Goal: Task Accomplishment & Management: Complete application form

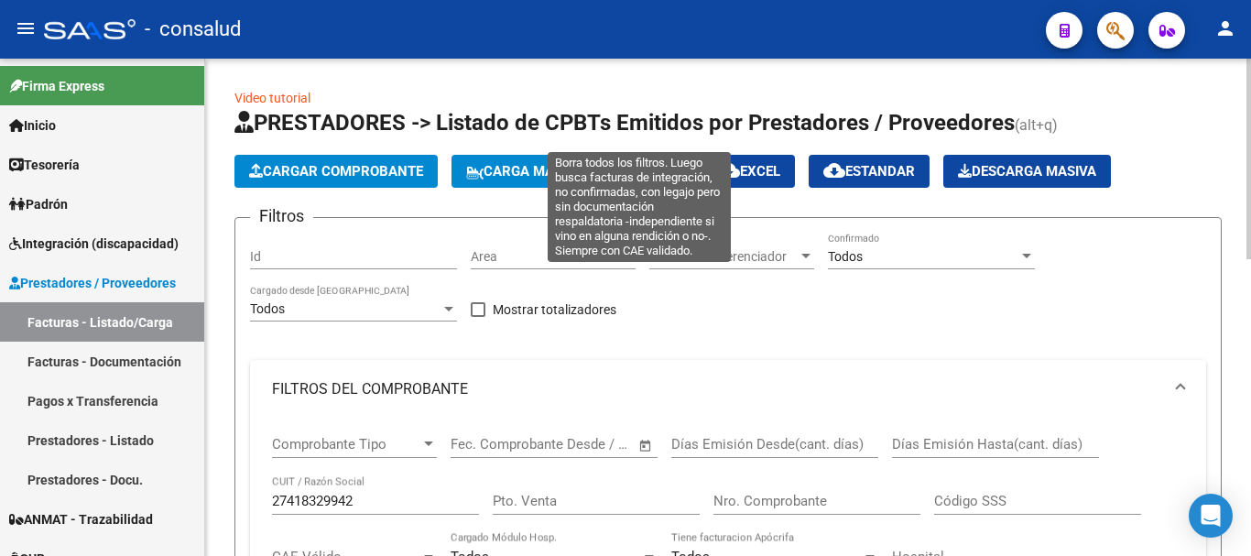
scroll to position [4, 0]
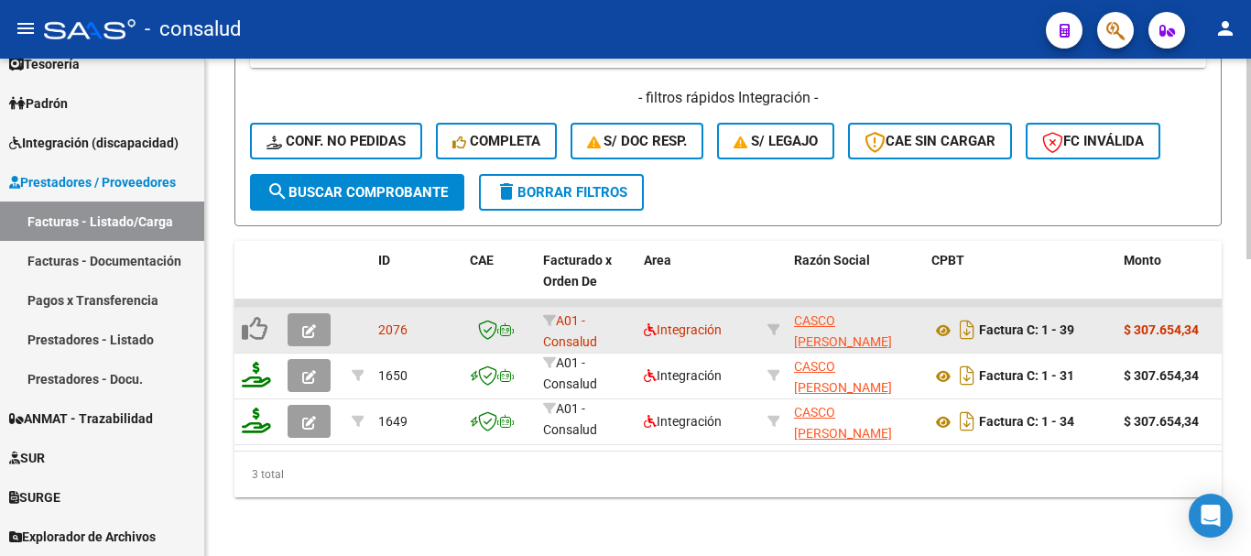
click at [309, 324] on icon "button" at bounding box center [309, 331] width 14 height 14
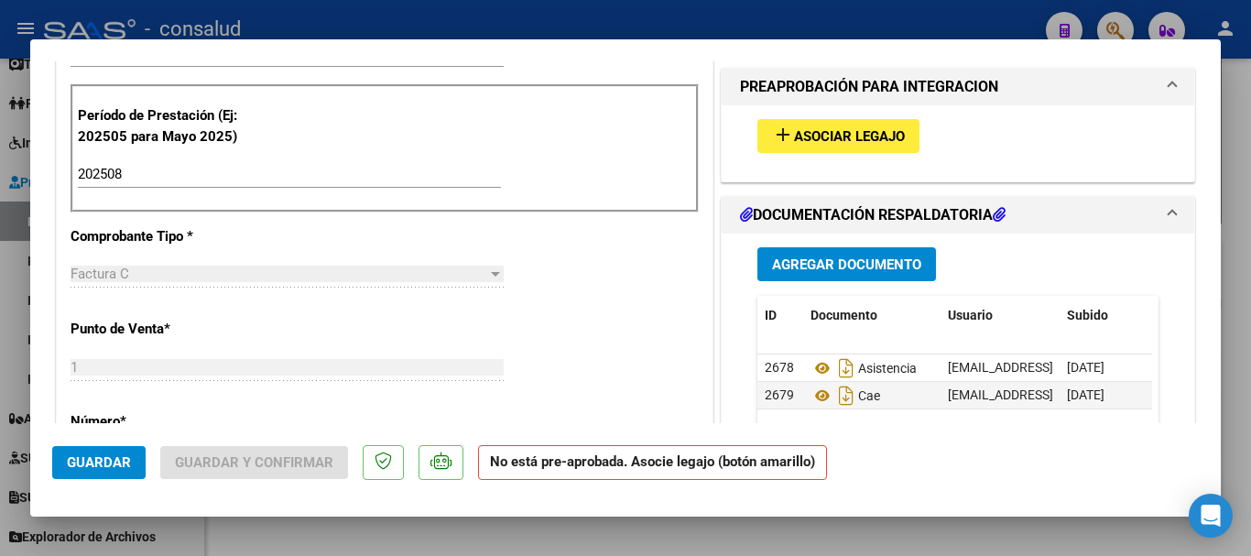
scroll to position [549, 0]
click at [833, 135] on span "Asociar Legajo" at bounding box center [849, 135] width 111 height 16
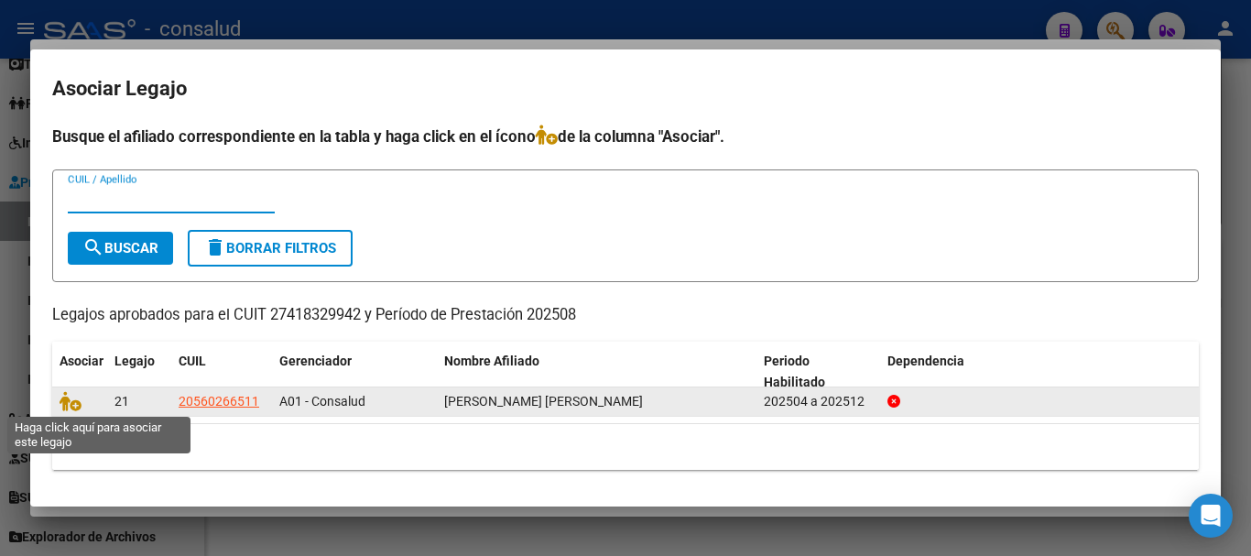
click at [81, 398] on span at bounding box center [73, 402] width 27 height 15
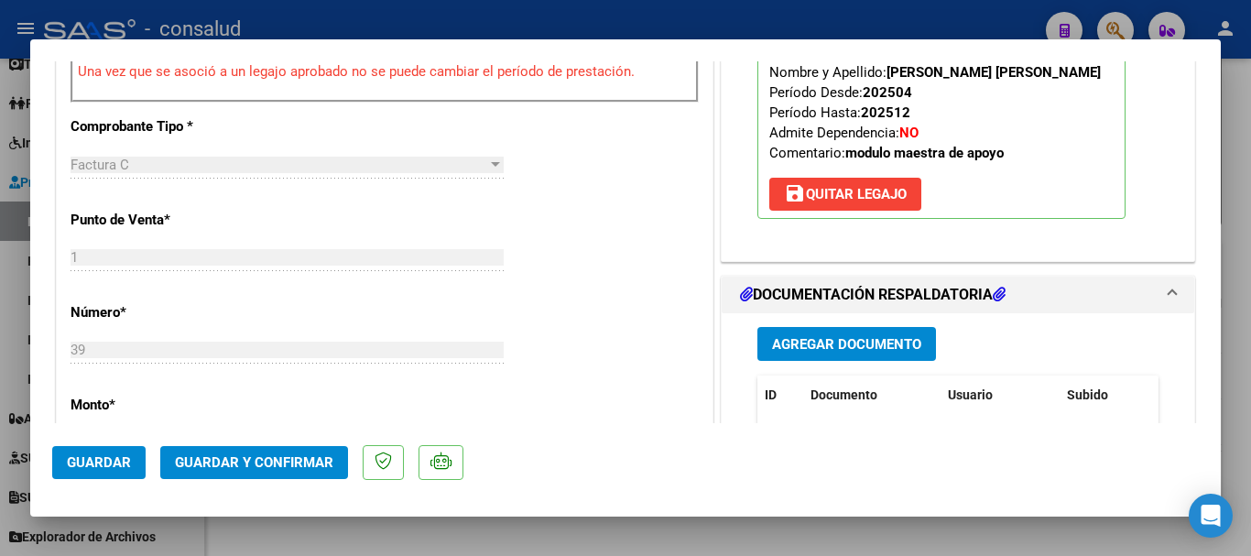
scroll to position [824, 0]
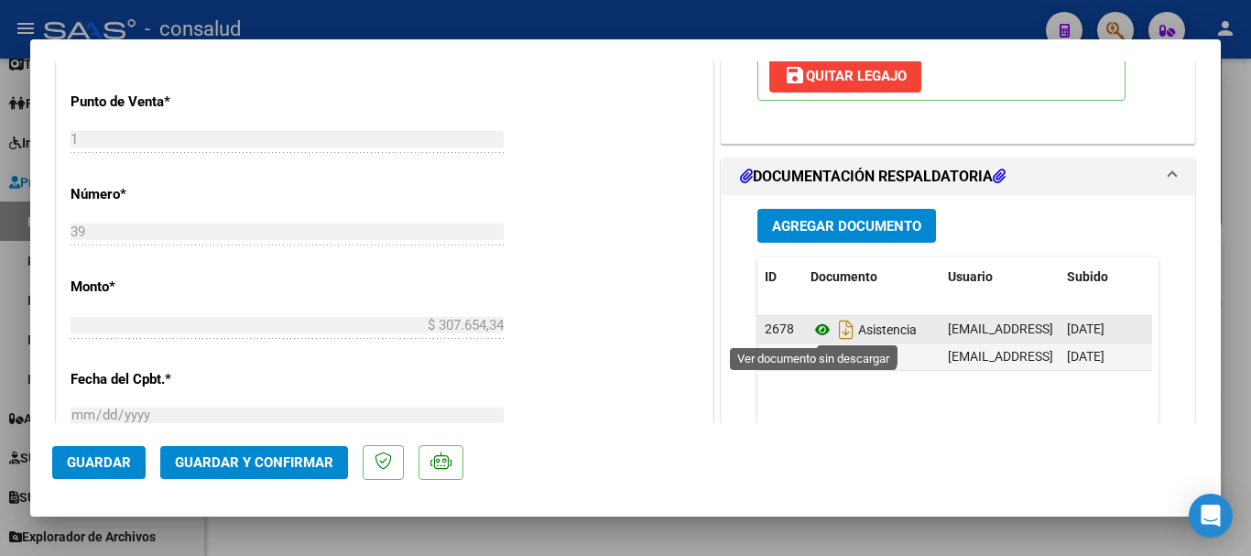
click at [817, 325] on icon at bounding box center [822, 330] width 24 height 22
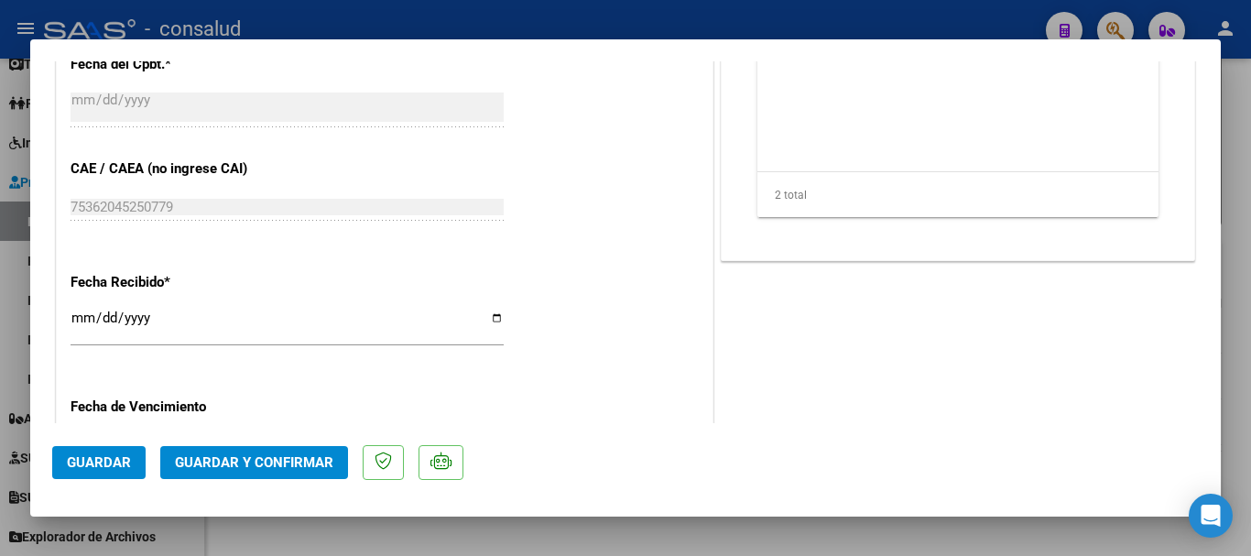
scroll to position [1282, 0]
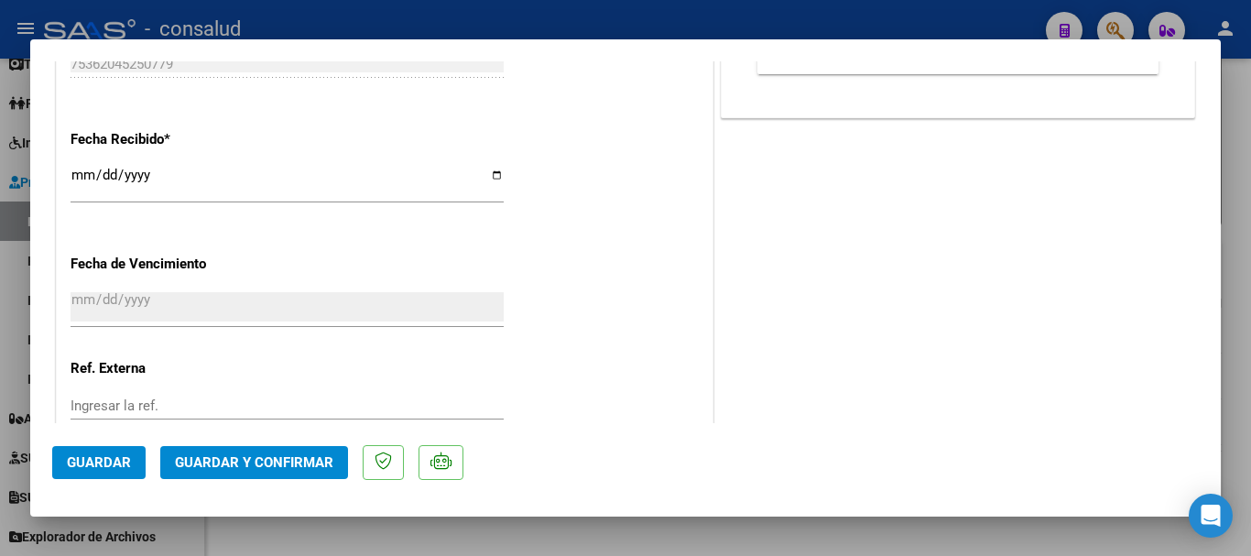
click at [294, 457] on span "Guardar y Confirmar" at bounding box center [254, 462] width 158 height 16
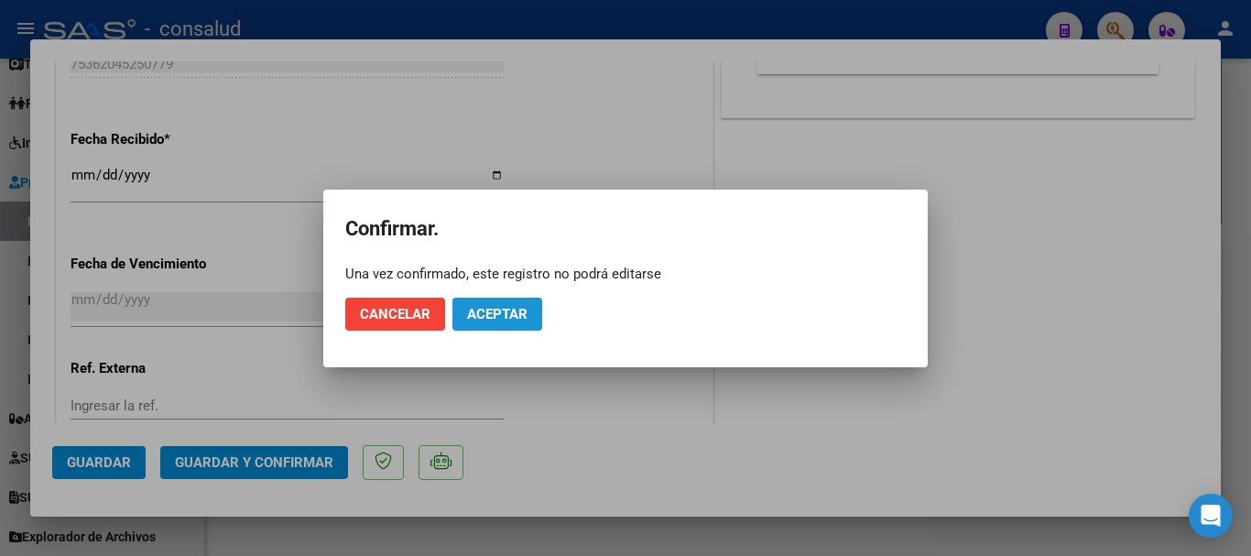
click at [484, 325] on button "Aceptar" at bounding box center [497, 314] width 90 height 33
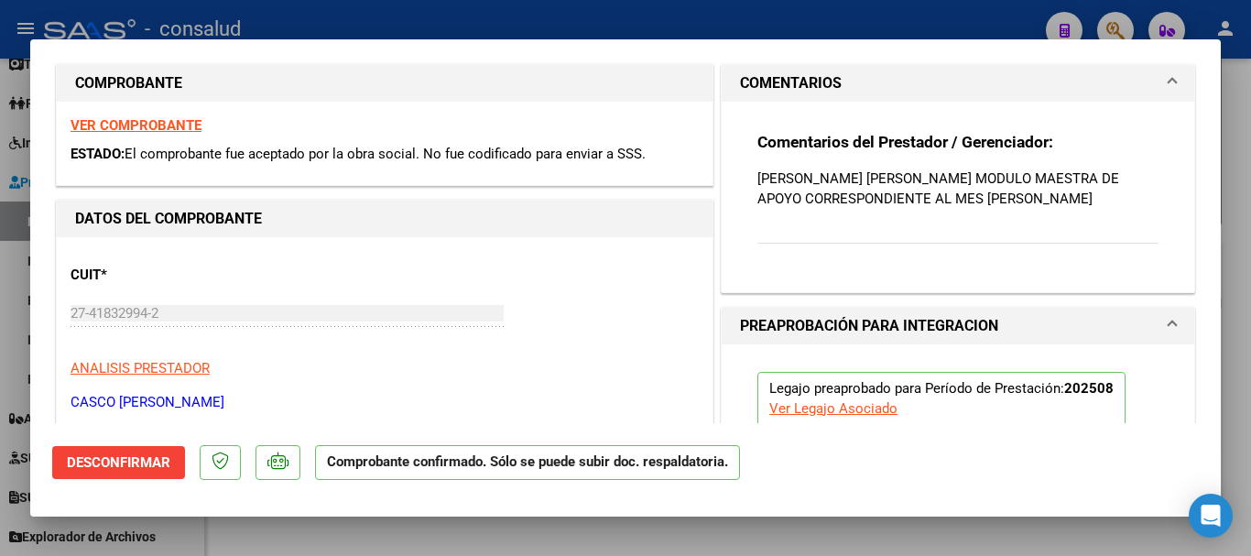
scroll to position [0, 0]
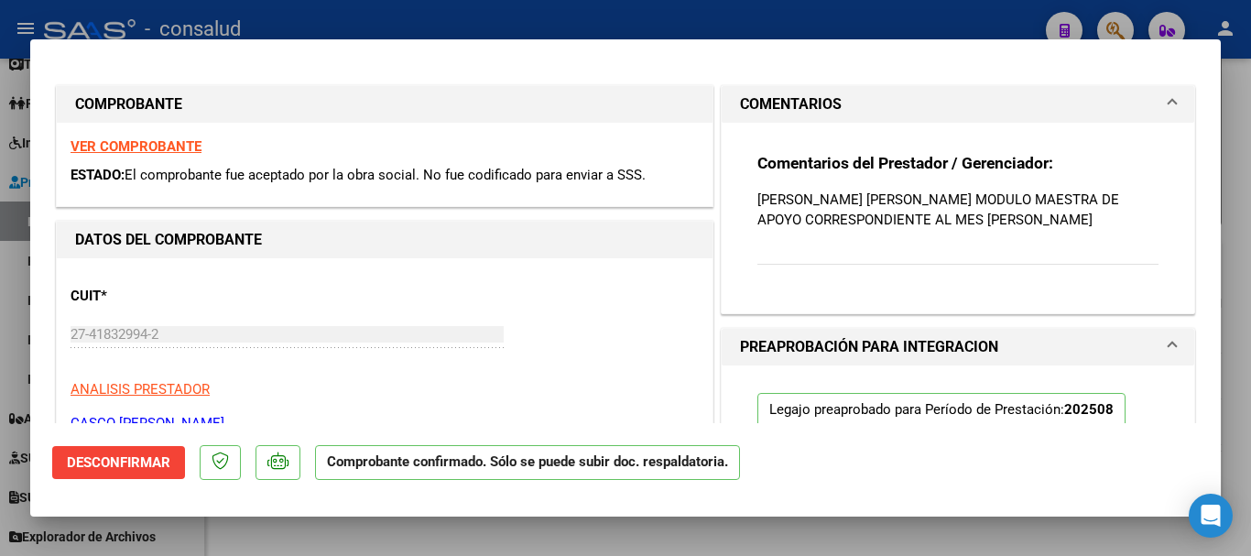
click at [188, 146] on strong "VER COMPROBANTE" at bounding box center [136, 146] width 131 height 16
type input "$ 0,00"
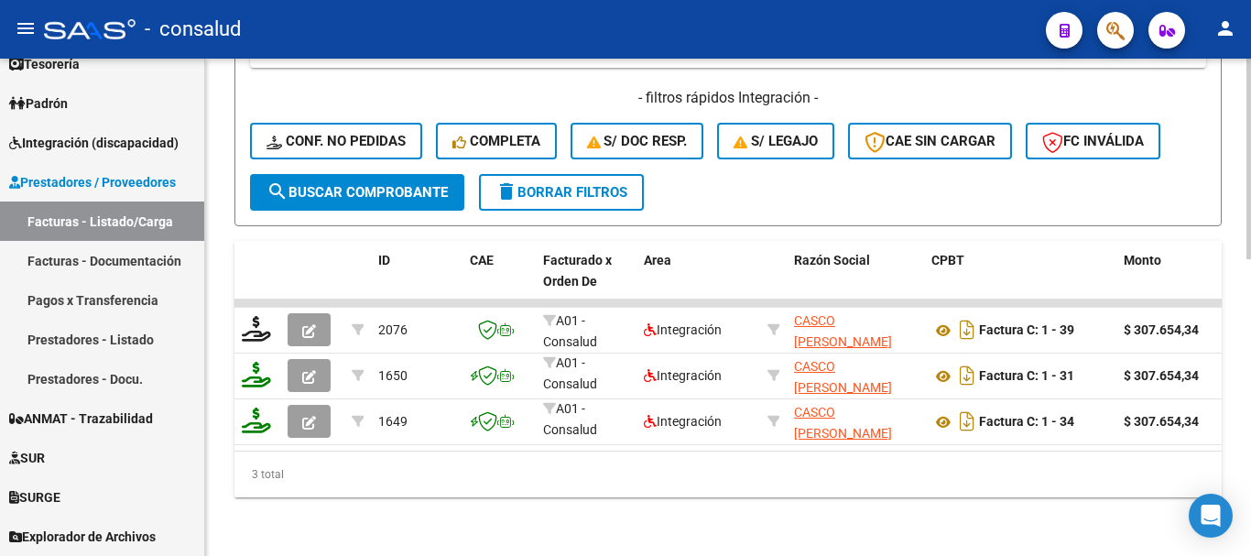
click at [600, 187] on button "delete Borrar Filtros" at bounding box center [561, 192] width 165 height 37
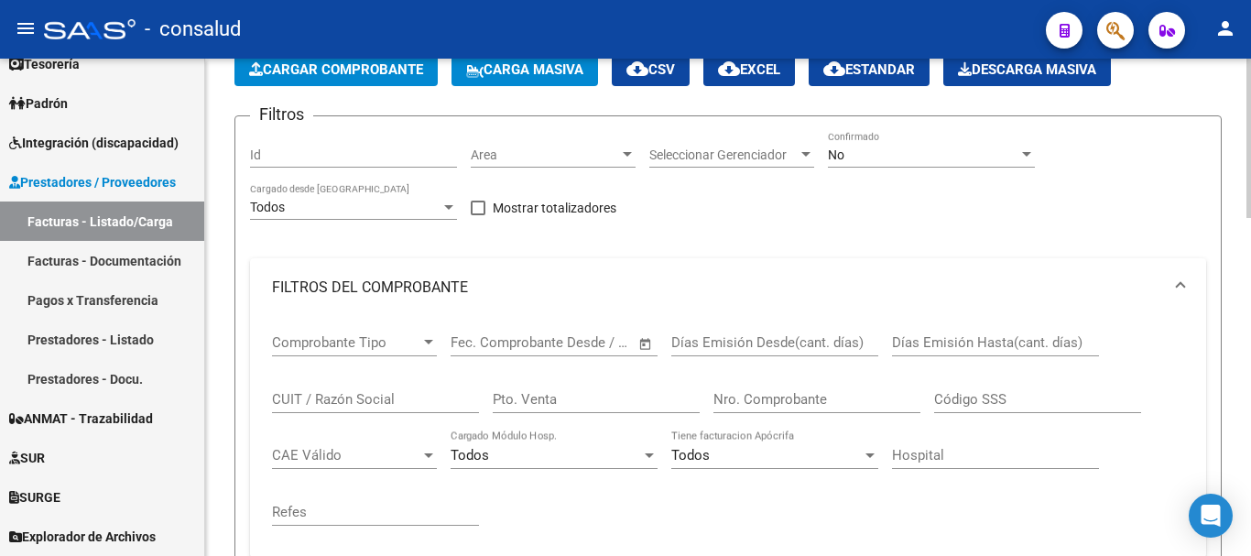
scroll to position [5, 0]
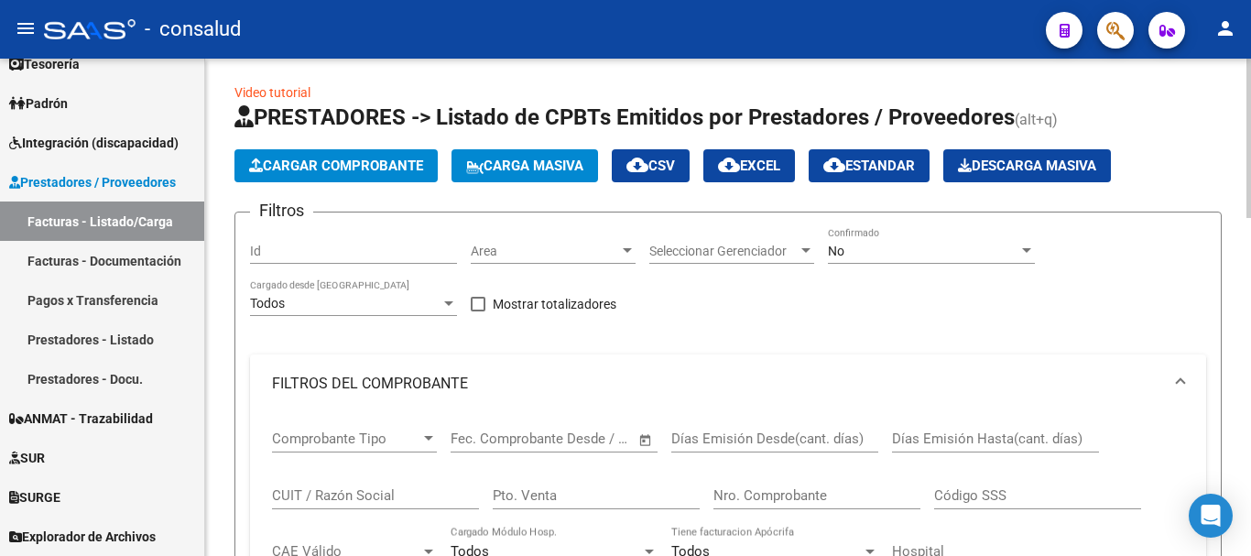
click at [394, 156] on button "Cargar Comprobante" at bounding box center [335, 165] width 203 height 33
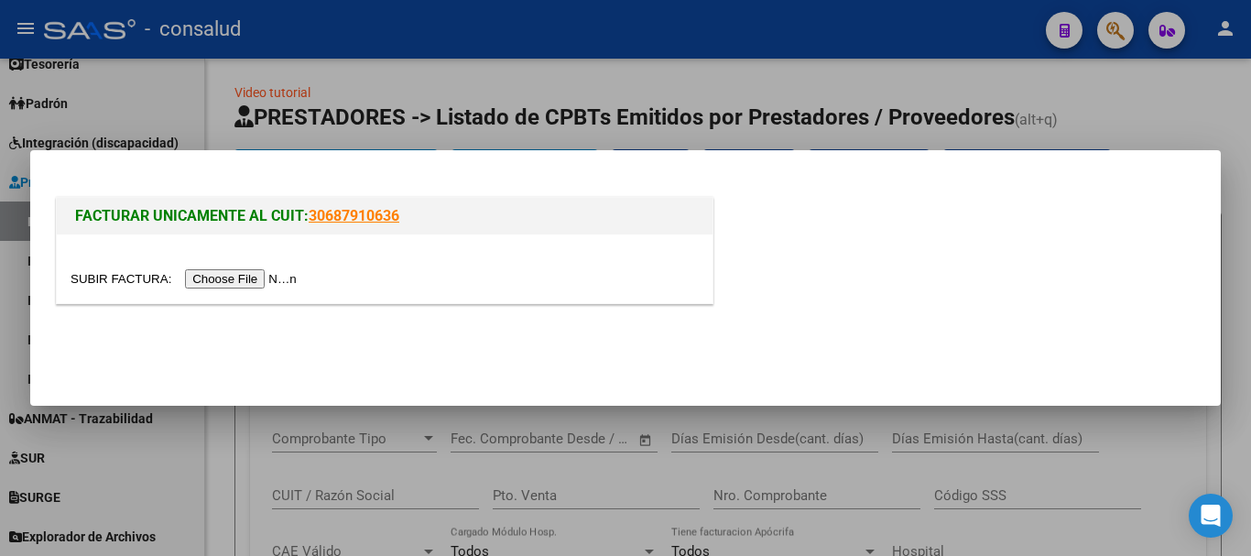
click at [273, 281] on input "file" at bounding box center [187, 278] width 232 height 19
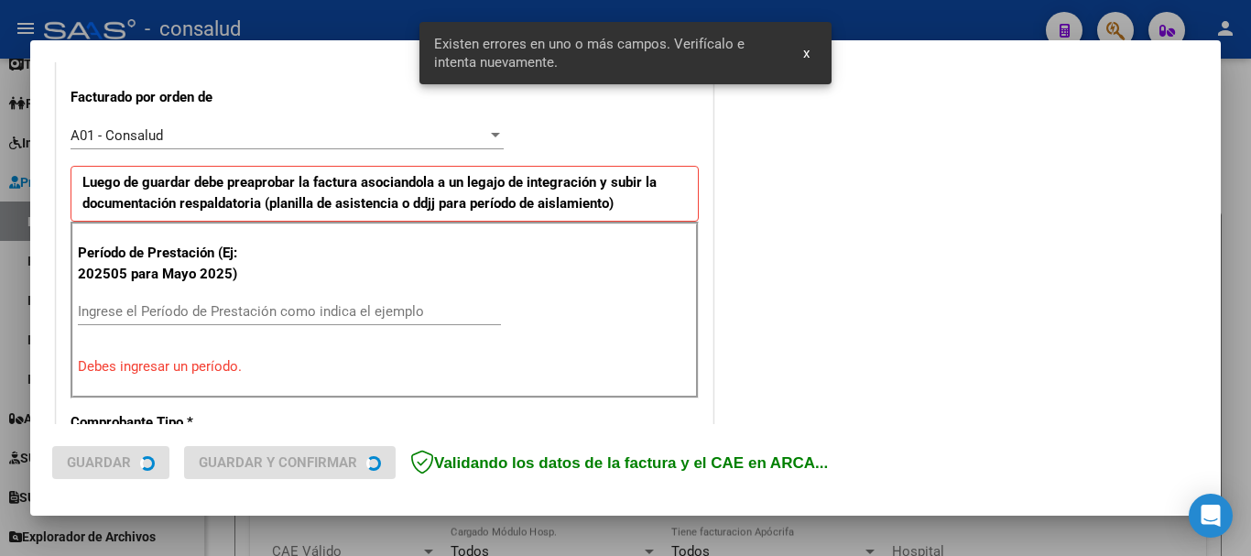
scroll to position [549, 0]
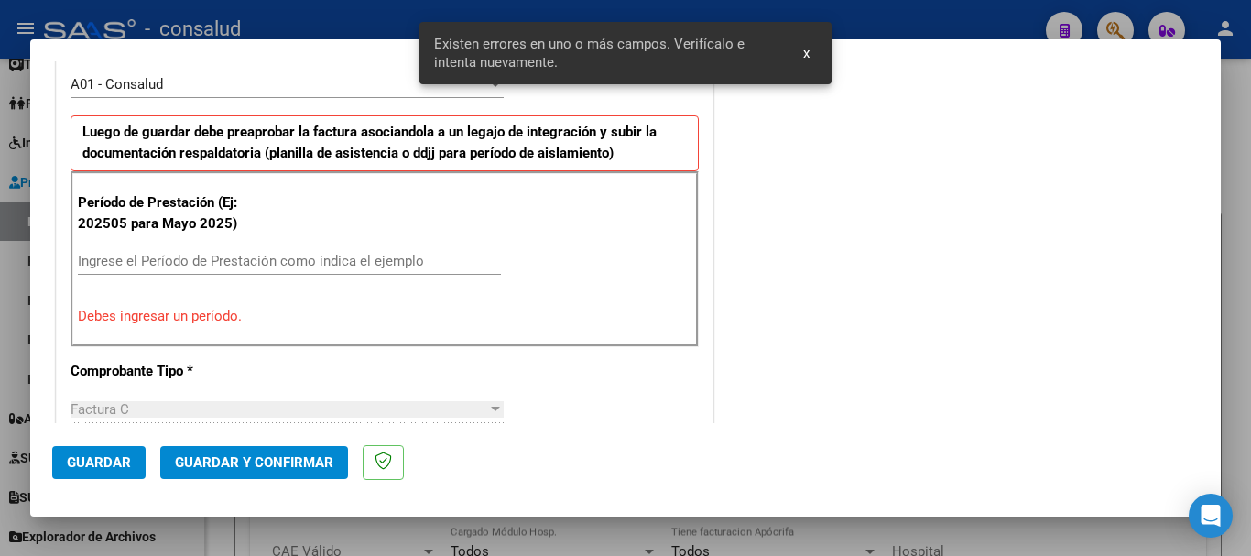
click at [171, 247] on div "Ingrese el Período de Prestación como indica el ejemplo" at bounding box center [289, 260] width 423 height 27
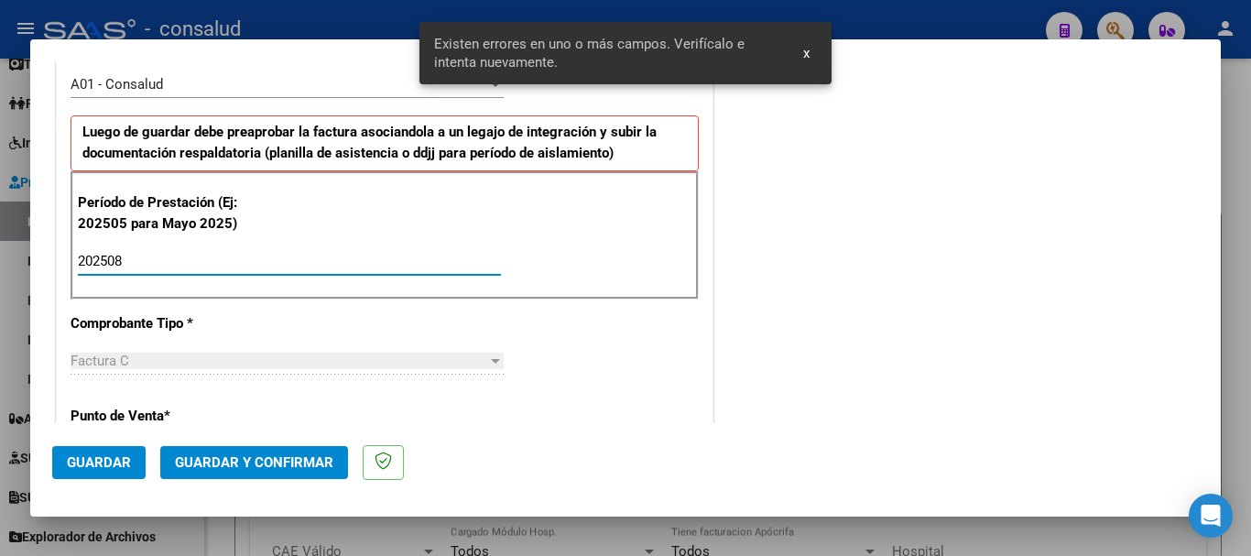
type input "202508"
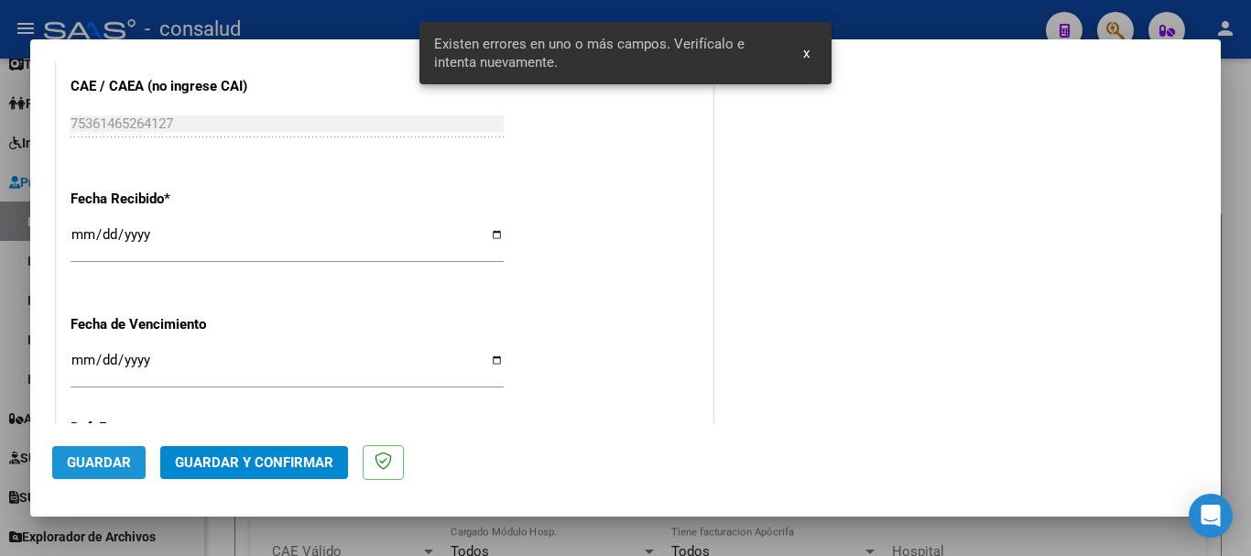
click at [86, 466] on span "Guardar" at bounding box center [99, 462] width 64 height 16
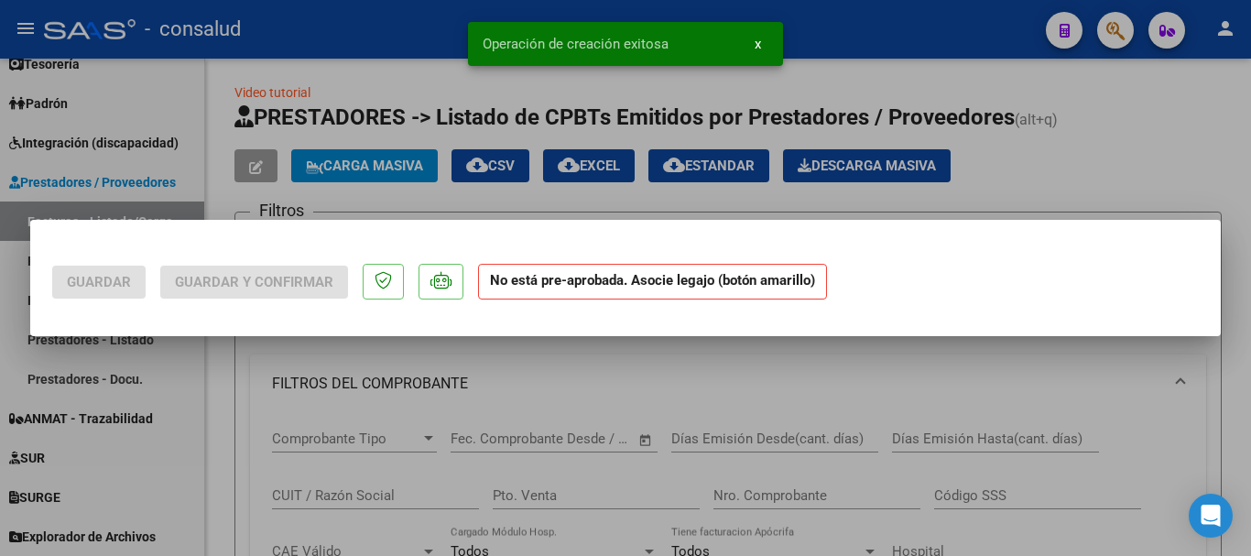
scroll to position [0, 0]
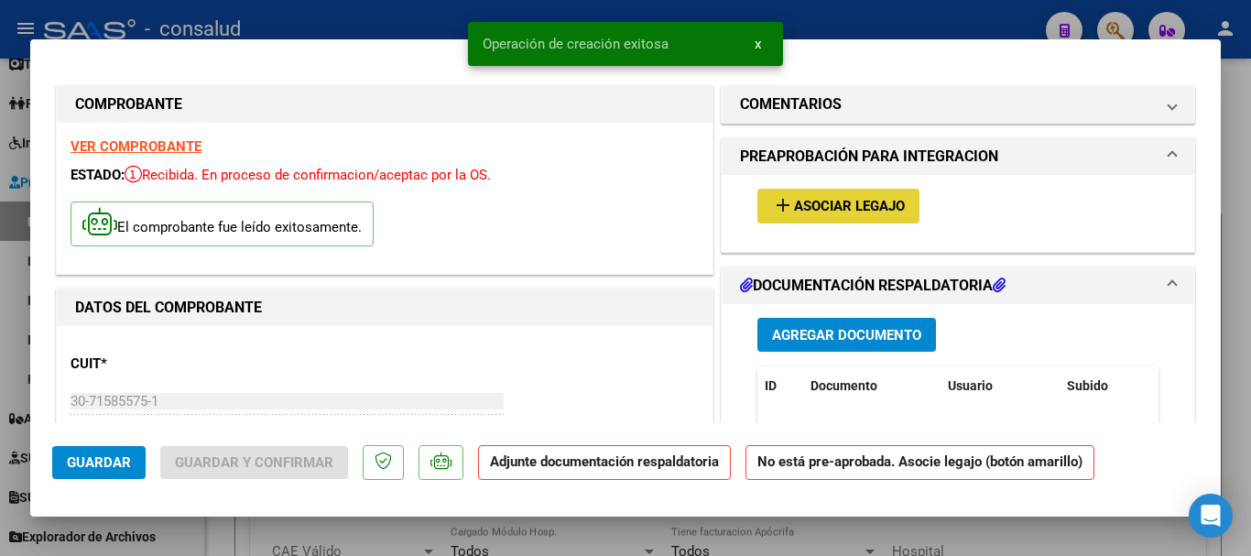
click at [876, 212] on span "Asociar Legajo" at bounding box center [849, 207] width 111 height 16
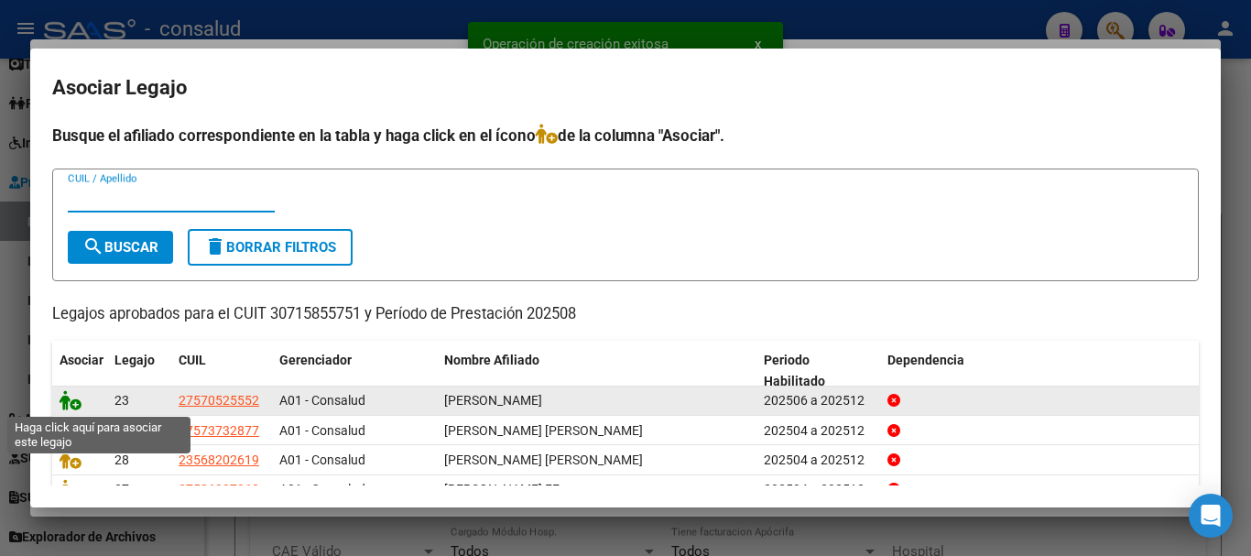
click at [76, 396] on icon at bounding box center [71, 400] width 22 height 20
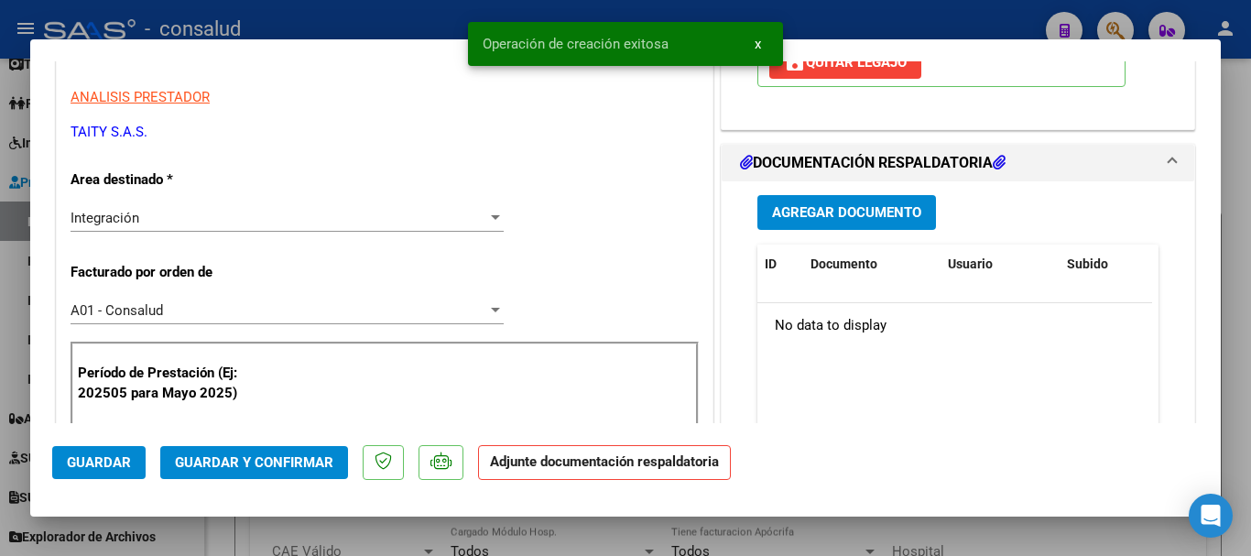
scroll to position [366, 0]
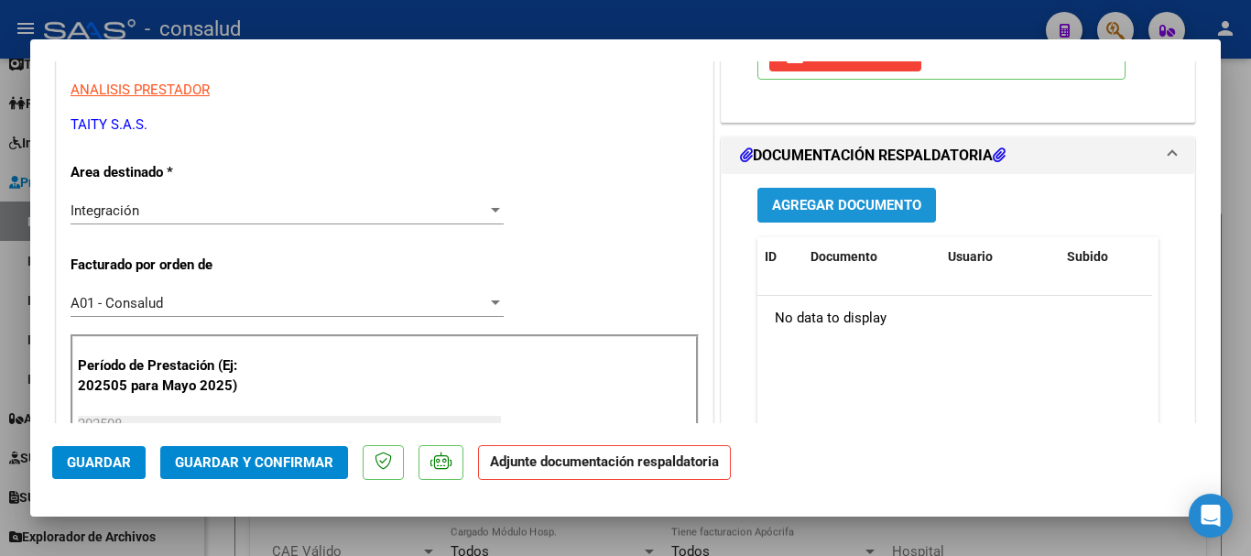
click at [849, 209] on span "Agregar Documento" at bounding box center [846, 206] width 149 height 16
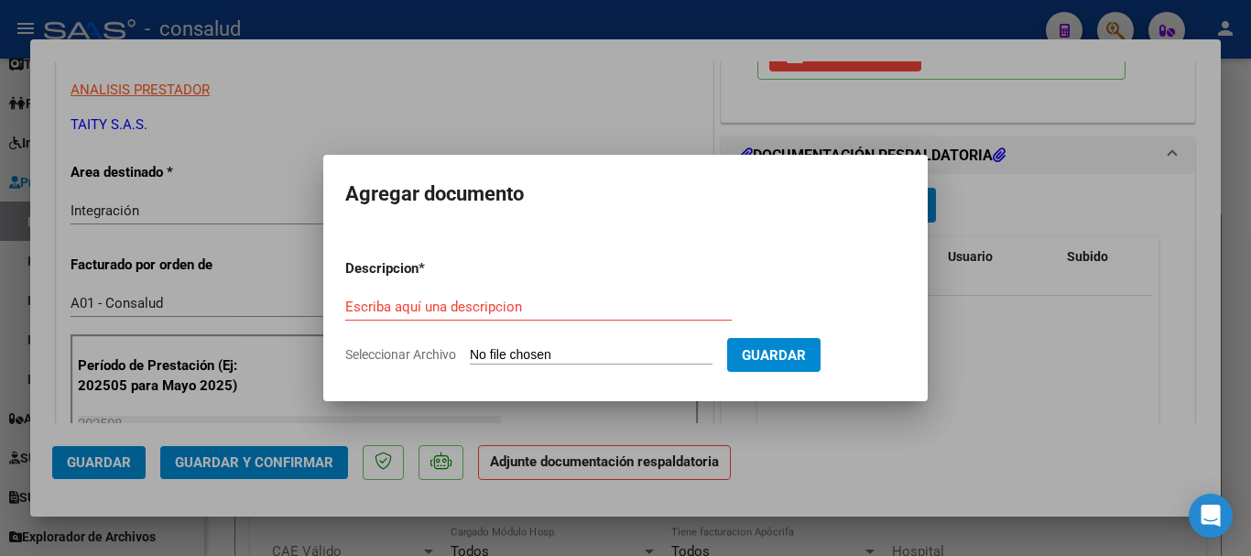
click at [547, 357] on input "Seleccionar Archivo" at bounding box center [591, 355] width 243 height 17
type input "C:\fakepath\[PERSON_NAME] SAIE 202508.pdf"
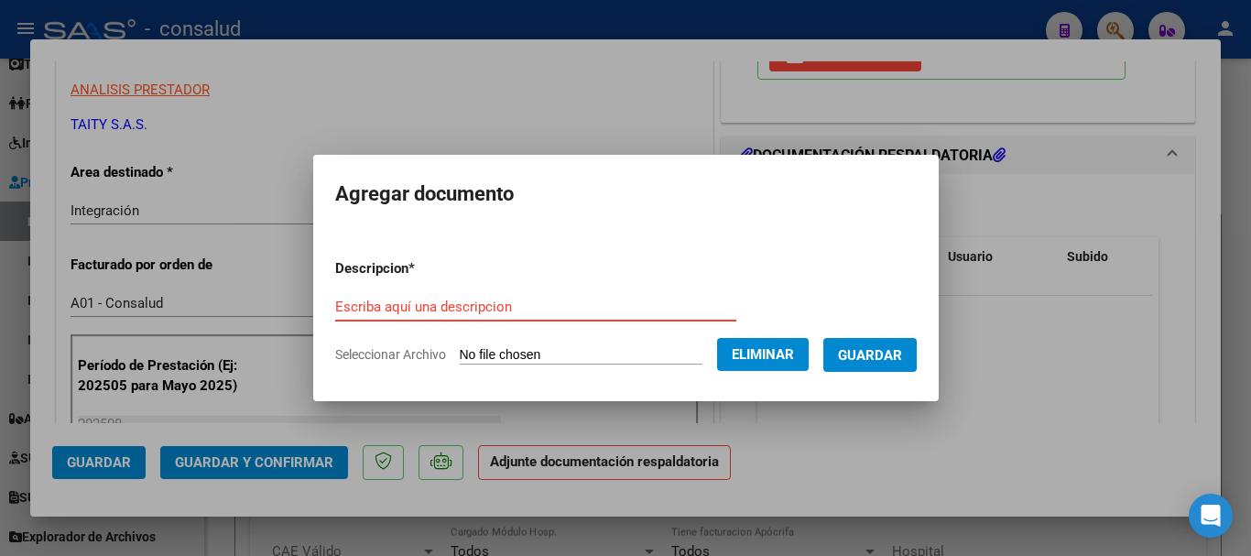
click at [509, 298] on input "Escriba aquí una descripcion" at bounding box center [535, 306] width 401 height 16
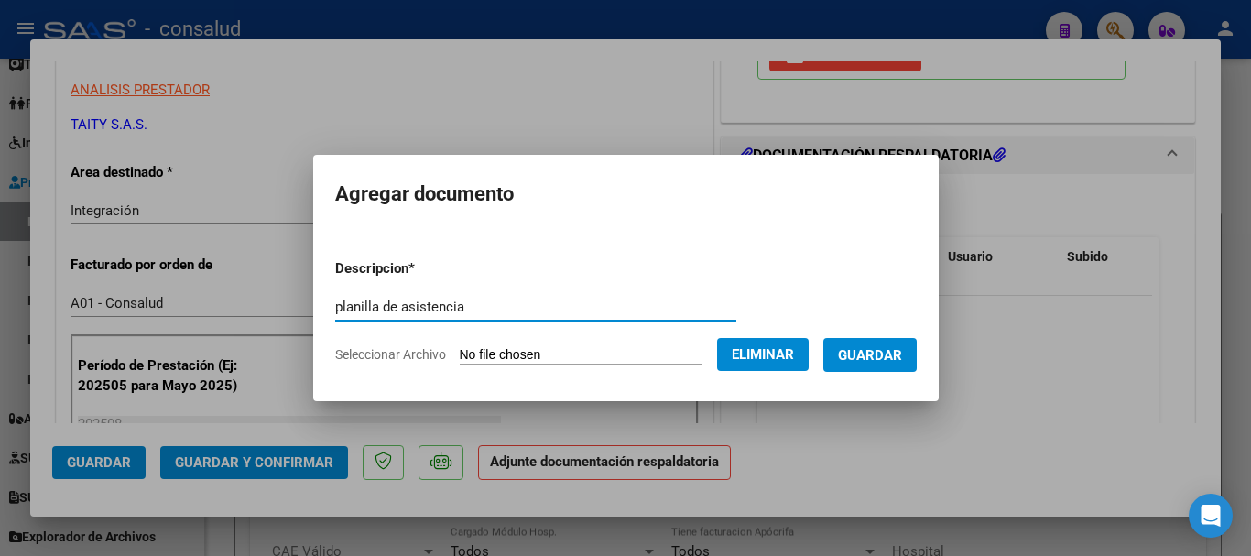
type input "planilla de asistencia"
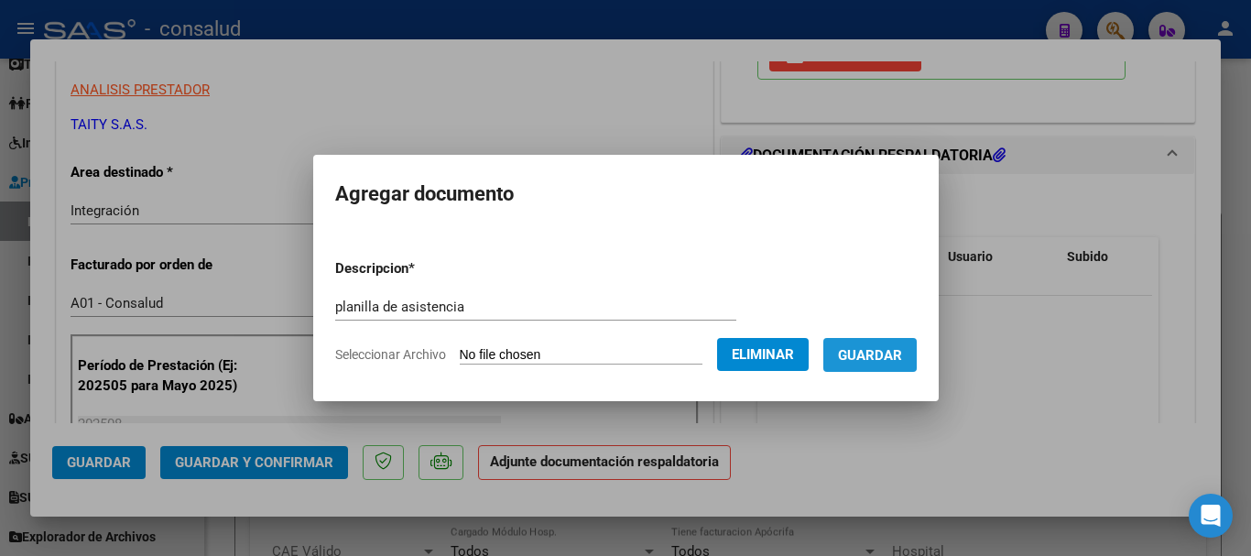
click at [885, 352] on span "Guardar" at bounding box center [870, 355] width 64 height 16
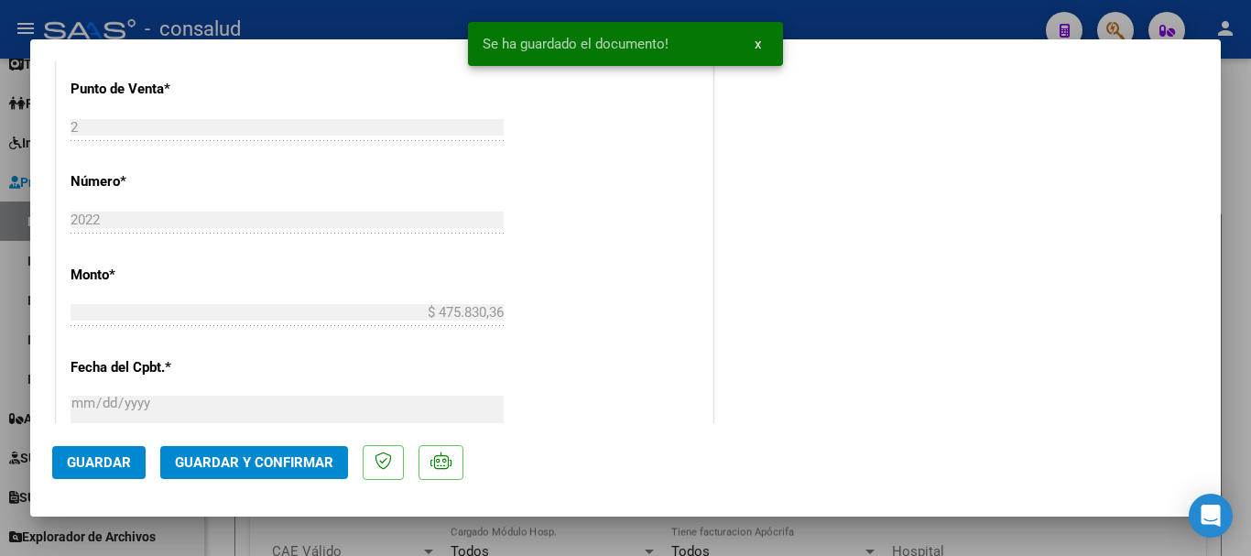
scroll to position [916, 0]
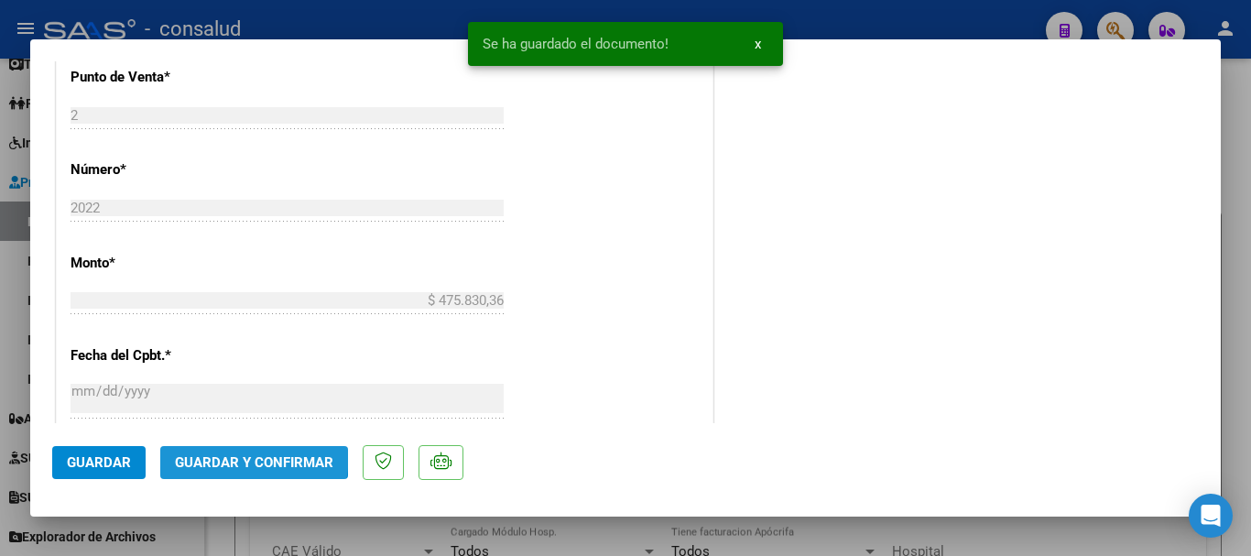
click at [232, 454] on span "Guardar y Confirmar" at bounding box center [254, 462] width 158 height 16
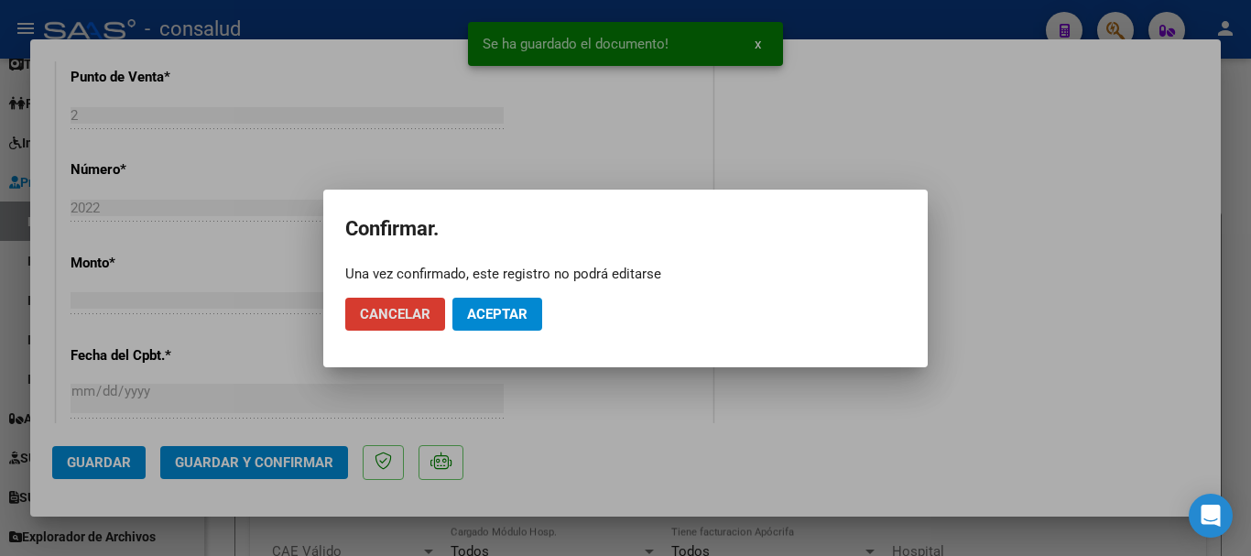
click at [486, 320] on span "Aceptar" at bounding box center [497, 314] width 60 height 16
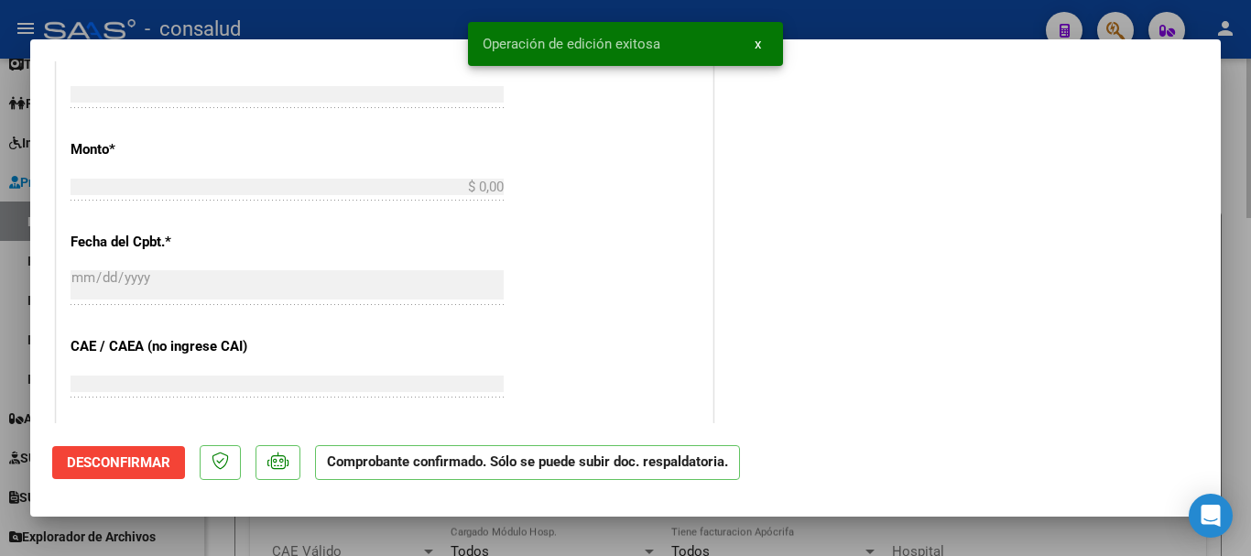
scroll to position [0, 0]
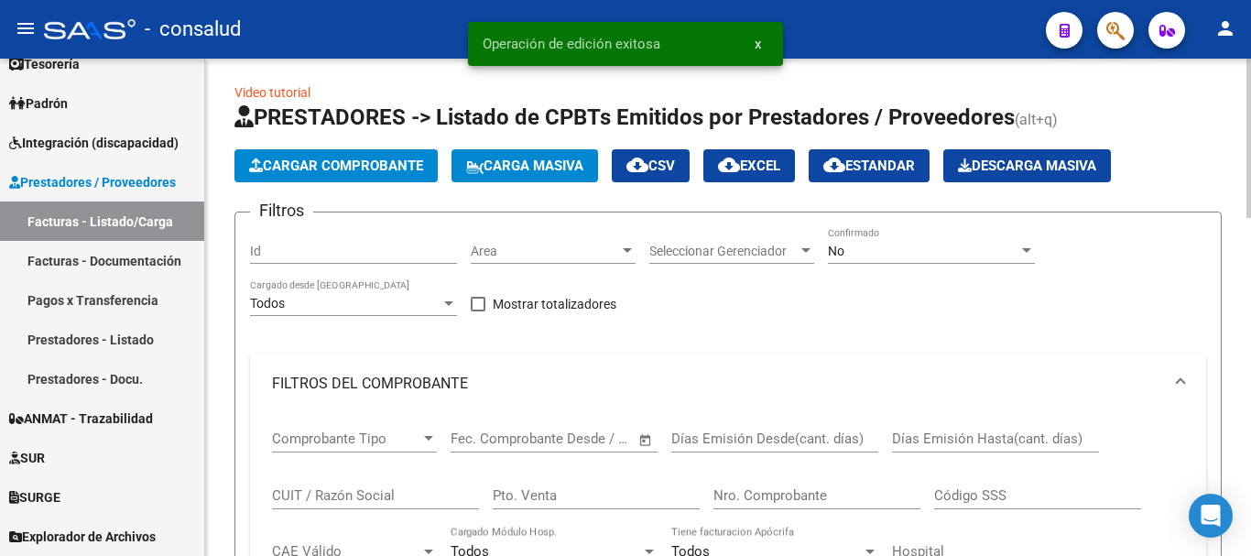
click at [400, 161] on span "Cargar Comprobante" at bounding box center [336, 165] width 174 height 16
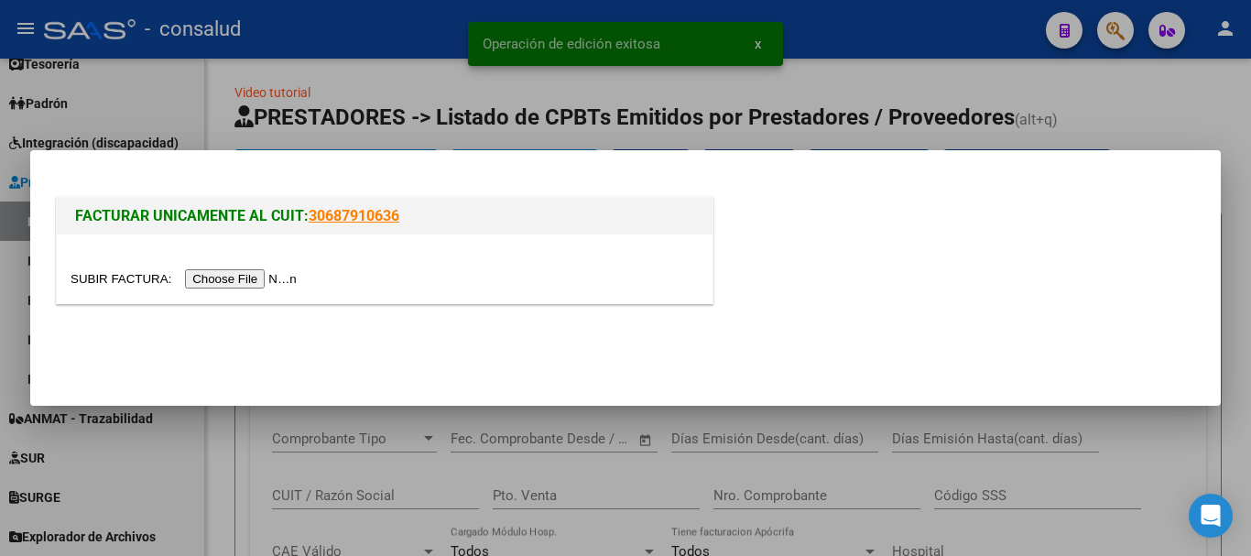
click at [272, 281] on input "file" at bounding box center [187, 278] width 232 height 19
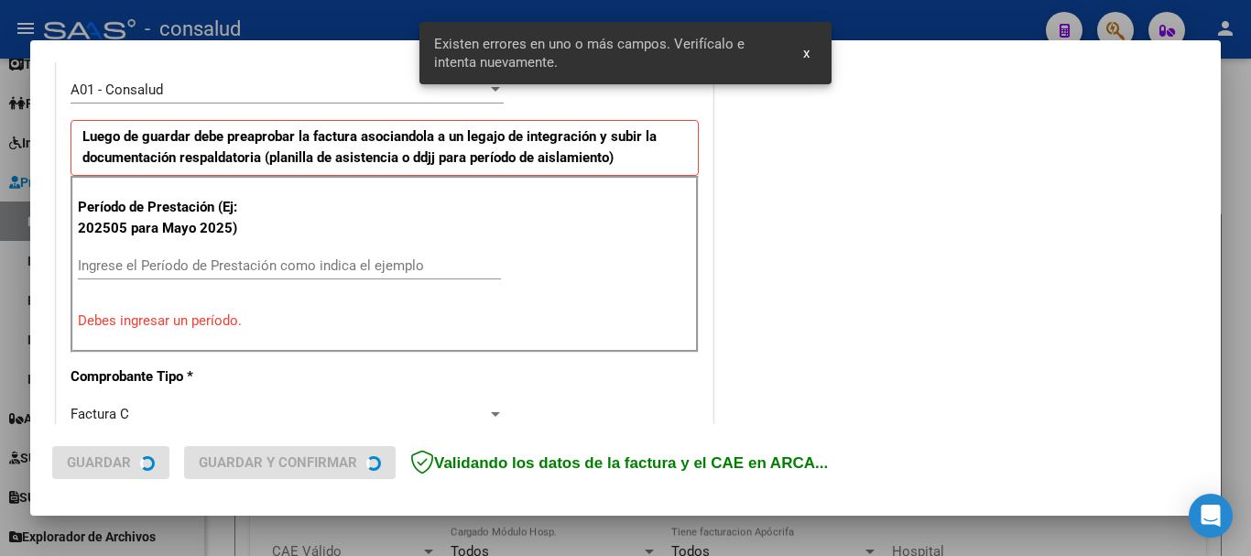
scroll to position [549, 0]
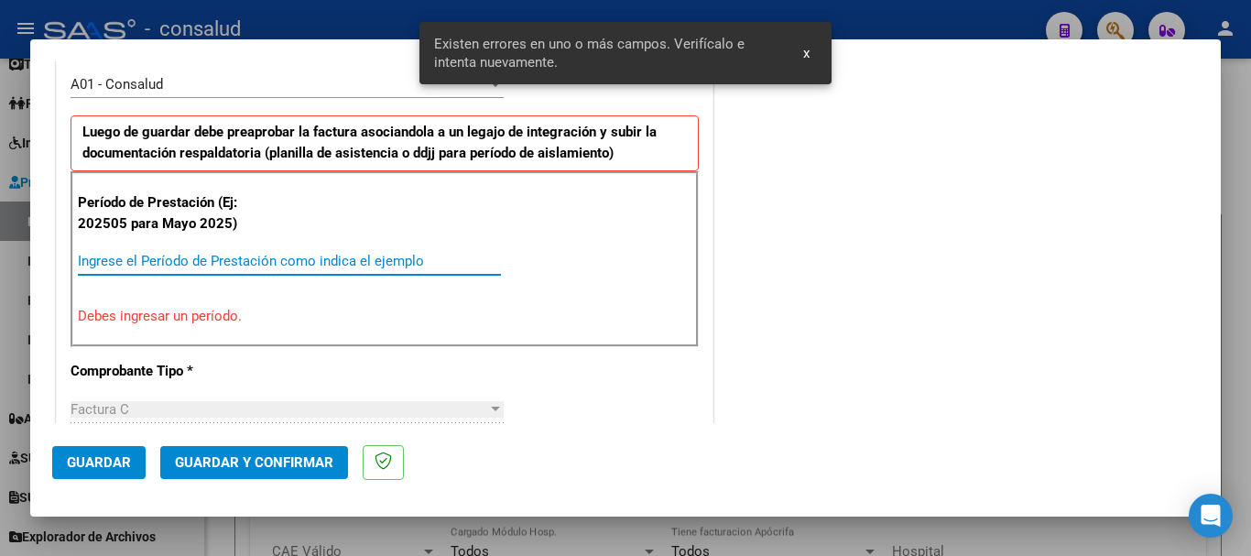
click at [243, 255] on input "Ingrese el Período de Prestación como indica el ejemplo" at bounding box center [289, 261] width 423 height 16
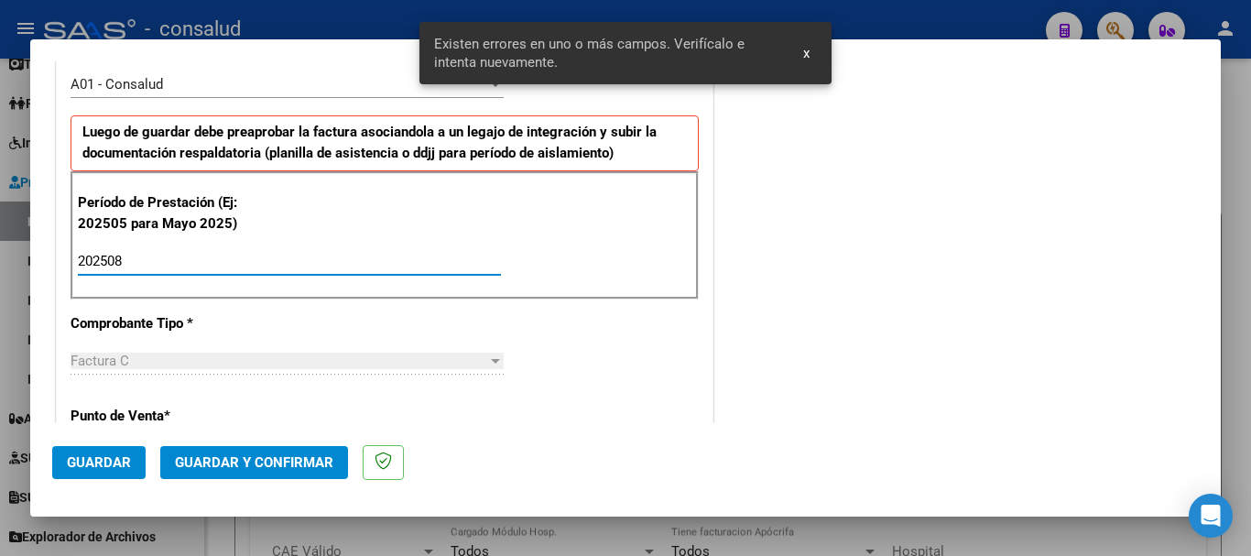
type input "202508"
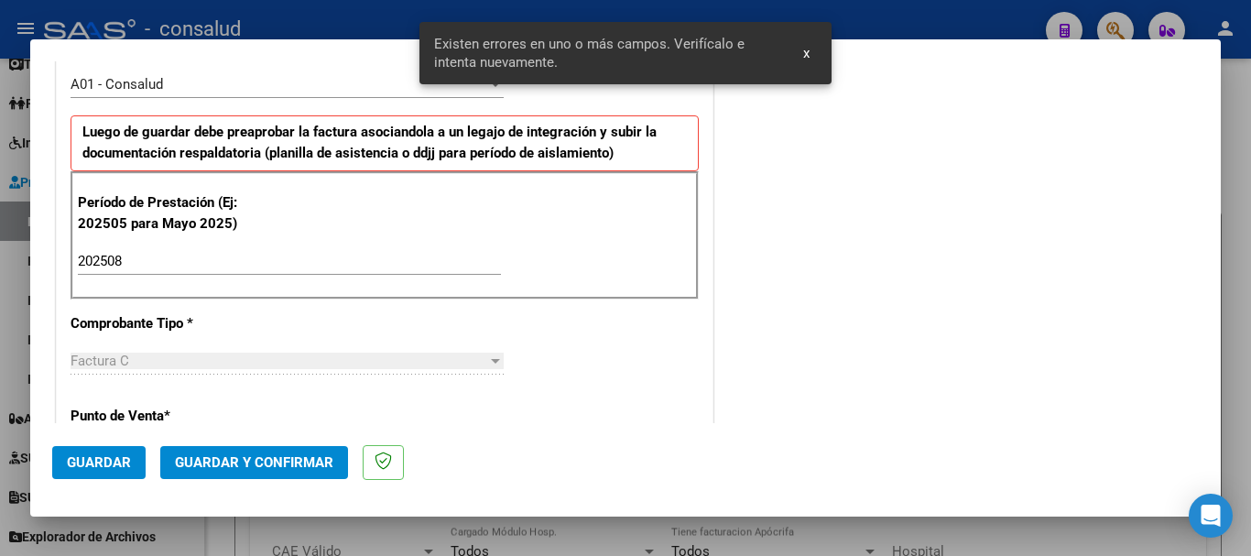
scroll to position [1262, 0]
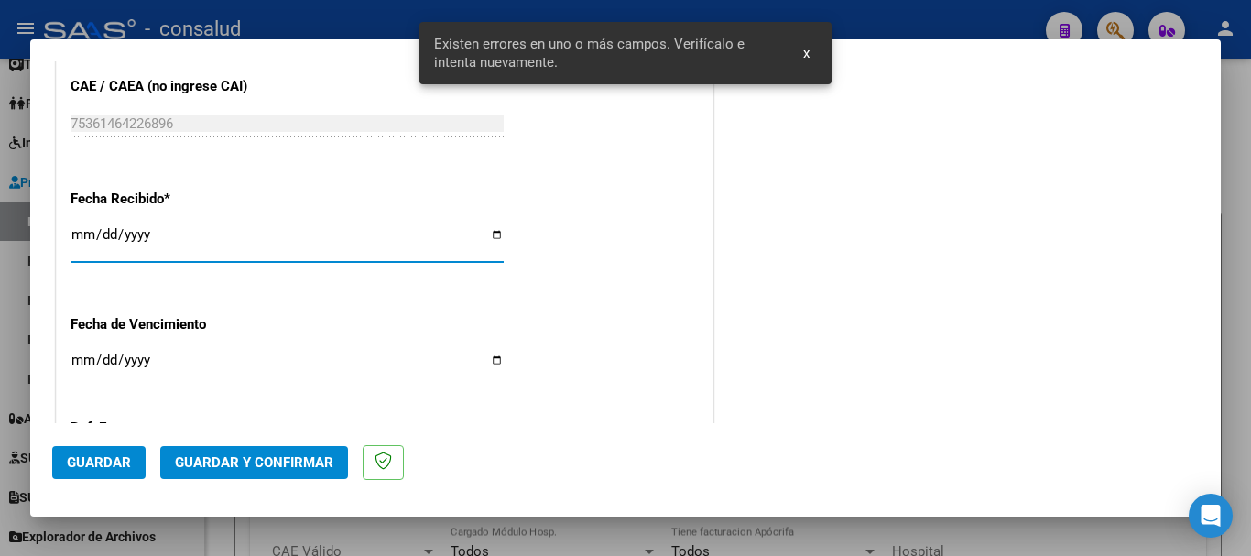
click at [128, 461] on span "Guardar" at bounding box center [99, 462] width 64 height 16
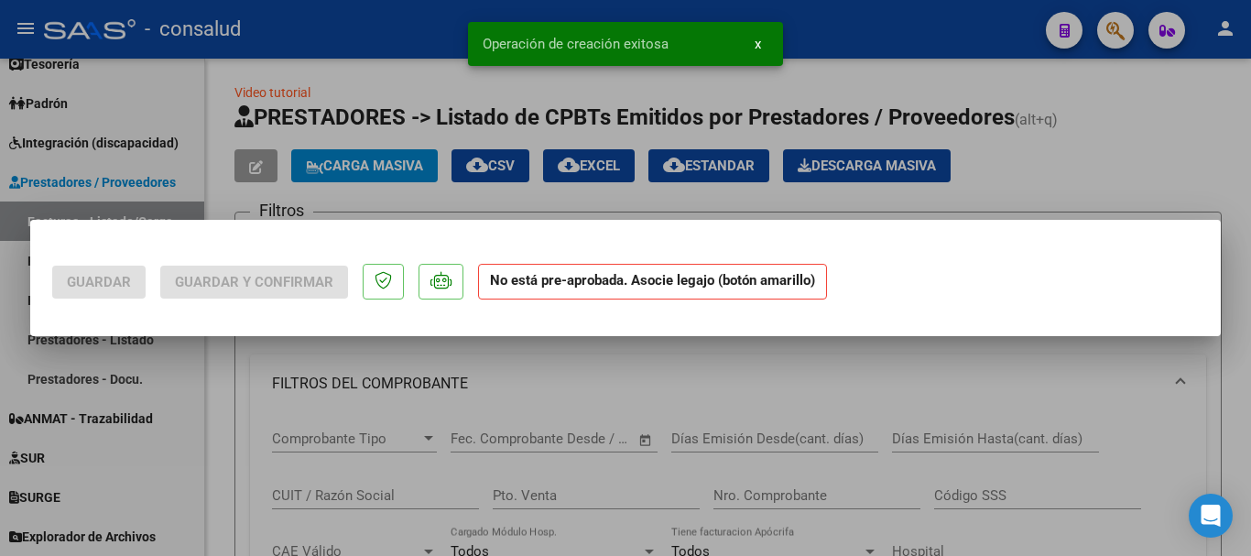
scroll to position [0, 0]
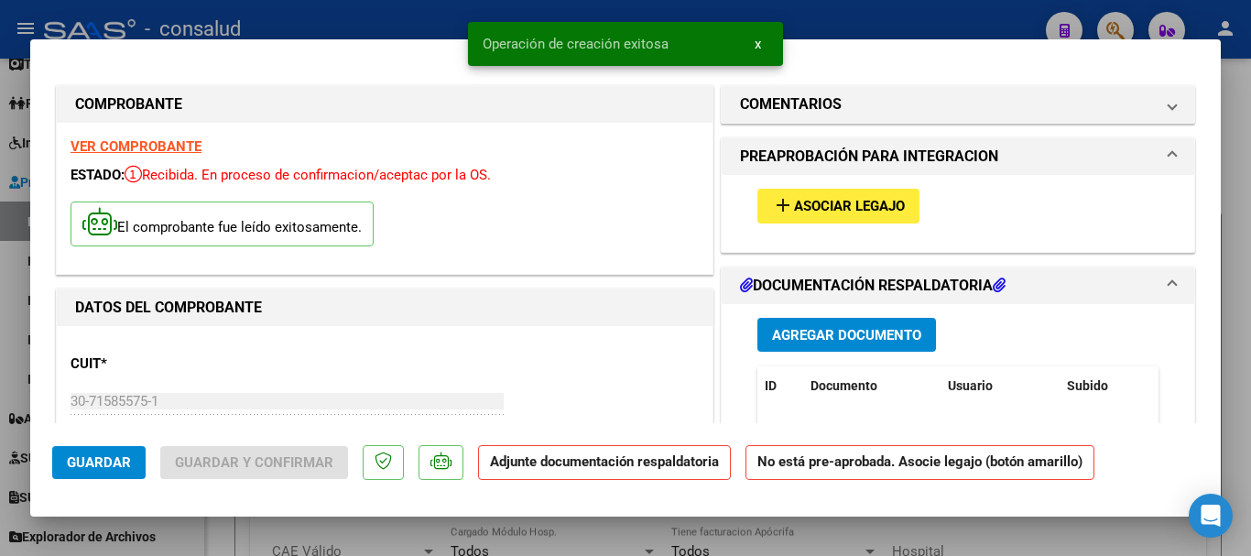
click at [798, 206] on span "Asociar Legajo" at bounding box center [849, 207] width 111 height 16
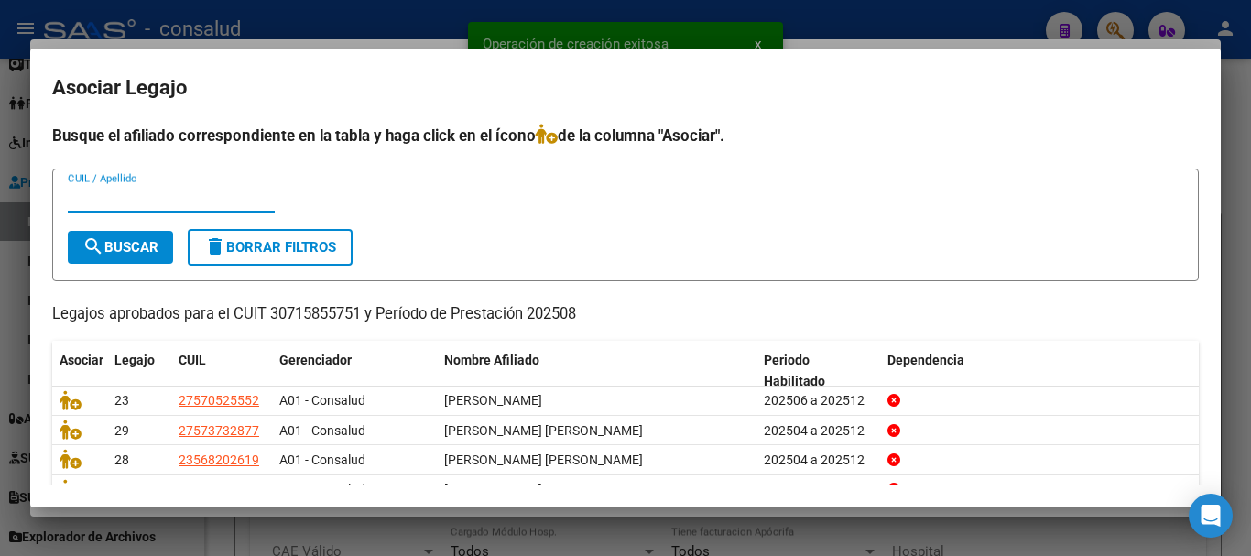
scroll to position [120, 0]
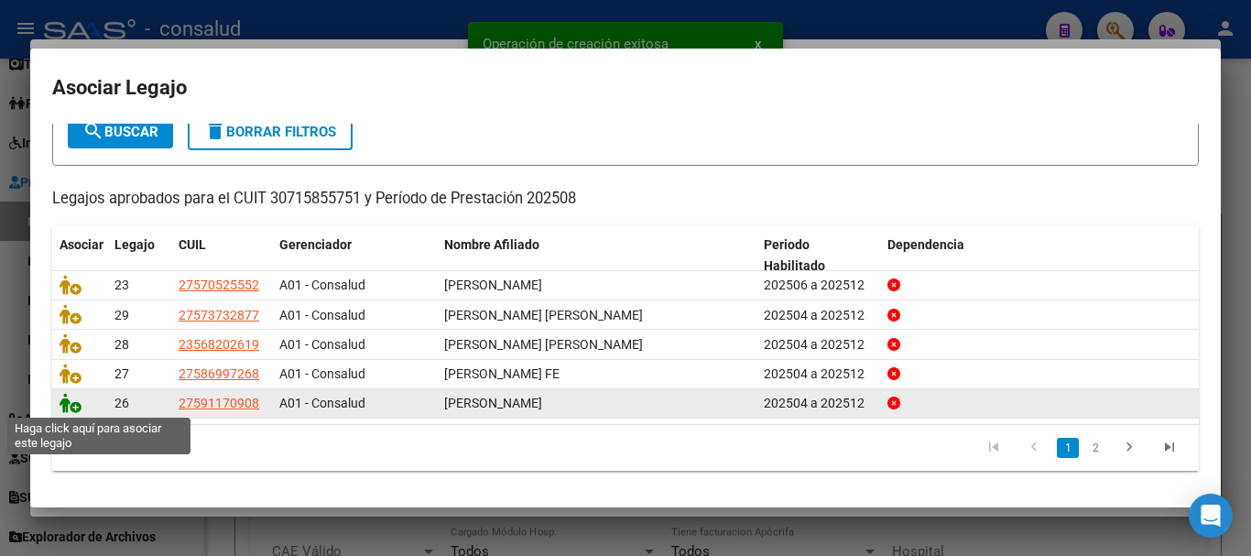
click at [66, 400] on icon at bounding box center [71, 403] width 22 height 20
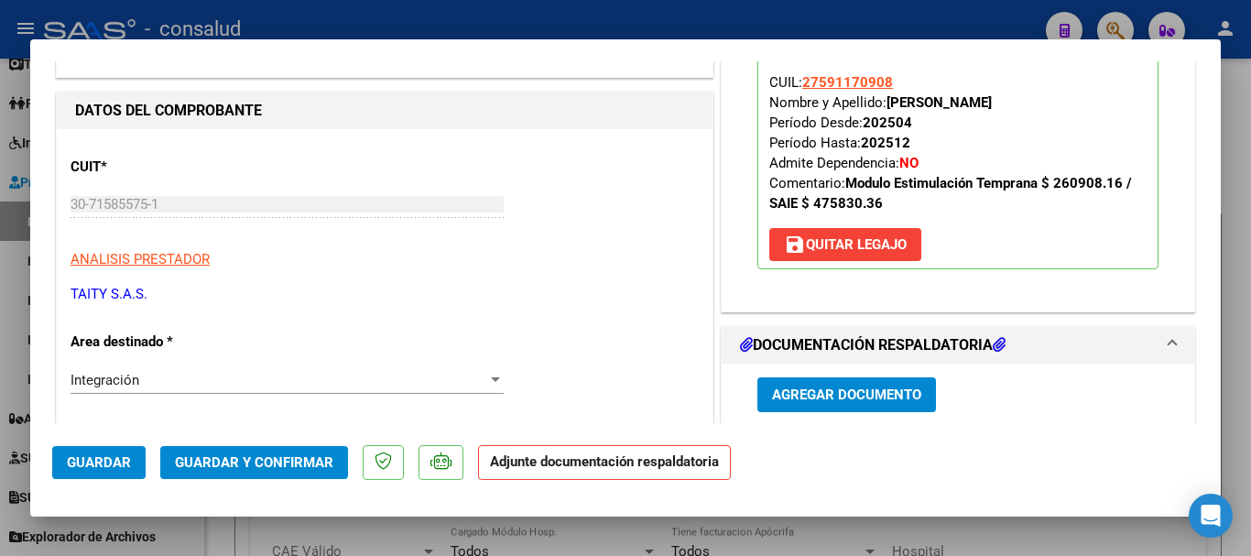
scroll to position [366, 0]
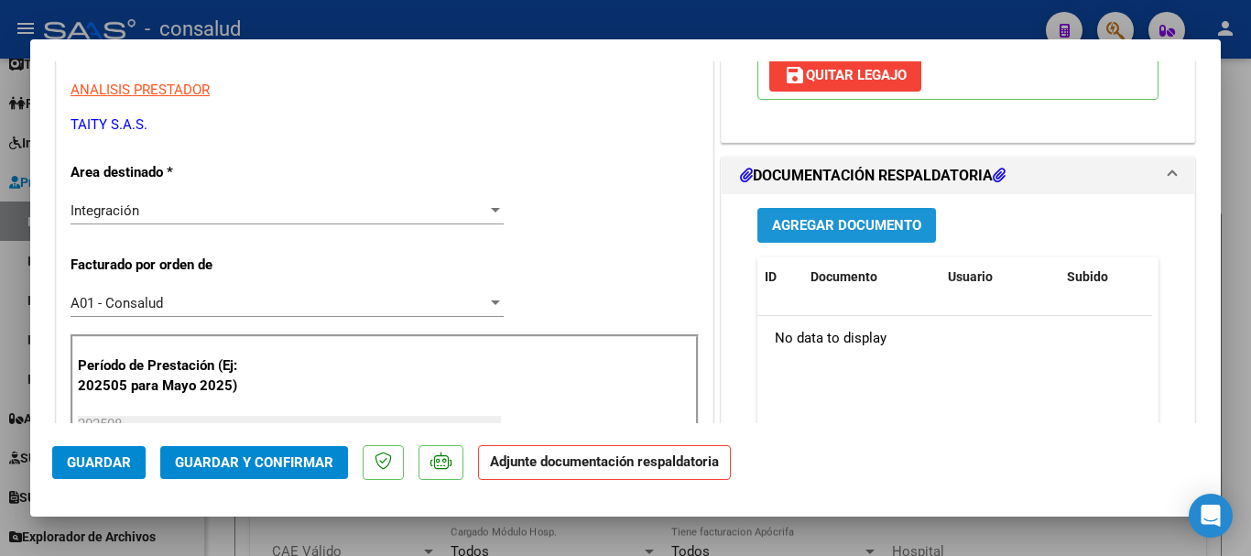
click at [840, 228] on span "Agregar Documento" at bounding box center [846, 226] width 149 height 16
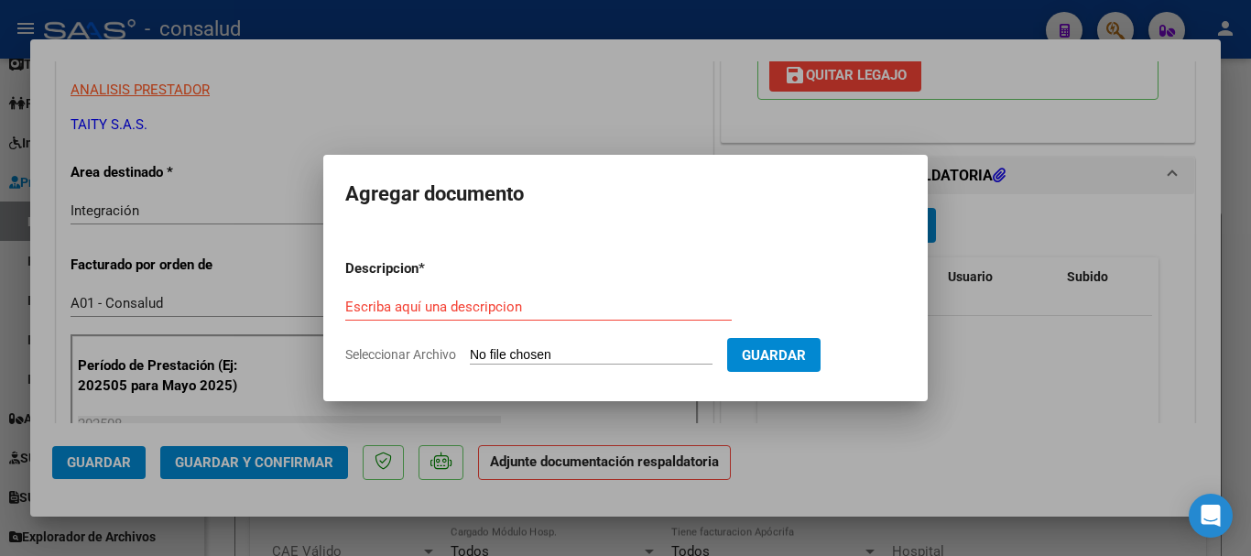
click at [589, 351] on input "Seleccionar Archivo" at bounding box center [591, 355] width 243 height 17
type input "C:\fakepath\[PERSON_NAME] planilla SAIE 202508.pdf"
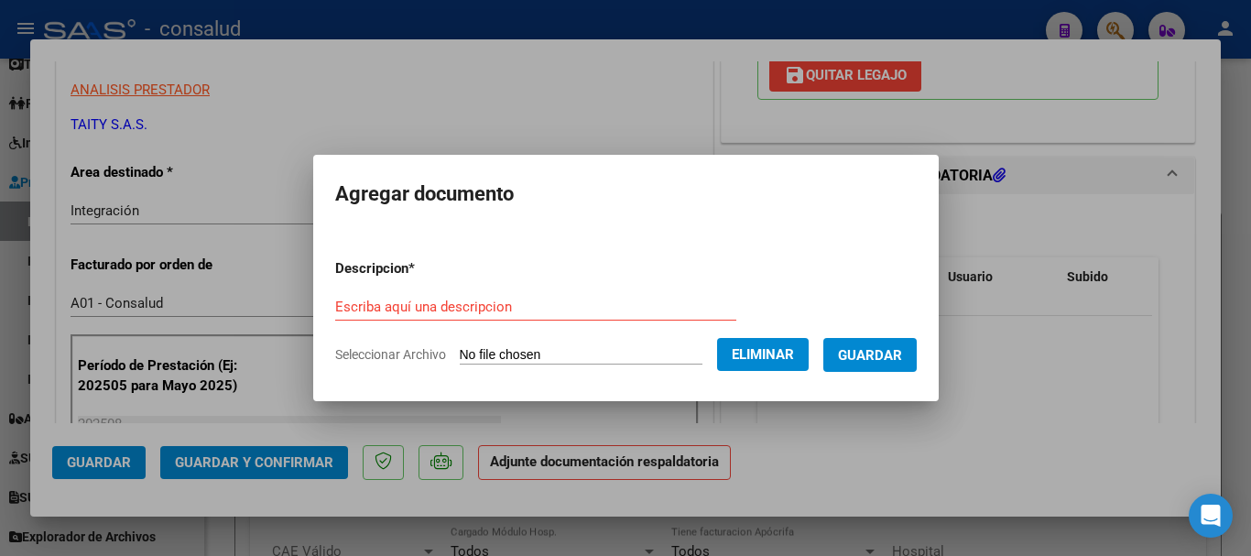
click at [472, 308] on input "Escriba aquí una descripcion" at bounding box center [535, 306] width 401 height 16
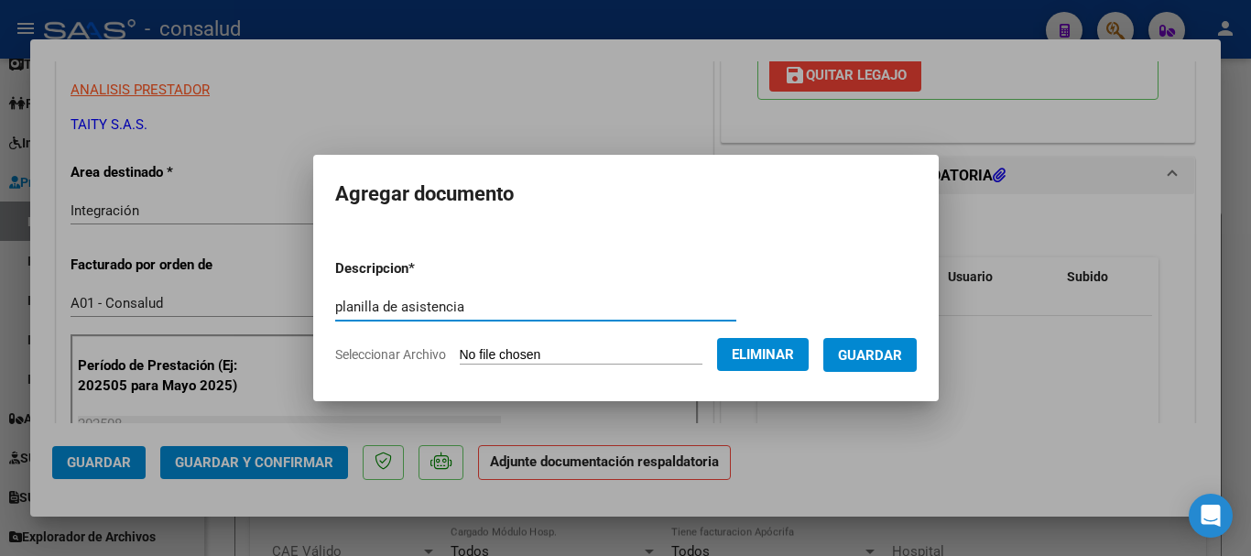
type input "planilla de asistencia"
click at [902, 353] on span "Guardar" at bounding box center [870, 355] width 64 height 16
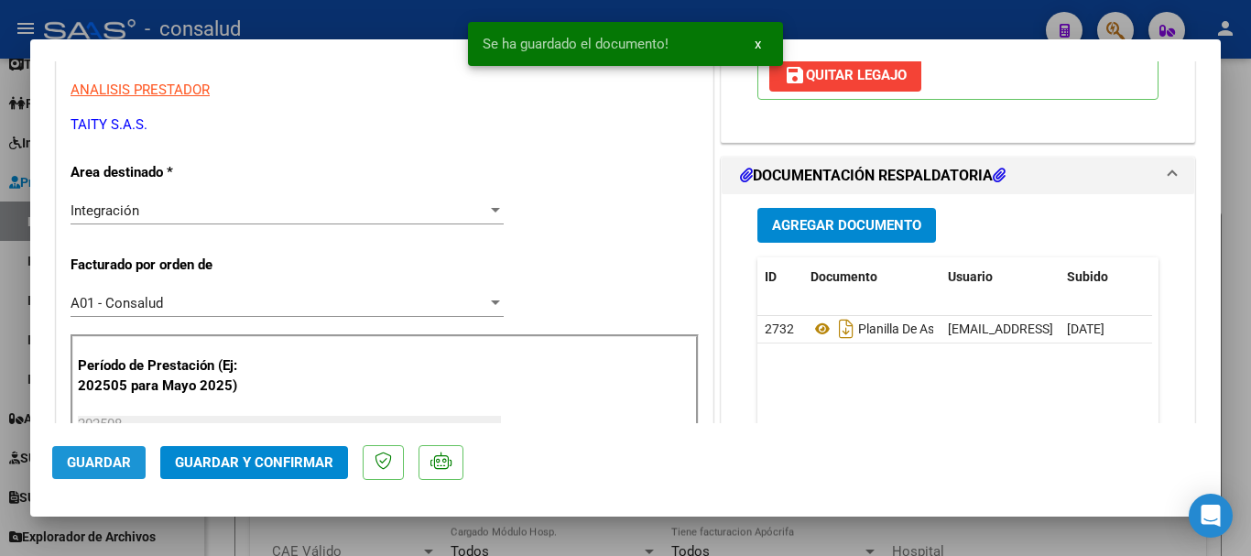
click at [85, 466] on span "Guardar" at bounding box center [99, 462] width 64 height 16
click at [267, 469] on span "Guardar y Confirmar" at bounding box center [254, 462] width 158 height 16
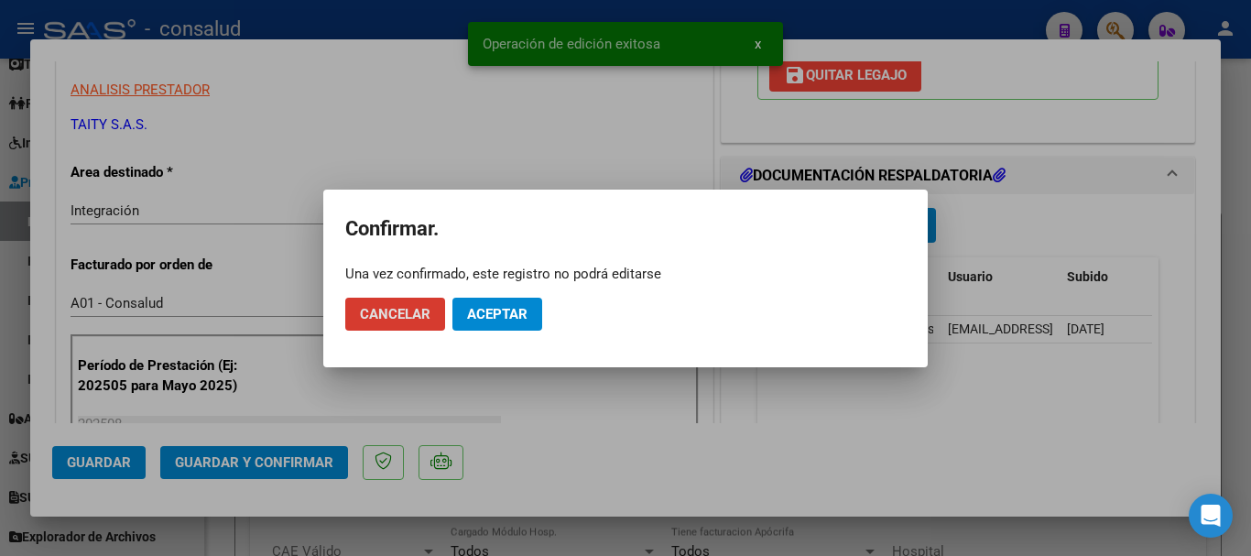
click at [483, 317] on span "Aceptar" at bounding box center [497, 314] width 60 height 16
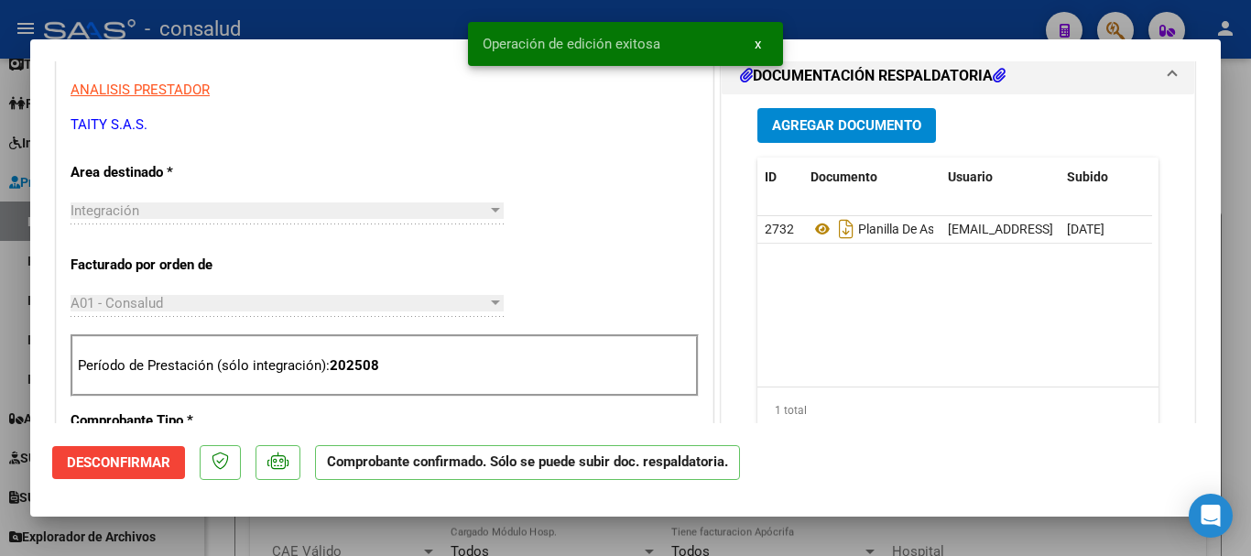
type input "$ 0,00"
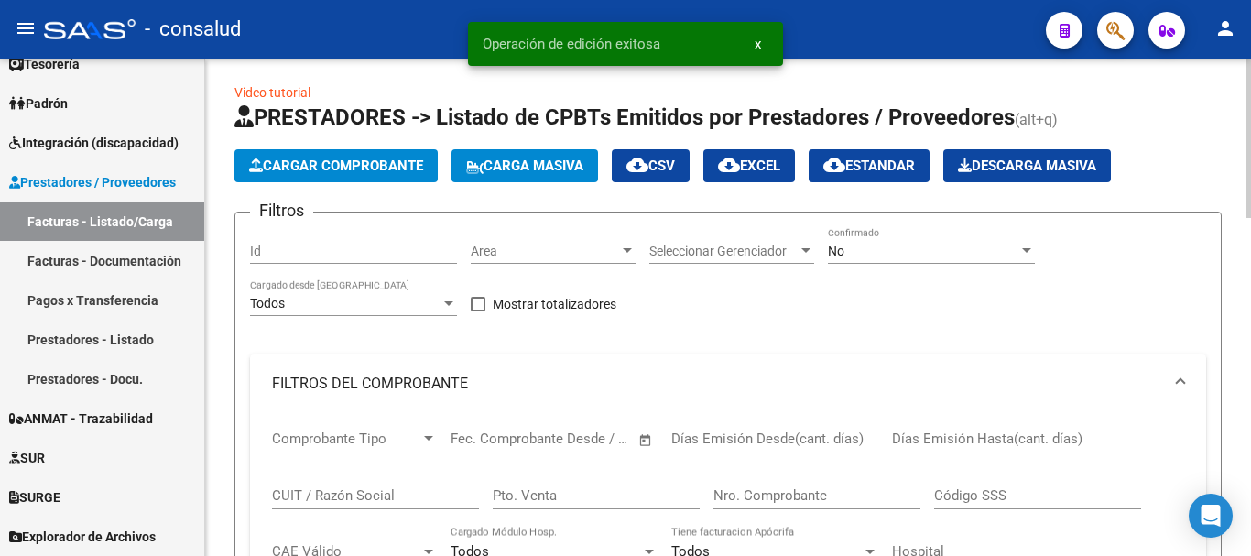
click at [358, 152] on button "Cargar Comprobante" at bounding box center [335, 165] width 203 height 33
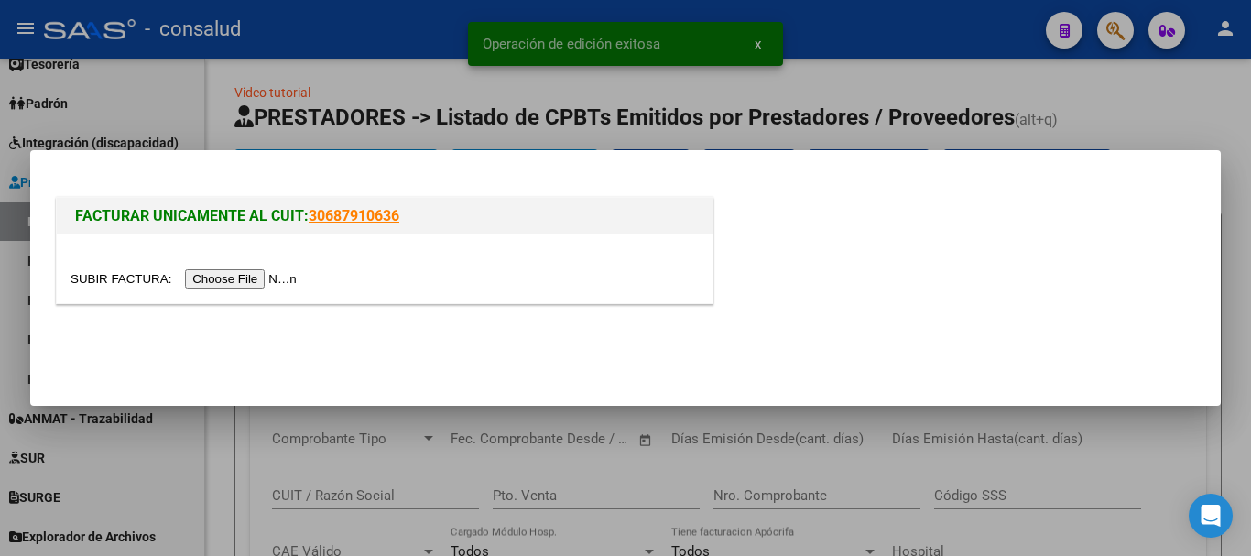
click at [270, 283] on input "file" at bounding box center [187, 278] width 232 height 19
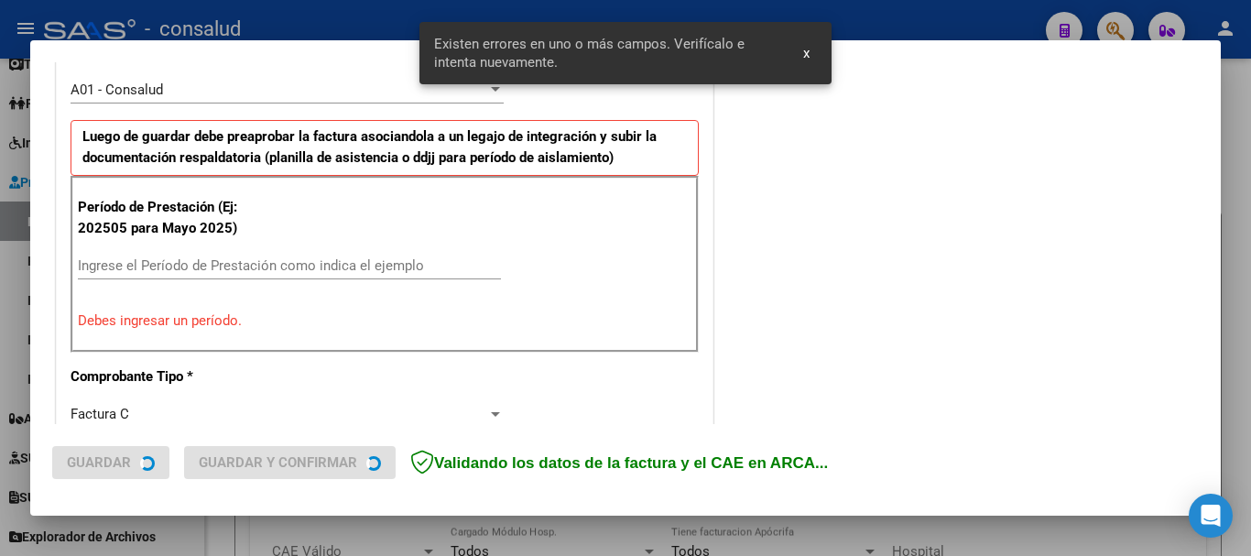
scroll to position [549, 0]
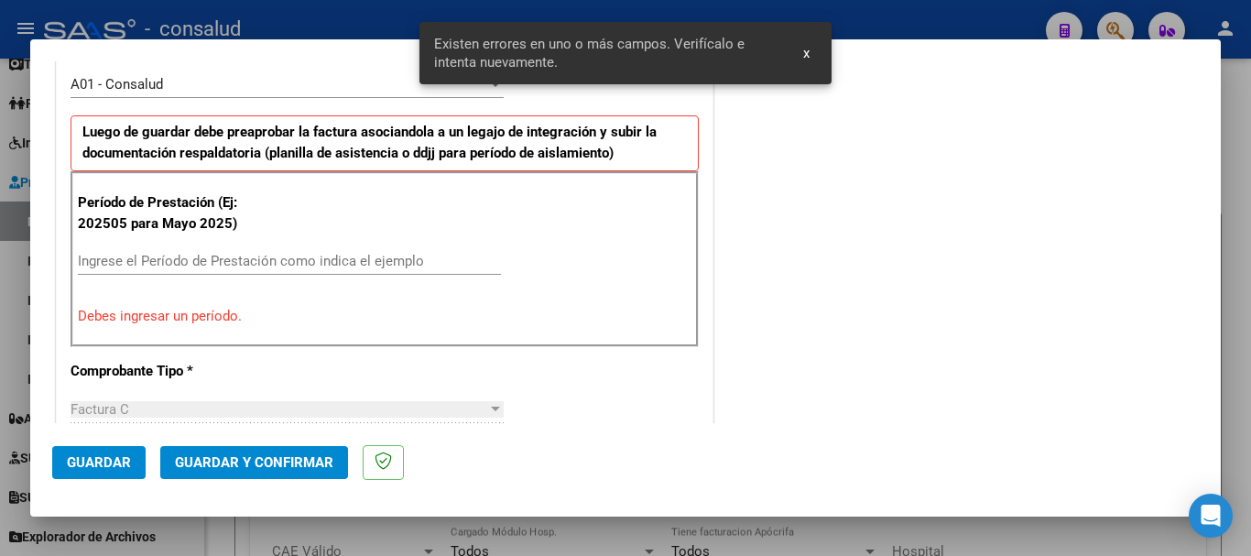
click at [270, 265] on input "Ingrese el Período de Prestación como indica el ejemplo" at bounding box center [289, 261] width 423 height 16
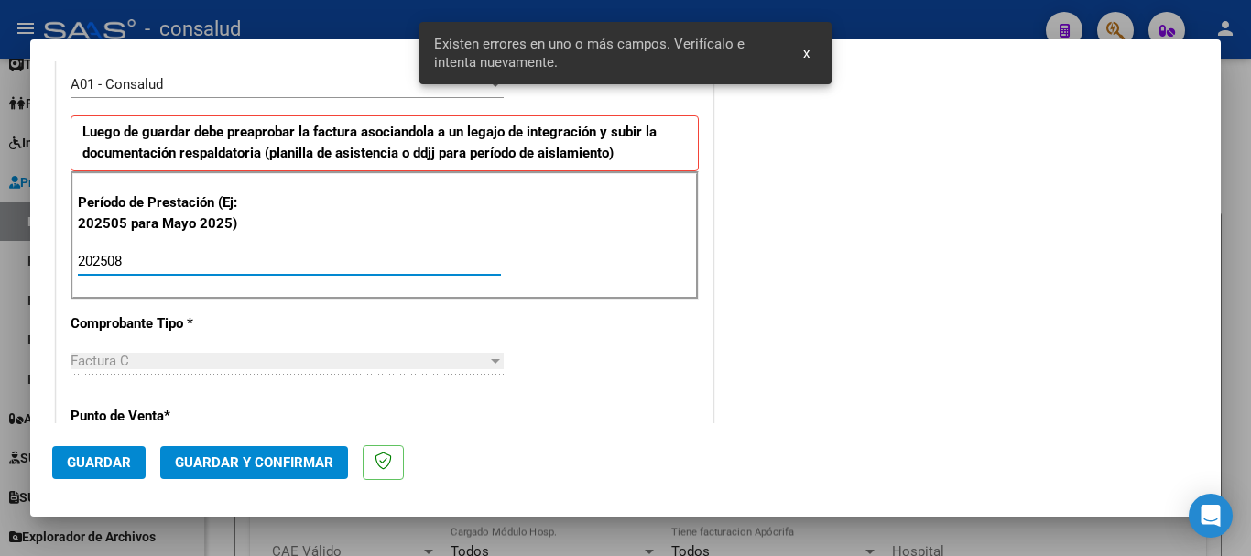
type input "202508"
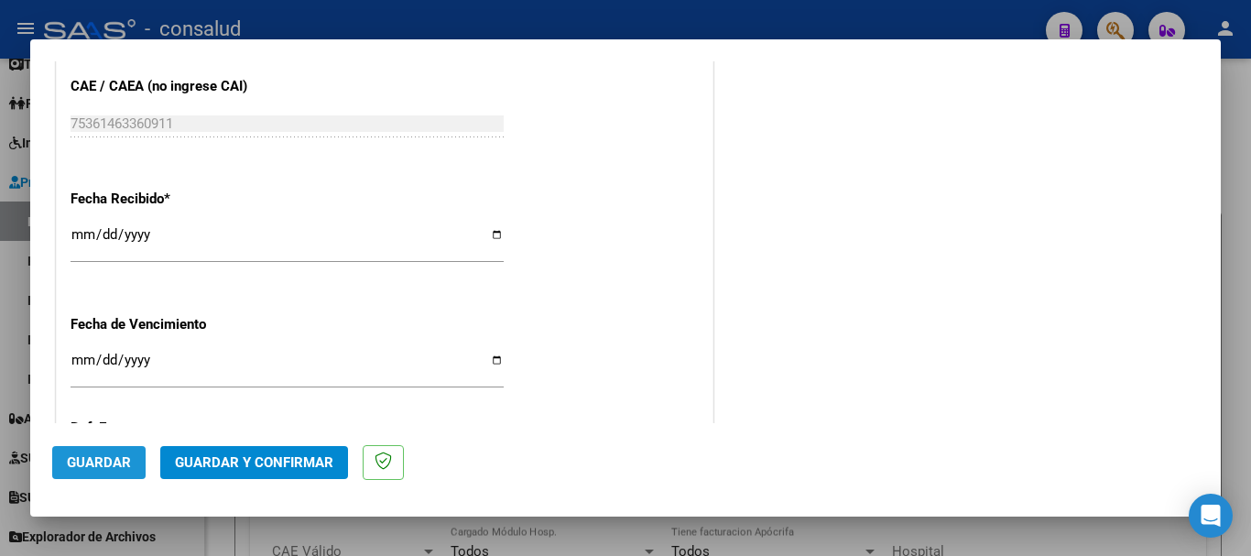
click at [87, 455] on span "Guardar" at bounding box center [99, 462] width 64 height 16
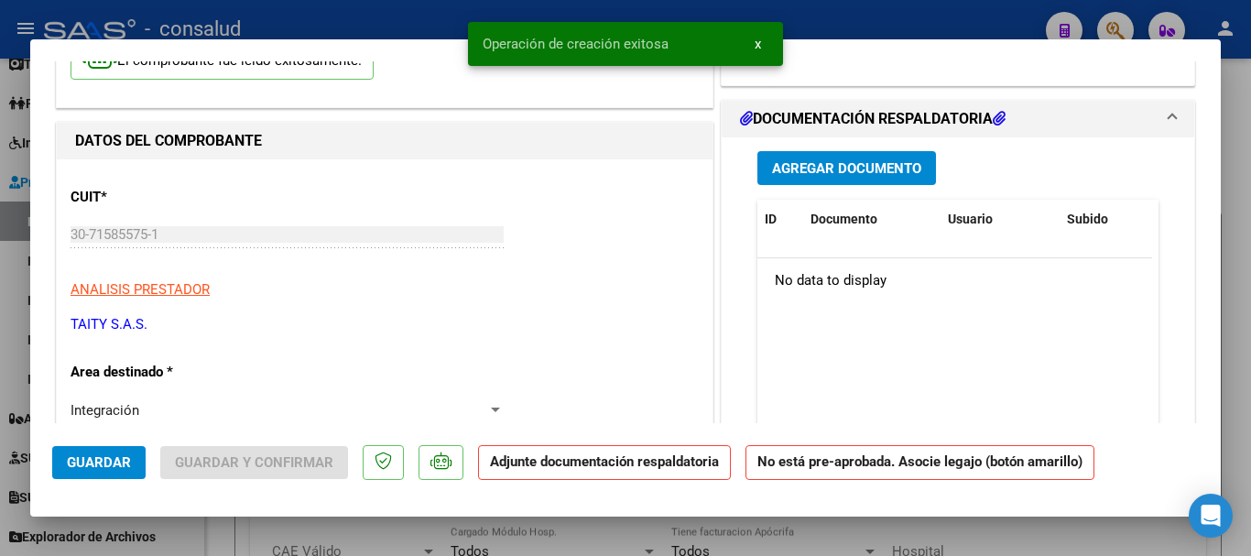
scroll to position [0, 0]
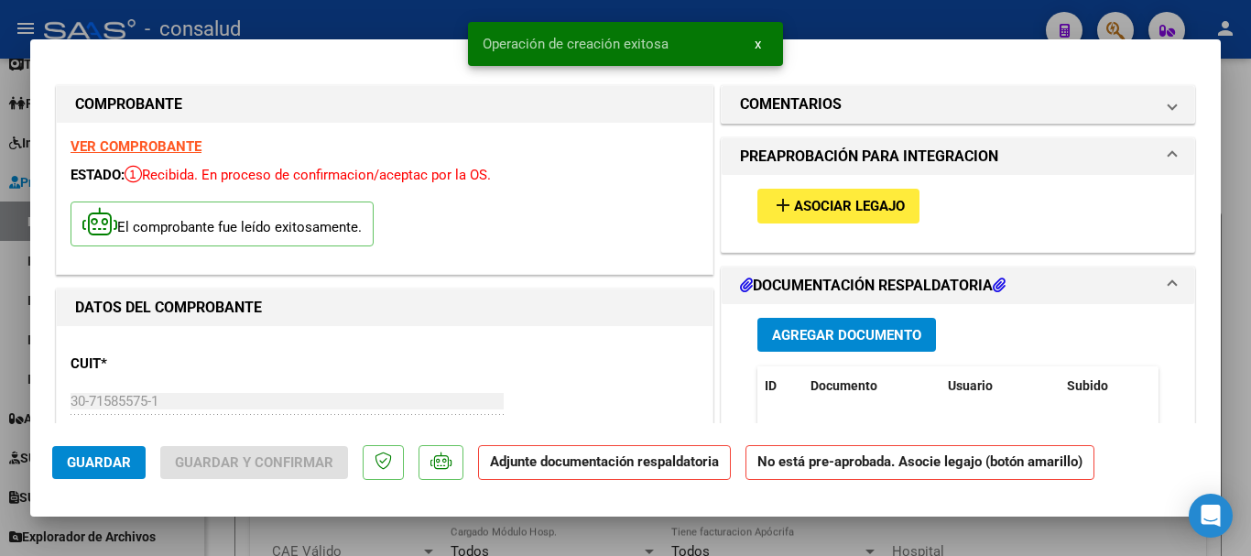
click at [125, 151] on strong "VER COMPROBANTE" at bounding box center [136, 146] width 131 height 16
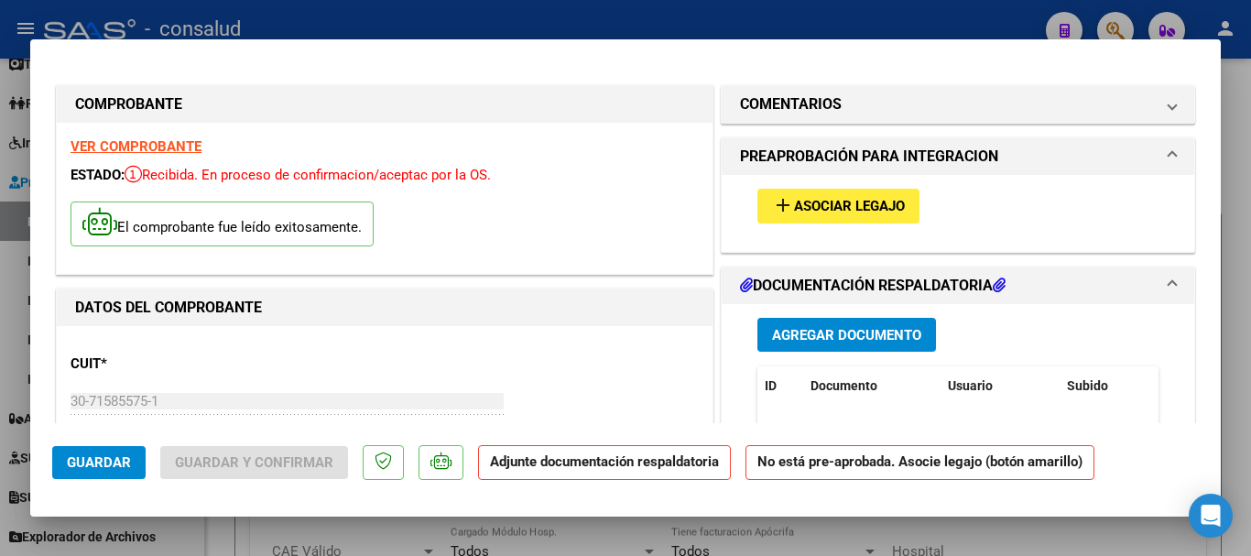
click at [776, 199] on mat-icon "add" at bounding box center [783, 205] width 22 height 22
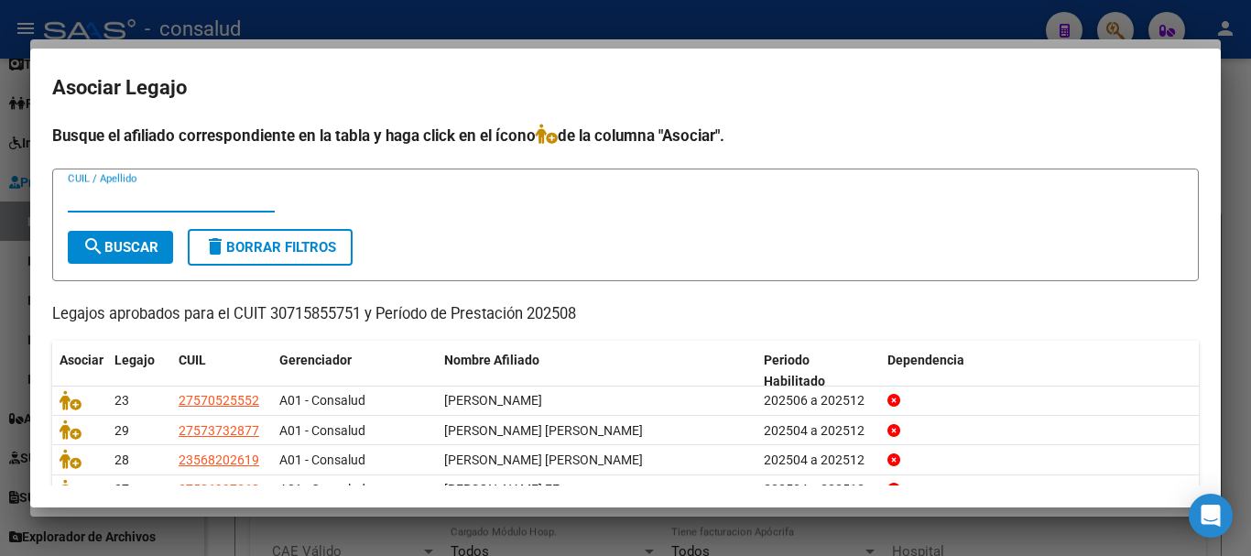
scroll to position [120, 0]
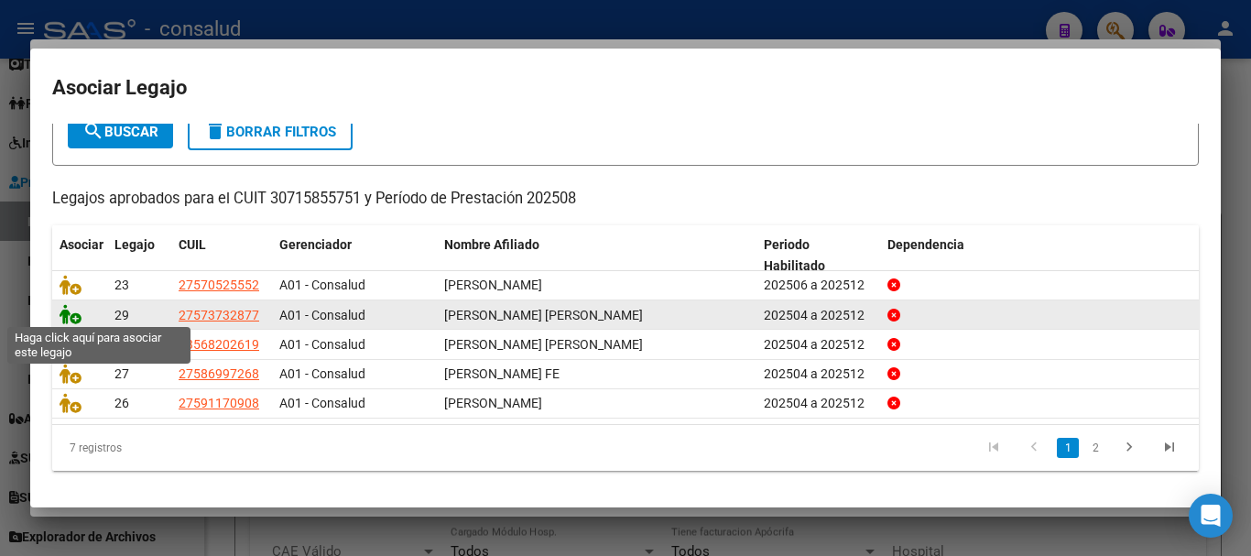
click at [64, 310] on icon at bounding box center [71, 314] width 22 height 20
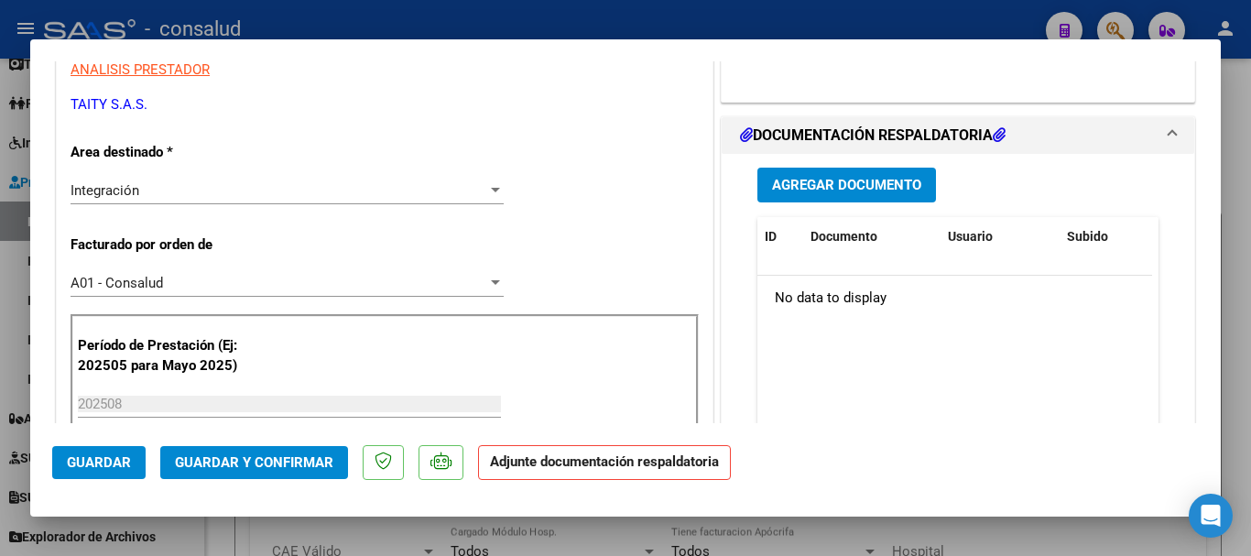
scroll to position [366, 0]
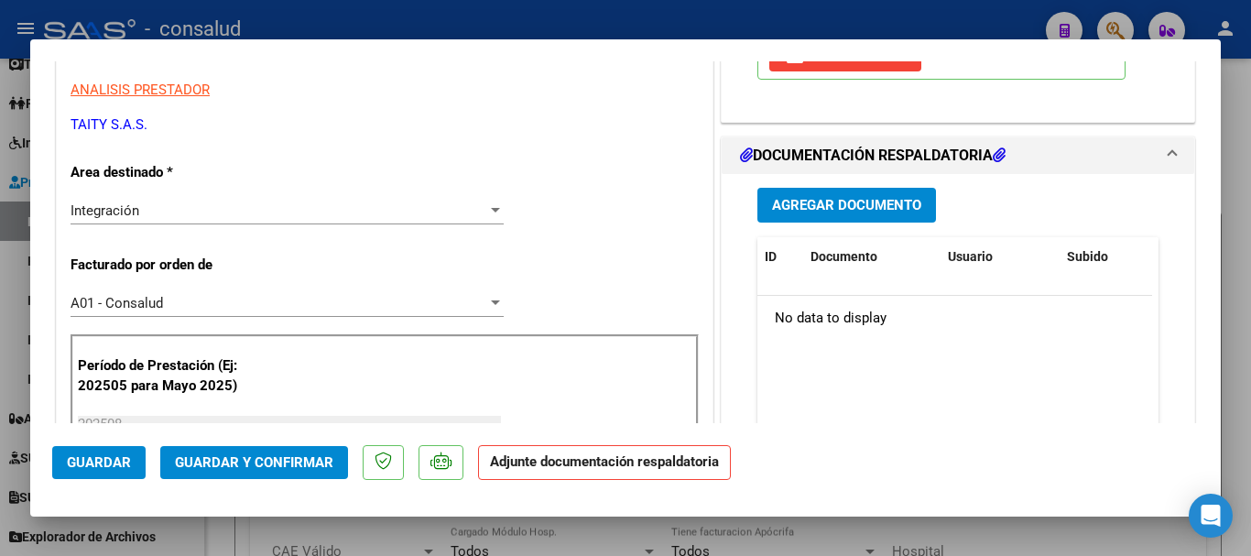
click at [845, 195] on button "Agregar Documento" at bounding box center [846, 205] width 179 height 34
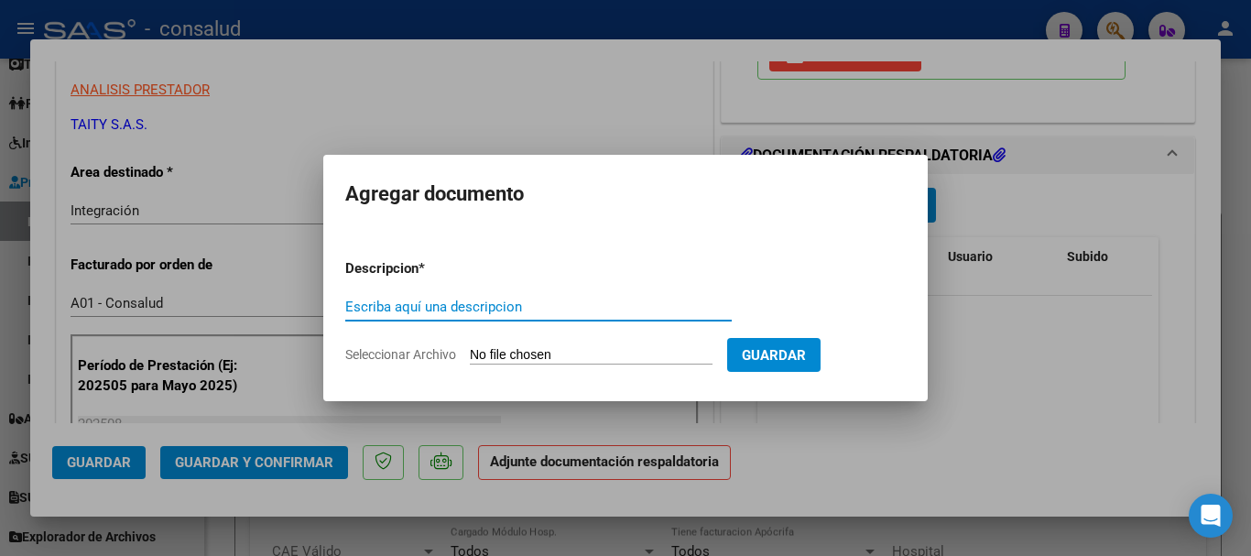
click at [582, 353] on input "Seleccionar Archivo" at bounding box center [591, 355] width 243 height 17
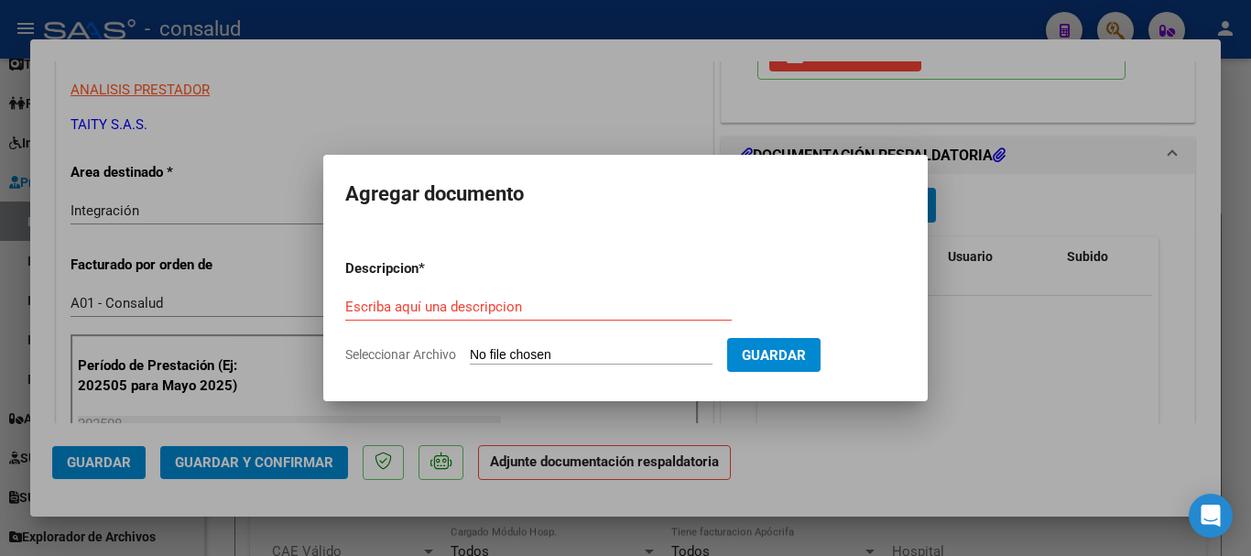
type input "C:\fakepath\[PERSON_NAME] SAIE 202508.pdf"
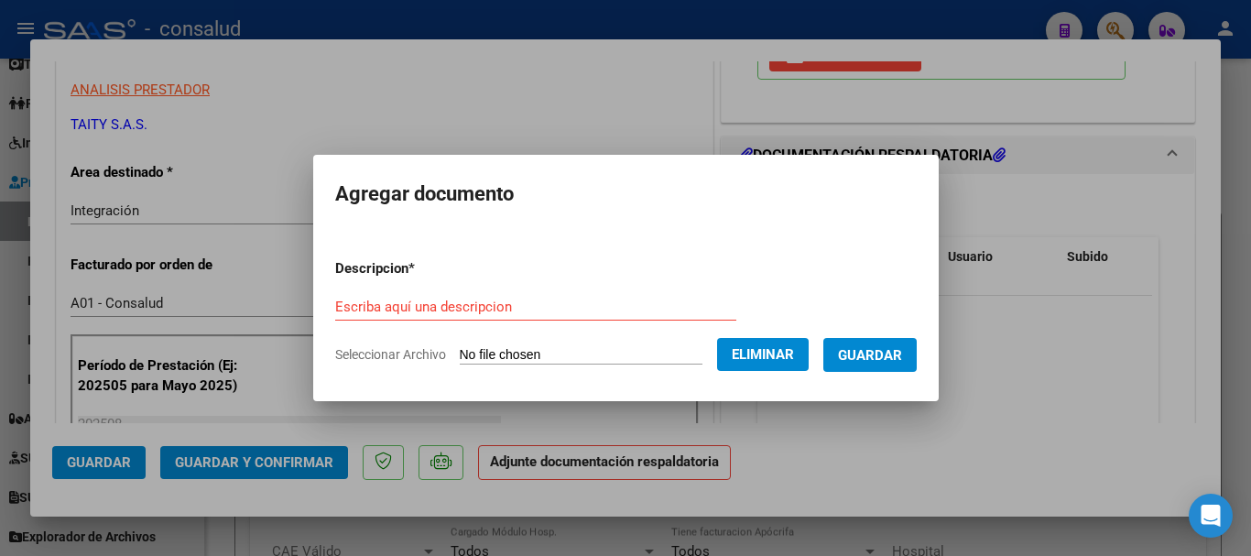
click at [433, 298] on input "Escriba aquí una descripcion" at bounding box center [535, 306] width 401 height 16
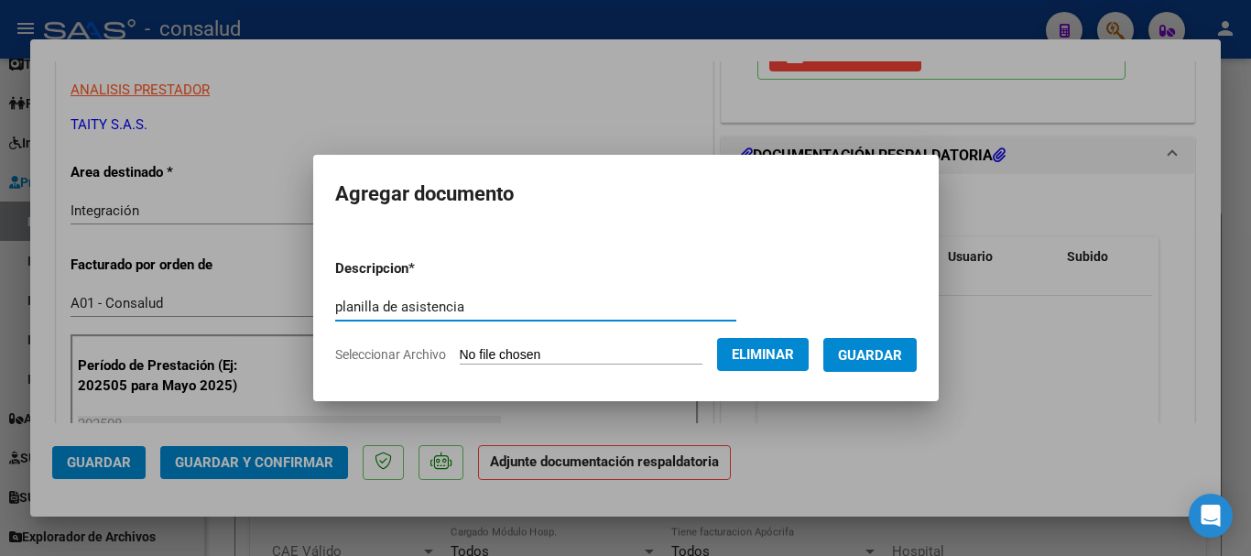
type input "planilla de asistencia"
click at [870, 365] on button "Guardar" at bounding box center [869, 355] width 93 height 34
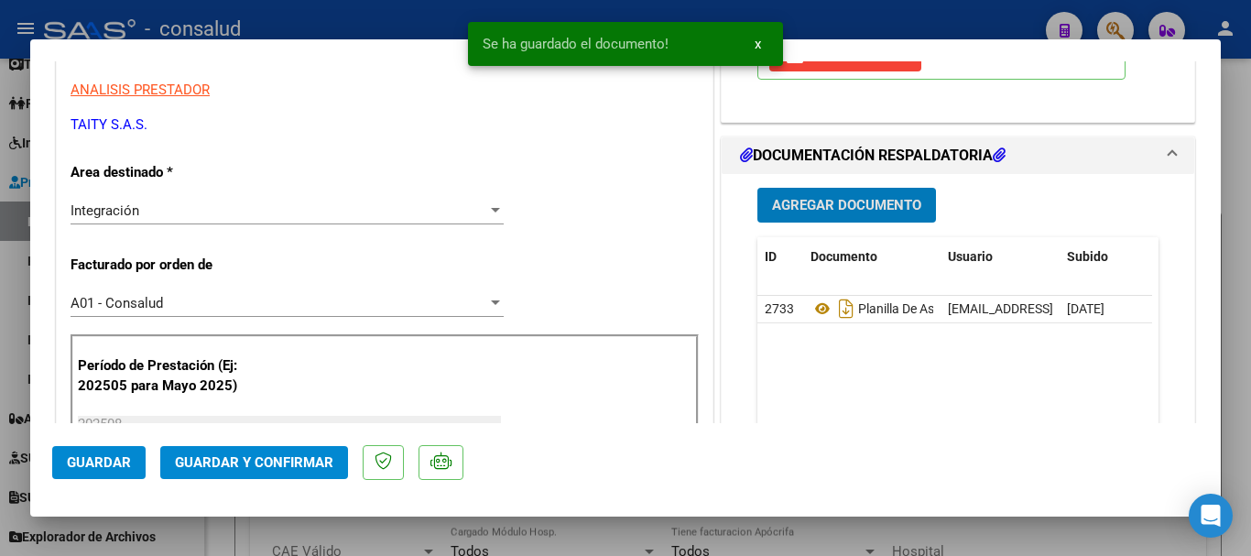
click at [85, 459] on span "Guardar" at bounding box center [99, 462] width 64 height 16
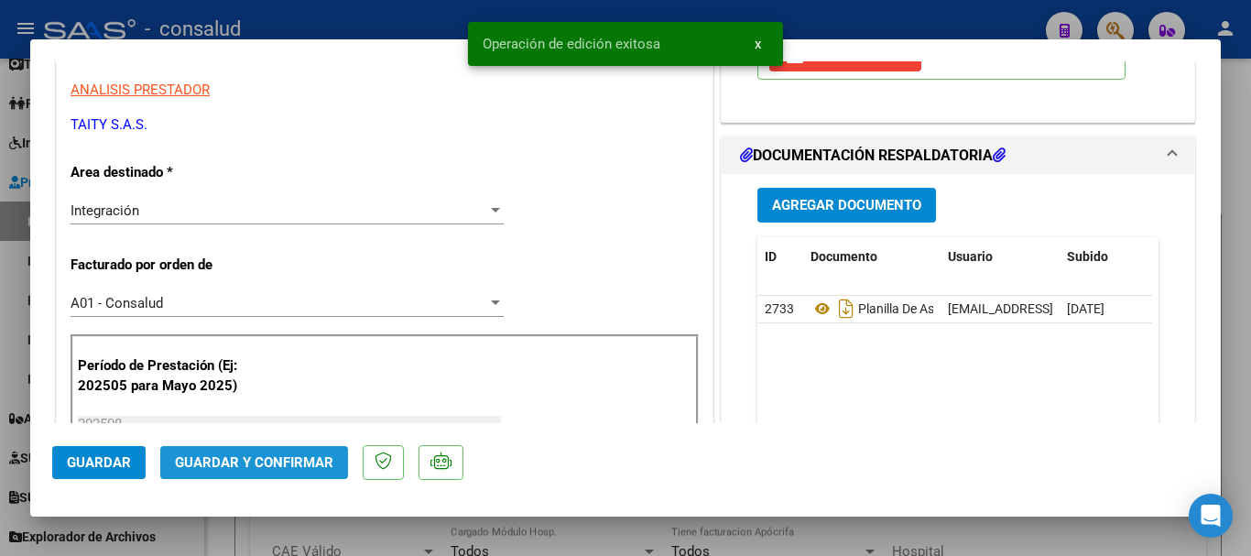
click at [279, 466] on span "Guardar y Confirmar" at bounding box center [254, 462] width 158 height 16
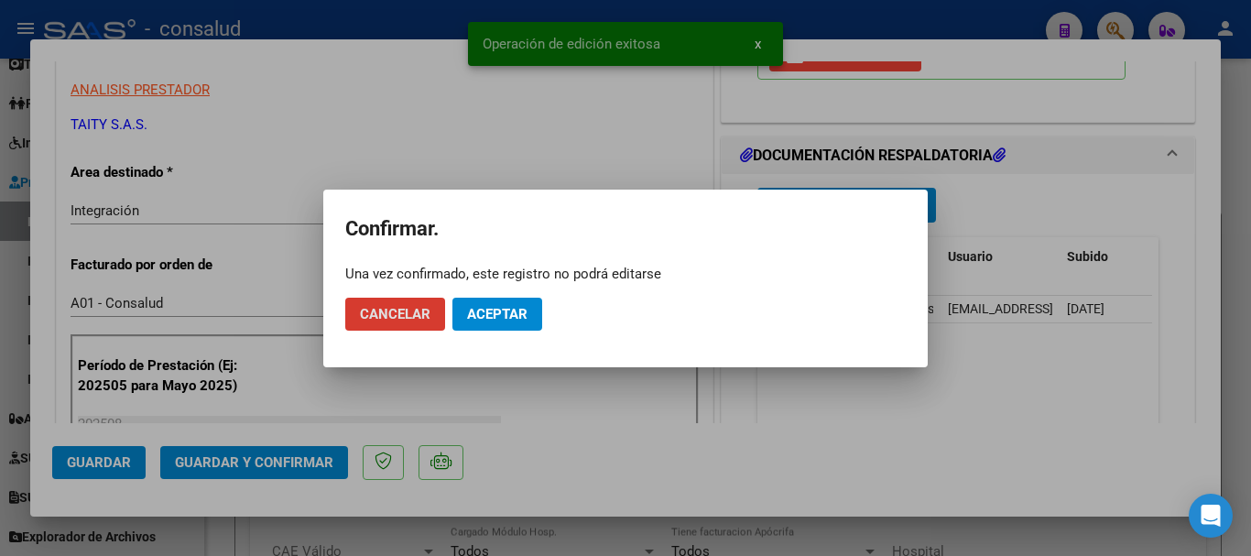
click at [502, 315] on span "Aceptar" at bounding box center [497, 314] width 60 height 16
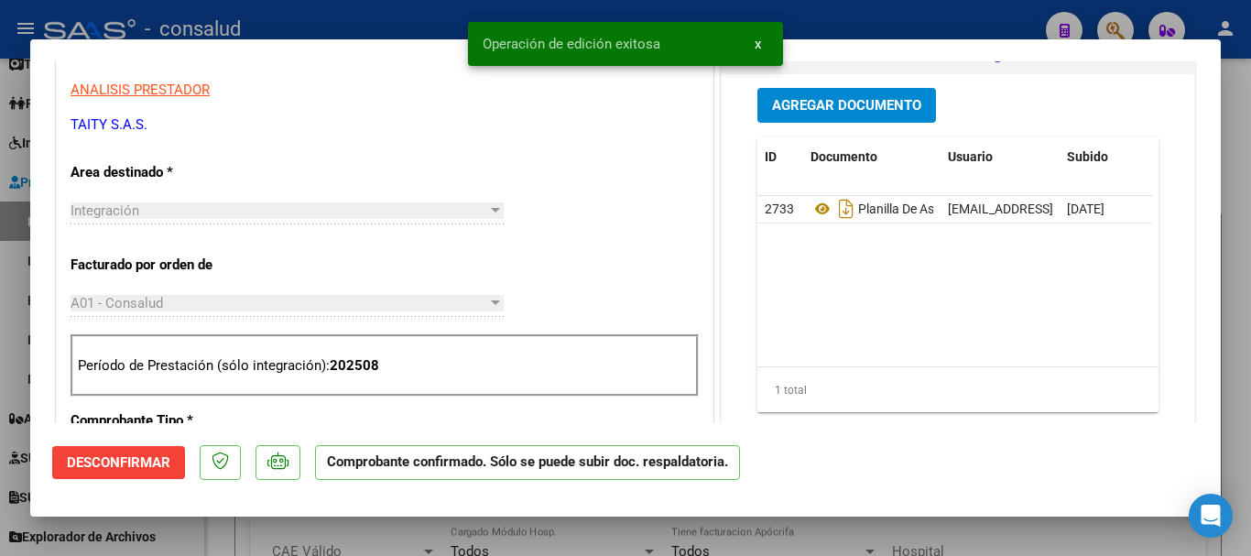
type input "$ 0,00"
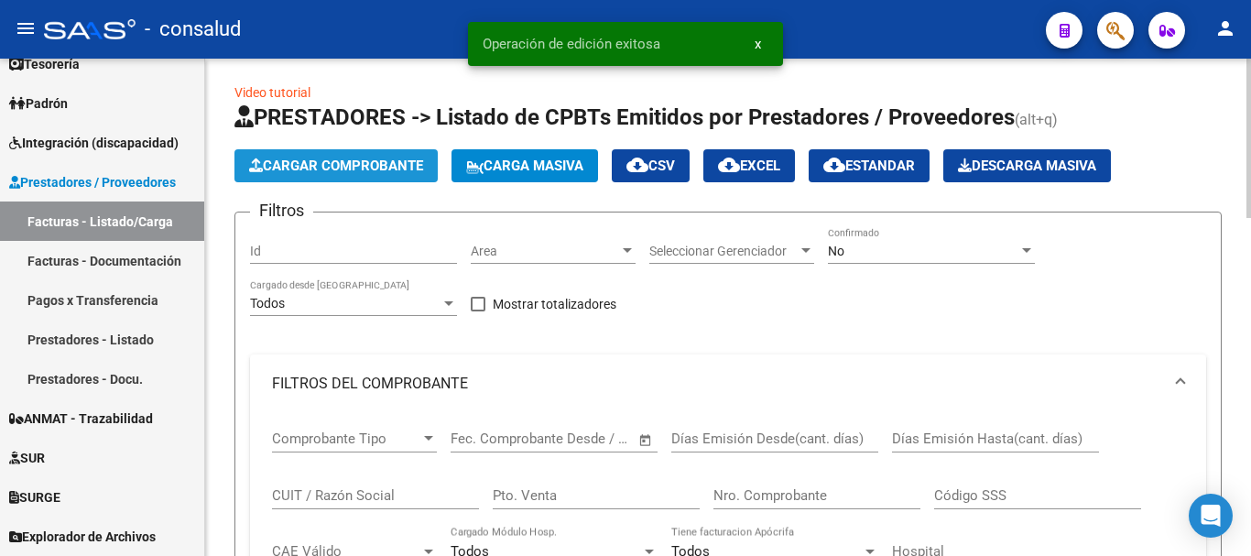
click at [324, 168] on span "Cargar Comprobante" at bounding box center [336, 165] width 174 height 16
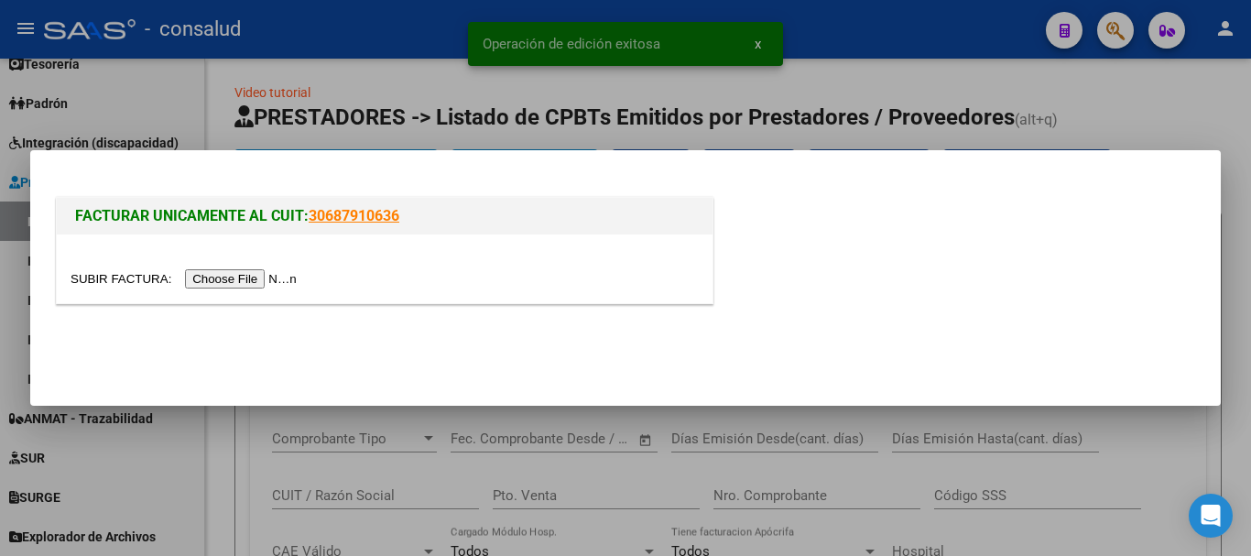
click at [268, 275] on input "file" at bounding box center [187, 278] width 232 height 19
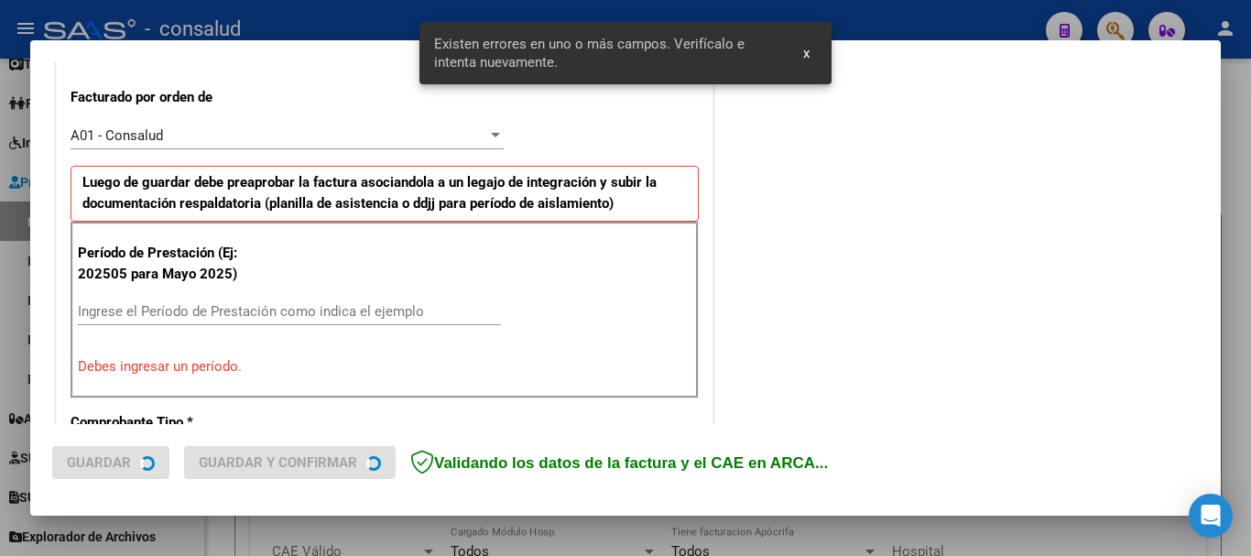
scroll to position [549, 0]
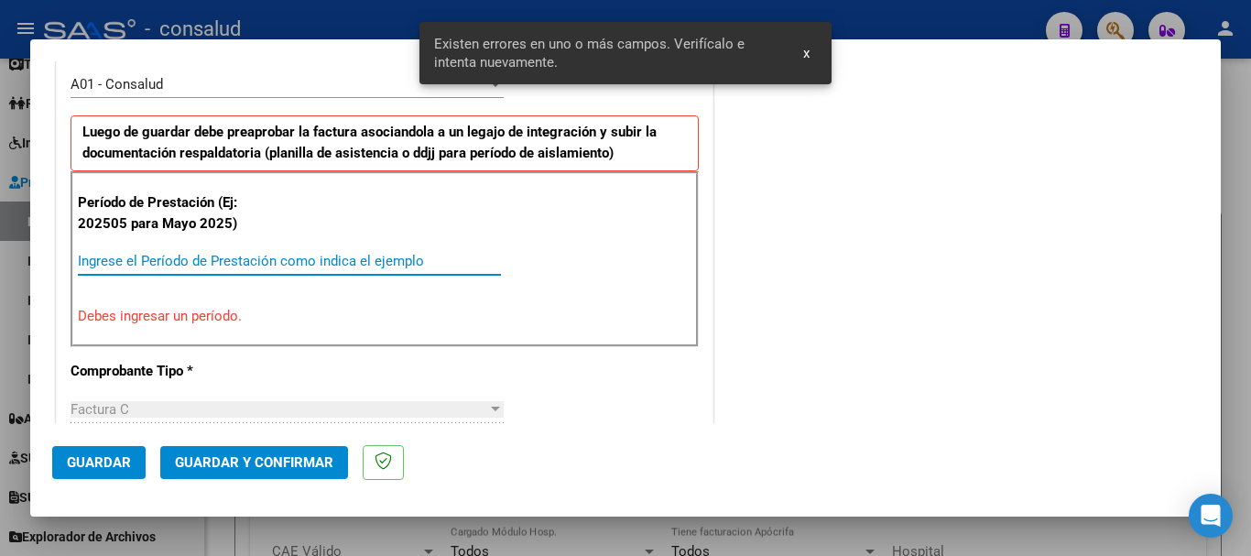
click at [292, 258] on input "Ingrese el Período de Prestación como indica el ejemplo" at bounding box center [289, 261] width 423 height 16
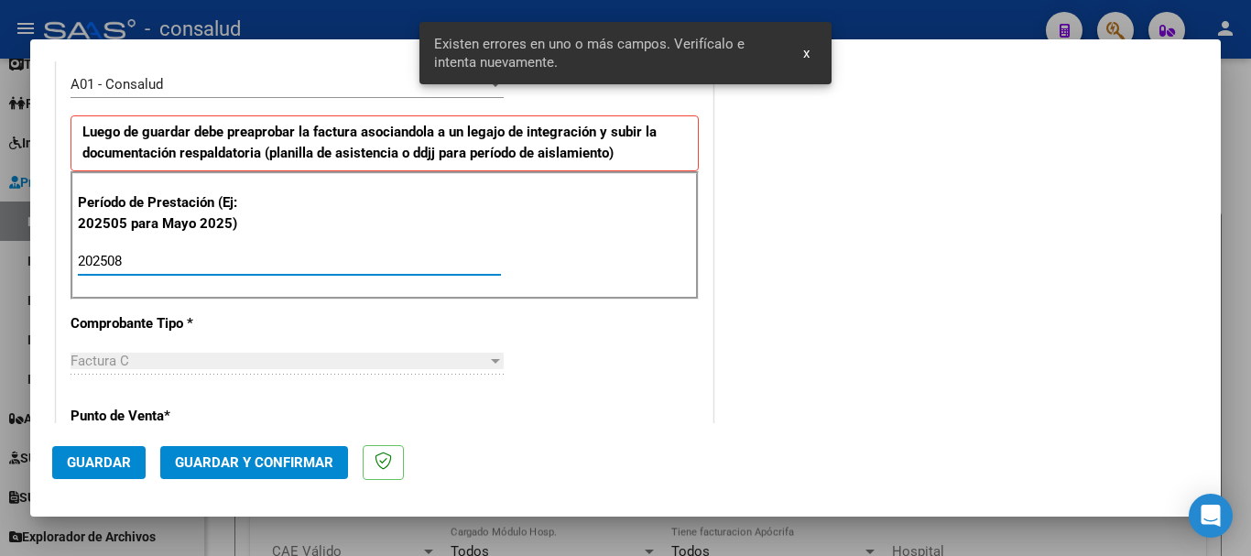
type input "202508"
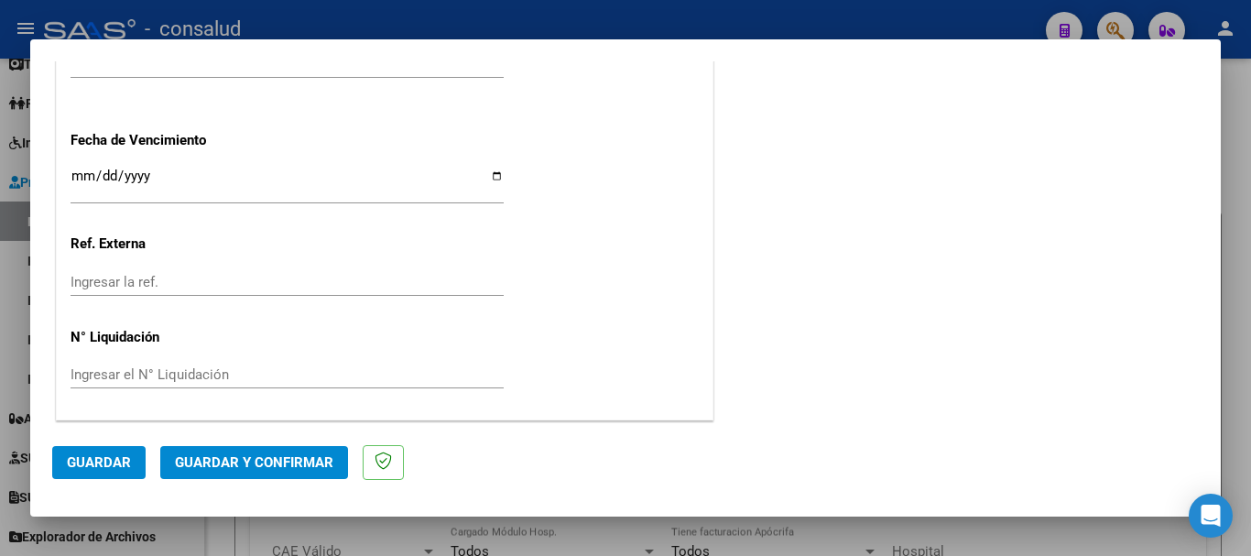
scroll to position [1447, 0]
click at [114, 477] on button "Guardar" at bounding box center [98, 462] width 93 height 33
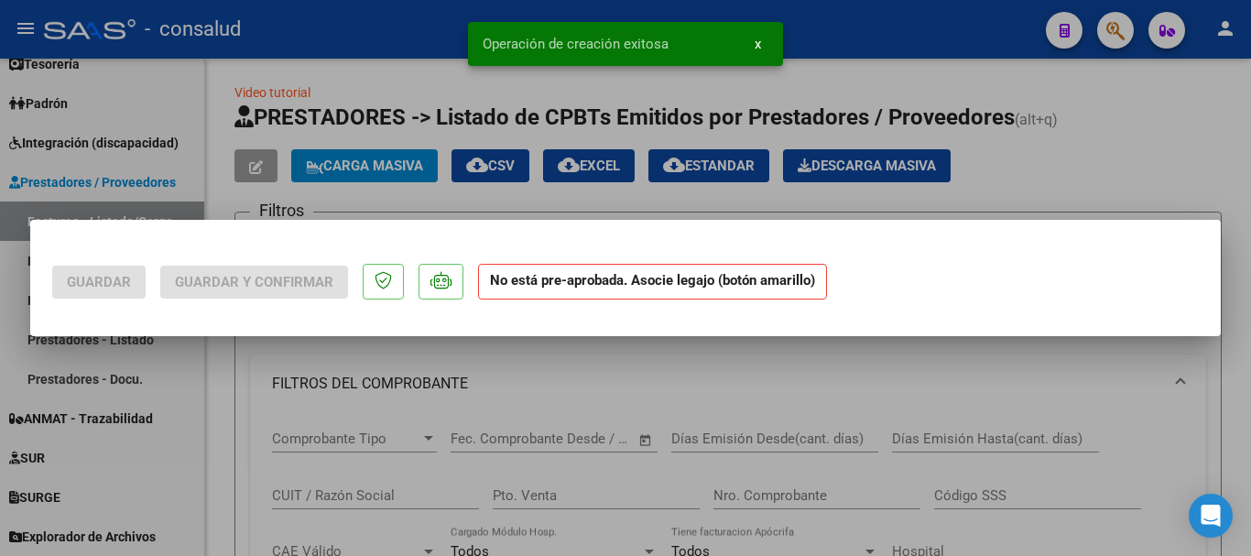
scroll to position [0, 0]
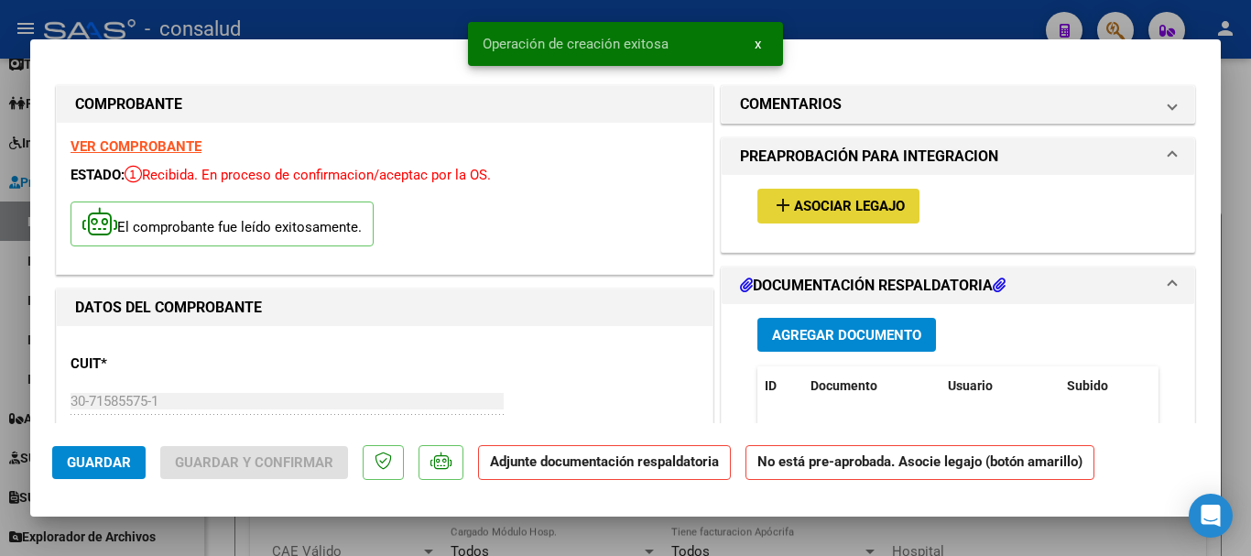
click at [841, 207] on span "Asociar Legajo" at bounding box center [849, 207] width 111 height 16
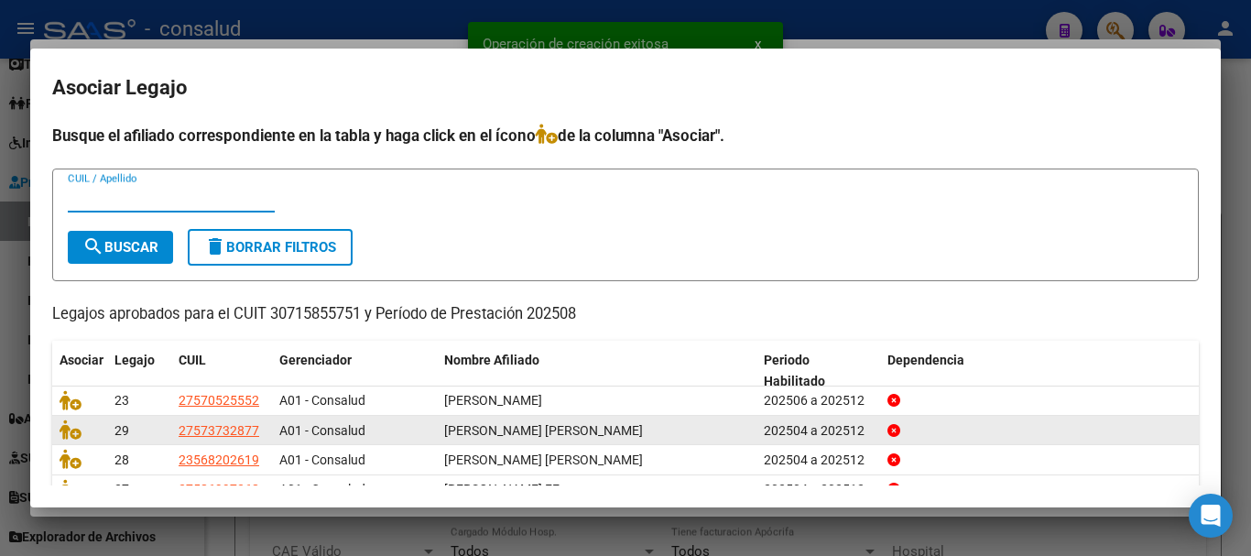
scroll to position [120, 0]
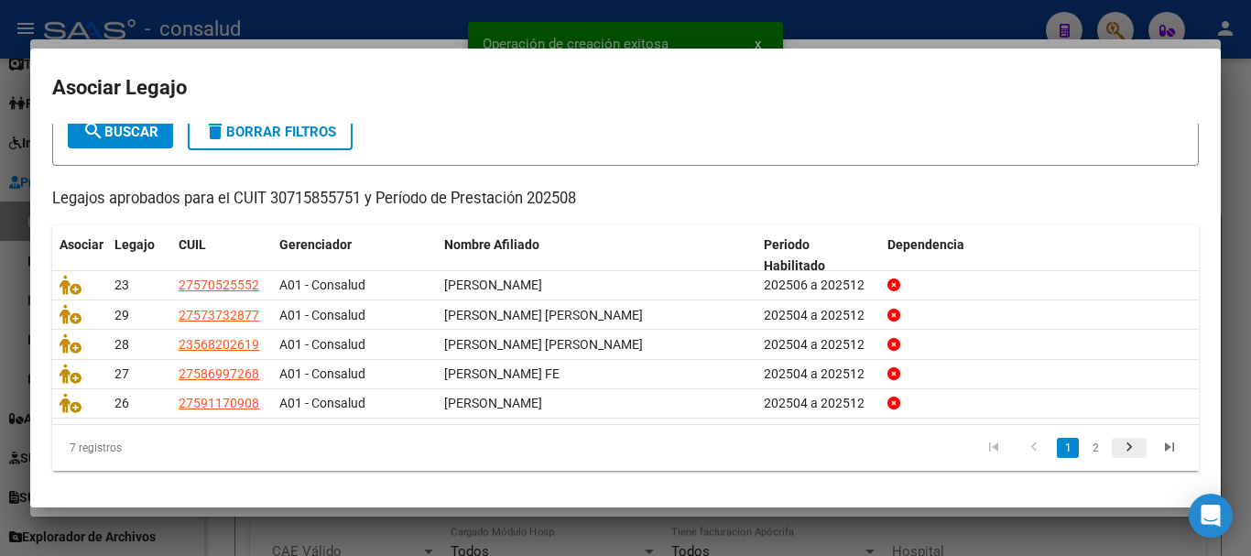
click at [1119, 442] on icon "go to next page" at bounding box center [1129, 450] width 24 height 22
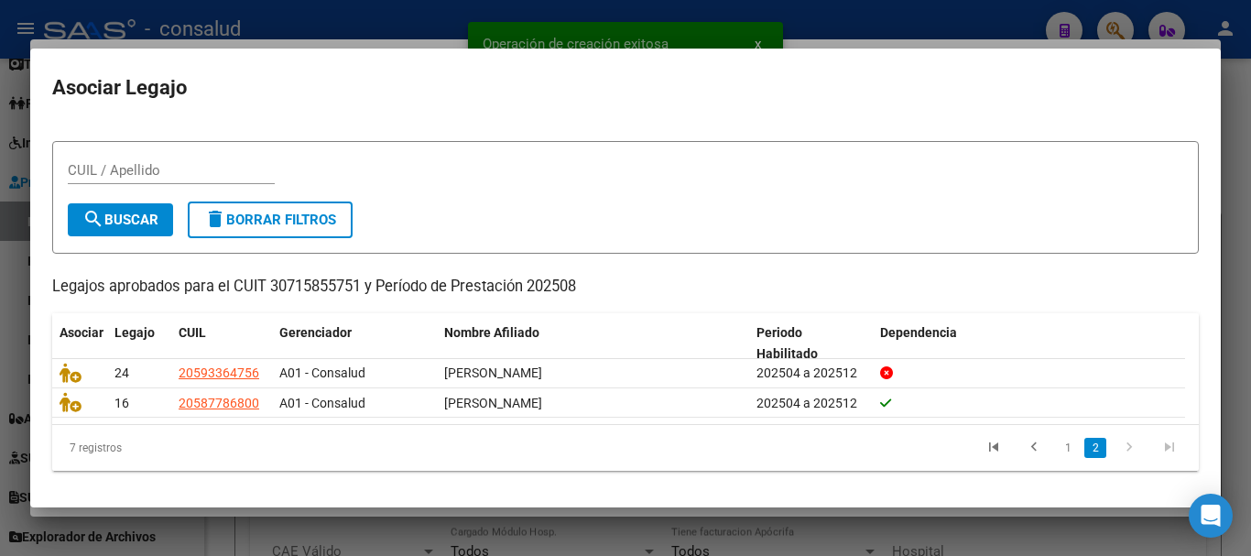
scroll to position [29, 0]
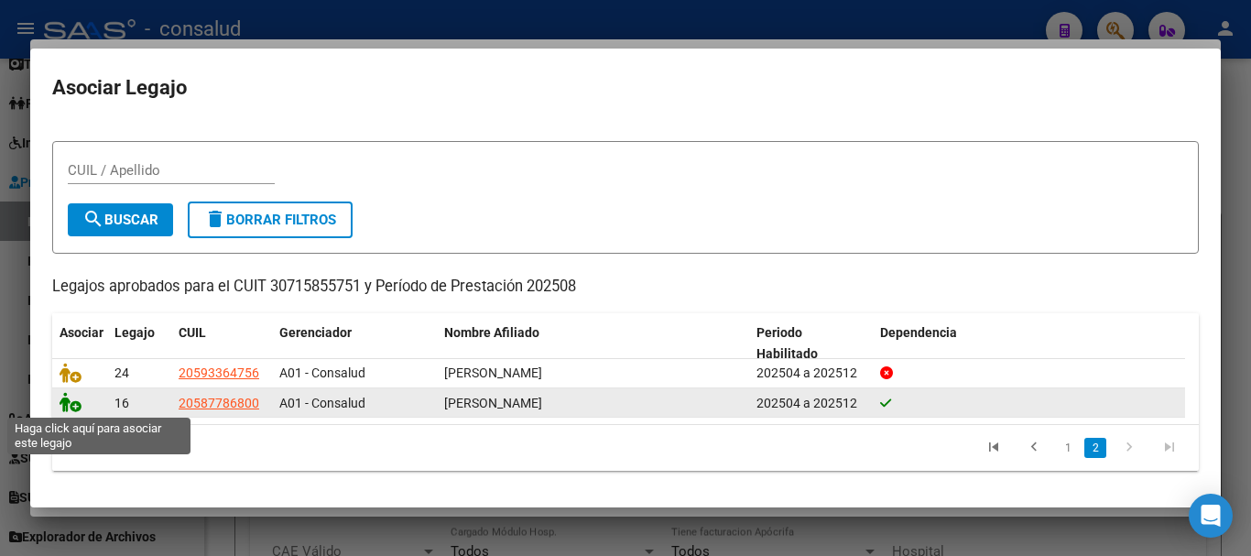
click at [66, 404] on icon at bounding box center [71, 402] width 22 height 20
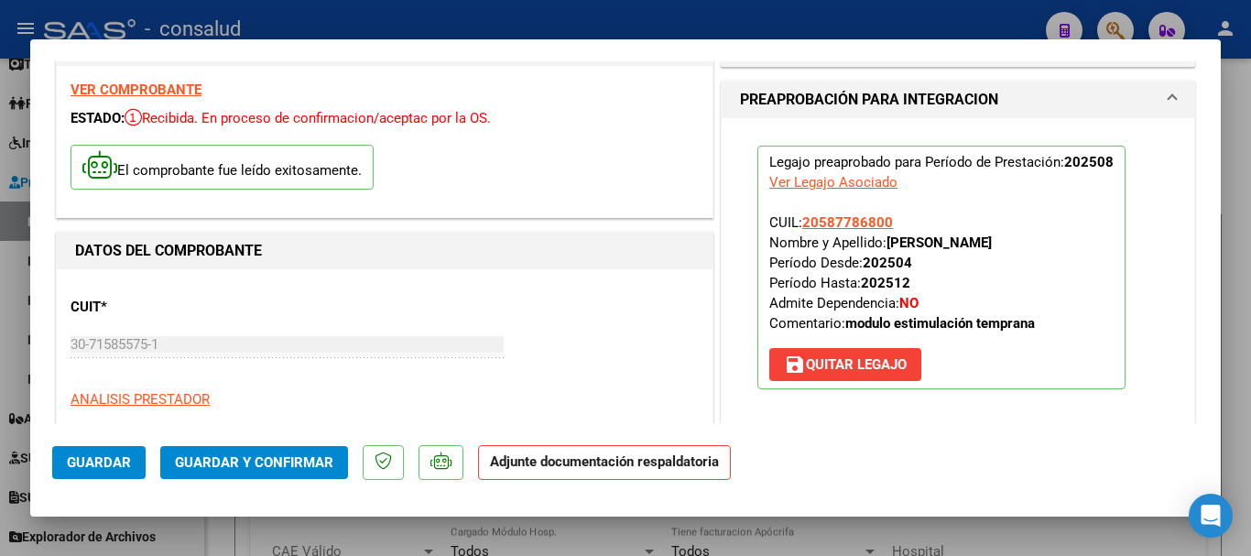
scroll to position [275, 0]
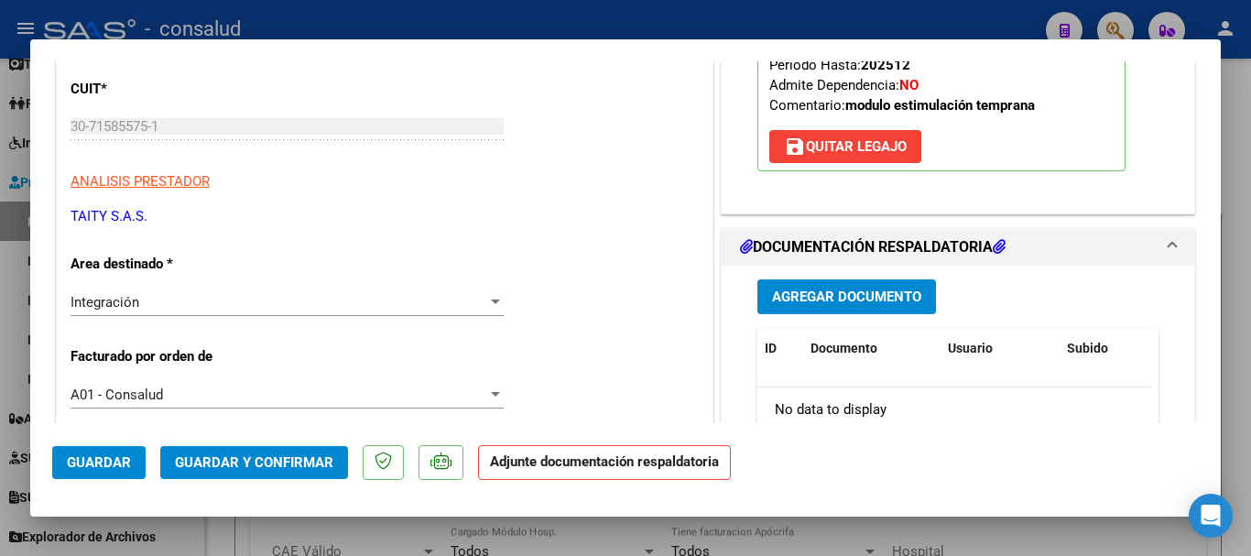
click at [901, 300] on span "Agregar Documento" at bounding box center [846, 297] width 149 height 16
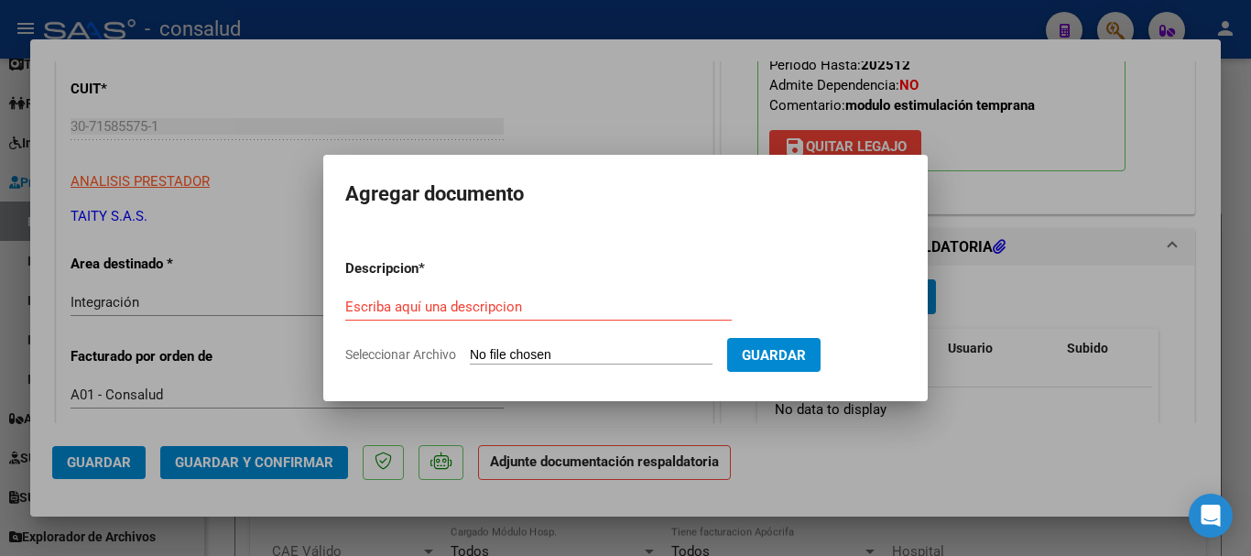
click at [593, 355] on input "Seleccionar Archivo" at bounding box center [591, 355] width 243 height 17
type input "C:\fakepath\[PERSON_NAME] MET 202508.pdf"
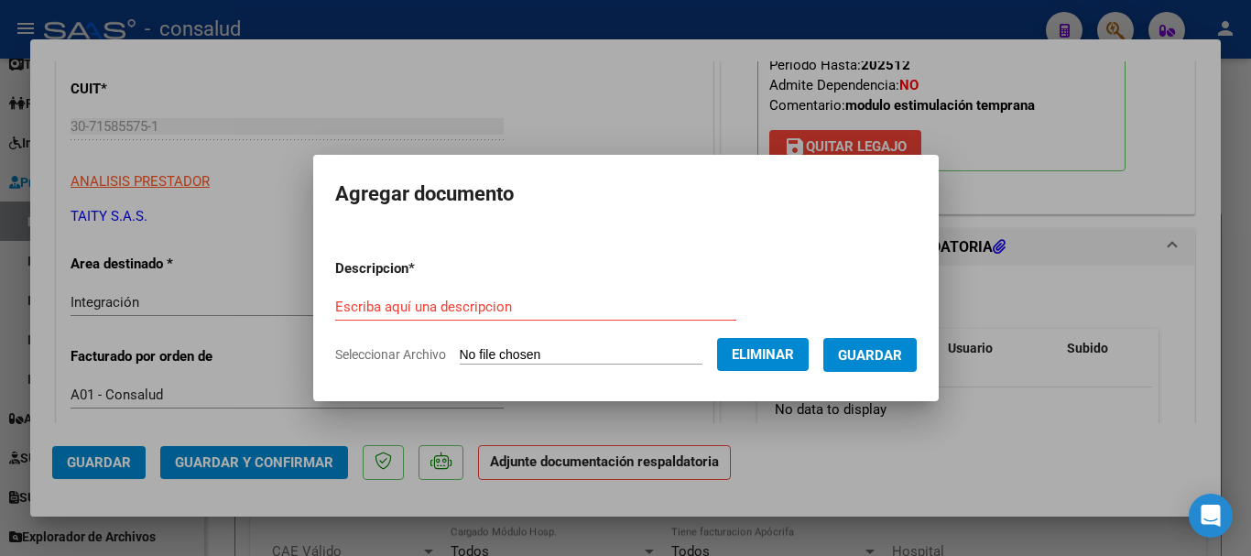
click at [445, 313] on input "Escriba aquí una descripcion" at bounding box center [535, 306] width 401 height 16
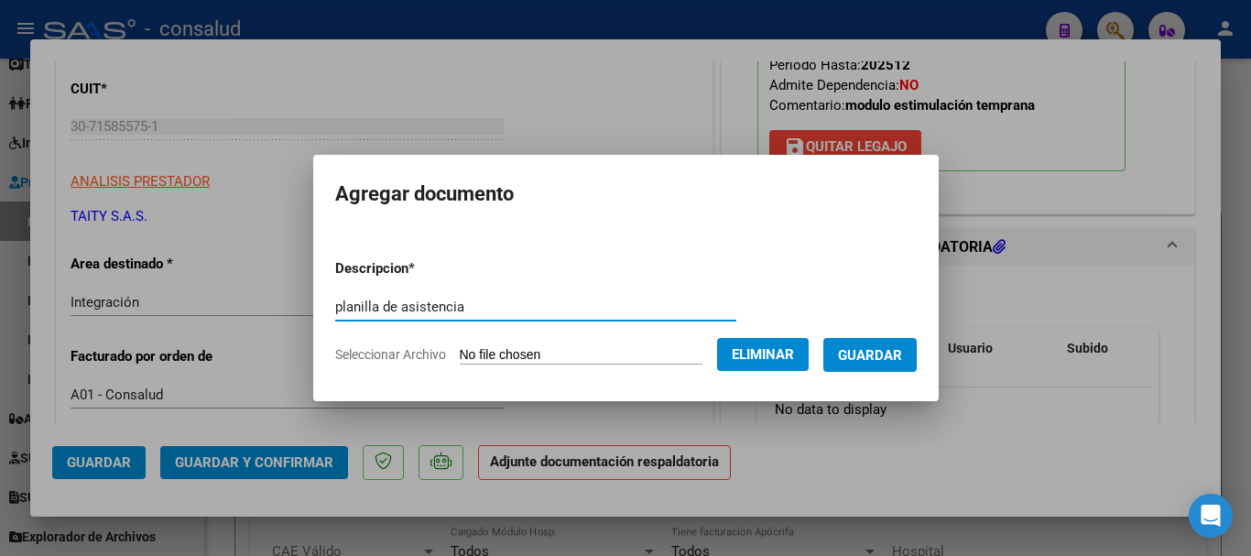
type input "planilla de asistencia"
click at [876, 353] on span "Guardar" at bounding box center [870, 355] width 64 height 16
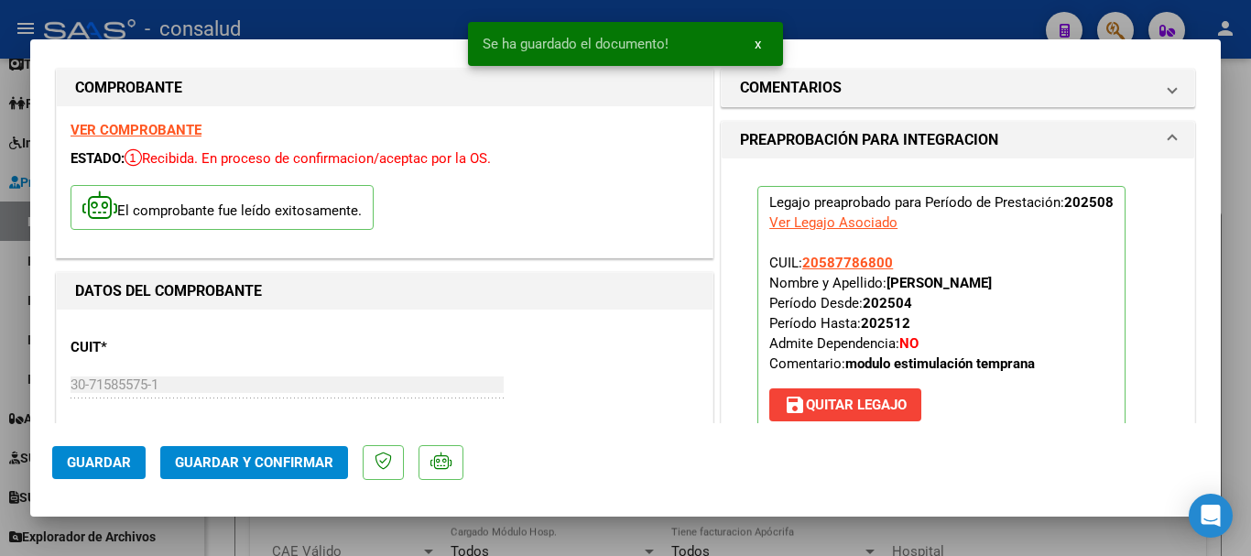
scroll to position [0, 0]
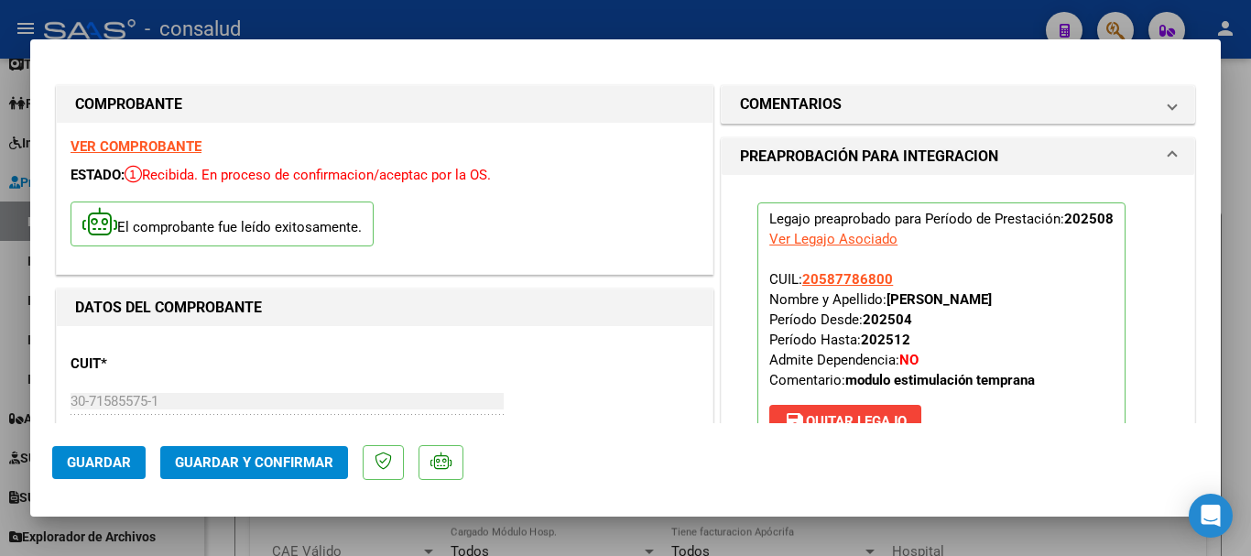
click at [185, 151] on strong "VER COMPROBANTE" at bounding box center [136, 146] width 131 height 16
click at [284, 469] on span "Guardar y Confirmar" at bounding box center [254, 462] width 158 height 16
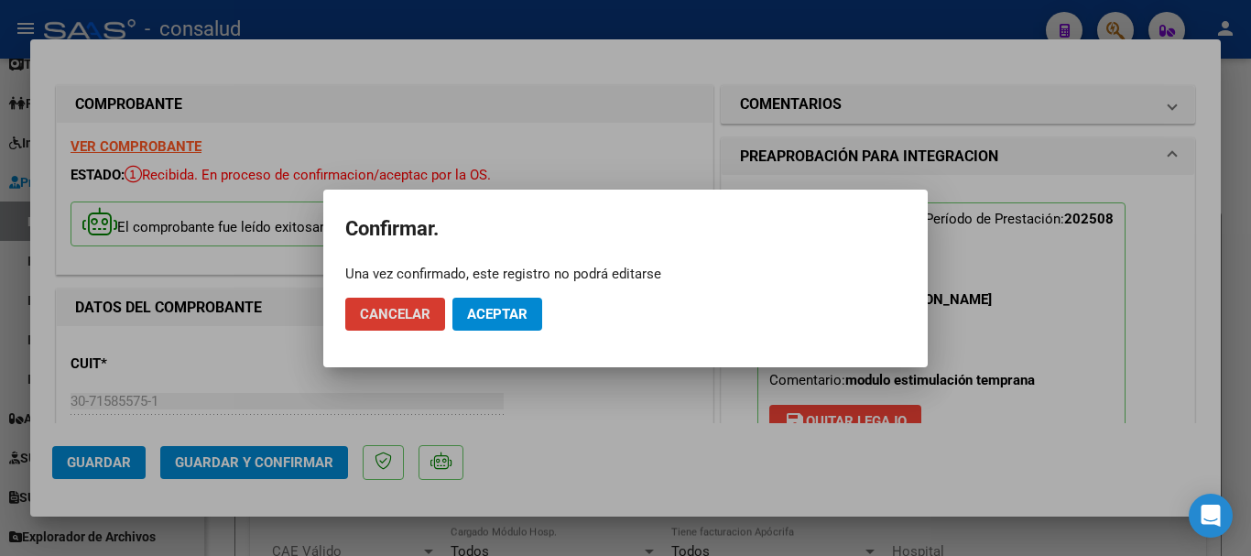
click at [486, 318] on span "Aceptar" at bounding box center [497, 314] width 60 height 16
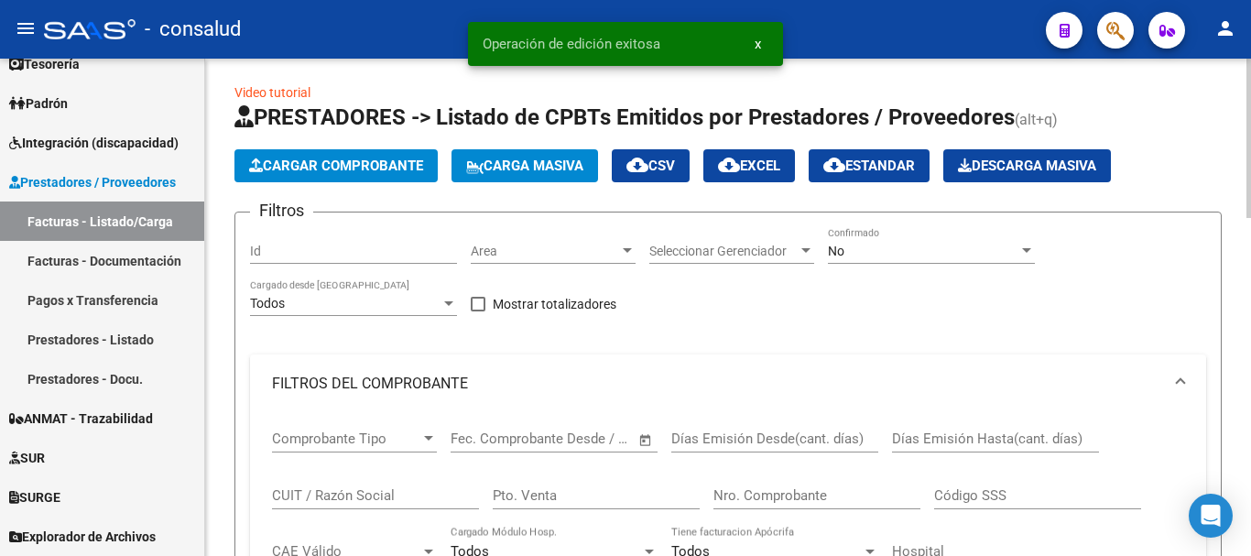
click at [339, 165] on span "Cargar Comprobante" at bounding box center [336, 165] width 174 height 16
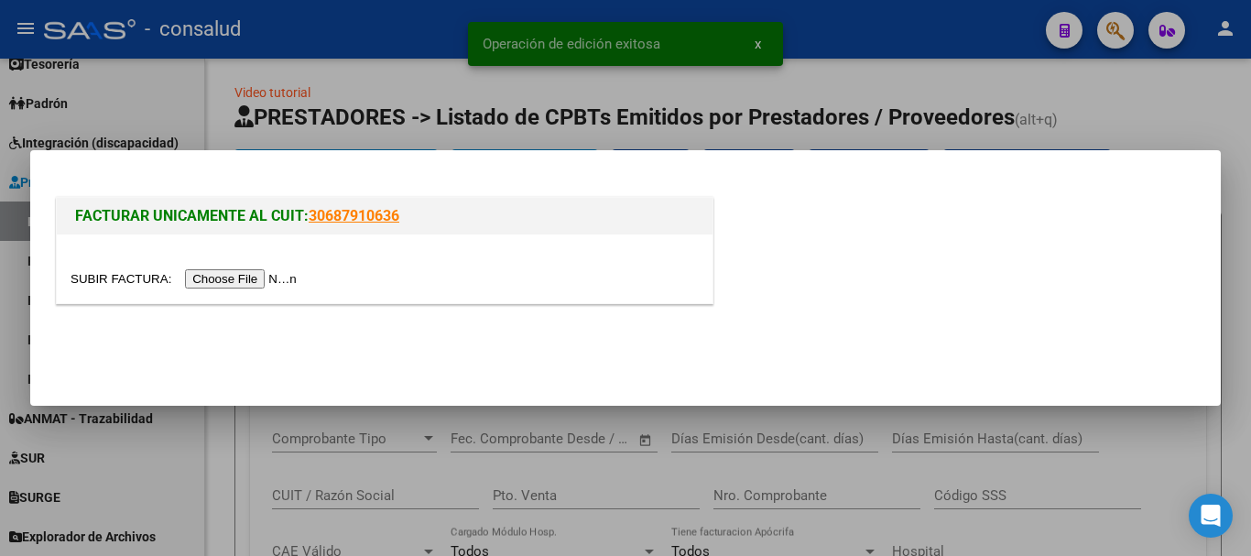
click at [282, 280] on input "file" at bounding box center [187, 278] width 232 height 19
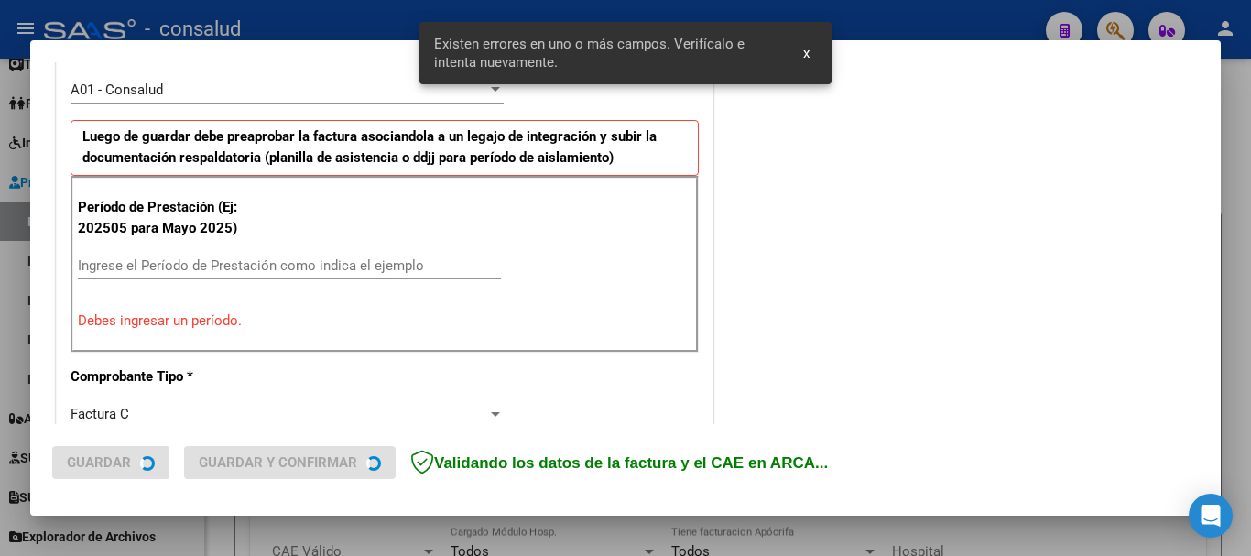
scroll to position [549, 0]
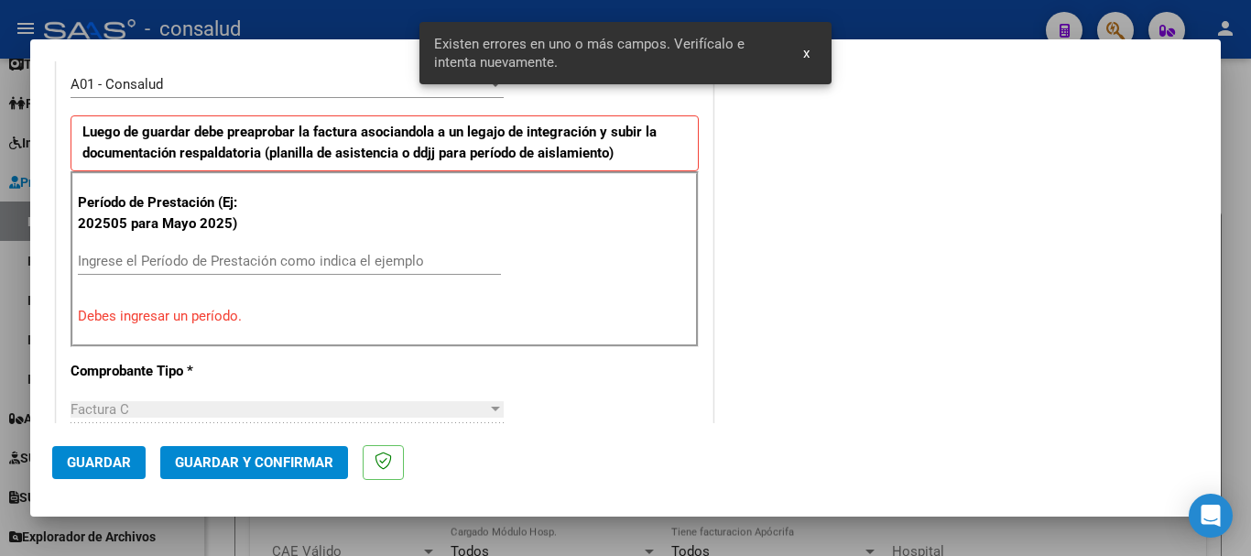
click at [284, 261] on input "Ingrese el Período de Prestación como indica el ejemplo" at bounding box center [289, 261] width 423 height 16
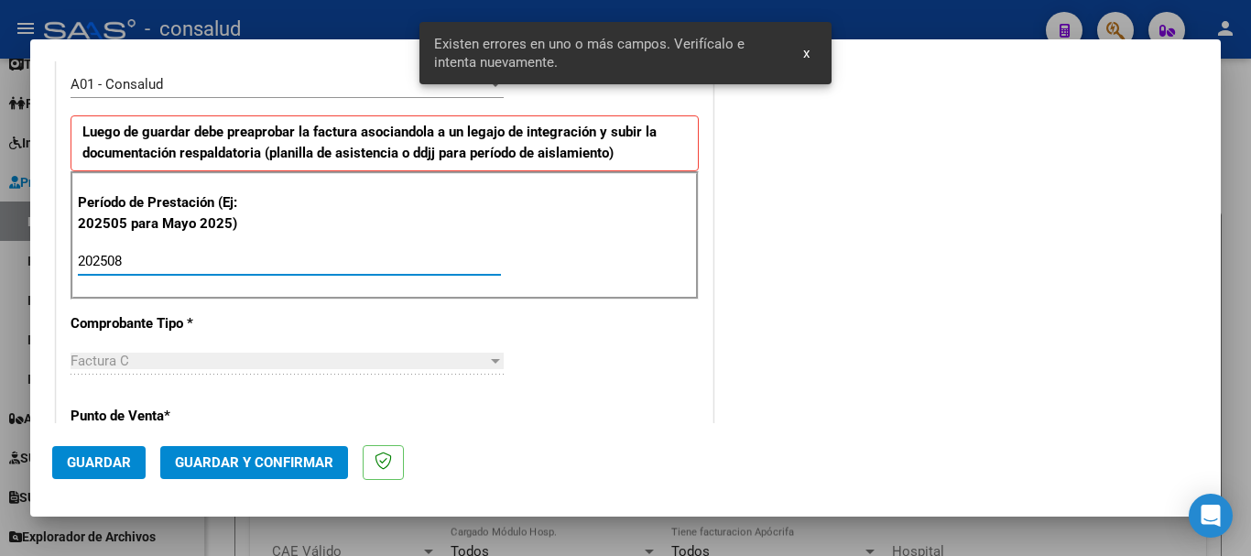
type input "202508"
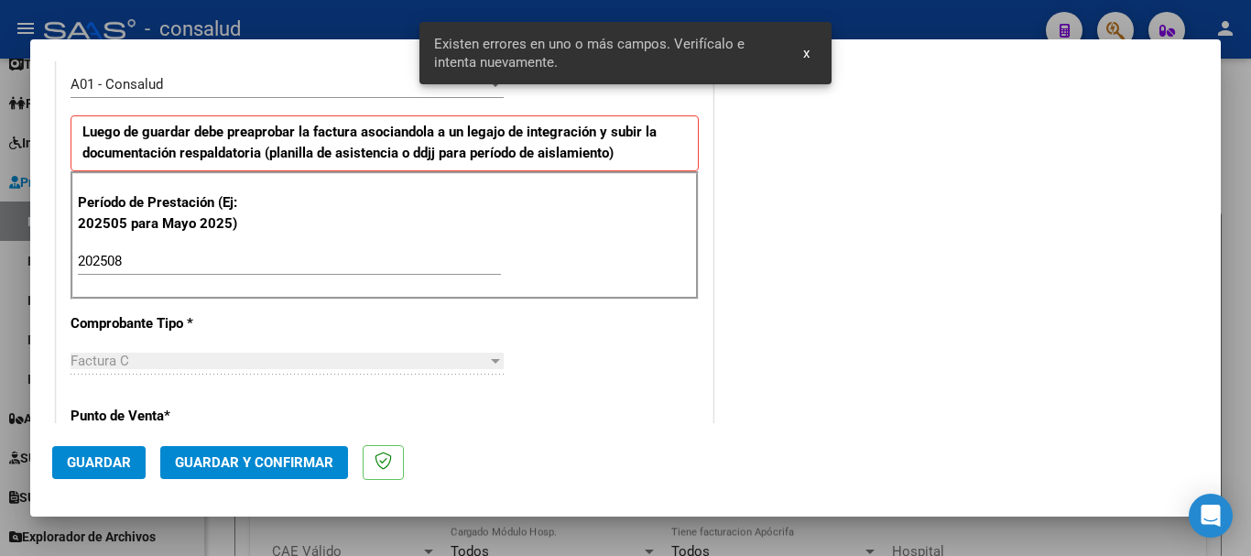
scroll to position [1262, 0]
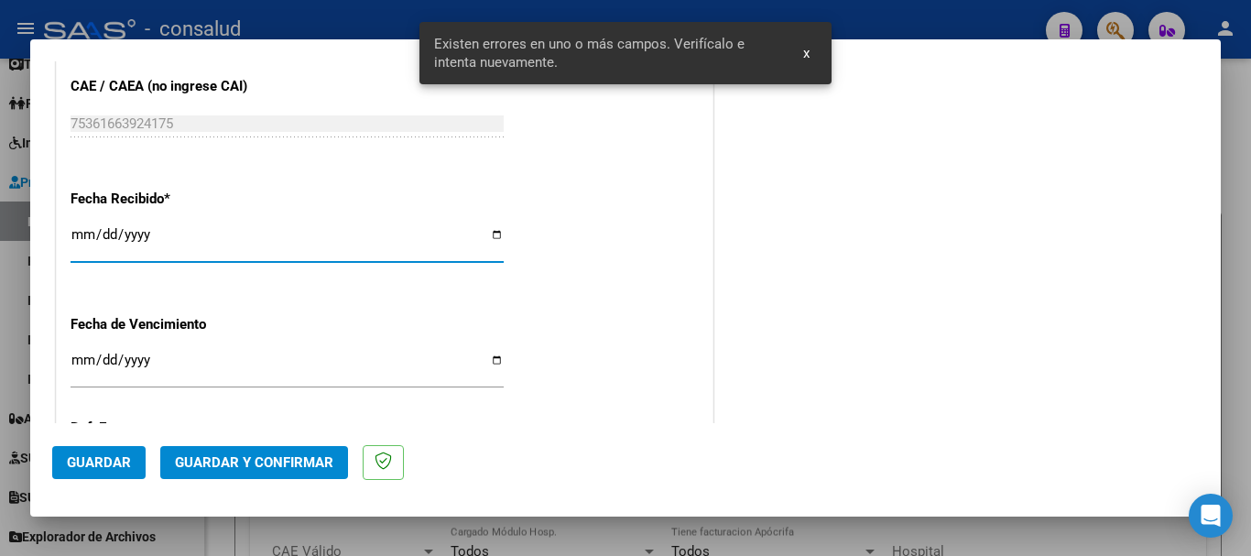
click at [83, 457] on span "Guardar" at bounding box center [99, 462] width 64 height 16
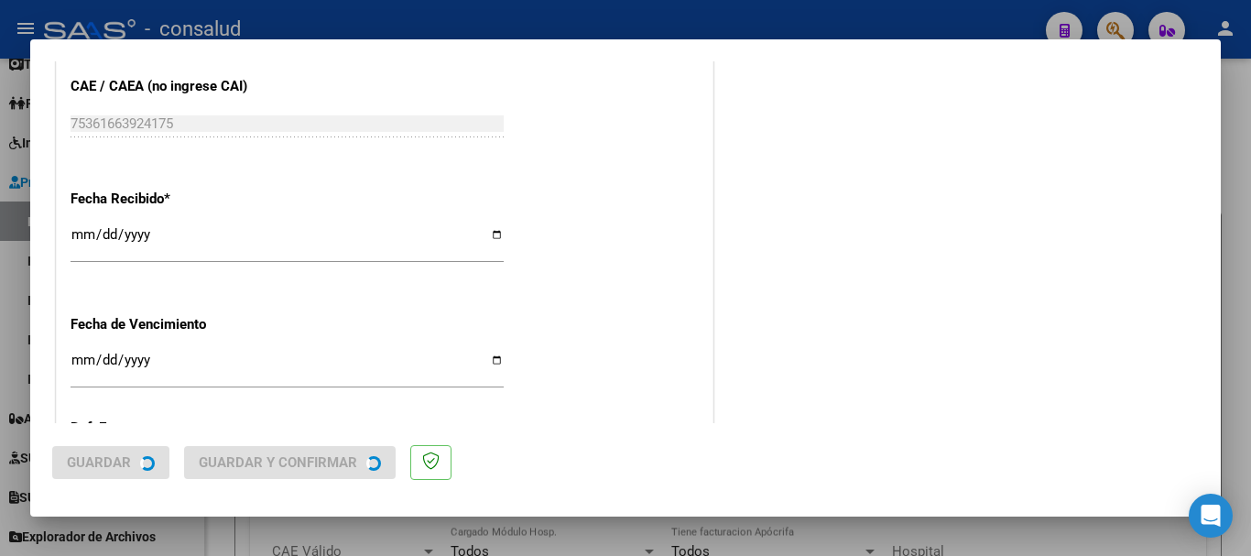
scroll to position [0, 0]
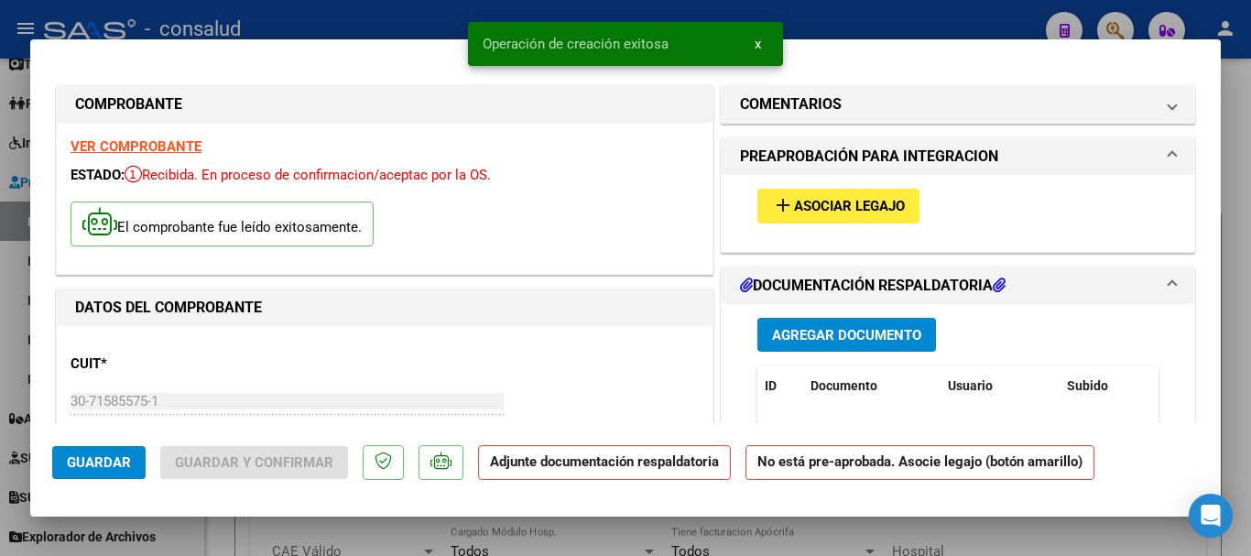
click at [845, 197] on span "add Asociar Legajo" at bounding box center [838, 205] width 133 height 16
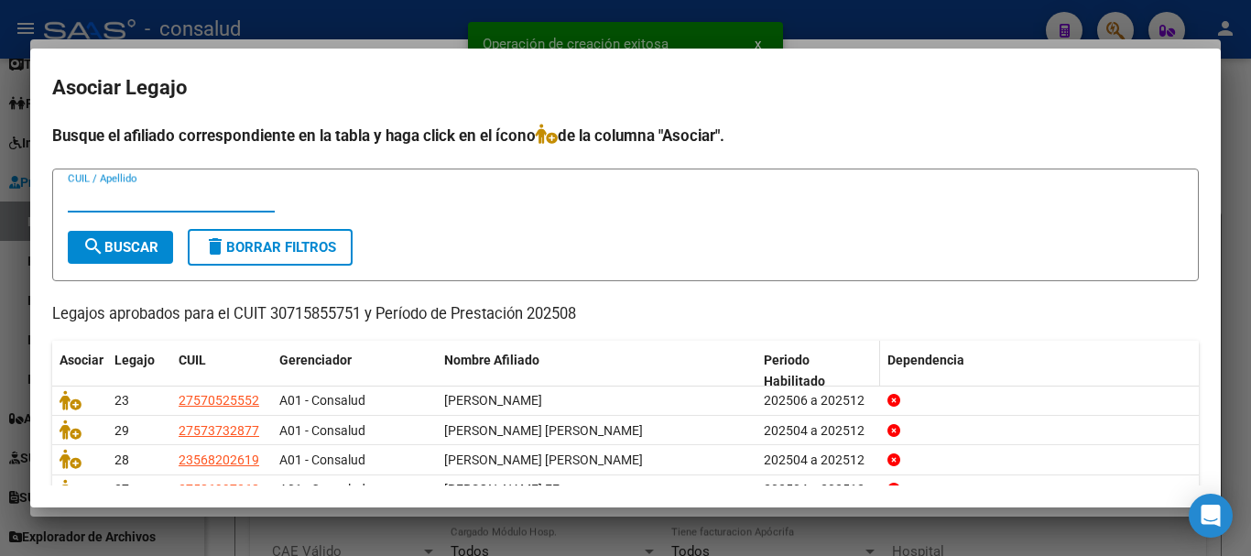
scroll to position [120, 0]
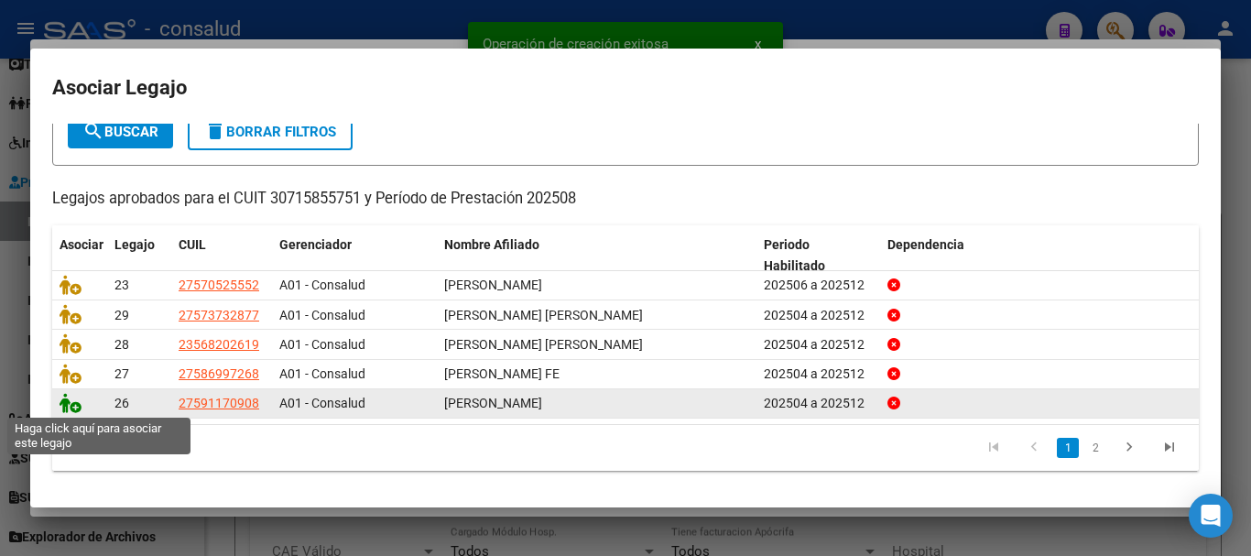
click at [75, 399] on icon at bounding box center [71, 403] width 22 height 20
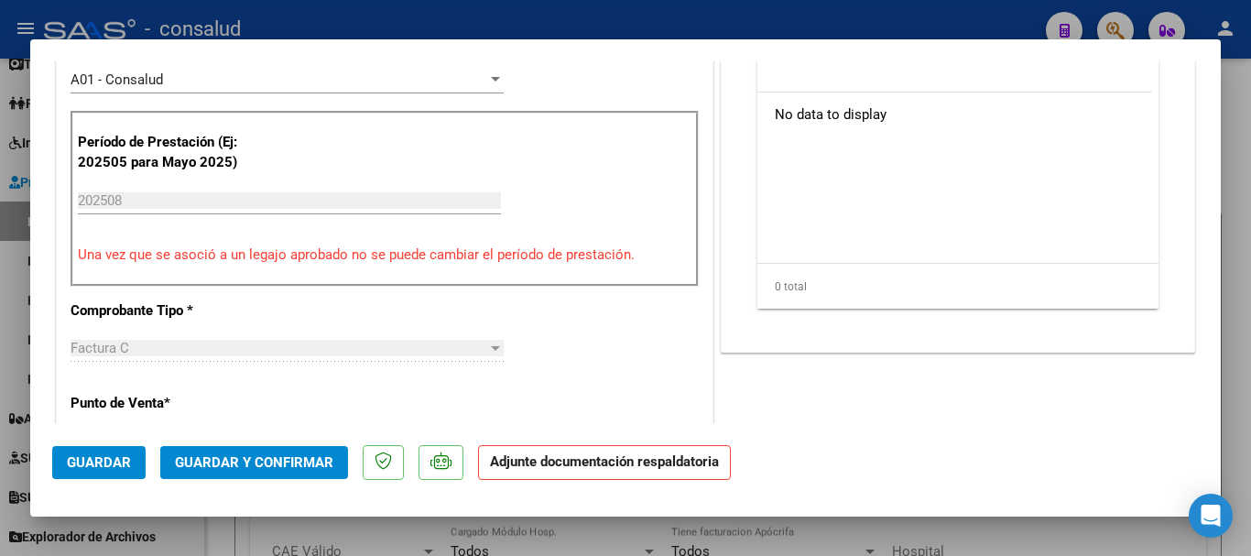
scroll to position [458, 0]
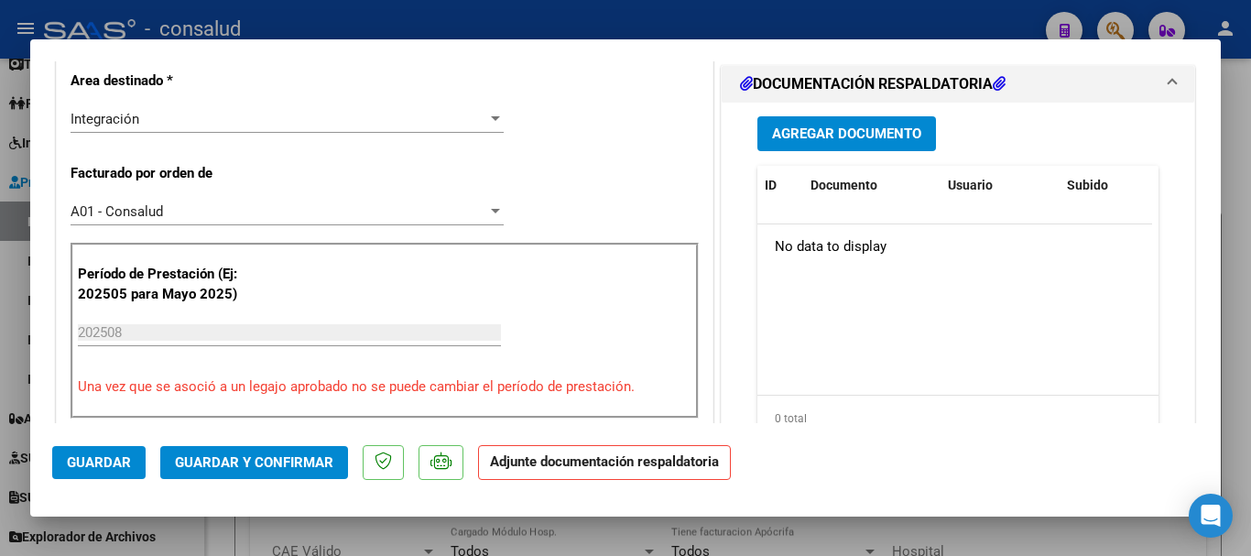
click at [834, 135] on span "Agregar Documento" at bounding box center [846, 134] width 149 height 16
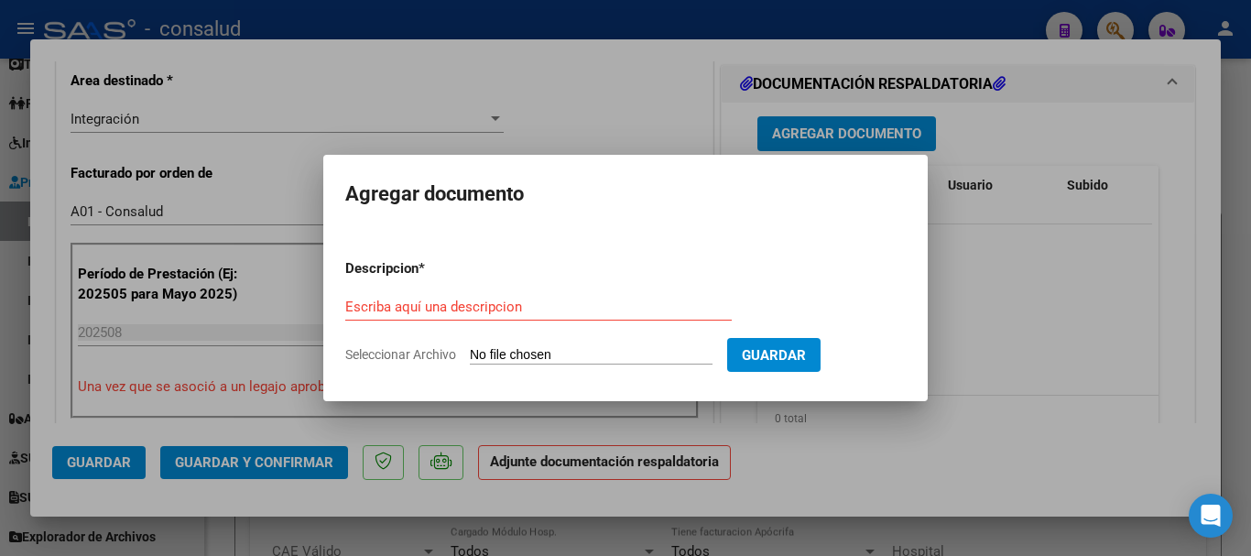
click at [567, 351] on input "Seleccionar Archivo" at bounding box center [591, 355] width 243 height 17
type input "C:\fakepath\[PERSON_NAME] planilla MET 202508.pdf"
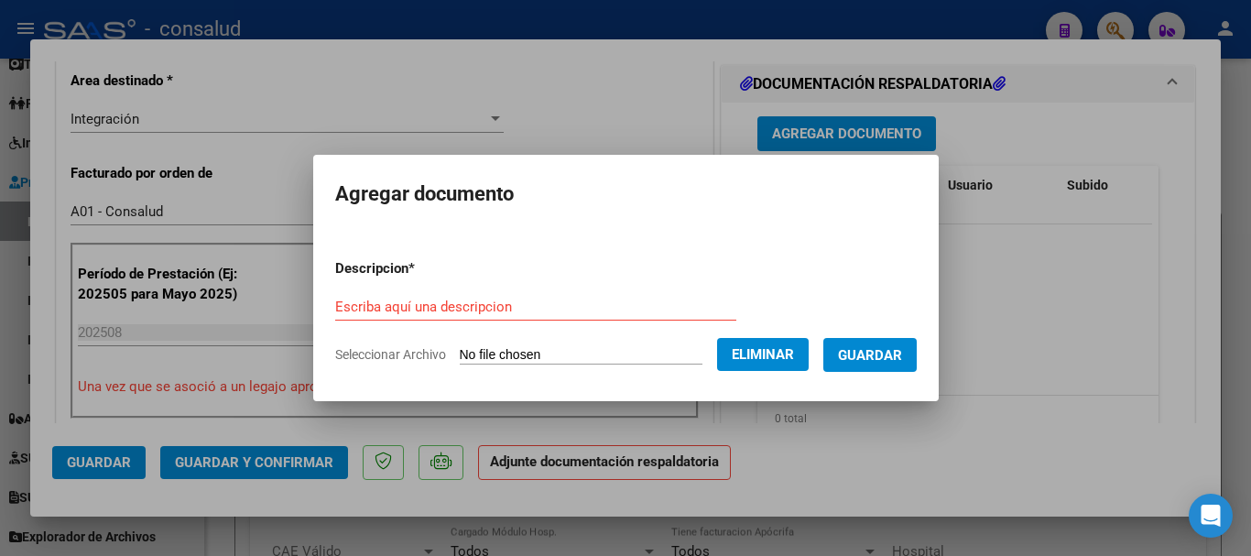
click at [404, 299] on input "Escriba aquí una descripcion" at bounding box center [535, 306] width 401 height 16
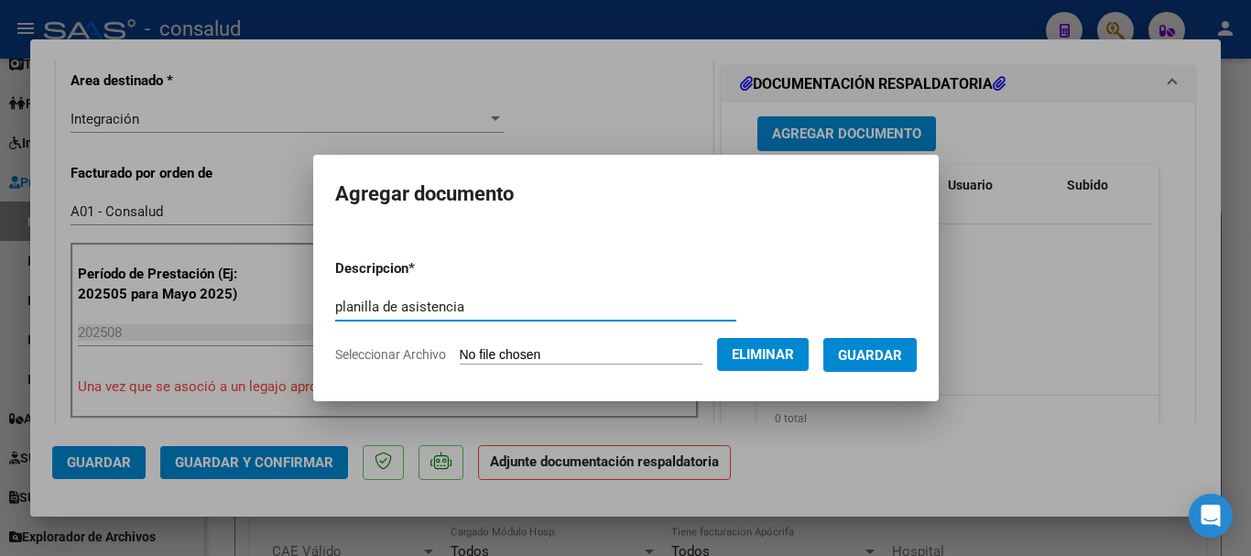
type input "planilla de asistencia"
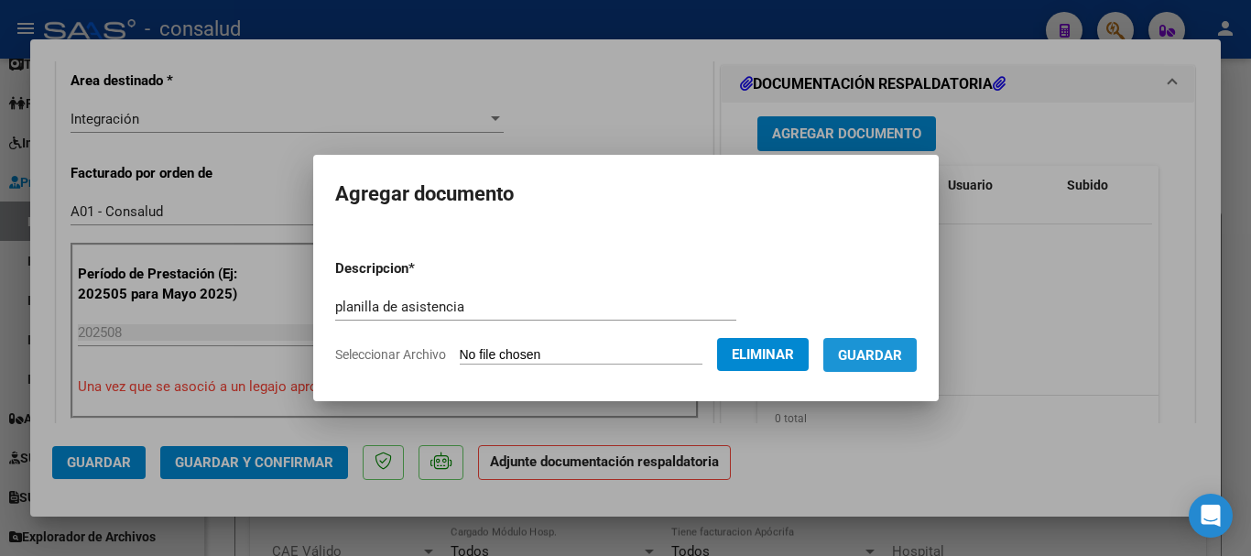
click at [917, 349] on button "Guardar" at bounding box center [869, 355] width 93 height 34
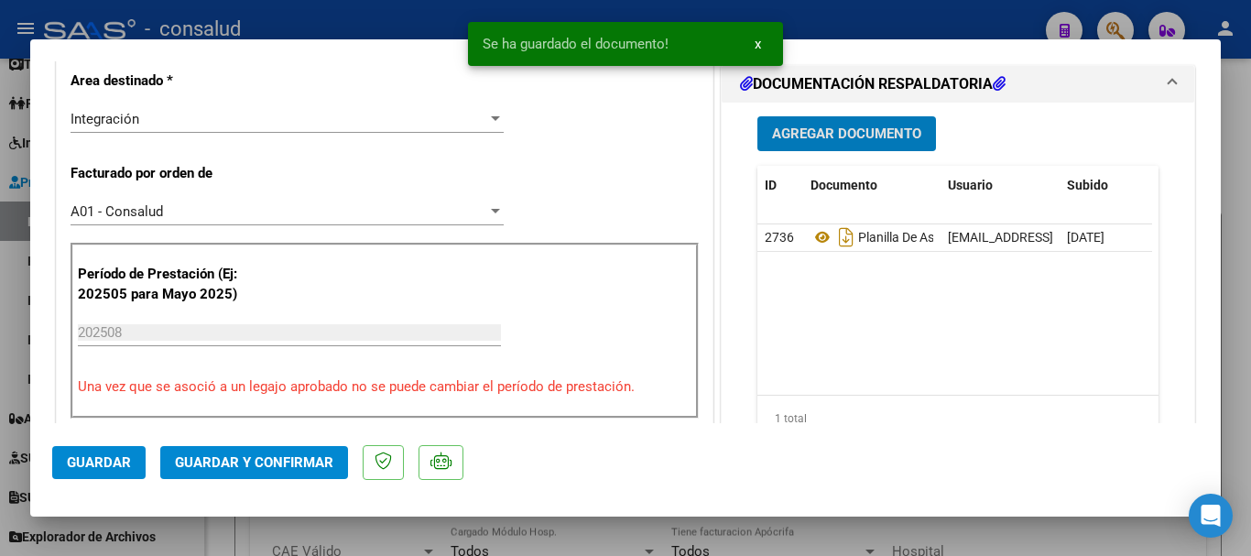
click at [196, 450] on button "Guardar y Confirmar" at bounding box center [254, 462] width 188 height 33
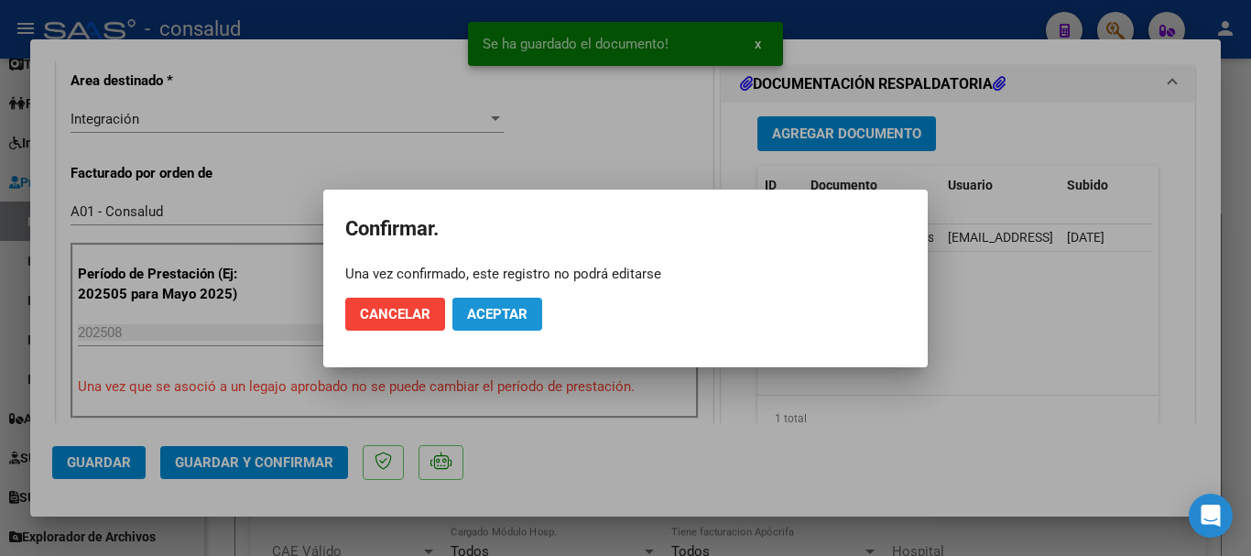
click at [501, 309] on span "Aceptar" at bounding box center [497, 314] width 60 height 16
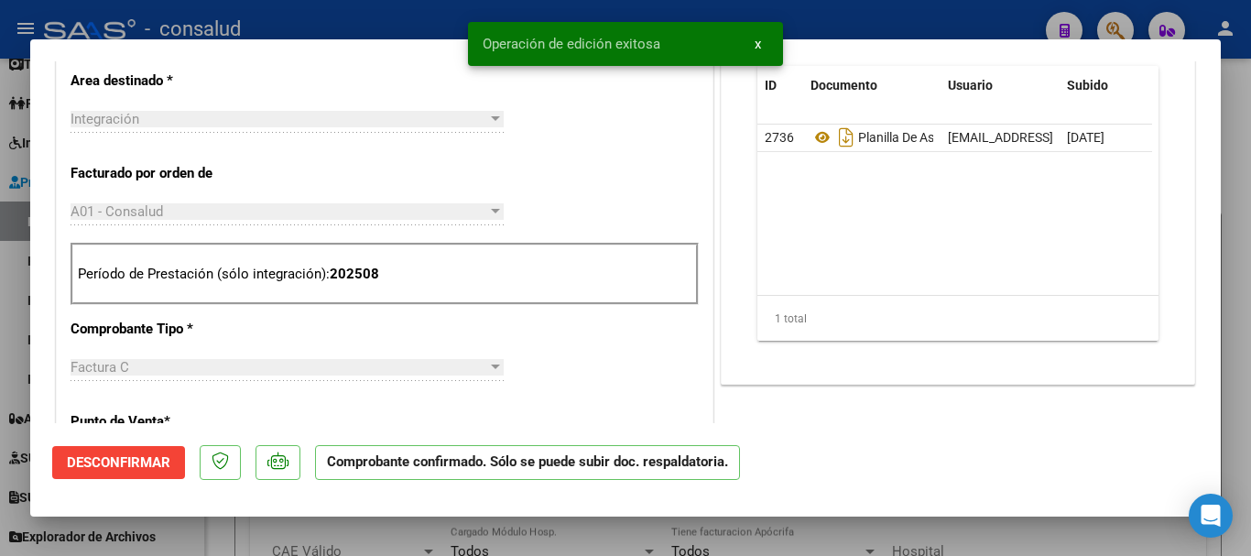
type input "$ 0,00"
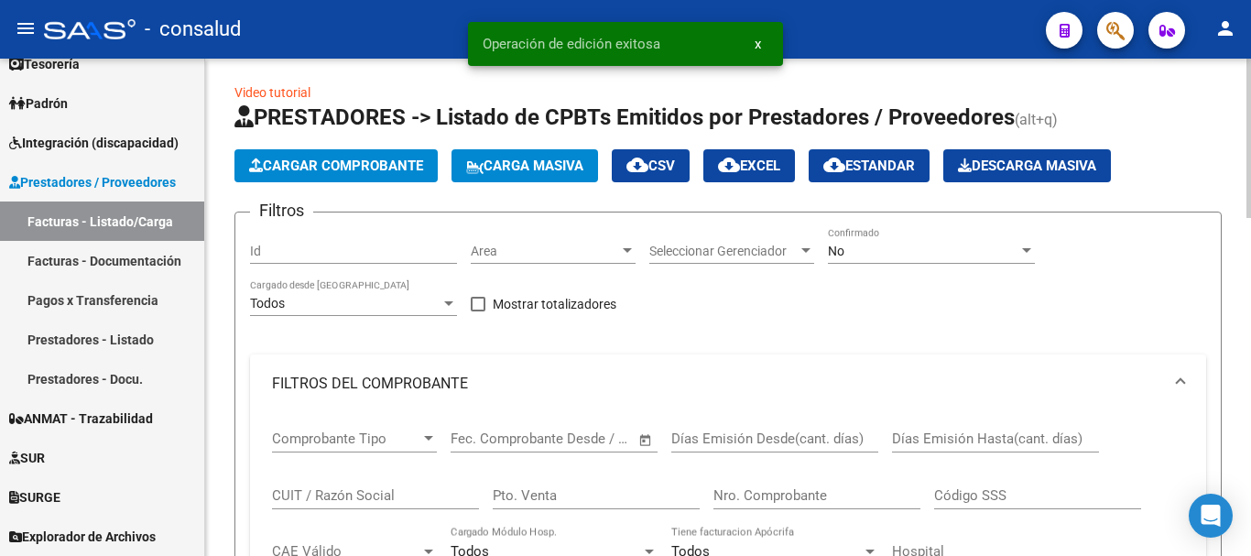
click at [378, 160] on span "Cargar Comprobante" at bounding box center [336, 165] width 174 height 16
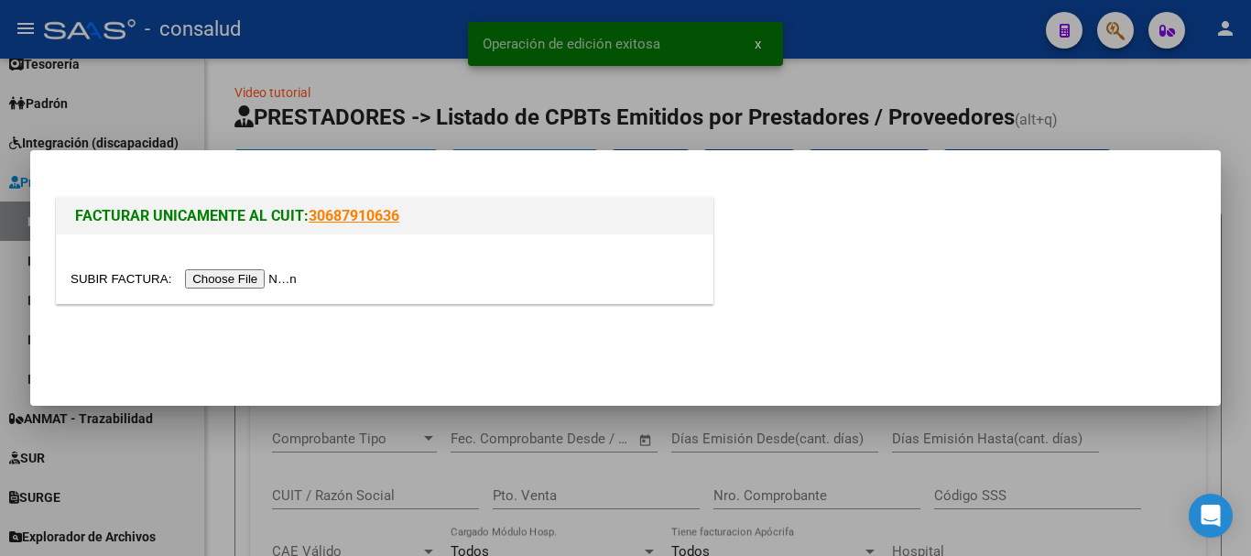
click at [277, 275] on input "file" at bounding box center [187, 278] width 232 height 19
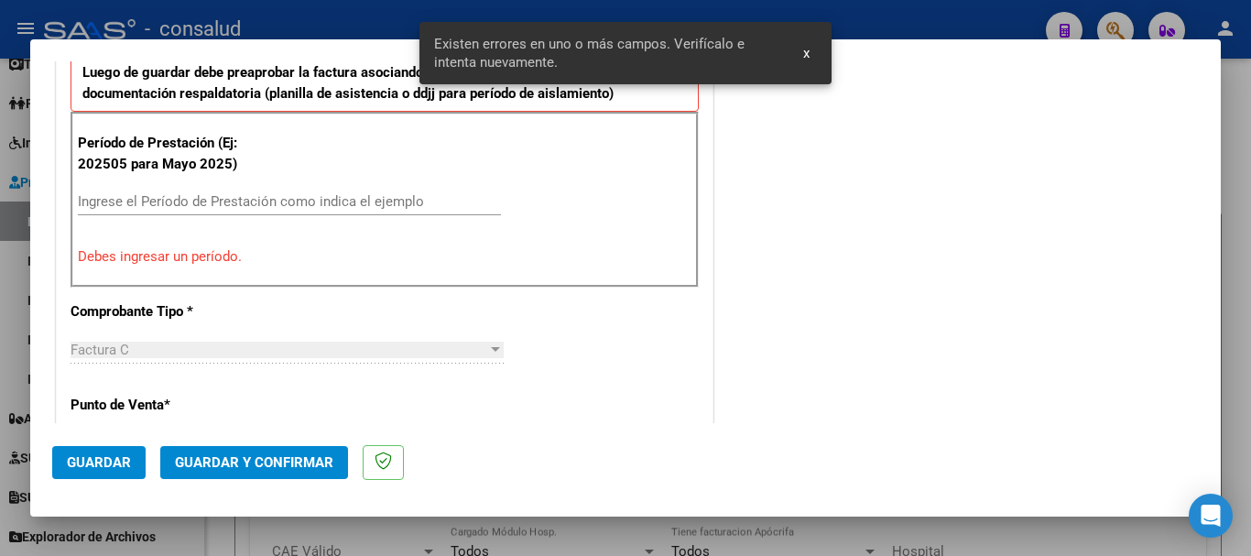
scroll to position [641, 0]
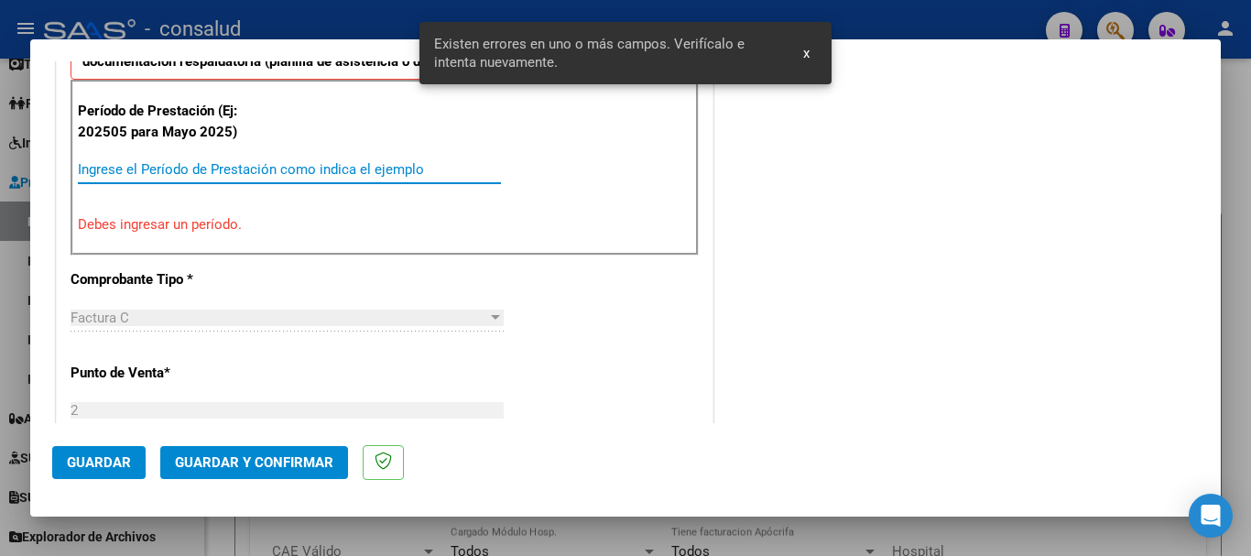
drag, startPoint x: 267, startPoint y: 164, endPoint x: 261, endPoint y: 178, distance: 15.2
click at [268, 163] on input "Ingrese el Período de Prestación como indica el ejemplo" at bounding box center [289, 169] width 423 height 16
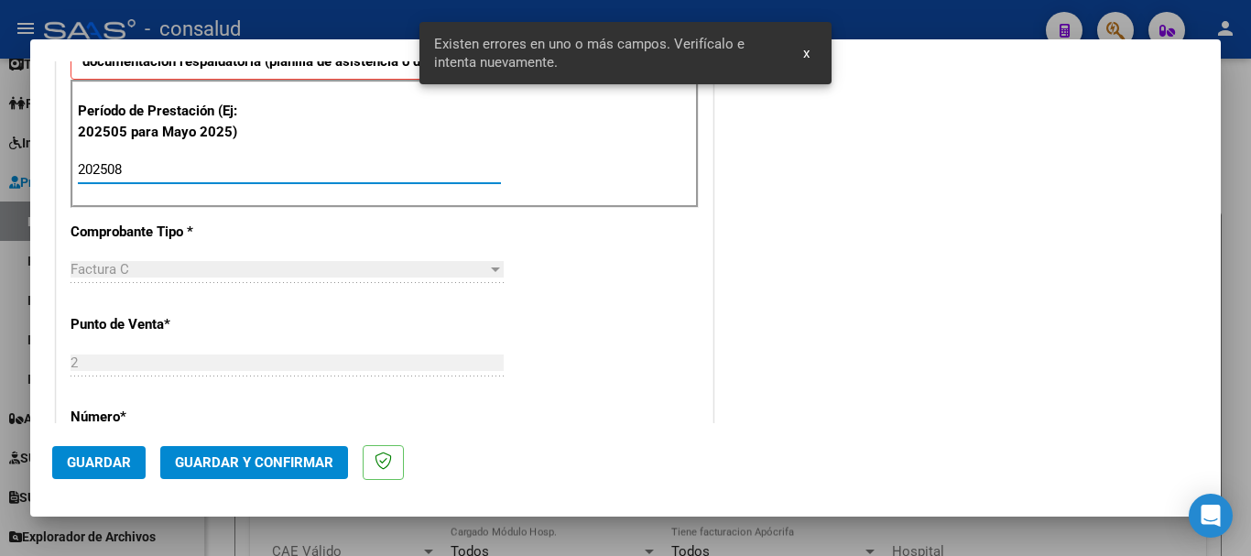
type input "202508"
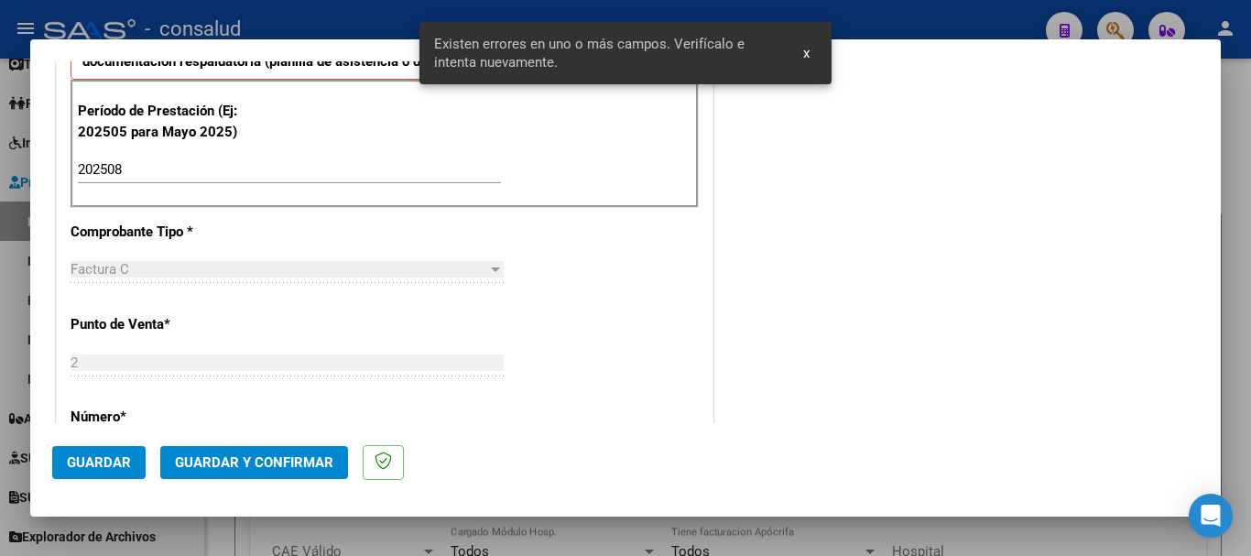
scroll to position [1262, 0]
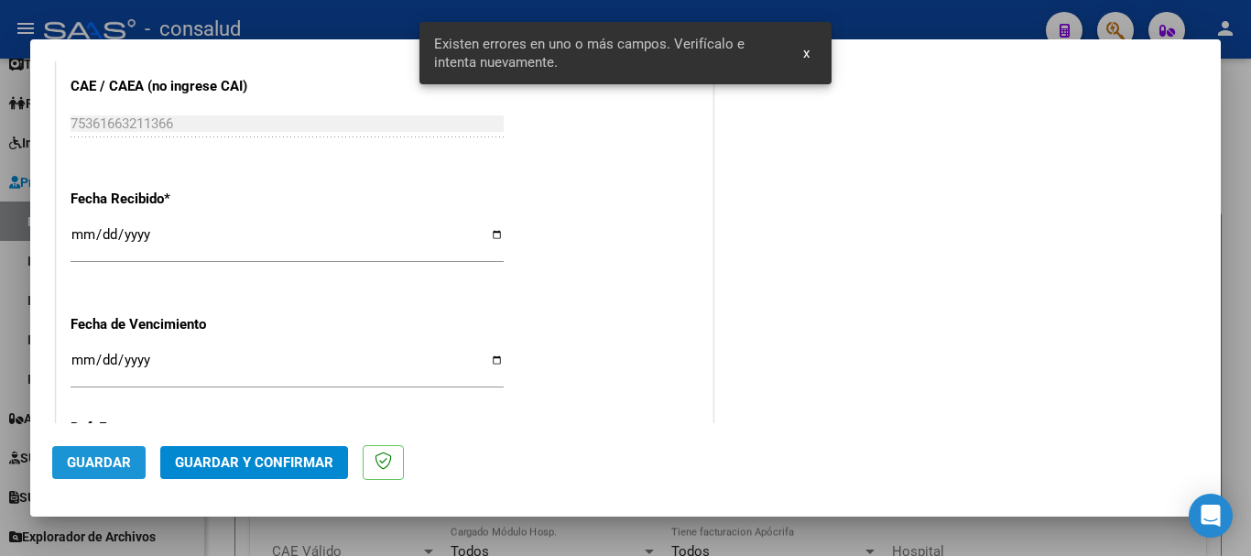
click at [116, 466] on span "Guardar" at bounding box center [99, 462] width 64 height 16
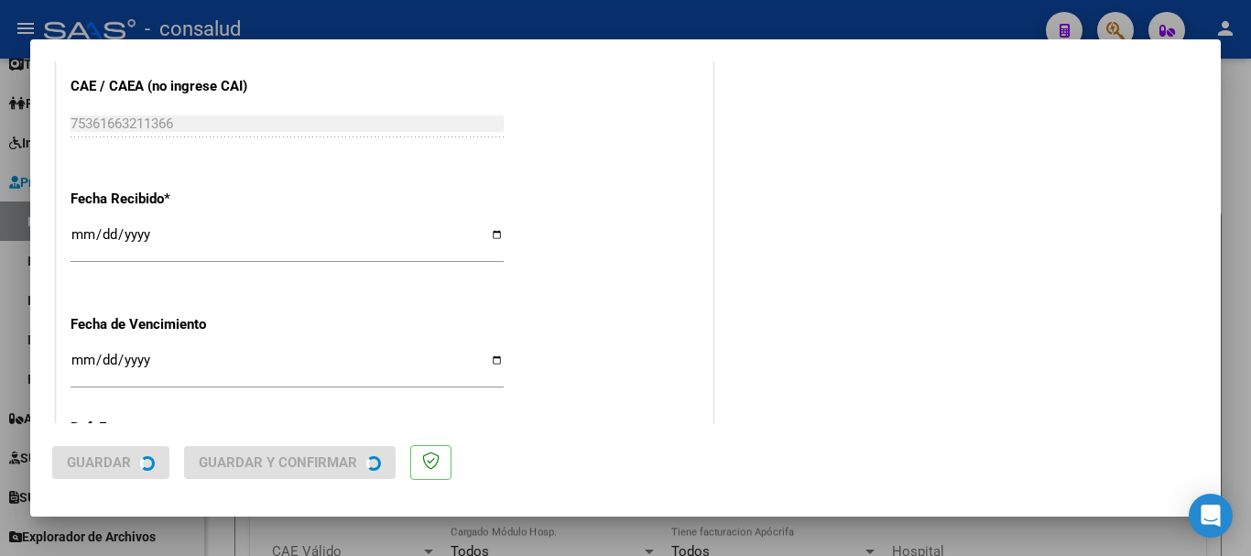
scroll to position [0, 0]
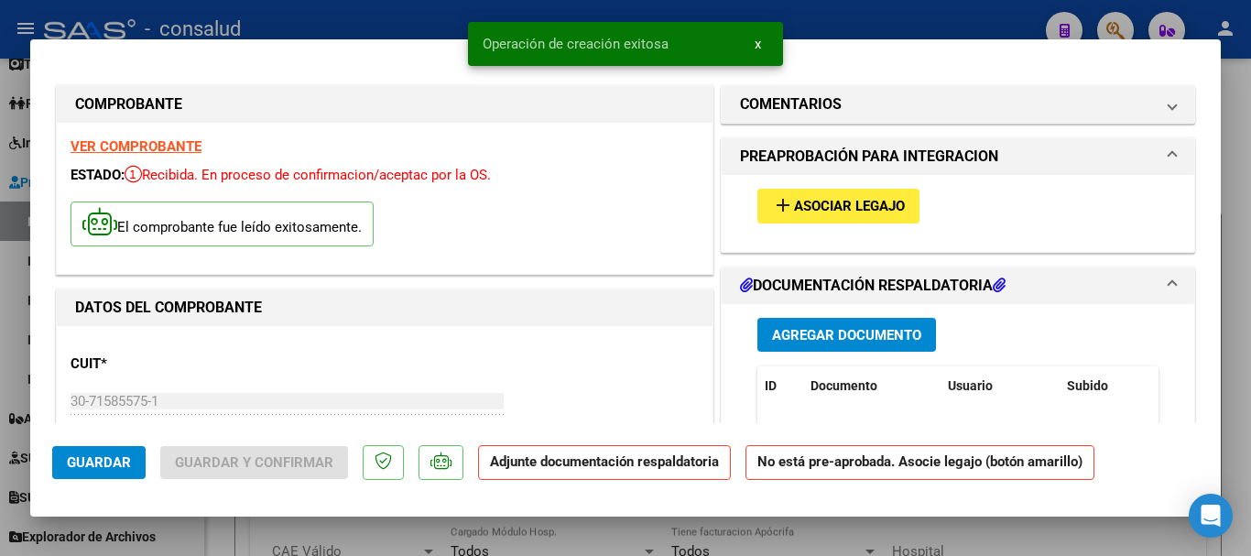
click at [805, 202] on span "Asociar Legajo" at bounding box center [849, 207] width 111 height 16
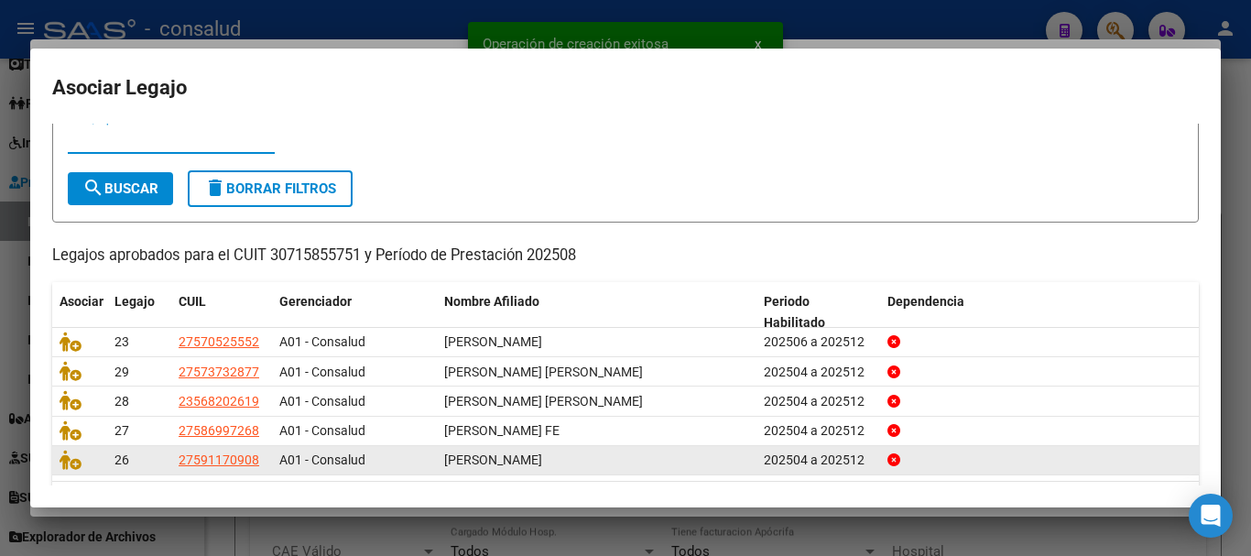
scroll to position [120, 0]
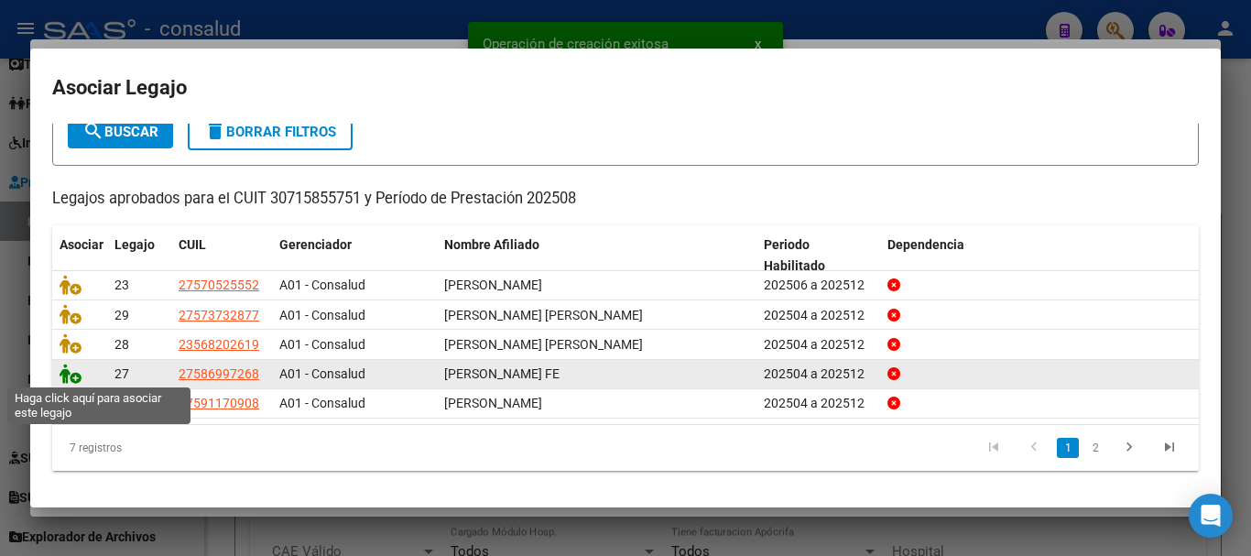
click at [67, 378] on icon at bounding box center [71, 374] width 22 height 20
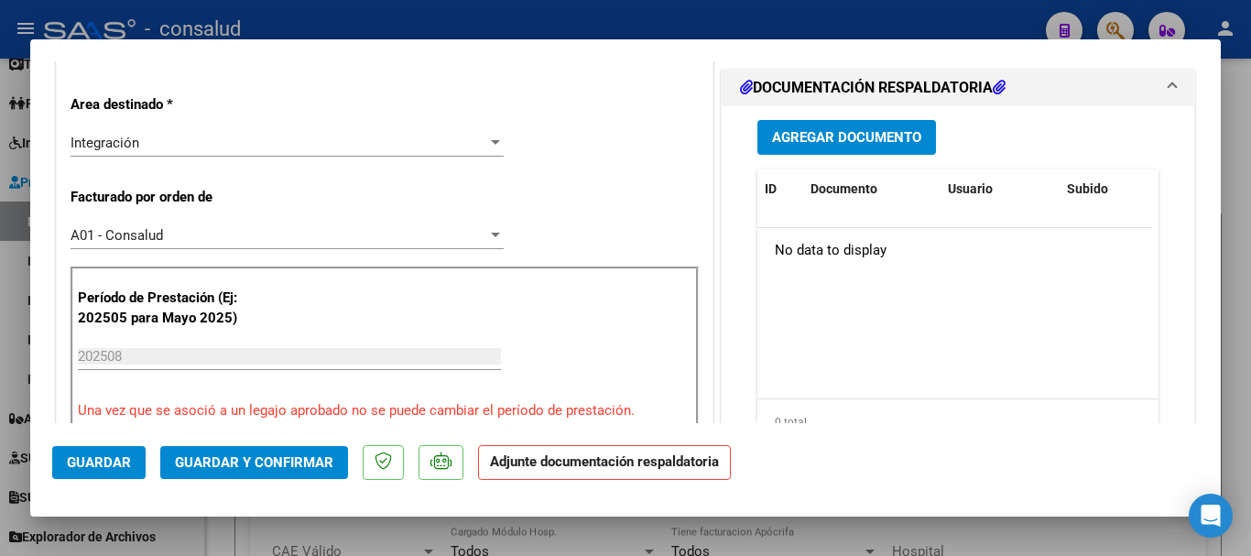
scroll to position [275, 0]
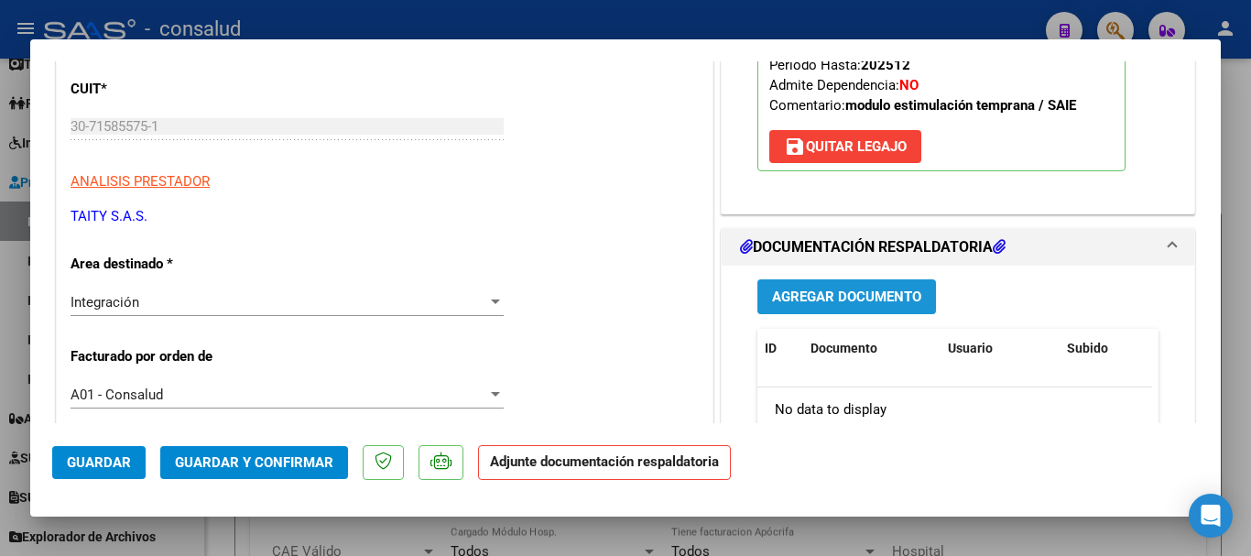
click at [863, 294] on span "Agregar Documento" at bounding box center [846, 297] width 149 height 16
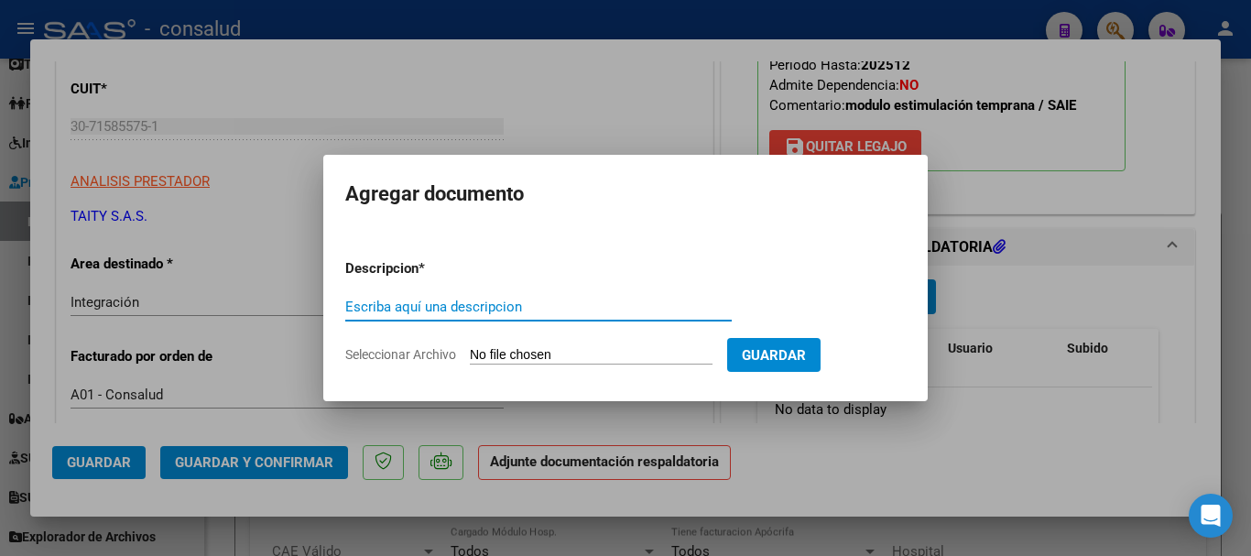
click at [591, 348] on input "Seleccionar Archivo" at bounding box center [591, 355] width 243 height 17
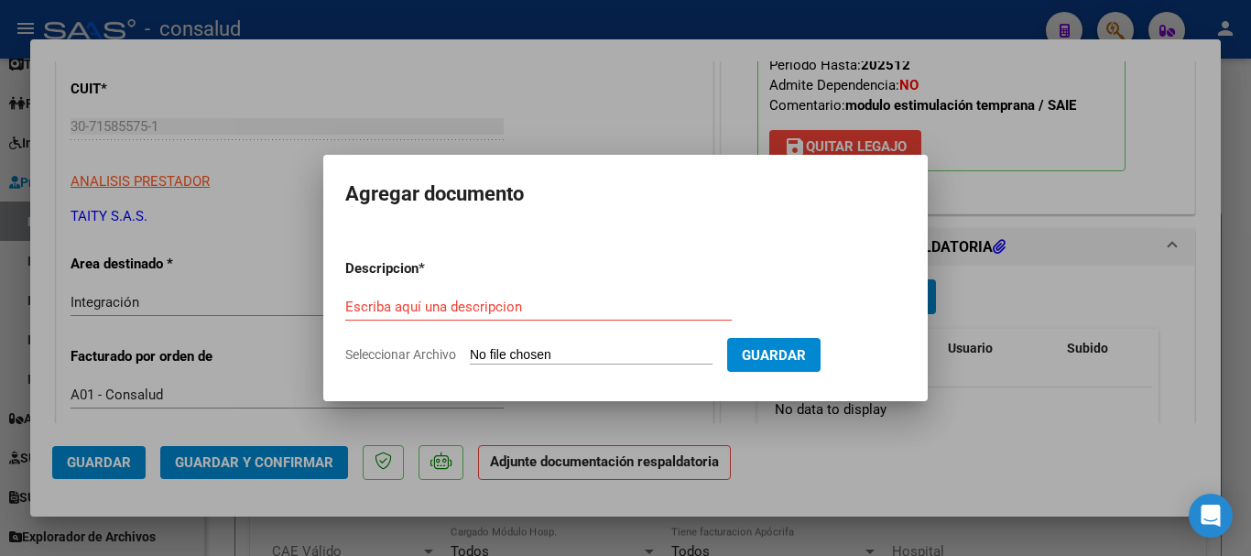
type input "C:\fakepath\[PERSON_NAME] planilla MET 202508.pdf"
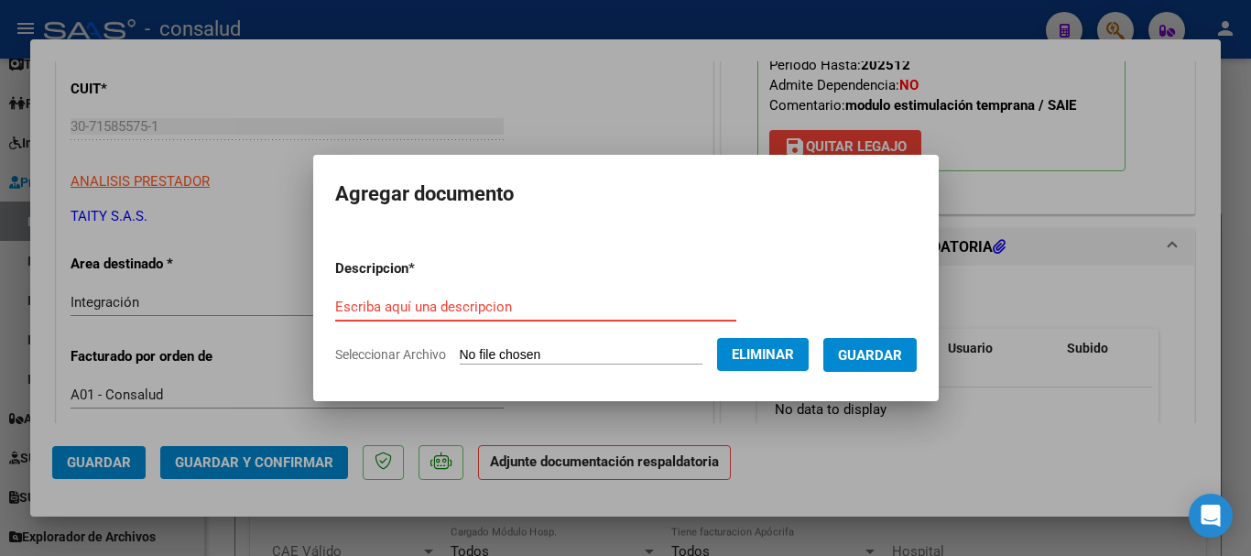
click at [495, 302] on input "Escriba aquí una descripcion" at bounding box center [535, 306] width 401 height 16
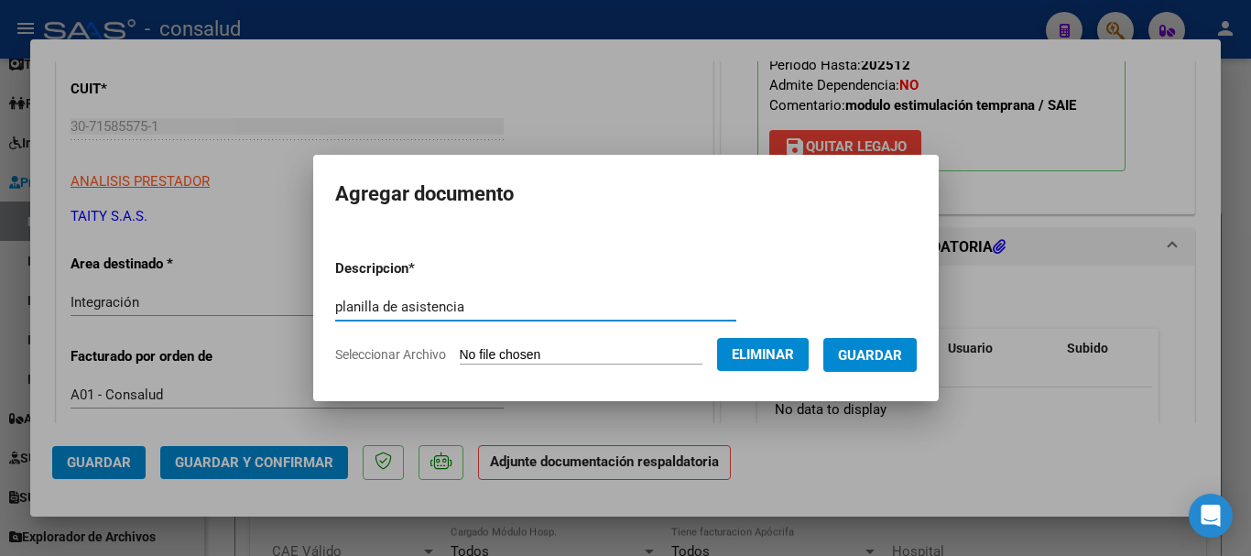
type input "planilla de asistencia"
click at [868, 362] on span "Guardar" at bounding box center [870, 355] width 64 height 16
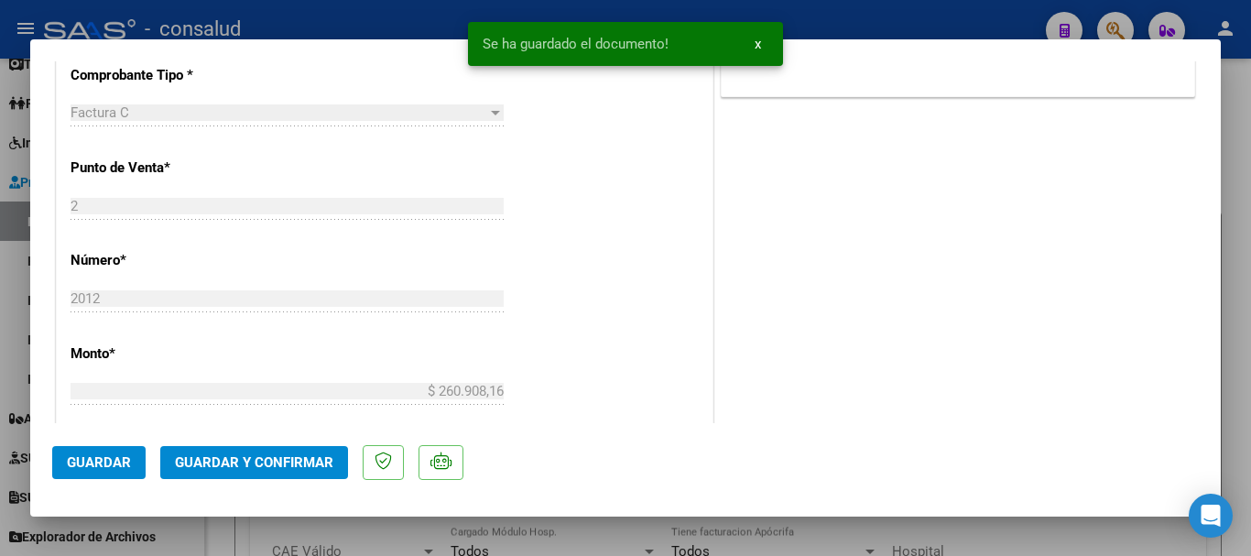
scroll to position [1007, 0]
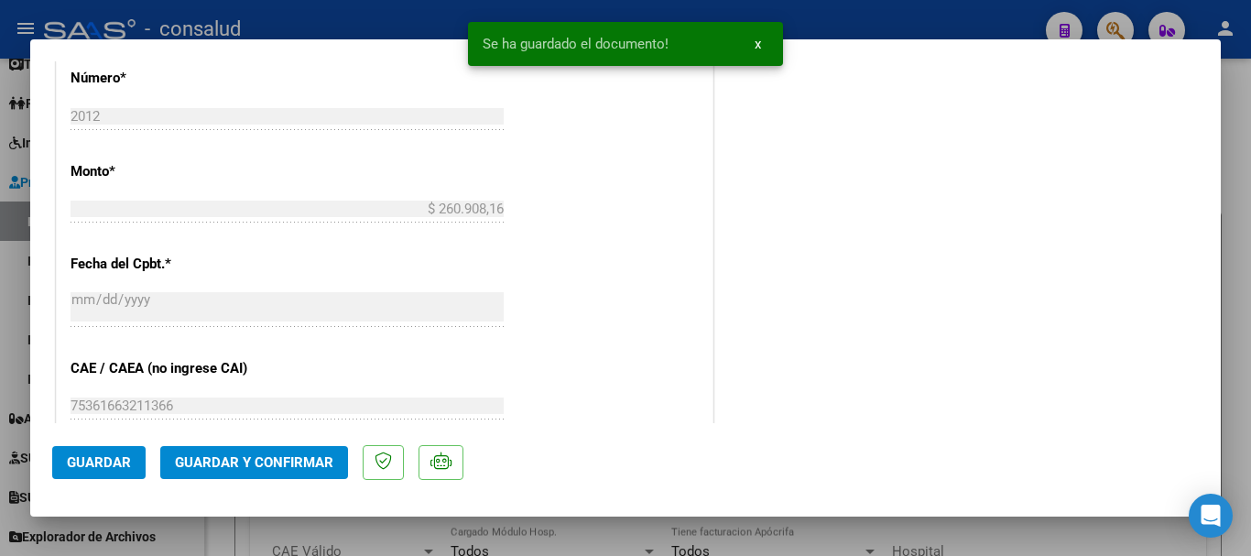
drag, startPoint x: 100, startPoint y: 480, endPoint x: 99, endPoint y: 469, distance: 11.0
click at [100, 478] on mat-dialog-actions "Guardar Guardar y Confirmar" at bounding box center [625, 459] width 1146 height 72
click at [99, 468] on span "Guardar" at bounding box center [99, 462] width 64 height 16
click at [219, 461] on span "Guardar y Confirmar" at bounding box center [254, 462] width 158 height 16
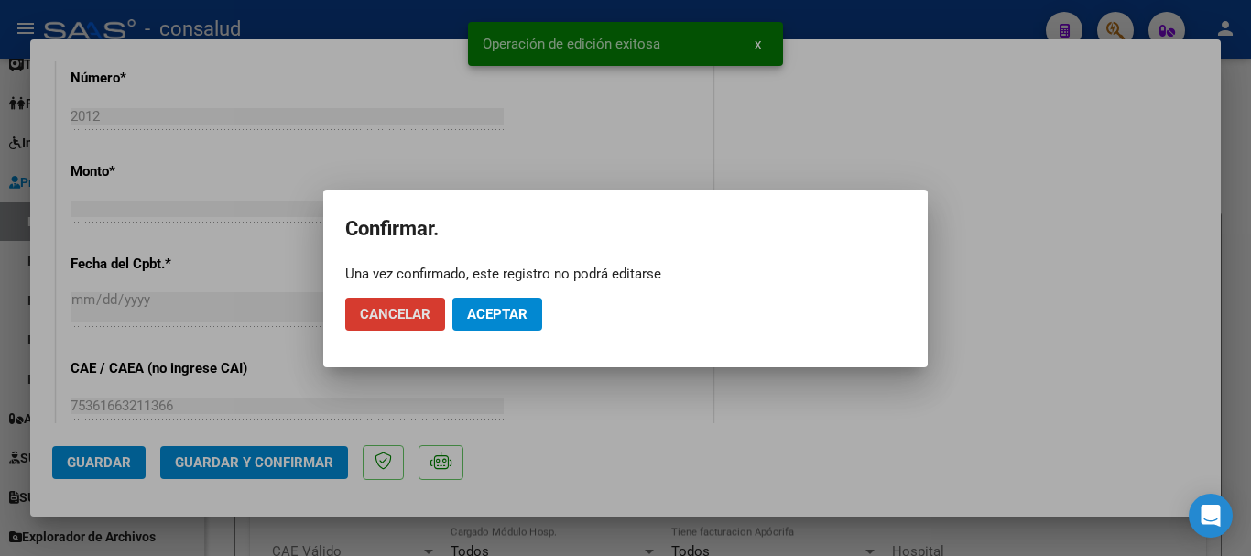
click at [504, 322] on button "Aceptar" at bounding box center [497, 314] width 90 height 33
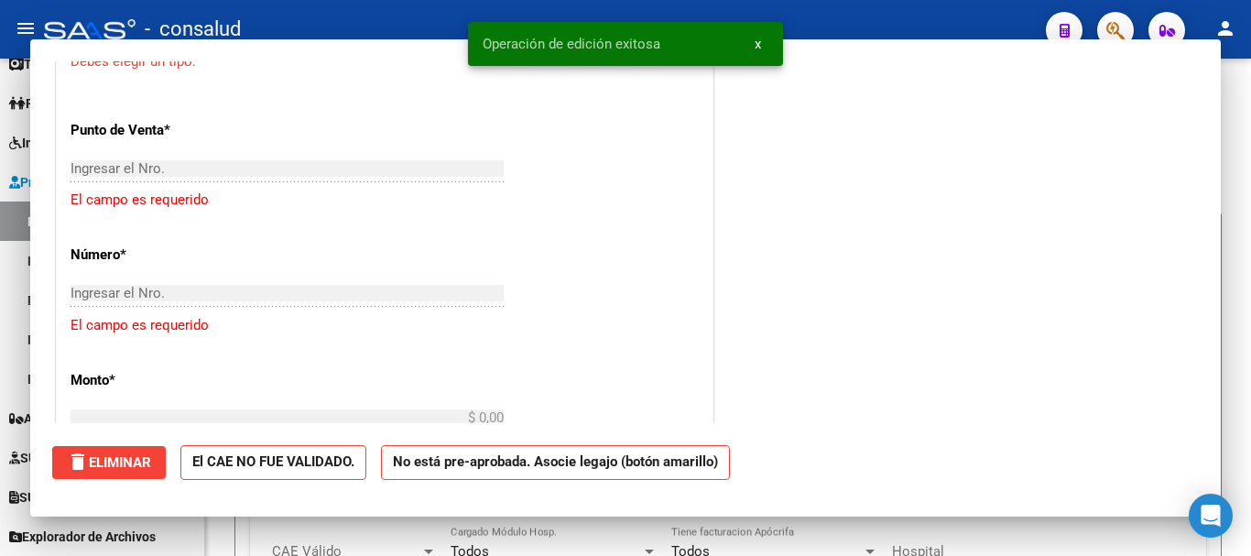
scroll to position [0, 0]
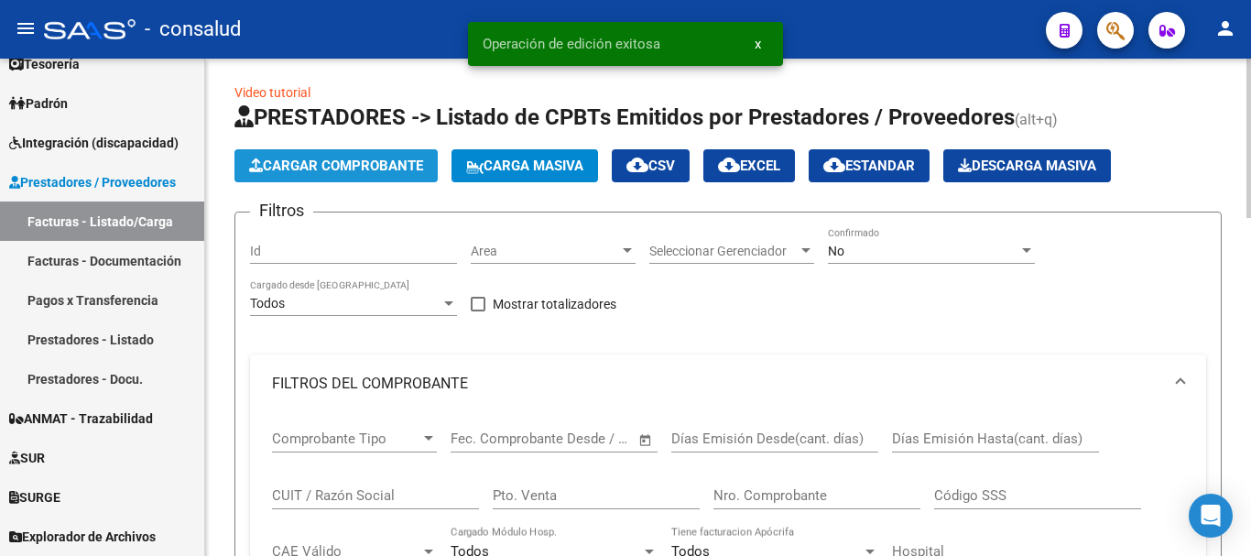
click at [382, 169] on span "Cargar Comprobante" at bounding box center [336, 165] width 174 height 16
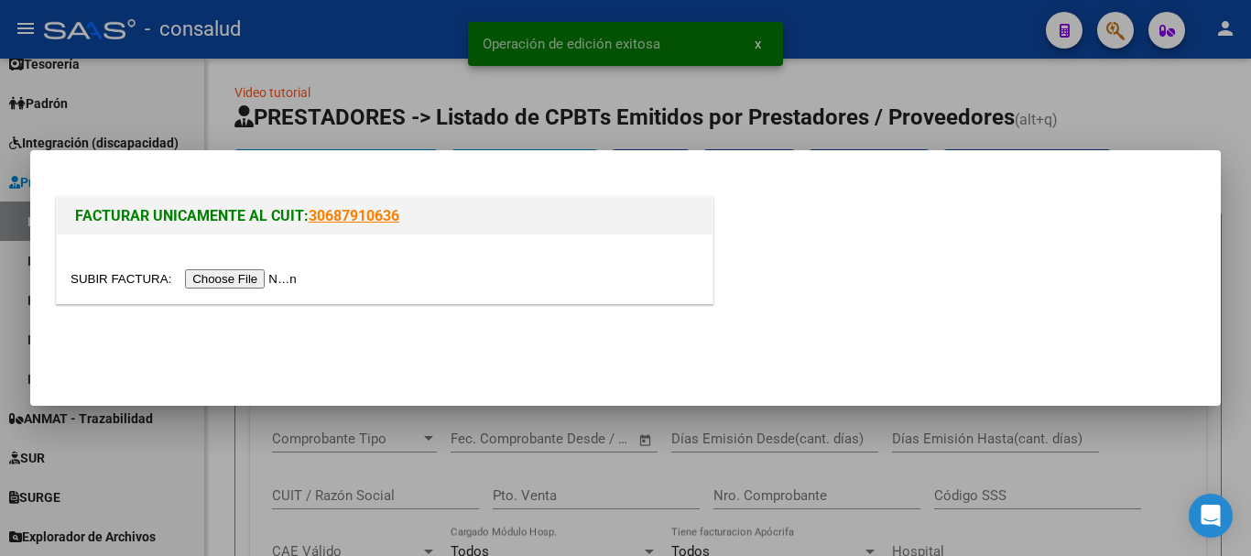
click at [287, 275] on input "file" at bounding box center [187, 278] width 232 height 19
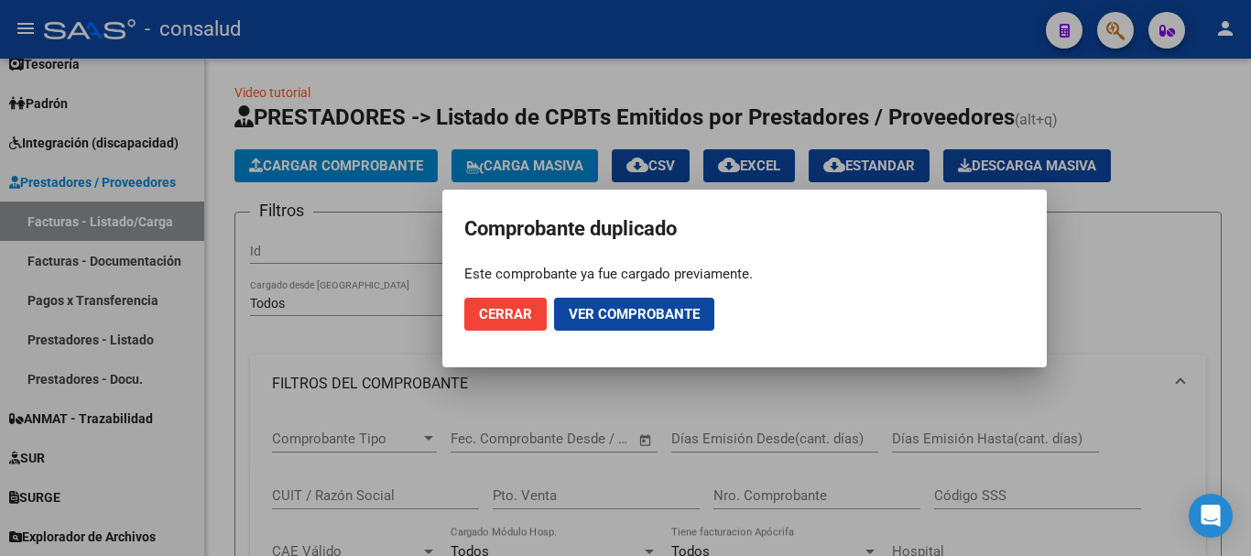
click at [530, 313] on span "Cerrar" at bounding box center [505, 314] width 53 height 16
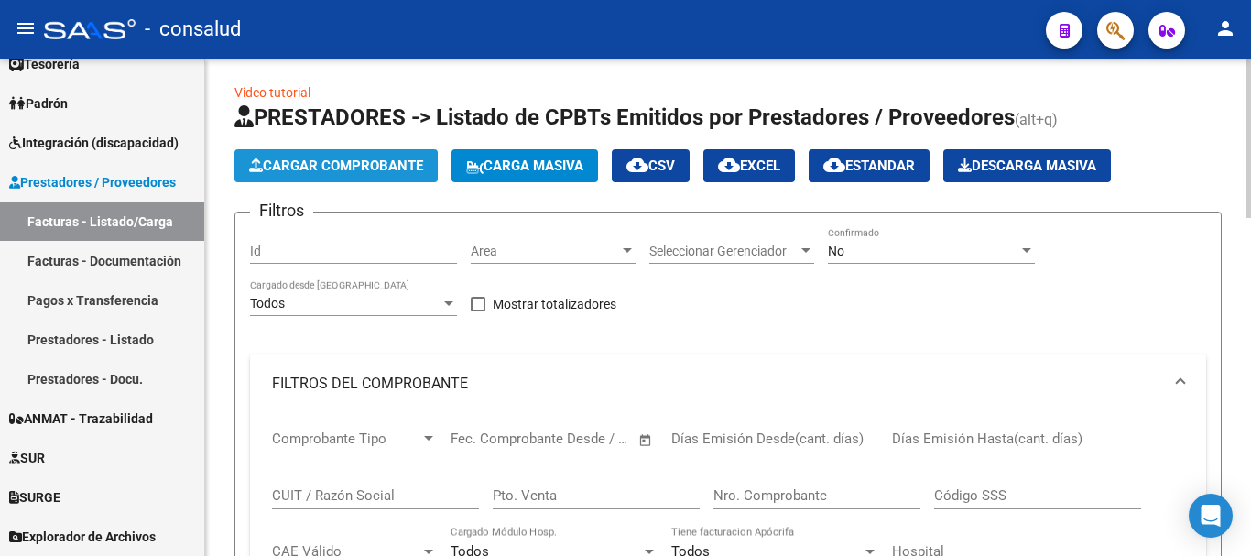
click at [346, 164] on span "Cargar Comprobante" at bounding box center [336, 165] width 174 height 16
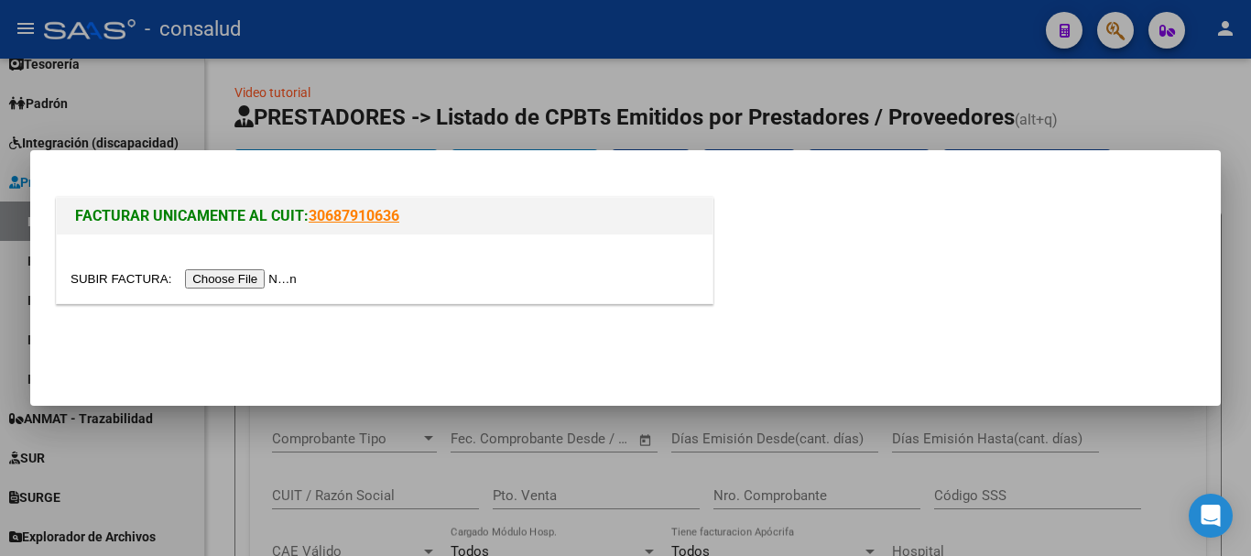
click at [286, 279] on input "file" at bounding box center [187, 278] width 232 height 19
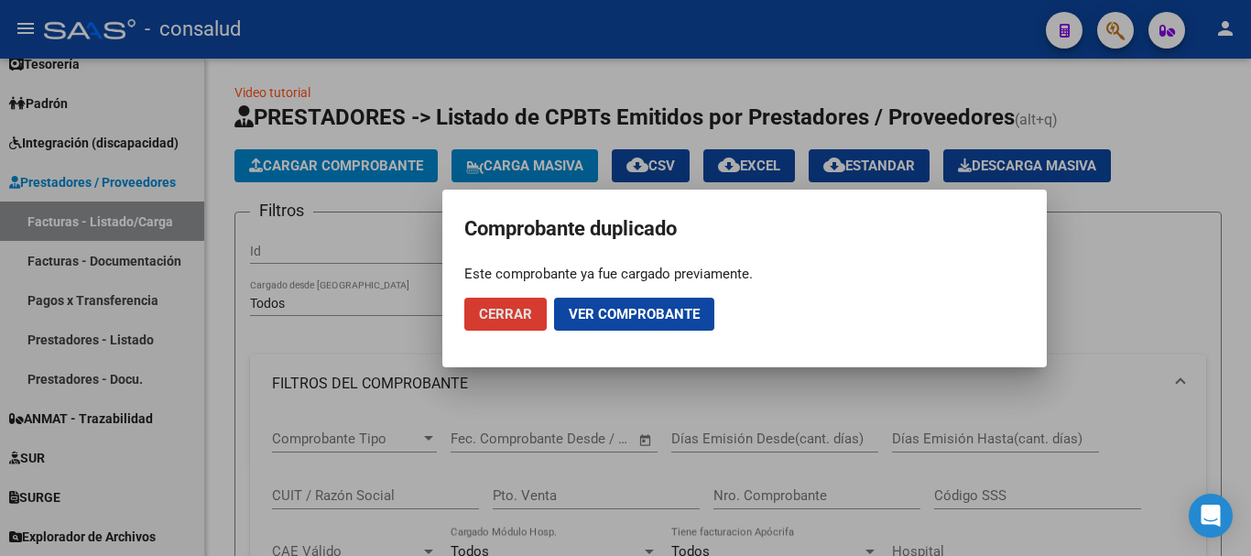
click at [502, 312] on span "Cerrar" at bounding box center [505, 314] width 53 height 16
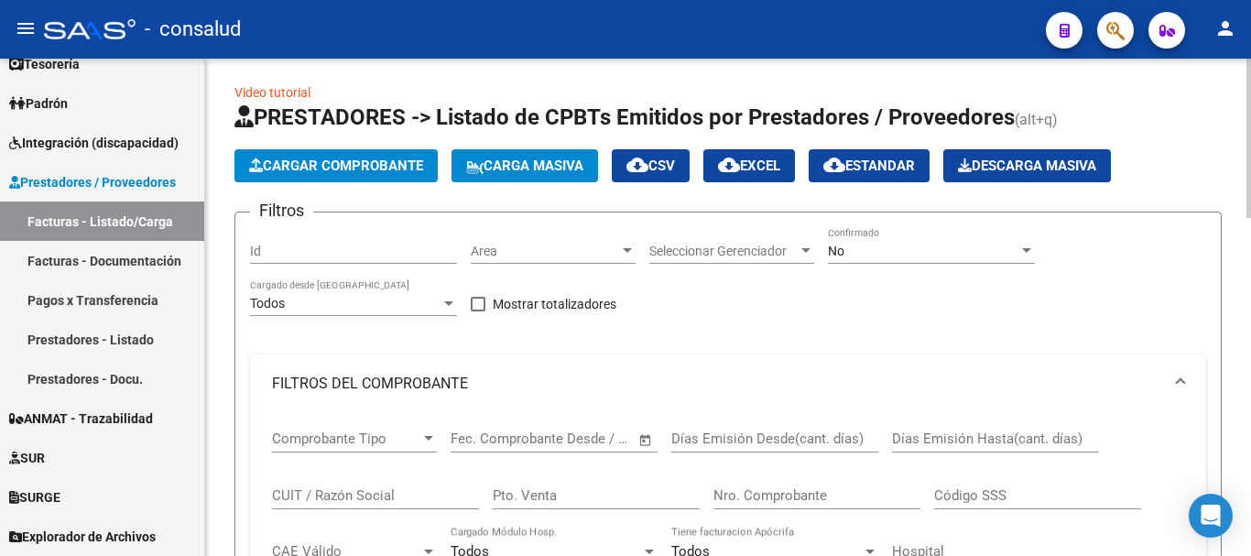
click at [353, 168] on span "Cargar Comprobante" at bounding box center [336, 165] width 174 height 16
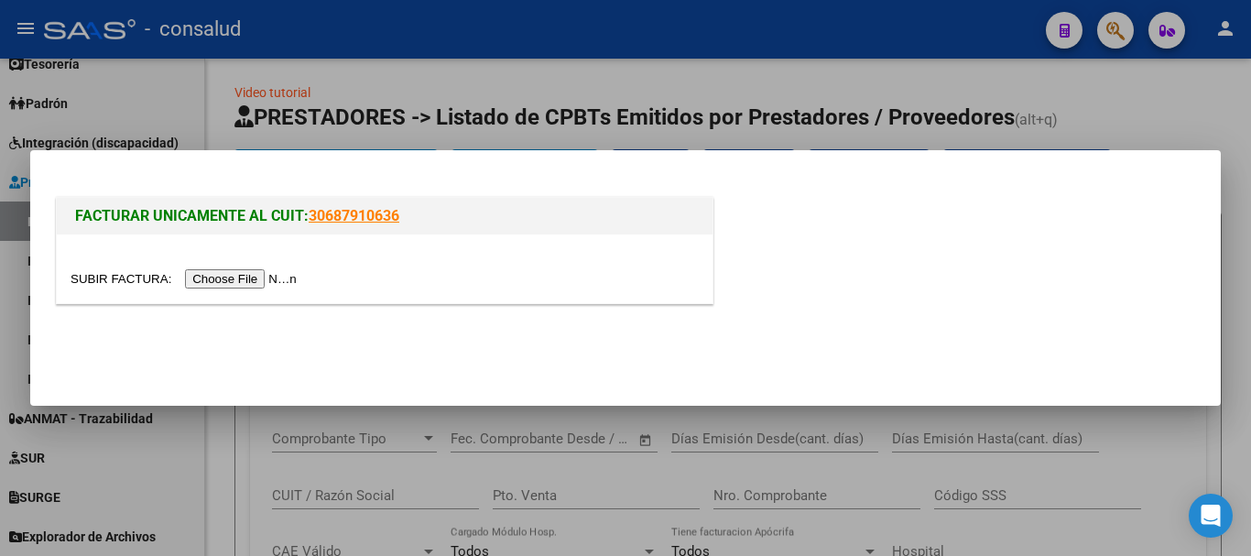
click at [273, 278] on input "file" at bounding box center [187, 278] width 232 height 19
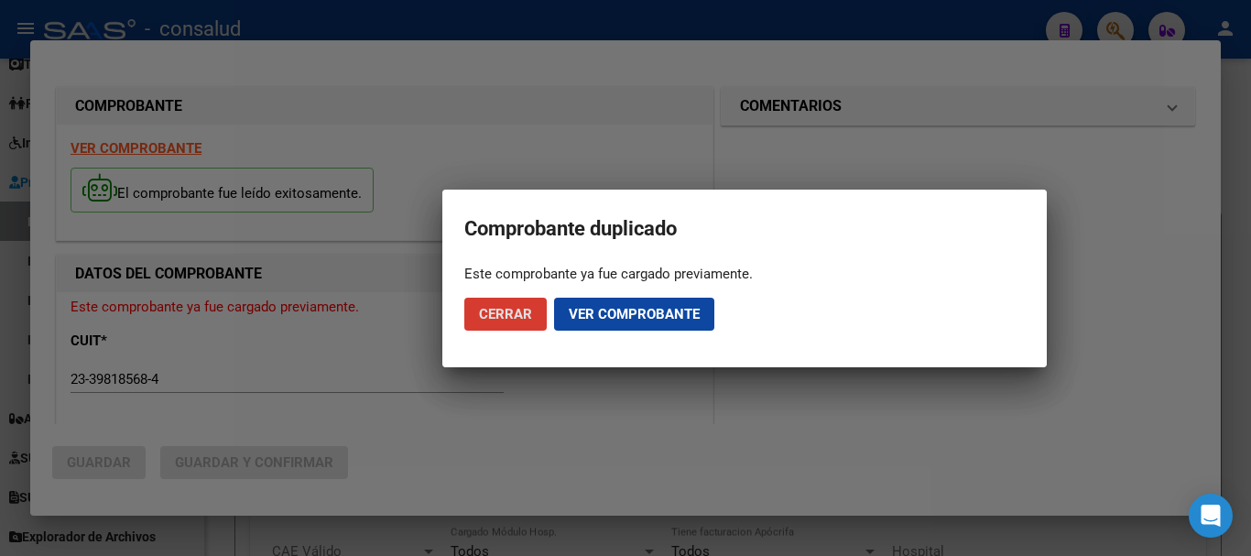
click at [489, 320] on span "Cerrar" at bounding box center [505, 314] width 53 height 16
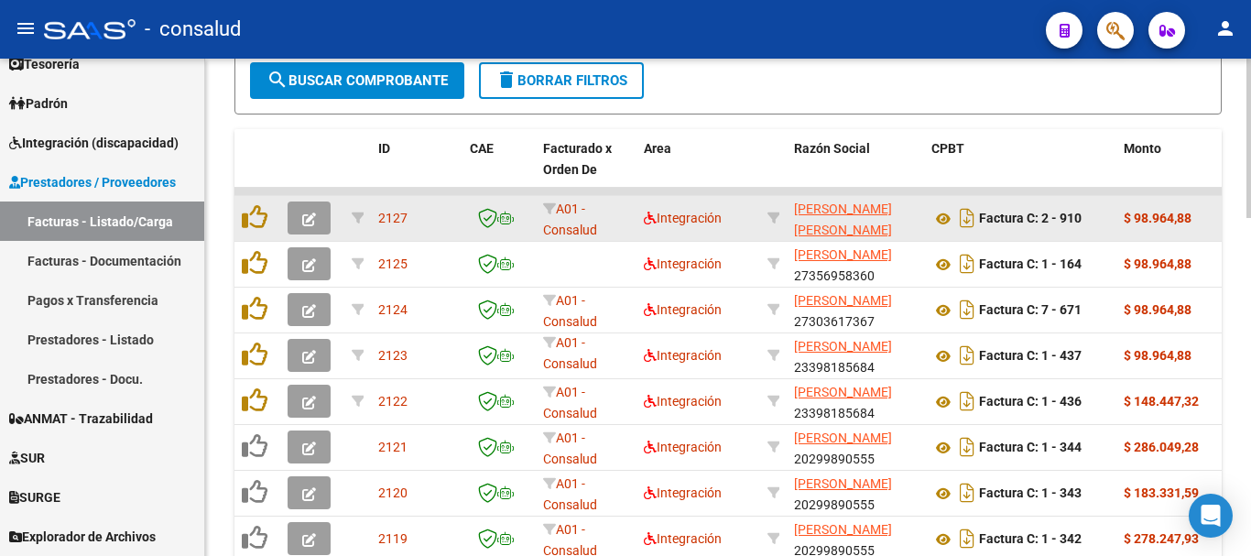
scroll to position [830, 0]
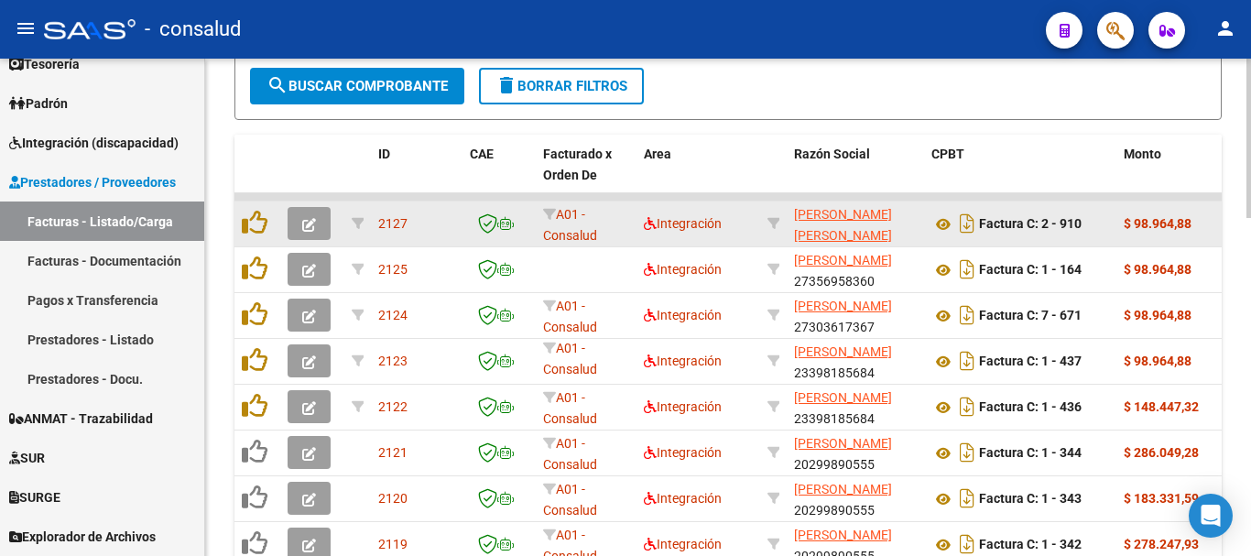
click at [310, 215] on span "button" at bounding box center [309, 223] width 14 height 16
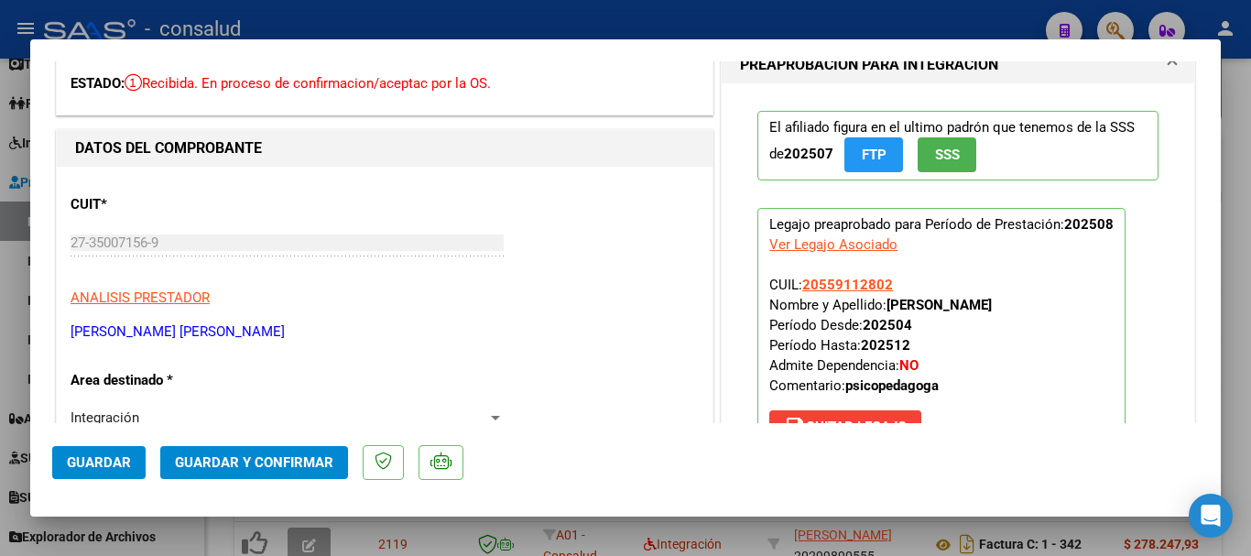
scroll to position [0, 0]
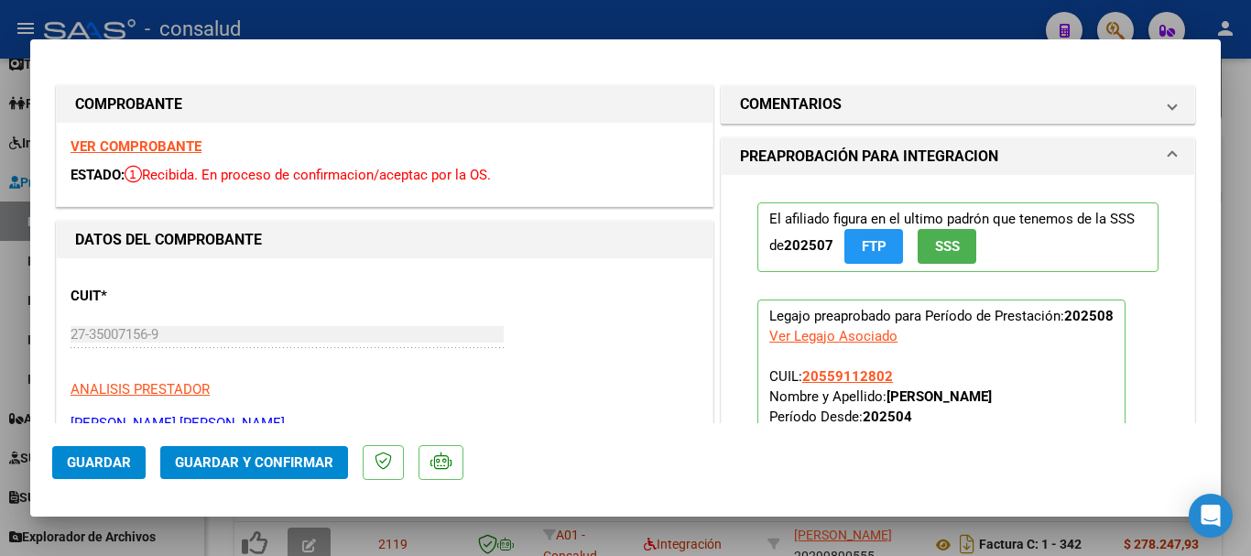
click at [157, 145] on strong "VER COMPROBANTE" at bounding box center [136, 146] width 131 height 16
click at [312, 472] on button "Guardar y Confirmar" at bounding box center [254, 462] width 188 height 33
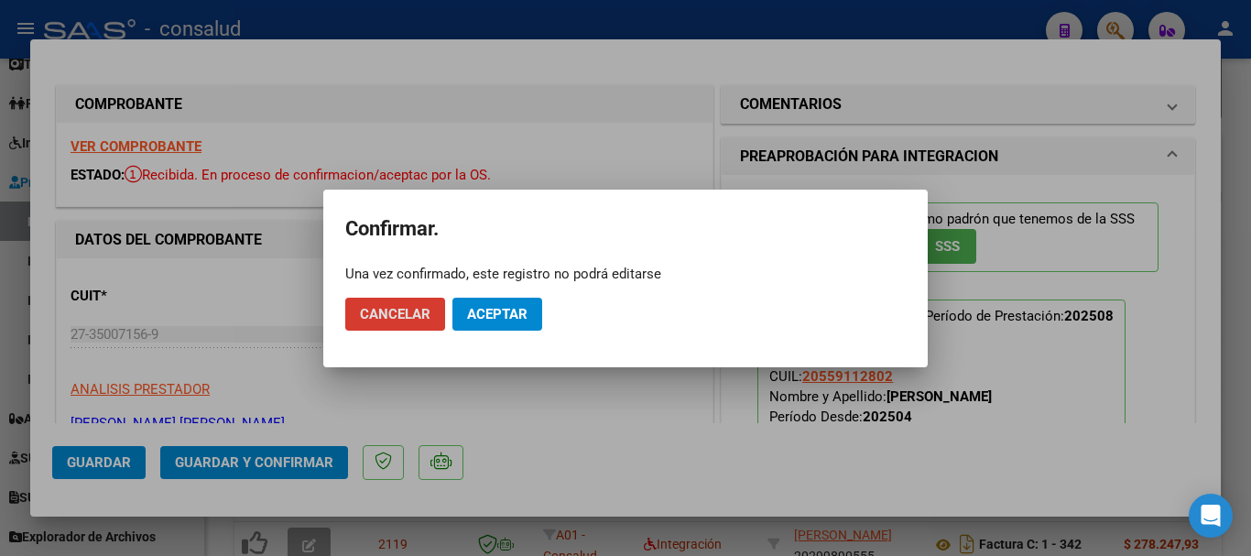
click at [486, 323] on button "Aceptar" at bounding box center [497, 314] width 90 height 33
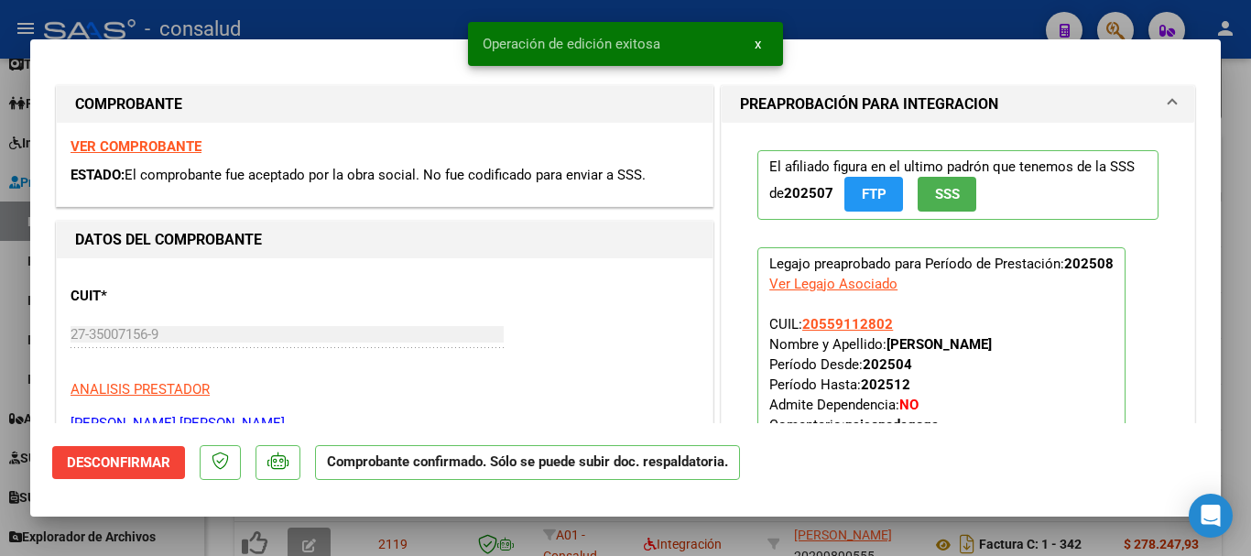
type input "$ 0,00"
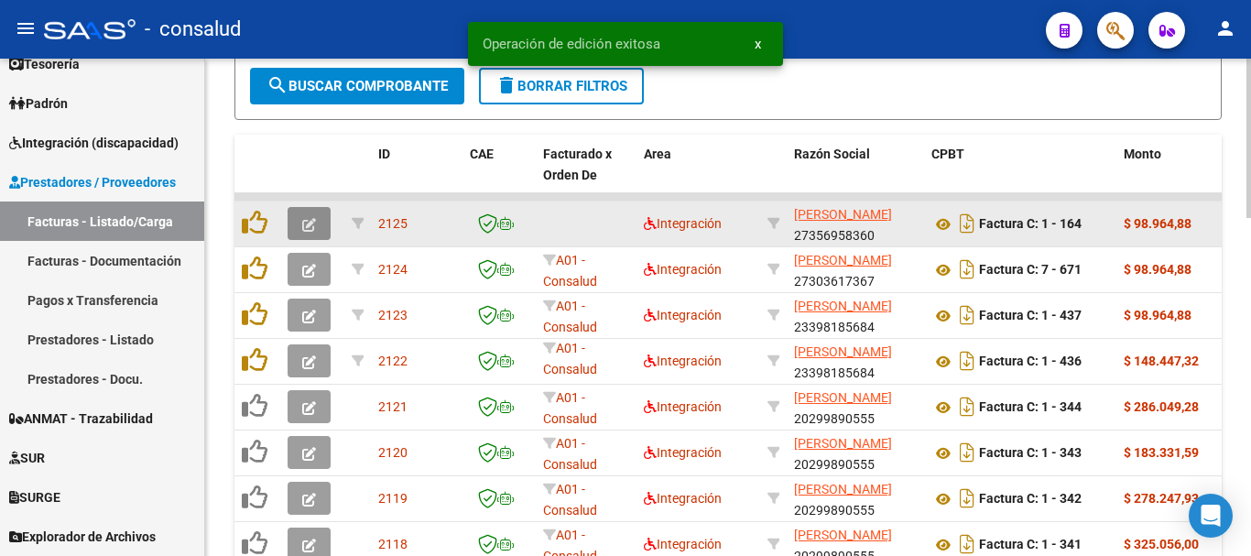
click at [318, 213] on button "button" at bounding box center [309, 223] width 43 height 33
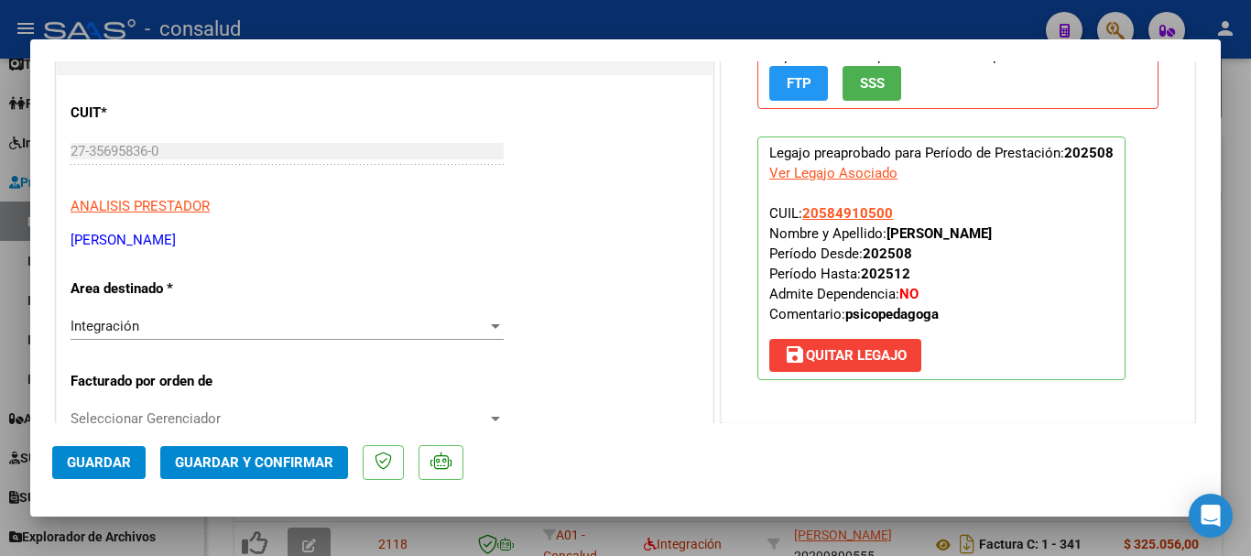
scroll to position [366, 0]
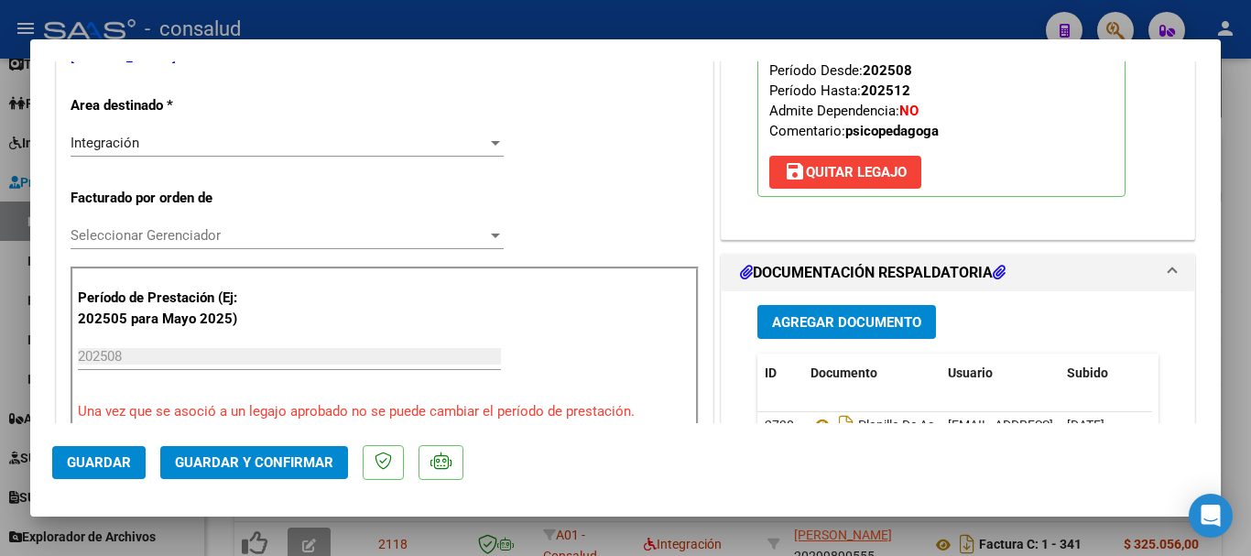
click at [293, 237] on span "Seleccionar Gerenciador" at bounding box center [279, 235] width 417 height 16
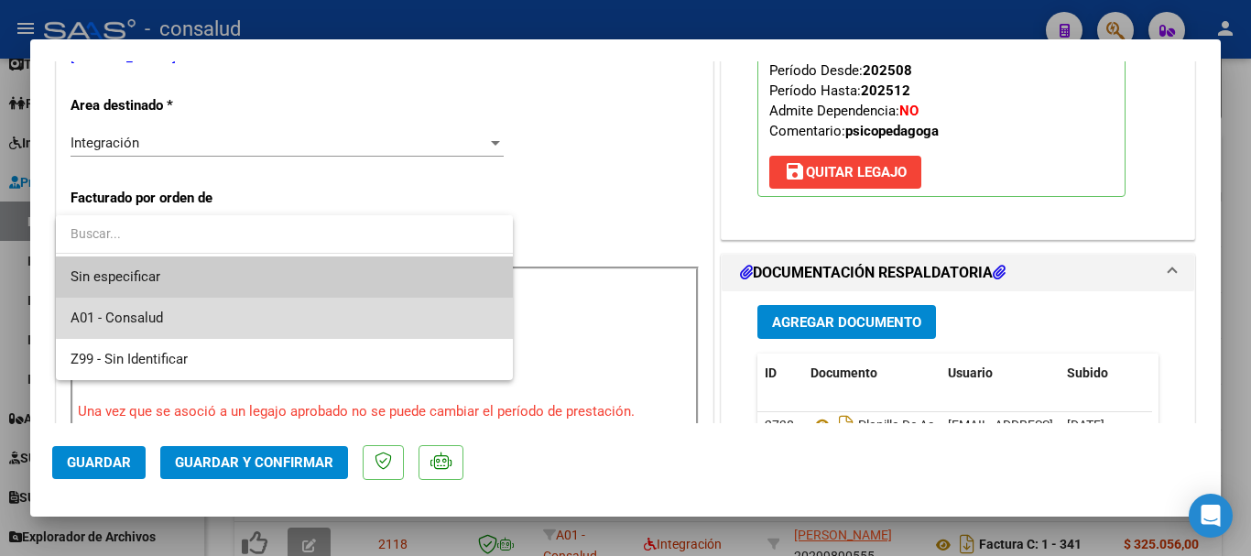
click at [327, 306] on span "A01 - Consalud" at bounding box center [285, 318] width 428 height 41
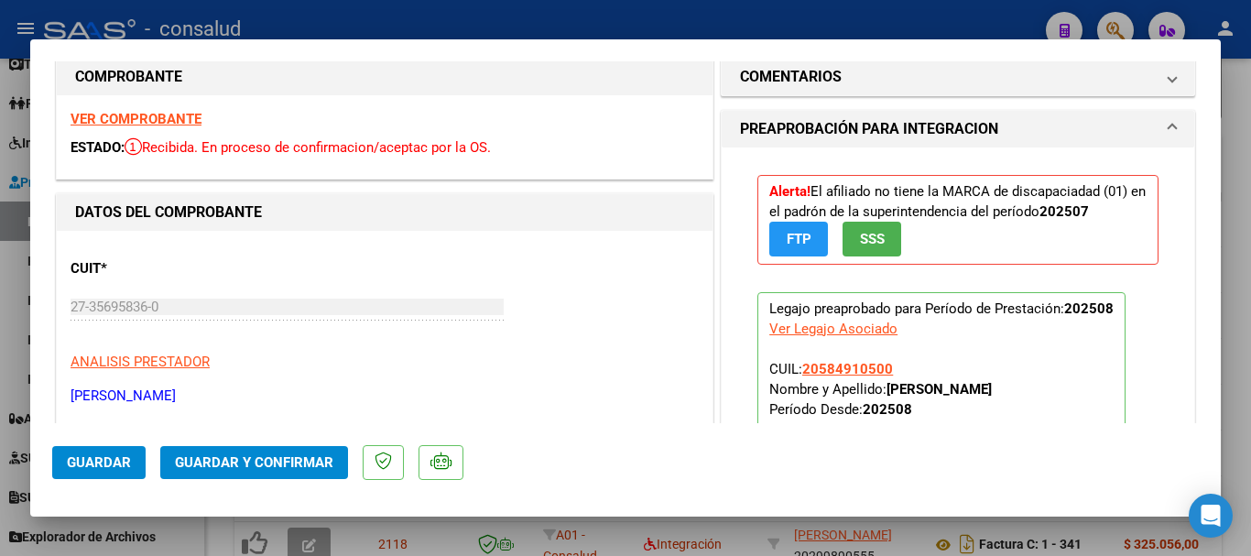
scroll to position [0, 0]
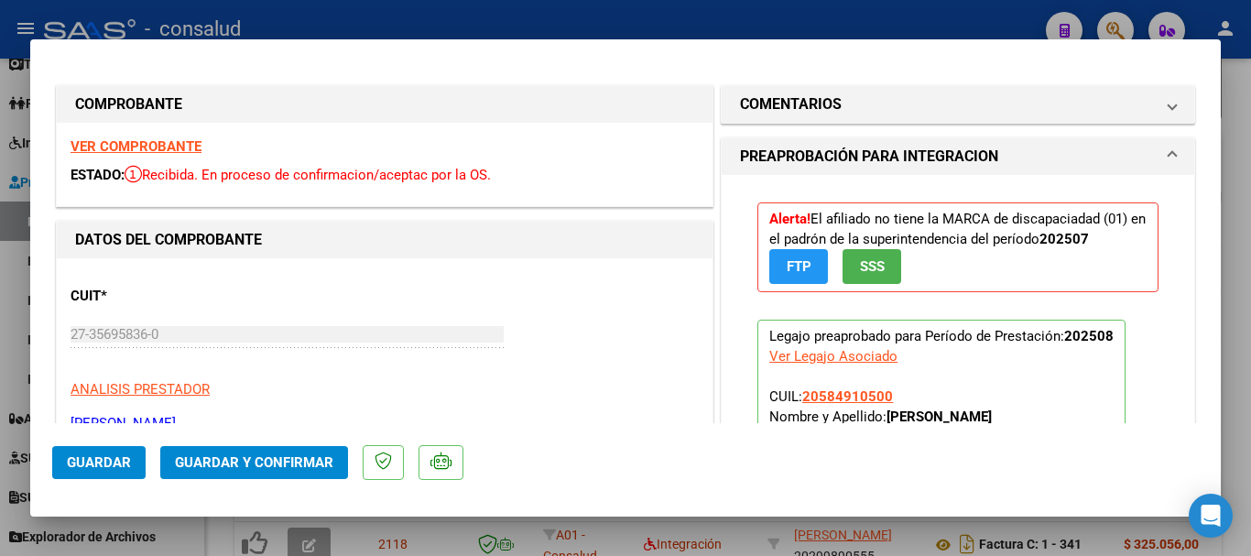
click at [181, 148] on strong "VER COMPROBANTE" at bounding box center [136, 146] width 131 height 16
click at [323, 466] on span "Guardar y Confirmar" at bounding box center [254, 462] width 158 height 16
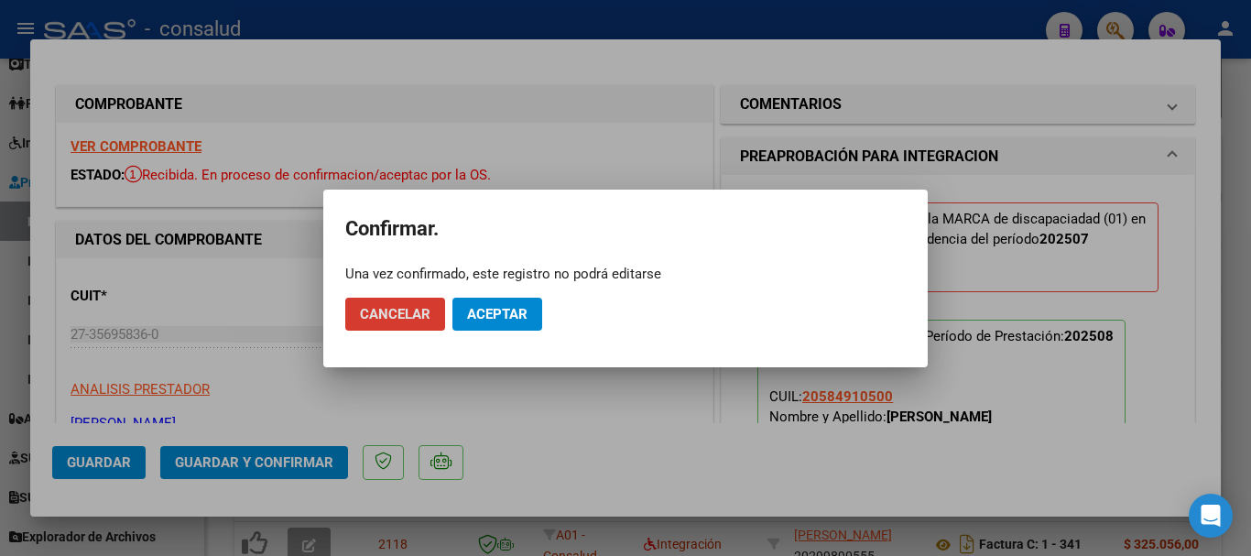
click at [506, 321] on span "Aceptar" at bounding box center [497, 314] width 60 height 16
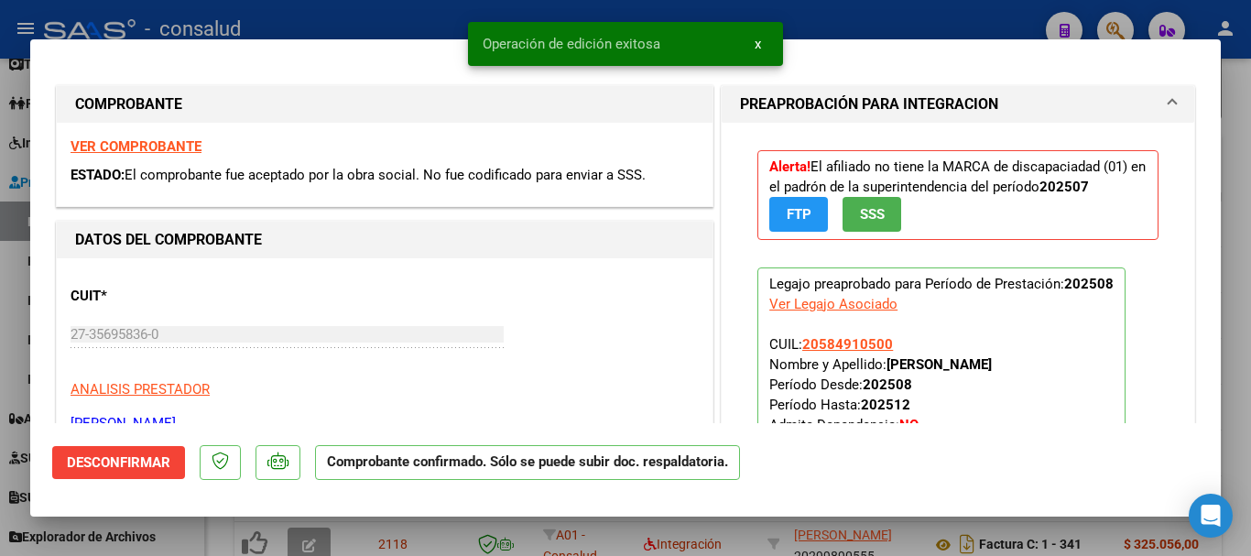
type input "$ 0,00"
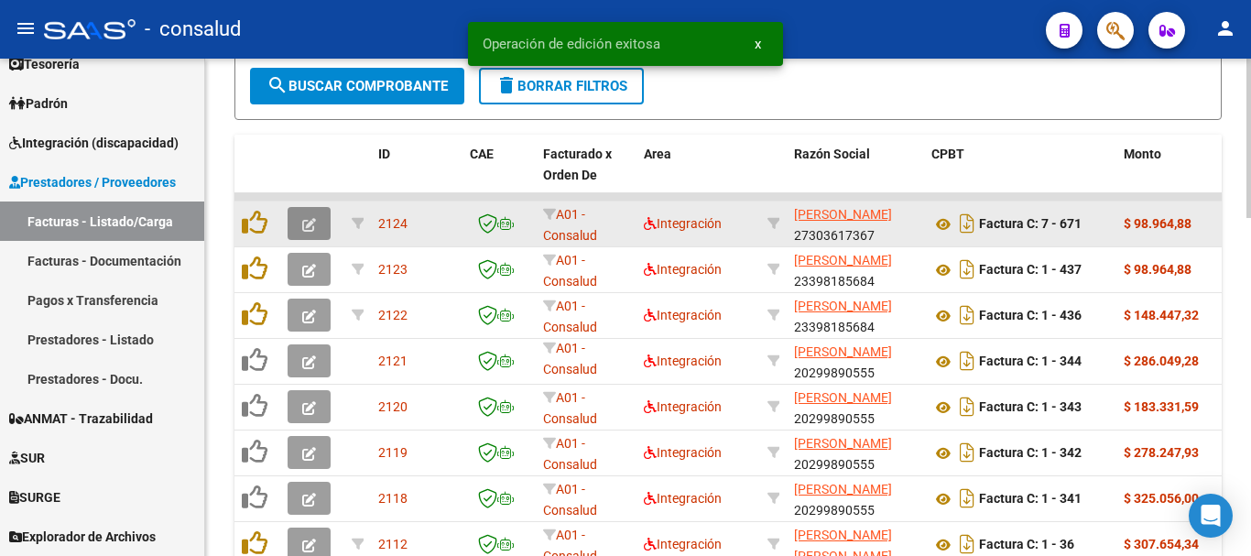
click at [295, 229] on button "button" at bounding box center [309, 223] width 43 height 33
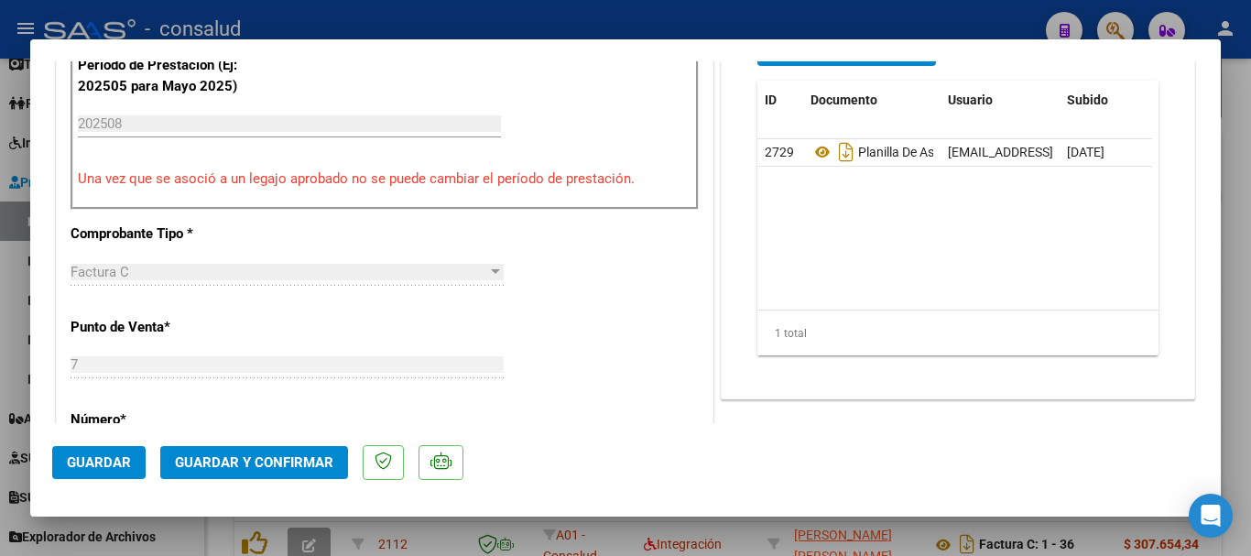
scroll to position [732, 0]
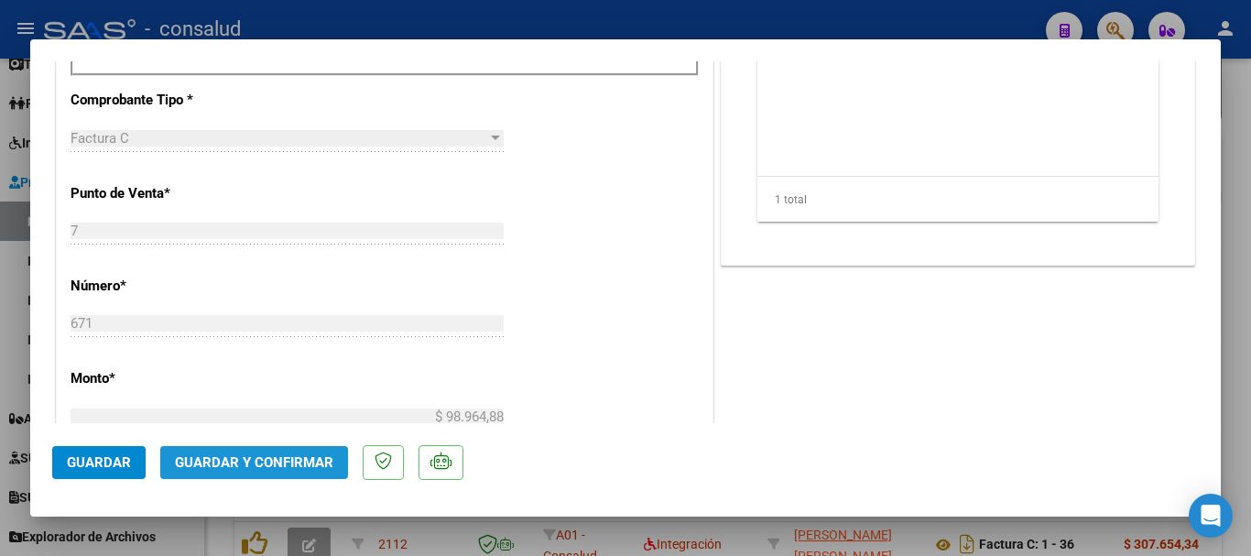
click at [259, 466] on span "Guardar y Confirmar" at bounding box center [254, 462] width 158 height 16
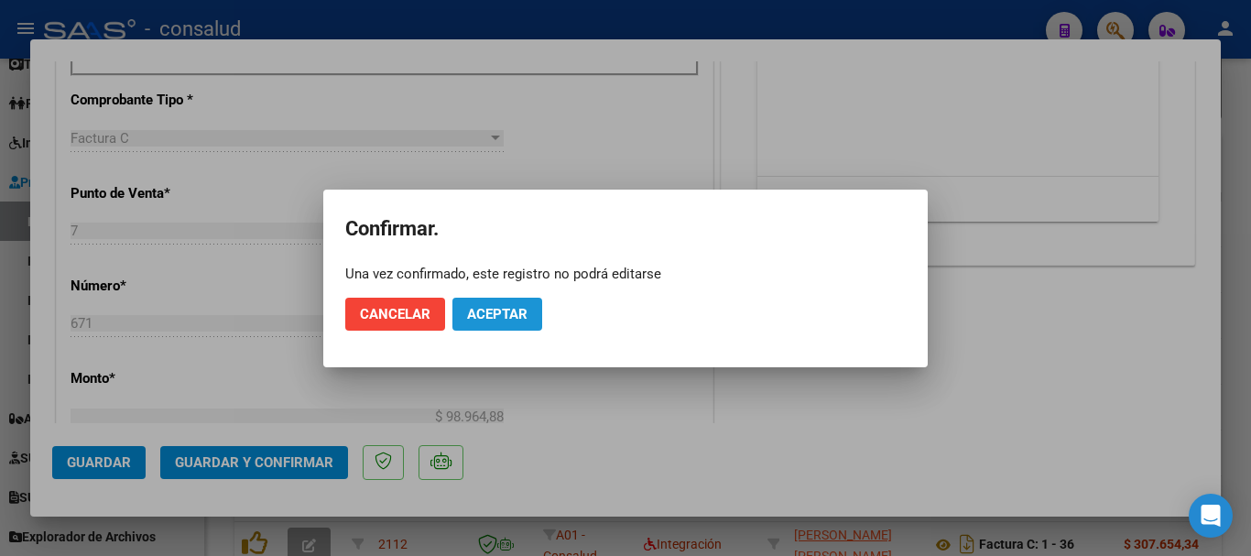
click at [488, 324] on button "Aceptar" at bounding box center [497, 314] width 90 height 33
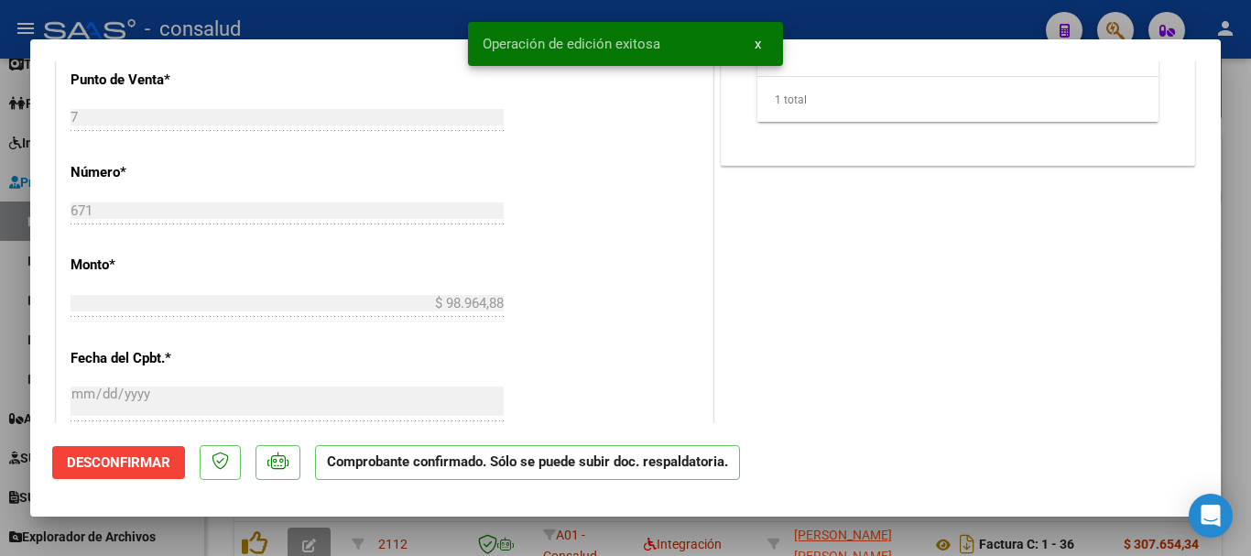
type input "$ 0,00"
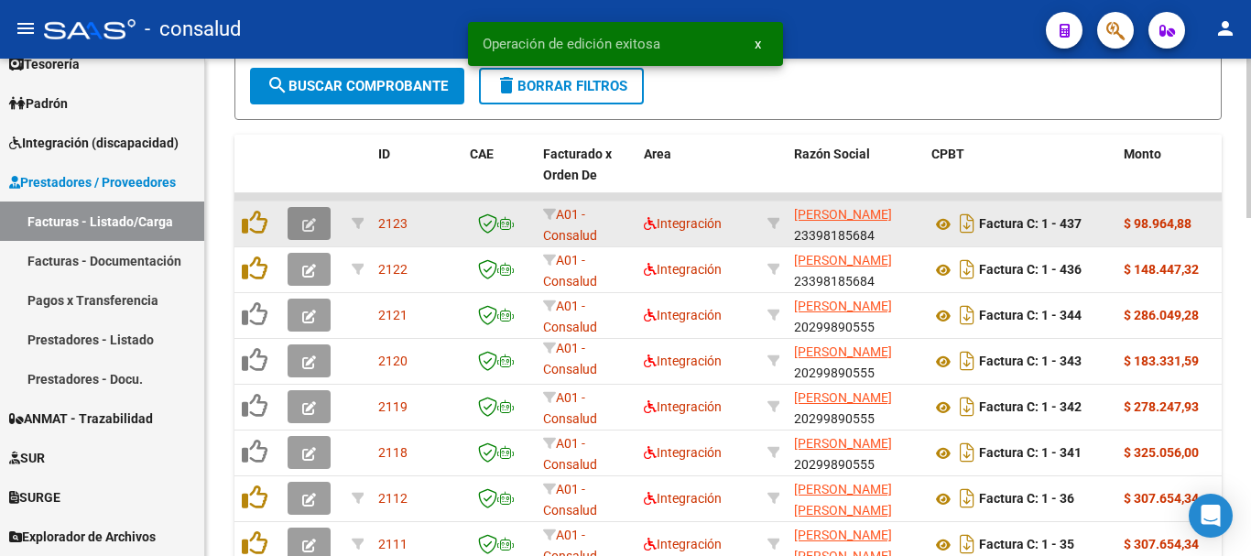
click at [312, 220] on icon "button" at bounding box center [309, 225] width 14 height 14
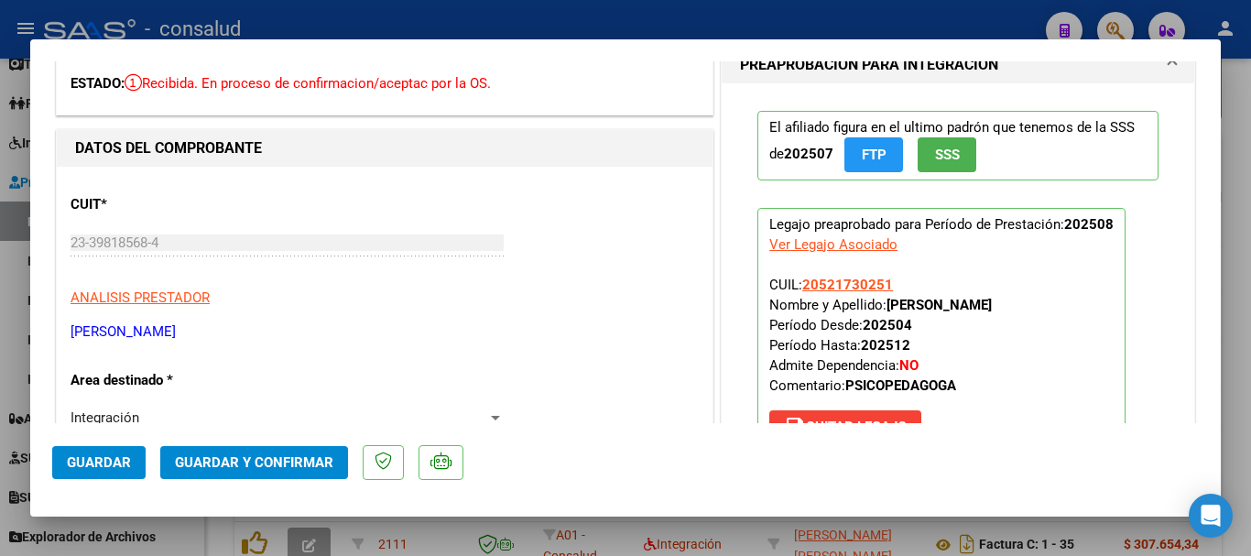
scroll to position [0, 0]
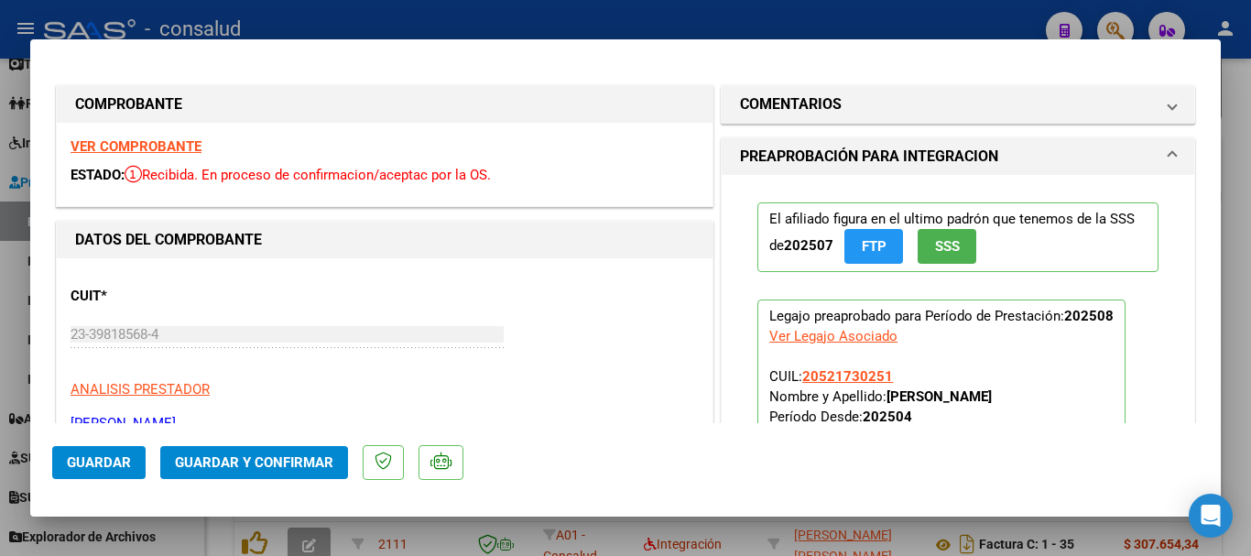
click at [179, 151] on strong "VER COMPROBANTE" at bounding box center [136, 146] width 131 height 16
click at [284, 472] on button "Guardar y Confirmar" at bounding box center [254, 462] width 188 height 33
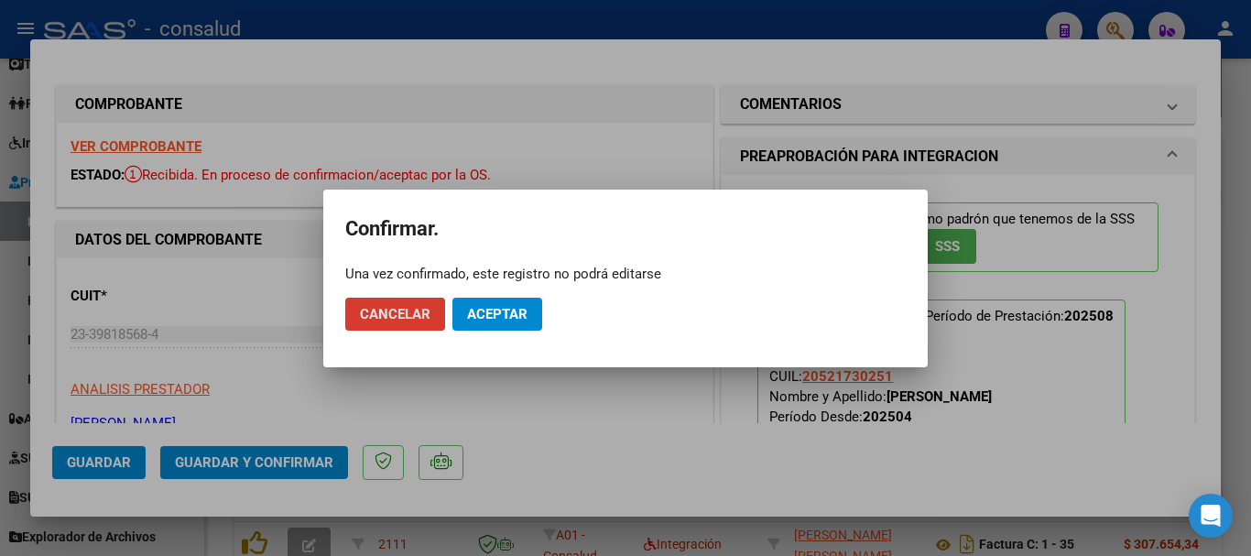
click at [475, 320] on span "Aceptar" at bounding box center [497, 314] width 60 height 16
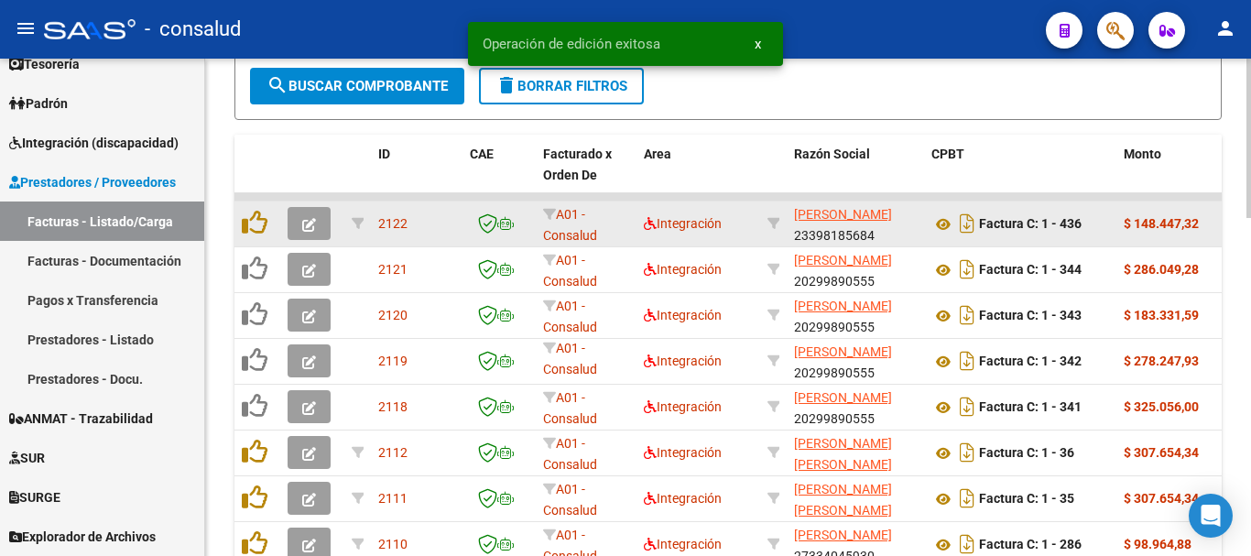
click at [301, 236] on button "button" at bounding box center [309, 223] width 43 height 33
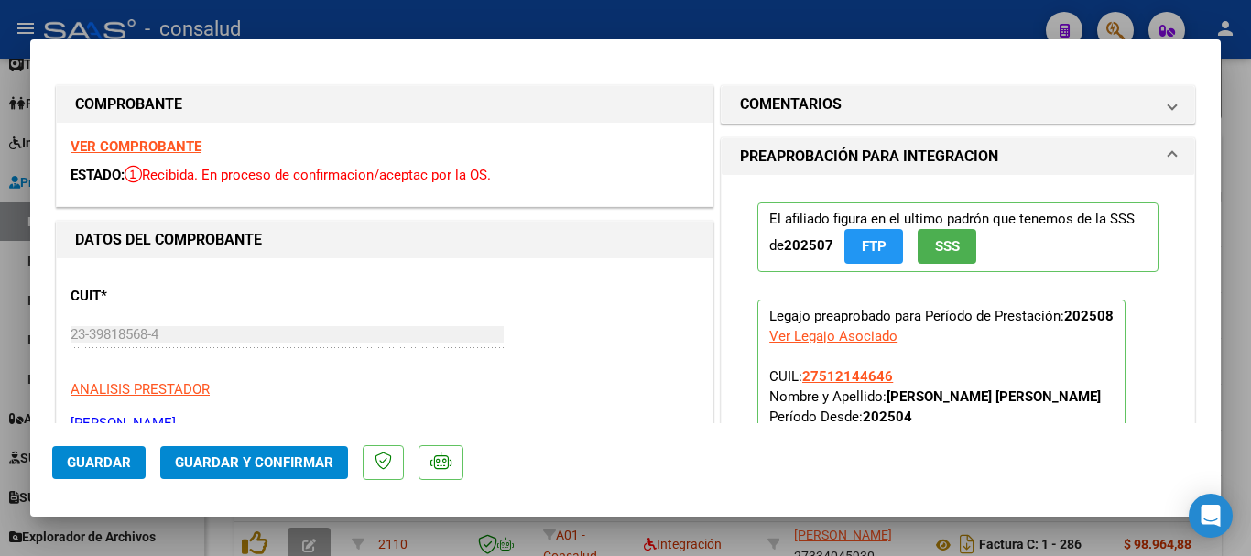
click at [119, 139] on strong "VER COMPROBANTE" at bounding box center [136, 146] width 131 height 16
click at [250, 460] on span "Guardar y Confirmar" at bounding box center [254, 462] width 158 height 16
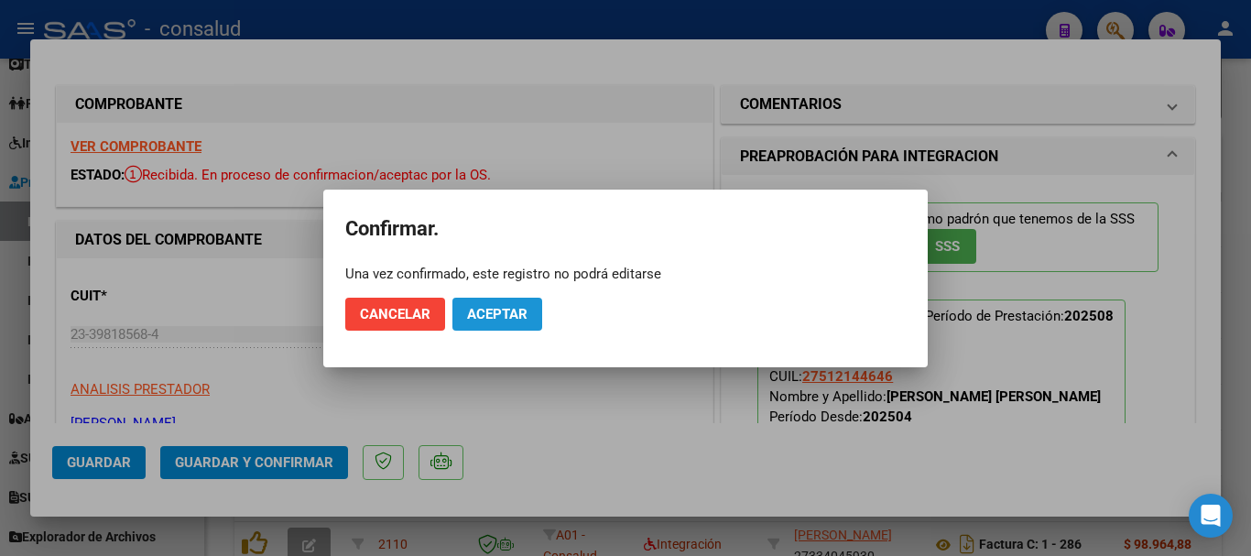
click at [501, 316] on span "Aceptar" at bounding box center [497, 314] width 60 height 16
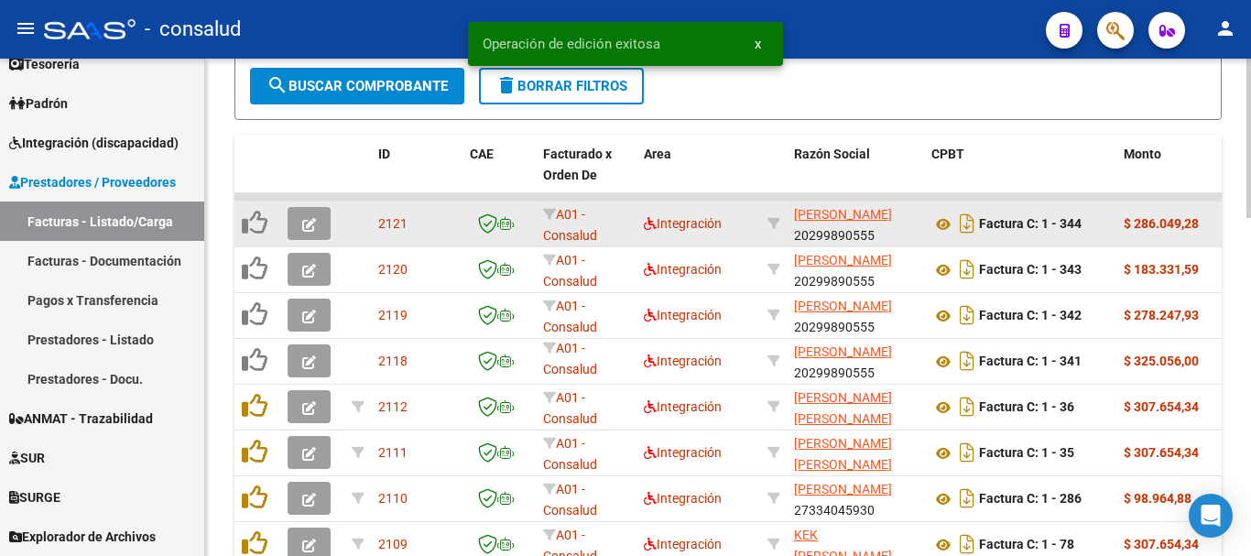
click at [320, 221] on button "button" at bounding box center [309, 223] width 43 height 33
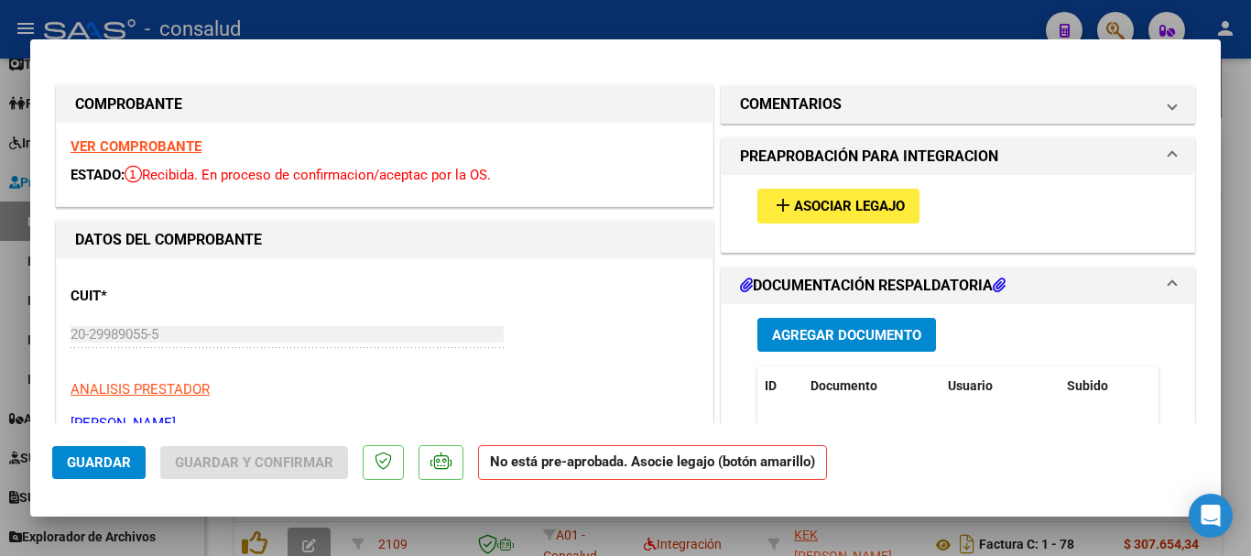
click at [148, 150] on strong "VER COMPROBANTE" at bounding box center [136, 146] width 131 height 16
click at [802, 207] on span "Asociar Legajo" at bounding box center [849, 207] width 111 height 16
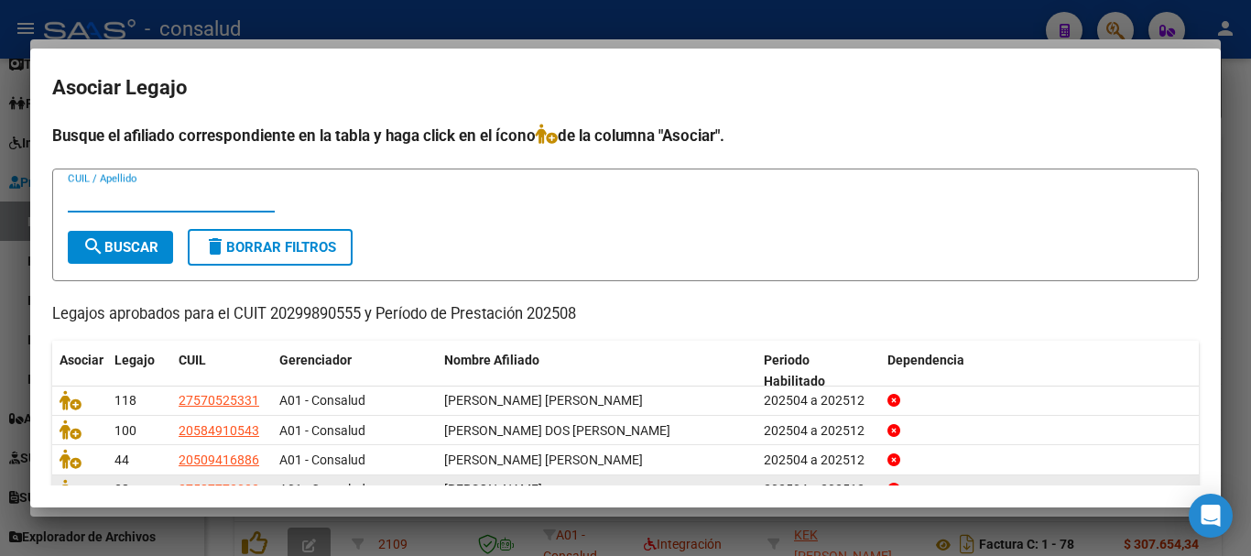
scroll to position [90, 0]
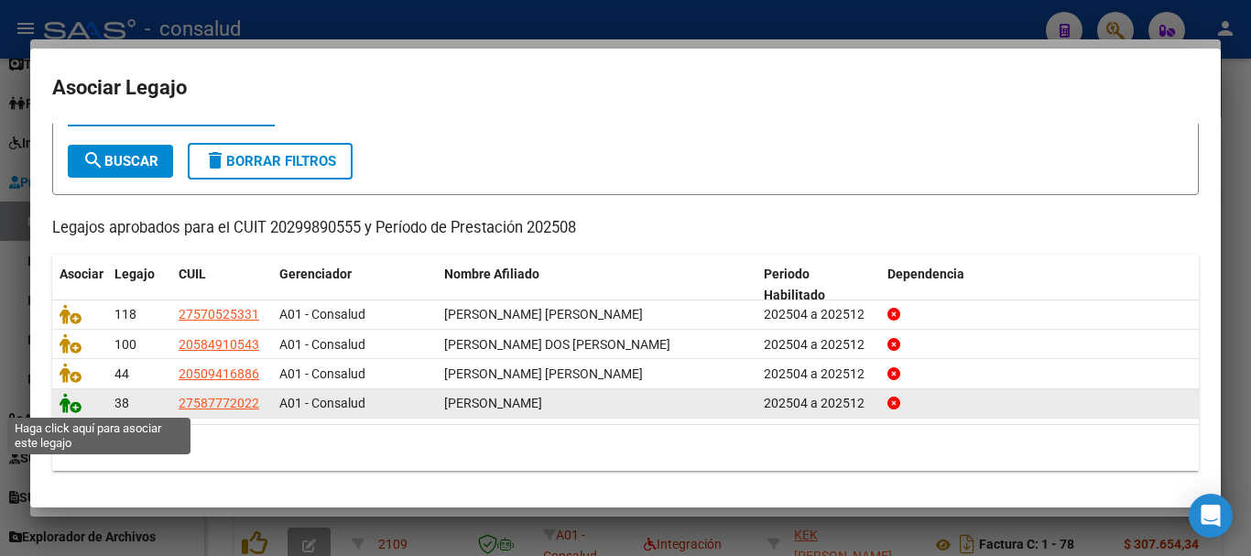
click at [74, 407] on icon at bounding box center [71, 403] width 22 height 20
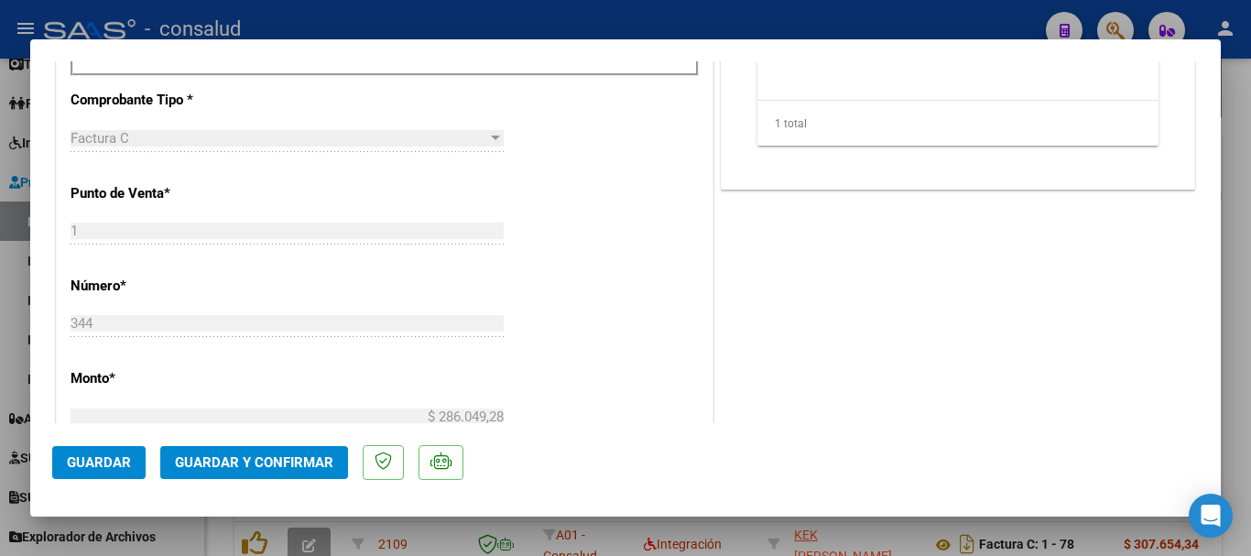
scroll to position [916, 0]
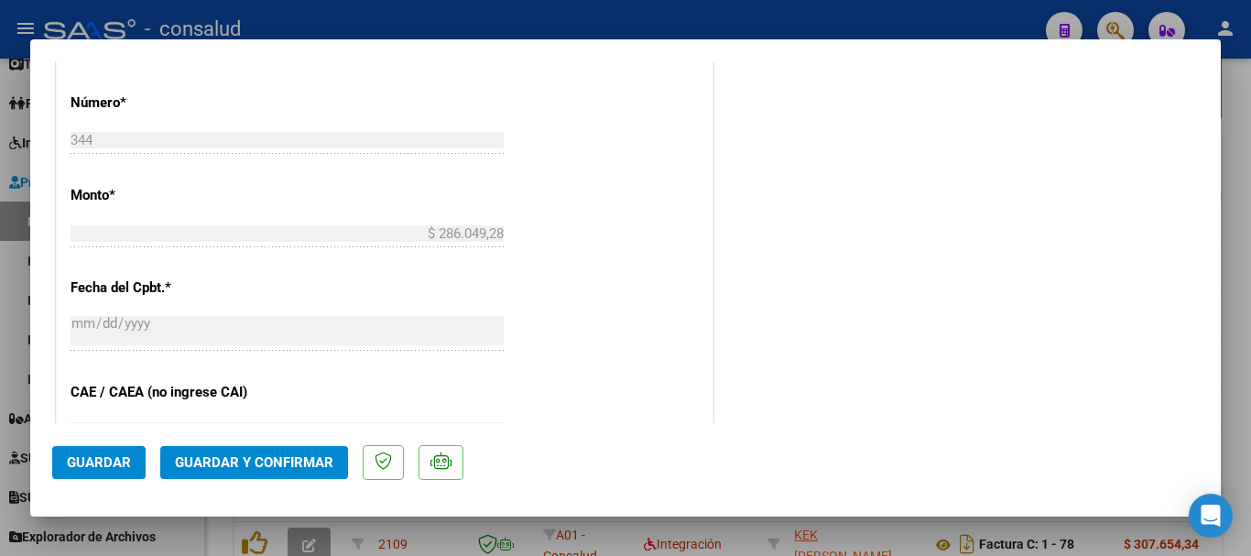
click at [277, 463] on span "Guardar y Confirmar" at bounding box center [254, 462] width 158 height 16
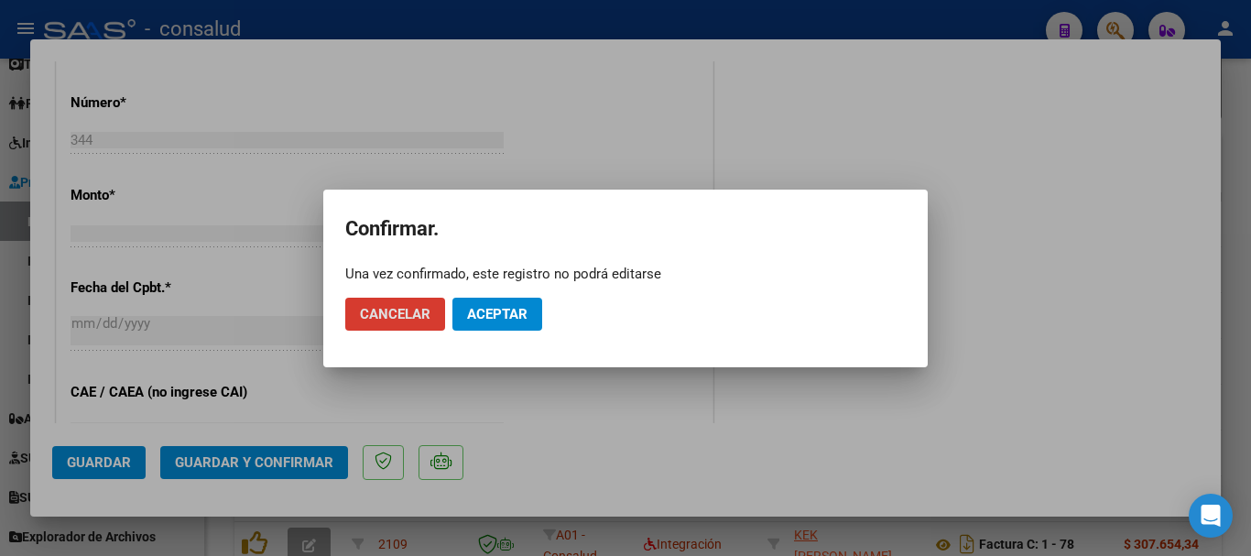
click at [474, 315] on span "Aceptar" at bounding box center [497, 314] width 60 height 16
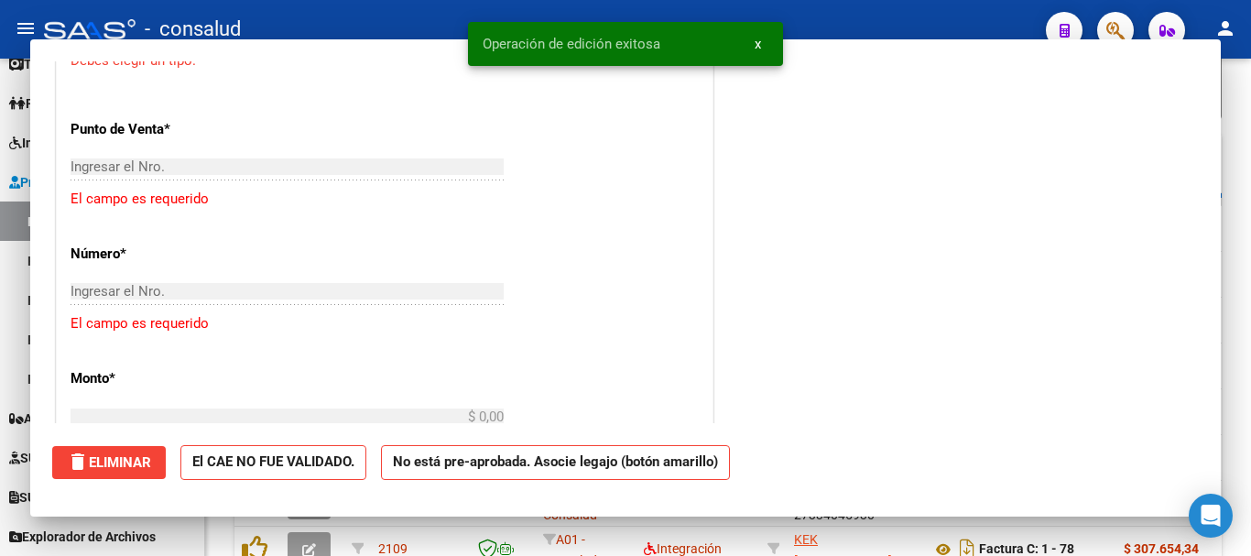
scroll to position [0, 0]
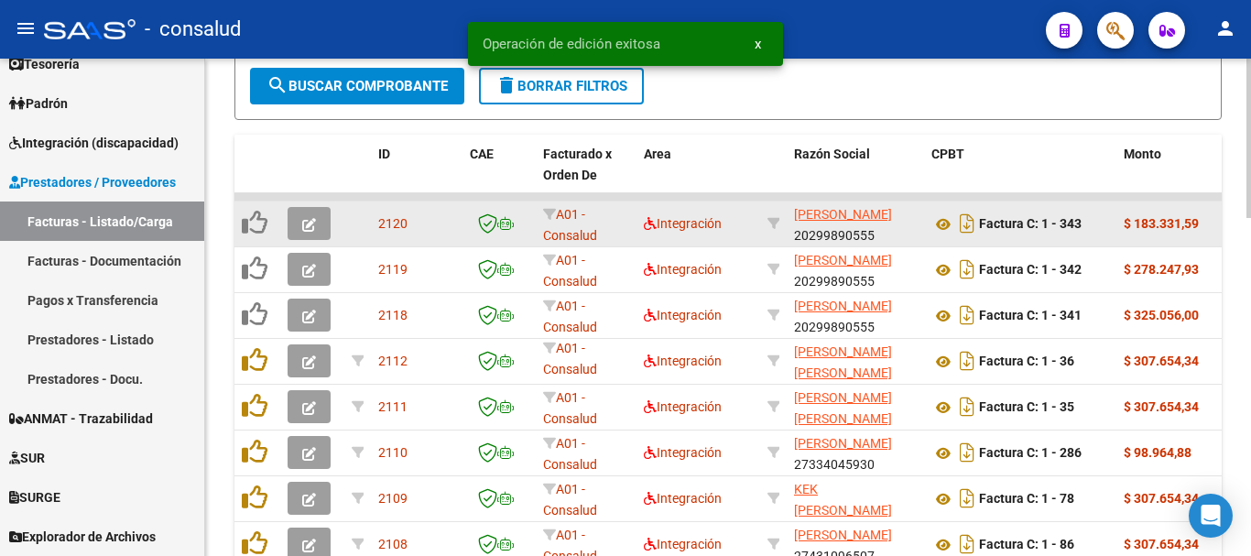
click at [306, 217] on span "button" at bounding box center [309, 223] width 14 height 16
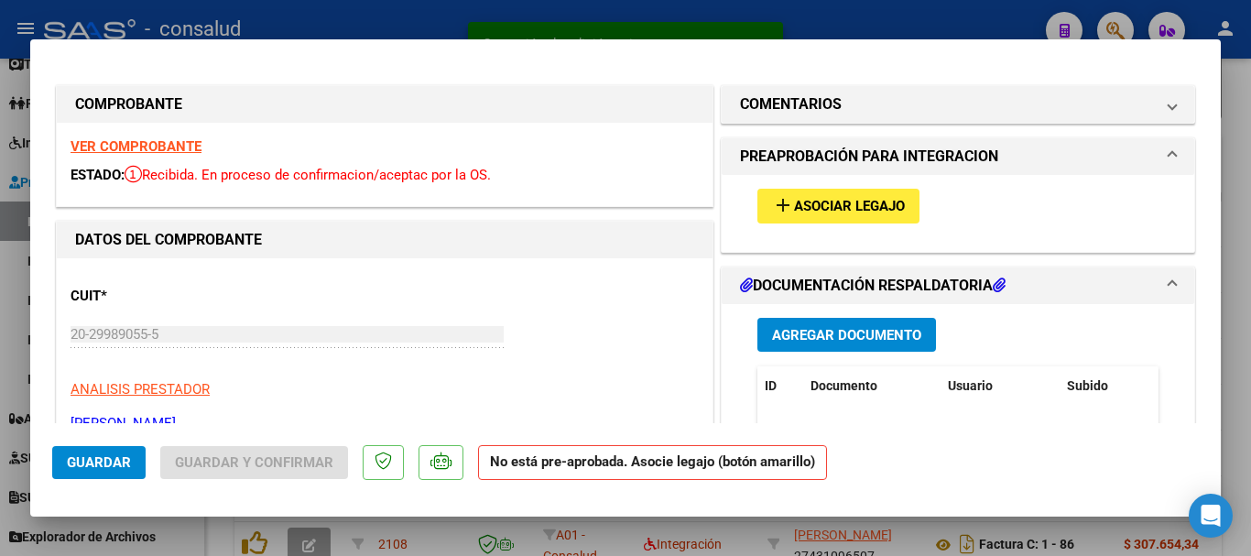
click at [146, 136] on div "VER COMPROBANTE ESTADO: Recibida. En proceso de confirmacion/aceptac por la OS." at bounding box center [385, 164] width 656 height 83
click at [147, 137] on div "VER COMPROBANTE ESTADO: Recibida. En proceso de confirmacion/aceptac por la OS." at bounding box center [385, 164] width 656 height 83
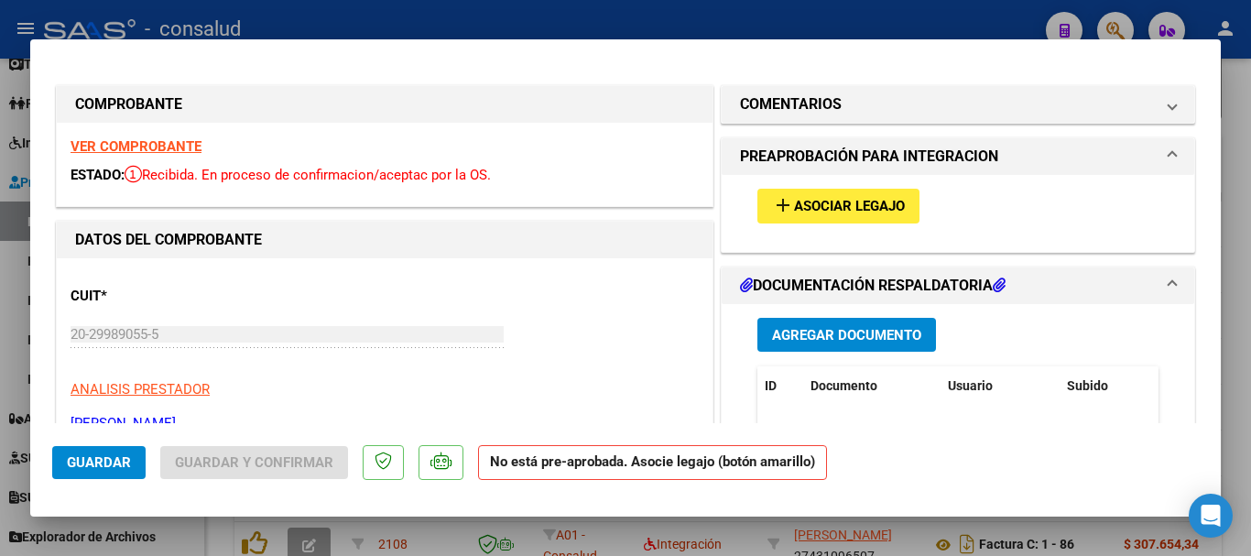
click at [148, 144] on strong "VER COMPROBANTE" at bounding box center [136, 146] width 131 height 16
click at [778, 220] on button "add Asociar Legajo" at bounding box center [838, 206] width 162 height 34
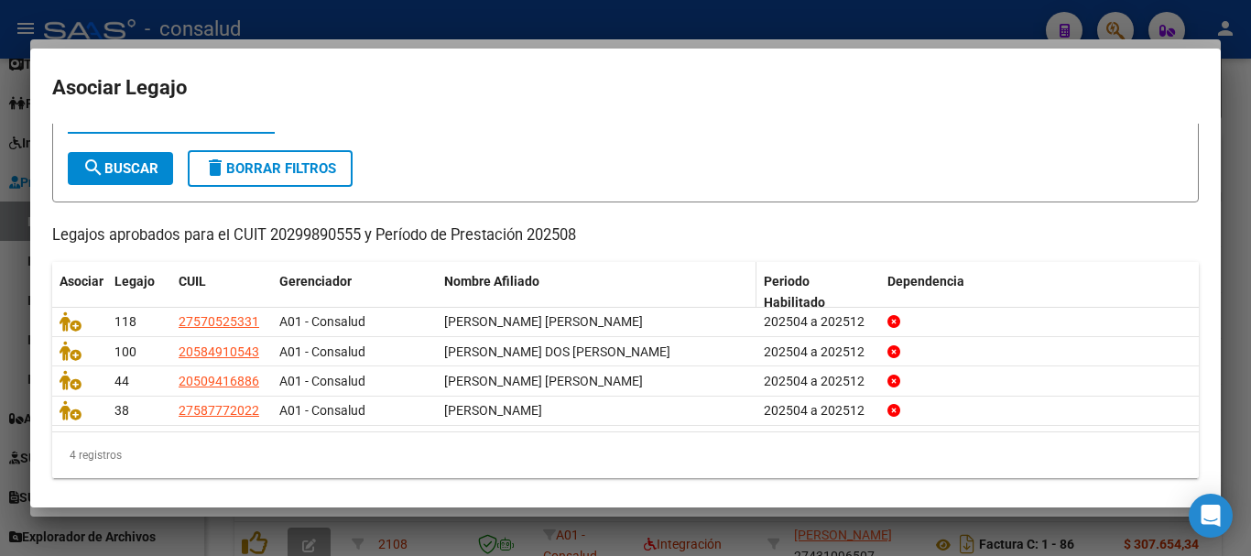
scroll to position [90, 0]
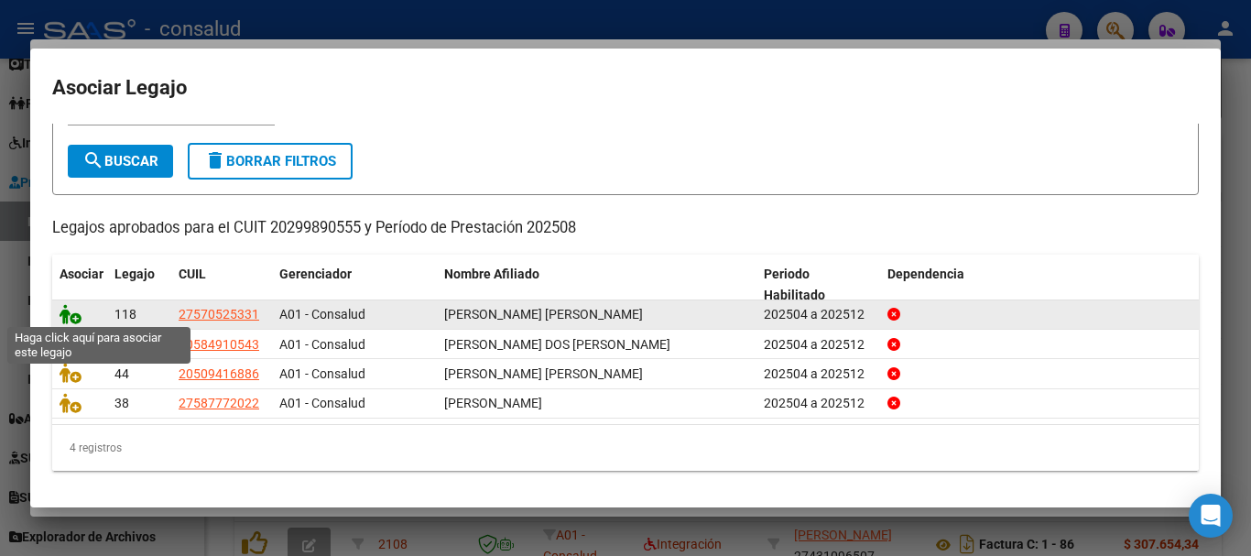
click at [64, 318] on icon at bounding box center [71, 314] width 22 height 20
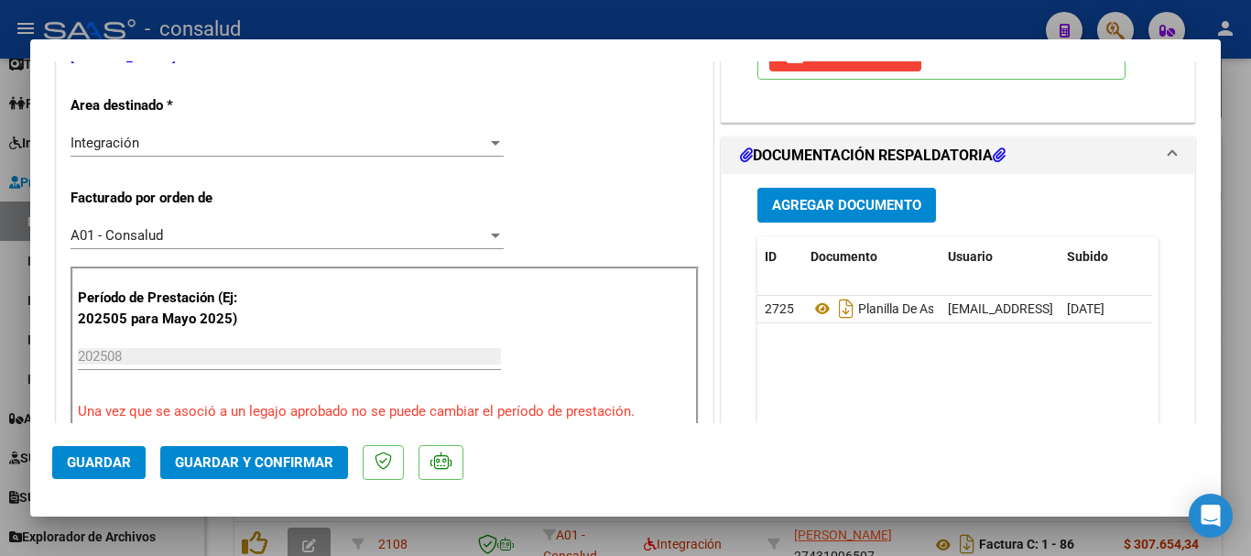
scroll to position [458, 0]
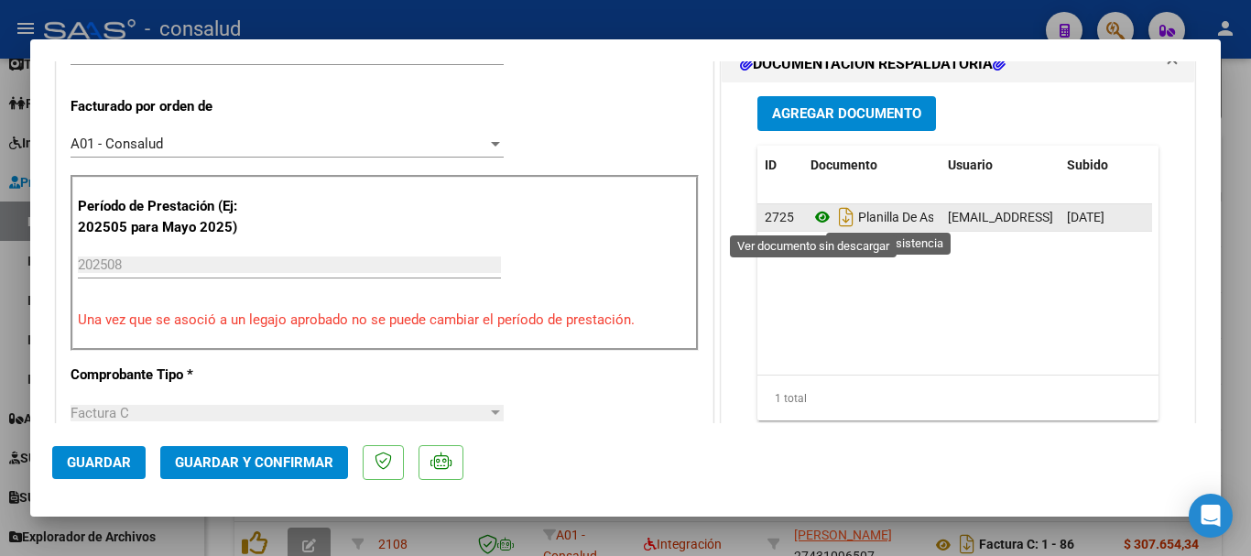
click at [813, 219] on icon at bounding box center [822, 217] width 24 height 22
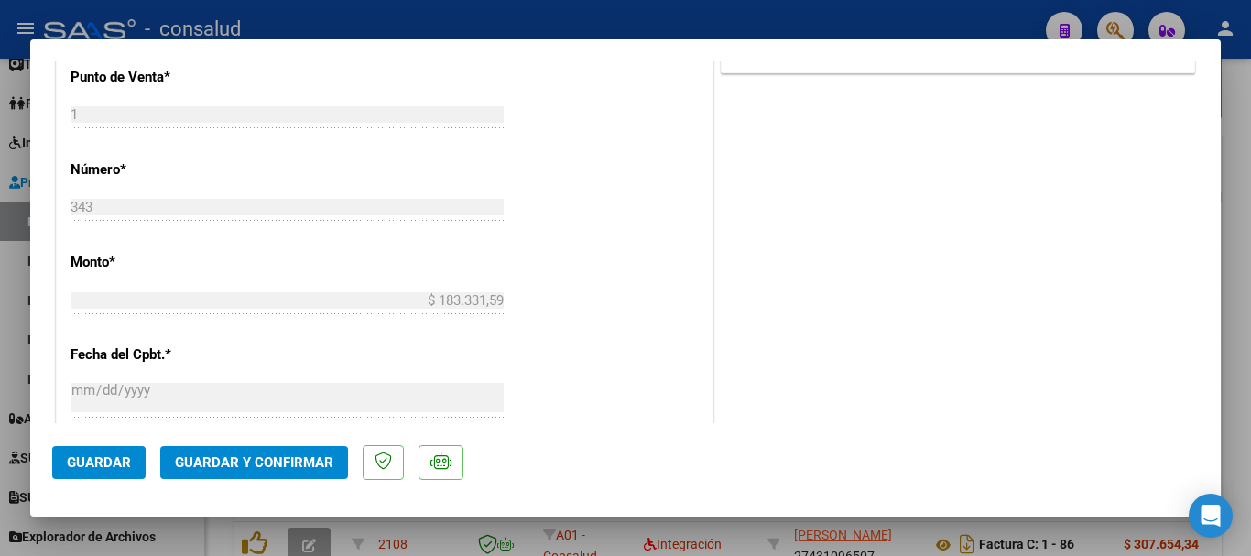
scroll to position [916, 0]
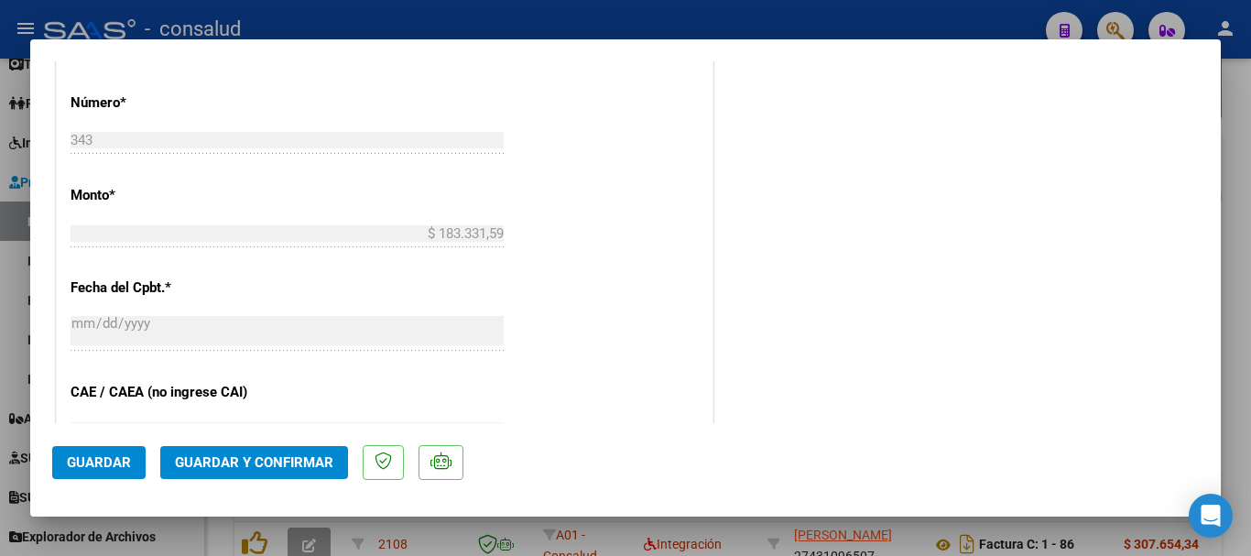
click at [279, 444] on mat-dialog-actions "Guardar Guardar y Confirmar" at bounding box center [625, 459] width 1146 height 72
click at [289, 467] on span "Guardar y Confirmar" at bounding box center [254, 462] width 158 height 16
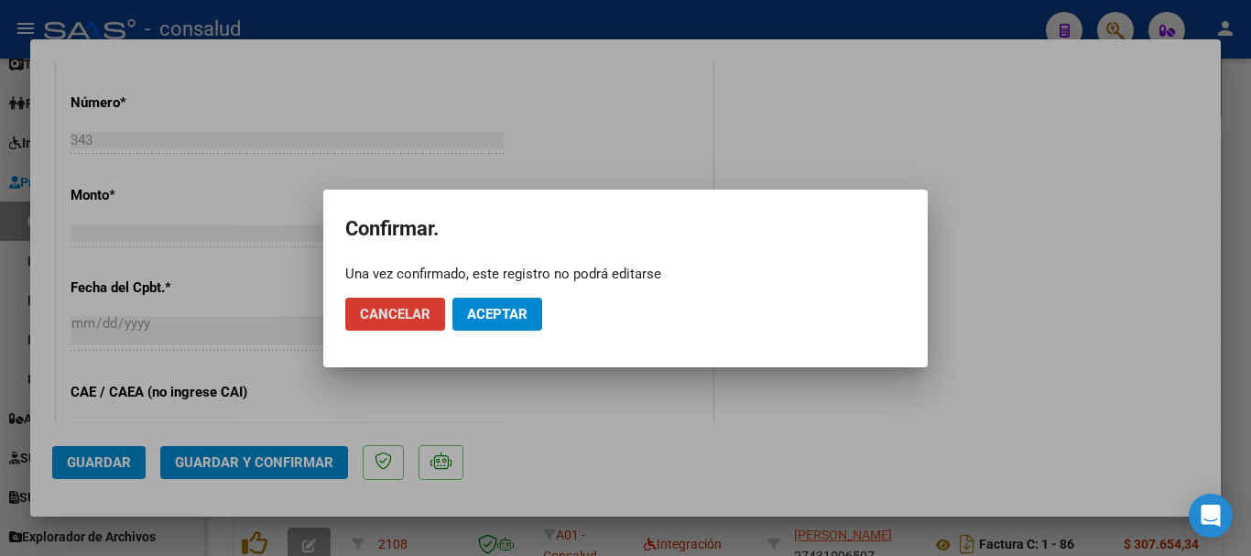
click at [492, 322] on button "Aceptar" at bounding box center [497, 314] width 90 height 33
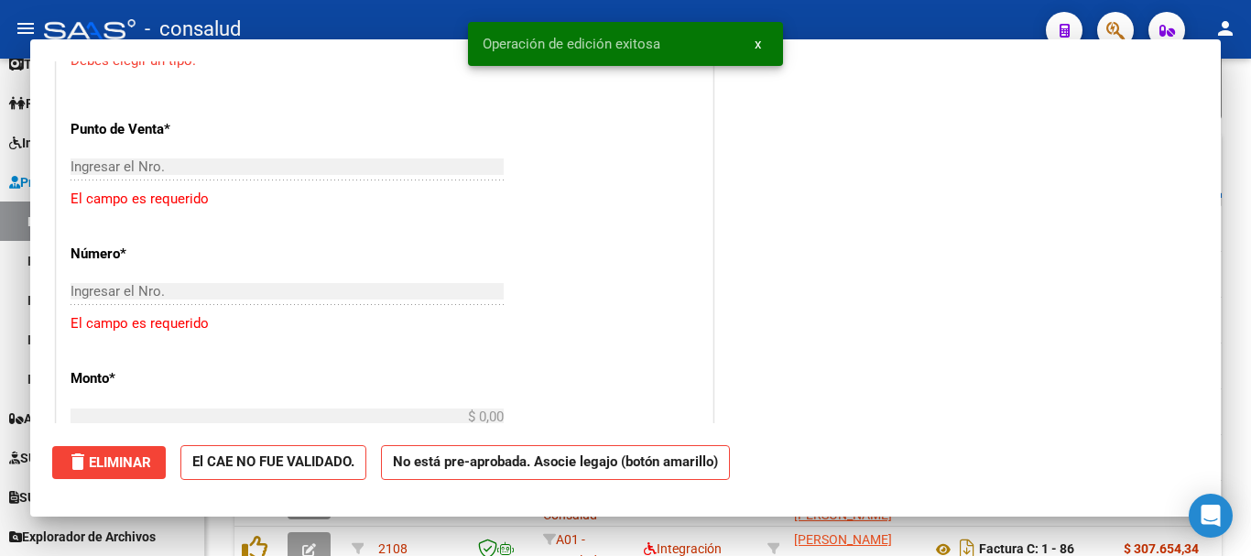
scroll to position [0, 0]
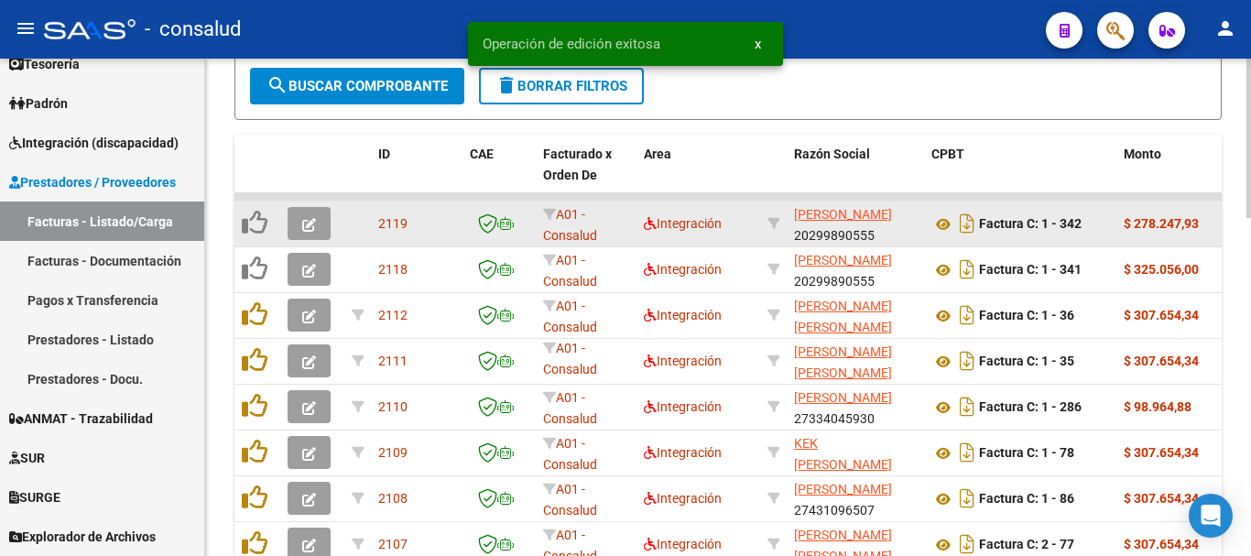
click at [298, 219] on button "button" at bounding box center [309, 223] width 43 height 33
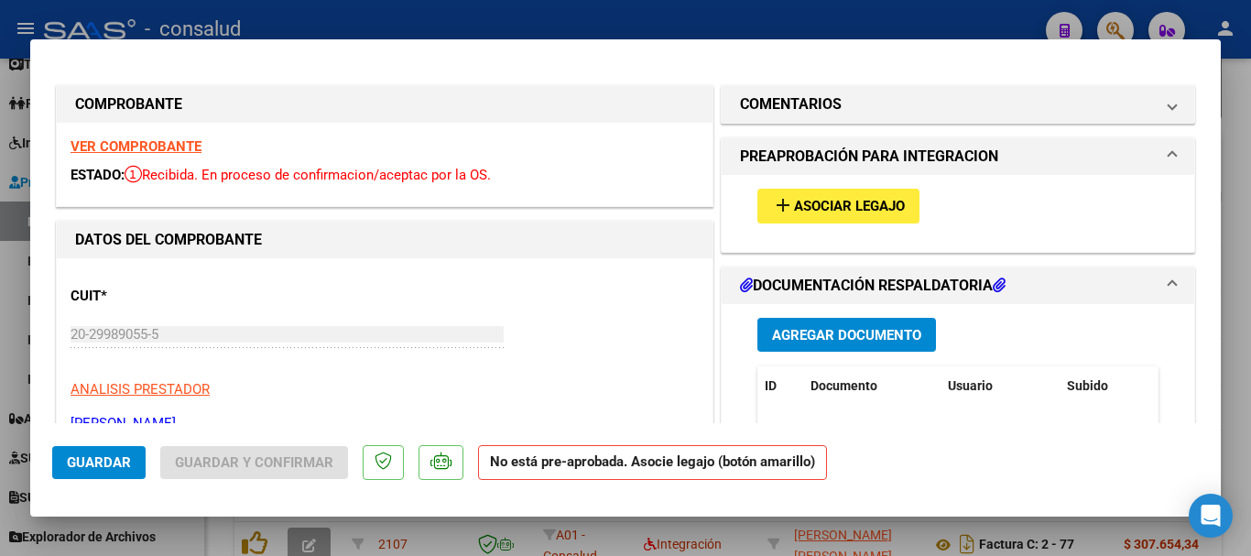
click at [114, 146] on strong "VER COMPROBANTE" at bounding box center [136, 146] width 131 height 16
click at [777, 214] on mat-icon "add" at bounding box center [783, 205] width 22 height 22
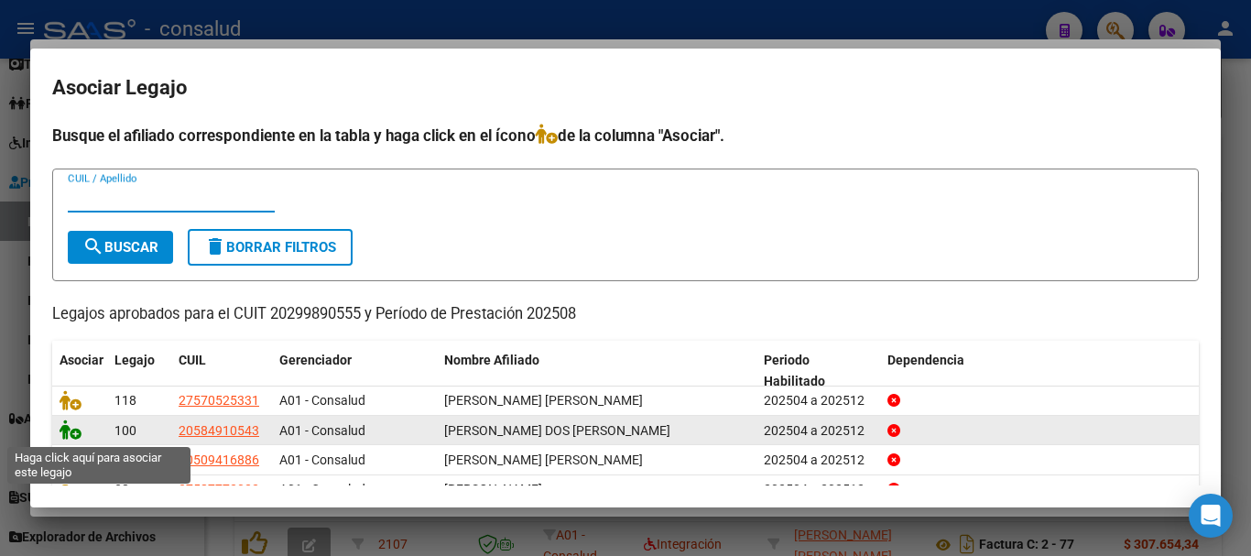
click at [71, 436] on icon at bounding box center [71, 429] width 22 height 20
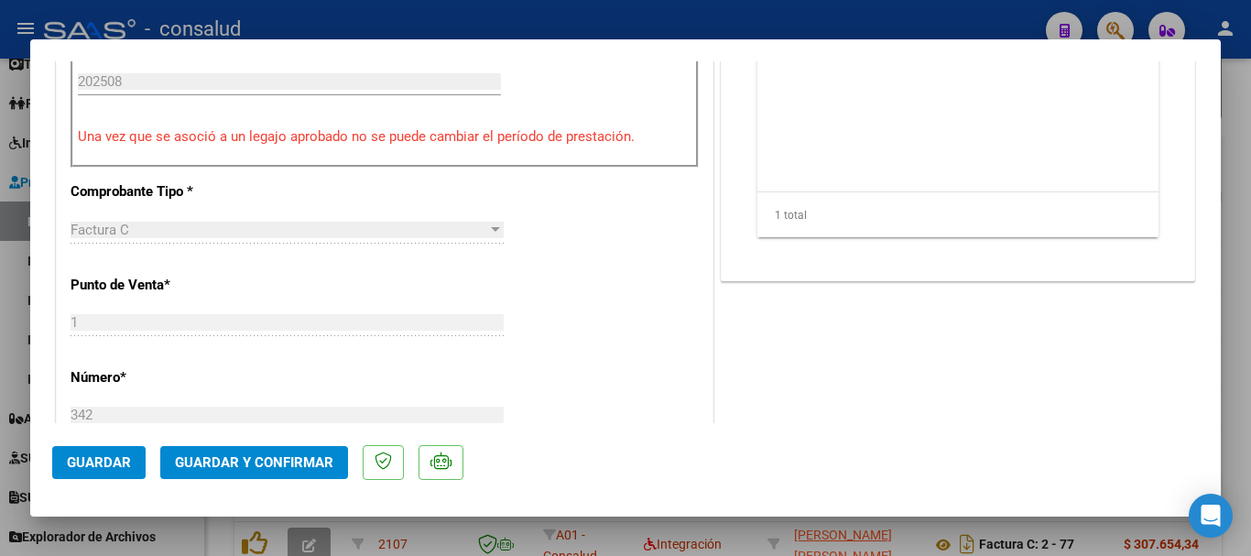
scroll to position [824, 0]
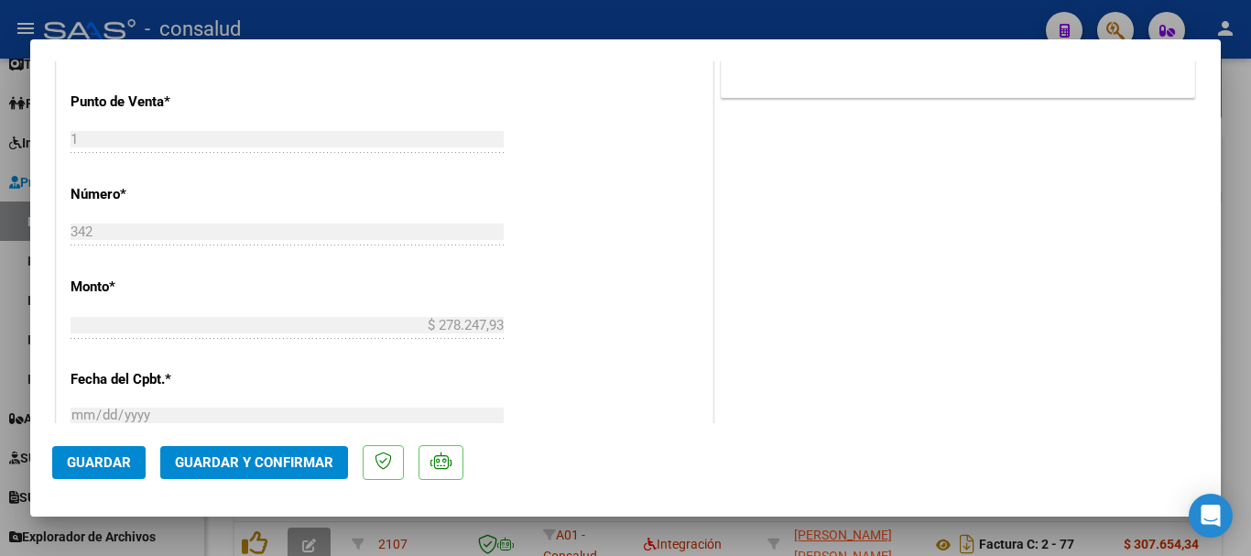
click at [262, 463] on span "Guardar y Confirmar" at bounding box center [254, 462] width 158 height 16
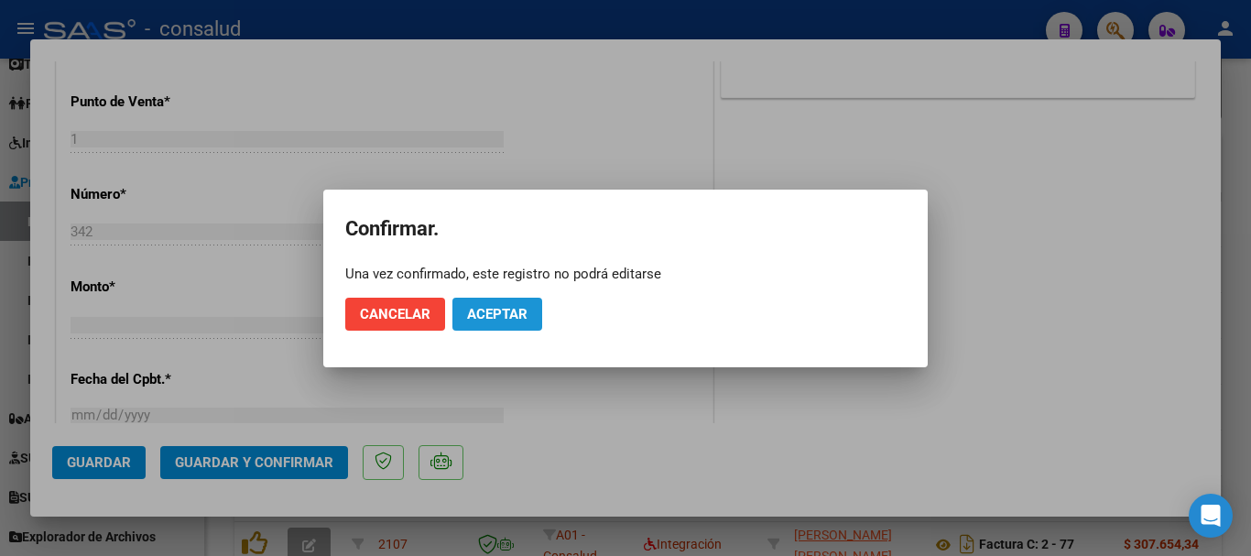
click at [520, 311] on span "Aceptar" at bounding box center [497, 314] width 60 height 16
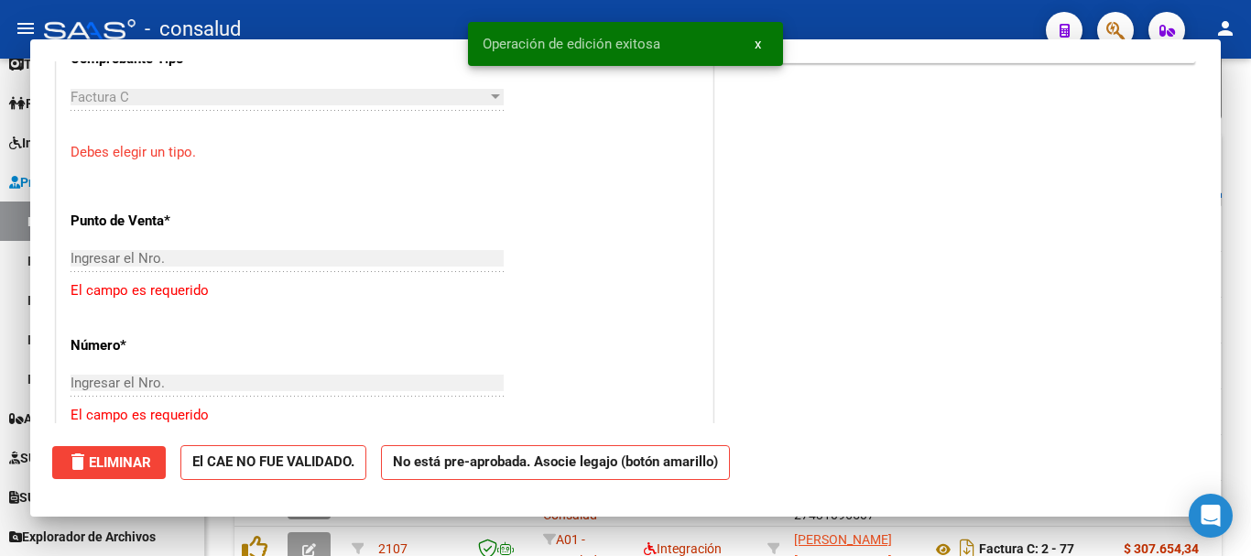
scroll to position [0, 0]
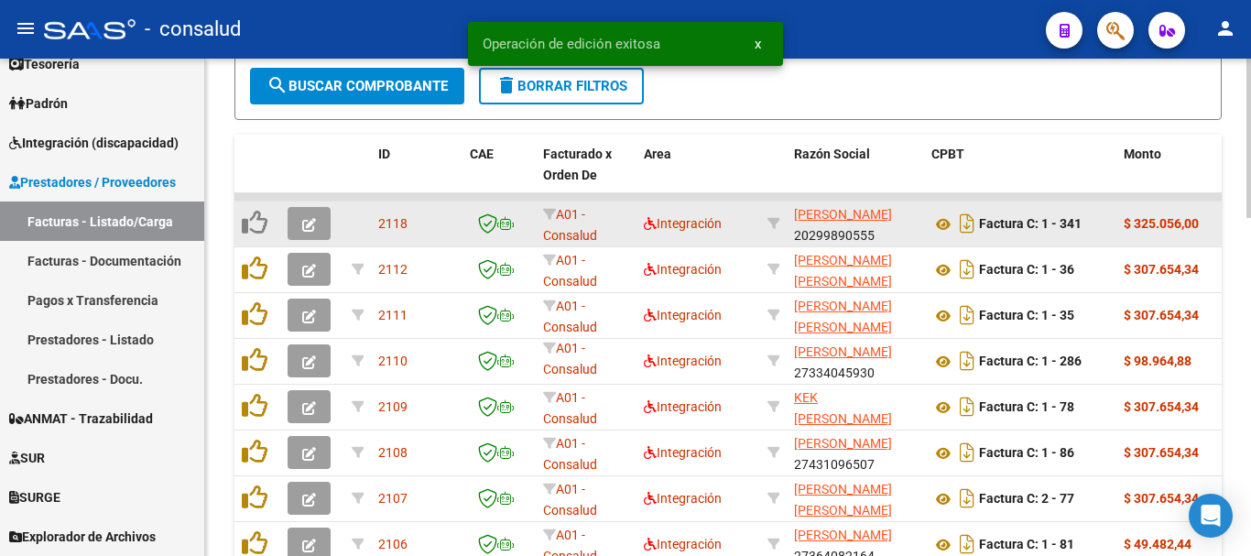
click at [306, 222] on icon "button" at bounding box center [309, 225] width 14 height 14
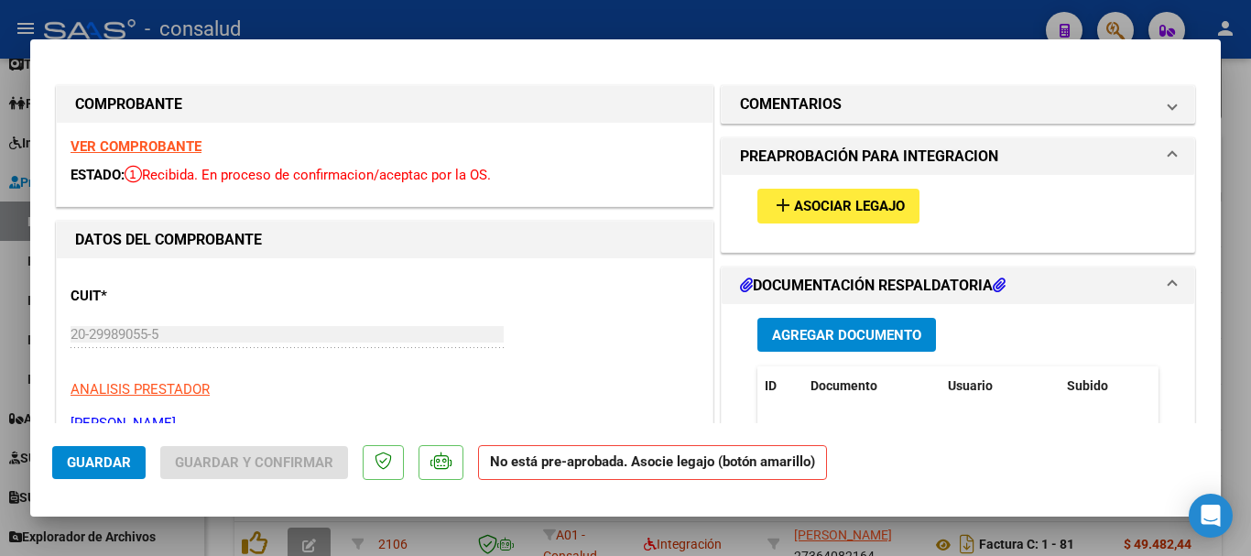
click at [158, 142] on strong "VER COMPROBANTE" at bounding box center [136, 146] width 131 height 16
click at [832, 205] on span "Asociar Legajo" at bounding box center [849, 207] width 111 height 16
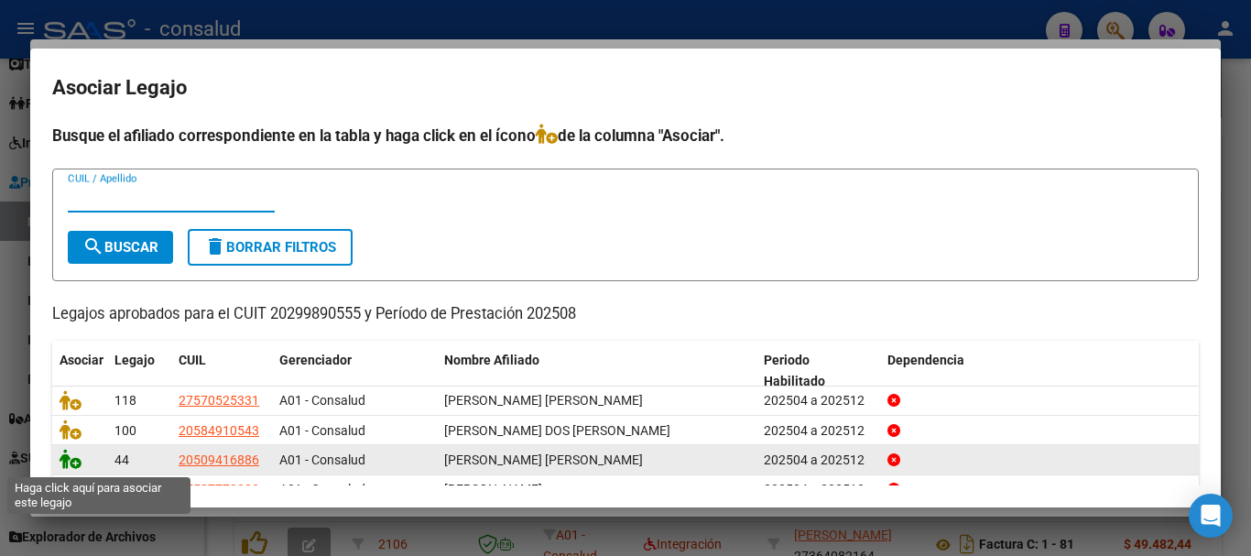
click at [73, 456] on icon at bounding box center [71, 459] width 22 height 20
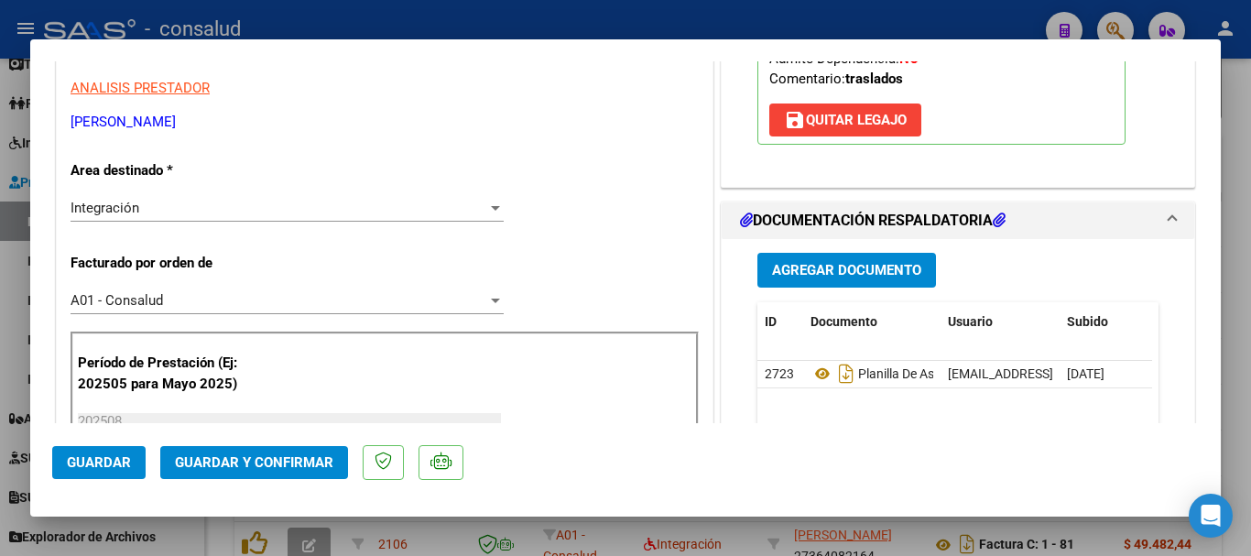
scroll to position [366, 0]
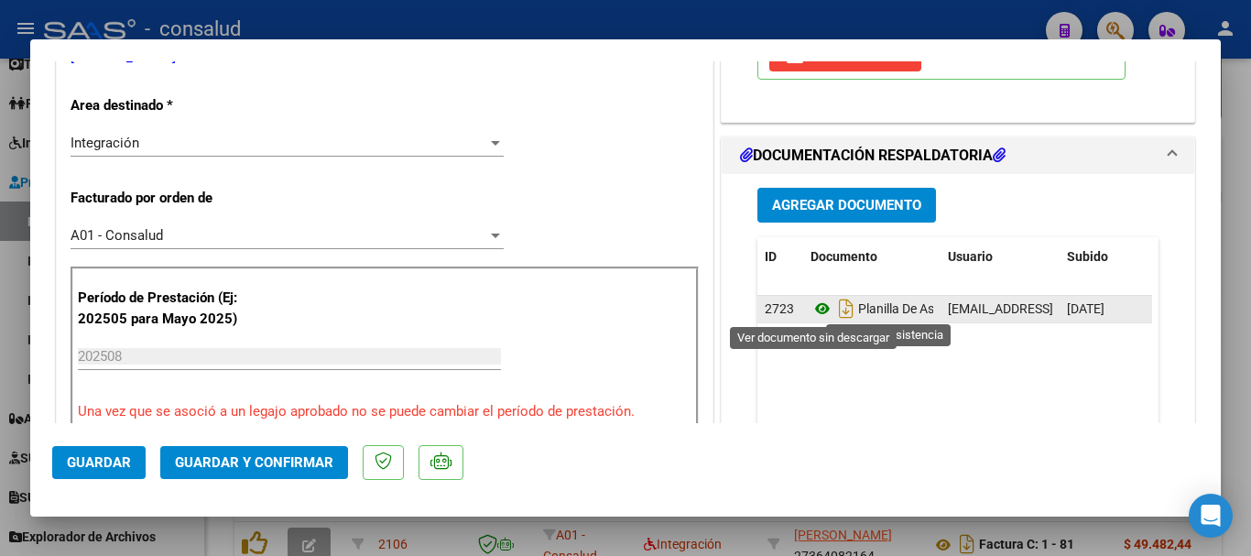
click at [810, 308] on icon at bounding box center [822, 309] width 24 height 22
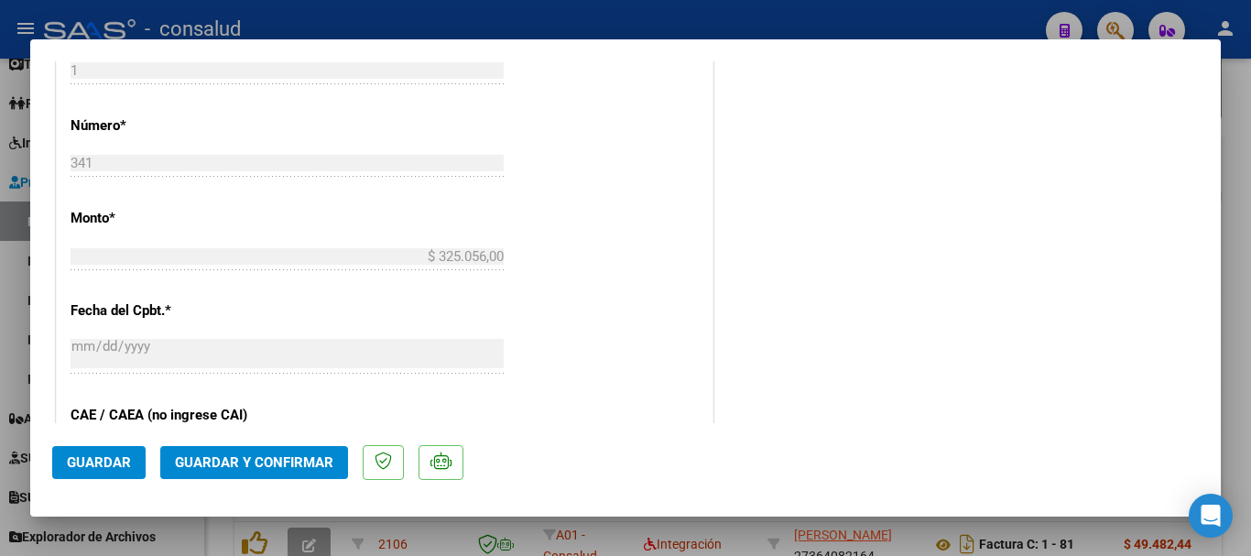
scroll to position [1007, 0]
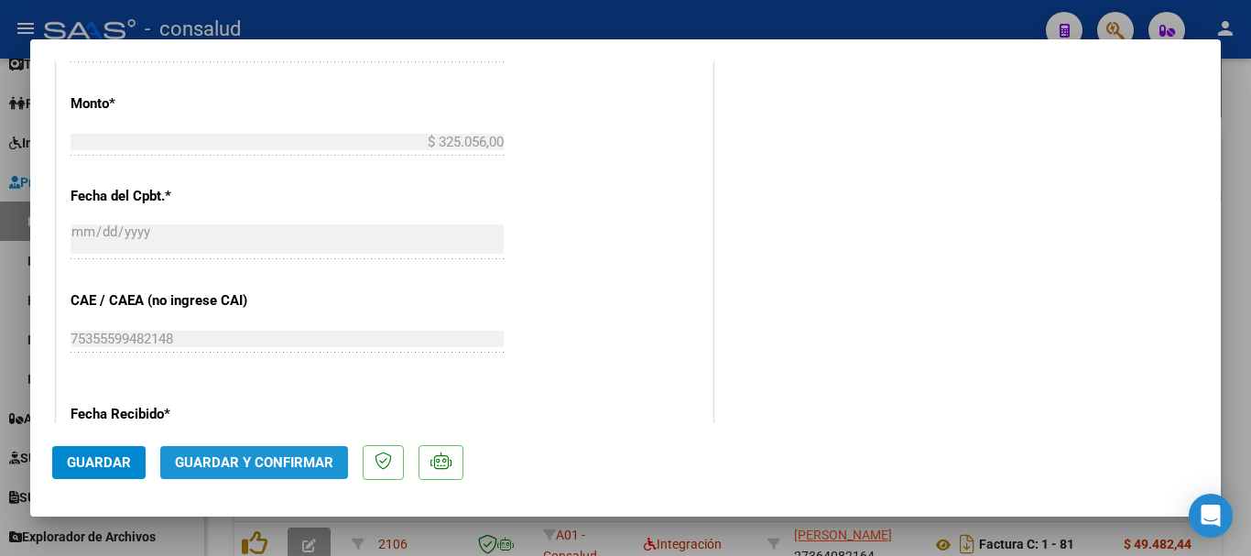
click at [315, 463] on span "Guardar y Confirmar" at bounding box center [254, 462] width 158 height 16
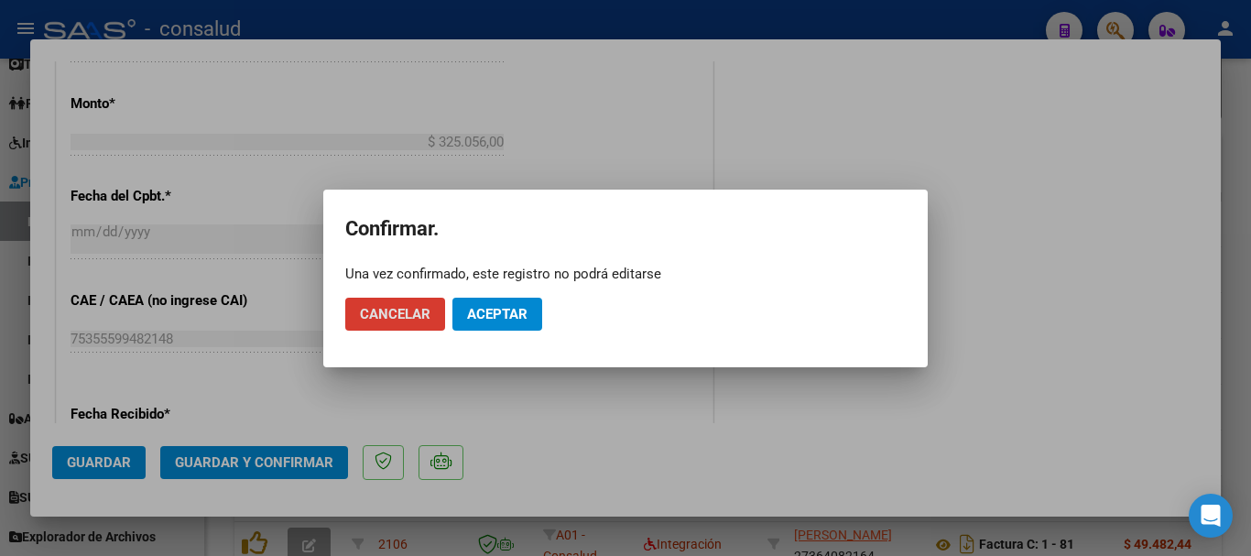
click at [488, 304] on button "Aceptar" at bounding box center [497, 314] width 90 height 33
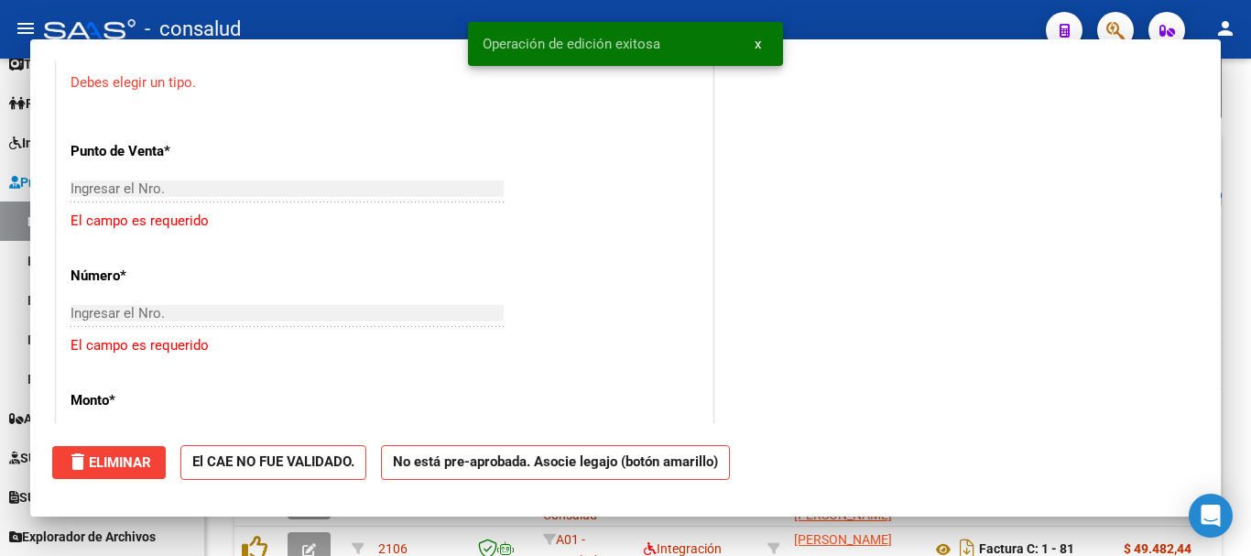
scroll to position [0, 0]
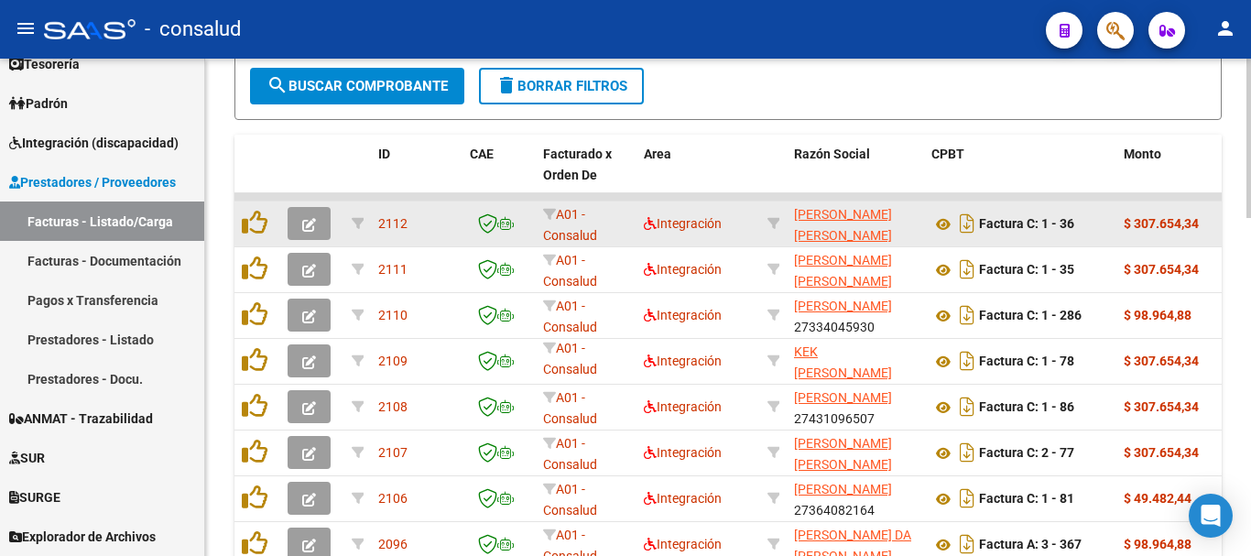
click at [302, 227] on icon "button" at bounding box center [309, 225] width 14 height 14
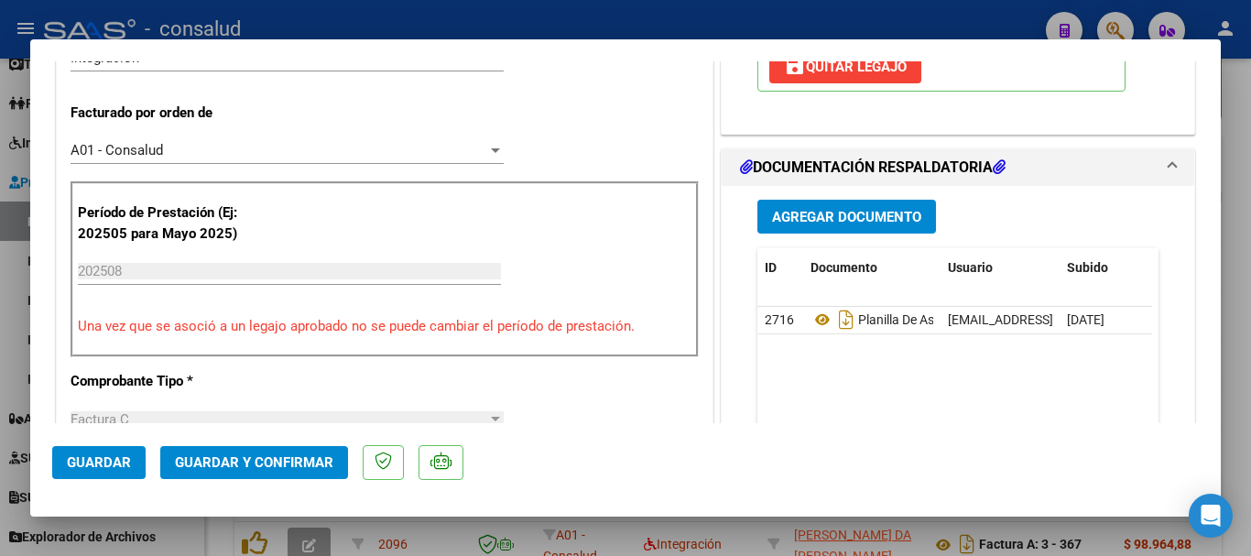
scroll to position [458, 0]
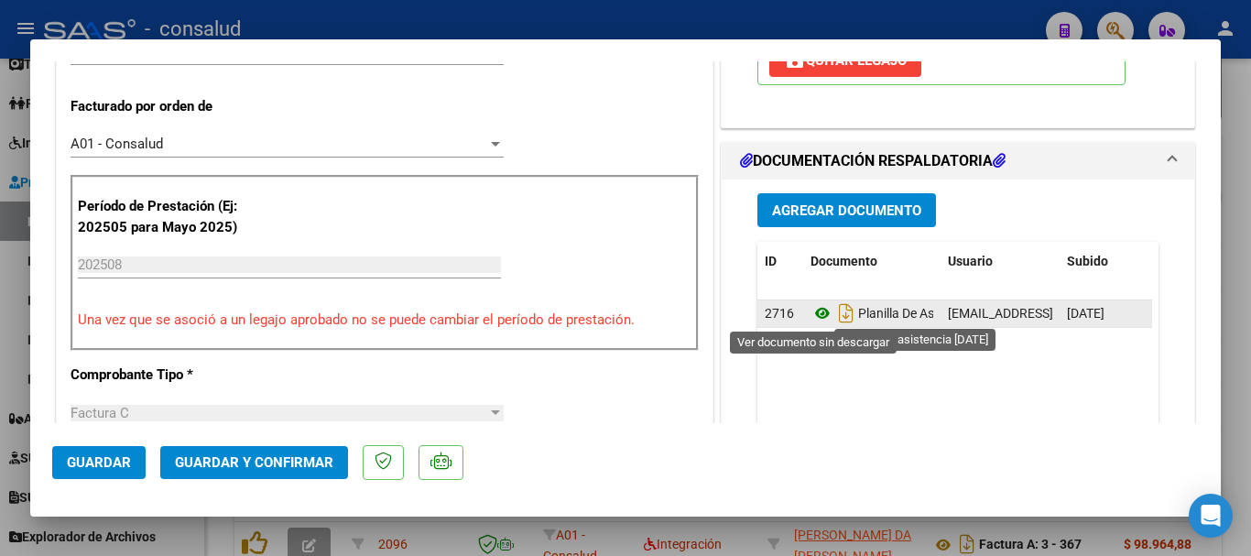
click at [819, 314] on icon at bounding box center [822, 313] width 24 height 22
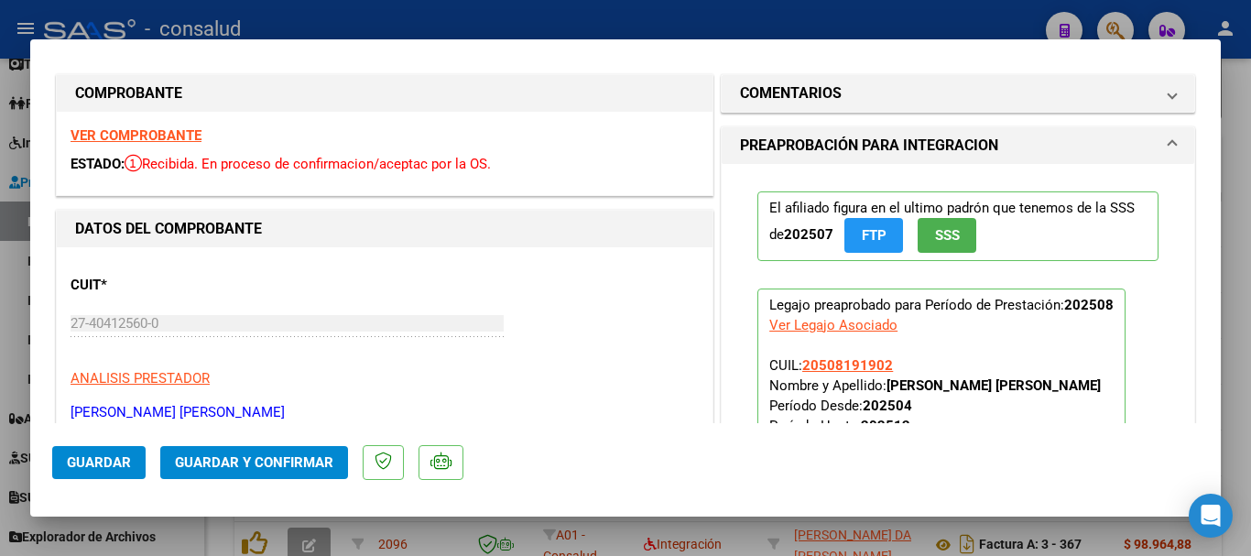
scroll to position [0, 0]
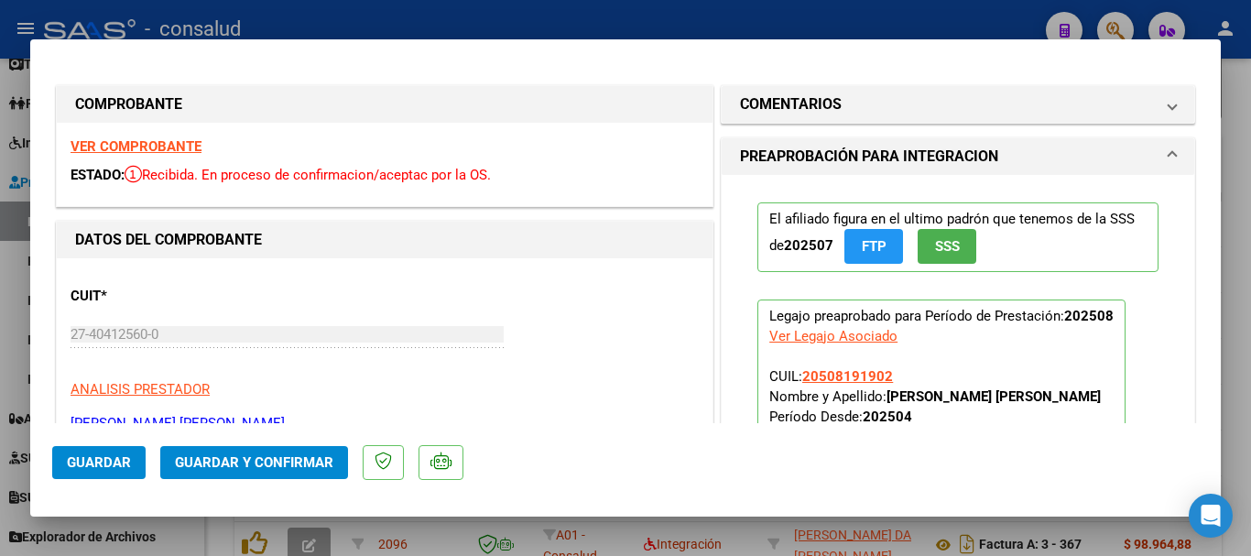
click at [145, 150] on strong "VER COMPROBANTE" at bounding box center [136, 146] width 131 height 16
click at [222, 474] on button "Guardar y Confirmar" at bounding box center [254, 462] width 188 height 33
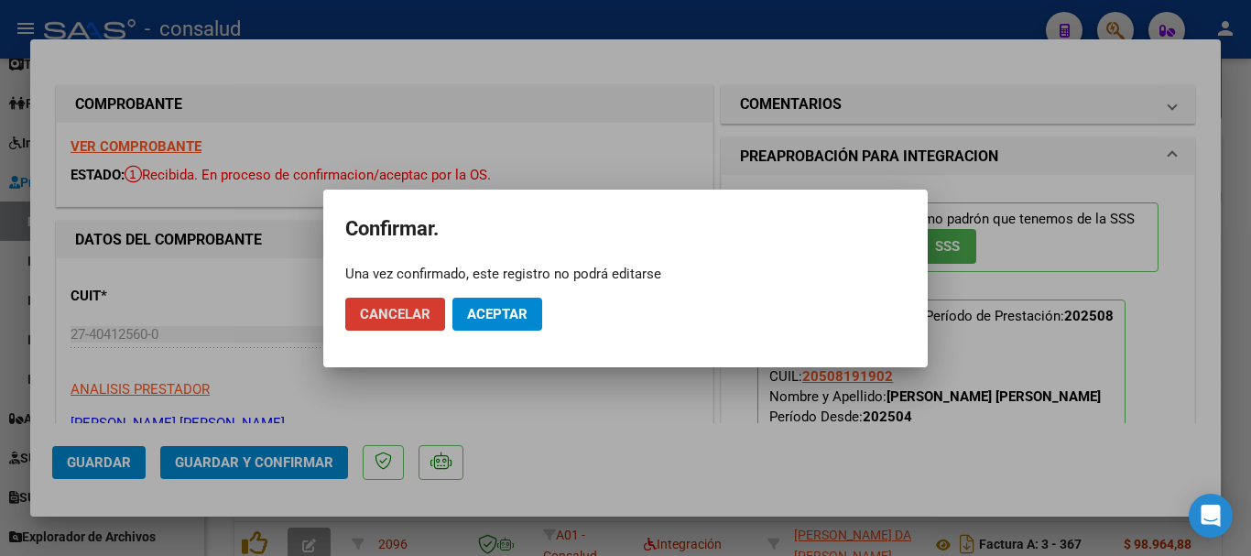
click at [531, 318] on button "Aceptar" at bounding box center [497, 314] width 90 height 33
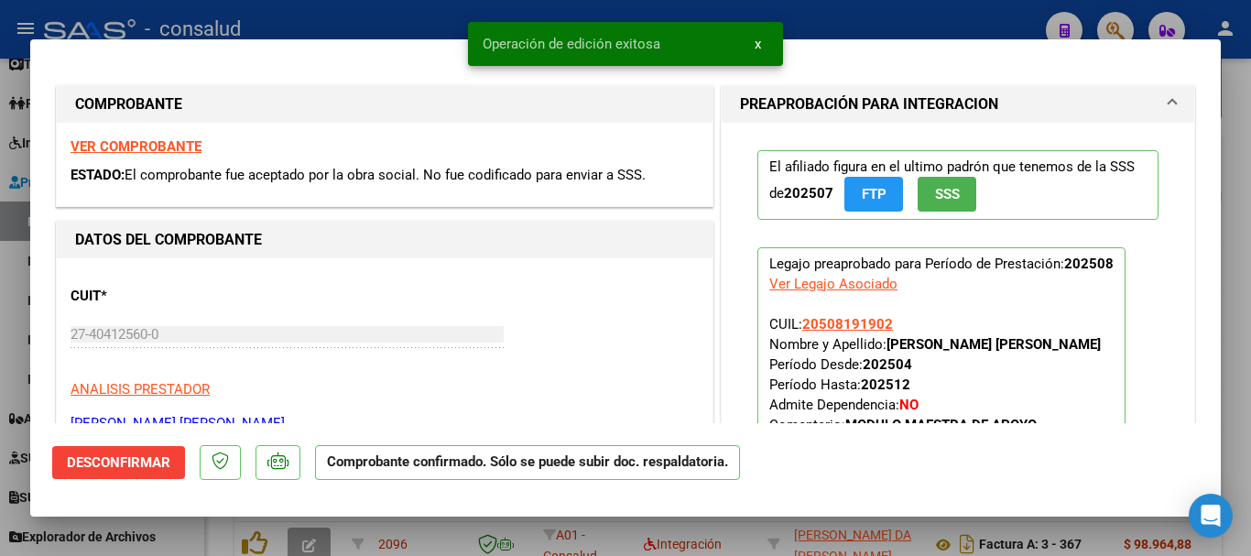
type input "$ 0,00"
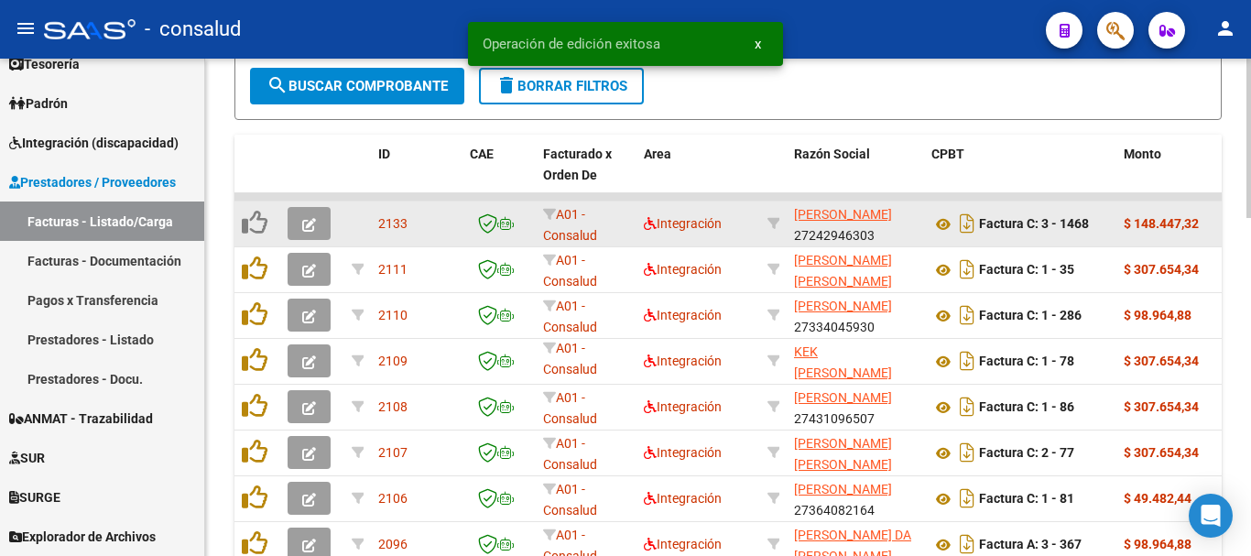
click at [312, 224] on icon "button" at bounding box center [309, 225] width 14 height 14
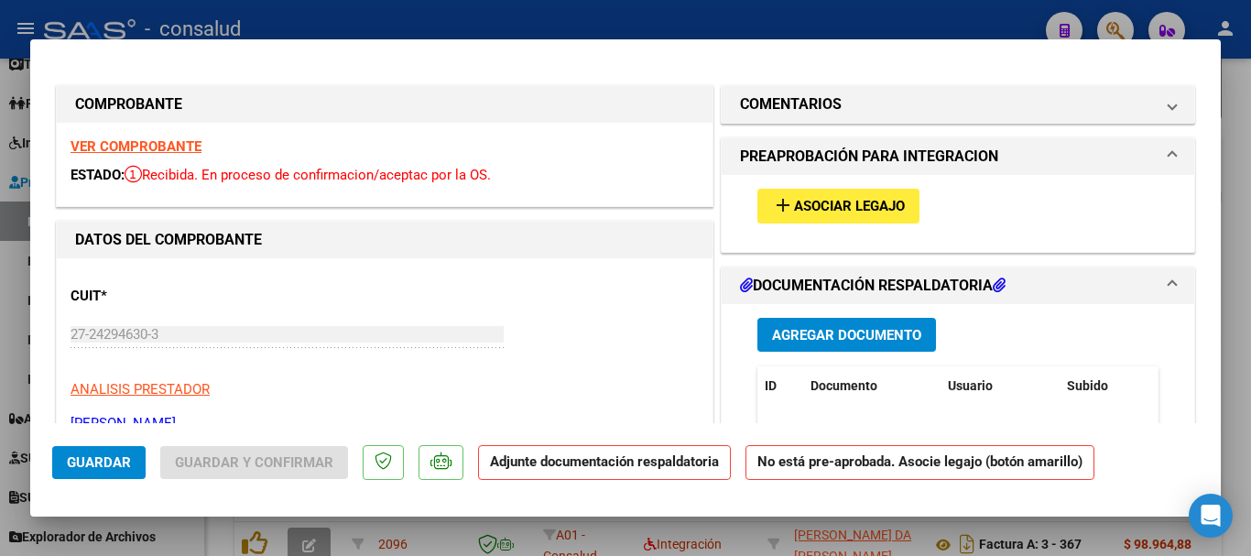
click at [178, 151] on strong "VER COMPROBANTE" at bounding box center [136, 146] width 131 height 16
click at [860, 206] on span "Asociar Legajo" at bounding box center [849, 207] width 111 height 16
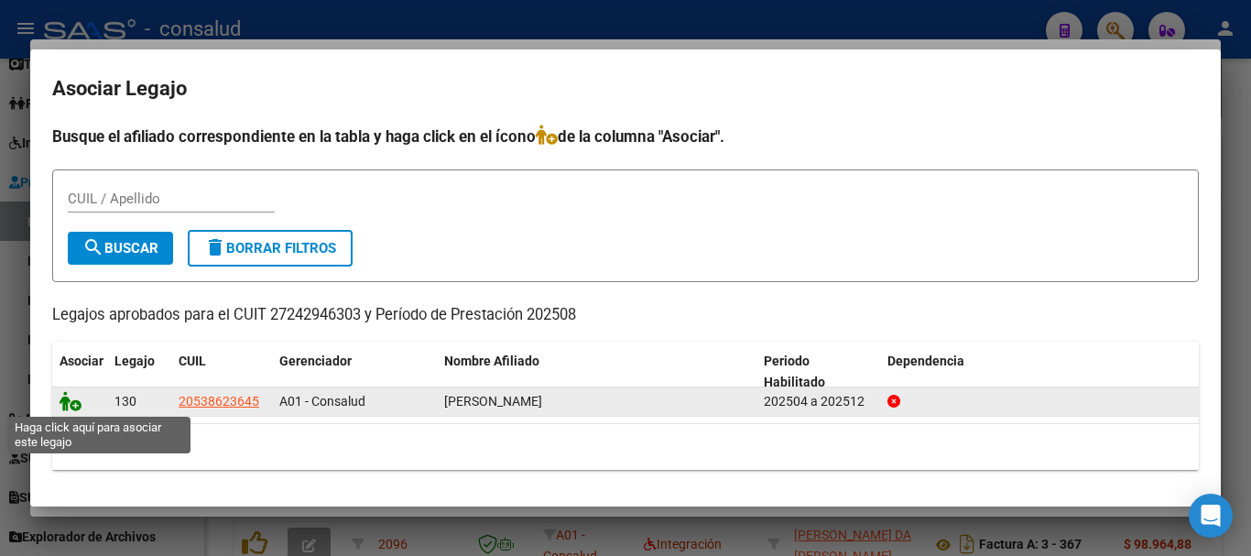
click at [79, 403] on icon at bounding box center [71, 401] width 22 height 20
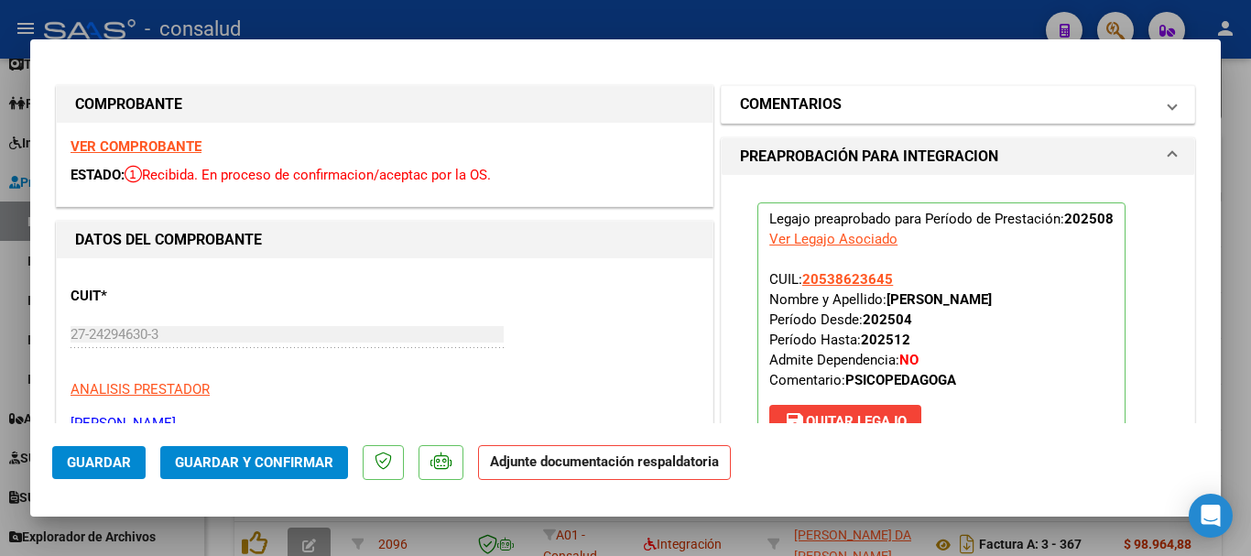
click at [828, 119] on mat-expansion-panel-header "COMENTARIOS" at bounding box center [958, 104] width 472 height 37
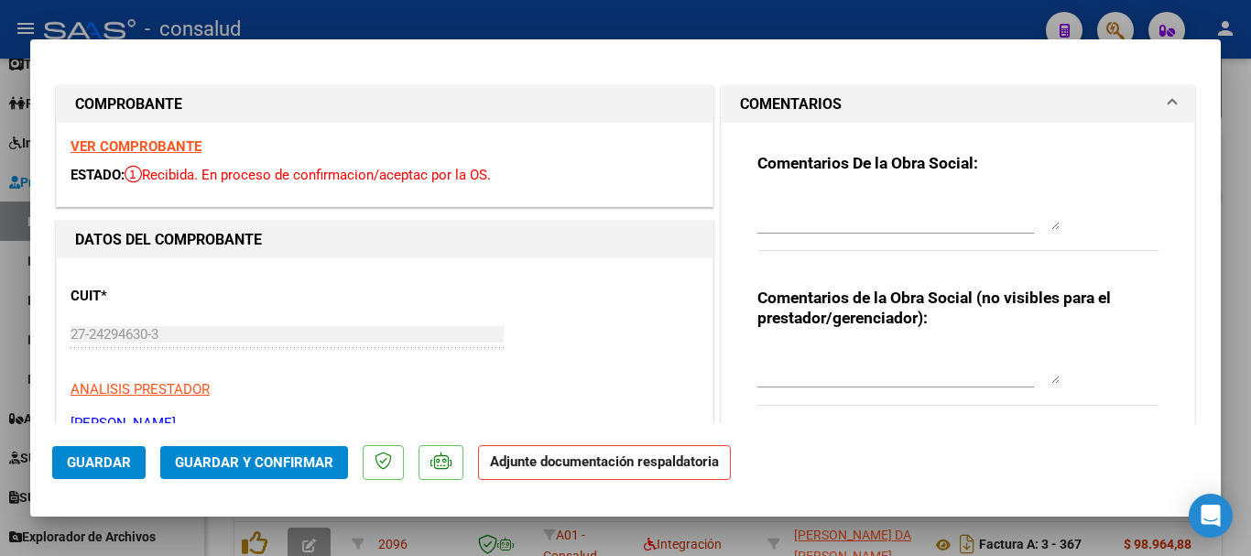
click at [828, 186] on div "Comentarios De la Obra Social:" at bounding box center [957, 212] width 401 height 118
drag, startPoint x: 828, startPoint y: 187, endPoint x: 828, endPoint y: 212, distance: 24.7
click at [828, 188] on div "Comentarios De la Obra Social:" at bounding box center [957, 212] width 401 height 118
click at [828, 213] on textarea at bounding box center [908, 211] width 302 height 37
type textarea "f"
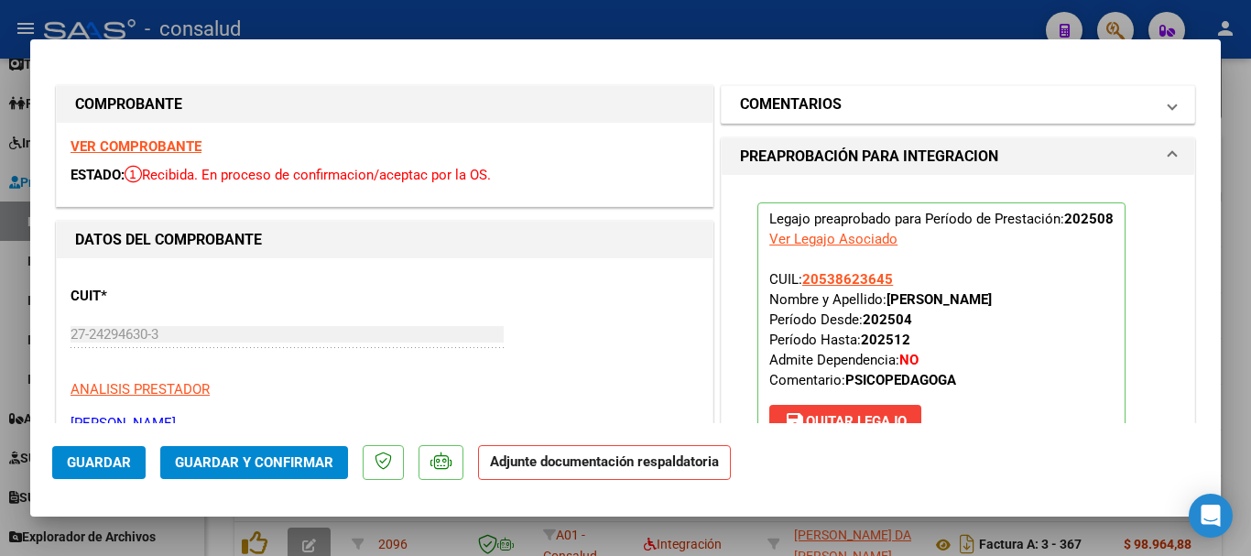
click at [864, 121] on mat-expansion-panel-header "COMENTARIOS" at bounding box center [958, 104] width 472 height 37
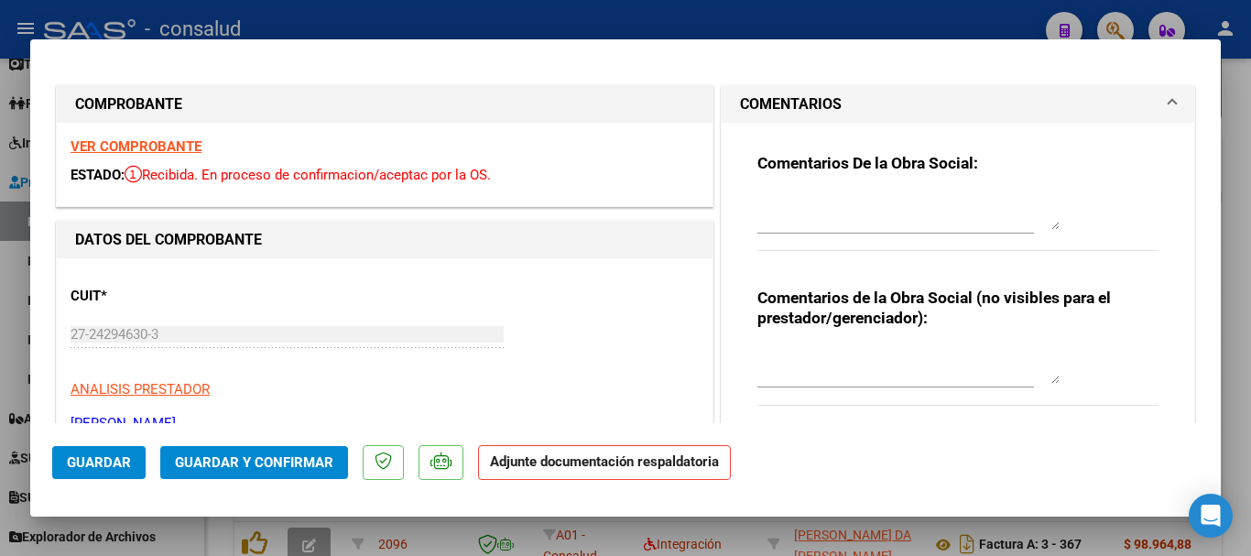
click at [835, 201] on textarea at bounding box center [908, 211] width 302 height 37
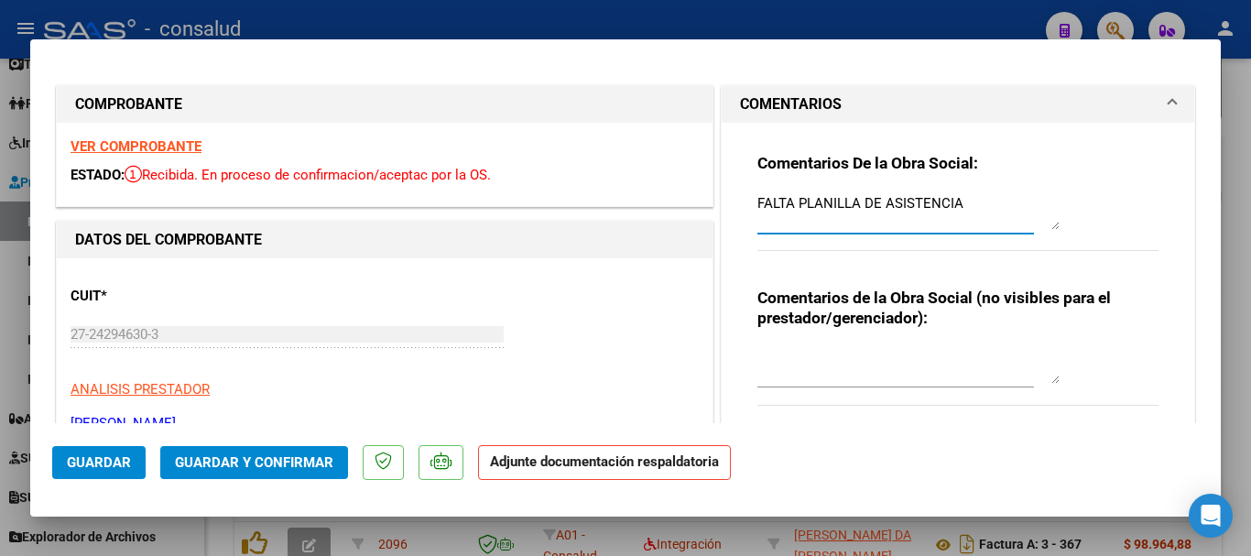
type textarea "FALTA PLANILLA DE ASISTENCIA"
click at [96, 458] on span "Guardar" at bounding box center [99, 462] width 64 height 16
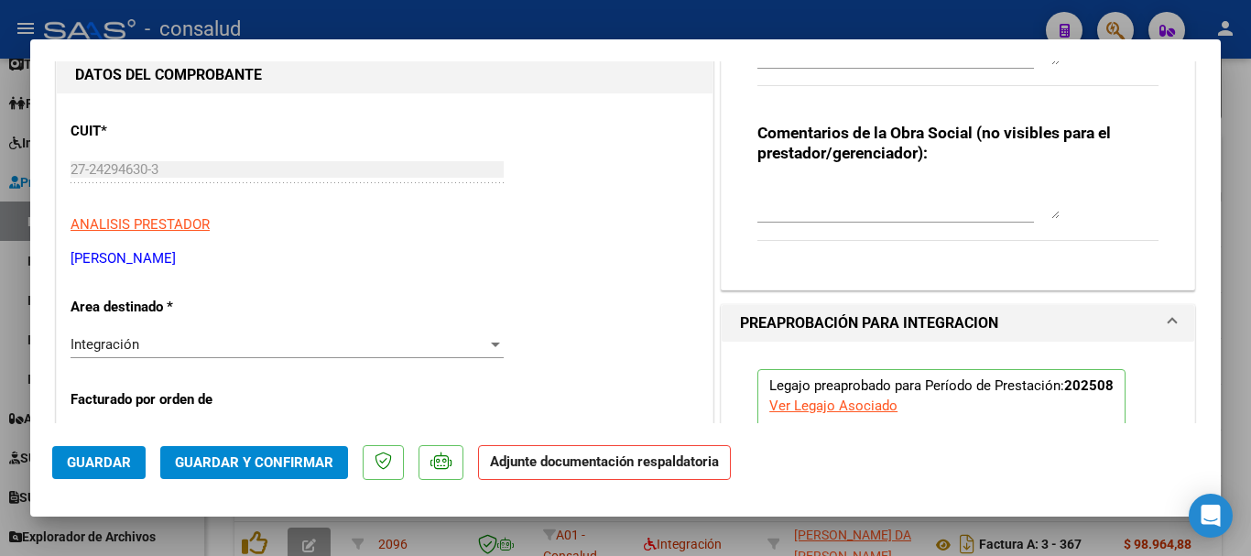
scroll to position [92, 0]
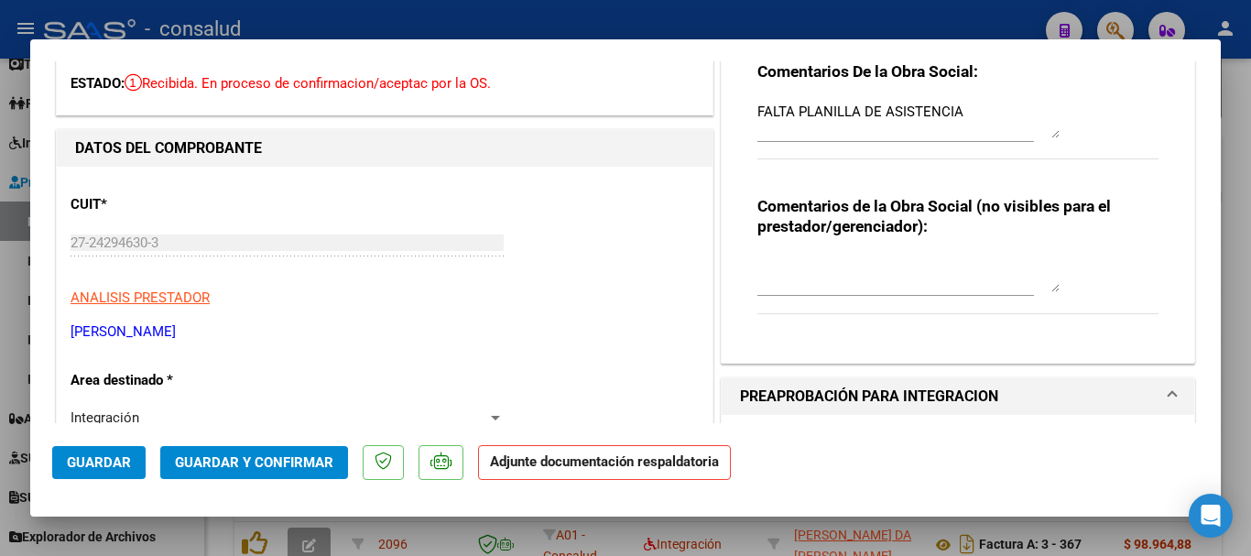
drag, startPoint x: 607, startPoint y: 252, endPoint x: 577, endPoint y: 296, distance: 53.3
click at [607, 252] on div "CUIT * 27-24294630-3 Ingresar CUIT ANALISIS PRESTADOR FLORES [PERSON_NAME]" at bounding box center [385, 260] width 628 height 161
click at [85, 461] on span "Guardar" at bounding box center [99, 462] width 64 height 16
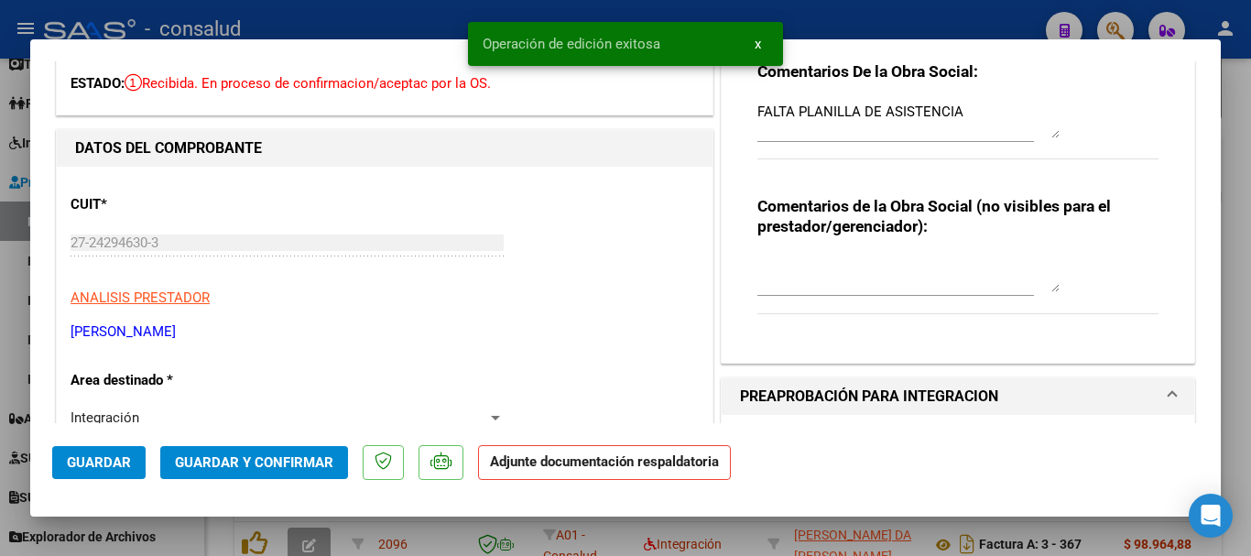
type input "$ 0,00"
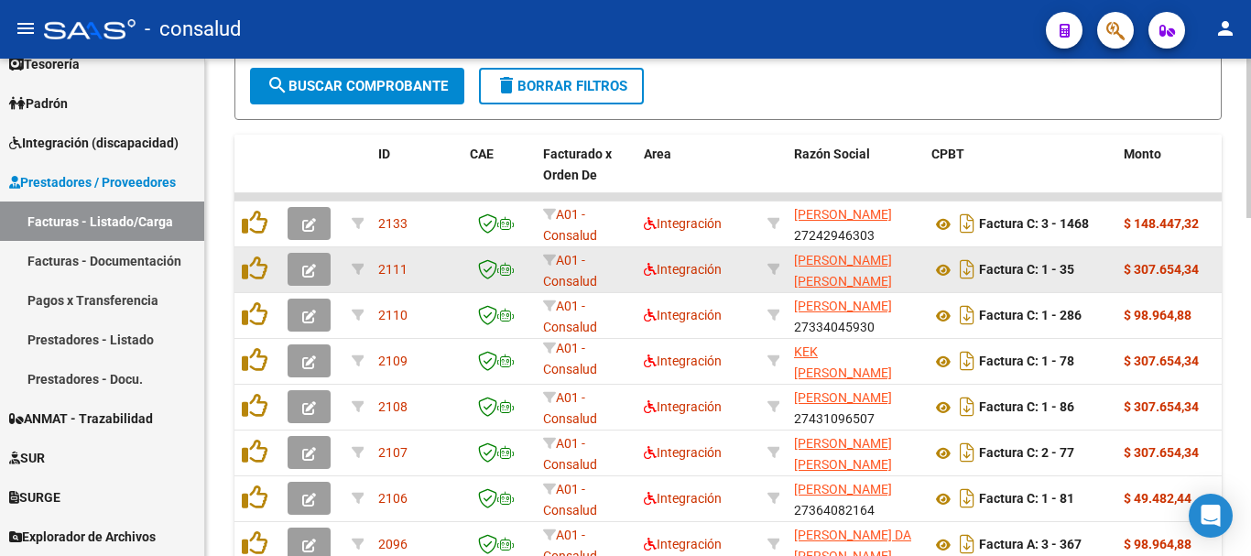
click at [308, 271] on icon "button" at bounding box center [309, 271] width 14 height 14
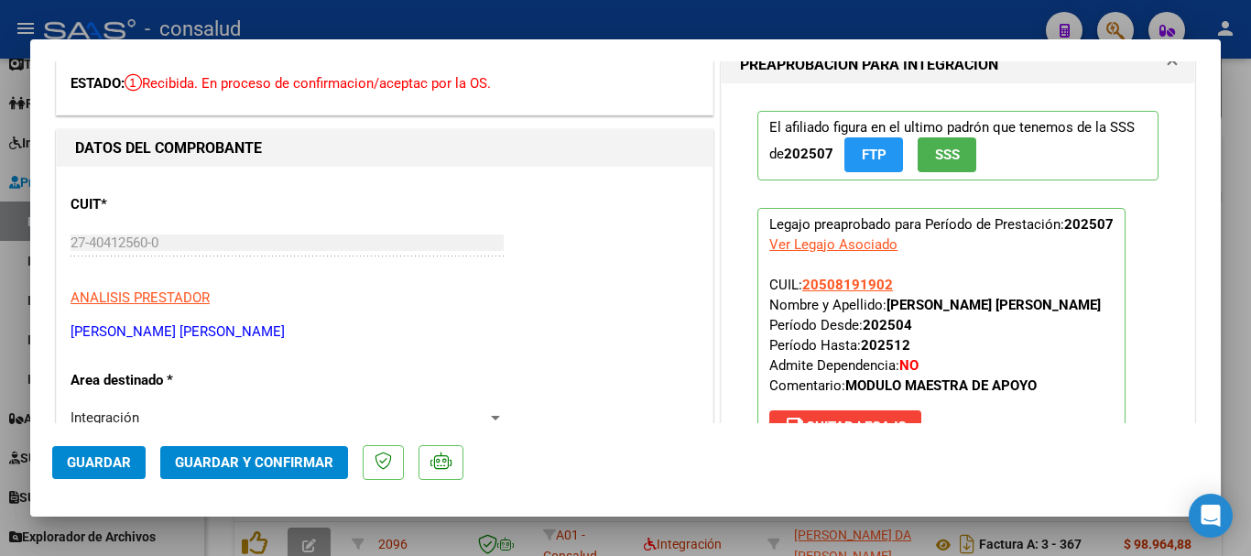
click at [287, 465] on span "Guardar y Confirmar" at bounding box center [254, 462] width 158 height 16
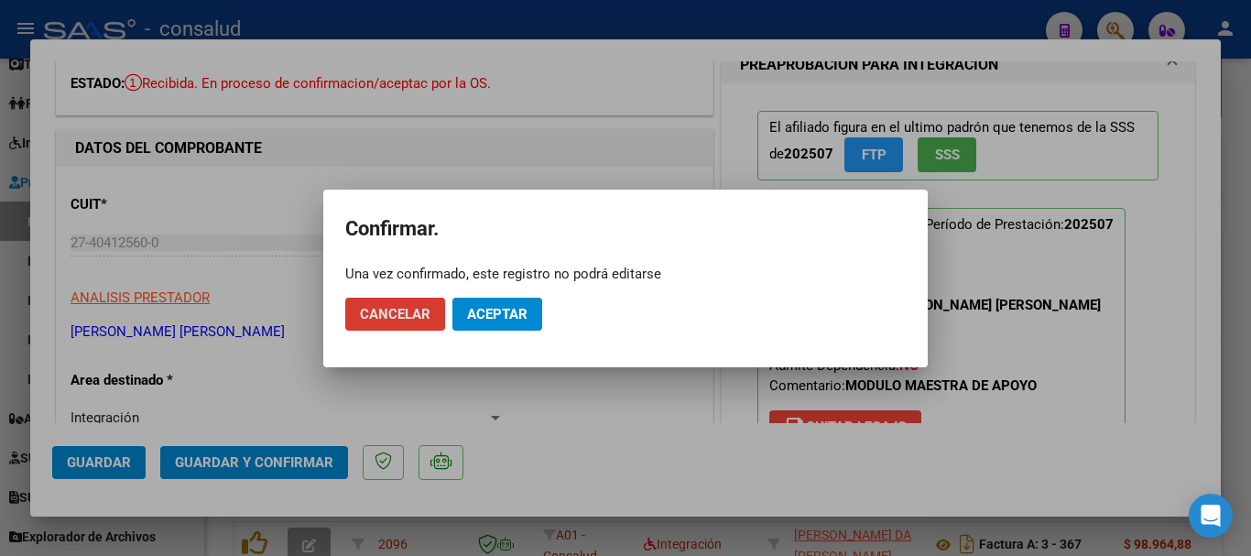
click at [497, 312] on span "Aceptar" at bounding box center [497, 314] width 60 height 16
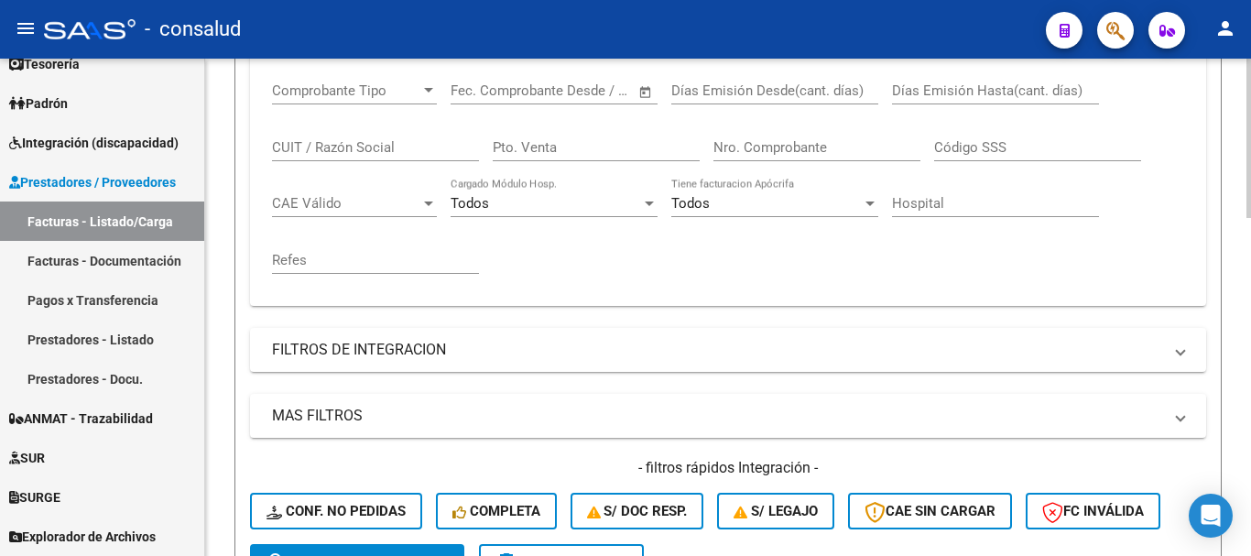
scroll to position [280, 0]
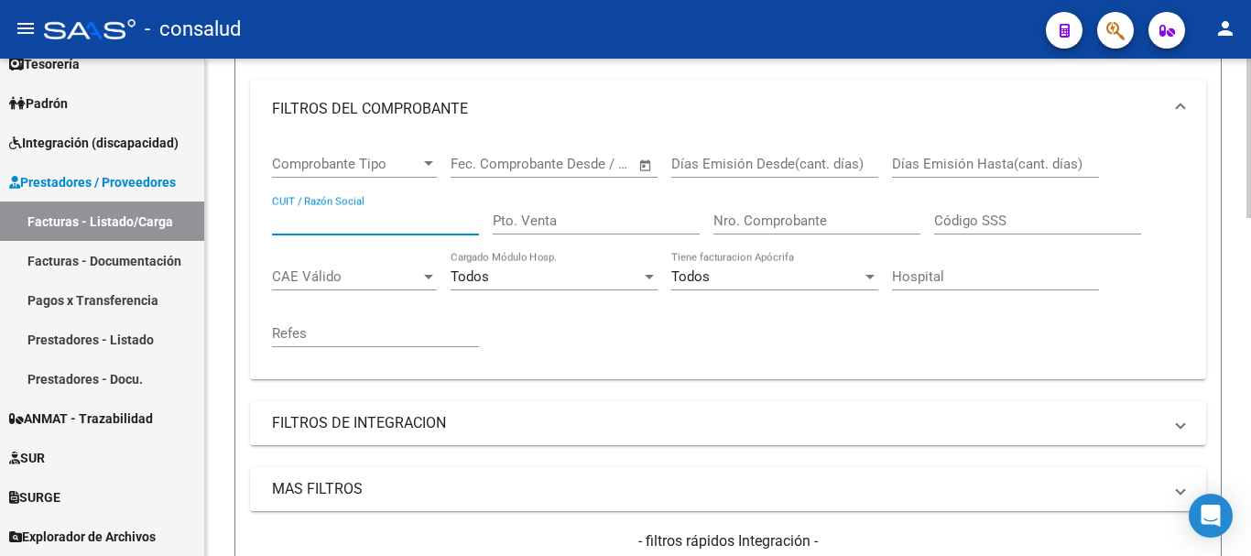
click at [342, 225] on input "CUIT / Razón Social" at bounding box center [375, 220] width 207 height 16
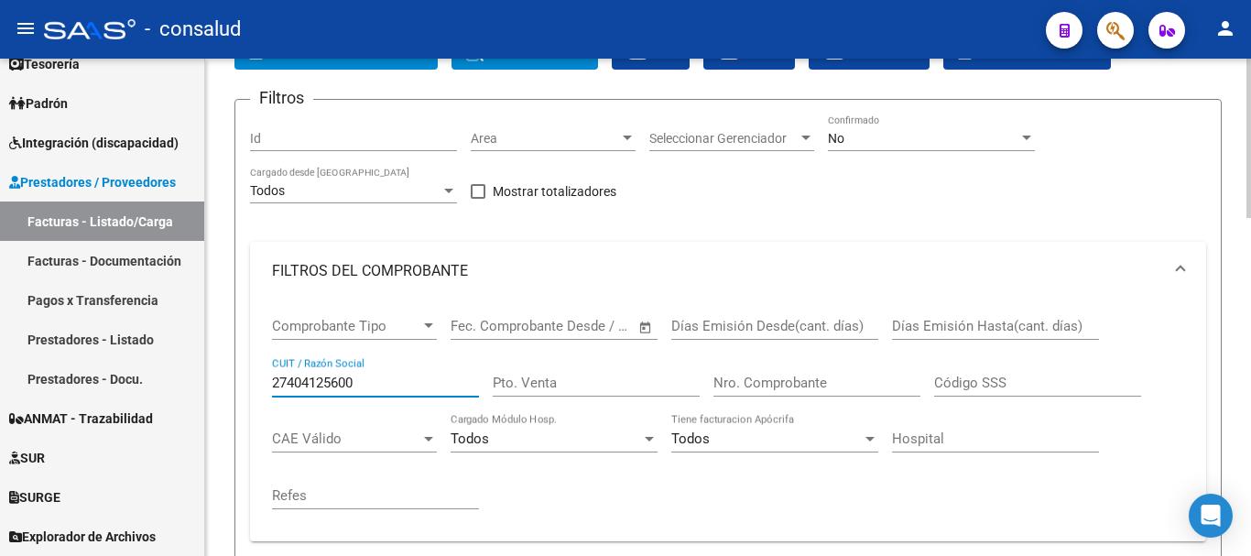
scroll to position [0, 0]
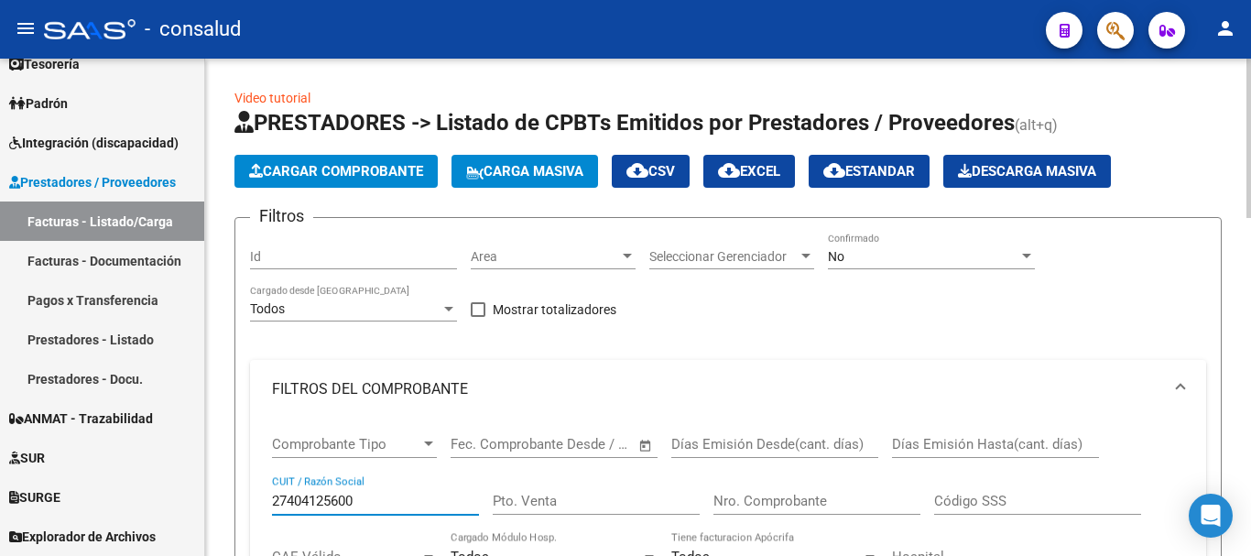
type input "27404125600"
click at [978, 251] on div "No" at bounding box center [923, 257] width 190 height 16
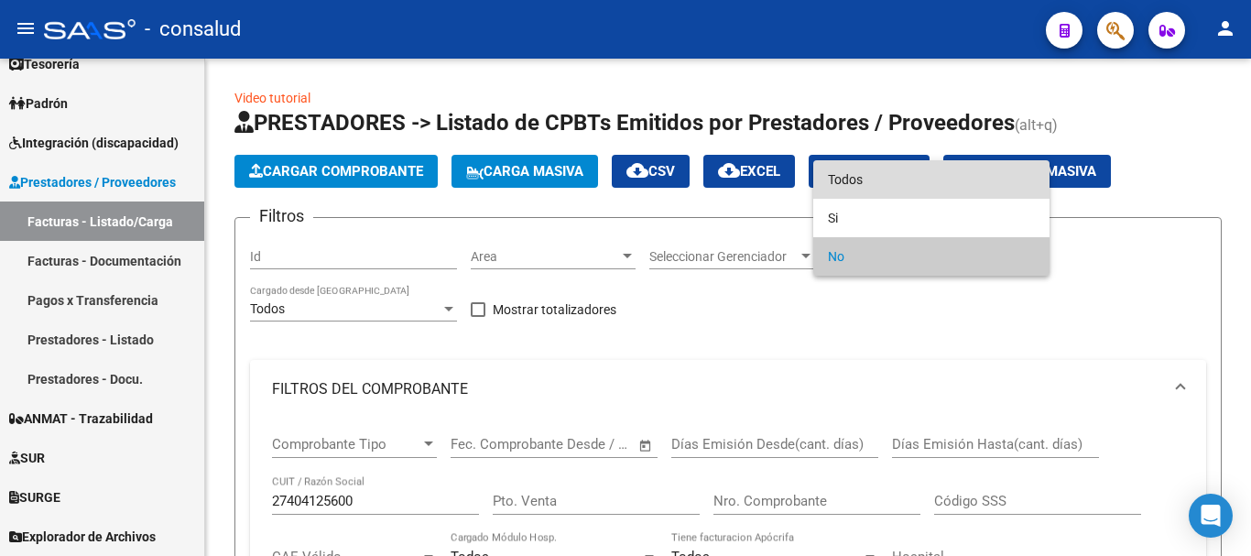
click at [953, 179] on span "Todos" at bounding box center [931, 179] width 207 height 38
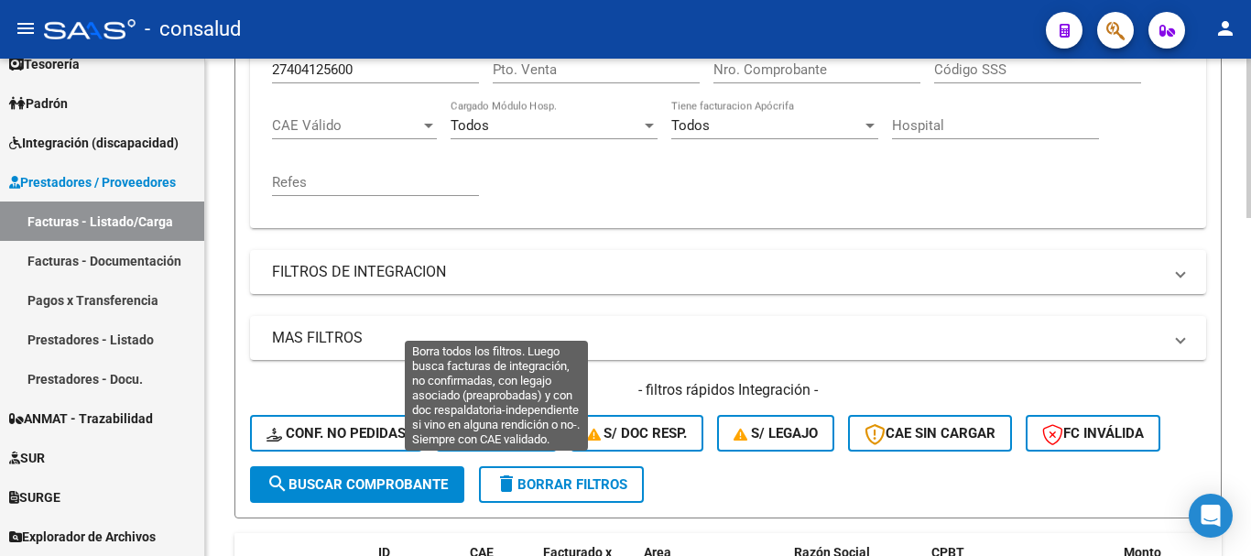
scroll to position [549, 0]
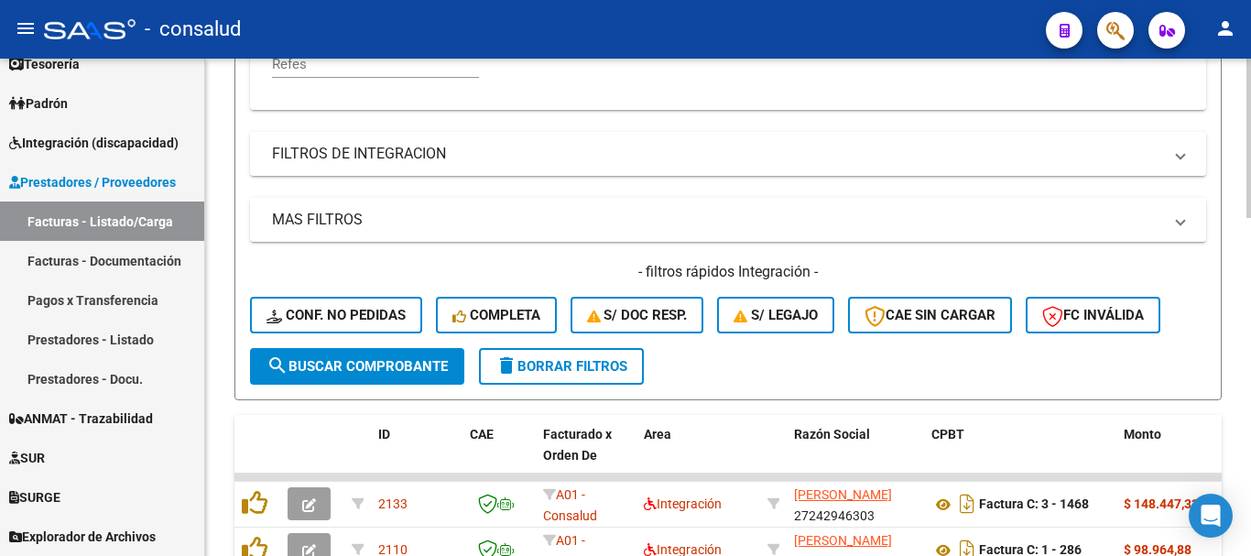
click at [331, 369] on span "search Buscar Comprobante" at bounding box center [356, 366] width 181 height 16
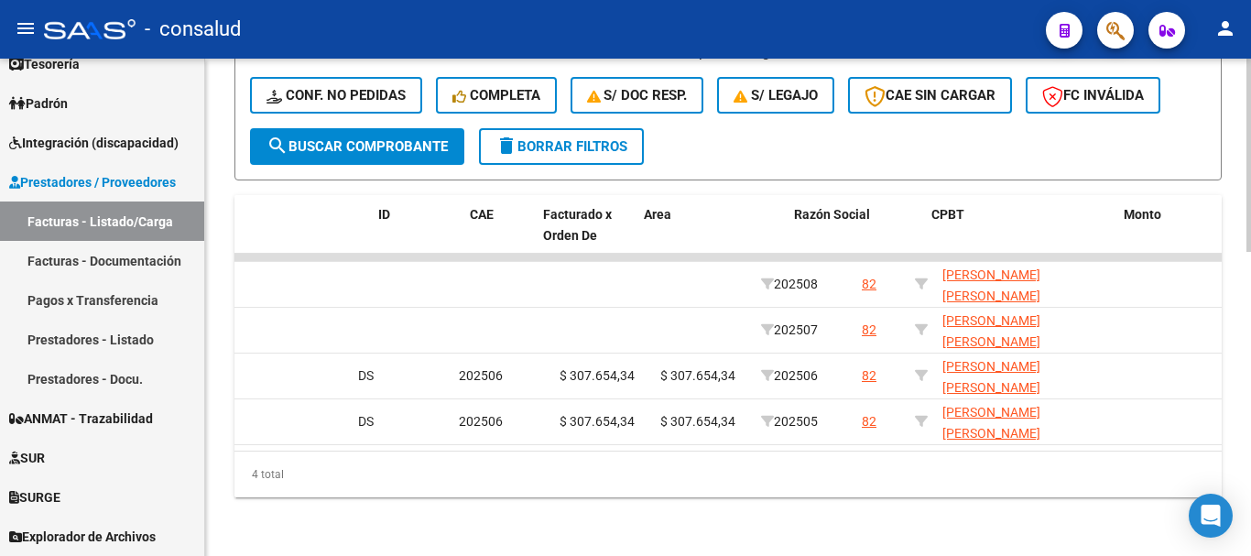
scroll to position [0, 0]
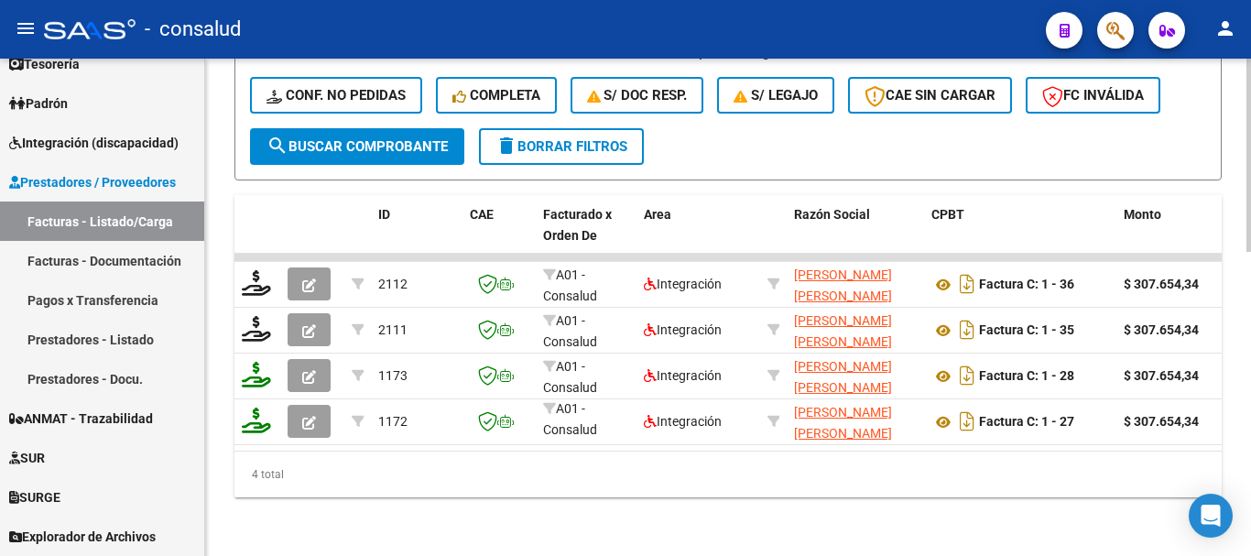
click at [592, 138] on span "delete Borrar Filtros" at bounding box center [561, 146] width 132 height 16
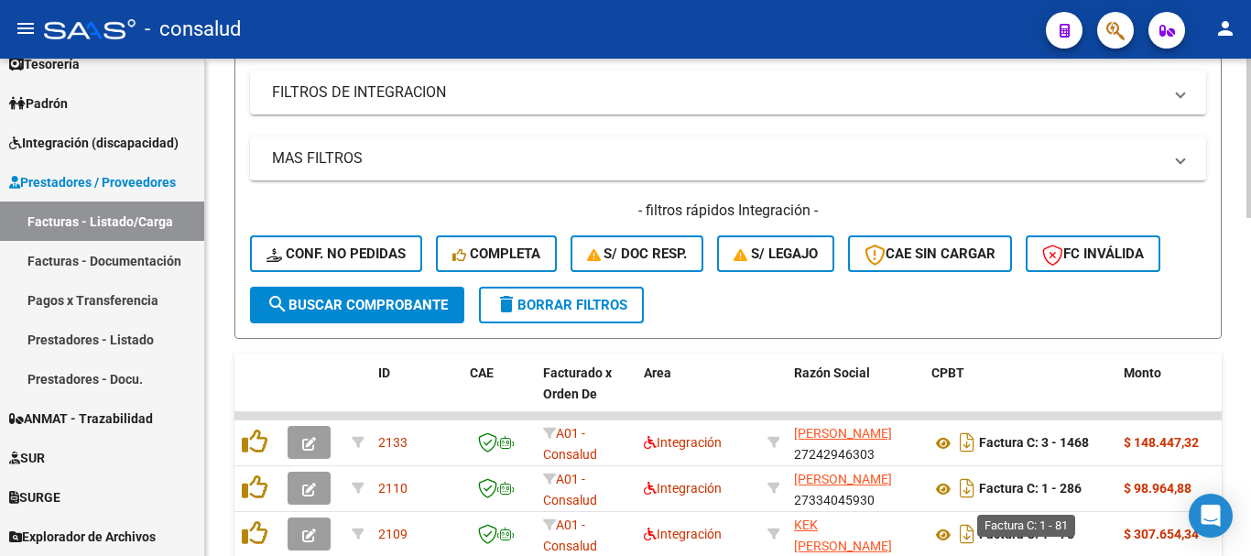
scroll to position [784, 0]
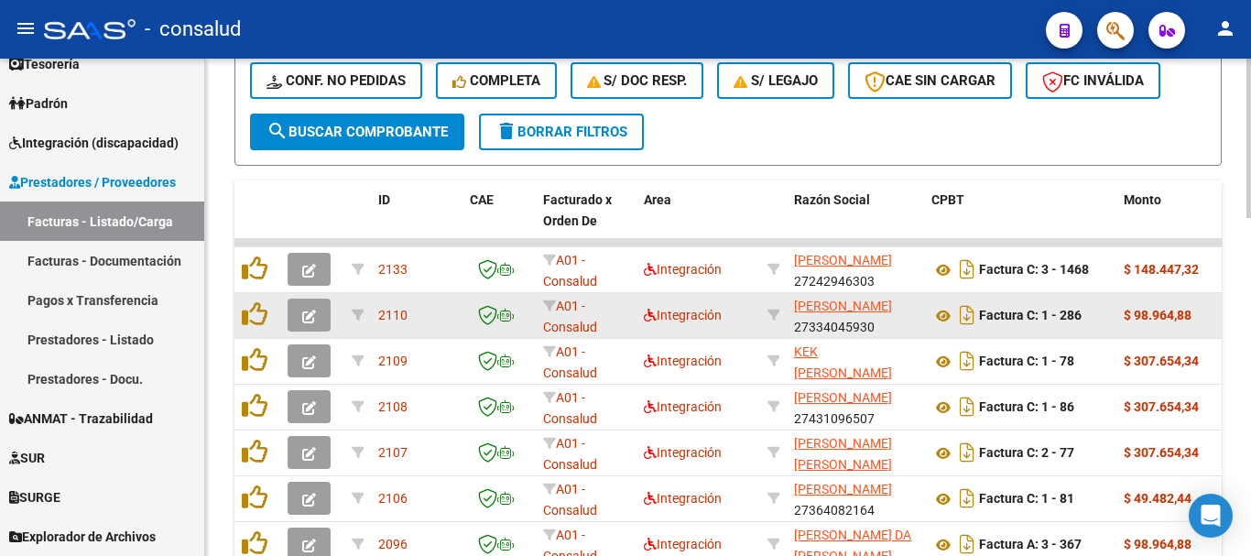
click at [306, 315] on icon "button" at bounding box center [309, 316] width 14 height 14
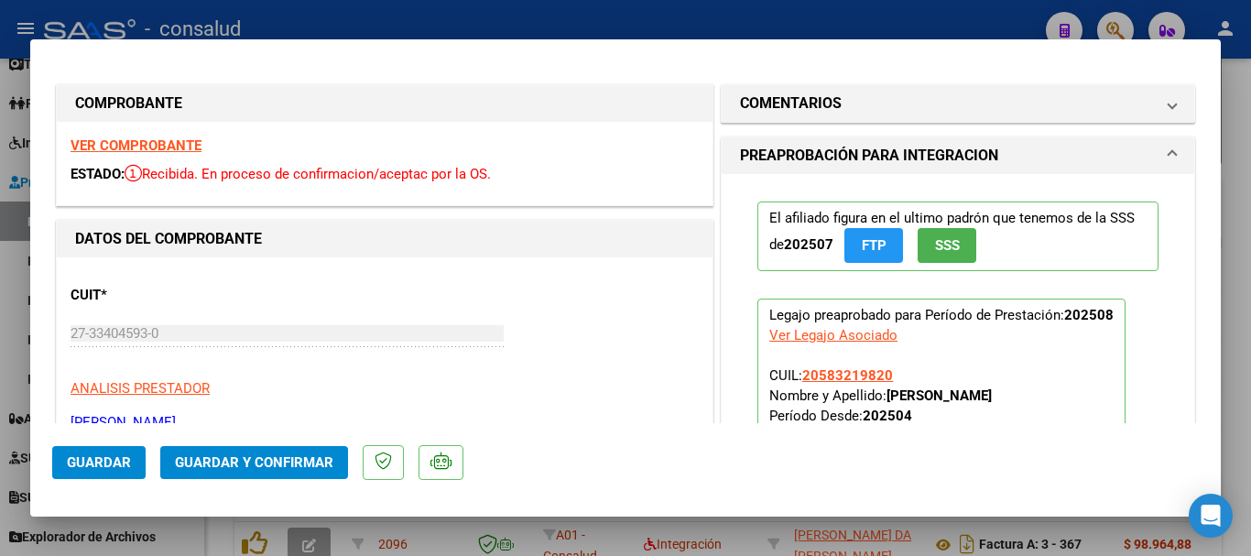
scroll to position [0, 0]
click at [76, 144] on strong "VER COMPROBANTE" at bounding box center [136, 146] width 131 height 16
click at [149, 141] on strong "VER COMPROBANTE" at bounding box center [136, 146] width 131 height 16
click at [307, 454] on span "Guardar y Confirmar" at bounding box center [254, 462] width 158 height 16
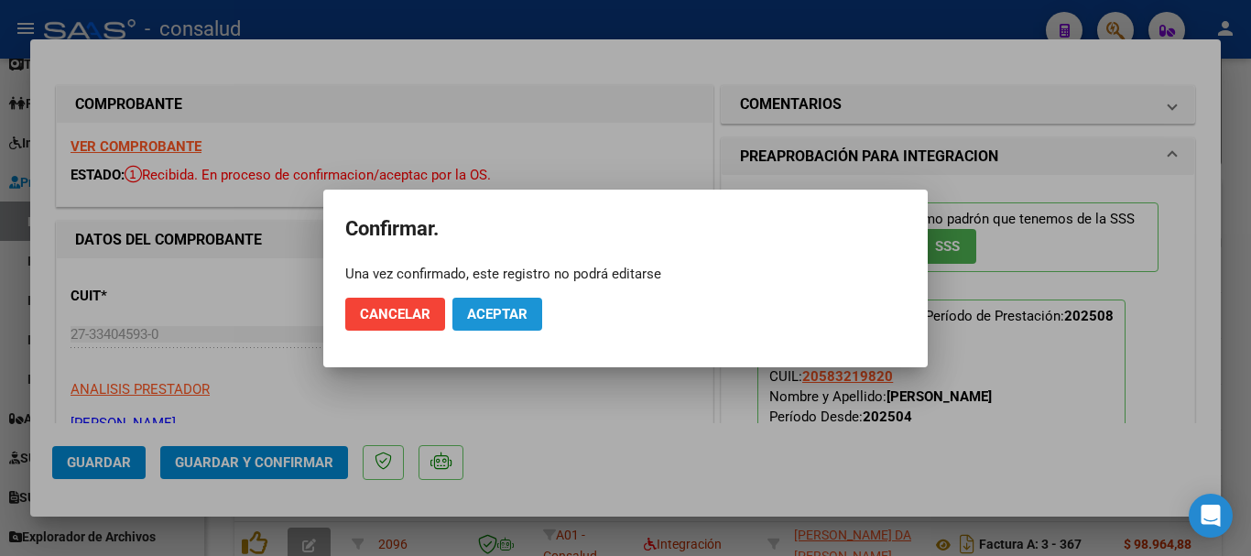
click at [522, 317] on span "Aceptar" at bounding box center [497, 314] width 60 height 16
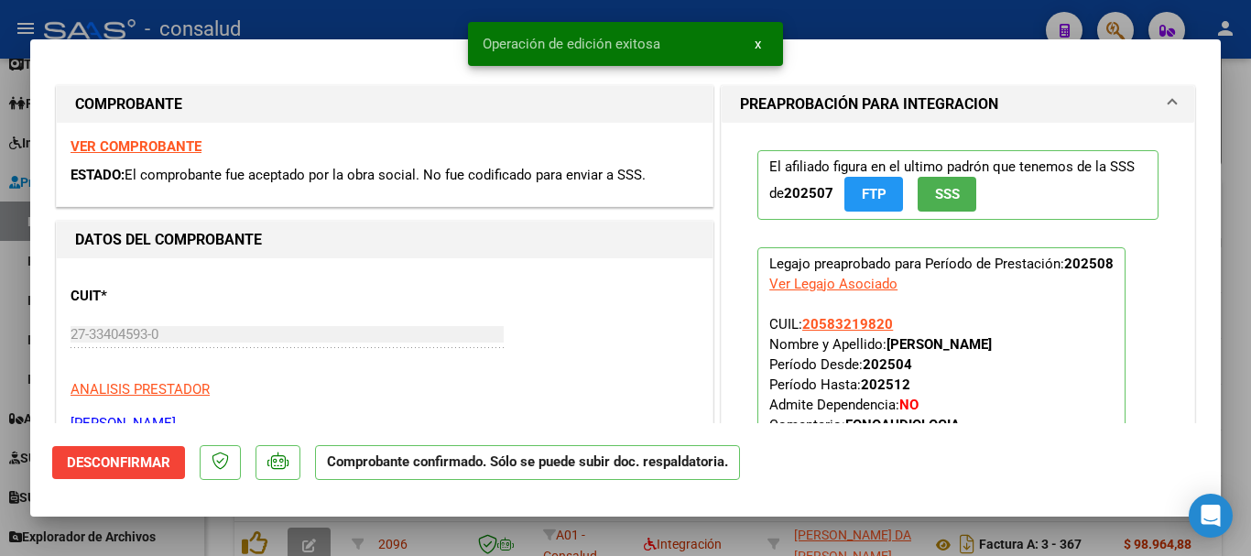
type input "$ 0,00"
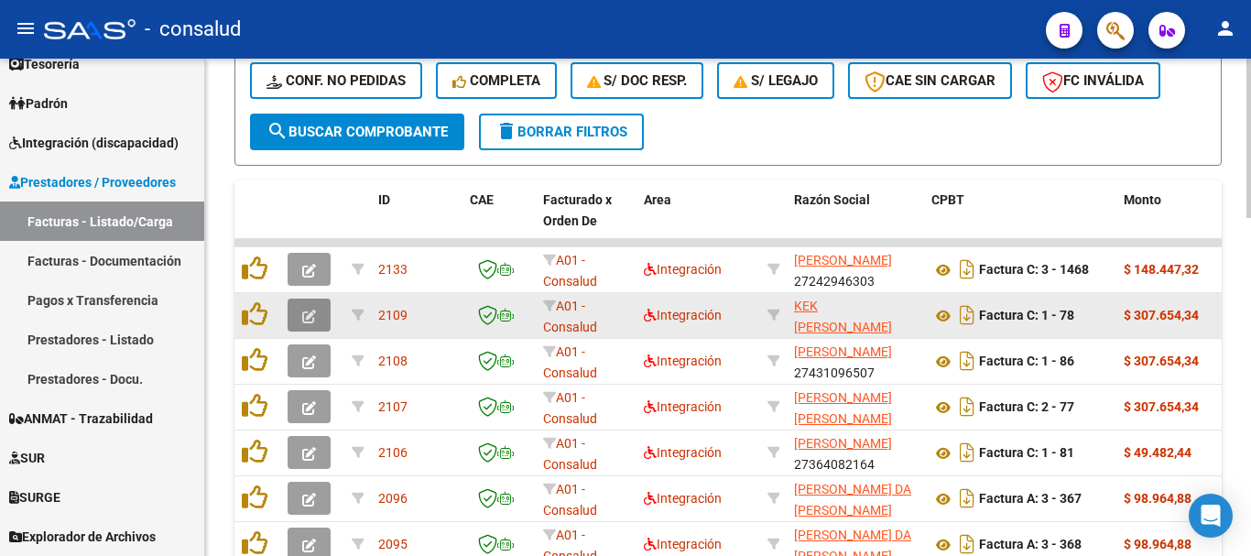
click at [309, 318] on icon "button" at bounding box center [309, 316] width 14 height 14
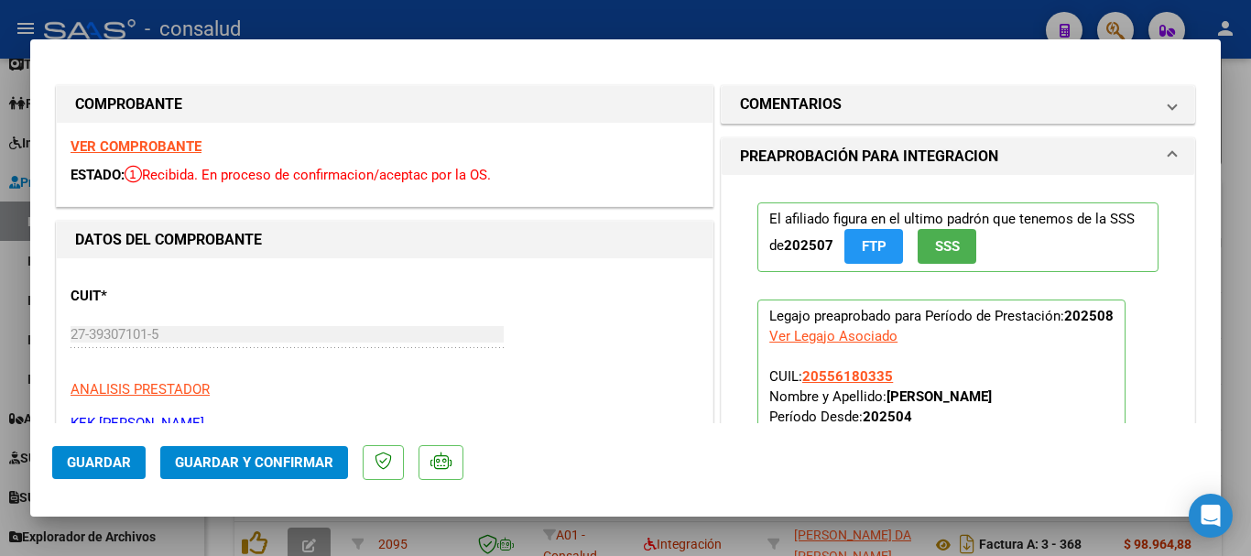
click at [158, 149] on strong "VER COMPROBANTE" at bounding box center [136, 146] width 131 height 16
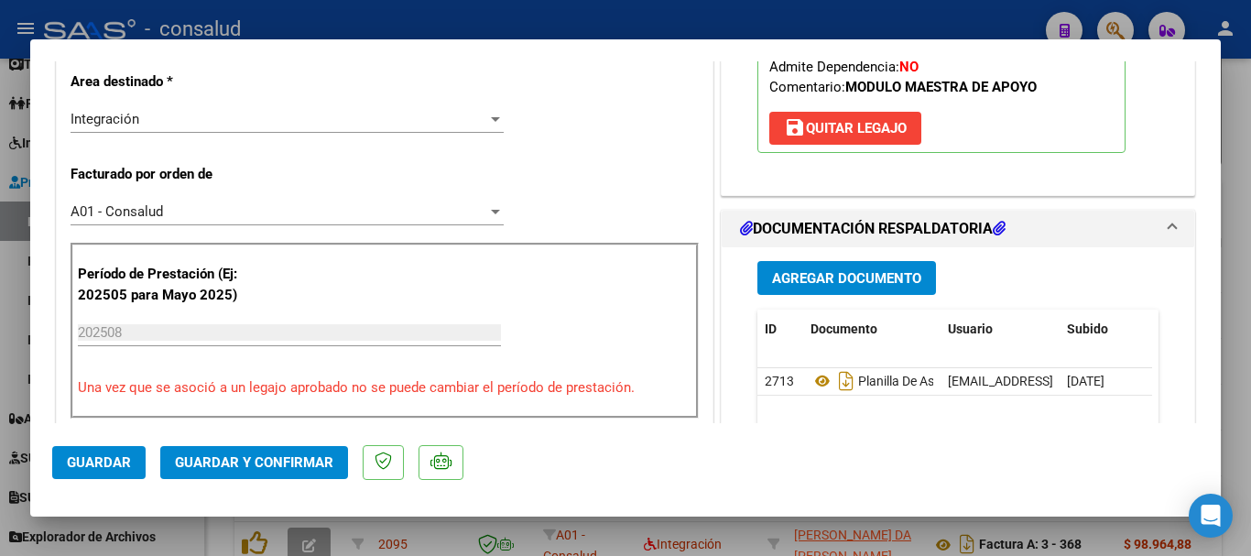
scroll to position [458, 0]
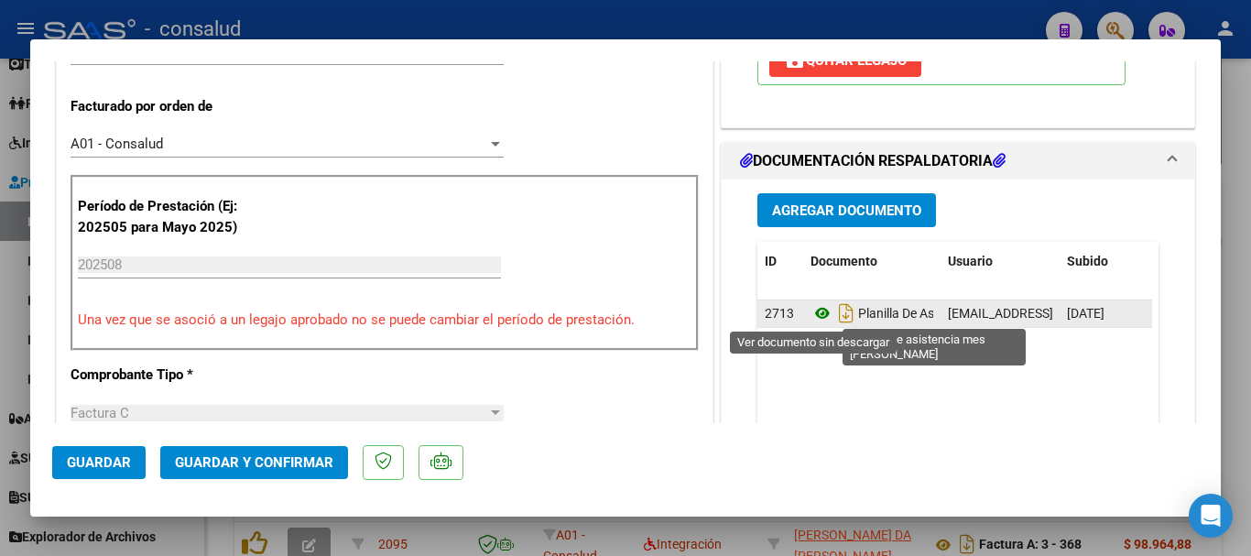
click at [810, 309] on icon at bounding box center [822, 313] width 24 height 22
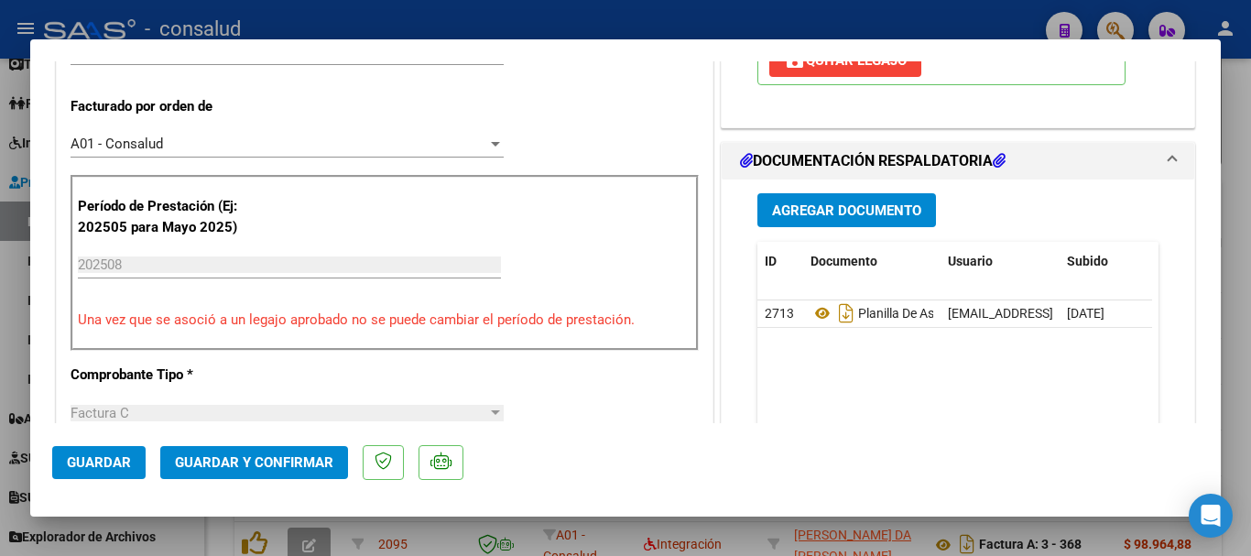
click at [290, 470] on button "Guardar y Confirmar" at bounding box center [254, 462] width 188 height 33
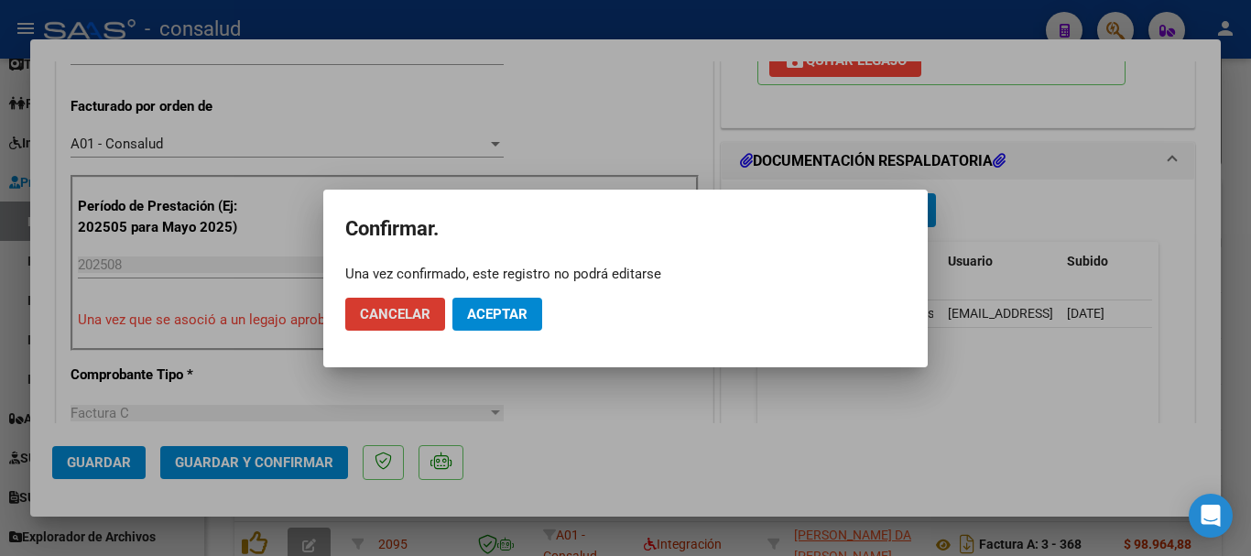
click at [507, 300] on button "Aceptar" at bounding box center [497, 314] width 90 height 33
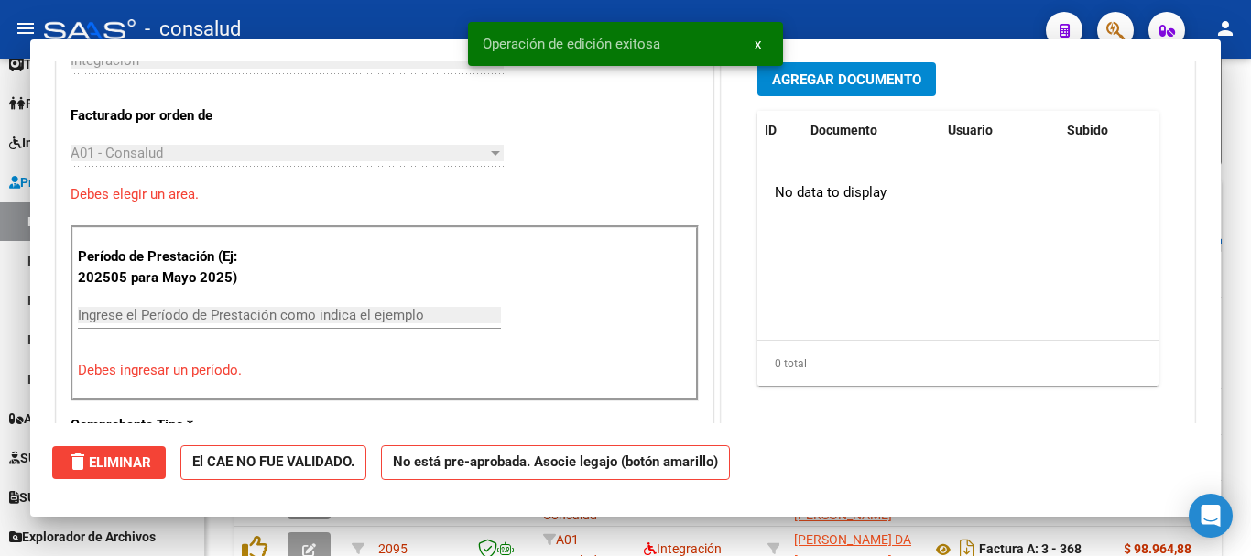
scroll to position [0, 0]
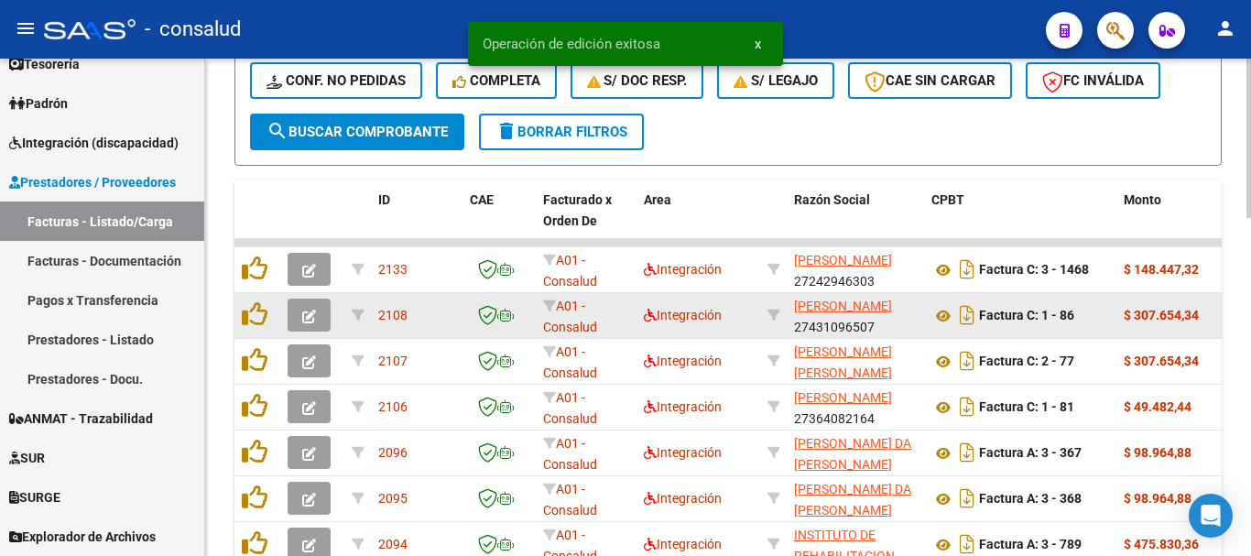
click at [317, 315] on button "button" at bounding box center [309, 314] width 43 height 33
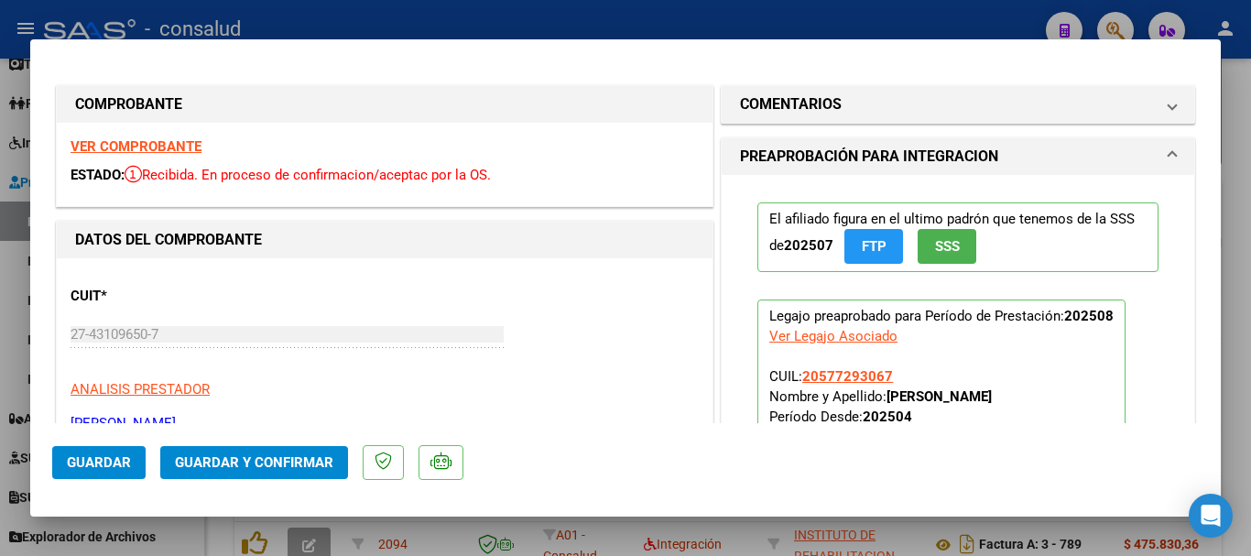
click at [190, 147] on strong "VER COMPROBANTE" at bounding box center [136, 146] width 131 height 16
click at [322, 472] on button "Guardar y Confirmar" at bounding box center [254, 462] width 188 height 33
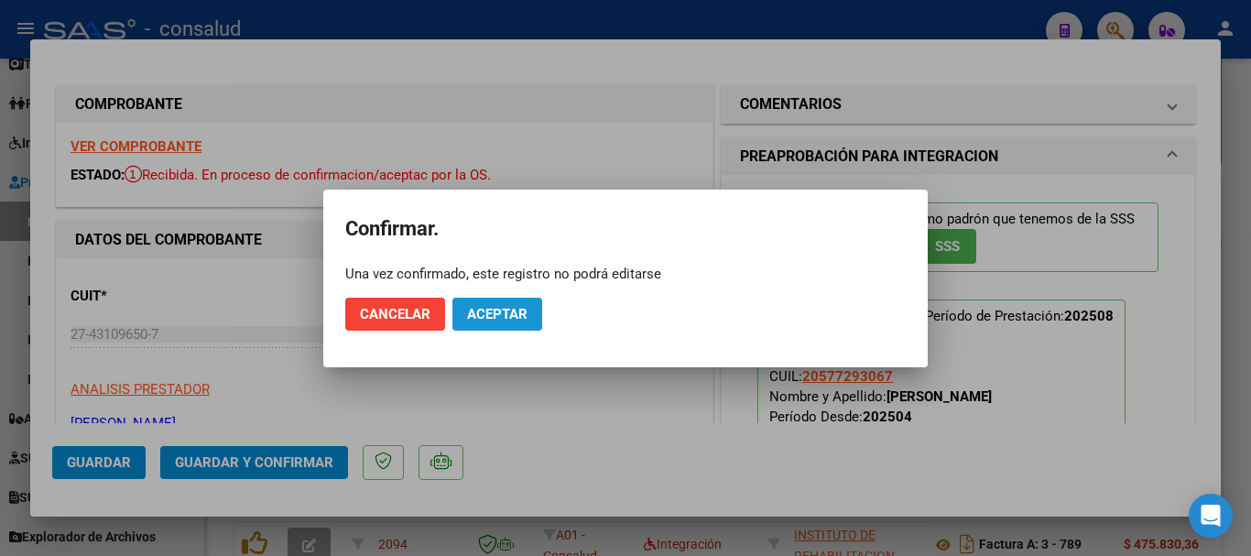
click at [521, 318] on span "Aceptar" at bounding box center [497, 314] width 60 height 16
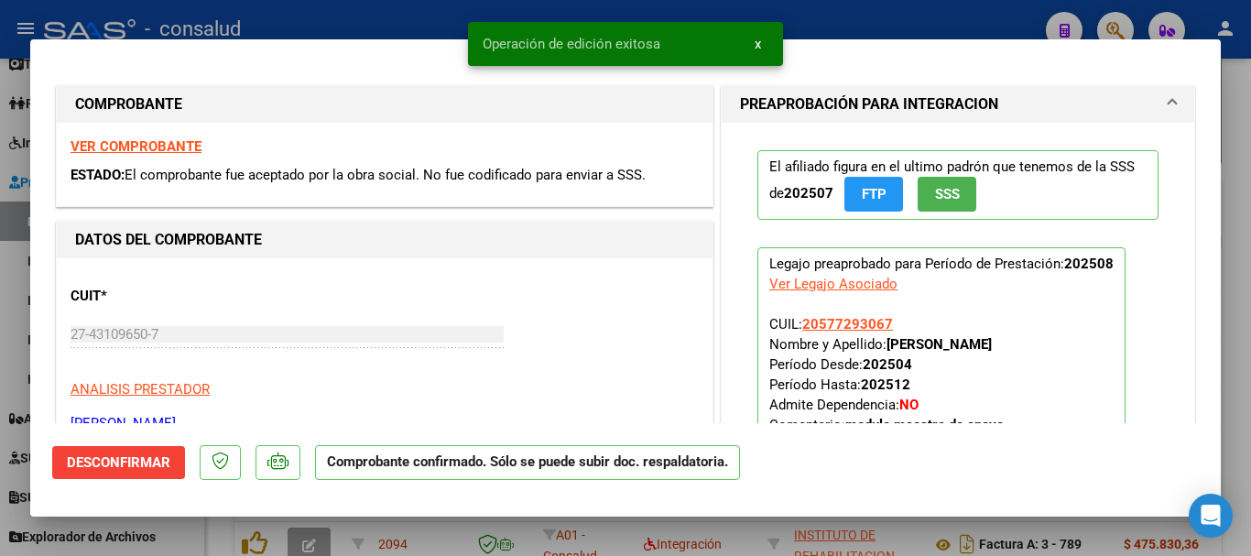
type input "$ 0,00"
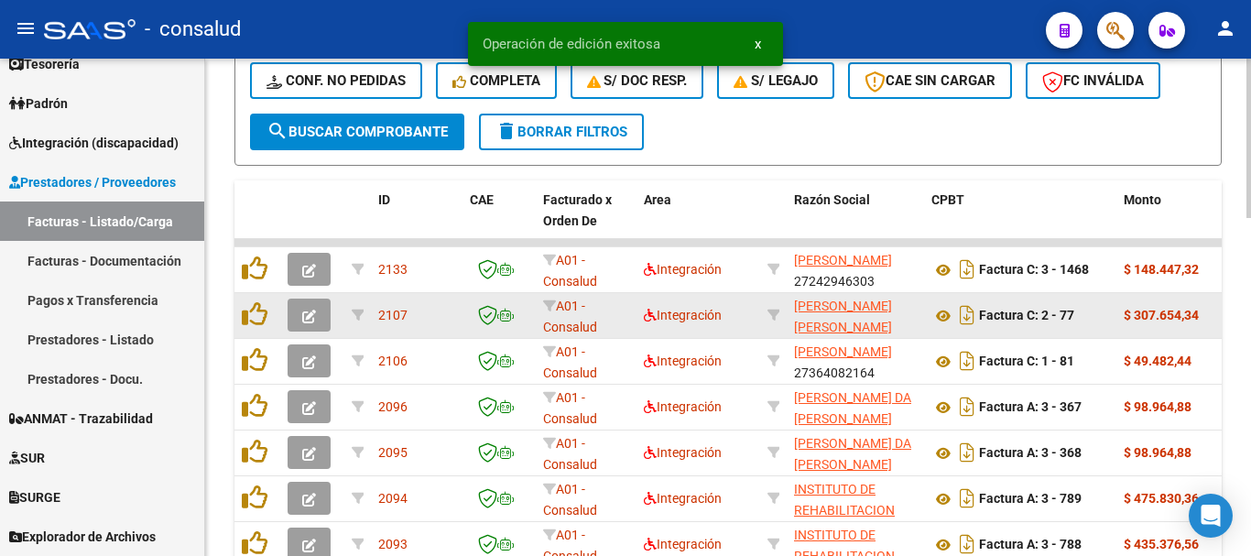
click at [300, 309] on button "button" at bounding box center [309, 314] width 43 height 33
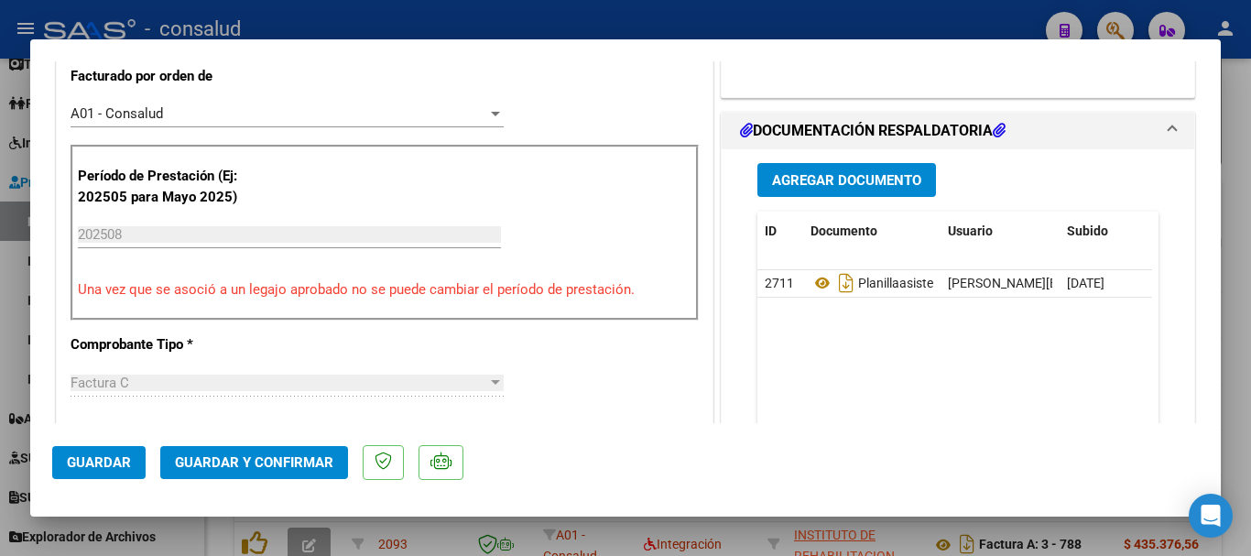
scroll to position [458, 0]
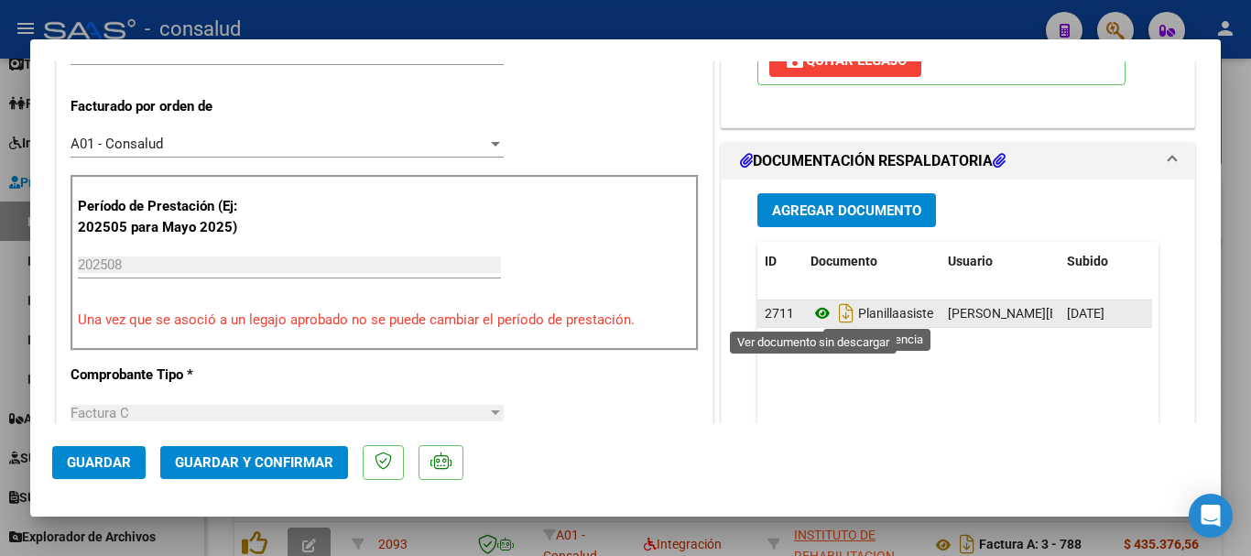
click at [810, 317] on icon at bounding box center [822, 313] width 24 height 22
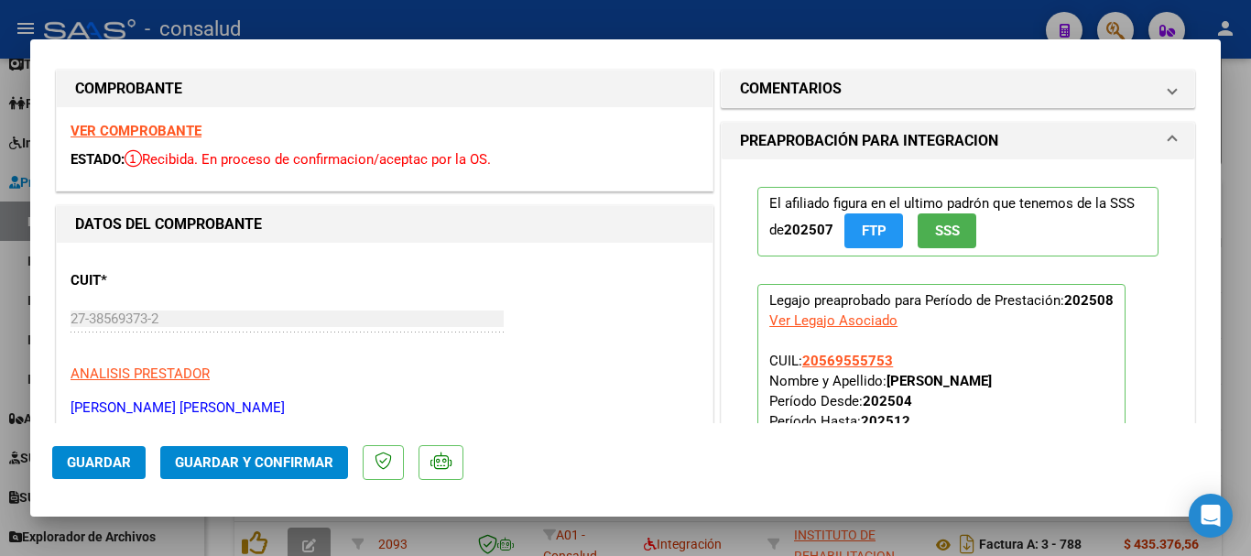
scroll to position [0, 0]
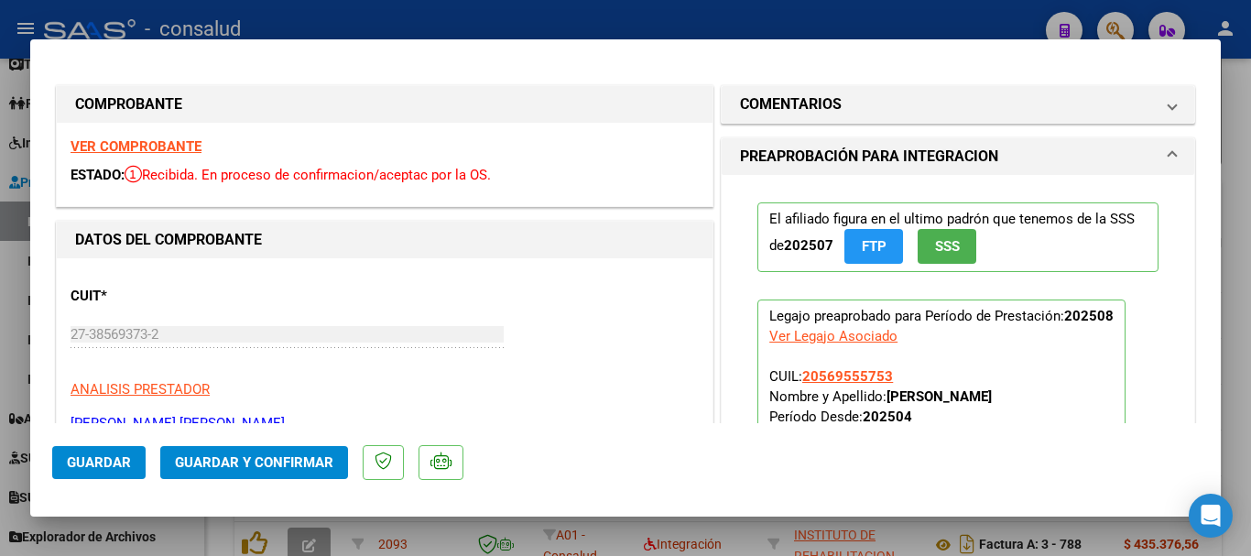
click at [184, 152] on strong "VER COMPROBANTE" at bounding box center [136, 146] width 131 height 16
click at [319, 476] on button "Guardar y Confirmar" at bounding box center [254, 462] width 188 height 33
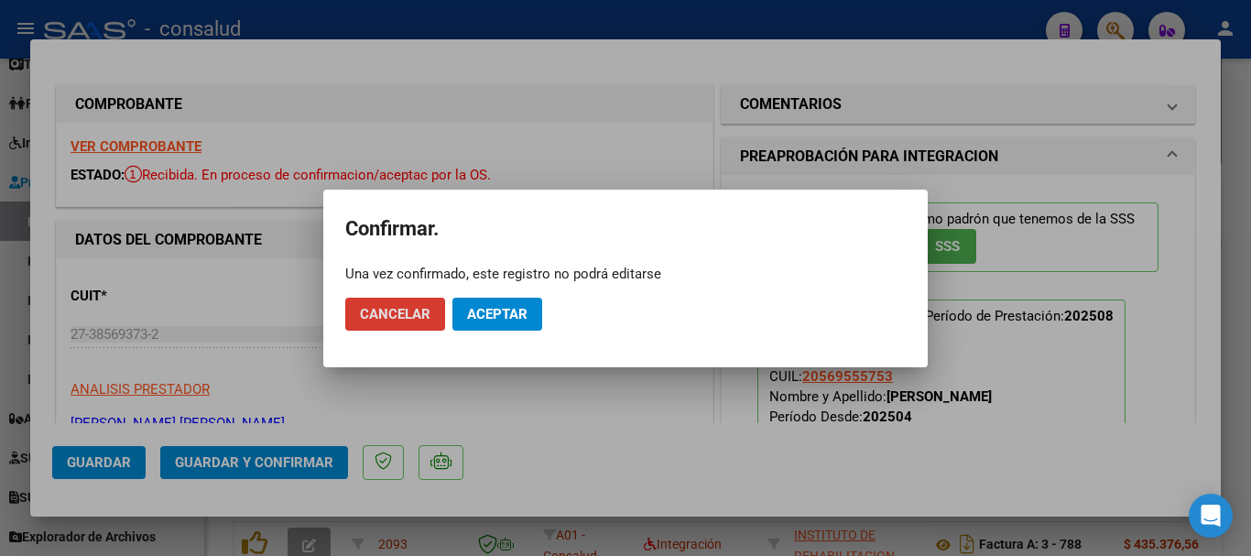
click at [515, 327] on button "Aceptar" at bounding box center [497, 314] width 90 height 33
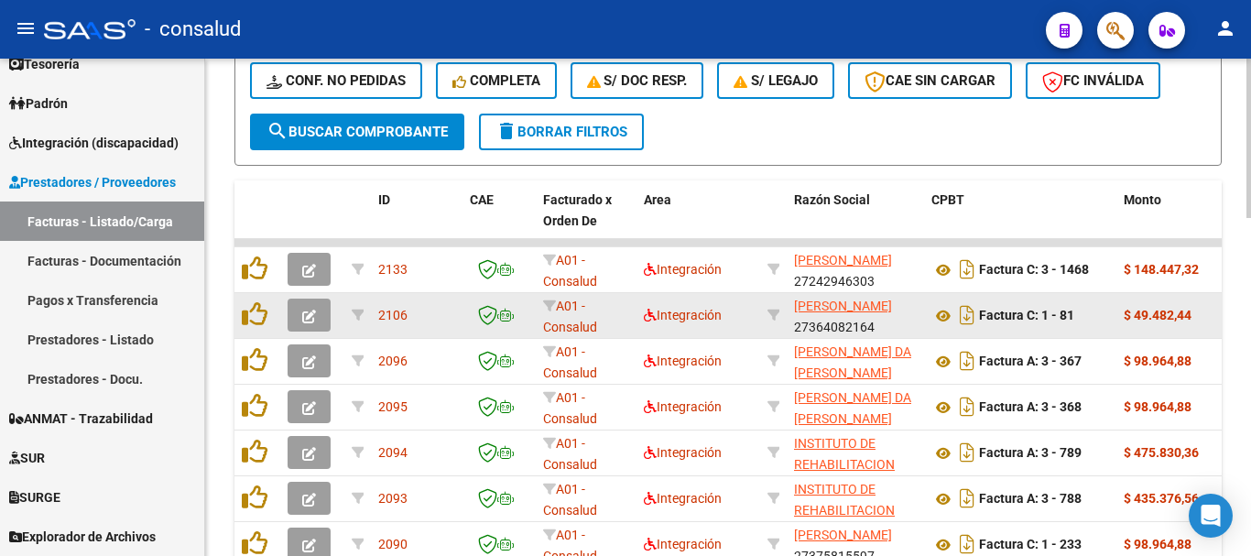
click at [294, 322] on button "button" at bounding box center [309, 314] width 43 height 33
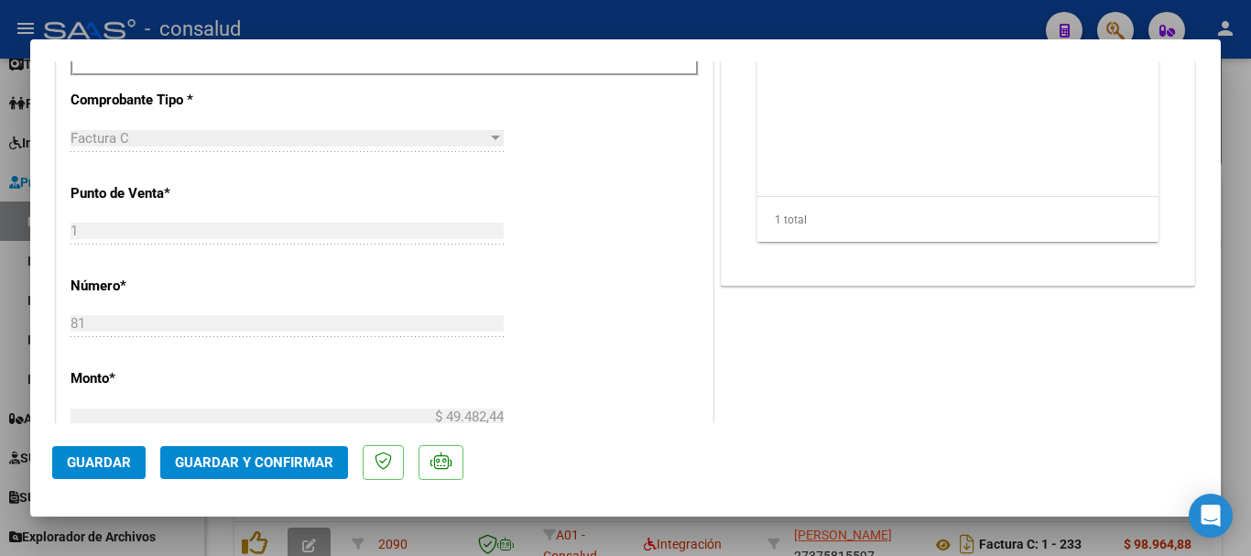
scroll to position [916, 0]
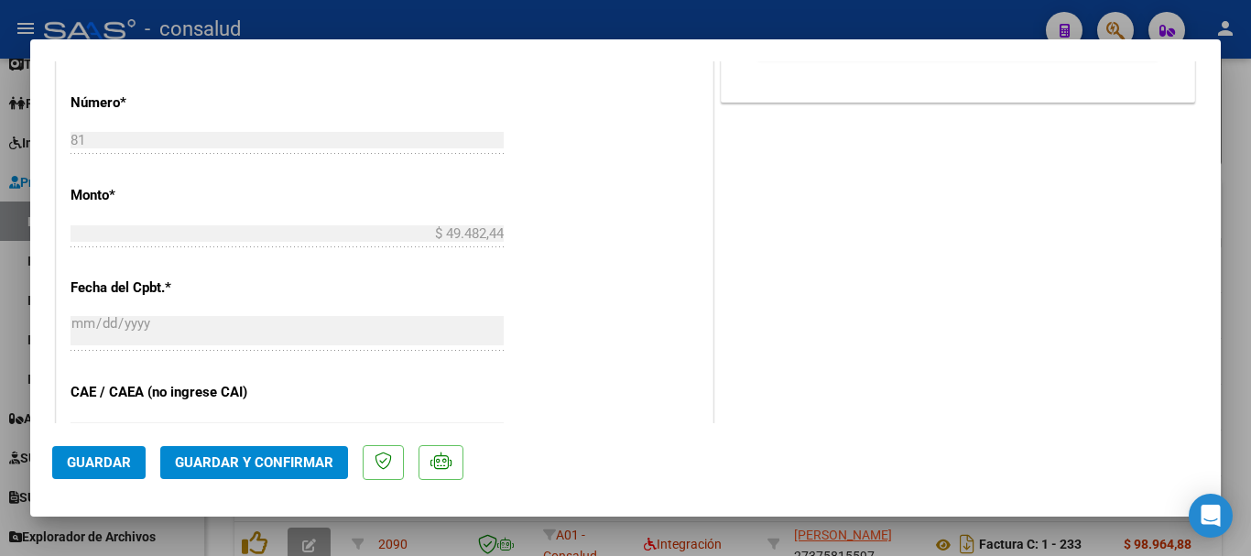
click at [288, 459] on span "Guardar y Confirmar" at bounding box center [254, 462] width 158 height 16
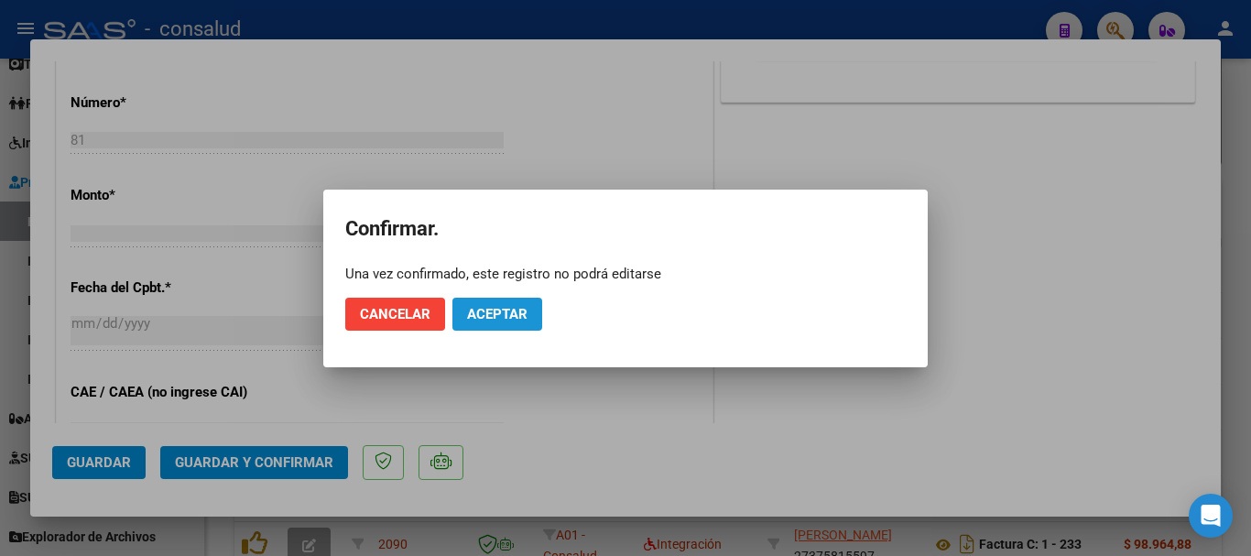
click at [483, 307] on span "Aceptar" at bounding box center [497, 314] width 60 height 16
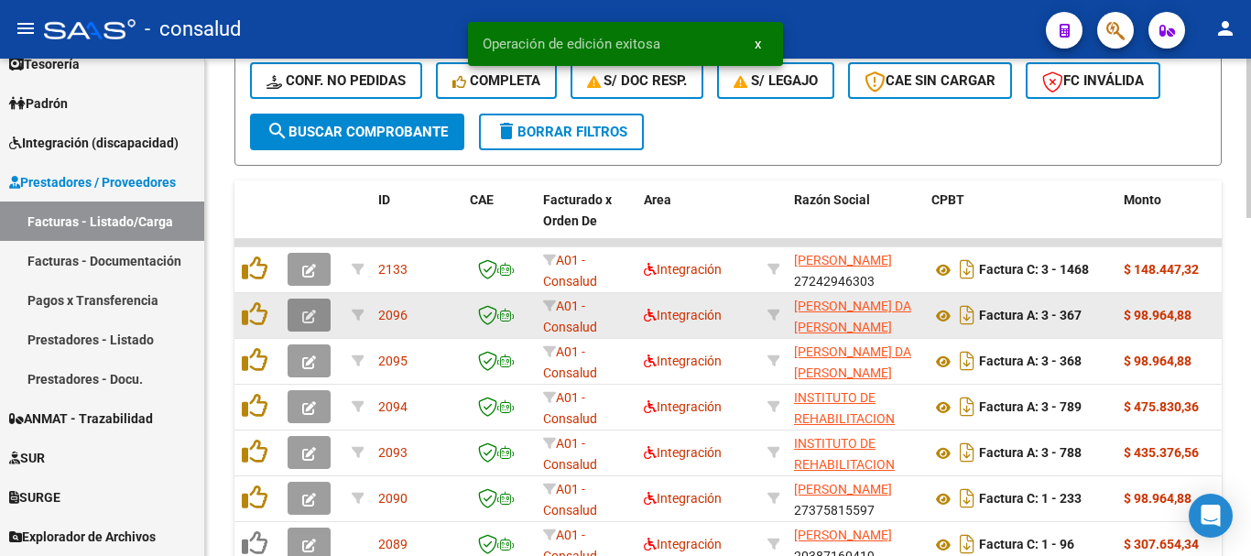
click at [298, 306] on button "button" at bounding box center [309, 314] width 43 height 33
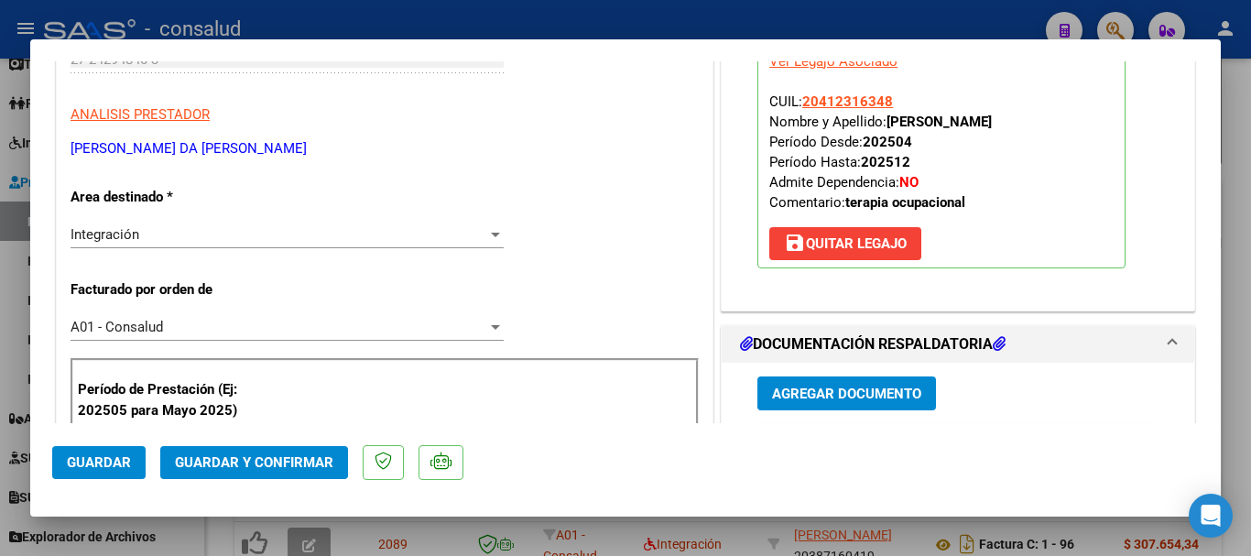
scroll to position [0, 0]
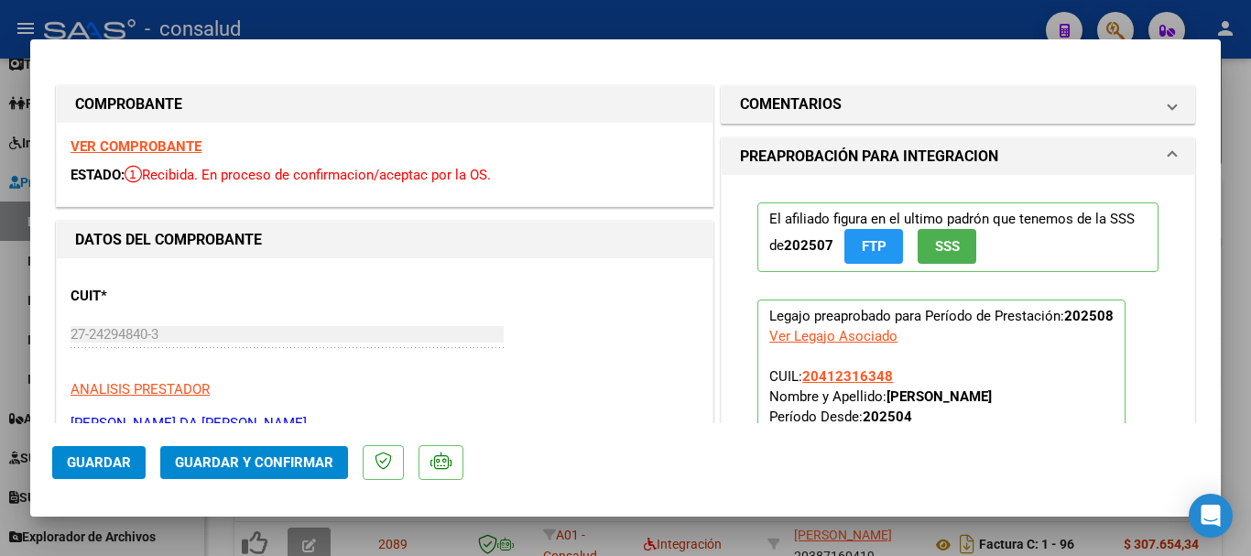
click at [110, 134] on div "VER COMPROBANTE ESTADO: Recibida. En proceso de confirmacion/aceptac por la OS." at bounding box center [385, 164] width 656 height 83
click at [117, 139] on strong "VER COMPROBANTE" at bounding box center [136, 146] width 131 height 16
click at [290, 459] on span "Guardar y Confirmar" at bounding box center [254, 462] width 158 height 16
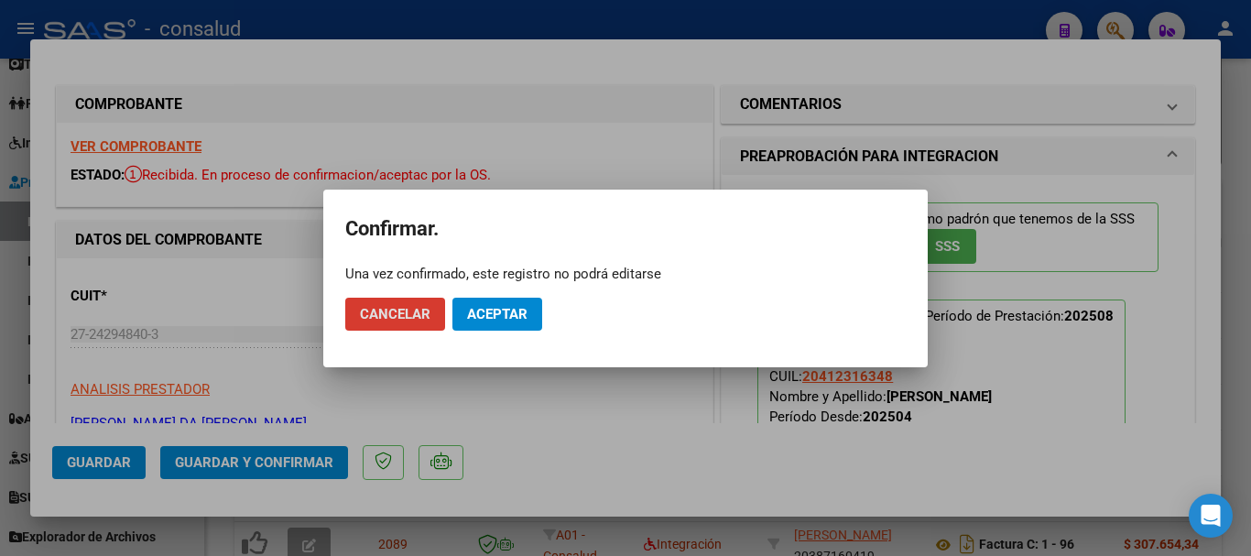
click at [489, 326] on button "Aceptar" at bounding box center [497, 314] width 90 height 33
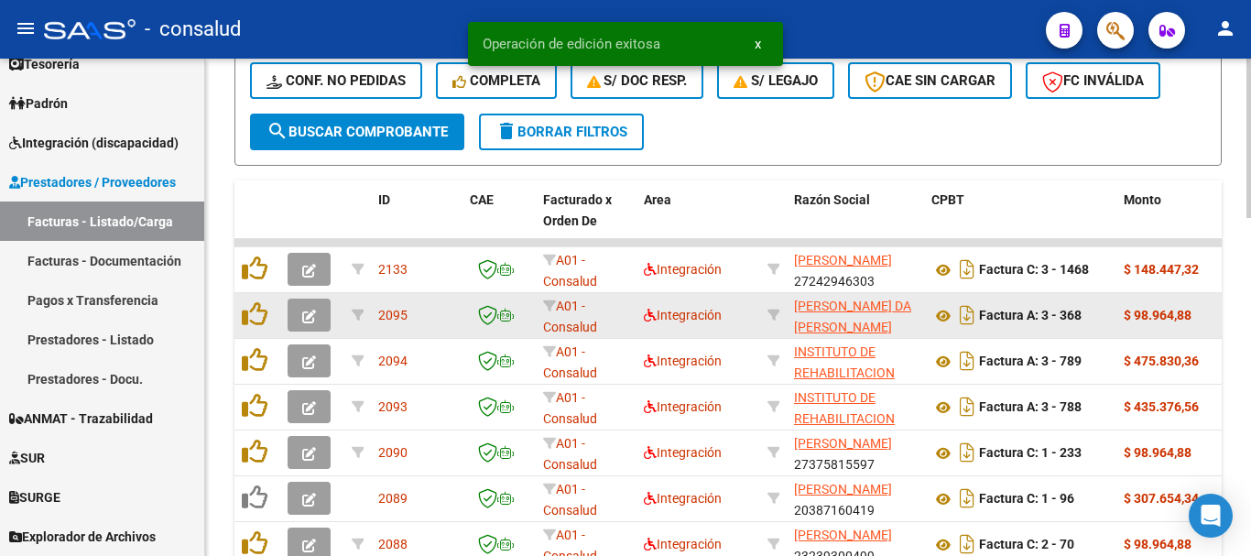
click at [308, 313] on icon "button" at bounding box center [309, 316] width 14 height 14
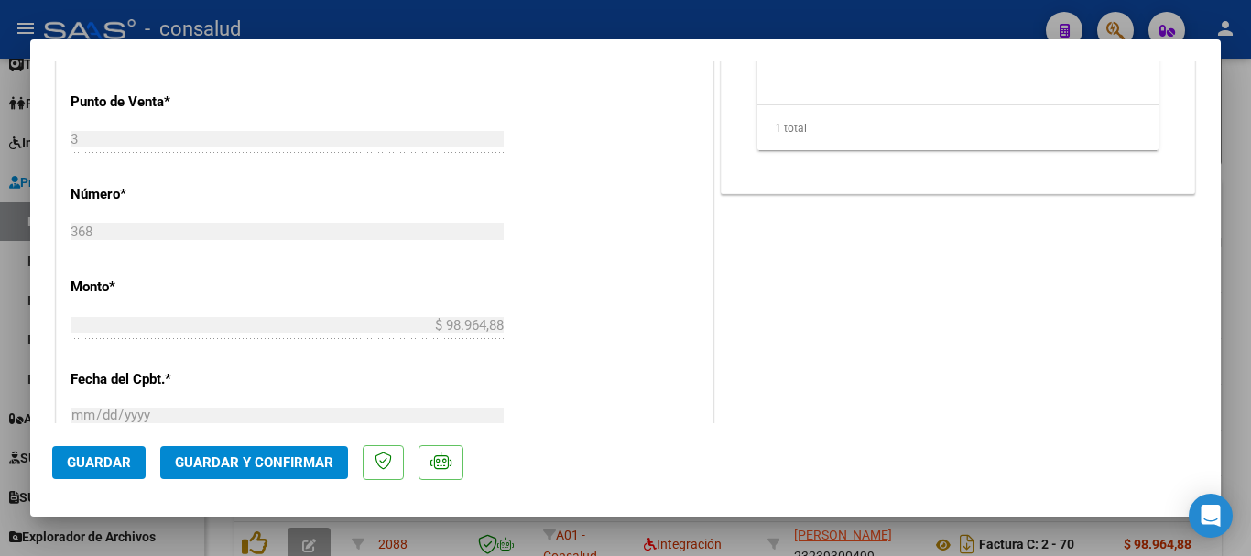
scroll to position [1007, 0]
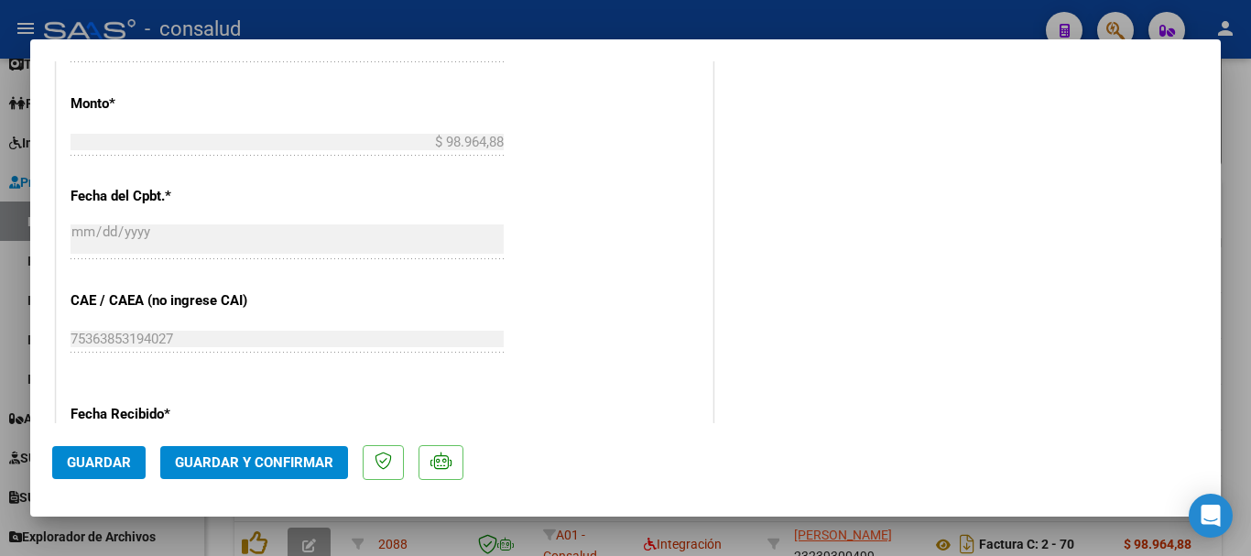
click at [314, 465] on span "Guardar y Confirmar" at bounding box center [254, 462] width 158 height 16
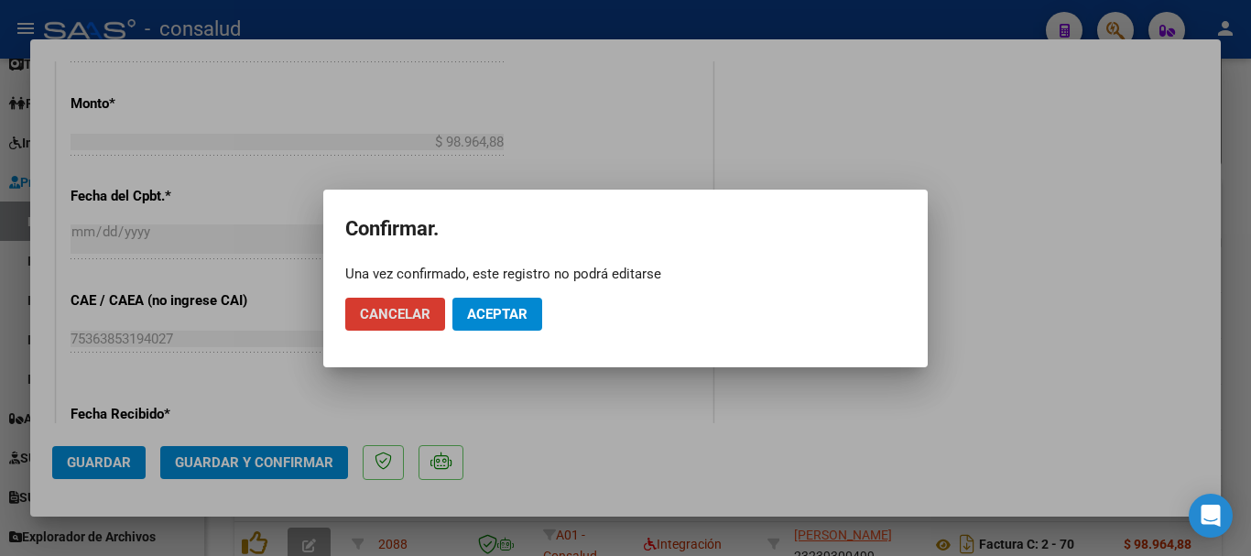
click at [515, 318] on span "Aceptar" at bounding box center [497, 314] width 60 height 16
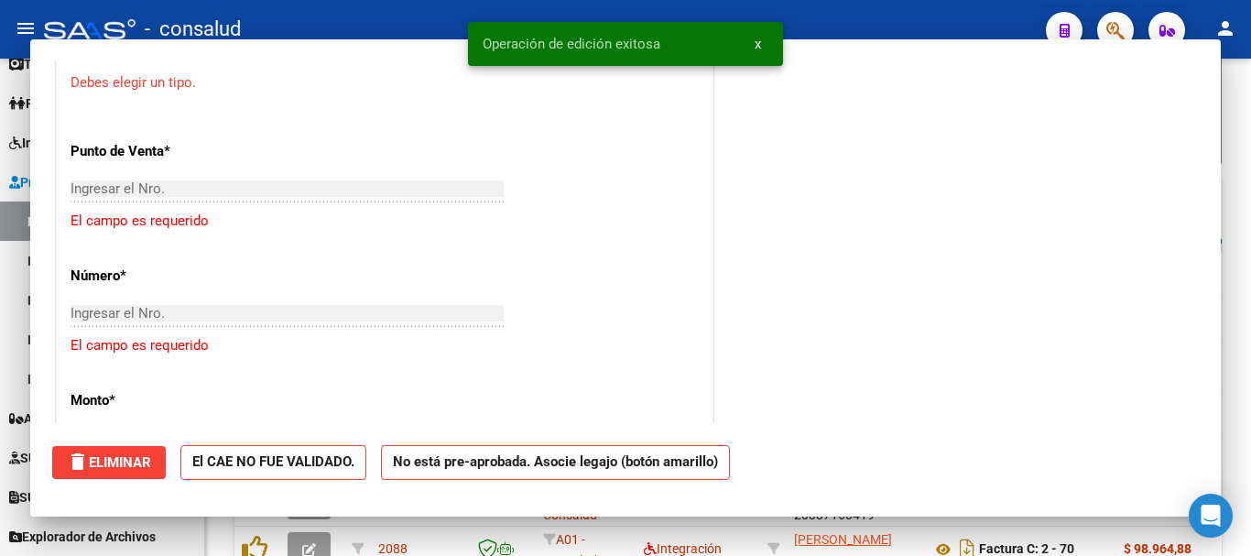
scroll to position [0, 0]
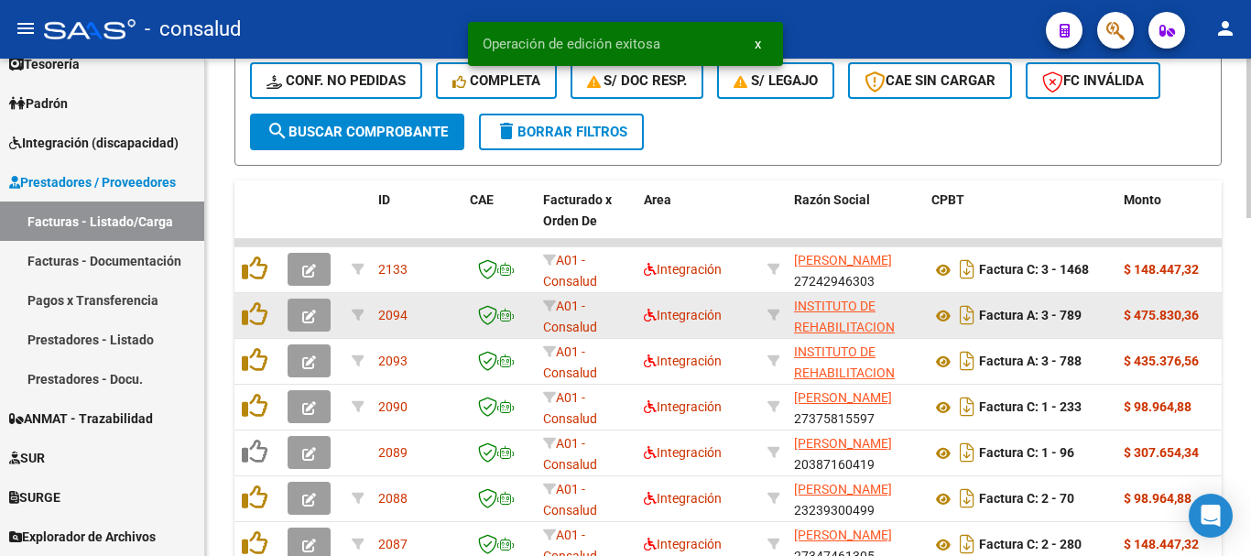
click at [315, 314] on icon "button" at bounding box center [309, 316] width 14 height 14
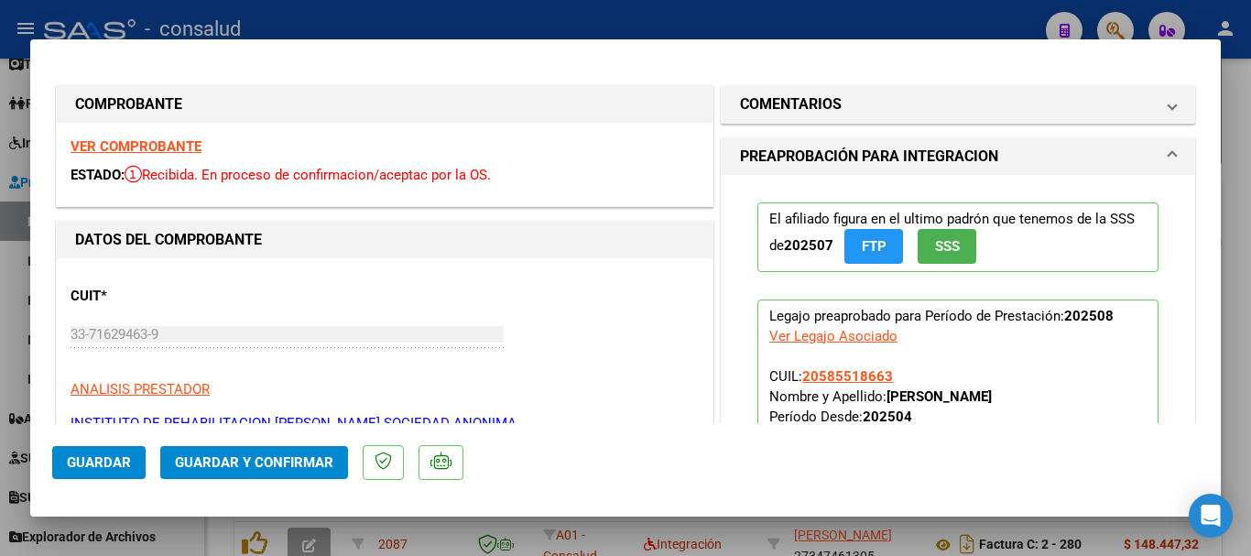
click at [174, 141] on strong "VER COMPROBANTE" at bounding box center [136, 146] width 131 height 16
click at [251, 454] on span "Guardar y Confirmar" at bounding box center [254, 462] width 158 height 16
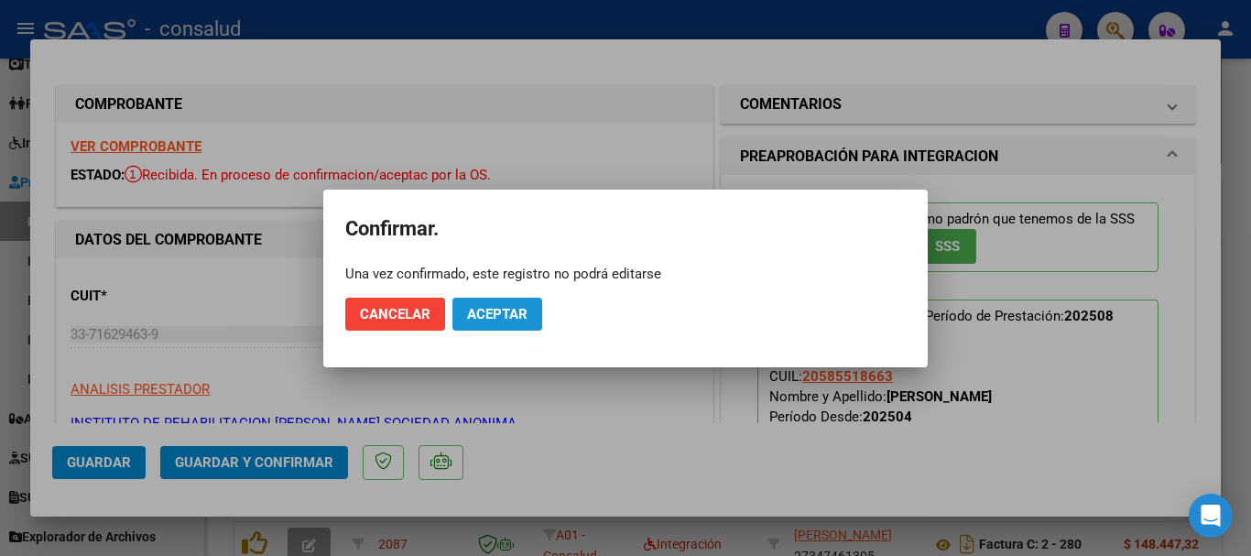
click at [493, 316] on span "Aceptar" at bounding box center [497, 314] width 60 height 16
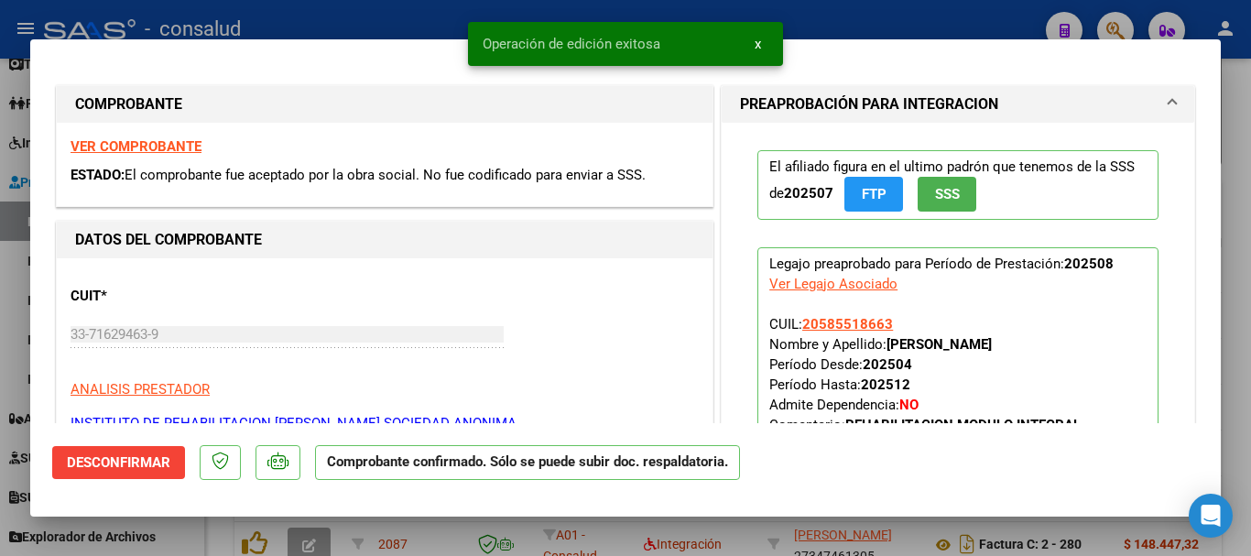
type input "$ 0,00"
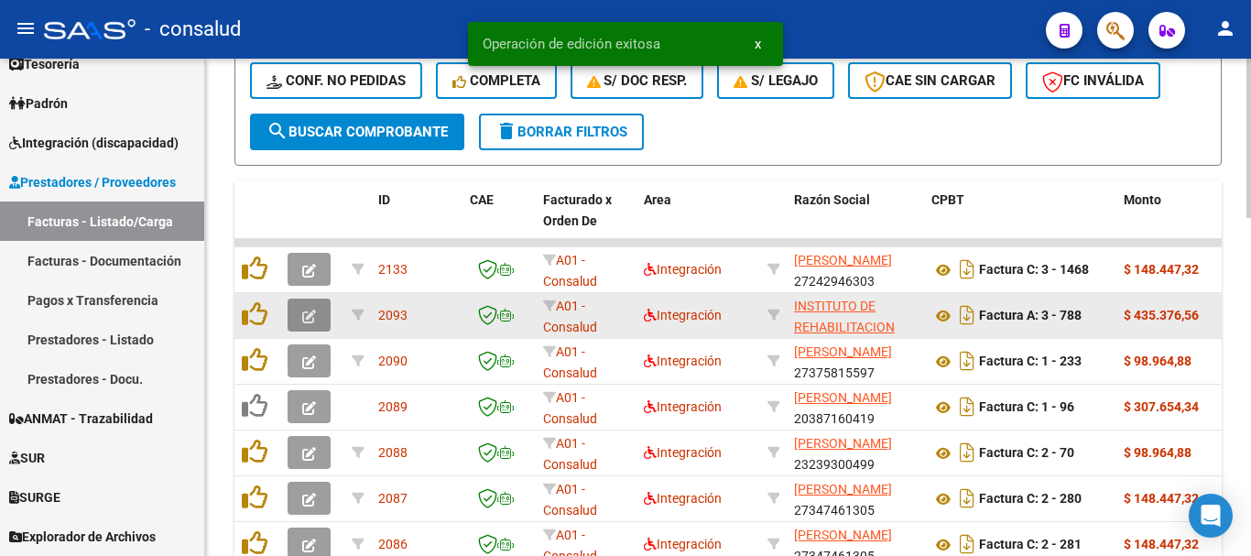
click at [315, 327] on button "button" at bounding box center [309, 314] width 43 height 33
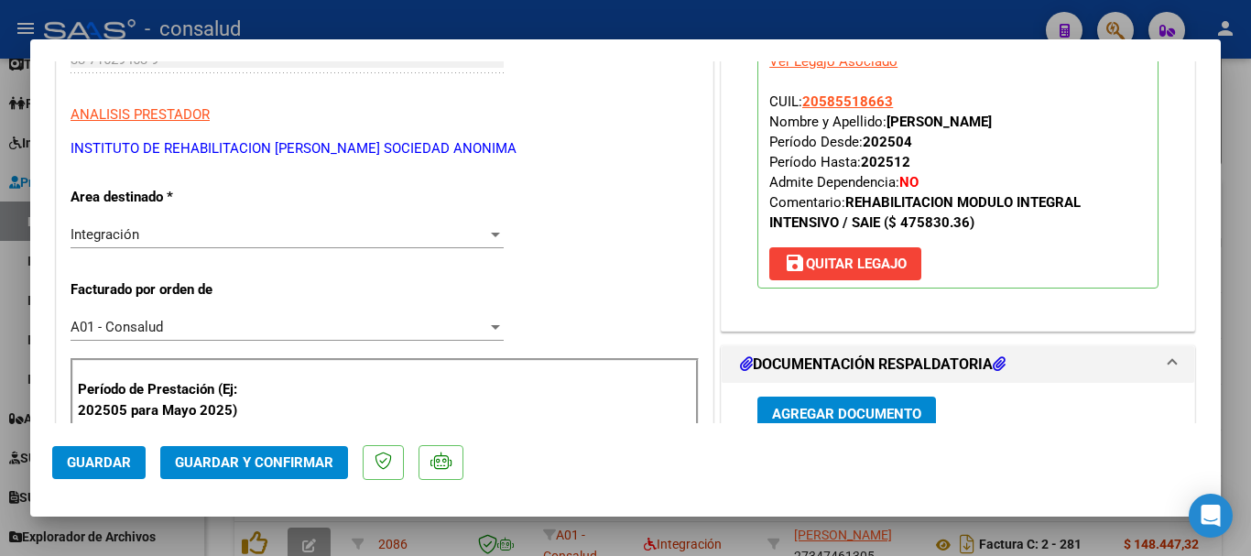
scroll to position [458, 0]
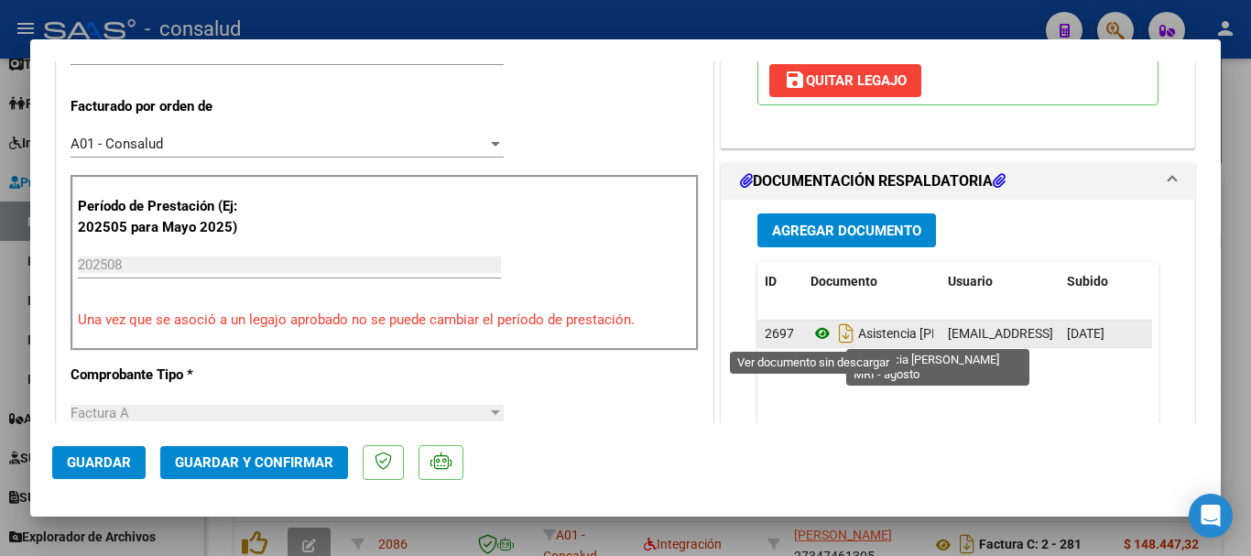
click at [810, 326] on icon at bounding box center [822, 333] width 24 height 22
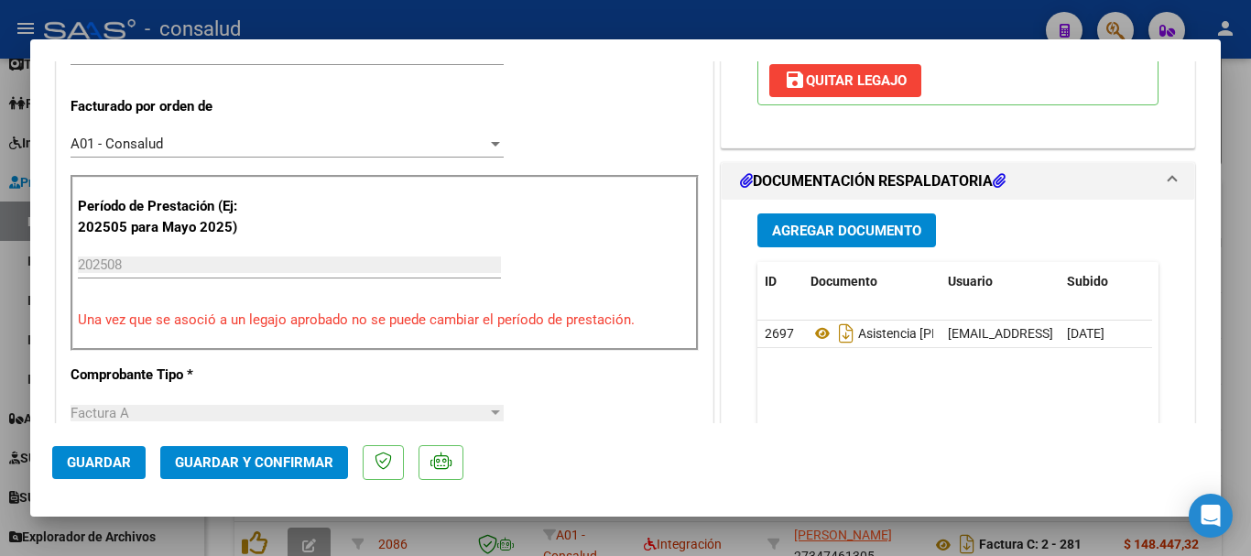
click at [215, 474] on button "Guardar y Confirmar" at bounding box center [254, 462] width 188 height 33
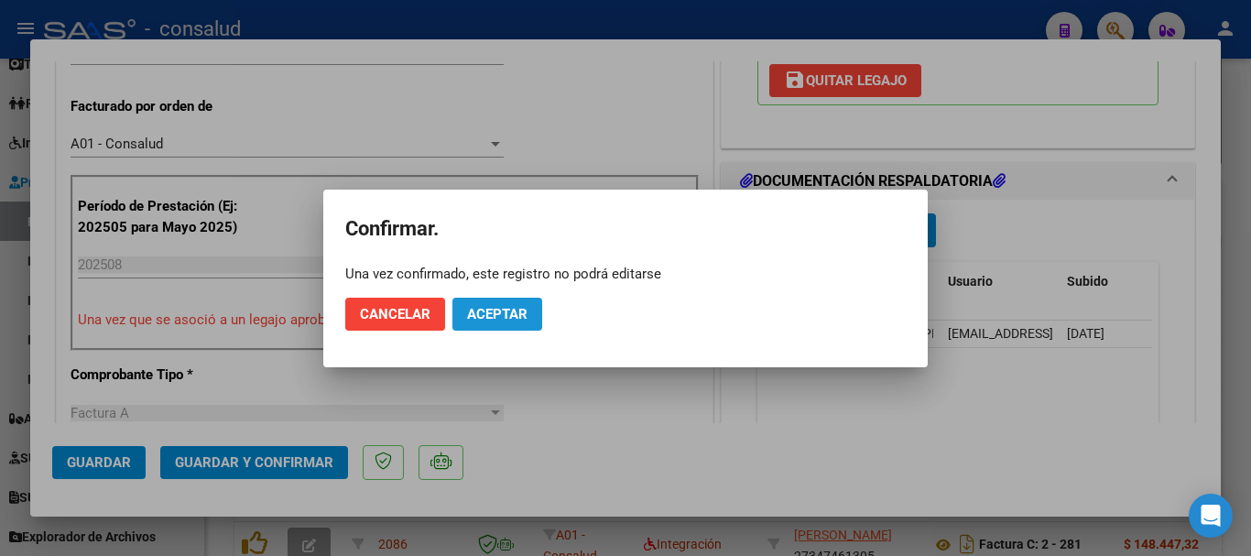
click at [477, 312] on span "Aceptar" at bounding box center [497, 314] width 60 height 16
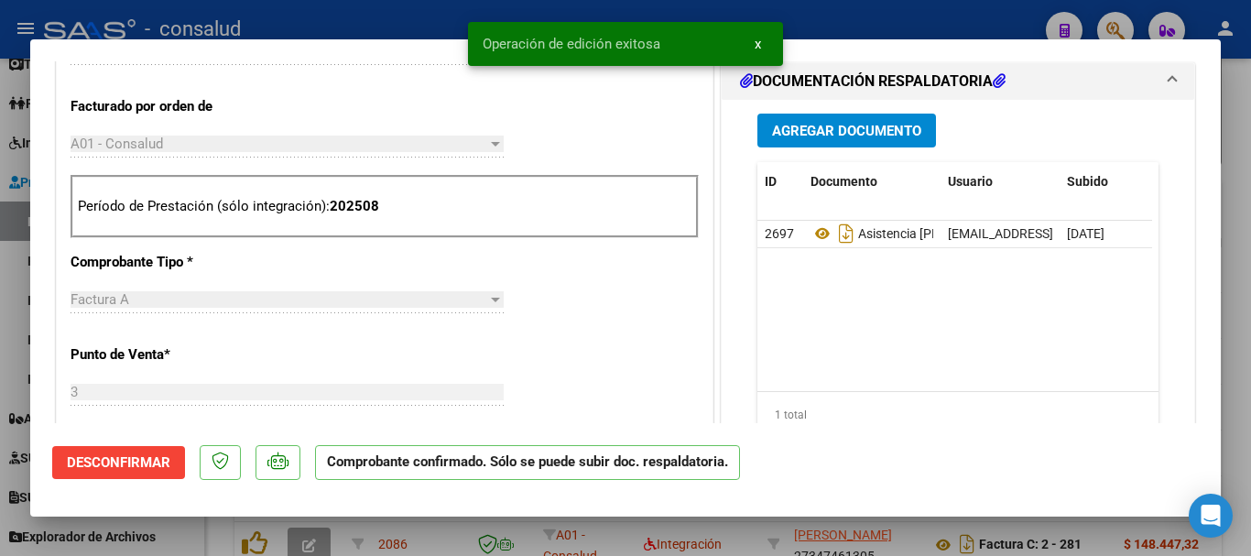
type input "$ 0,00"
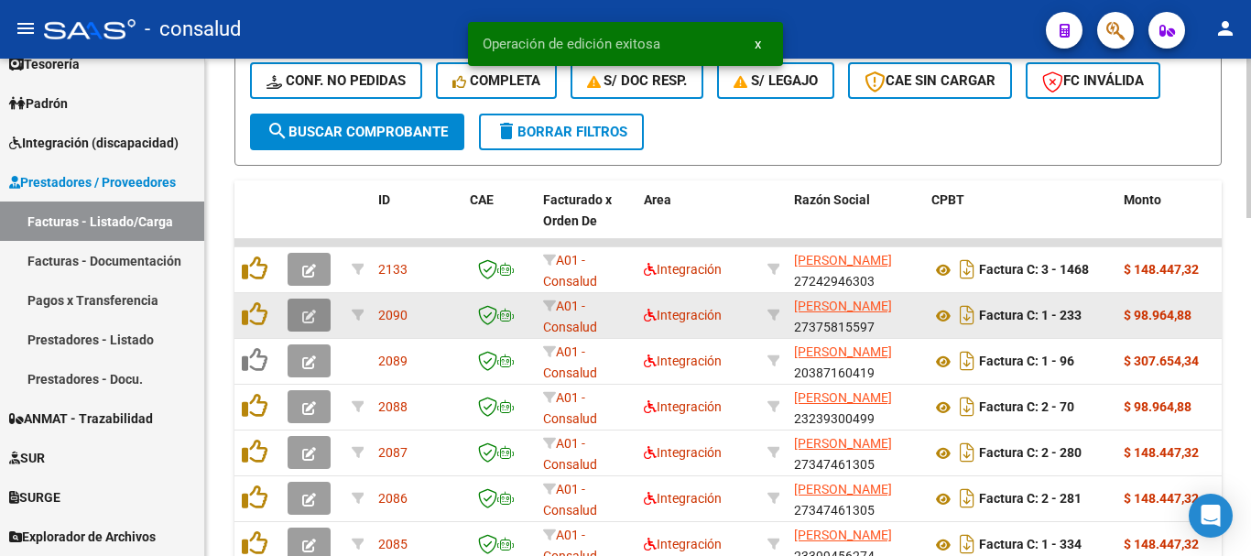
click at [314, 314] on icon "button" at bounding box center [309, 316] width 14 height 14
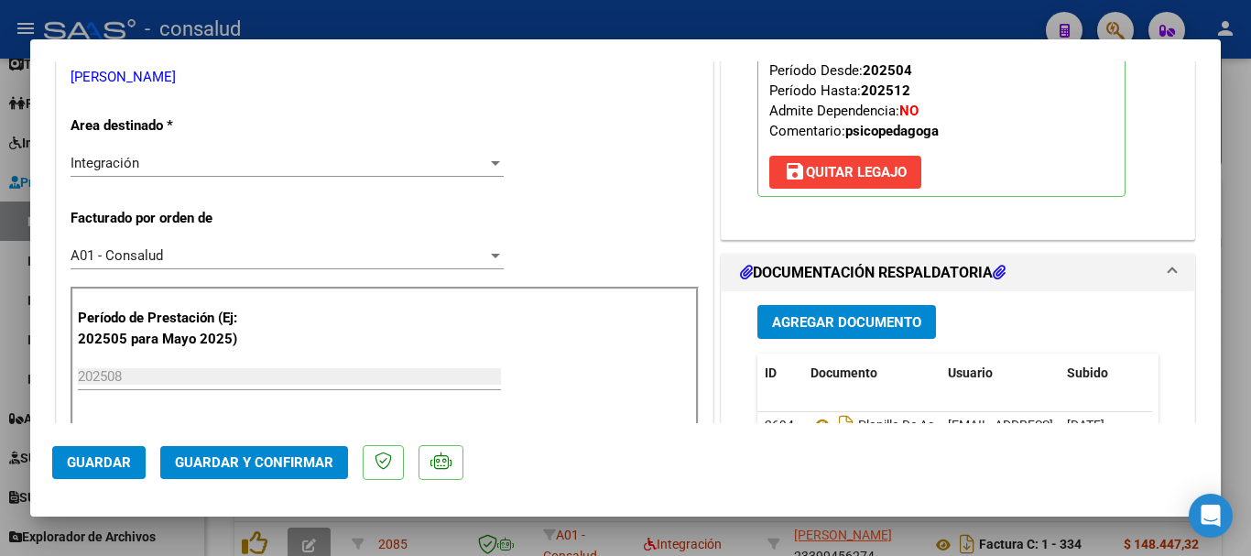
scroll to position [366, 0]
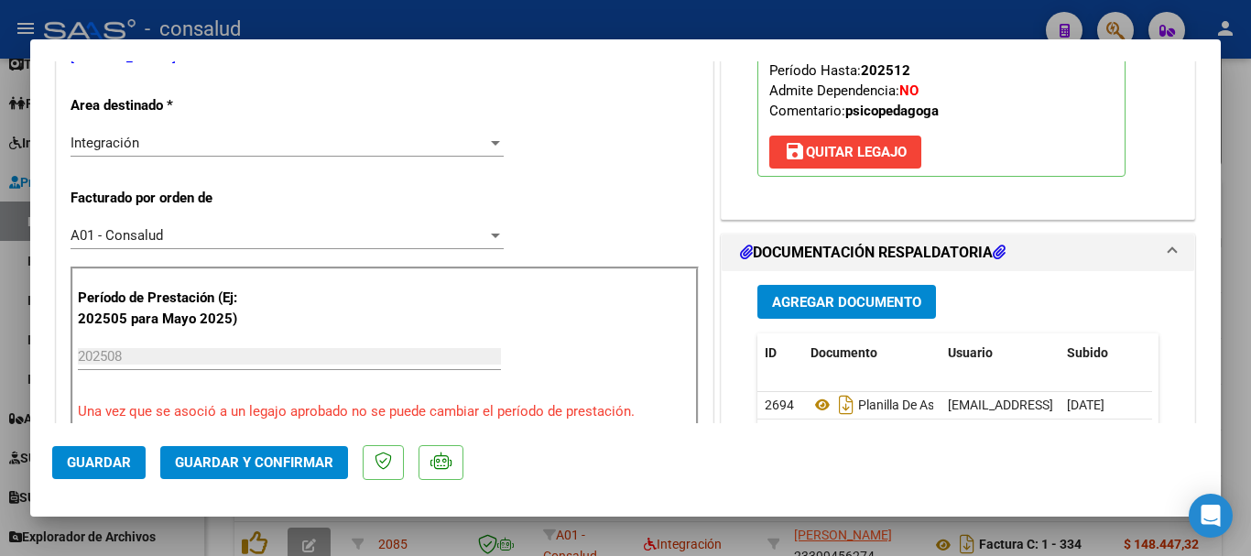
click at [270, 471] on button "Guardar y Confirmar" at bounding box center [254, 462] width 188 height 33
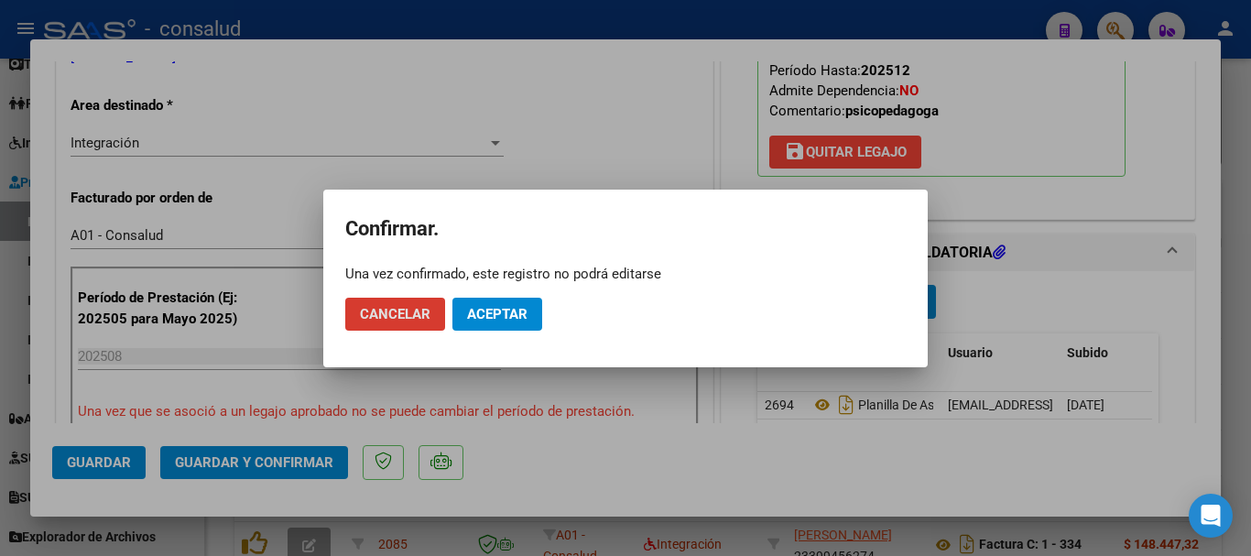
click at [498, 320] on span "Aceptar" at bounding box center [497, 314] width 60 height 16
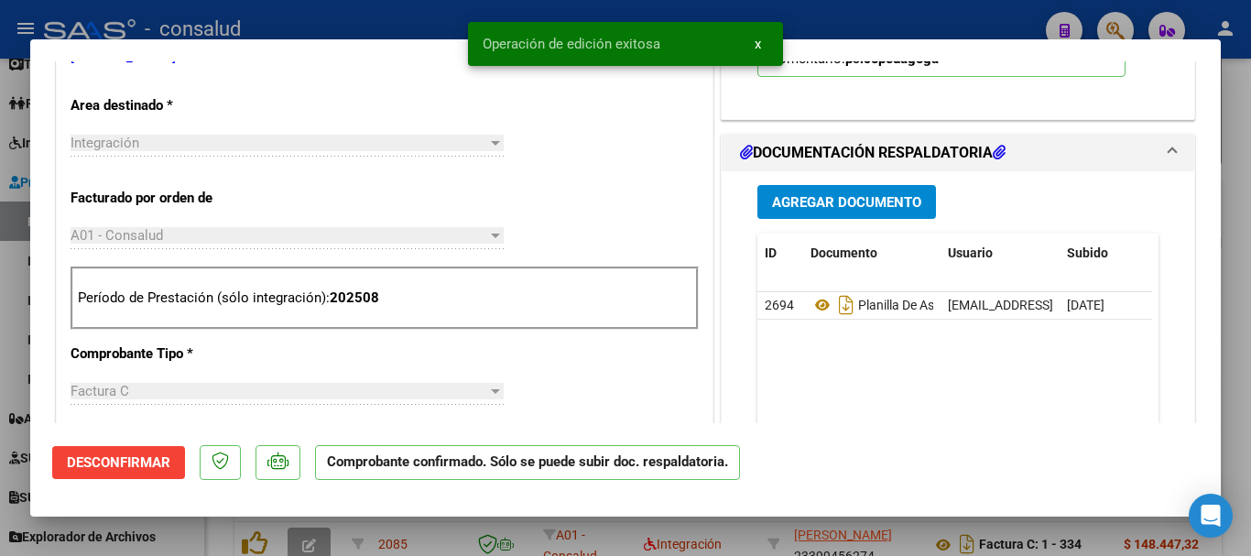
type input "$ 0,00"
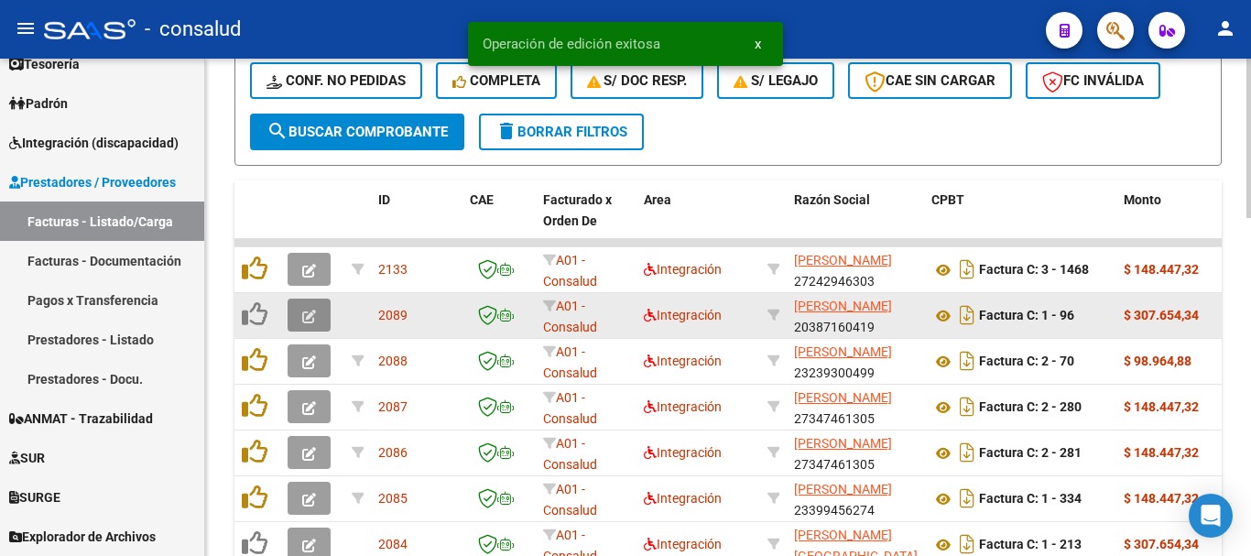
click at [295, 310] on button "button" at bounding box center [309, 314] width 43 height 33
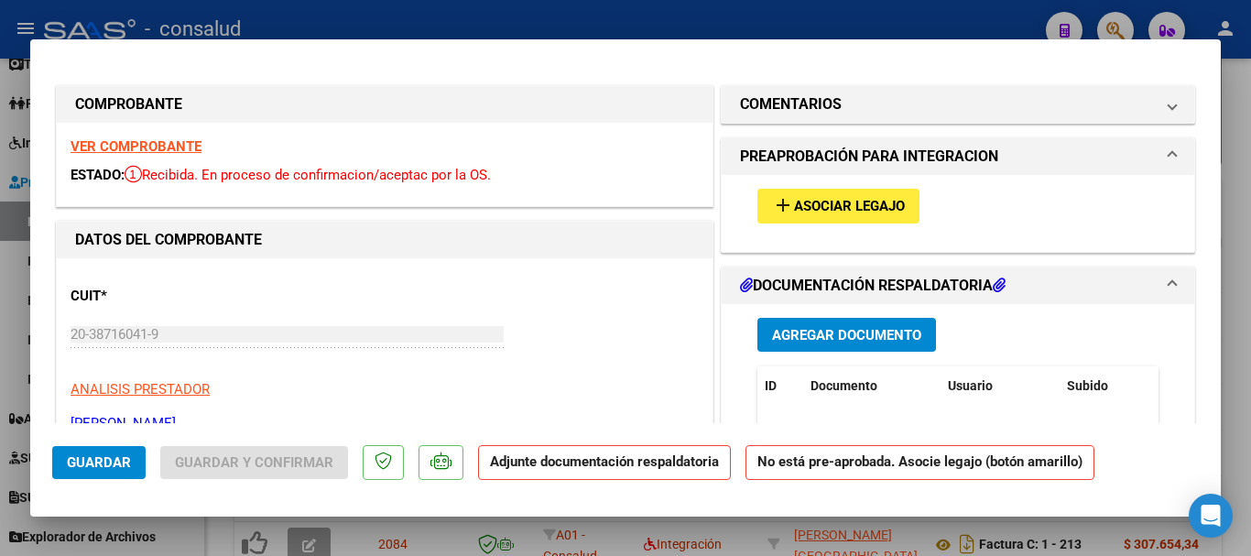
click at [794, 199] on span "Asociar Legajo" at bounding box center [849, 207] width 111 height 16
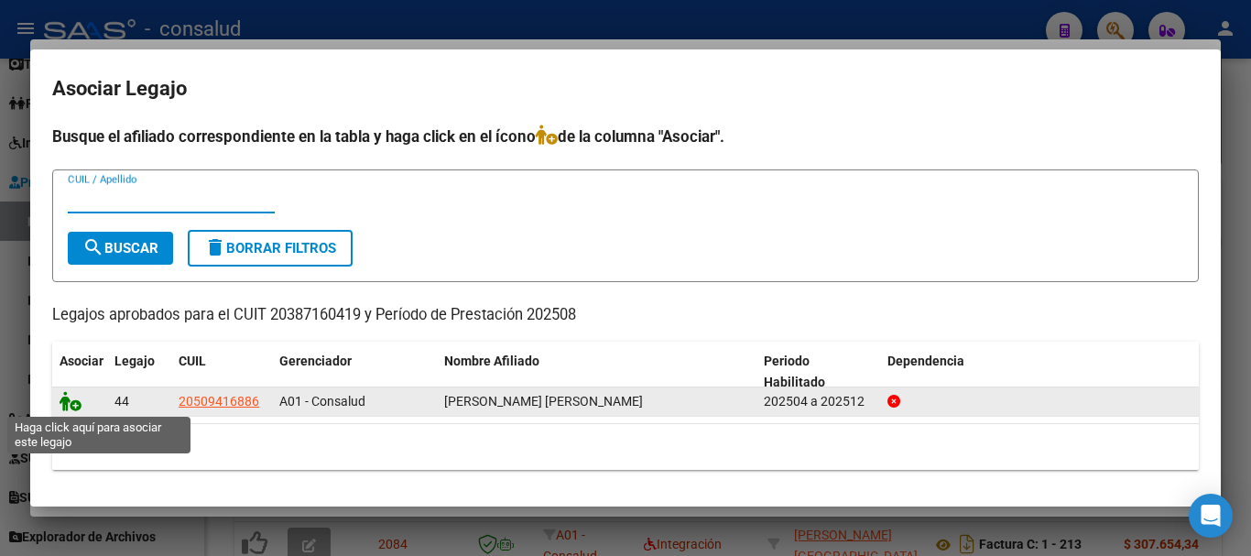
click at [63, 404] on icon at bounding box center [71, 401] width 22 height 20
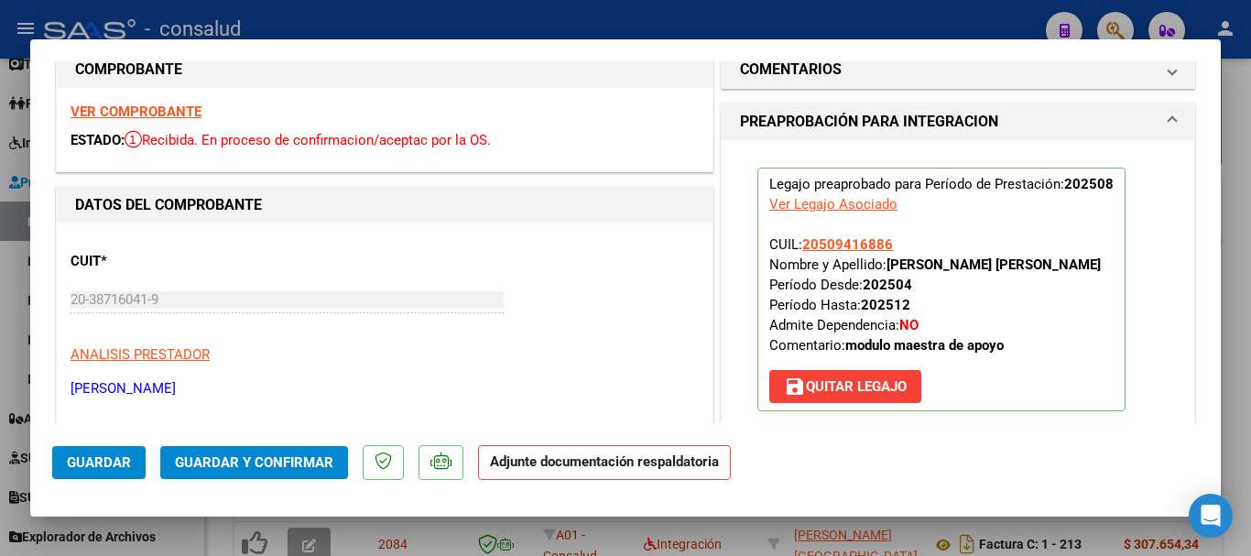
scroll to position [0, 0]
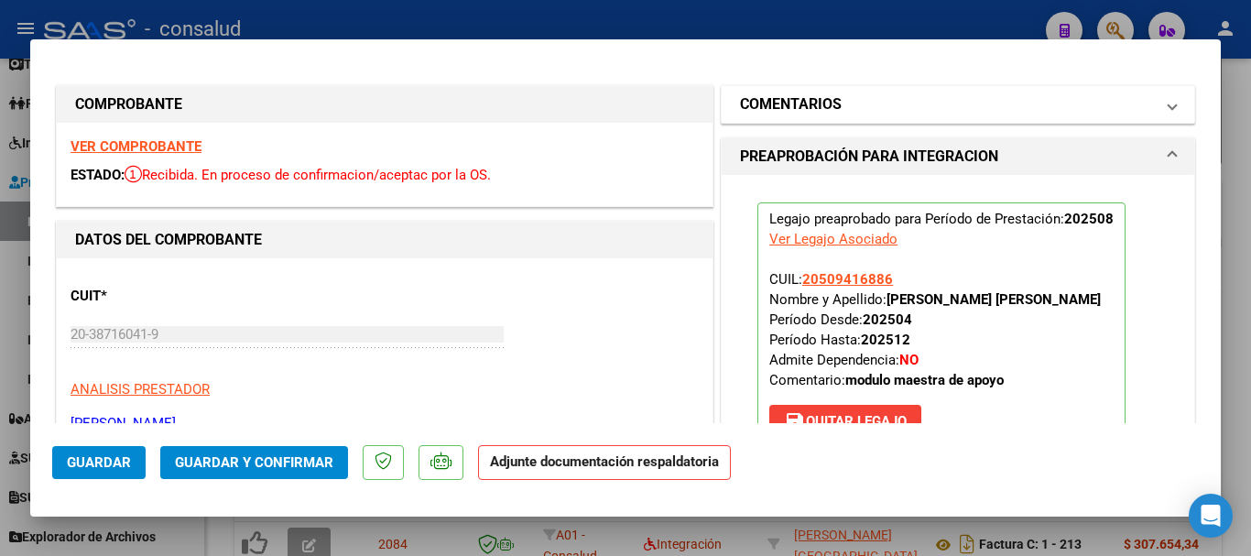
click at [852, 110] on mat-panel-title "COMENTARIOS" at bounding box center [947, 104] width 414 height 22
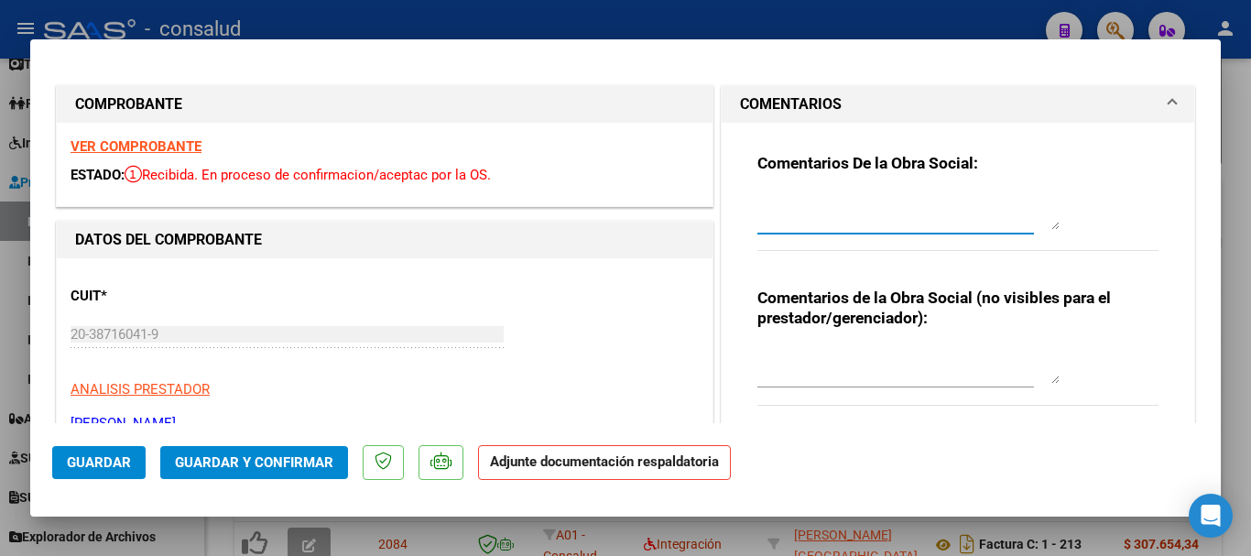
click at [834, 211] on textarea at bounding box center [908, 211] width 302 height 37
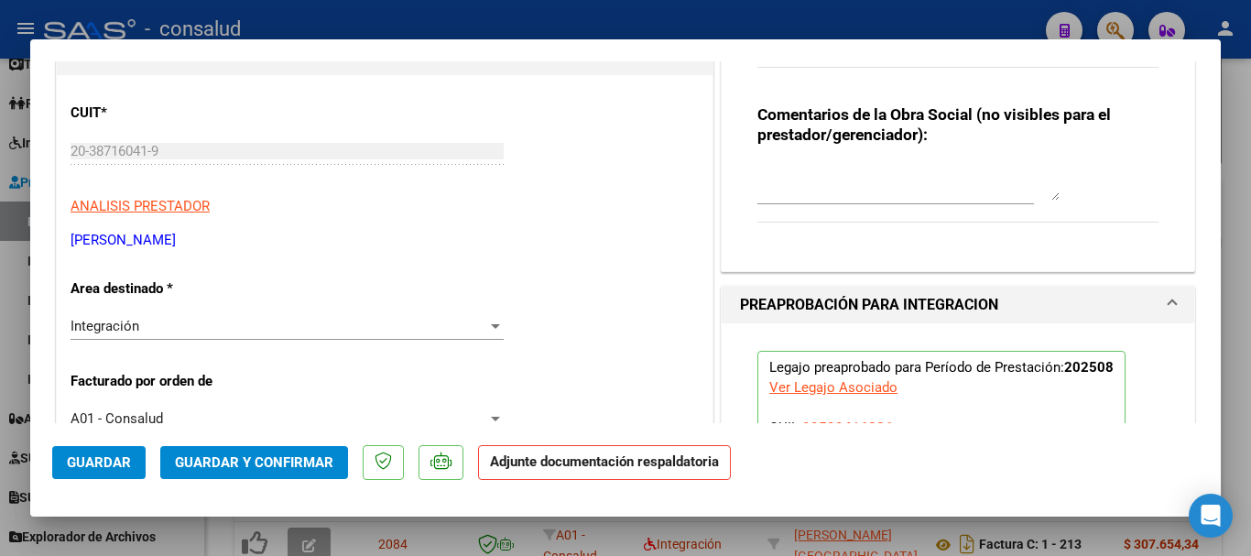
type textarea "FALTA PLANILLA DE ASISTENCIA"
click at [101, 472] on button "Guardar" at bounding box center [98, 462] width 93 height 33
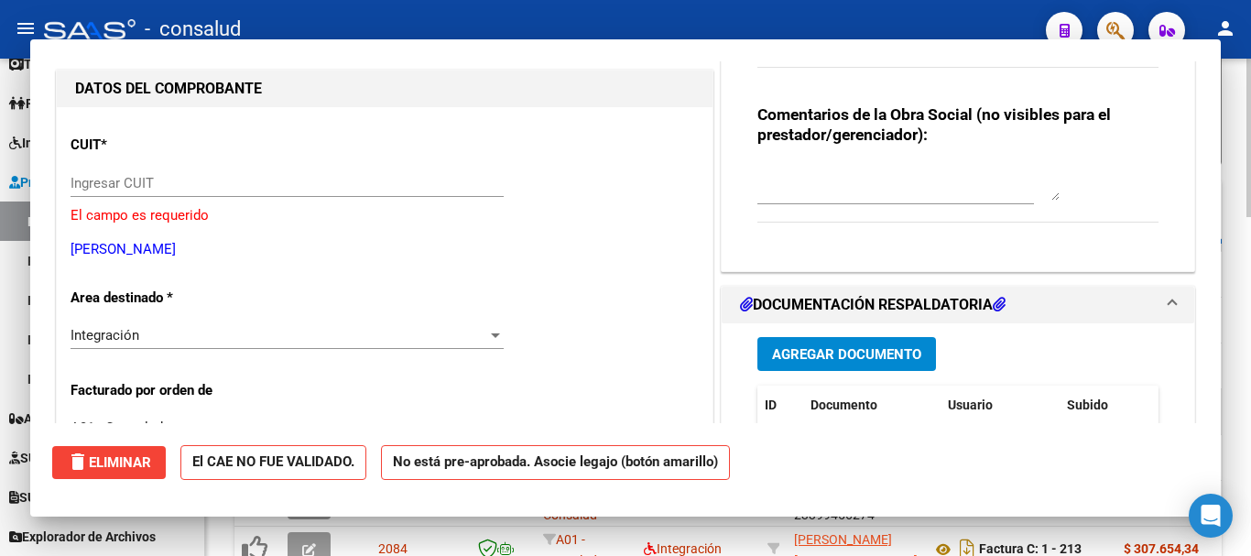
scroll to position [0, 0]
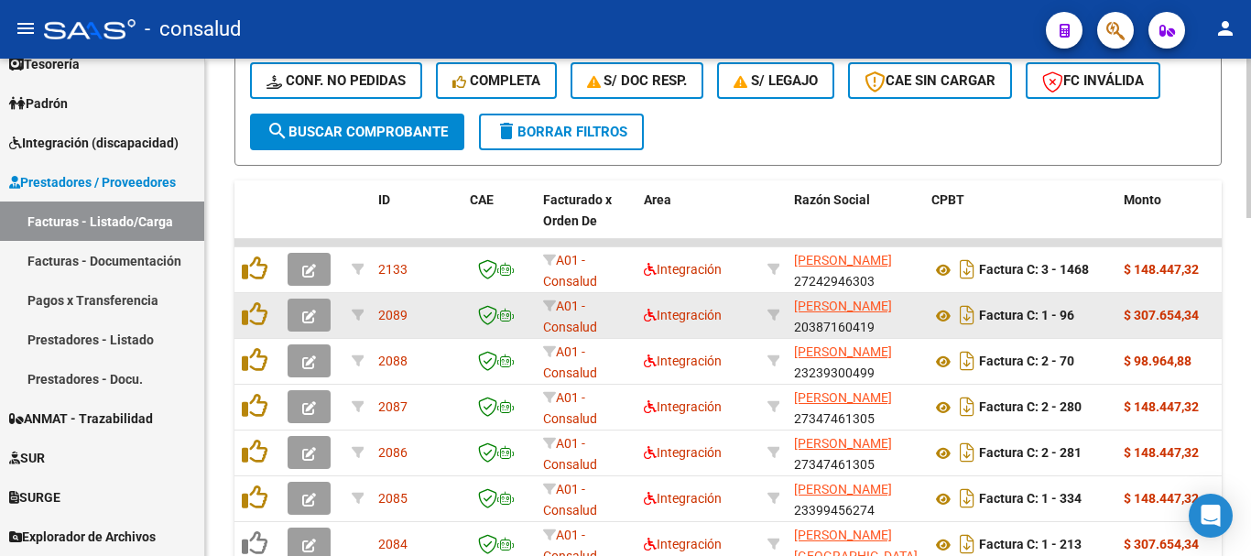
click at [310, 315] on icon "button" at bounding box center [309, 316] width 14 height 14
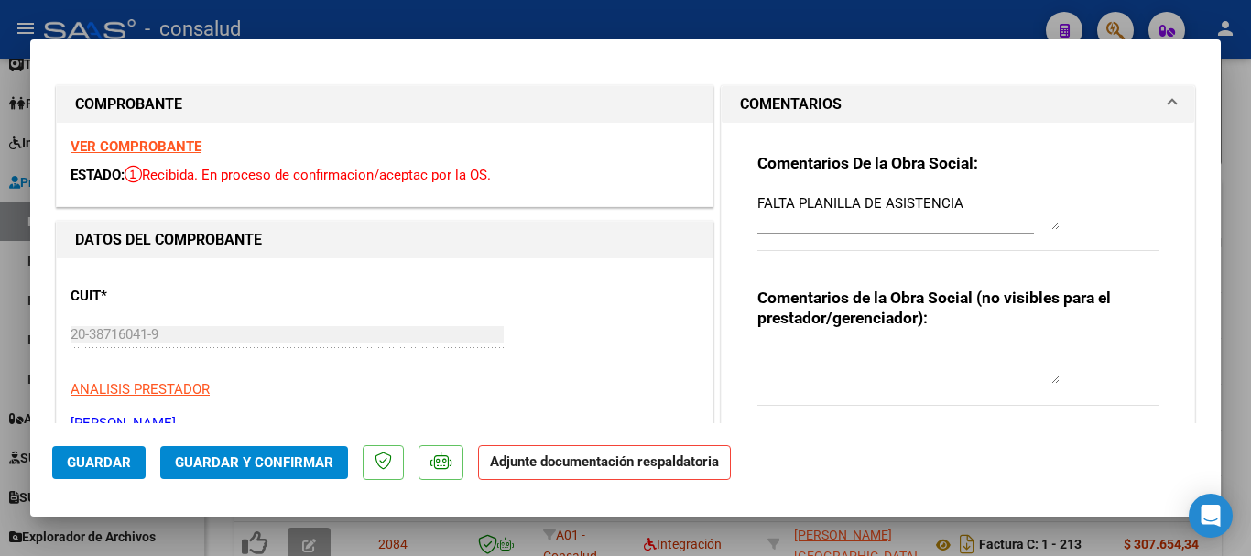
scroll to position [183, 0]
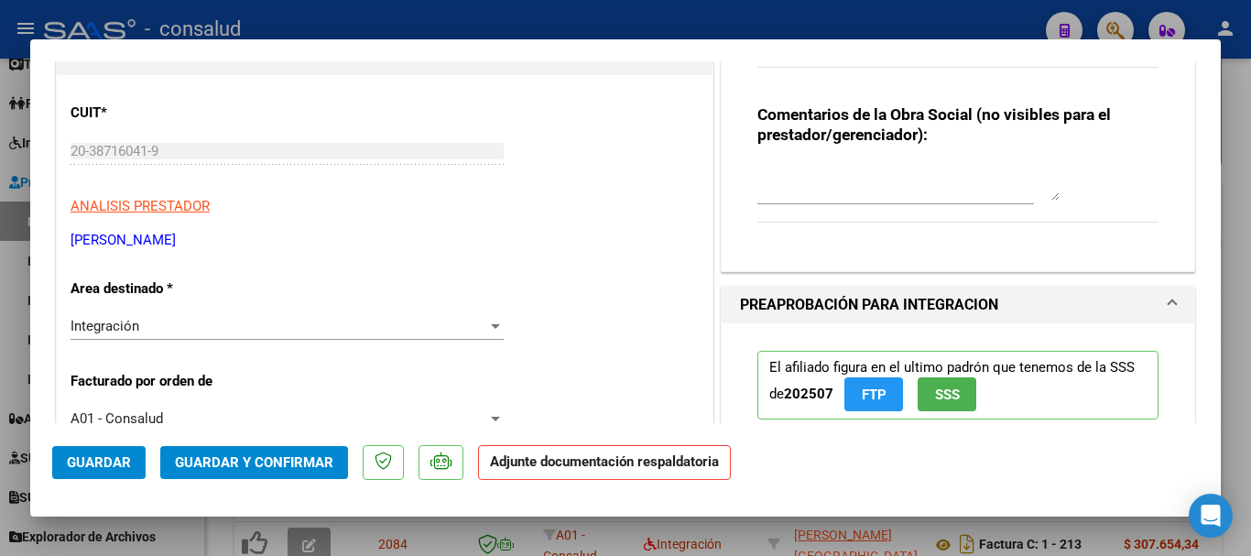
click at [81, 458] on span "Guardar" at bounding box center [99, 462] width 64 height 16
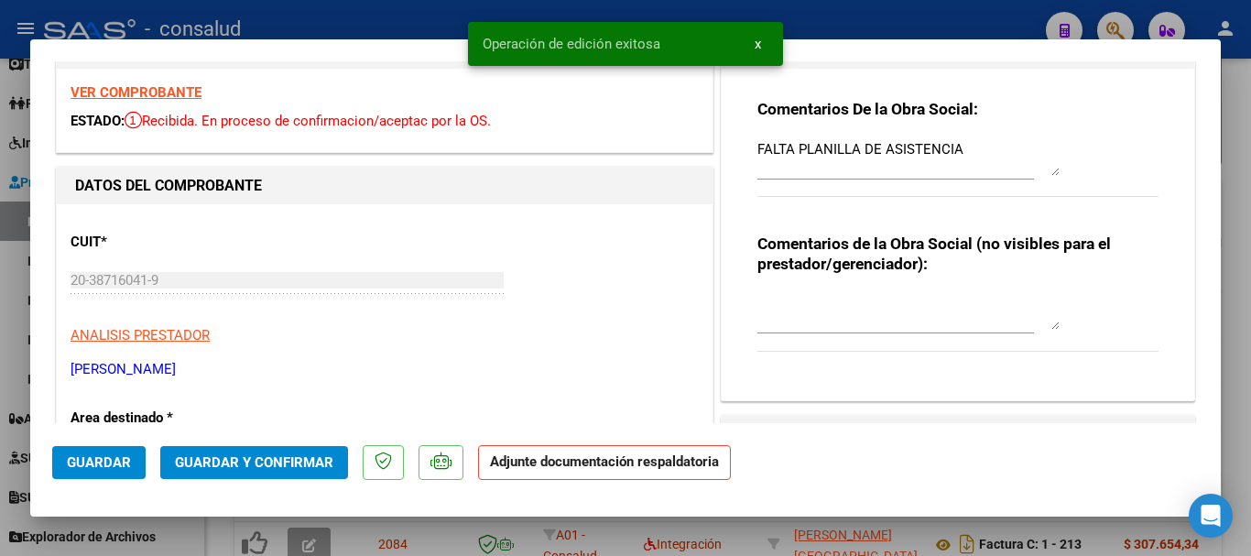
scroll to position [0, 0]
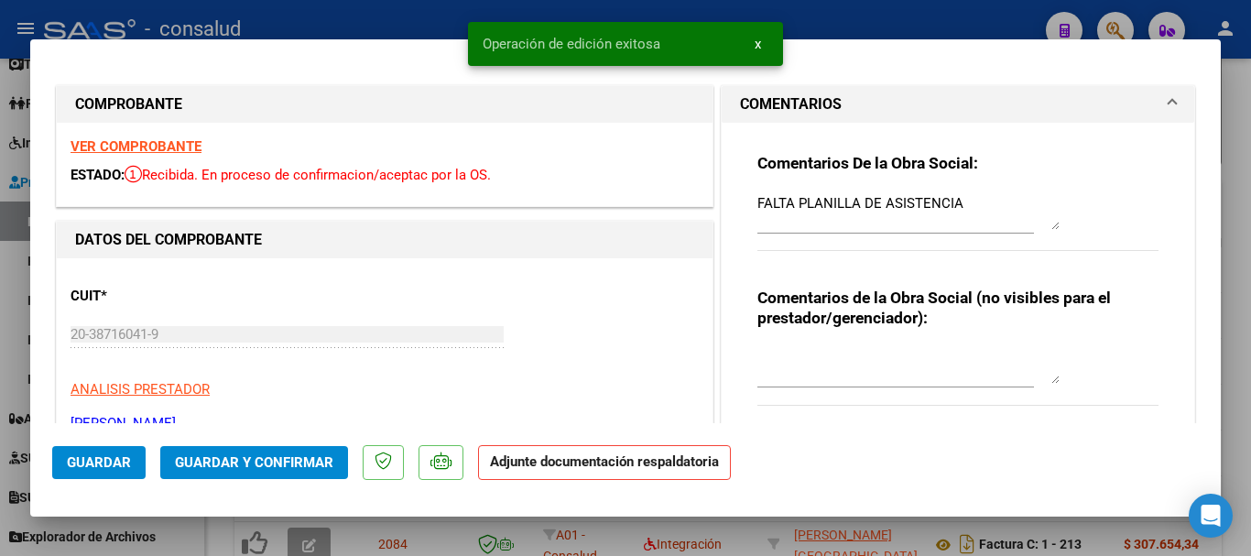
type input "$ 0,00"
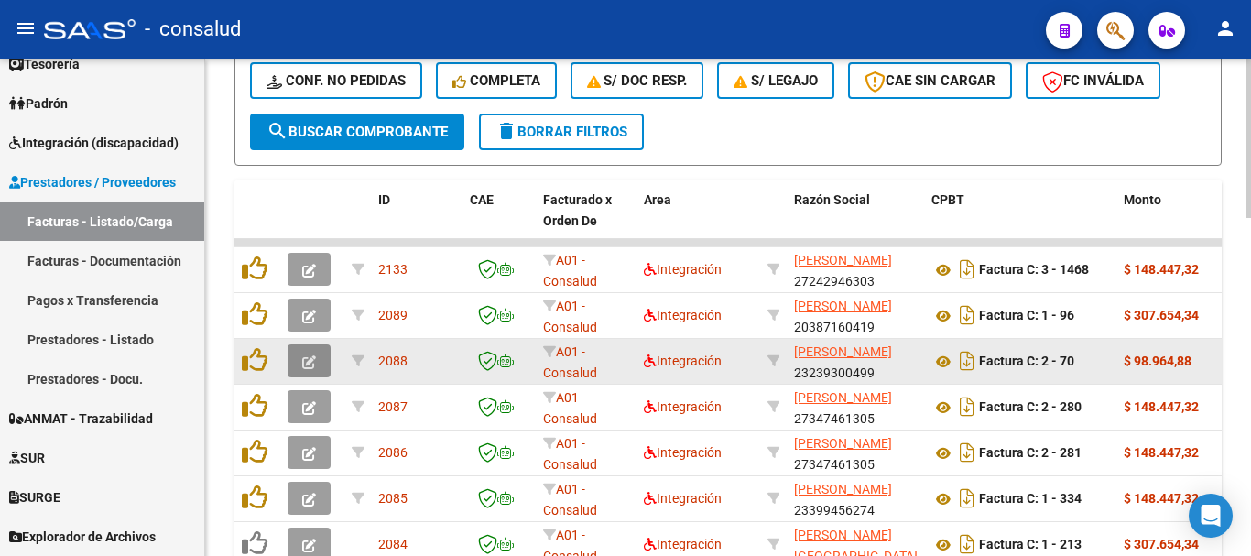
click at [301, 367] on button "button" at bounding box center [309, 360] width 43 height 33
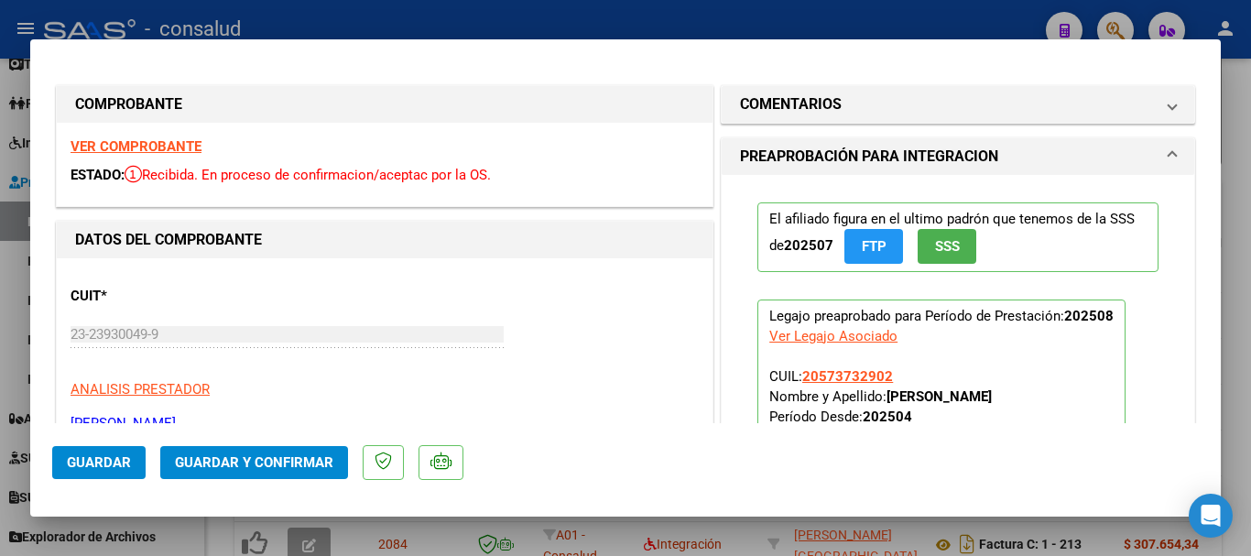
click at [183, 138] on strong "VER COMPROBANTE" at bounding box center [136, 146] width 131 height 16
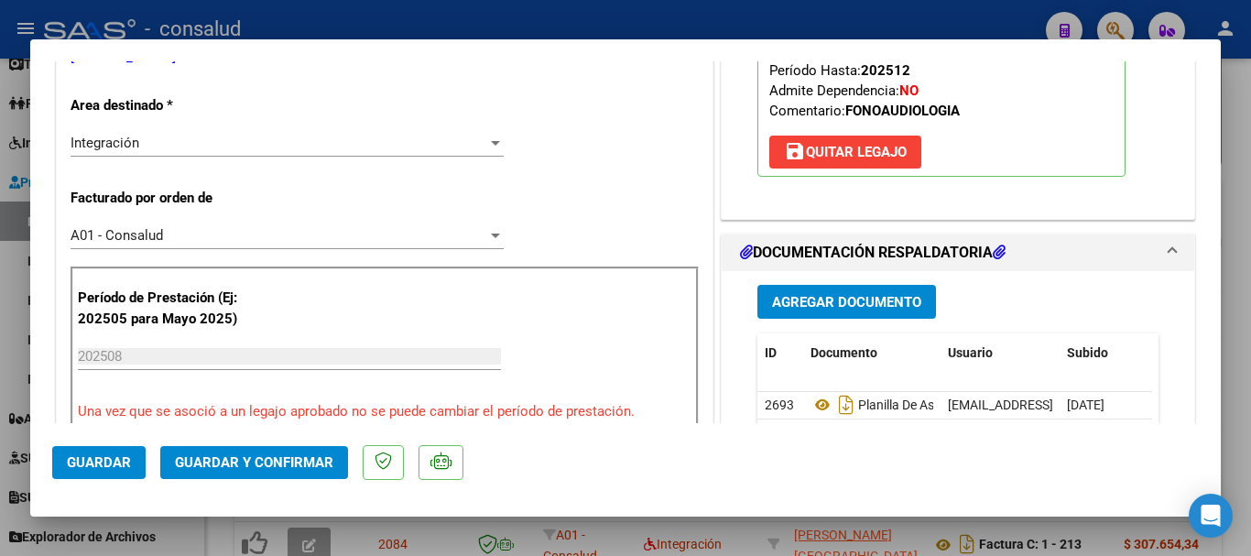
scroll to position [549, 0]
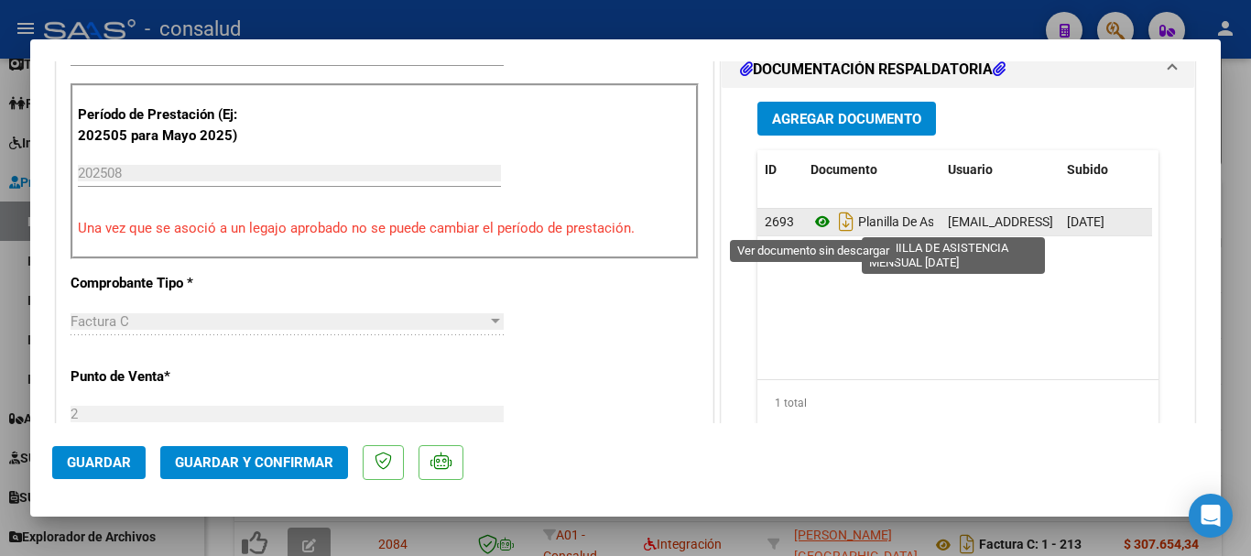
click at [812, 217] on icon at bounding box center [822, 222] width 24 height 22
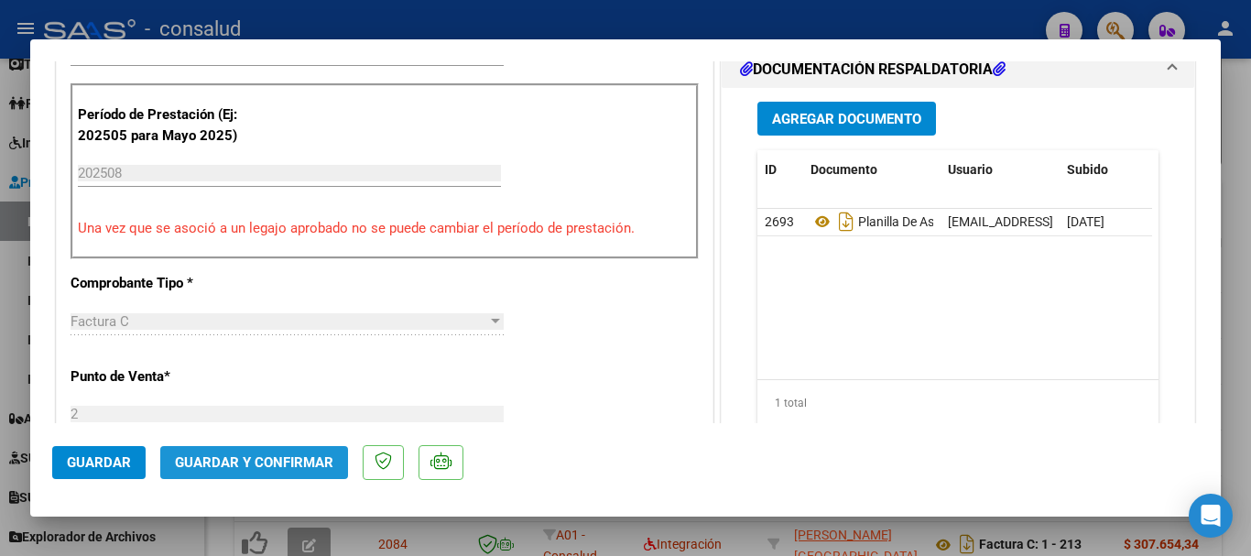
click at [266, 472] on button "Guardar y Confirmar" at bounding box center [254, 462] width 188 height 33
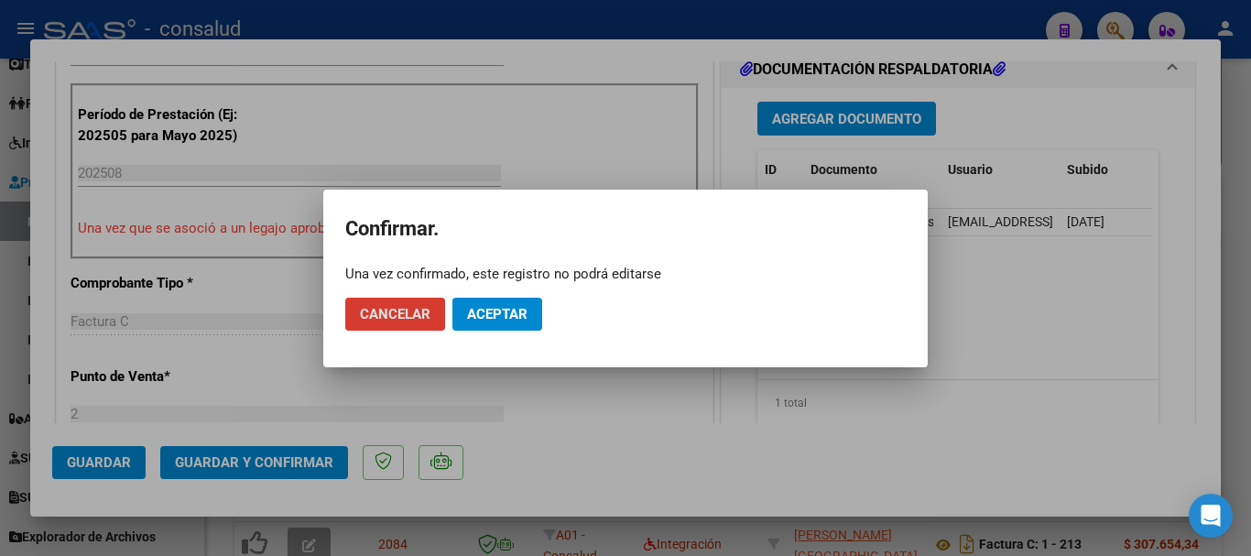
click at [488, 325] on button "Aceptar" at bounding box center [497, 314] width 90 height 33
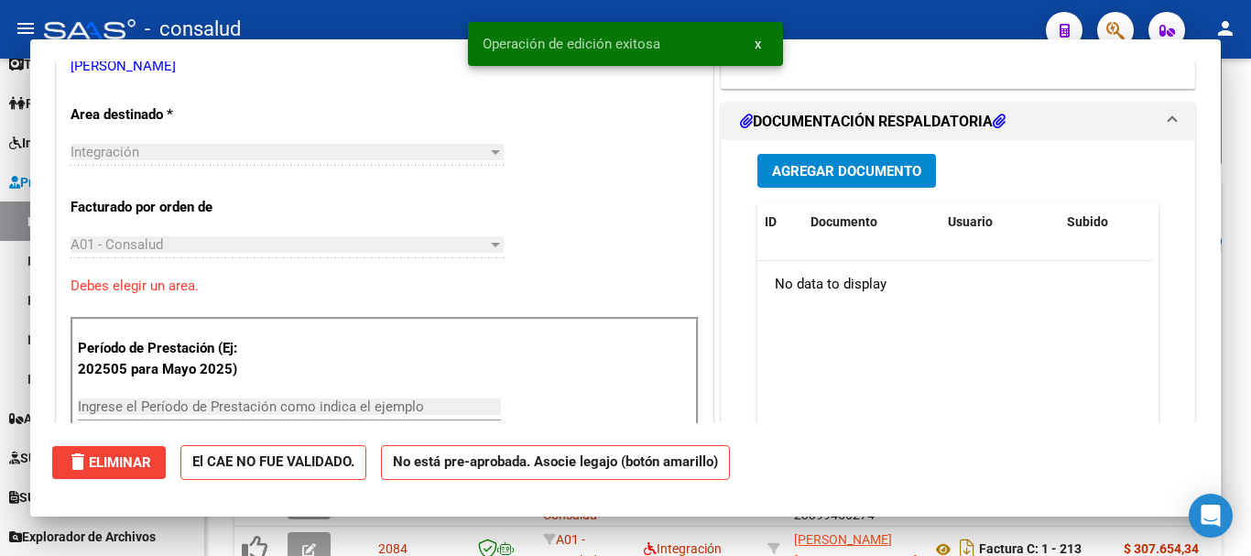
scroll to position [0, 0]
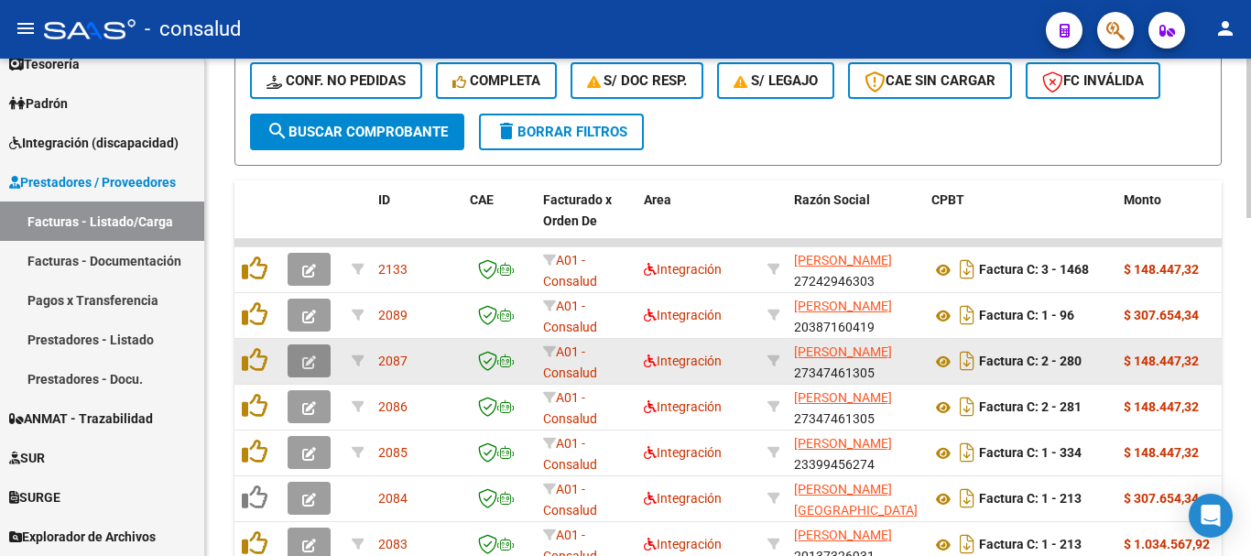
click at [299, 347] on button "button" at bounding box center [309, 360] width 43 height 33
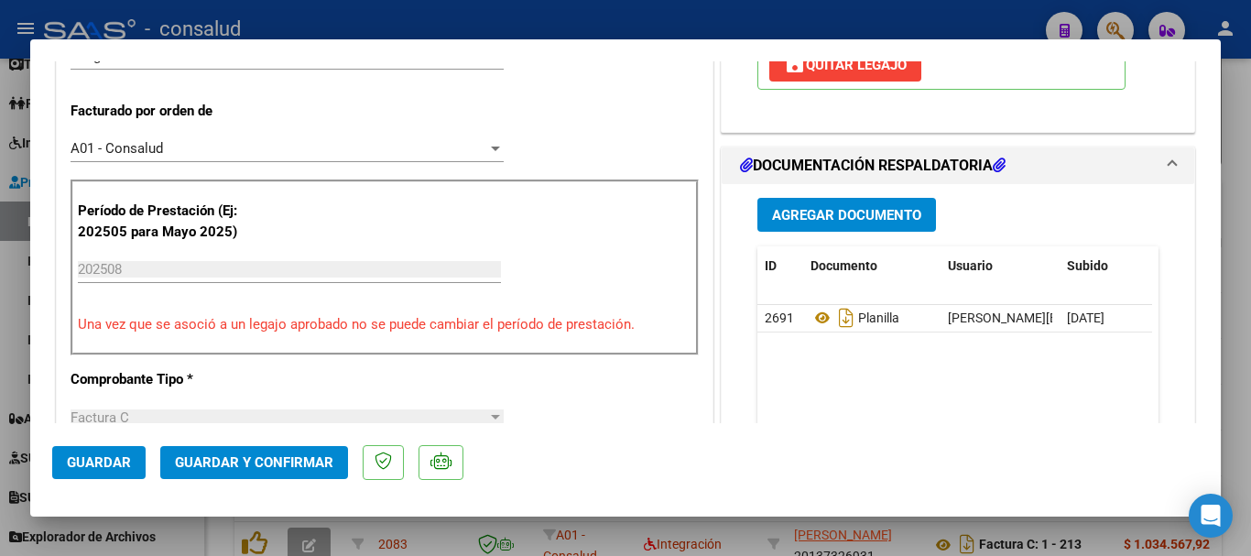
scroll to position [458, 0]
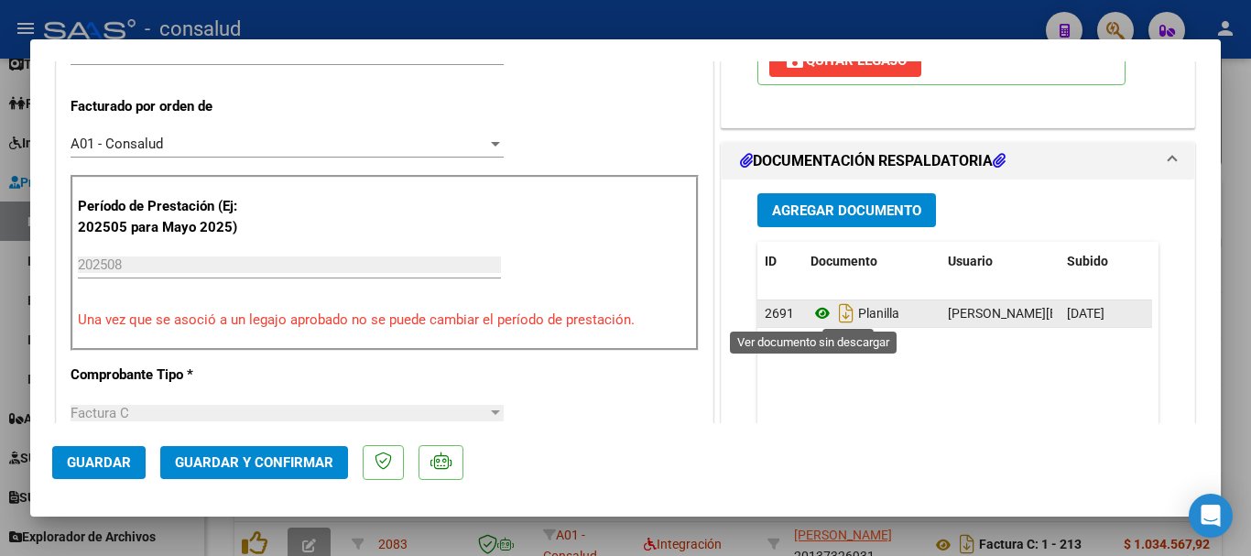
click at [816, 314] on icon at bounding box center [822, 313] width 24 height 22
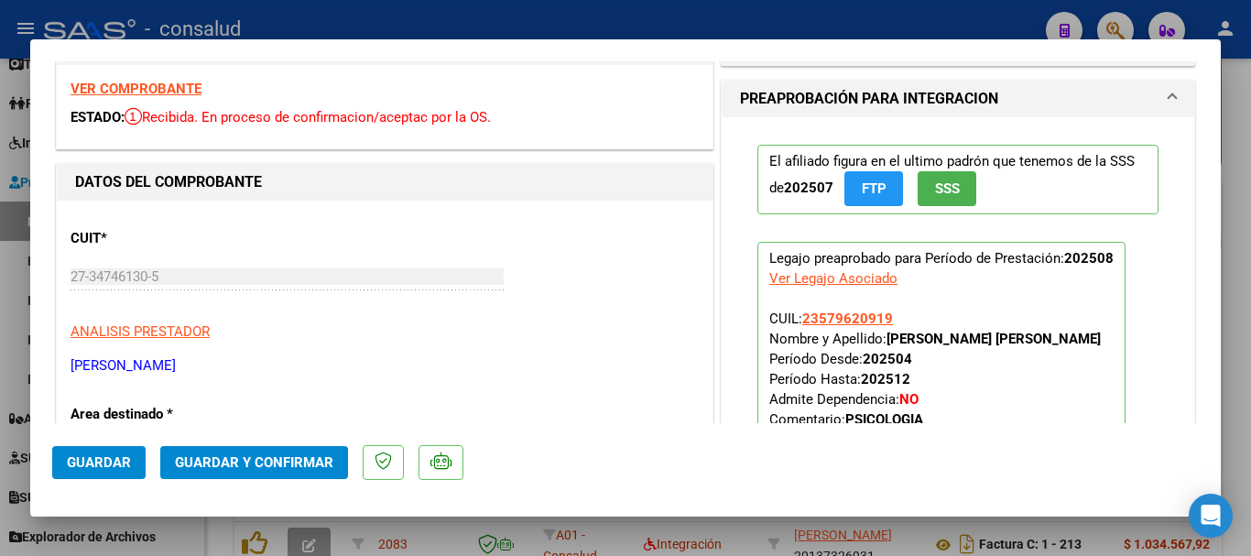
scroll to position [0, 0]
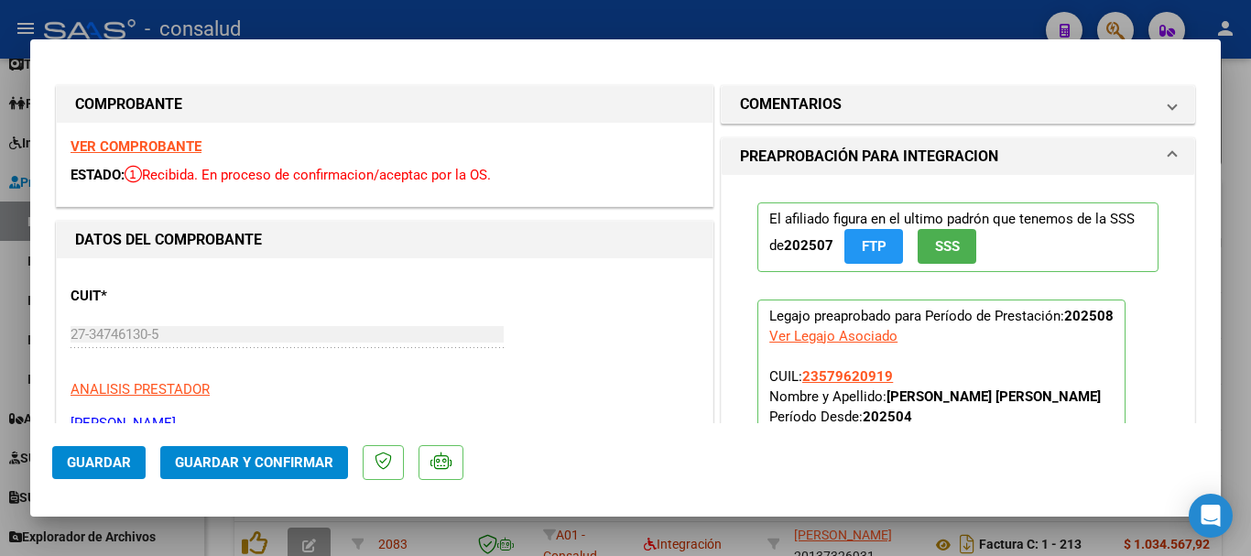
click at [105, 141] on strong "VER COMPROBANTE" at bounding box center [136, 146] width 131 height 16
click at [249, 448] on button "Guardar y Confirmar" at bounding box center [254, 462] width 188 height 33
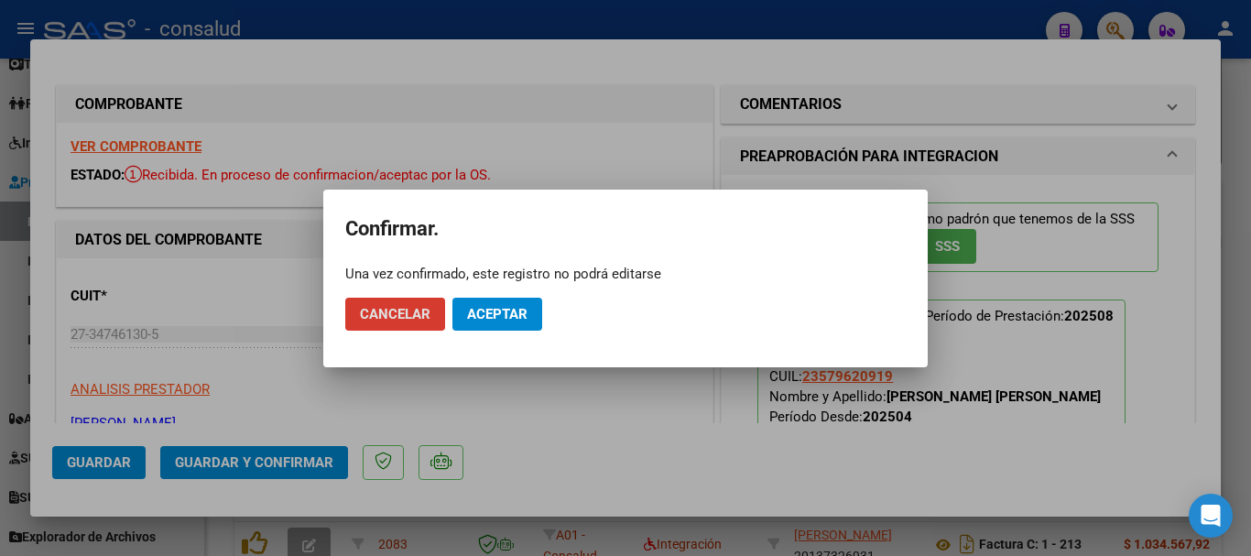
click at [492, 296] on mat-dialog-actions "Cancelar Aceptar" at bounding box center [625, 314] width 560 height 62
click at [495, 303] on button "Aceptar" at bounding box center [497, 314] width 90 height 33
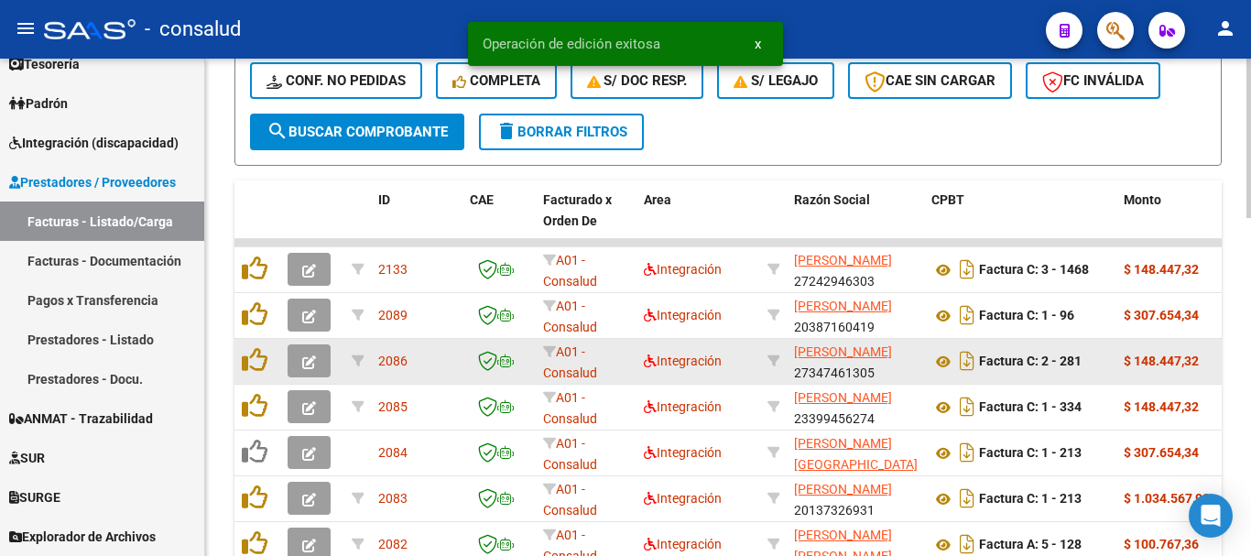
click at [312, 367] on icon "button" at bounding box center [309, 362] width 14 height 14
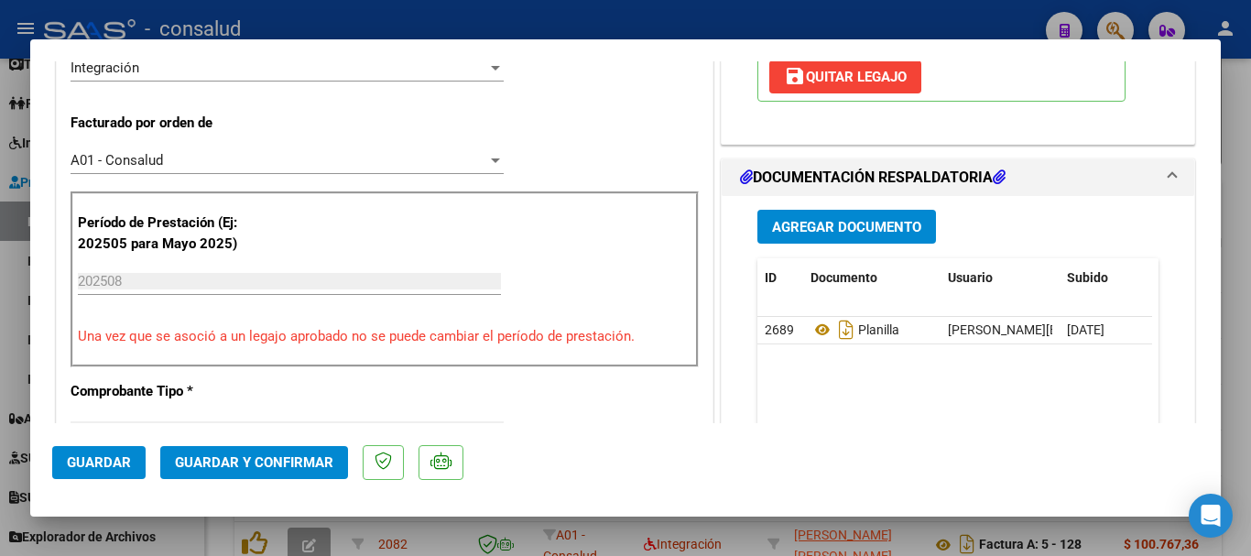
scroll to position [458, 0]
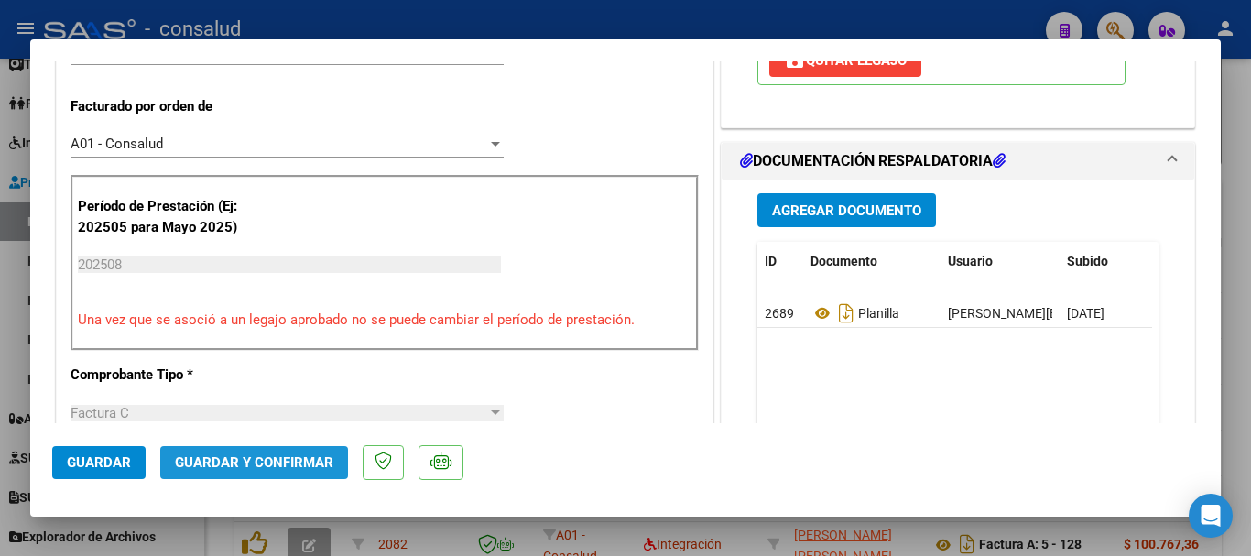
click at [287, 464] on span "Guardar y Confirmar" at bounding box center [254, 462] width 158 height 16
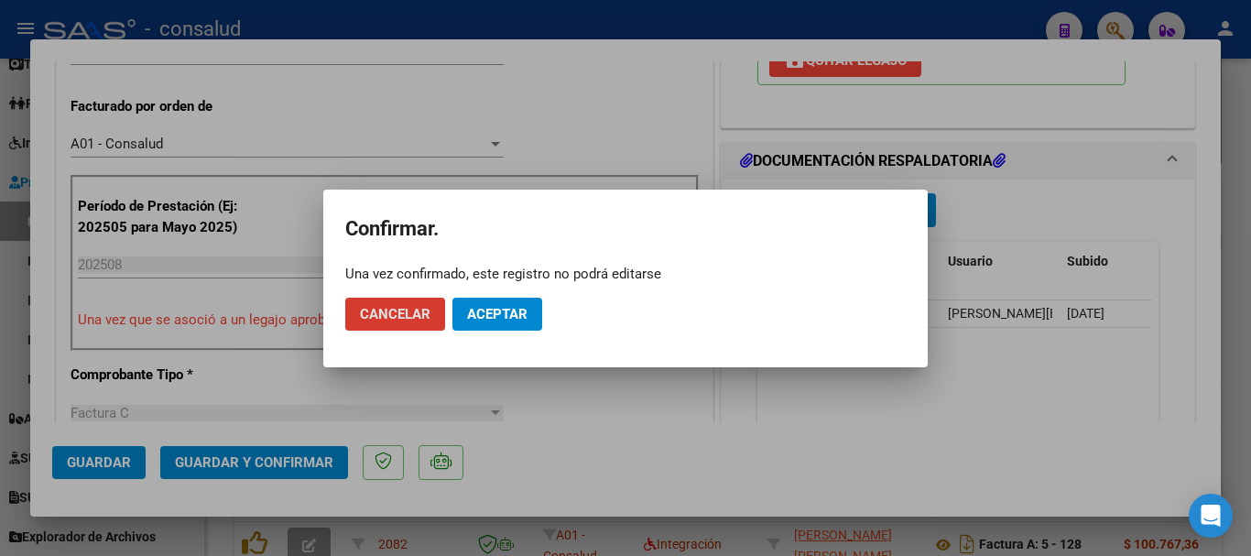
click at [523, 319] on span "Aceptar" at bounding box center [497, 314] width 60 height 16
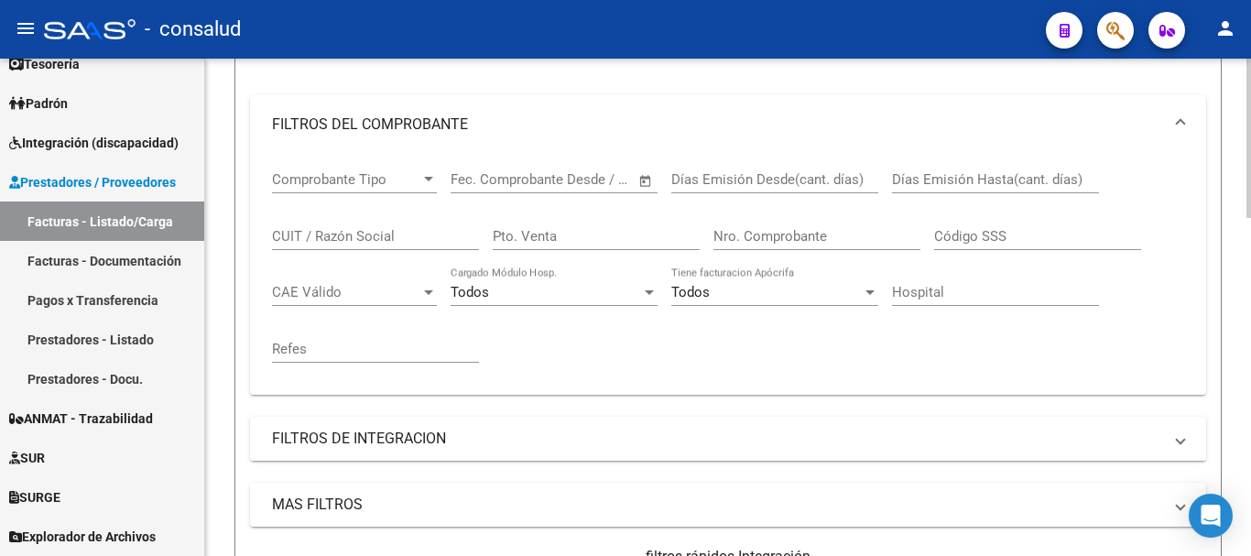
scroll to position [51, 0]
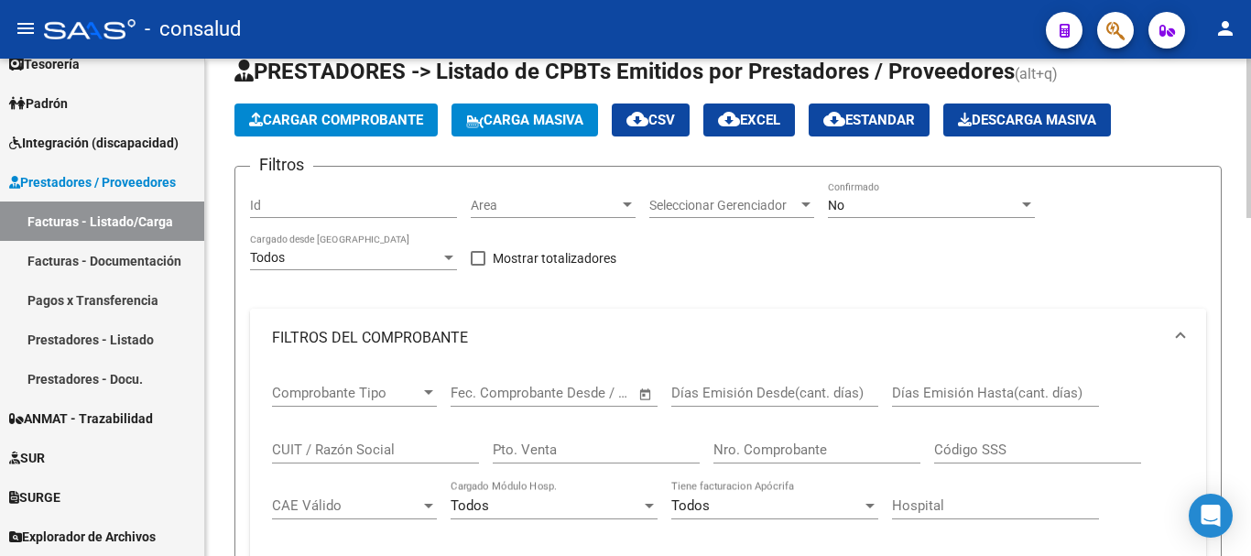
drag, startPoint x: 1182, startPoint y: 331, endPoint x: 1181, endPoint y: 342, distance: 10.1
click at [1181, 331] on span at bounding box center [1180, 338] width 7 height 20
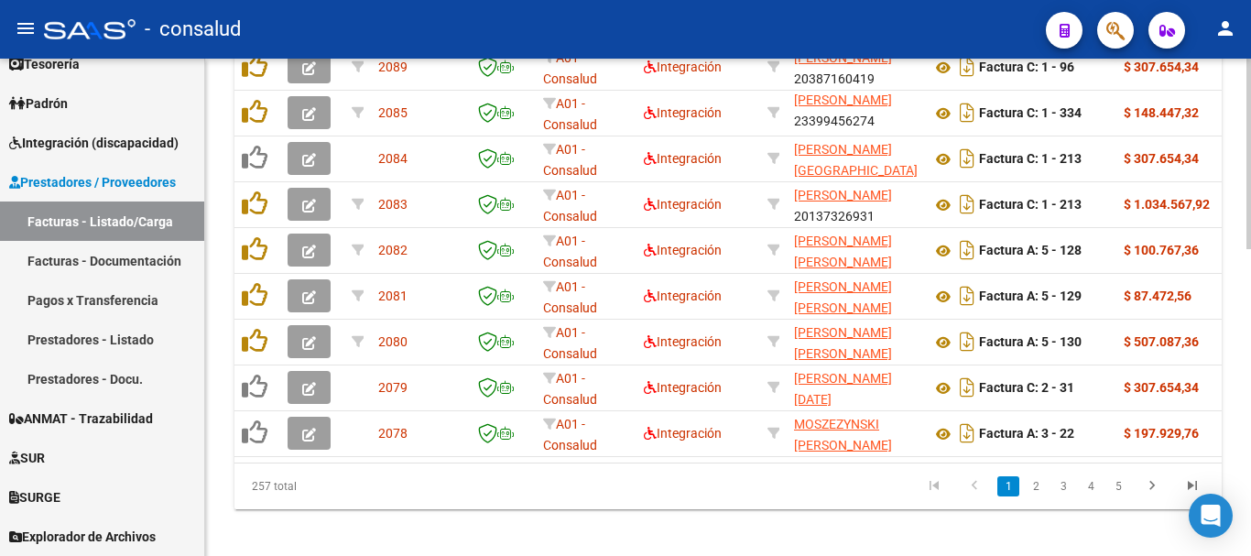
scroll to position [803, 0]
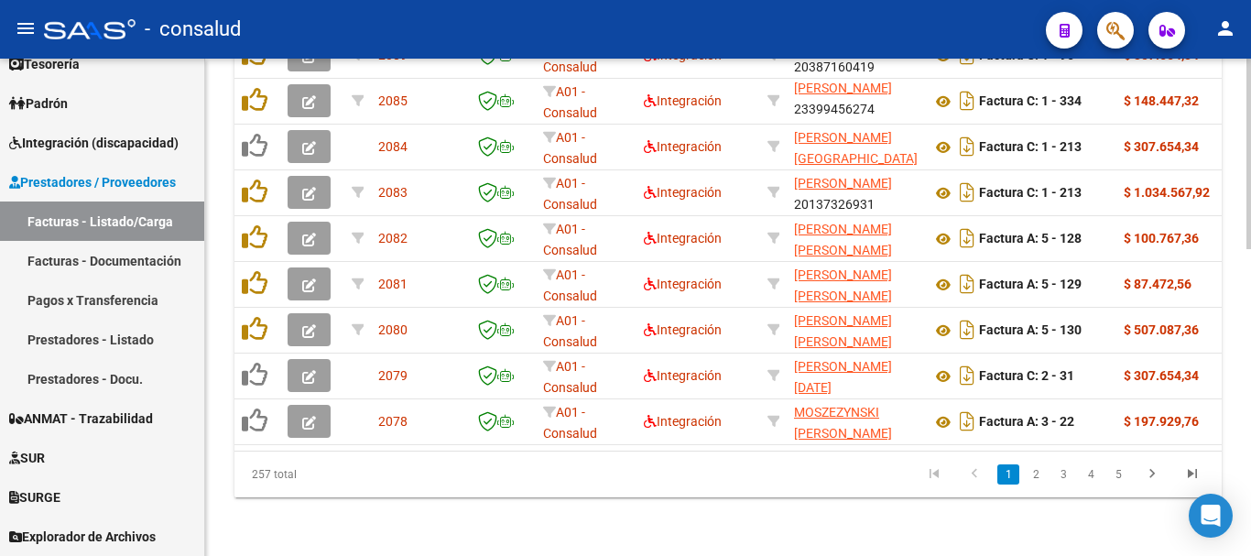
click at [1250, 439] on div at bounding box center [1248, 460] width 5 height 190
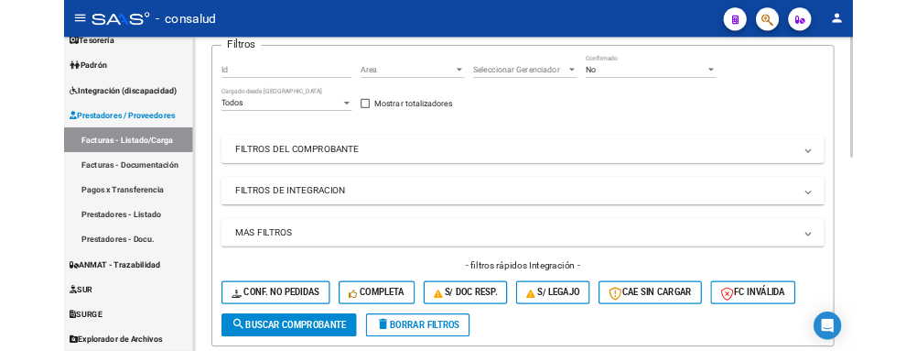
scroll to position [71, 0]
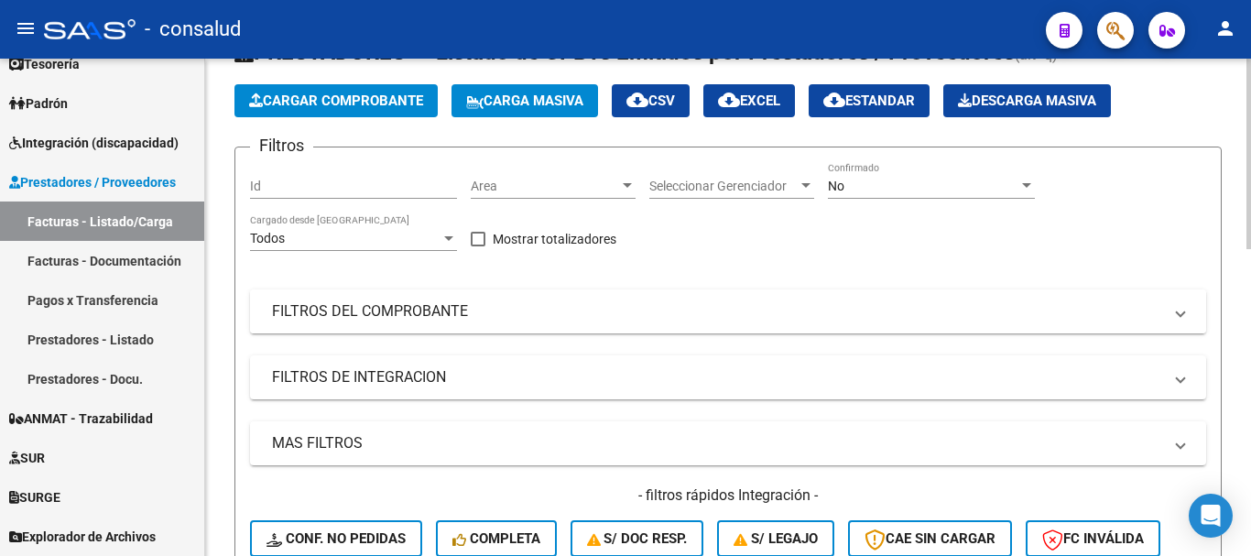
click at [415, 309] on mat-panel-title "FILTROS DEL COMPROBANTE" at bounding box center [717, 311] width 890 height 20
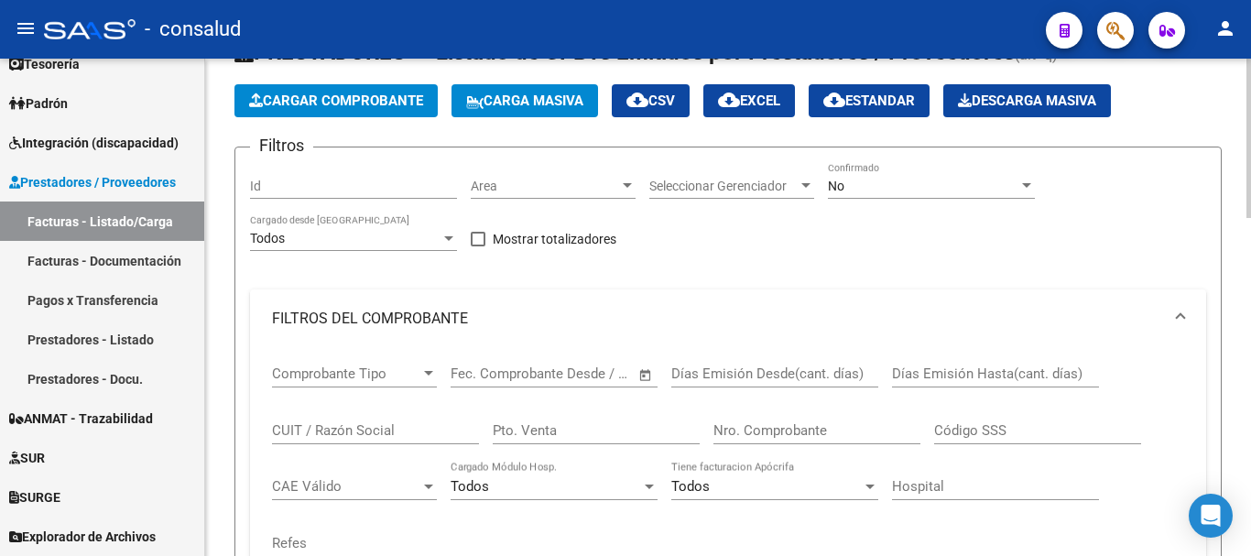
click at [384, 431] on input "CUIT / Razón Social" at bounding box center [375, 430] width 207 height 16
type input "20320421196"
click at [898, 190] on div "No" at bounding box center [923, 187] width 190 height 16
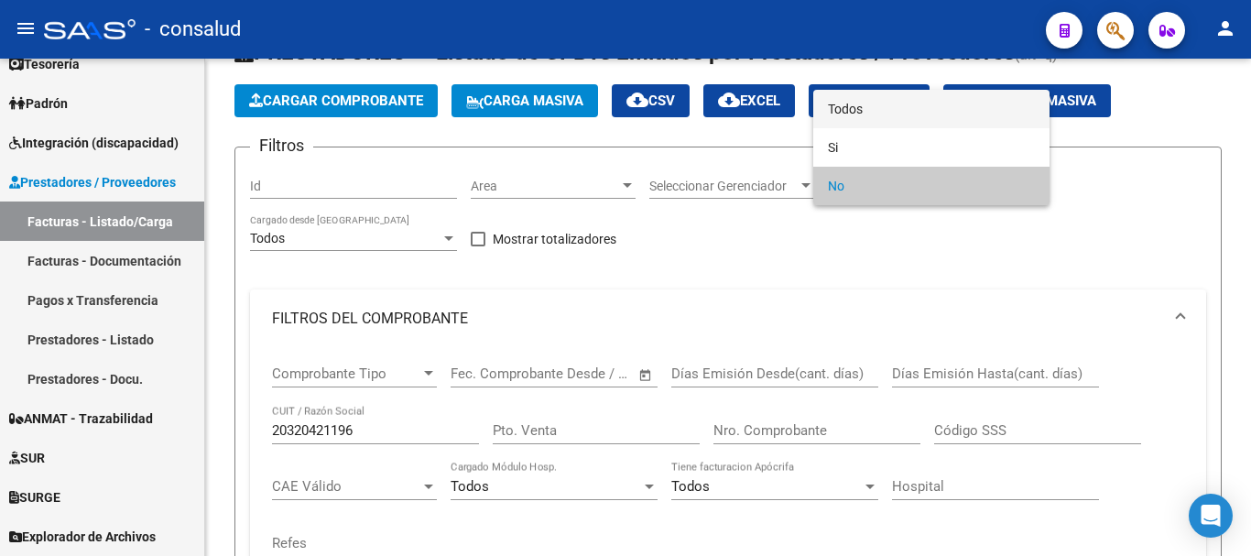
click at [910, 114] on span "Todos" at bounding box center [931, 109] width 207 height 38
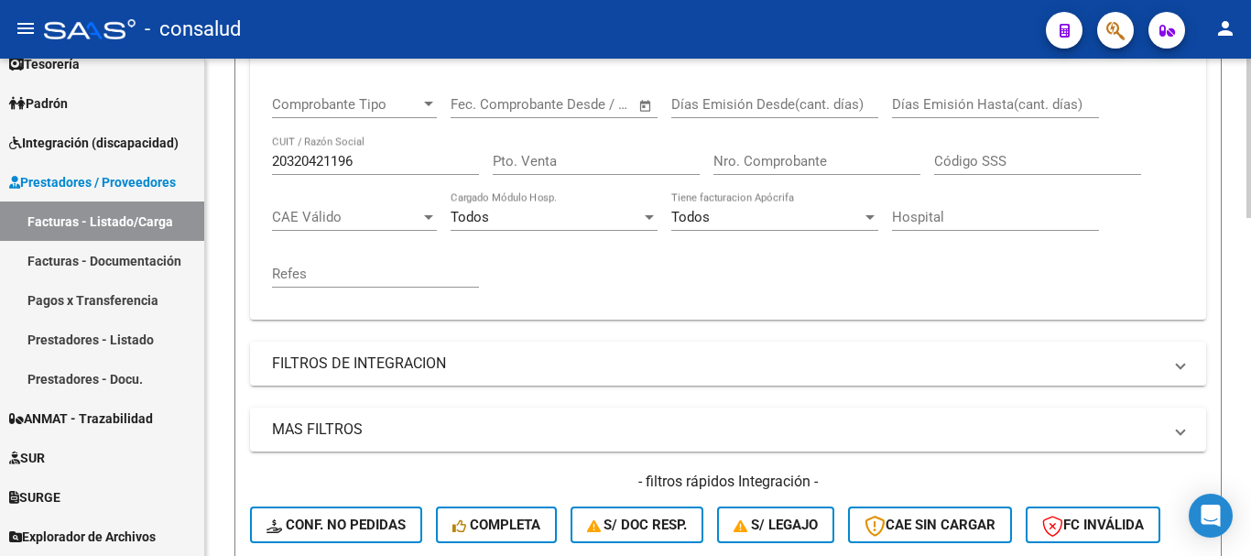
scroll to position [528, 0]
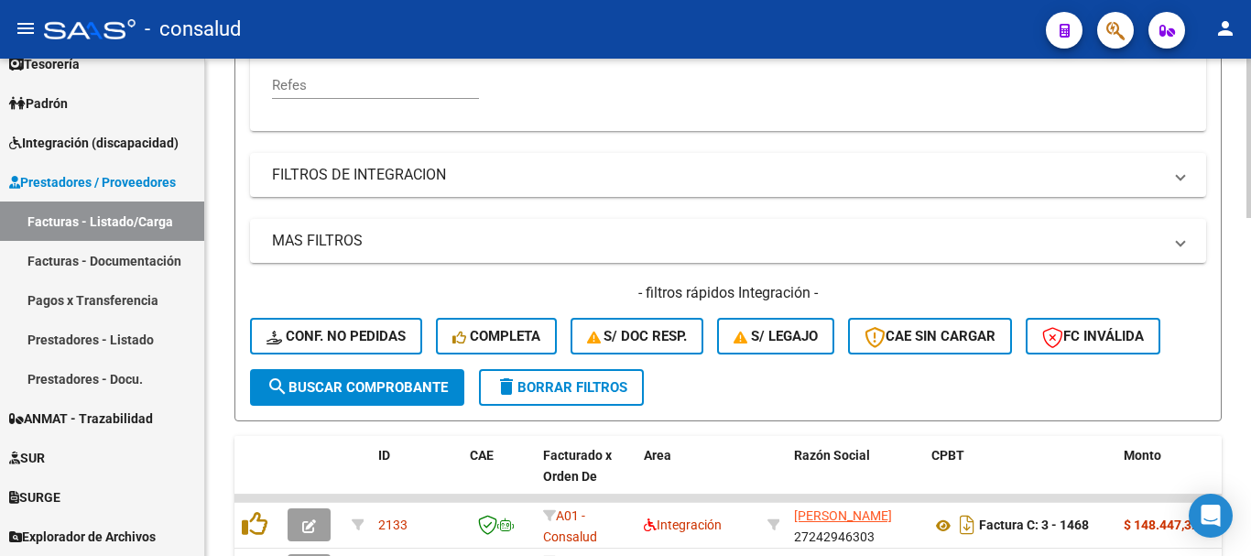
click at [392, 410] on form "Filtros Id Area Area Seleccionar Gerenciador Seleccionar Gerenciador Todos Conf…" at bounding box center [727, 55] width 987 height 732
click at [408, 389] on span "search Buscar Comprobante" at bounding box center [356, 387] width 181 height 16
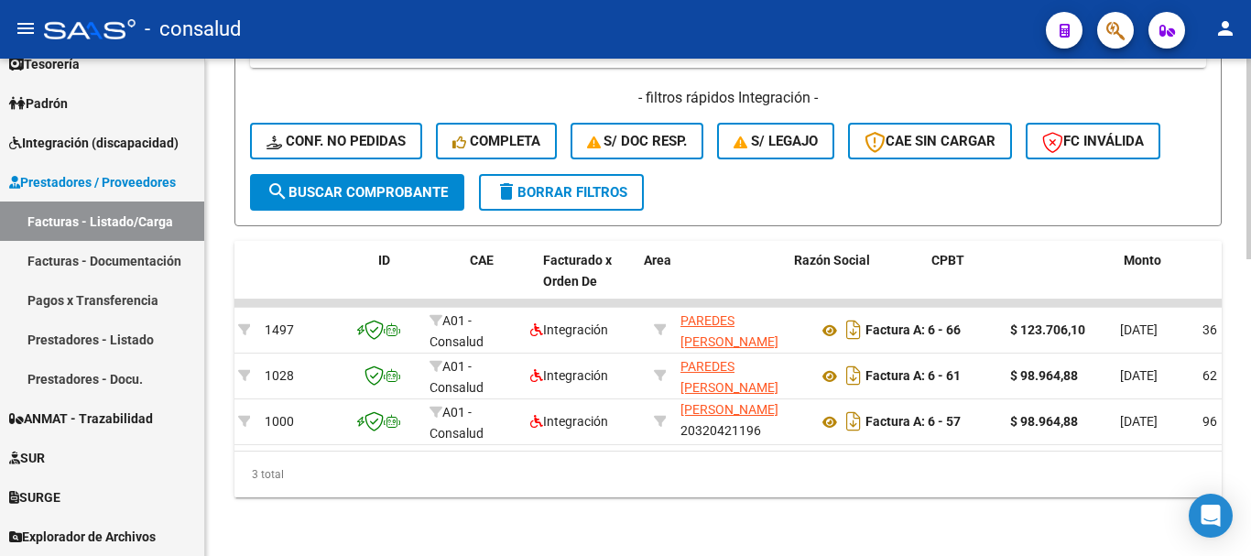
scroll to position [0, 0]
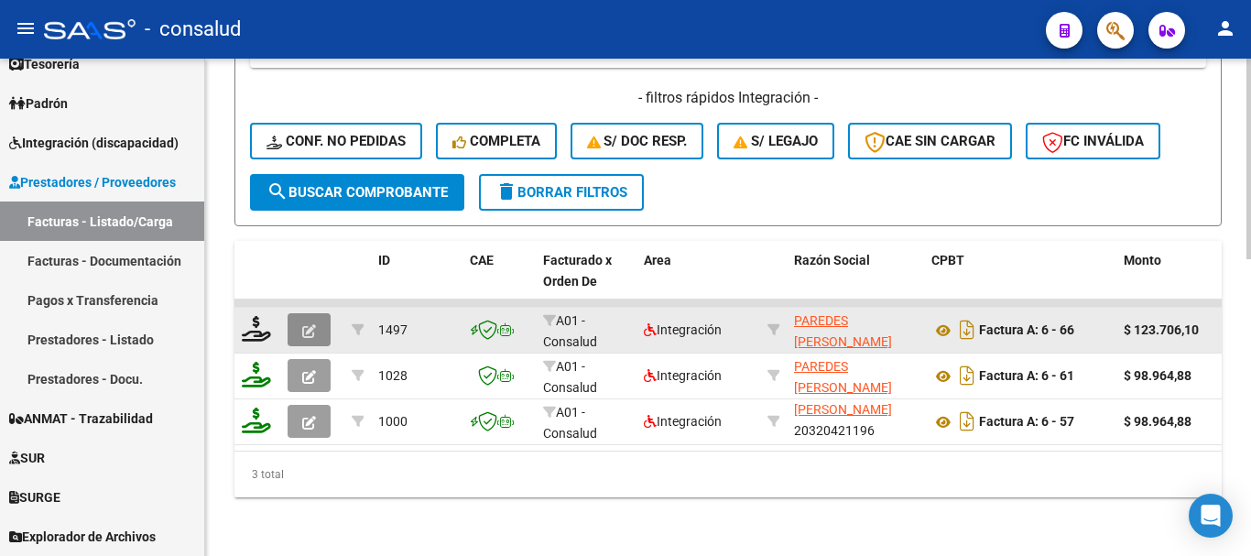
click at [292, 323] on button "button" at bounding box center [309, 329] width 43 height 33
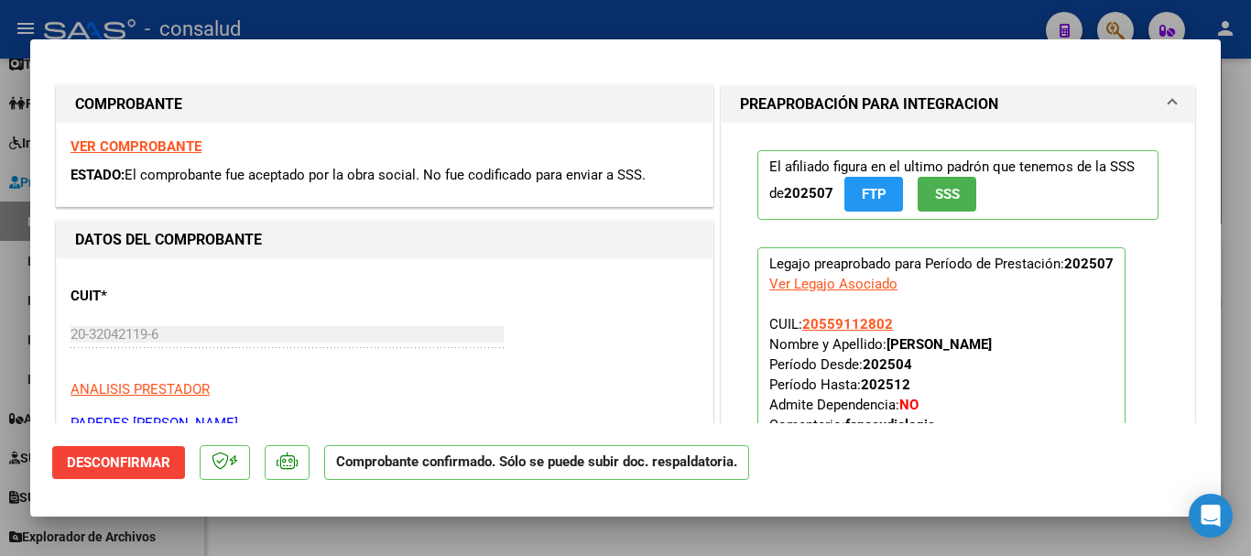
click at [161, 154] on strong "VER COMPROBANTE" at bounding box center [136, 146] width 131 height 16
type input "$ 0,00"
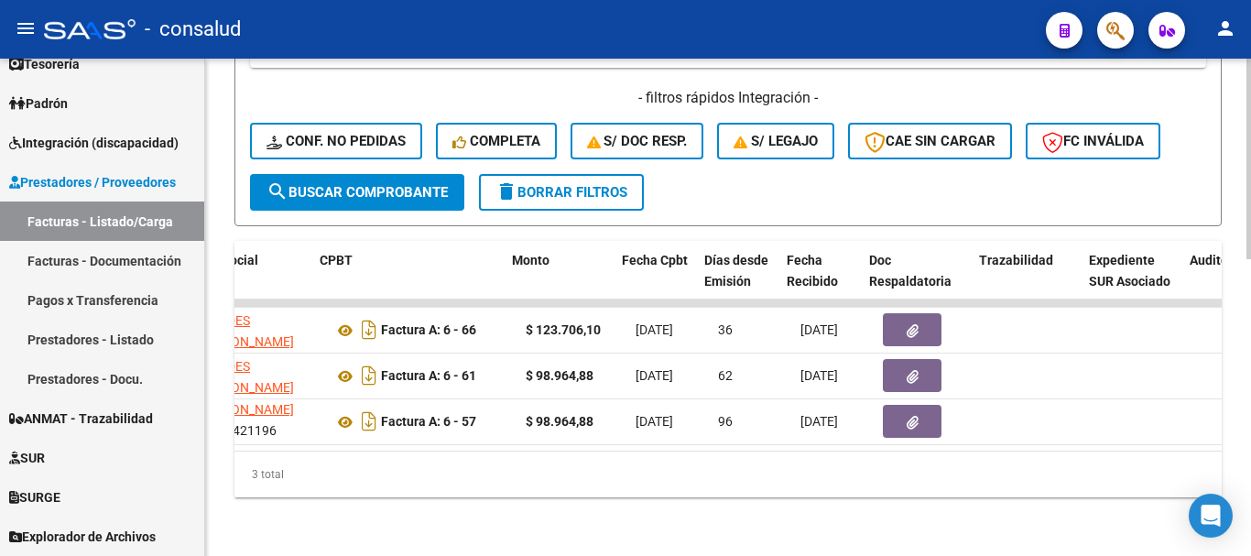
scroll to position [0, 616]
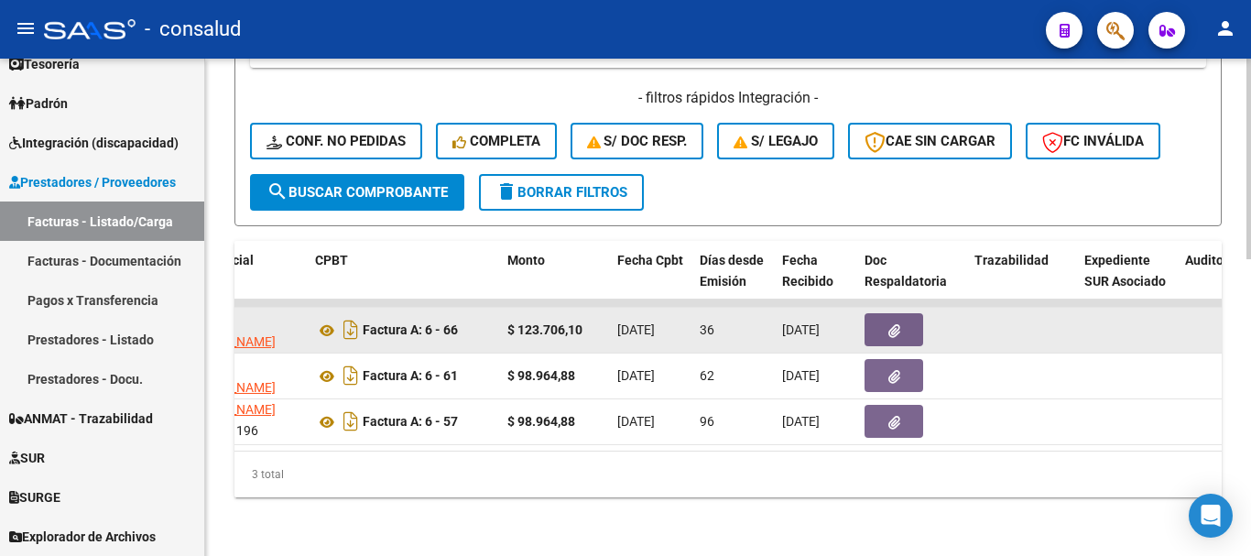
click at [883, 313] on button "button" at bounding box center [893, 329] width 59 height 33
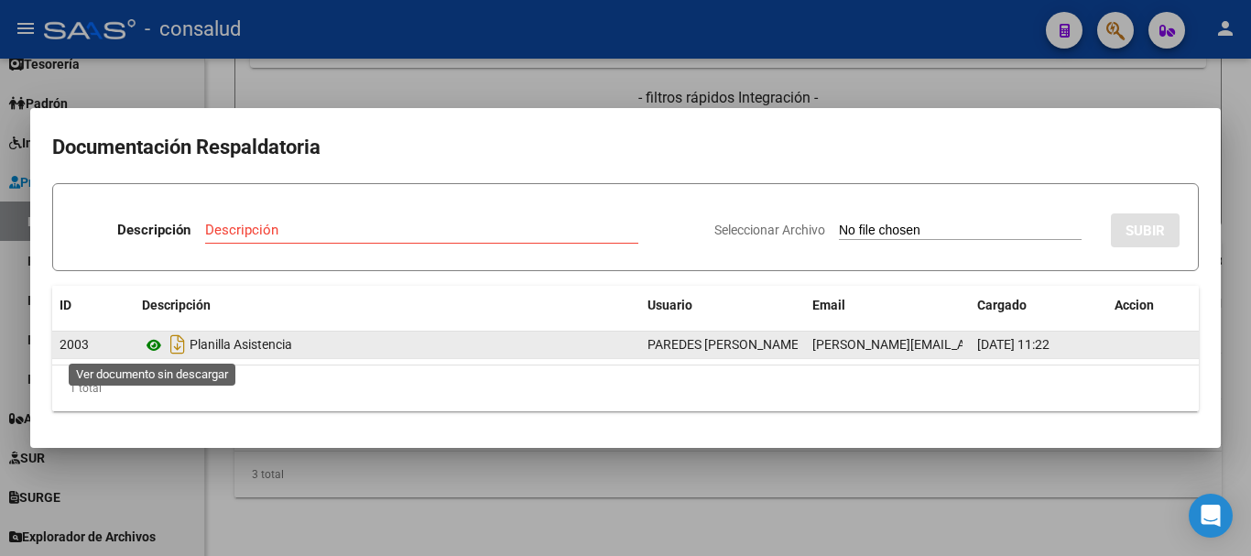
click at [157, 345] on icon at bounding box center [154, 345] width 24 height 22
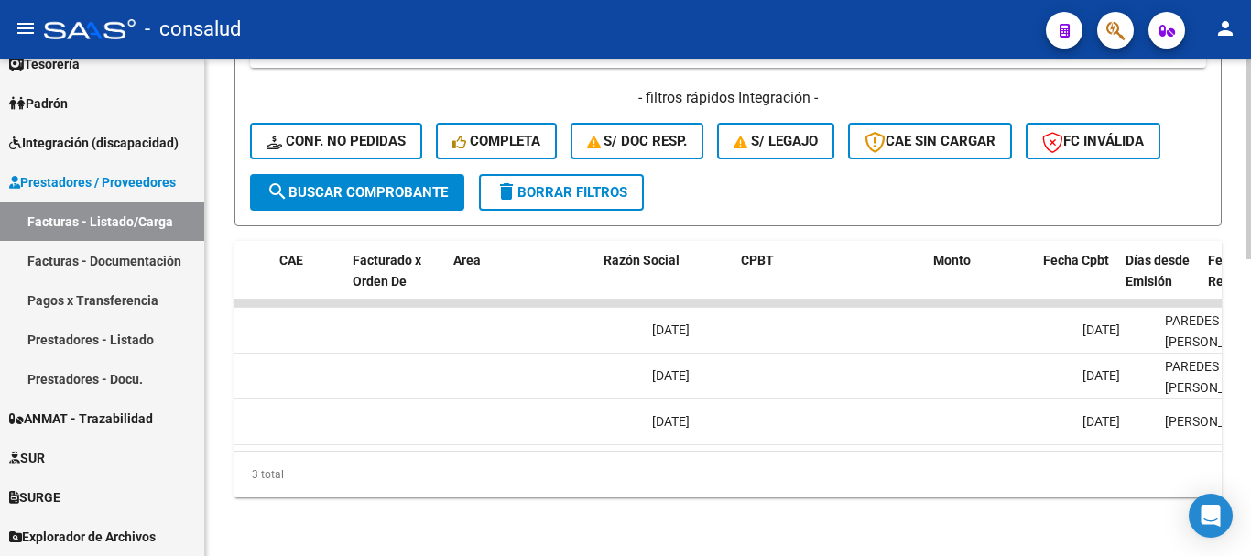
scroll to position [0, 0]
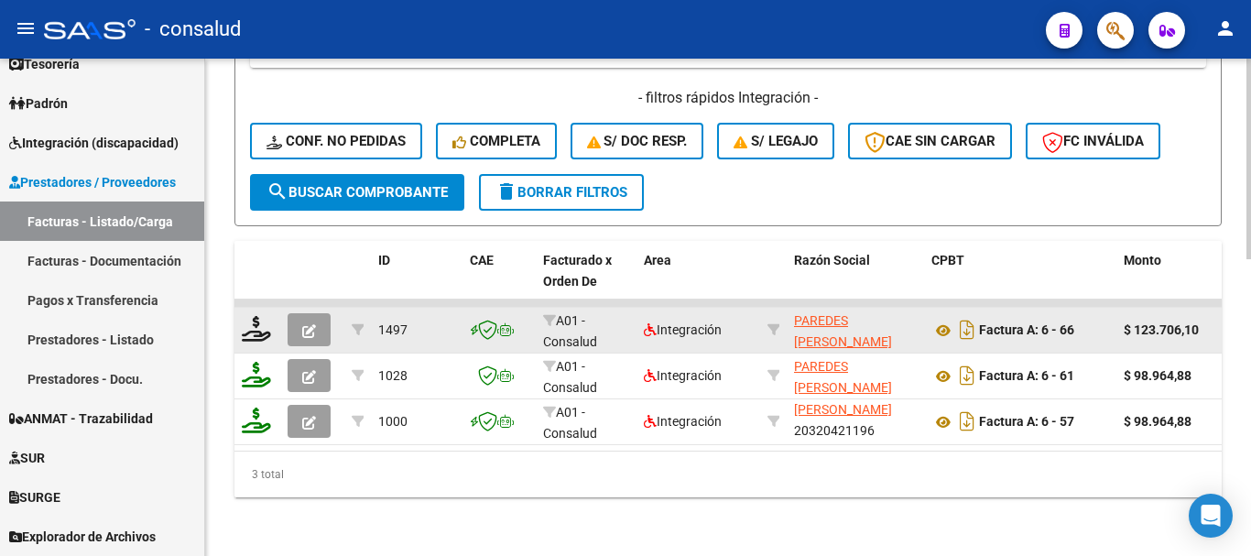
click at [307, 321] on span "button" at bounding box center [309, 329] width 14 height 16
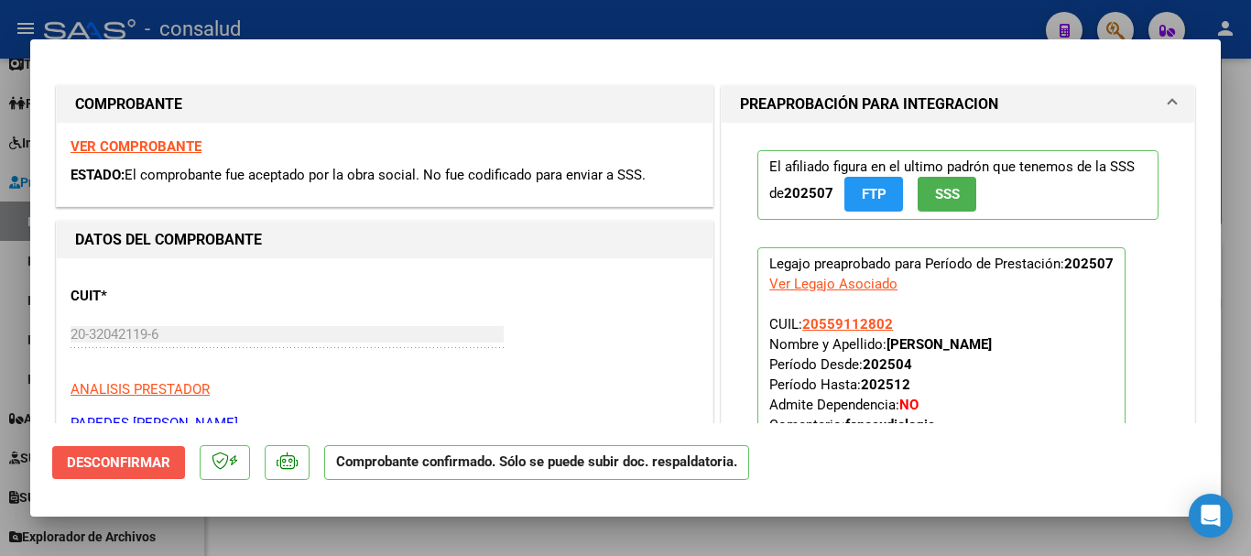
click at [155, 465] on span "Desconfirmar" at bounding box center [118, 462] width 103 height 16
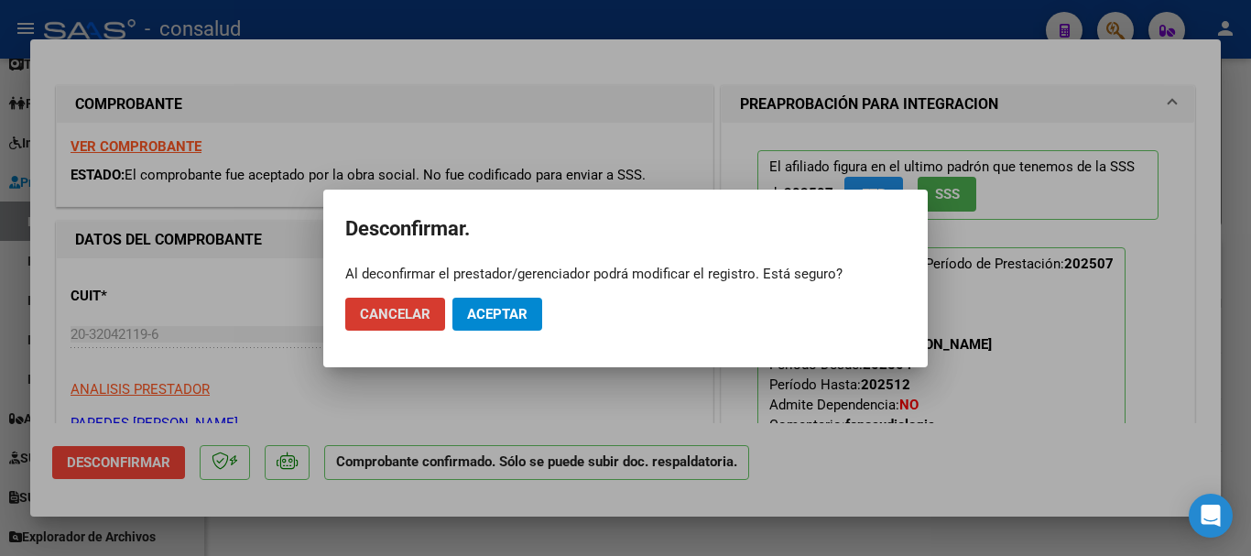
click at [519, 316] on span "Aceptar" at bounding box center [497, 314] width 60 height 16
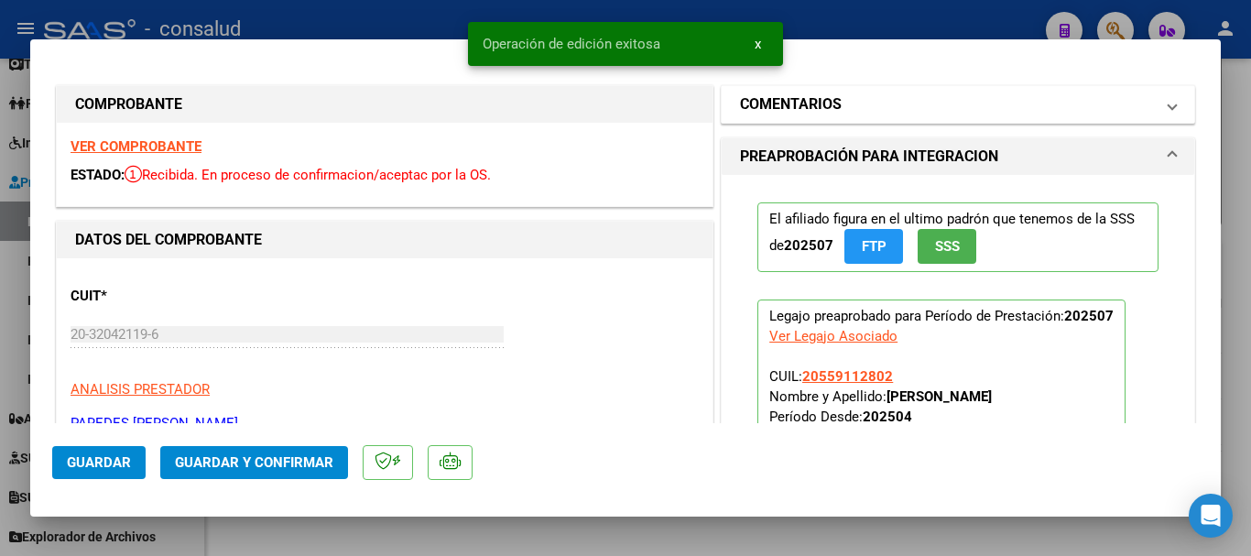
click at [837, 103] on mat-panel-title "COMENTARIOS" at bounding box center [947, 104] width 414 height 22
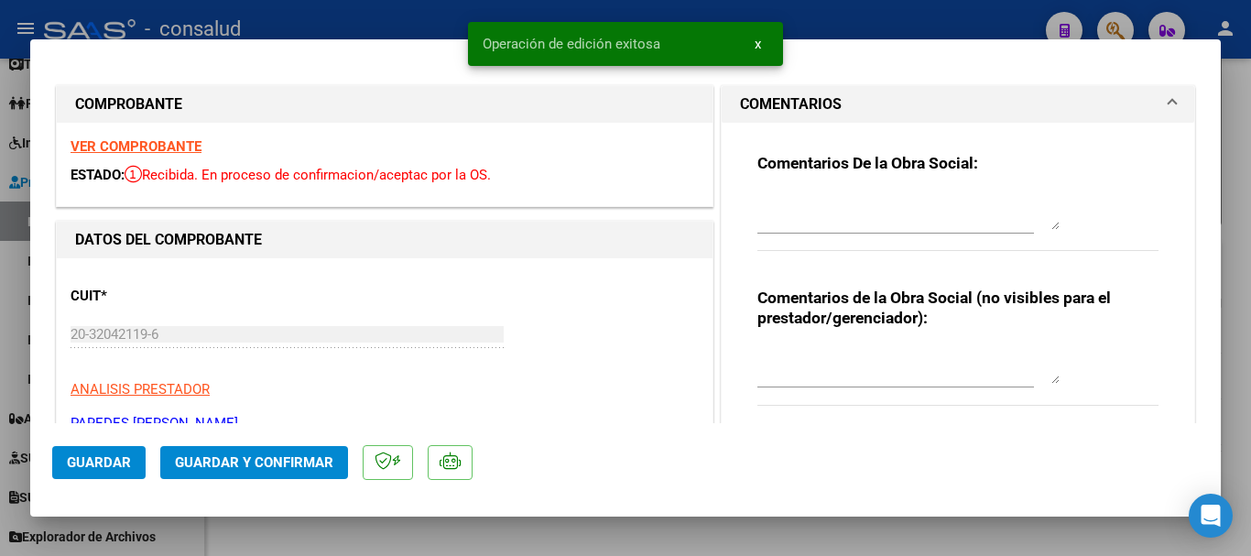
click at [842, 188] on div "Comentarios De la Obra Social:" at bounding box center [957, 212] width 401 height 118
click at [793, 193] on textarea at bounding box center [908, 211] width 302 height 37
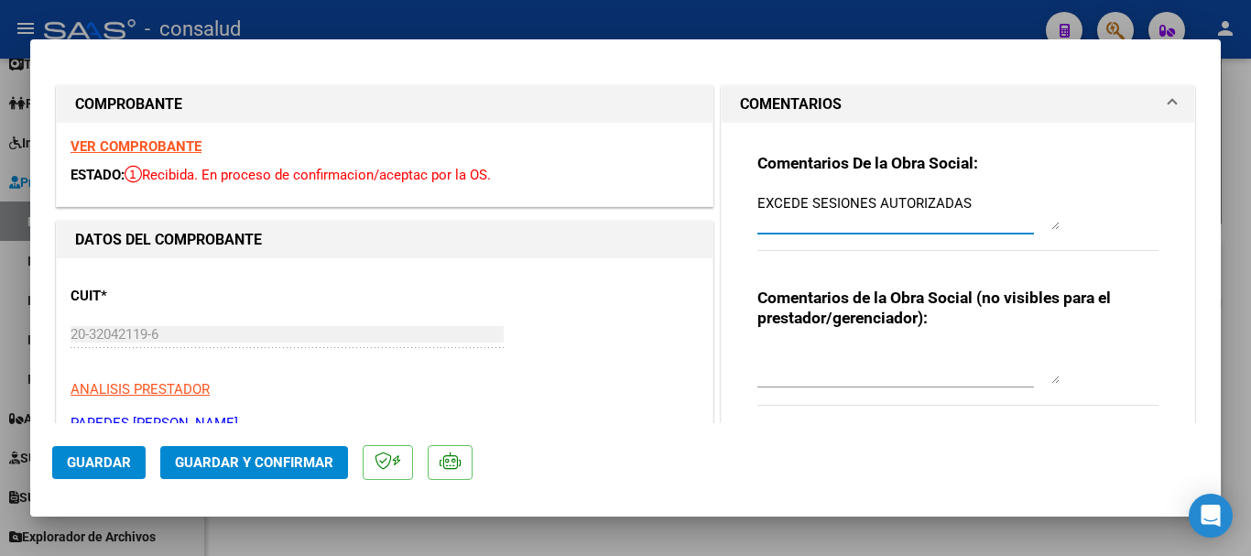
type textarea "EXCEDE SESIONES AUTORIZADAS"
click at [88, 467] on span "Guardar" at bounding box center [99, 462] width 64 height 16
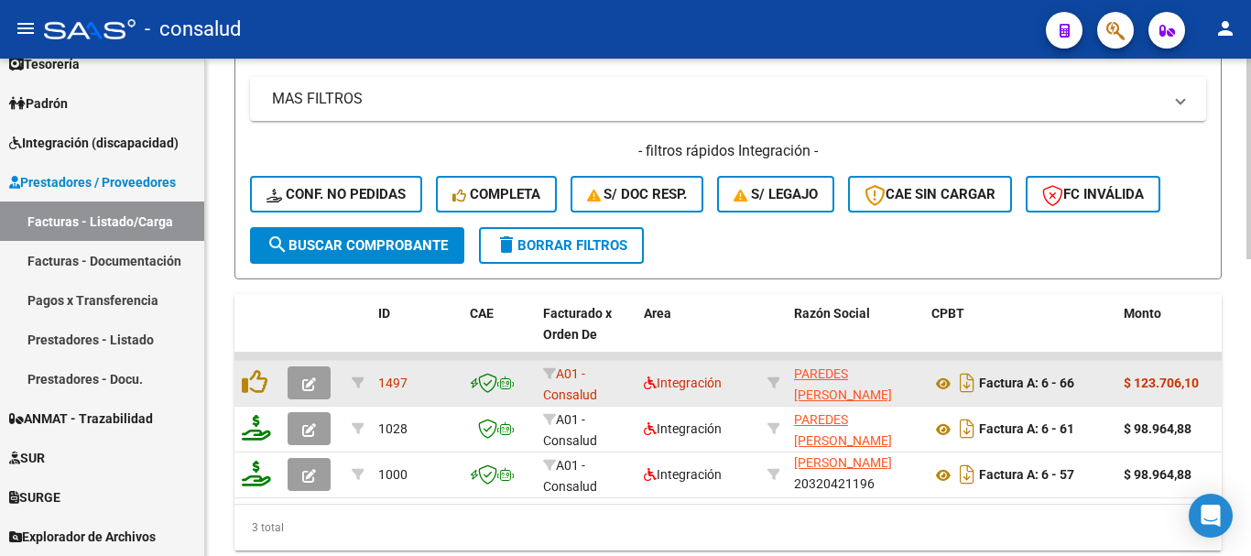
scroll to position [738, 0]
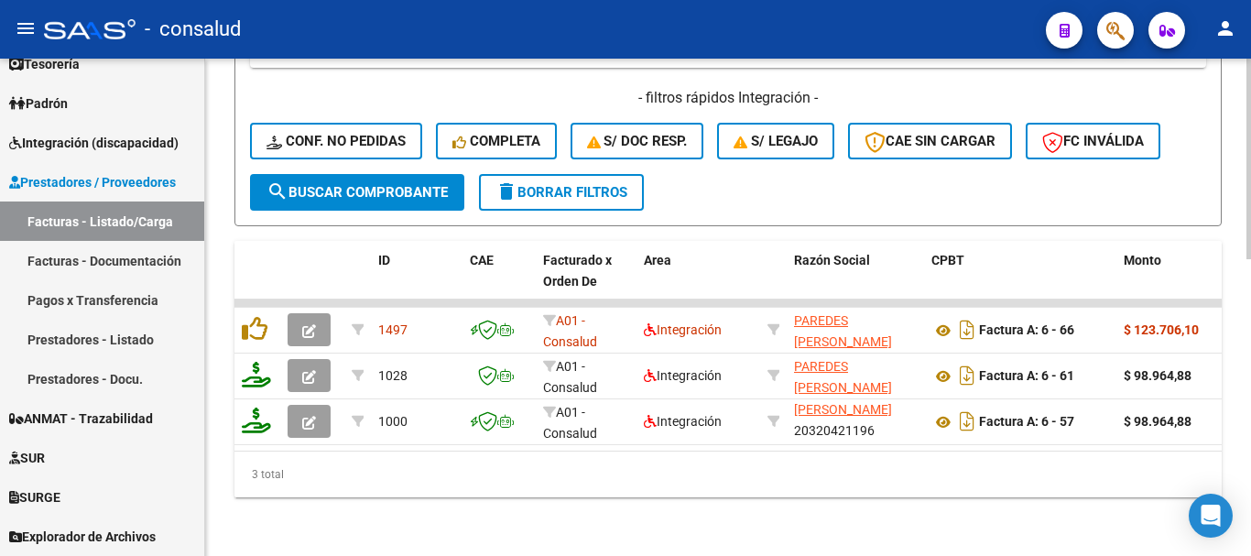
click at [397, 436] on datatable-body "1497 A01 - Consalud Integración PAREDES [PERSON_NAME] 20320421196 Factura A: 6 …" at bounding box center [727, 374] width 987 height 151
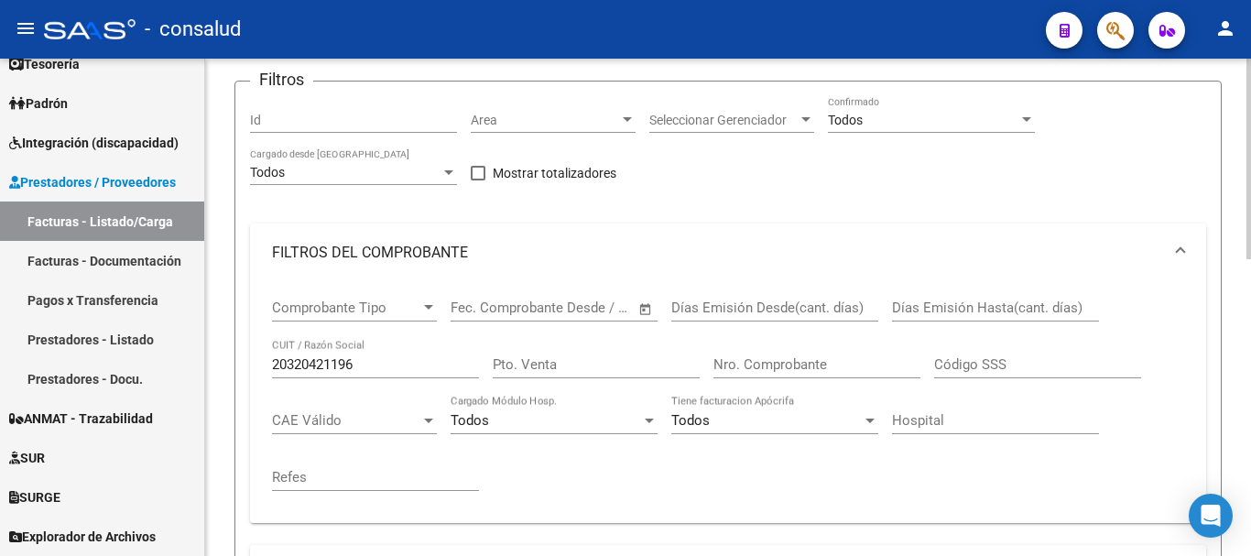
scroll to position [97, 0]
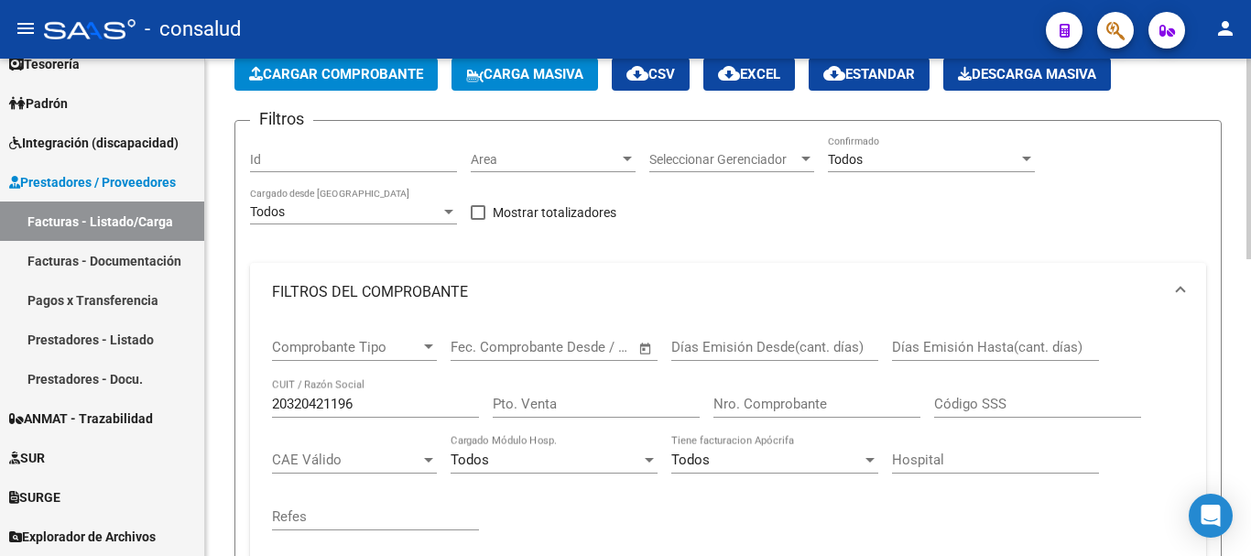
click at [327, 79] on span "Cargar Comprobante" at bounding box center [336, 74] width 174 height 16
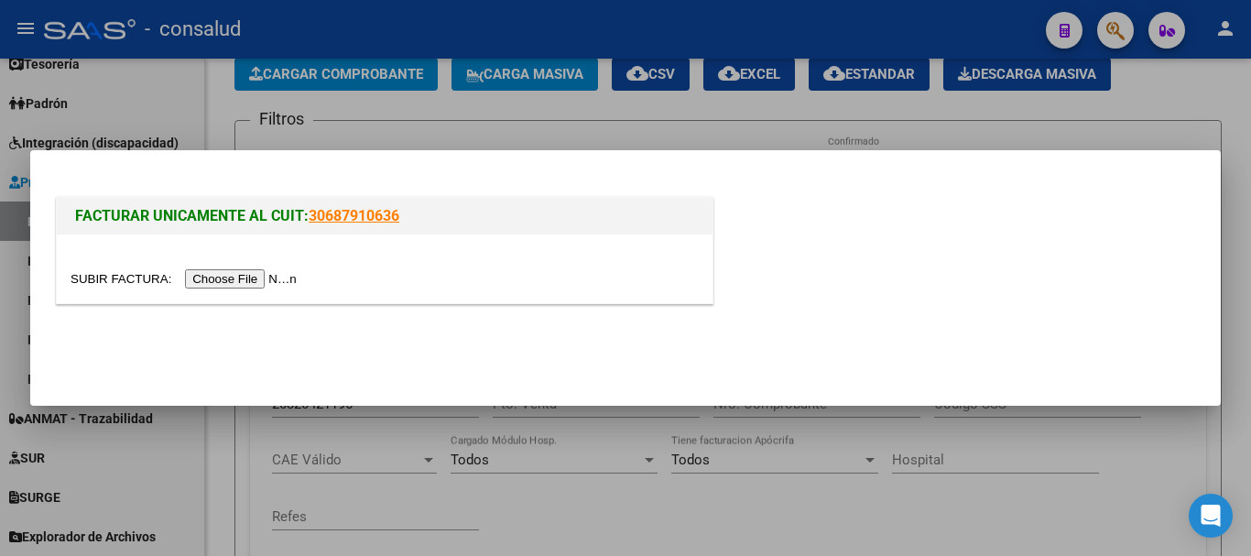
click at [266, 284] on input "file" at bounding box center [187, 278] width 232 height 19
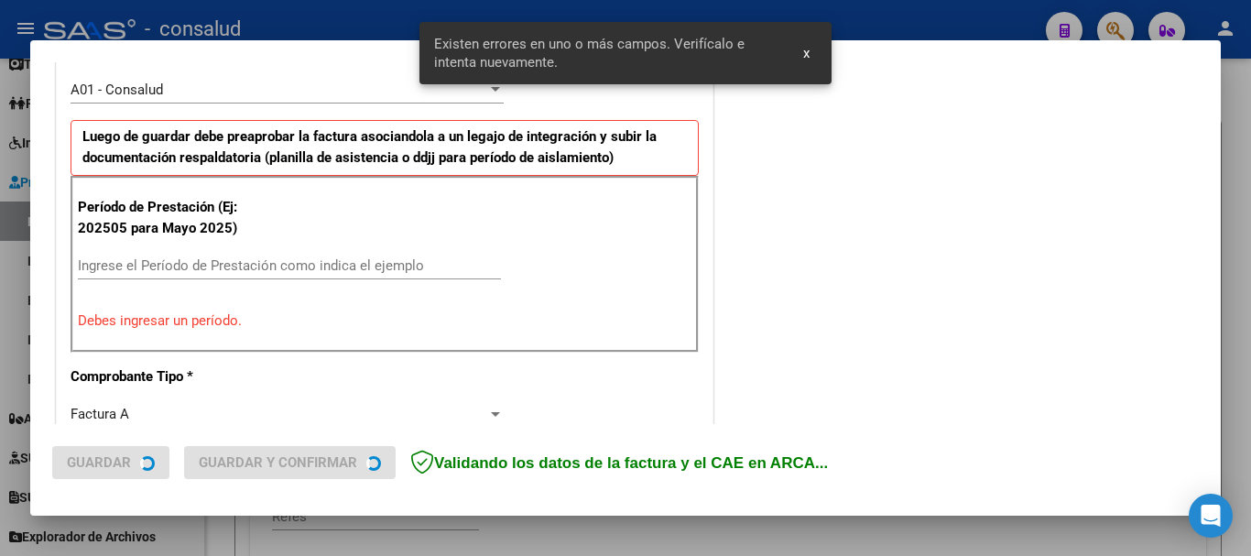
scroll to position [549, 0]
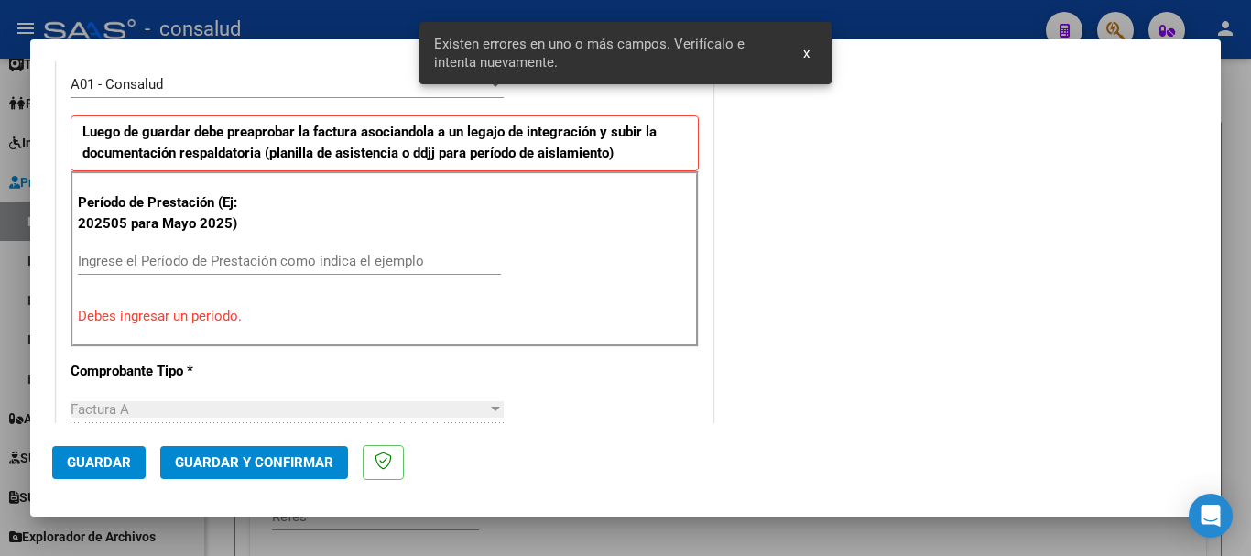
drag, startPoint x: 215, startPoint y: 247, endPoint x: 215, endPoint y: 257, distance: 10.1
click at [215, 248] on div "Ingrese el Período de Prestación como indica el ejemplo" at bounding box center [289, 260] width 423 height 27
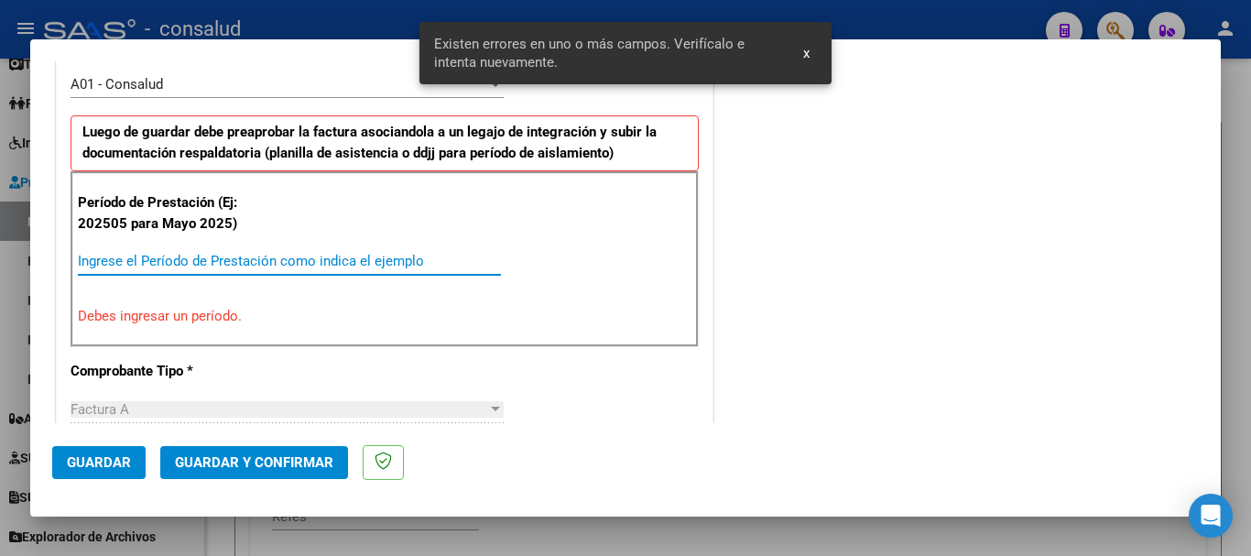
click at [215, 257] on input "Ingrese el Período de Prestación como indica el ejemplo" at bounding box center [289, 261] width 423 height 16
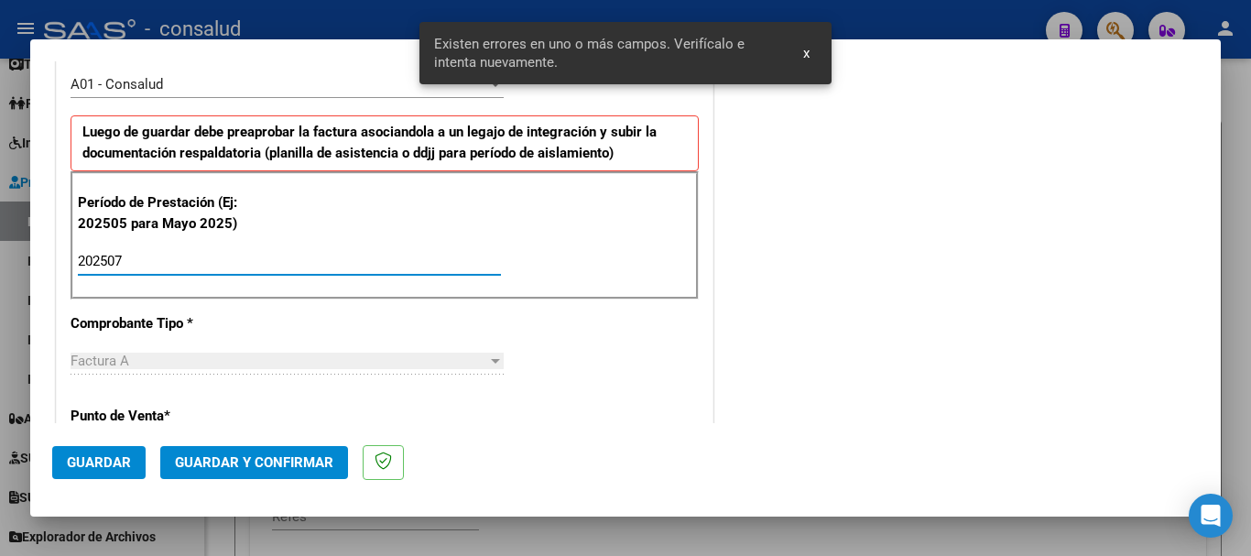
type input "202507"
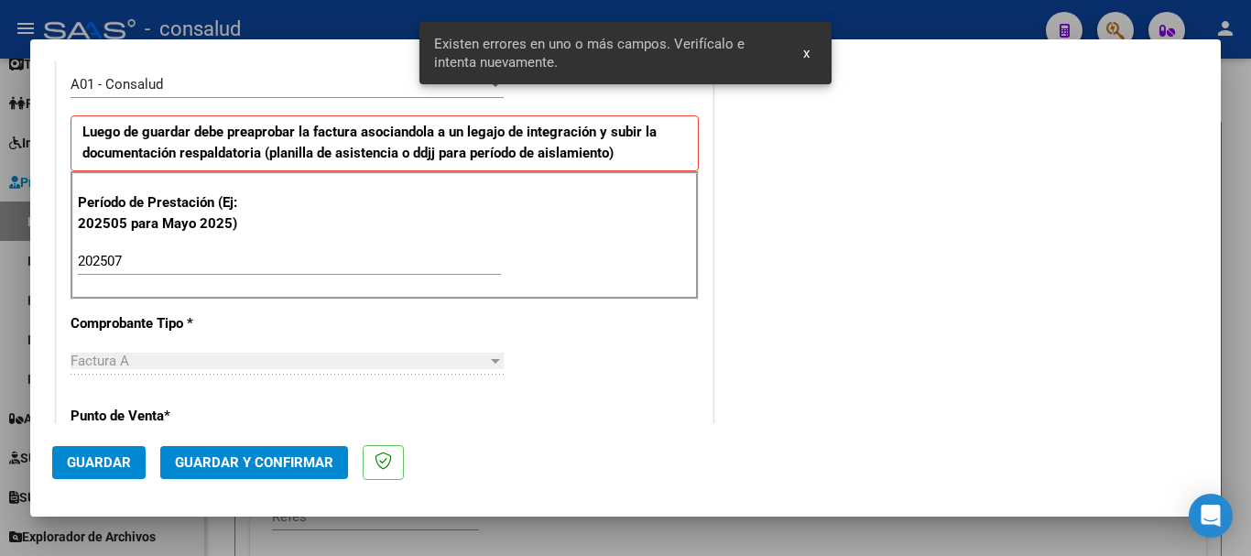
scroll to position [1262, 0]
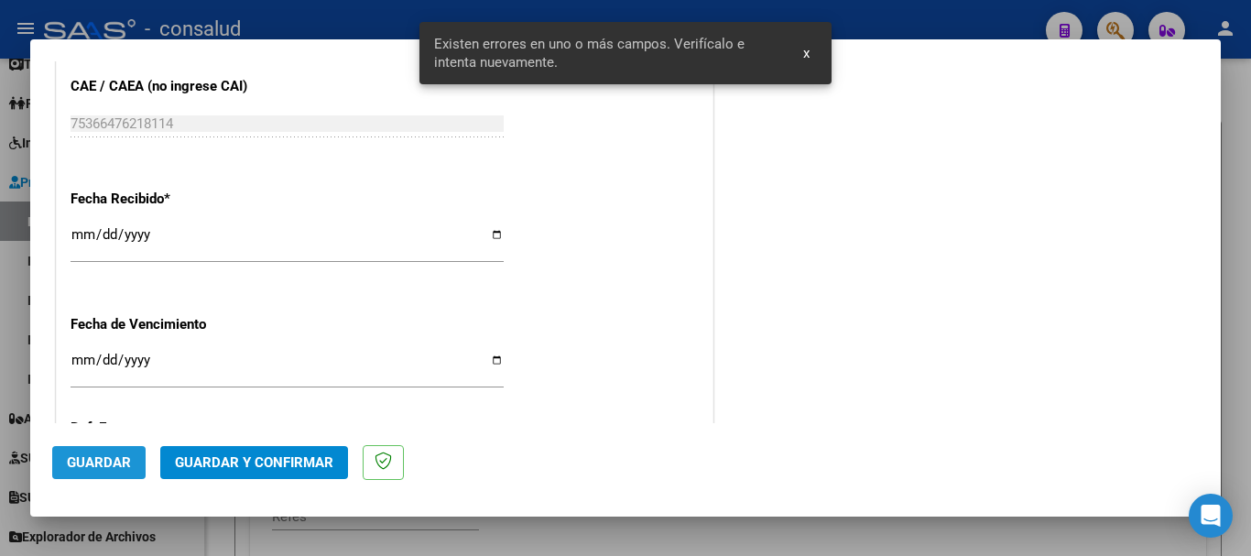
click at [71, 452] on button "Guardar" at bounding box center [98, 462] width 93 height 33
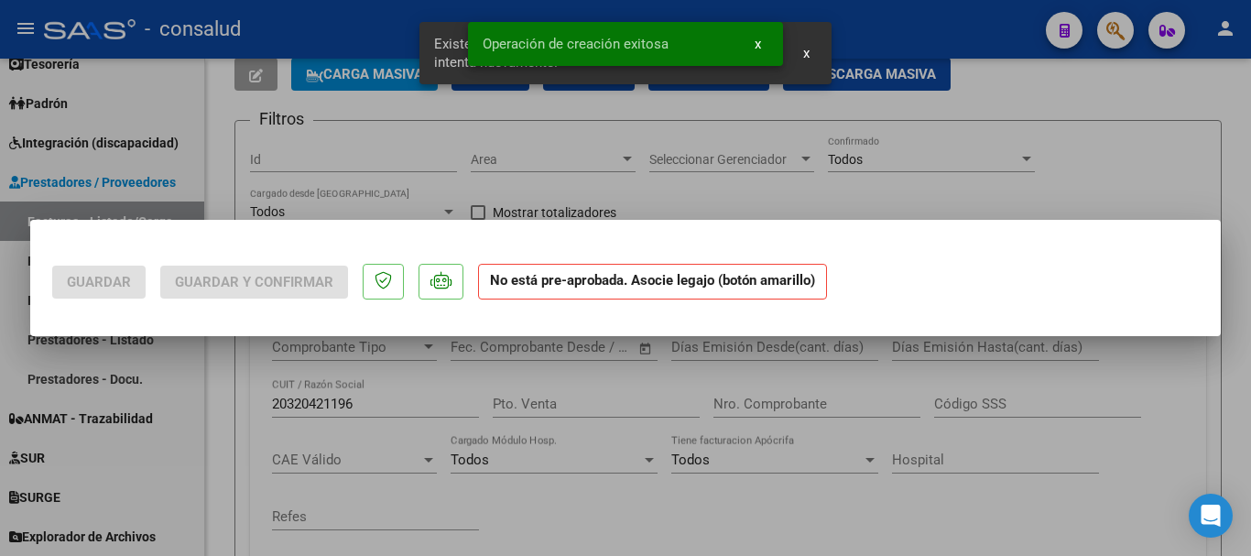
scroll to position [0, 0]
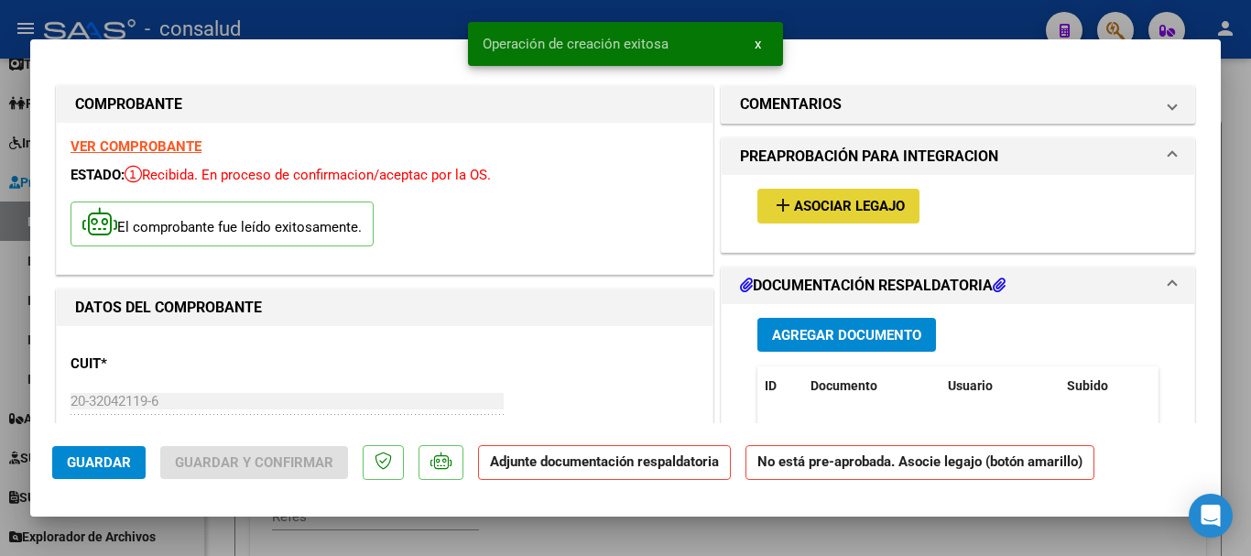
click at [804, 192] on button "add Asociar Legajo" at bounding box center [838, 206] width 162 height 34
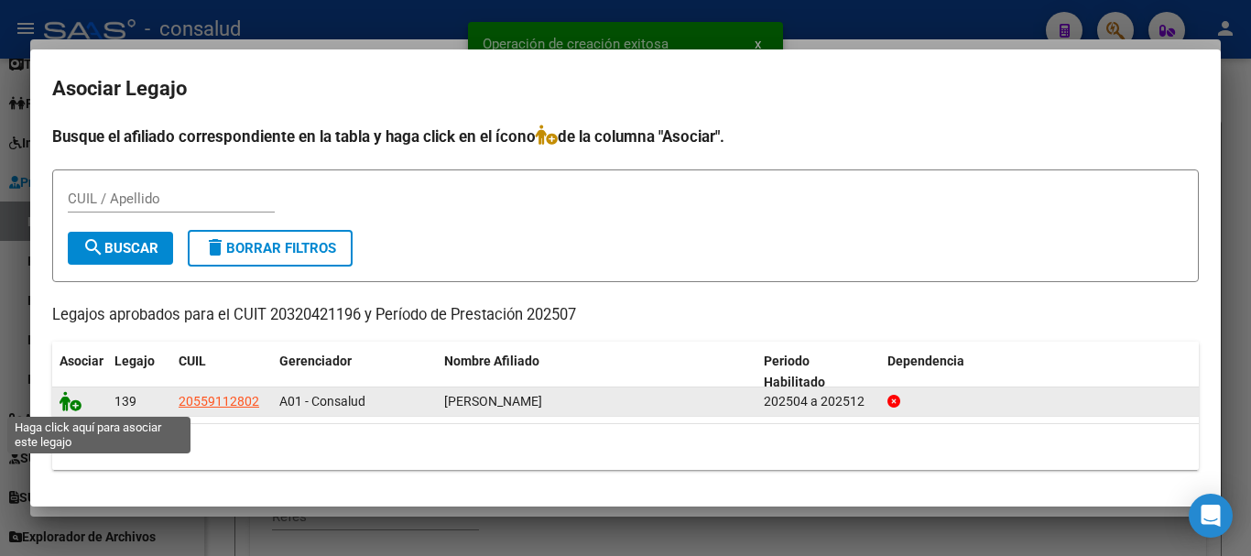
click at [64, 403] on icon at bounding box center [71, 401] width 22 height 20
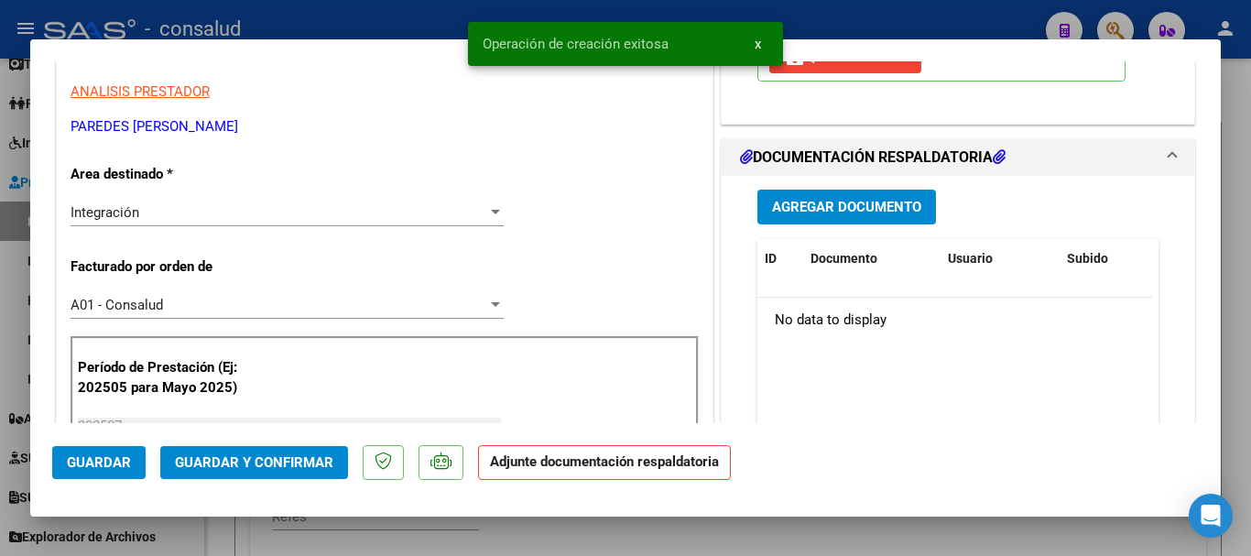
scroll to position [366, 0]
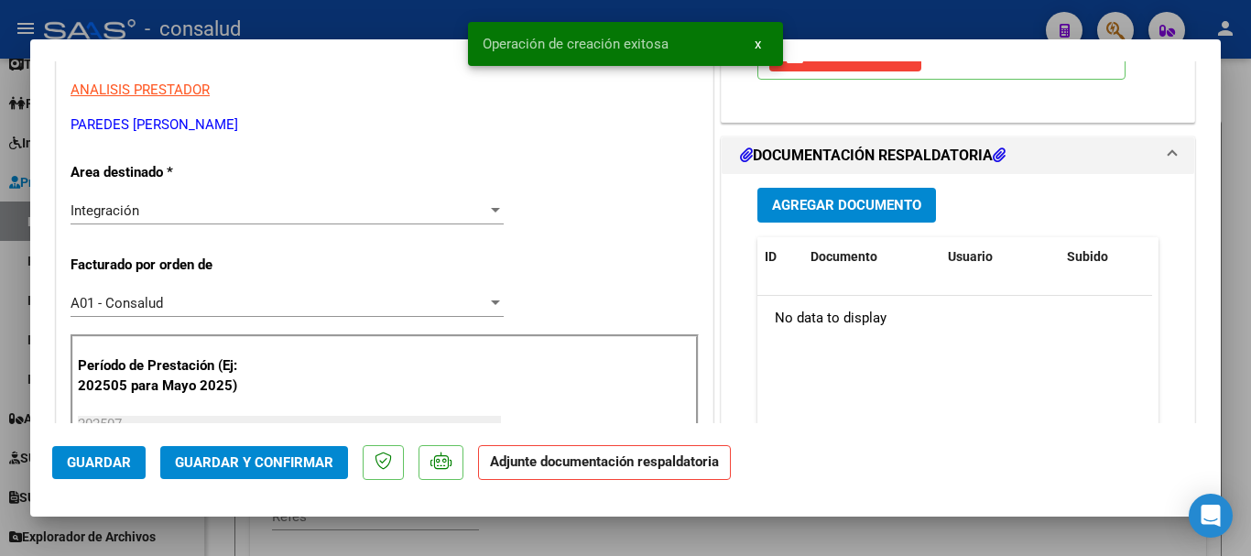
click at [846, 205] on span "Agregar Documento" at bounding box center [846, 206] width 149 height 16
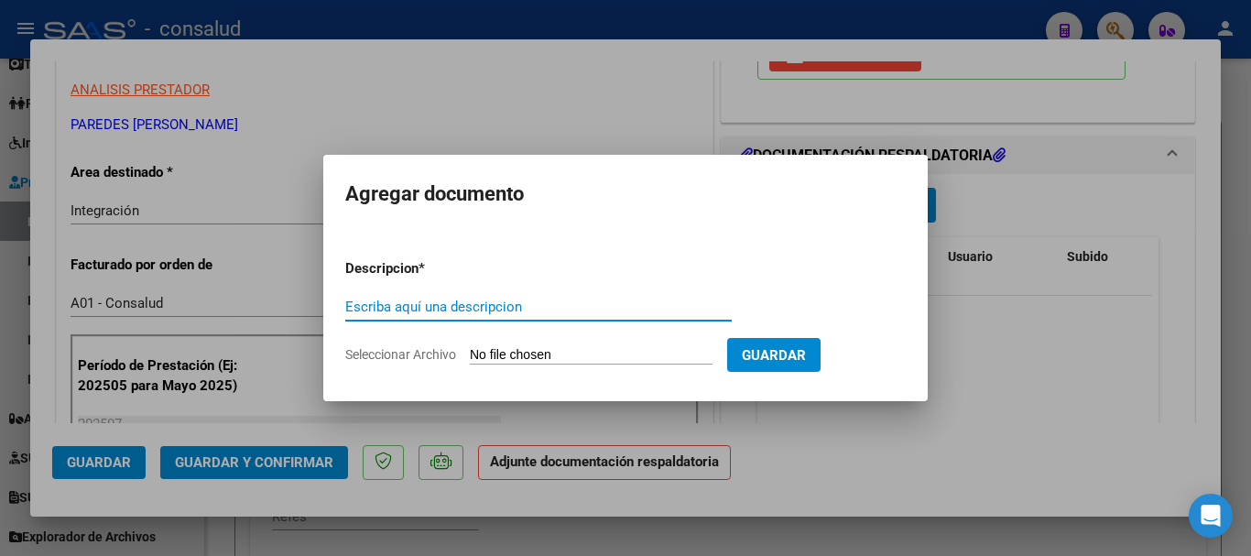
click at [604, 358] on input "Seleccionar Archivo" at bounding box center [591, 355] width 243 height 17
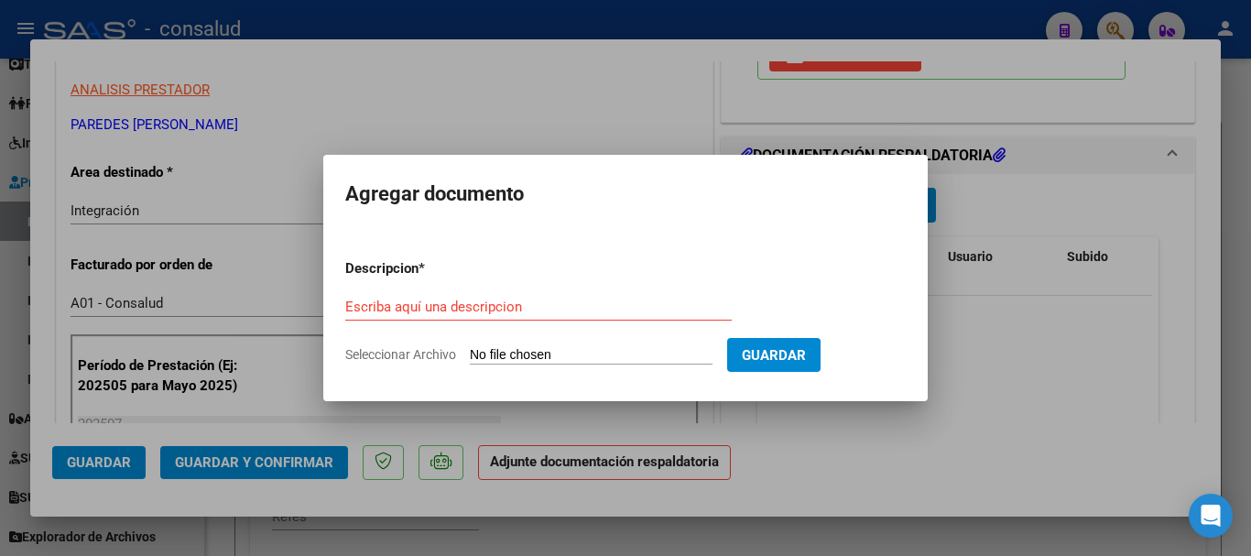
type input "C:\fakepath\20320421196-6-66-doc-respaldatoria20250806-11-21-58-20250806-11-21-…"
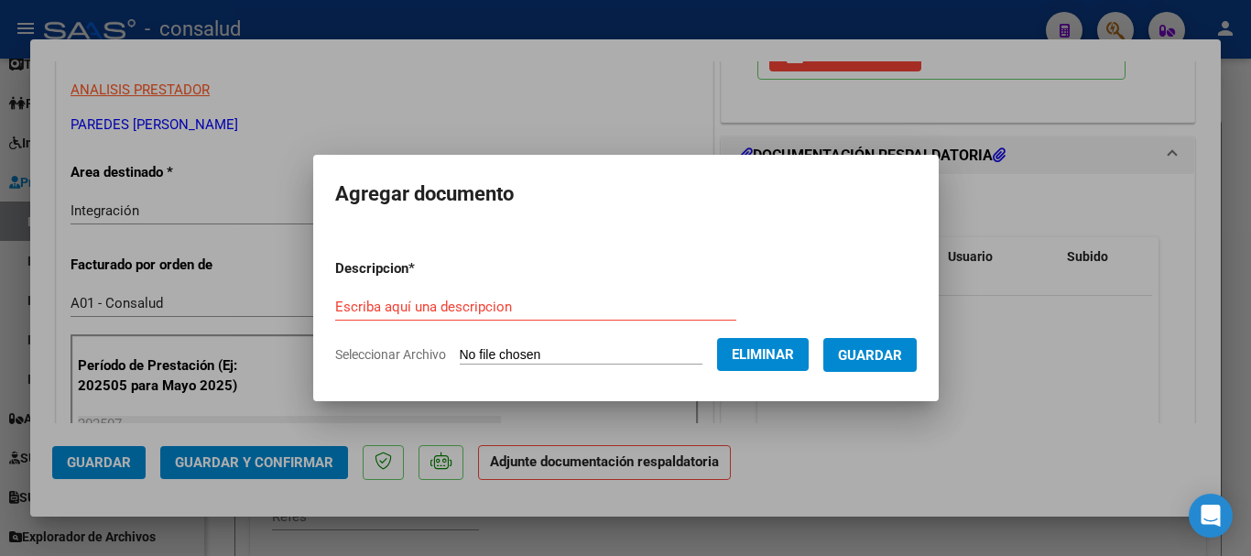
click at [562, 286] on form "Descripcion * Escriba aquí una descripcion Seleccionar Archivo Eliminar Guardar" at bounding box center [625, 311] width 581 height 134
click at [549, 313] on input "Escriba aquí una descripcion" at bounding box center [535, 306] width 401 height 16
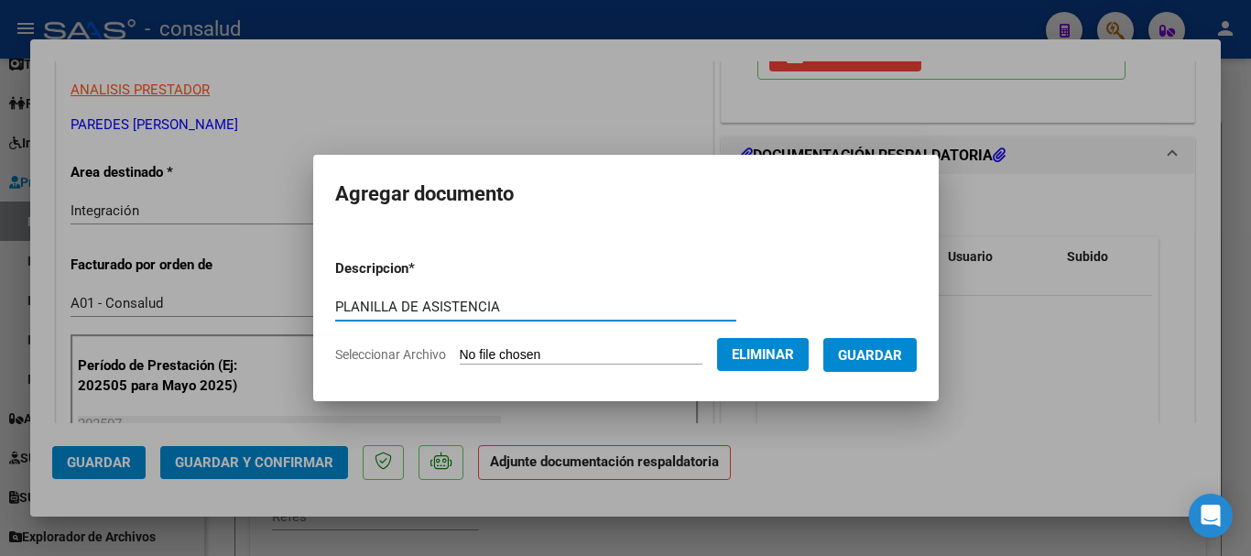
type input "PLANILLA DE ASISTENCIA"
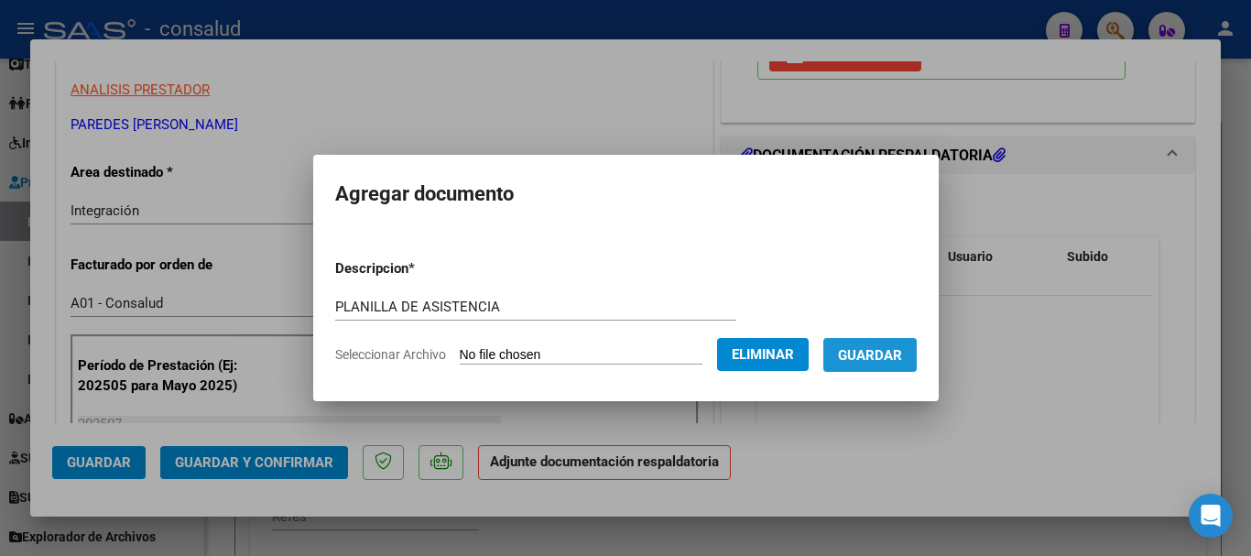
click at [874, 357] on span "Guardar" at bounding box center [870, 355] width 64 height 16
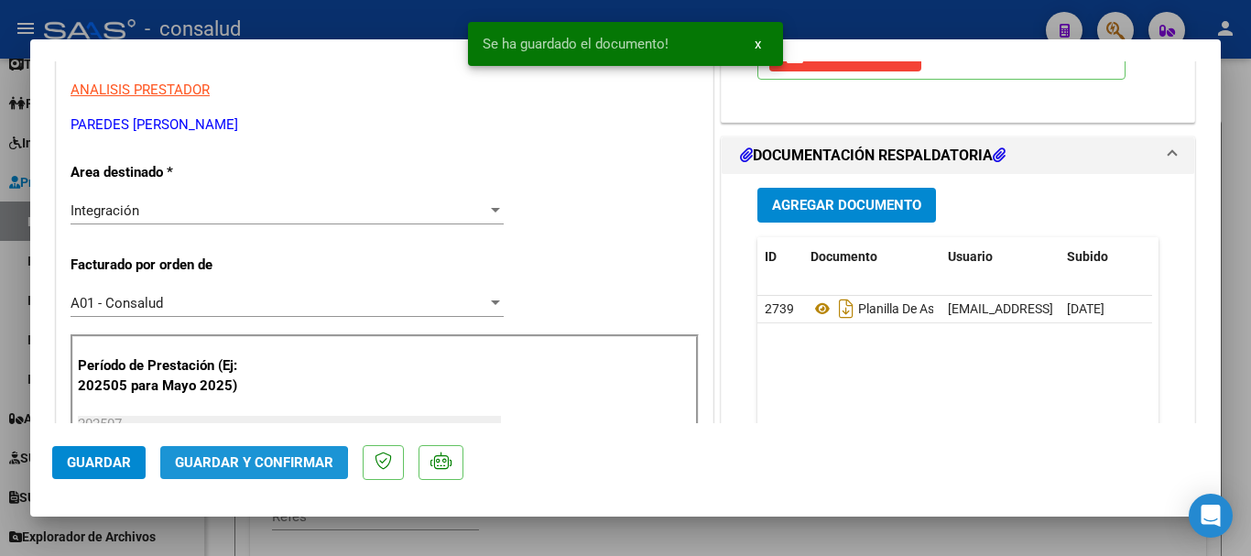
click at [231, 469] on span "Guardar y Confirmar" at bounding box center [254, 462] width 158 height 16
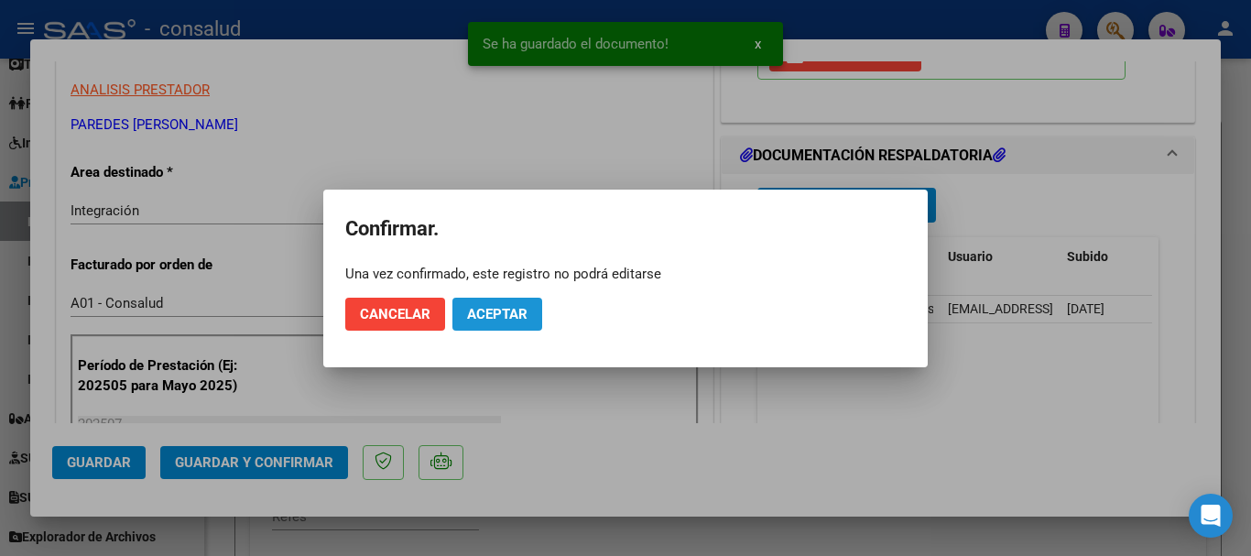
click at [491, 320] on span "Aceptar" at bounding box center [497, 314] width 60 height 16
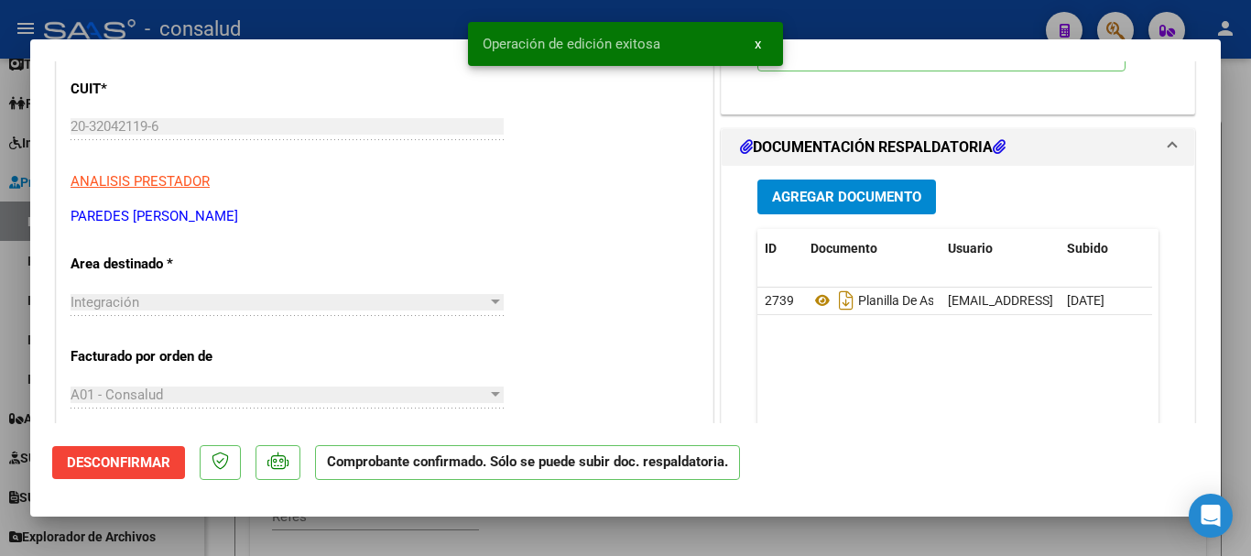
type input "$ 0,00"
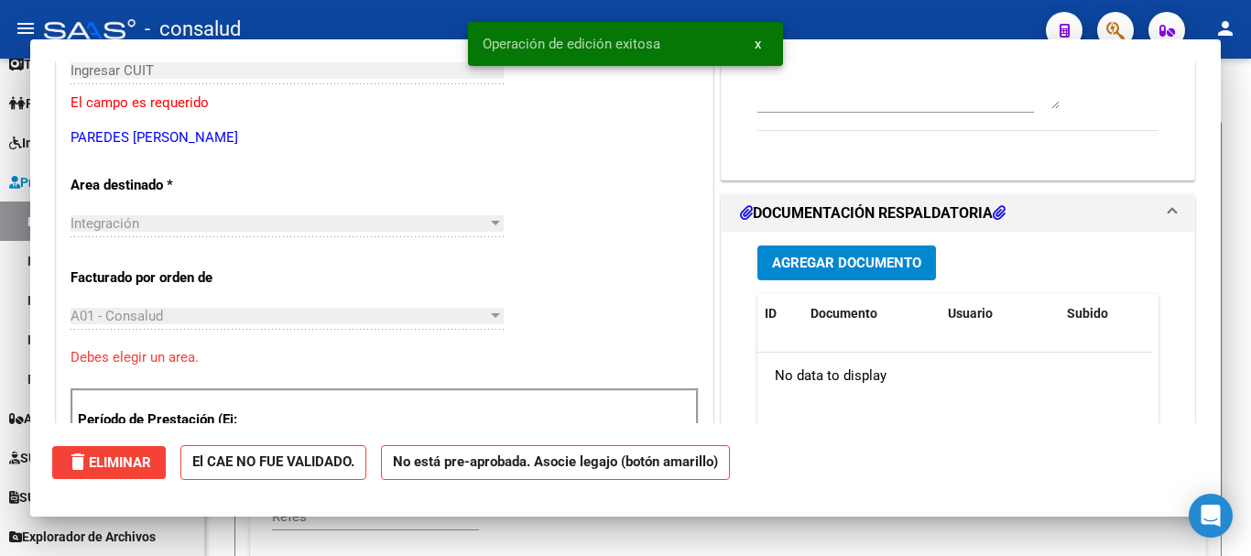
scroll to position [219, 0]
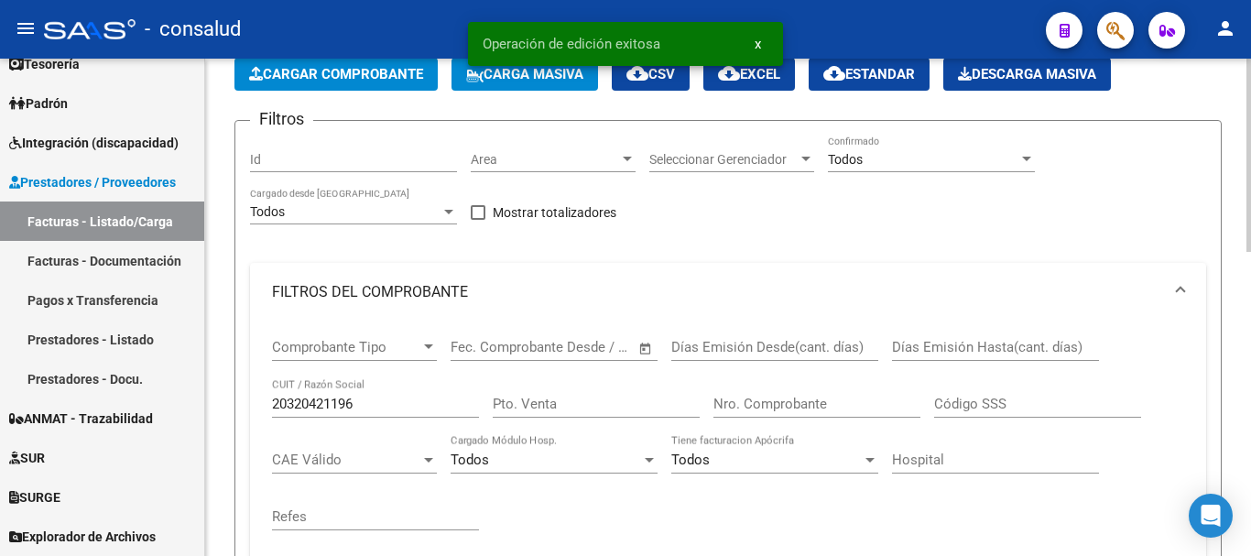
click at [331, 71] on span "Cargar Comprobante" at bounding box center [336, 74] width 174 height 16
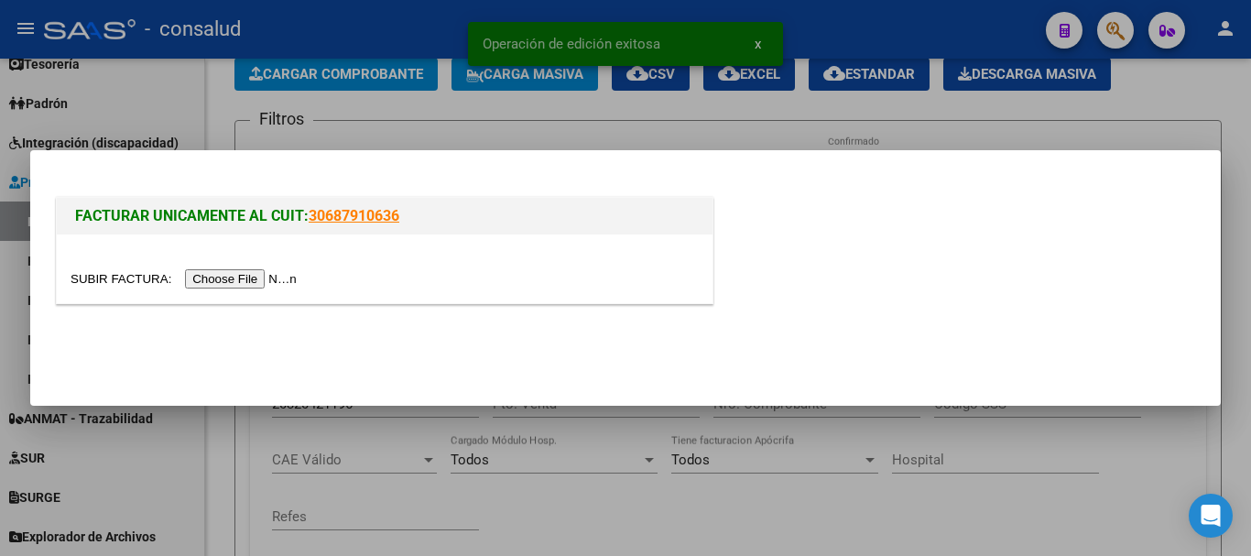
click at [285, 281] on input "file" at bounding box center [187, 278] width 232 height 19
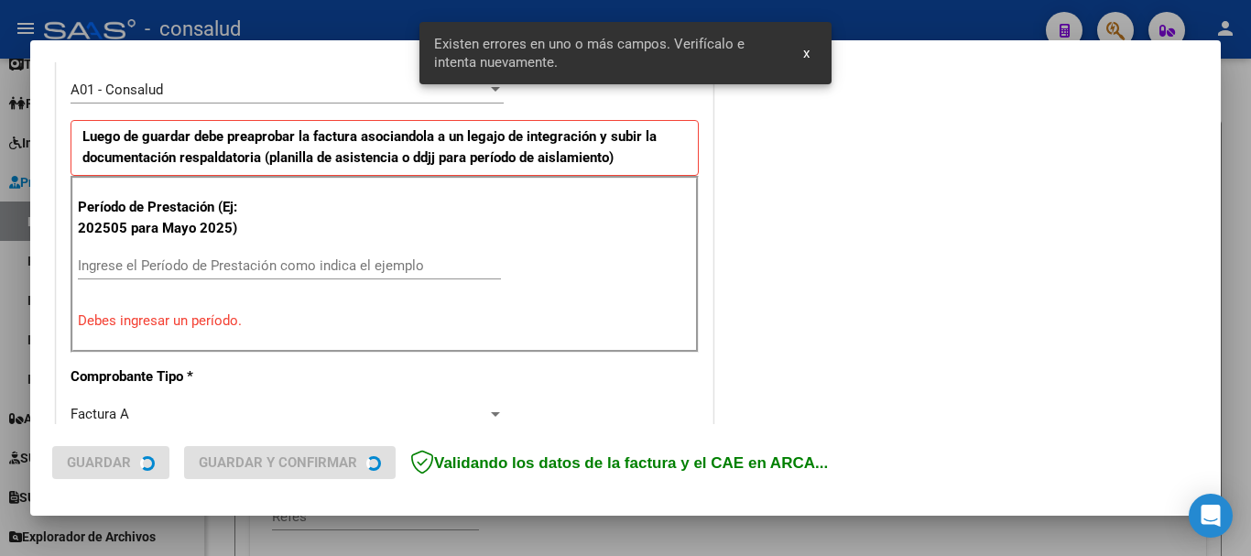
scroll to position [549, 0]
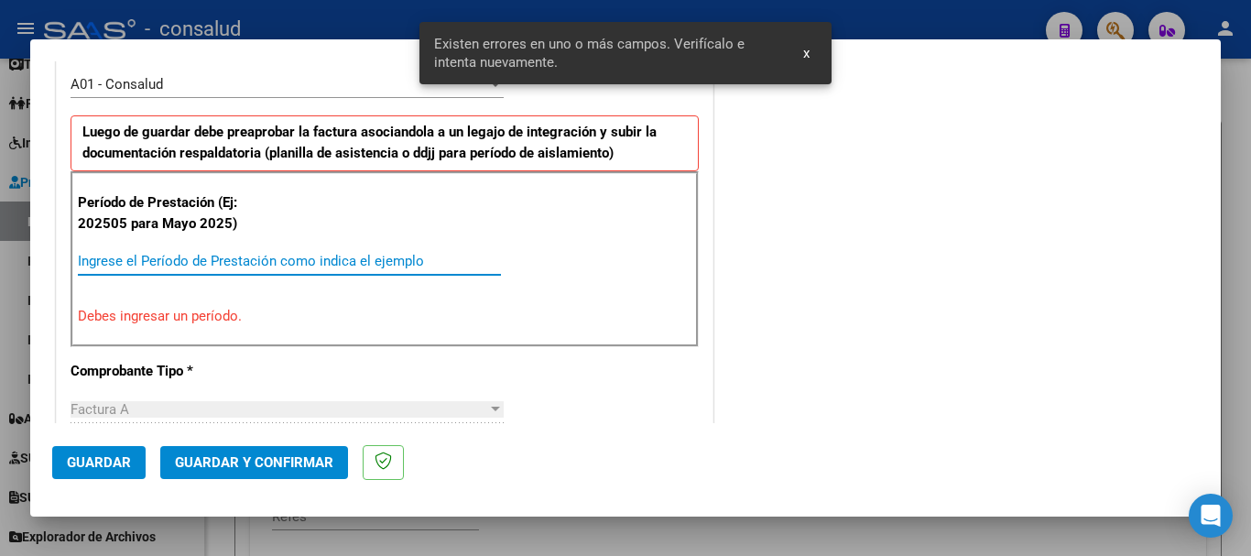
click at [227, 255] on input "Ingrese el Período de Prestación como indica el ejemplo" at bounding box center [289, 261] width 423 height 16
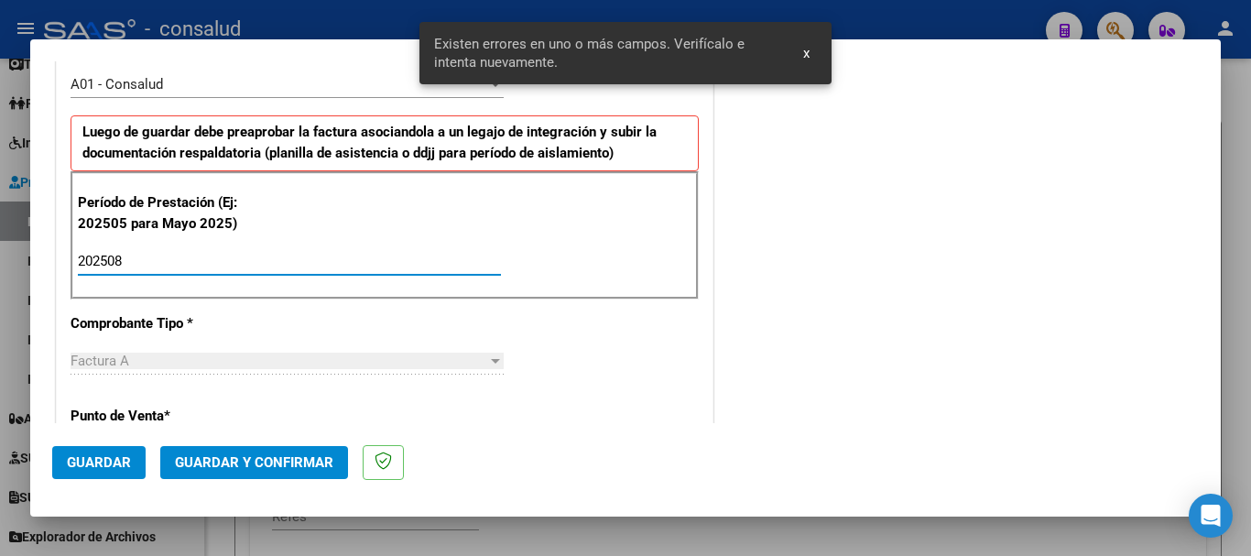
type input "202508"
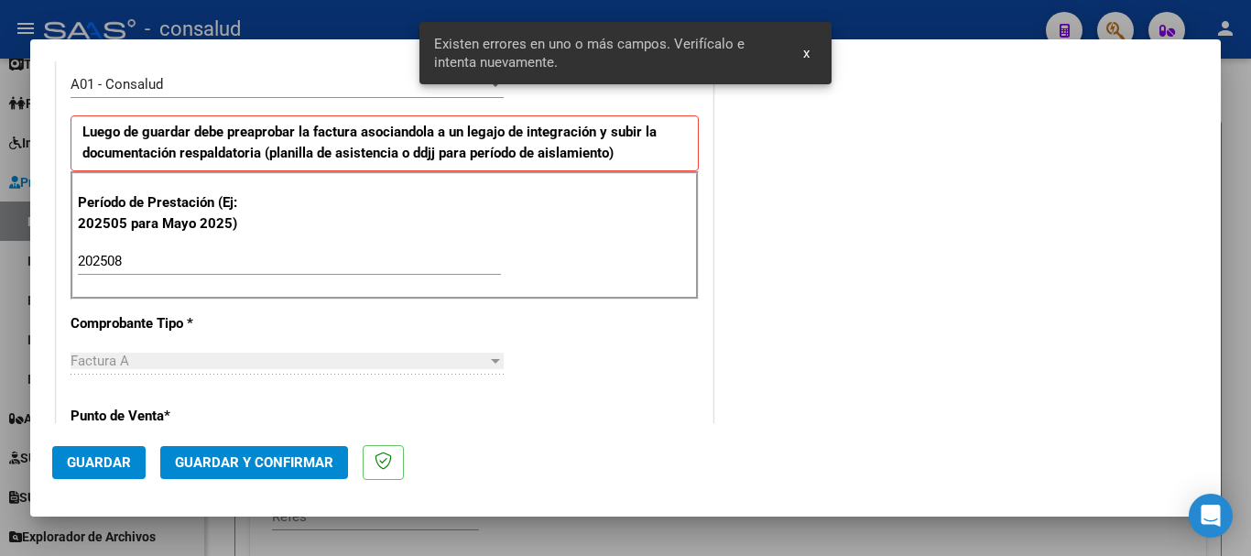
scroll to position [1262, 0]
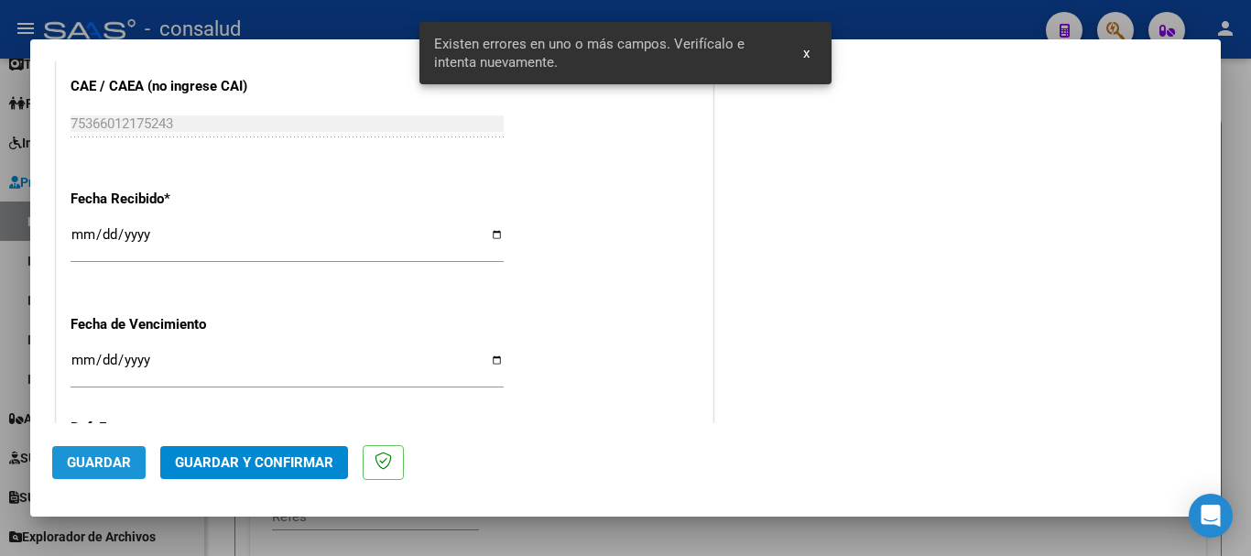
click at [114, 471] on button "Guardar" at bounding box center [98, 462] width 93 height 33
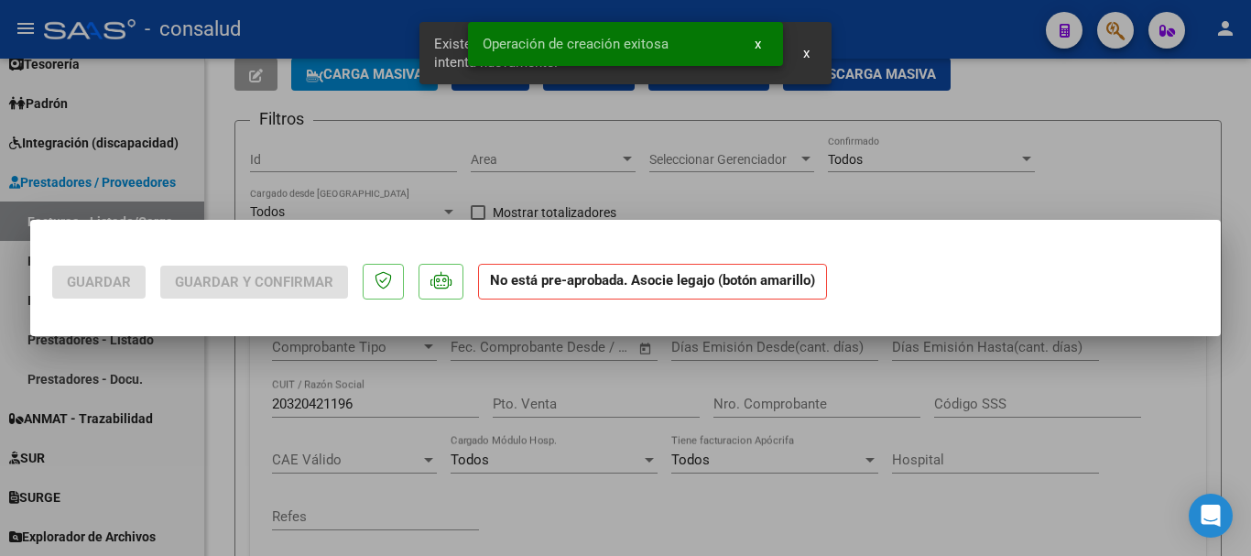
scroll to position [0, 0]
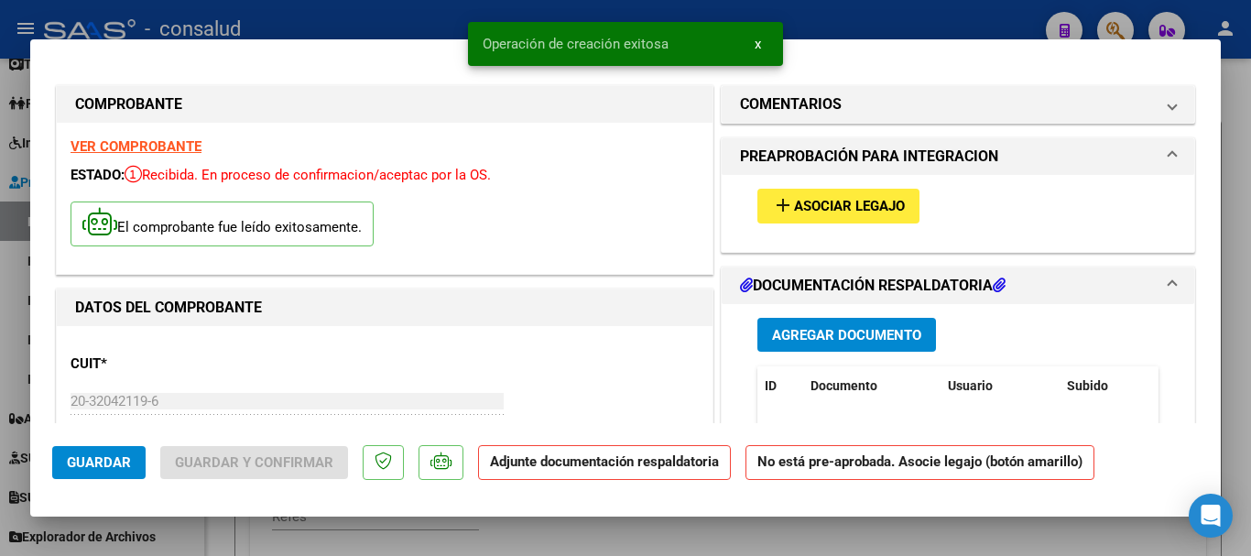
click at [835, 208] on span "Asociar Legajo" at bounding box center [849, 207] width 111 height 16
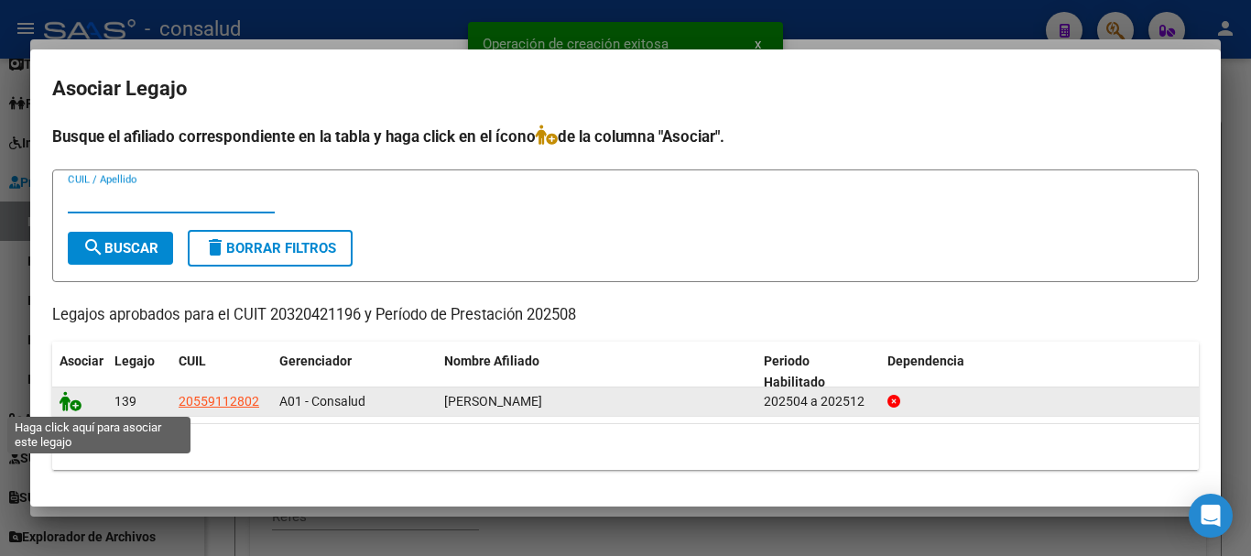
click at [70, 406] on icon at bounding box center [71, 401] width 22 height 20
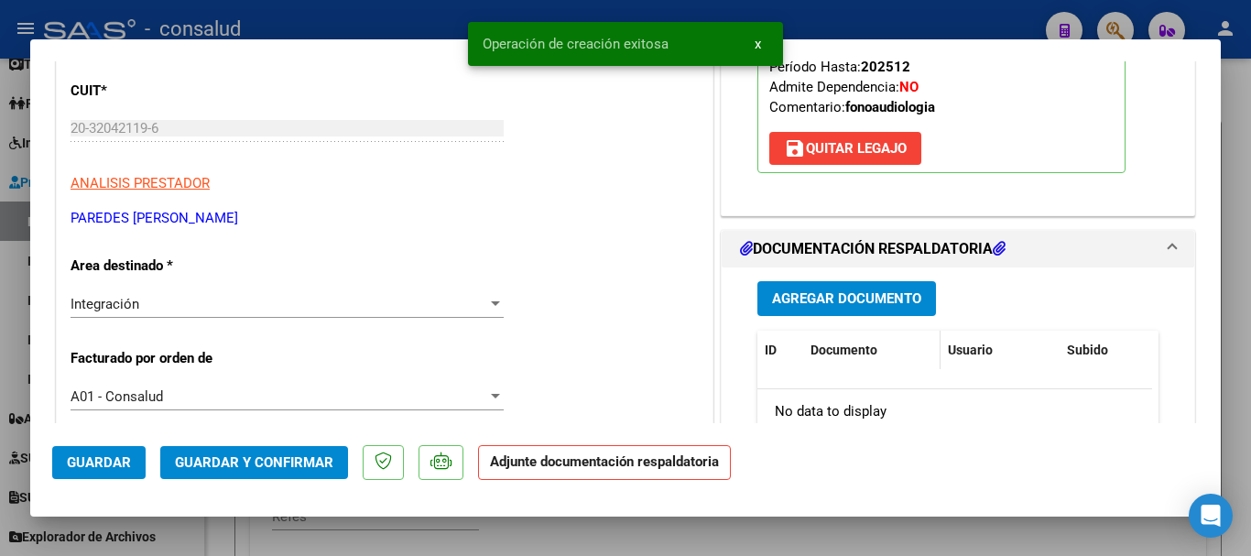
scroll to position [275, 0]
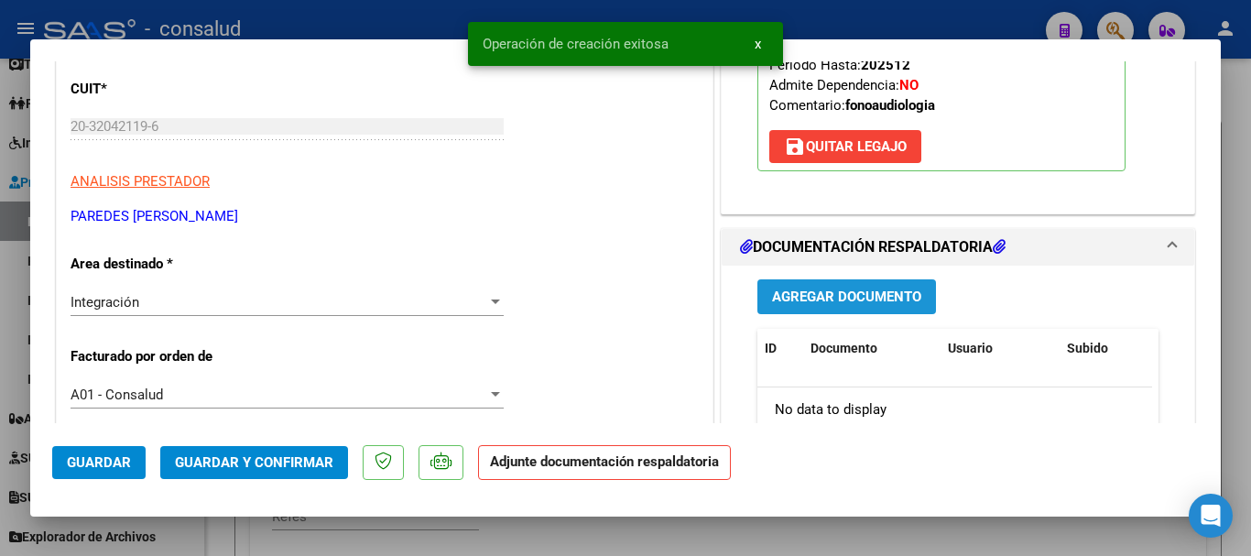
click at [866, 299] on span "Agregar Documento" at bounding box center [846, 297] width 149 height 16
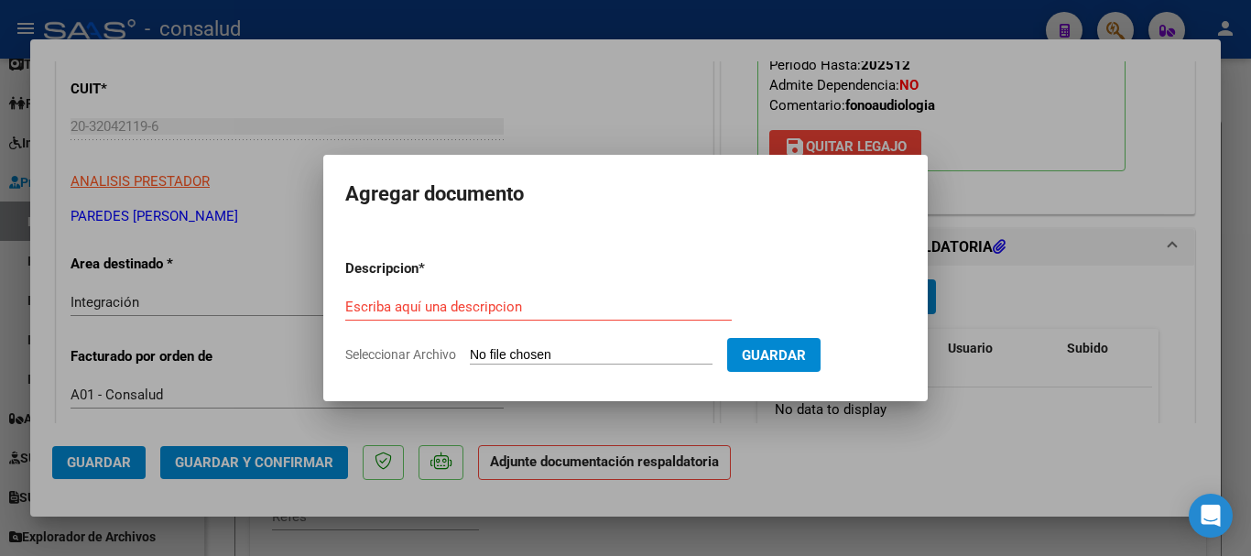
click at [603, 355] on input "Seleccionar Archivo" at bounding box center [591, 355] width 243 height 17
type input "C:\fakepath\[PERSON_NAME] PLANILLA FONO 202508.pdf"
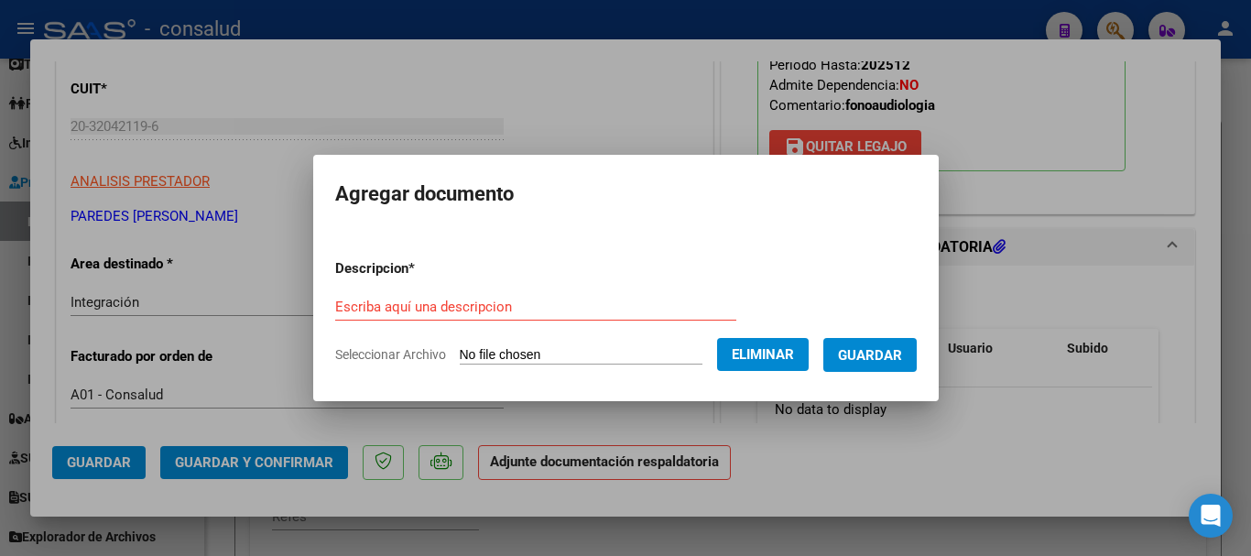
click at [476, 303] on input "Escriba aquí una descripcion" at bounding box center [535, 306] width 401 height 16
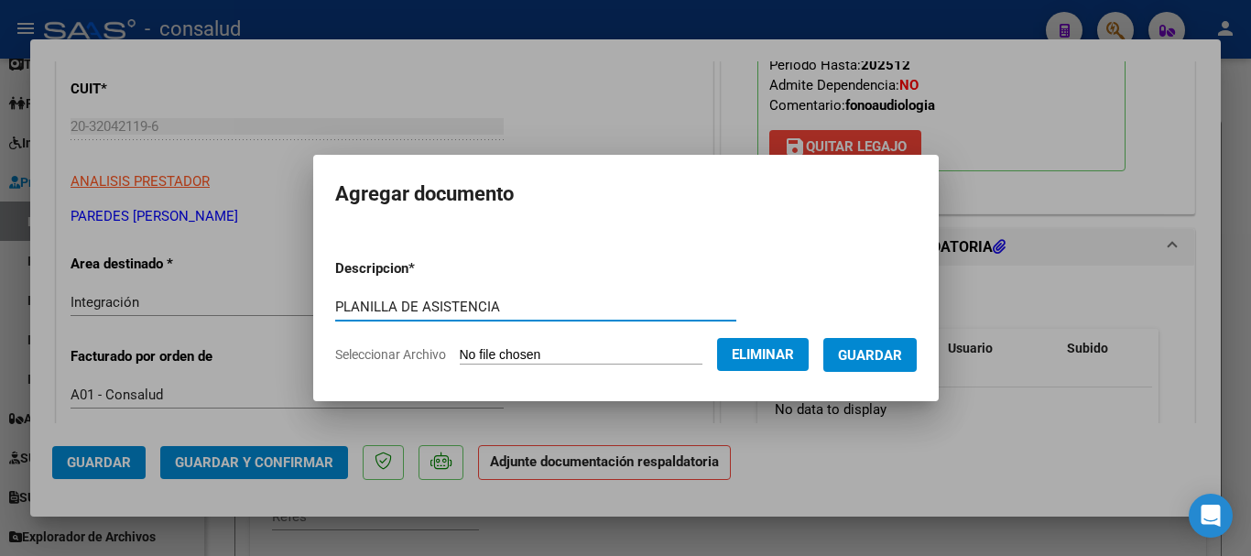
type input "PLANILLA DE ASISTENCIA"
click at [879, 363] on span "Guardar" at bounding box center [870, 355] width 64 height 16
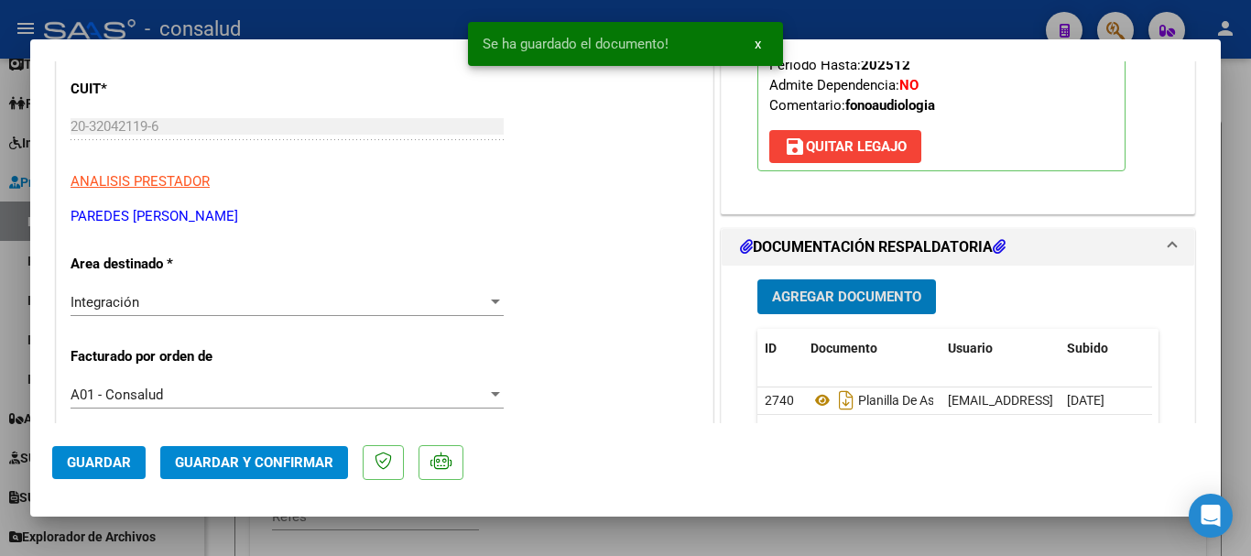
click at [105, 465] on span "Guardar" at bounding box center [99, 462] width 64 height 16
click at [226, 454] on span "Guardar y Confirmar" at bounding box center [254, 462] width 158 height 16
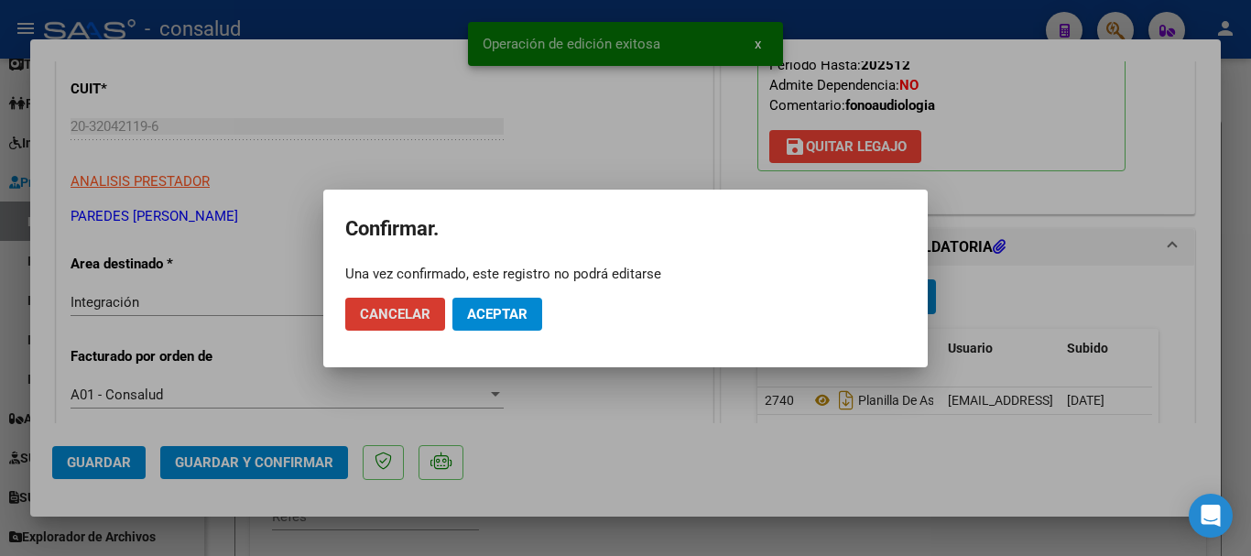
click at [533, 320] on button "Aceptar" at bounding box center [497, 314] width 90 height 33
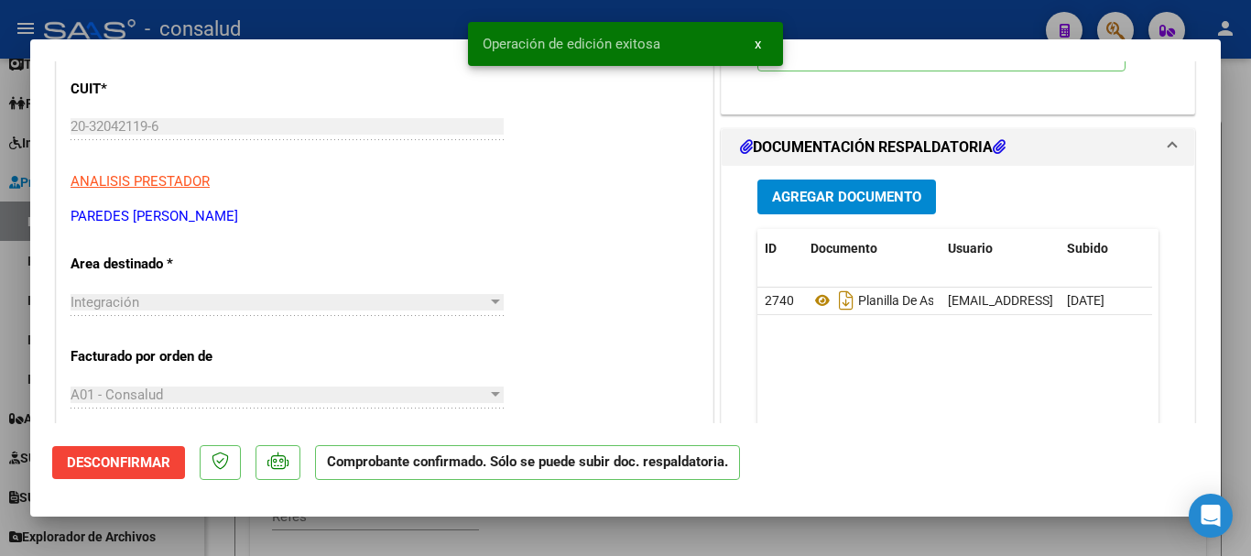
type input "$ 0,00"
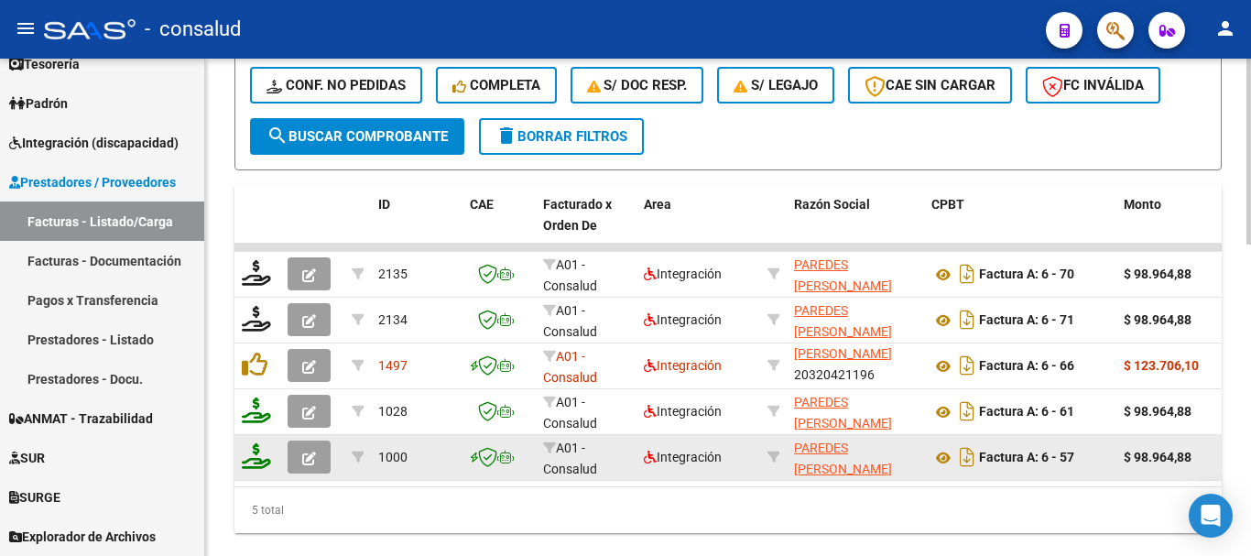
scroll to position [646, 0]
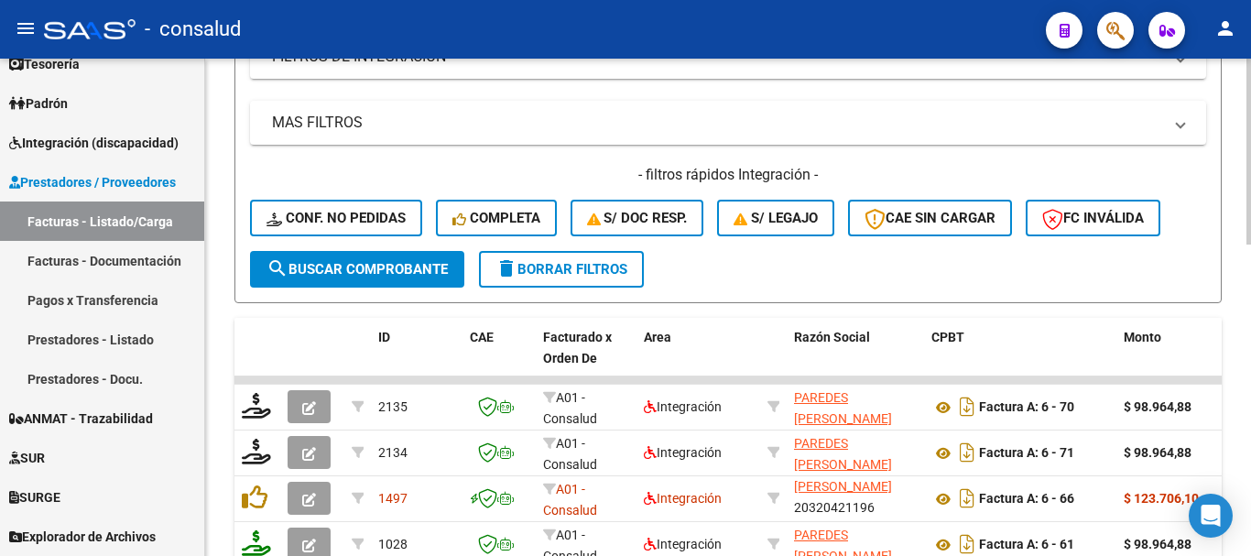
click at [559, 277] on span "delete Borrar Filtros" at bounding box center [561, 269] width 132 height 16
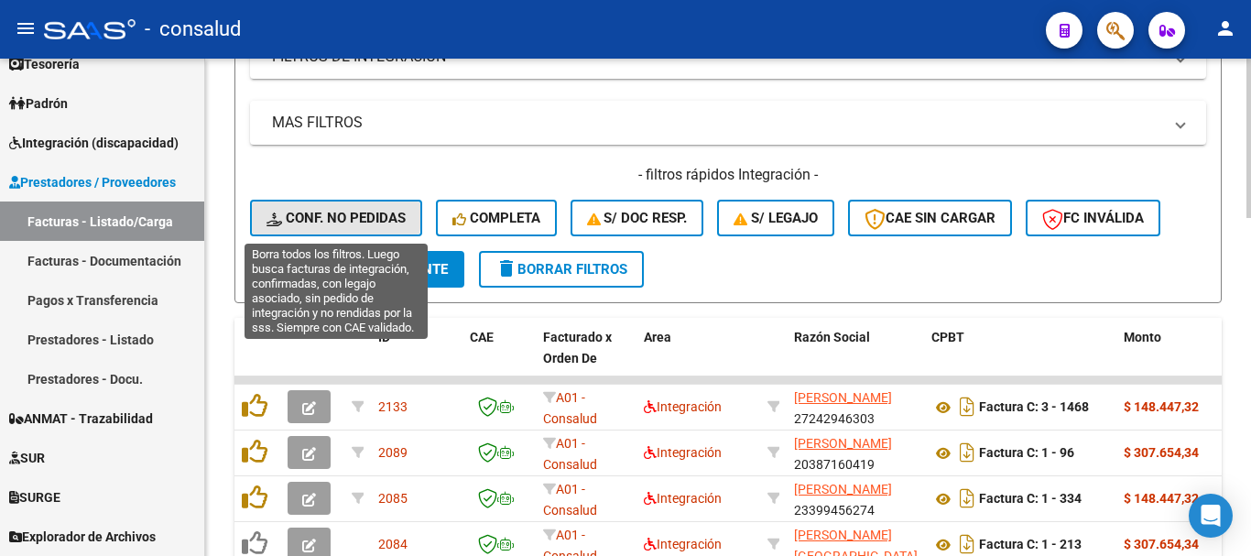
click at [325, 216] on span "Conf. no pedidas" at bounding box center [335, 218] width 139 height 16
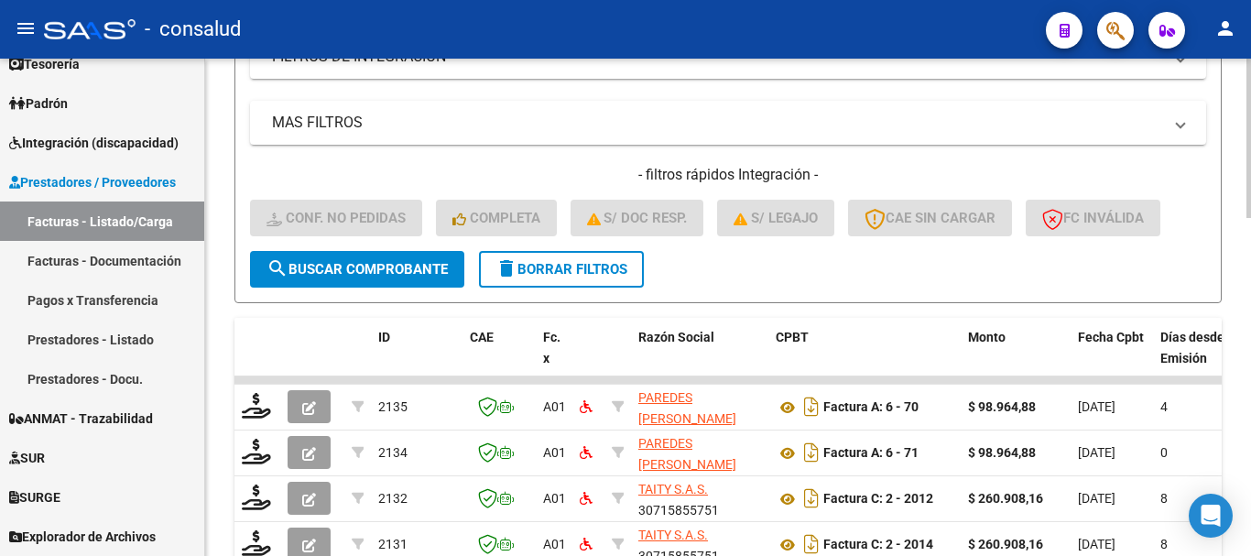
click at [551, 283] on button "delete Borrar Filtros" at bounding box center [561, 269] width 165 height 37
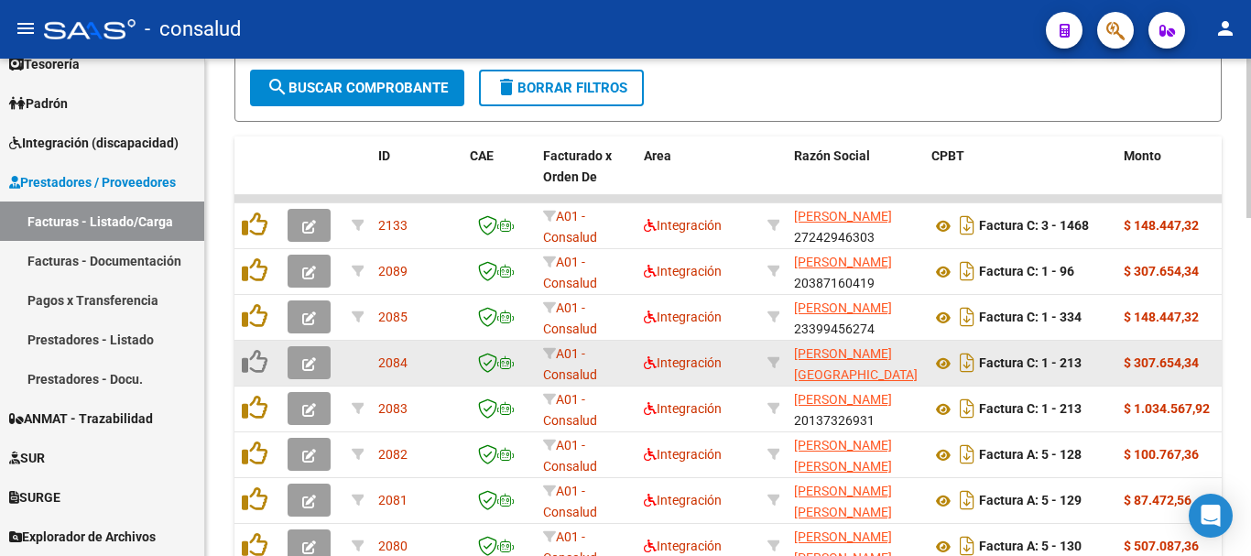
scroll to position [830, 0]
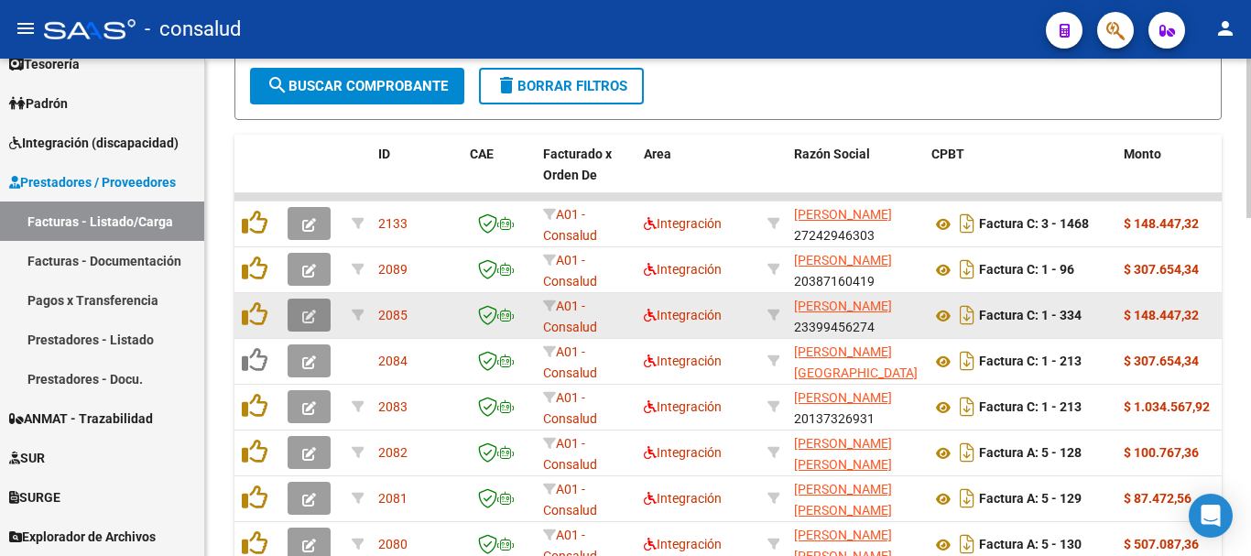
click at [311, 321] on icon "button" at bounding box center [309, 316] width 14 height 14
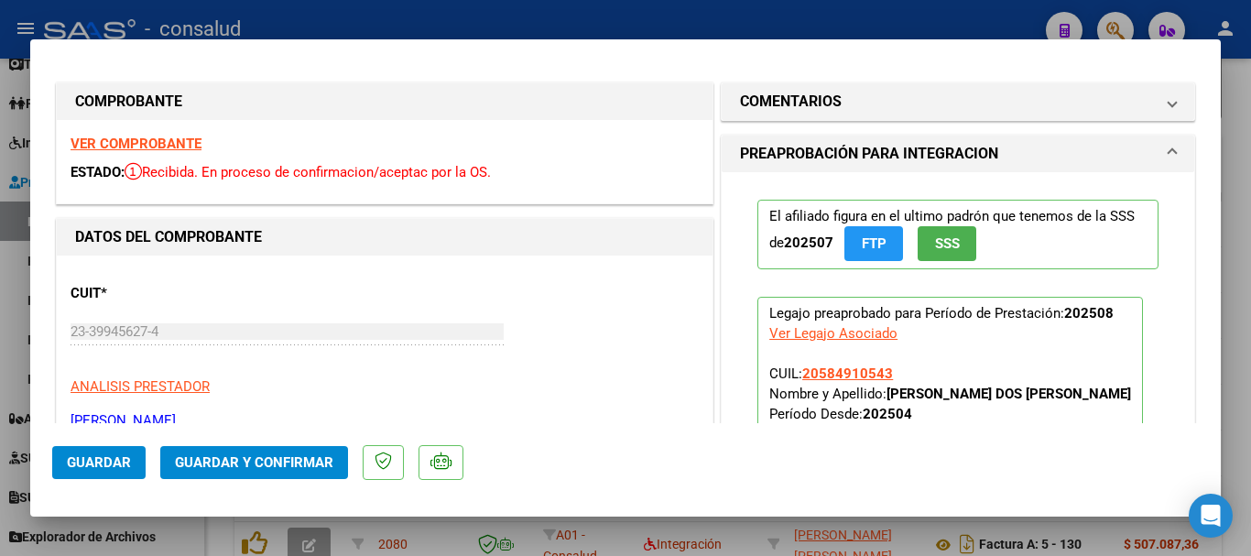
scroll to position [0, 0]
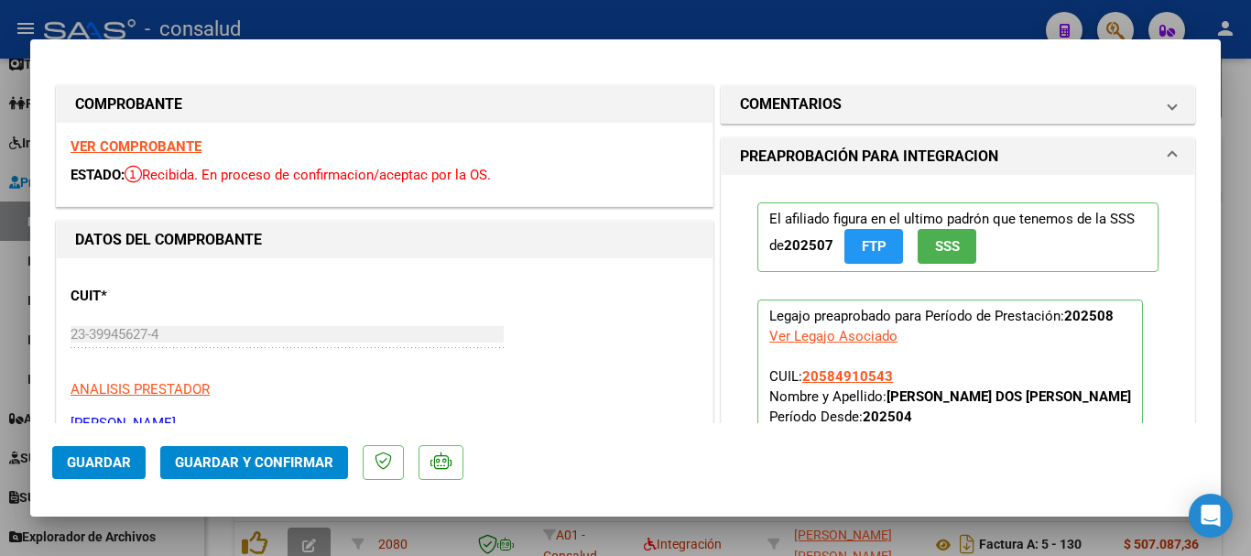
click at [149, 145] on strong "VER COMPROBANTE" at bounding box center [136, 146] width 131 height 16
click at [308, 470] on span "Guardar y Confirmar" at bounding box center [254, 462] width 158 height 16
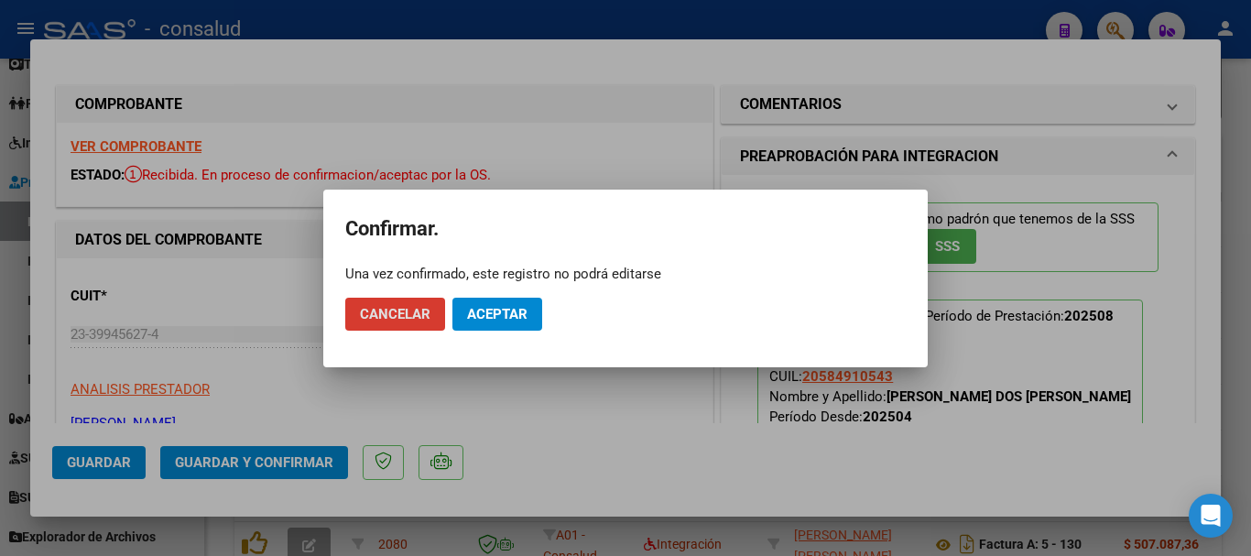
click at [492, 328] on button "Aceptar" at bounding box center [497, 314] width 90 height 33
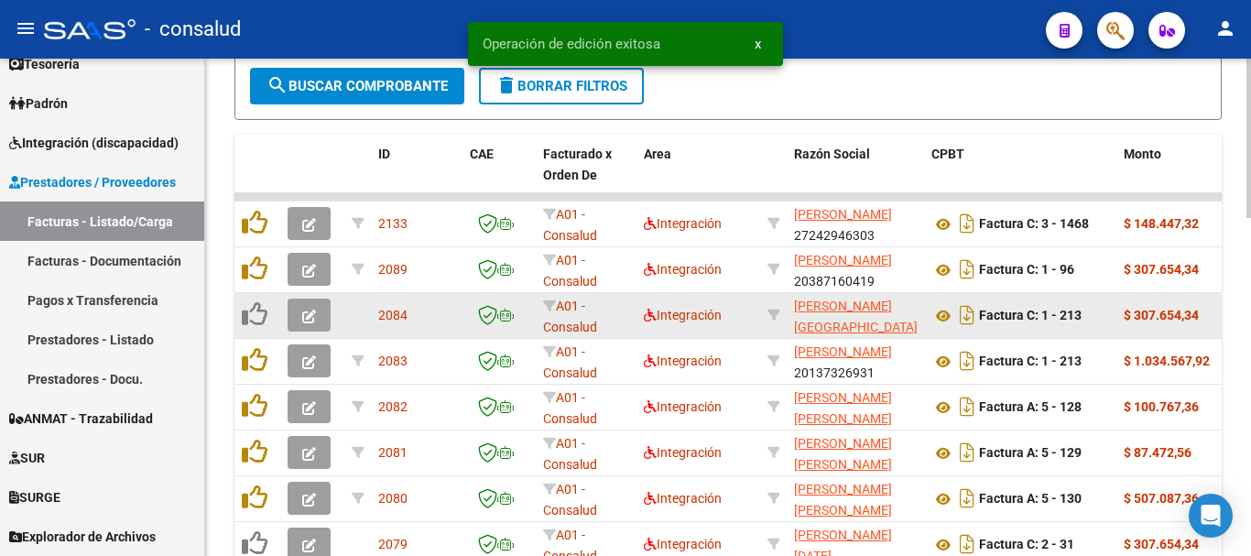
click at [317, 306] on button "button" at bounding box center [309, 314] width 43 height 33
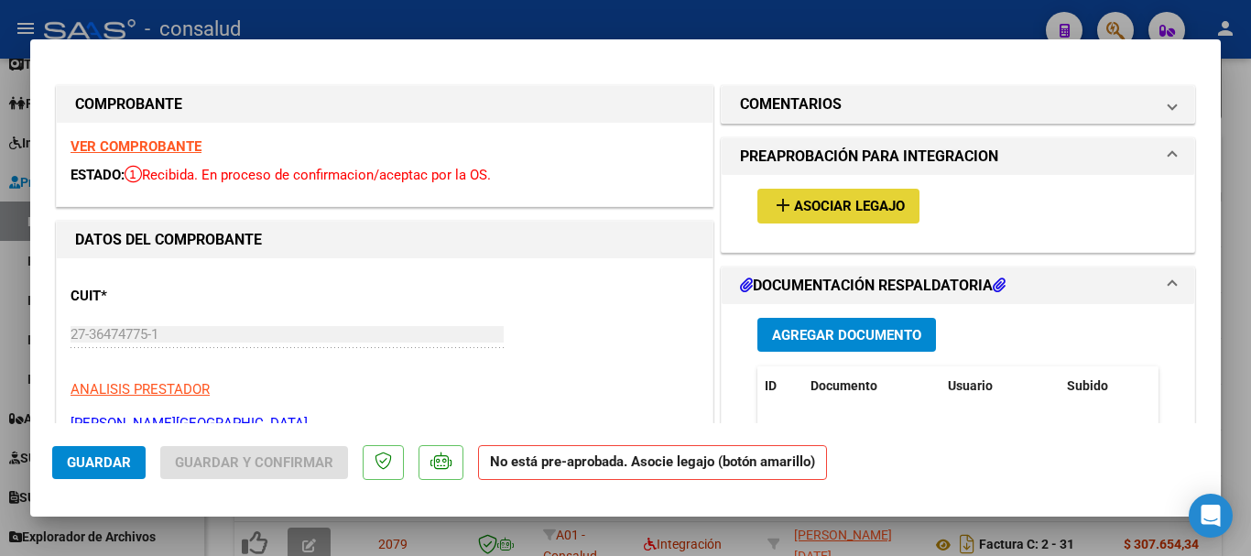
click at [794, 207] on span "Asociar Legajo" at bounding box center [849, 207] width 111 height 16
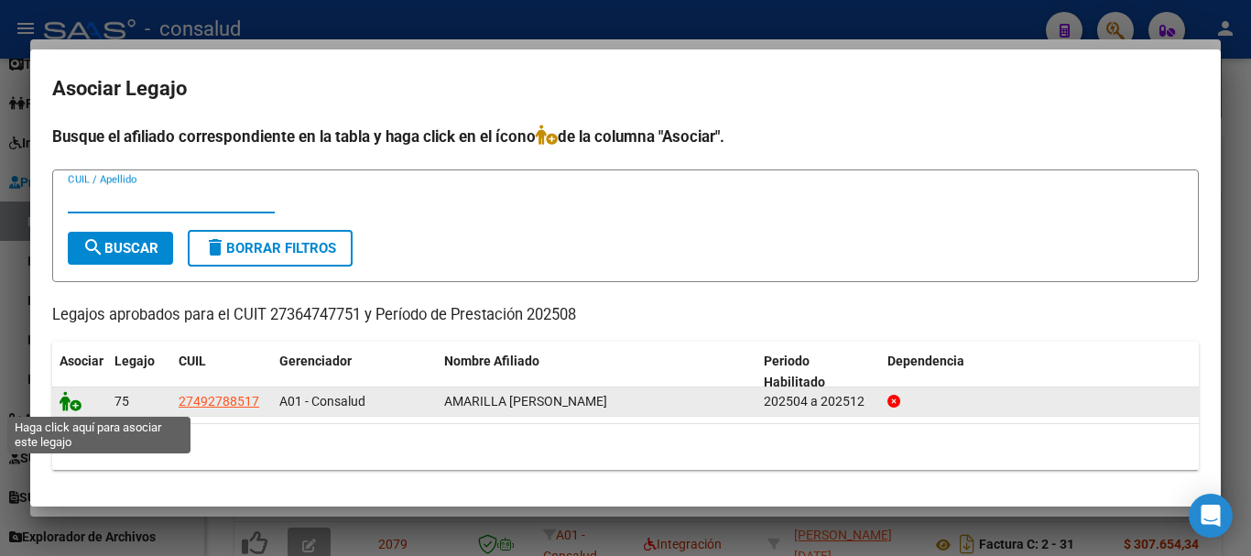
click at [70, 398] on icon at bounding box center [71, 401] width 22 height 20
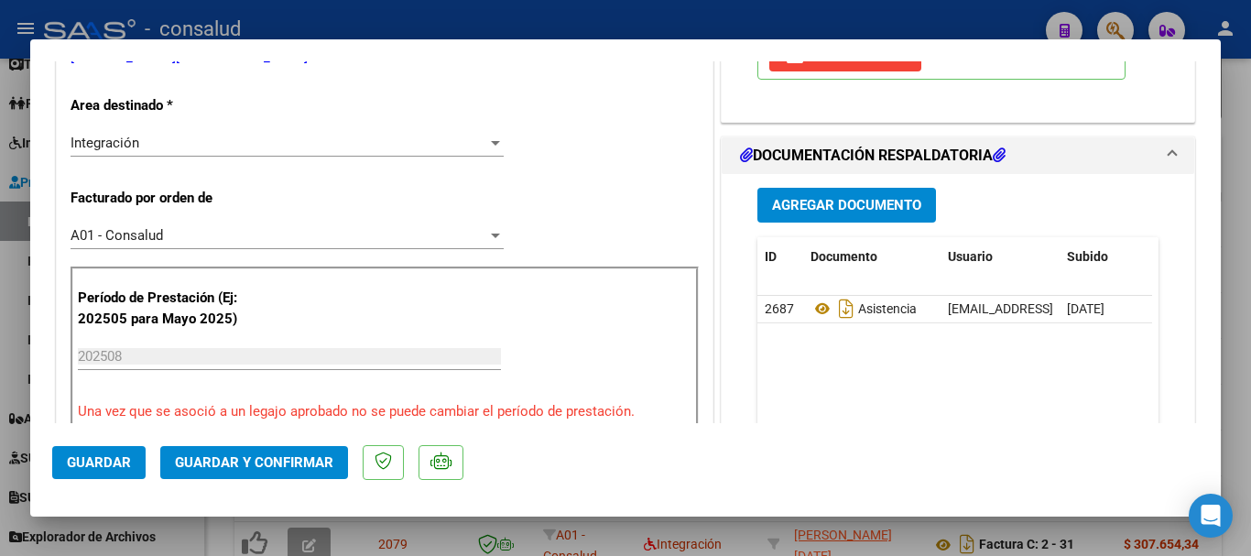
scroll to position [458, 0]
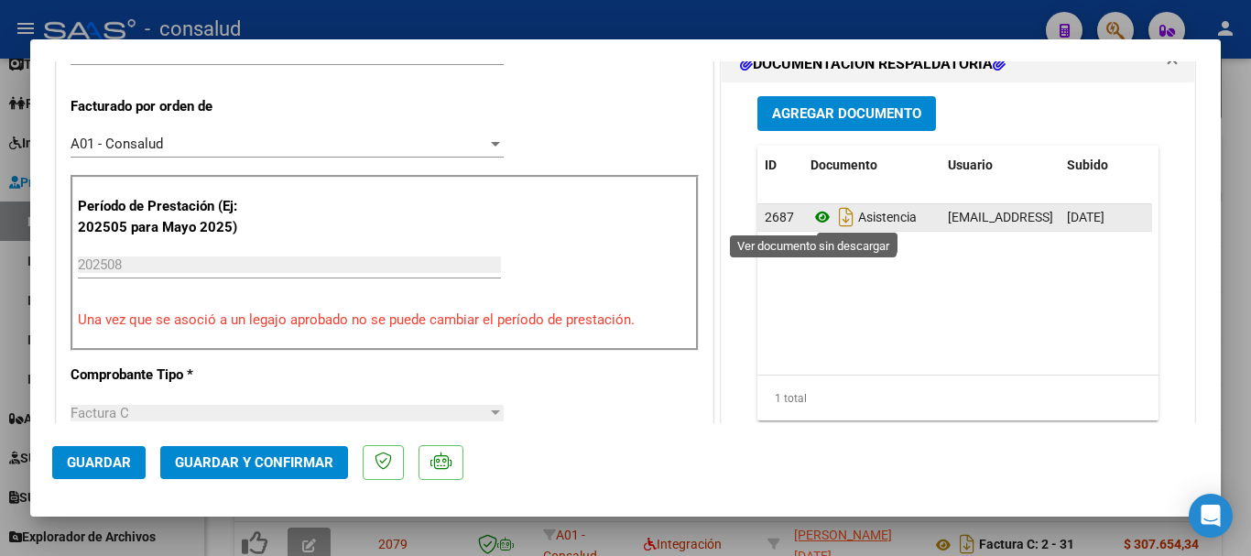
click at [812, 216] on icon at bounding box center [822, 217] width 24 height 22
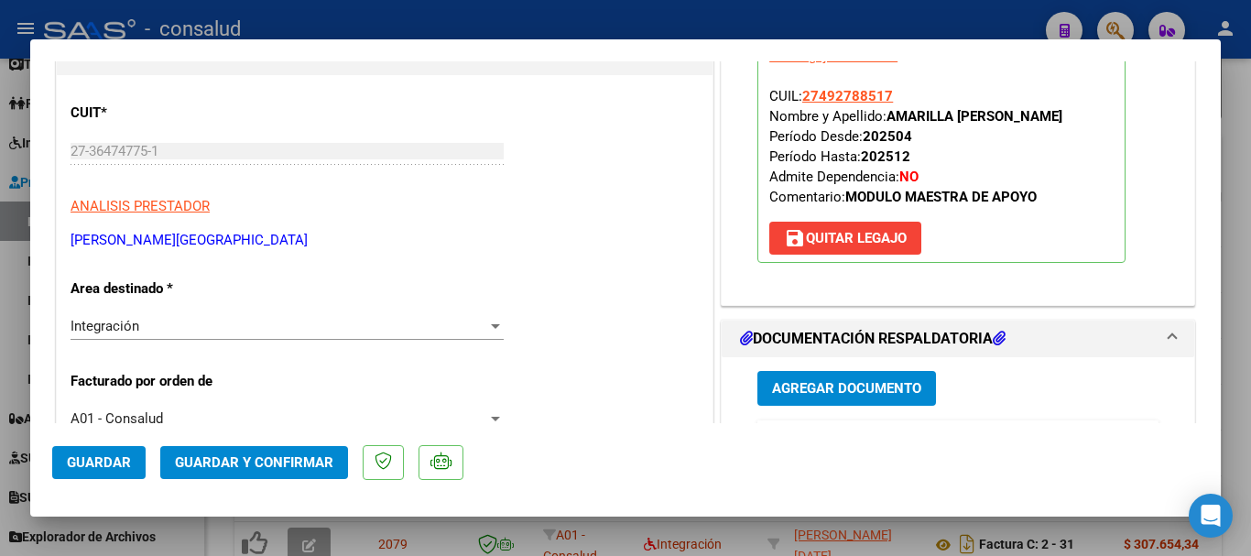
scroll to position [0, 0]
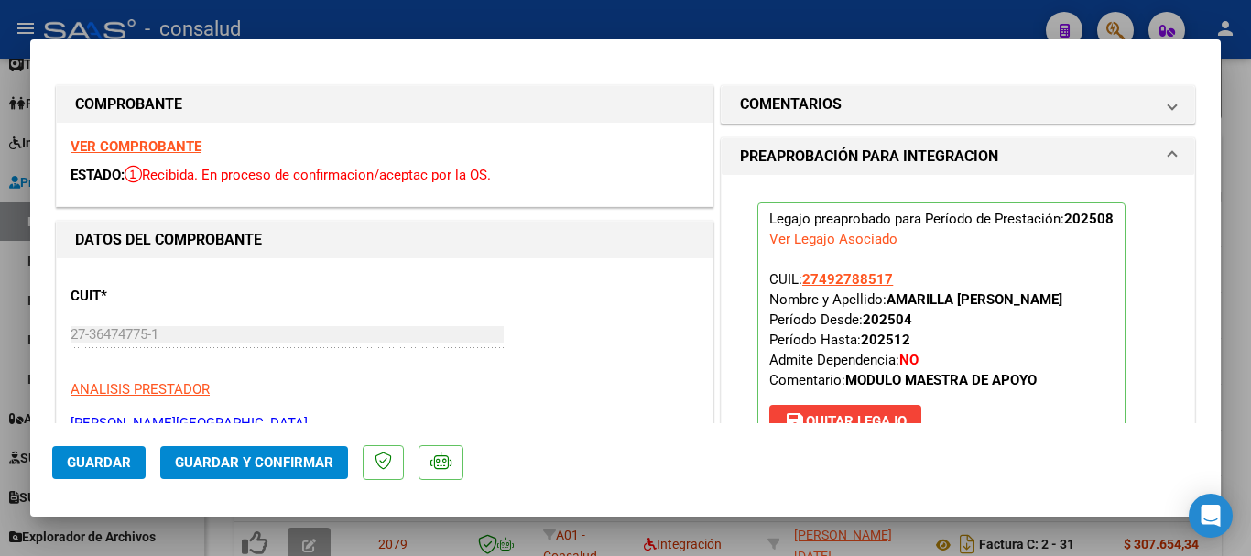
click at [179, 145] on strong "VER COMPROBANTE" at bounding box center [136, 146] width 131 height 16
click at [281, 455] on span "Guardar y Confirmar" at bounding box center [254, 462] width 158 height 16
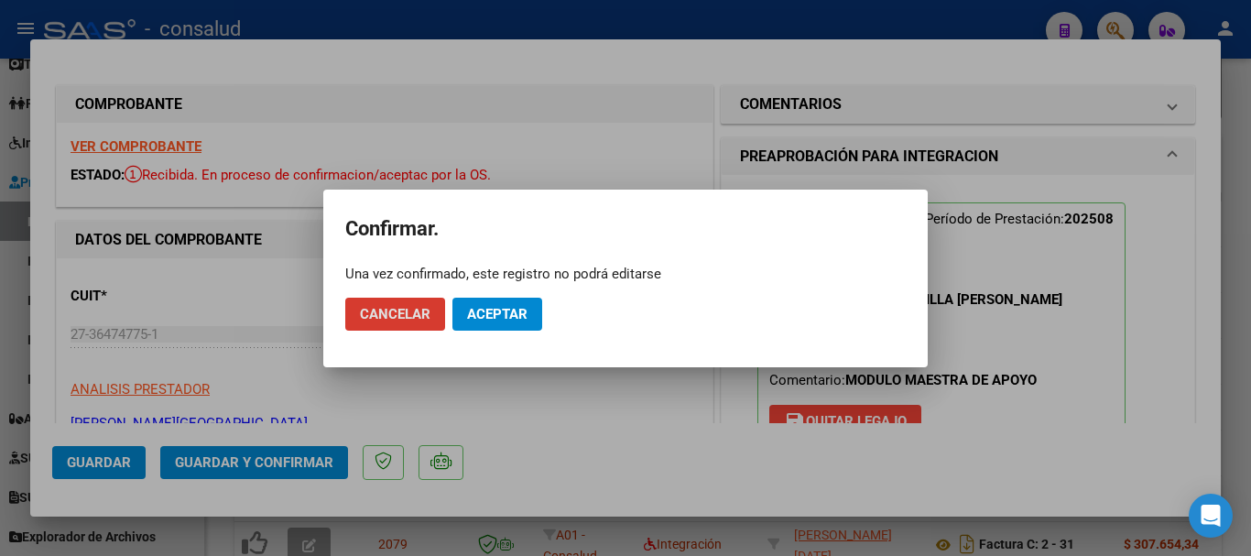
click at [512, 317] on span "Aceptar" at bounding box center [497, 314] width 60 height 16
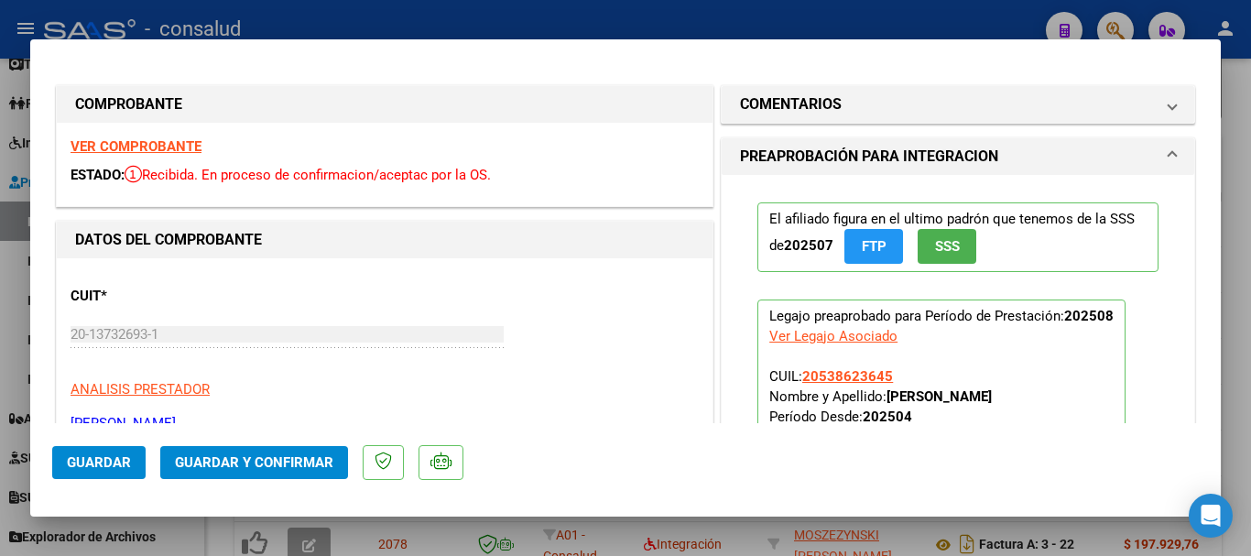
click at [193, 147] on strong "VER COMPROBANTE" at bounding box center [136, 146] width 131 height 16
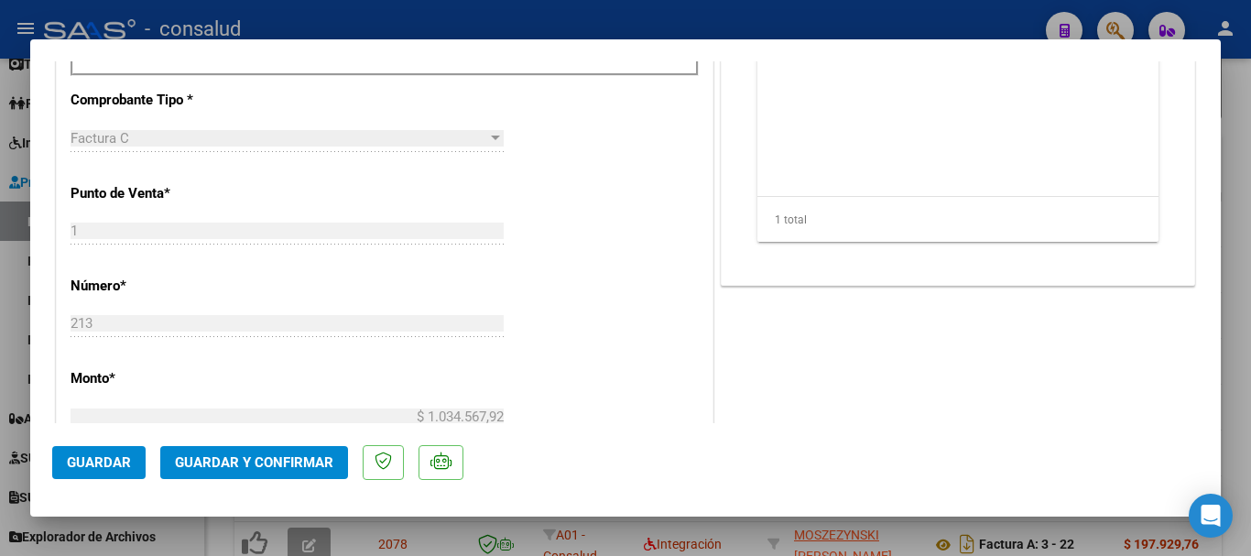
scroll to position [549, 0]
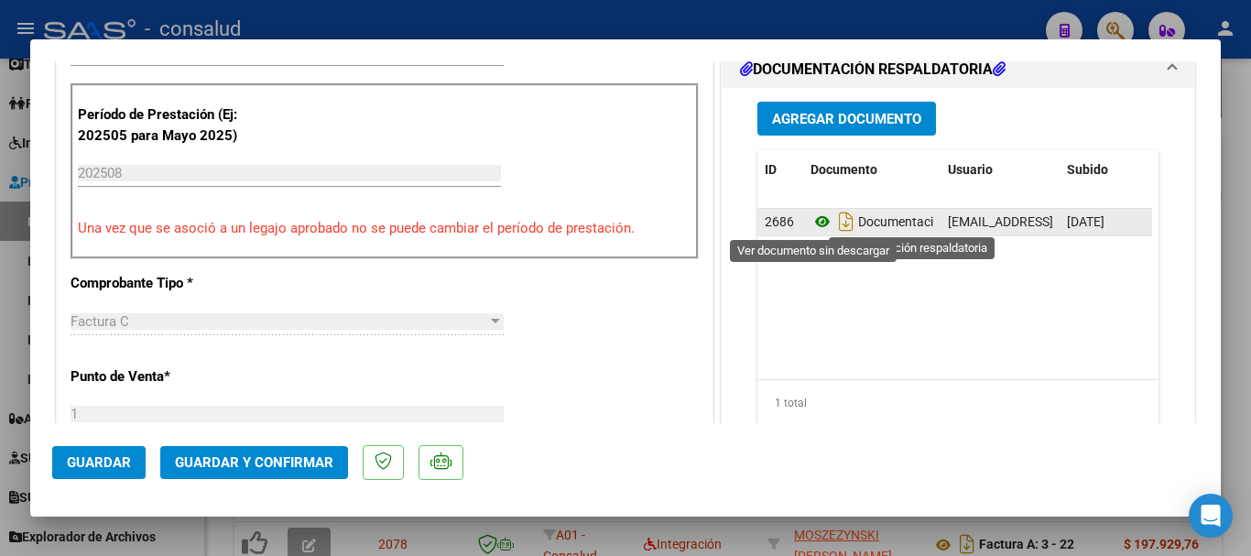
click at [810, 216] on icon at bounding box center [822, 222] width 24 height 22
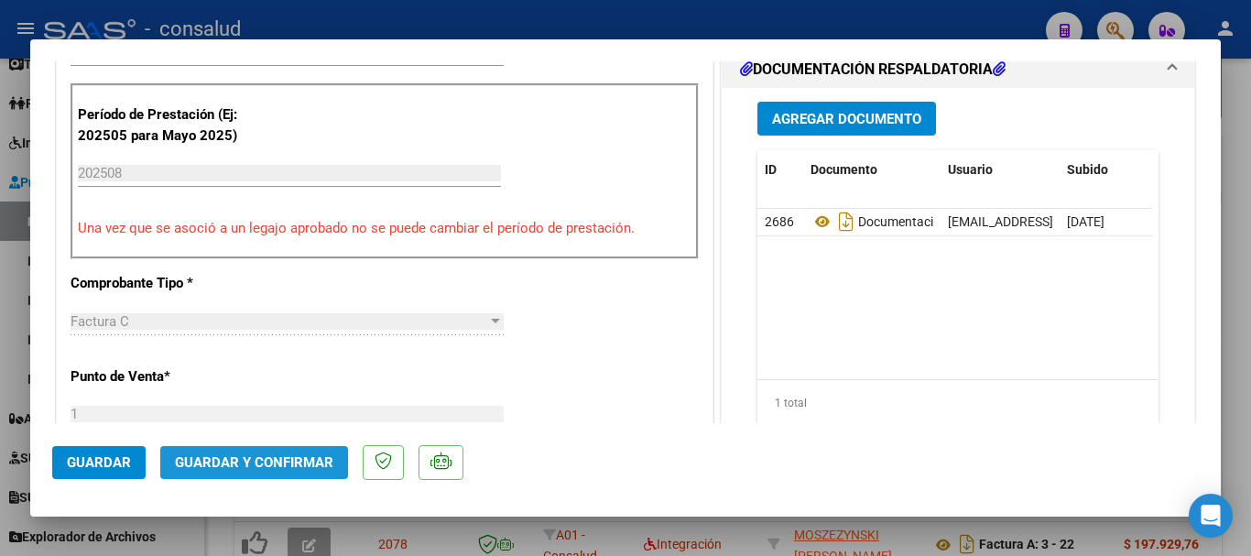
click at [228, 454] on span "Guardar y Confirmar" at bounding box center [254, 462] width 158 height 16
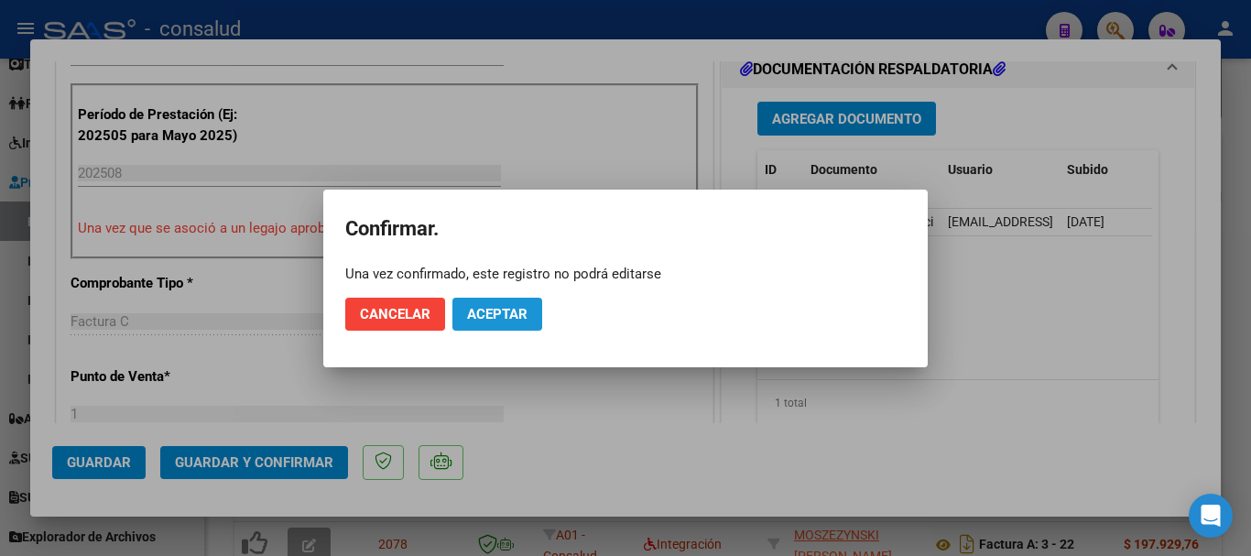
click at [538, 321] on button "Aceptar" at bounding box center [497, 314] width 90 height 33
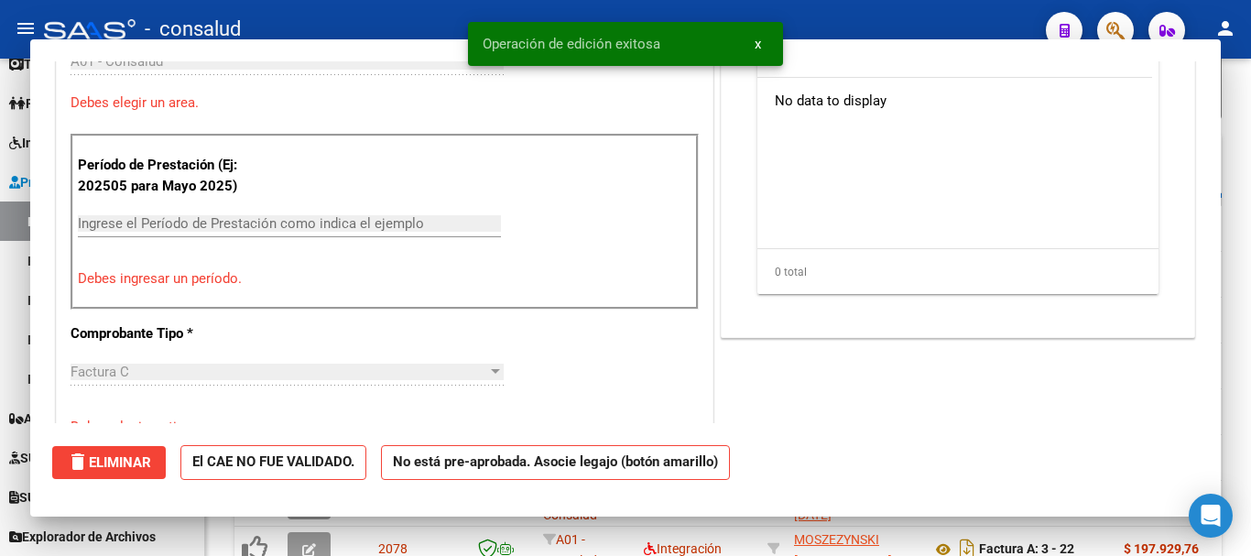
scroll to position [0, 0]
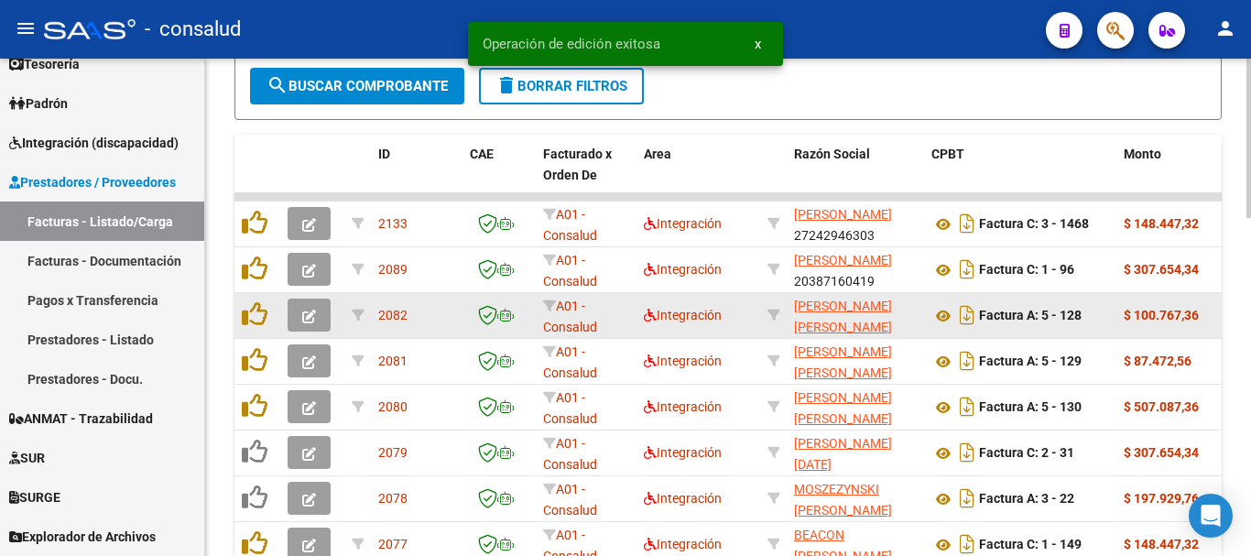
click at [314, 312] on icon "button" at bounding box center [309, 316] width 14 height 14
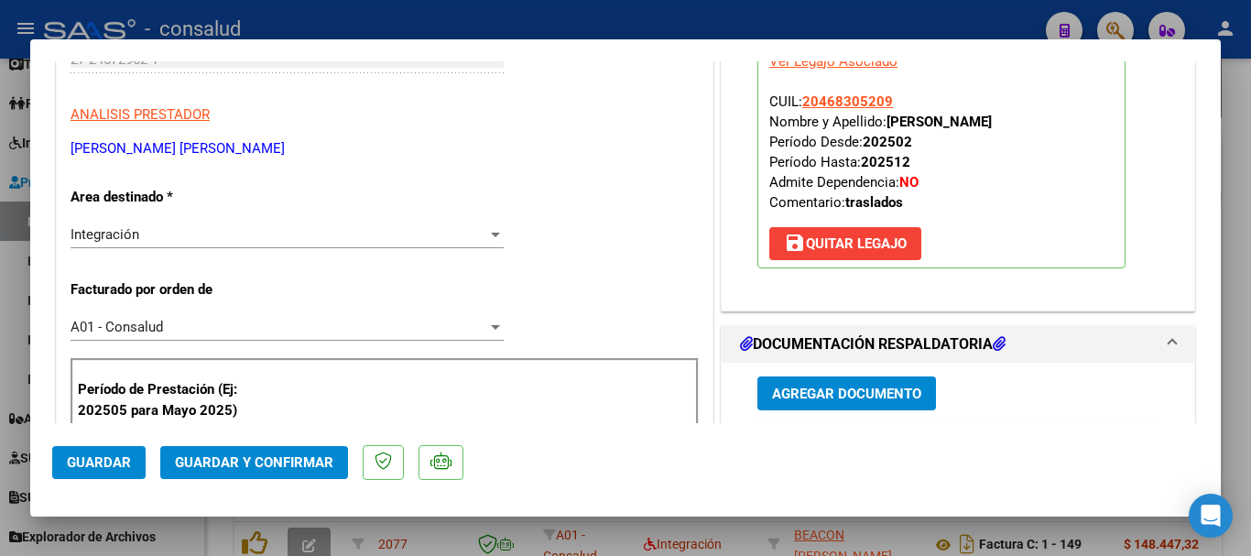
scroll to position [458, 0]
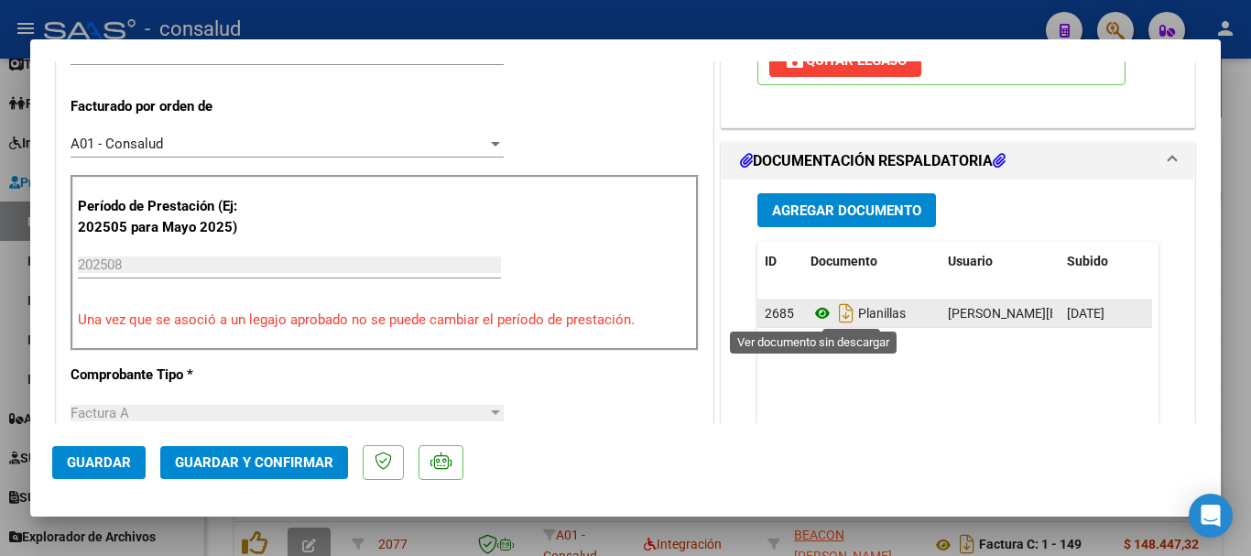
click at [811, 312] on icon at bounding box center [822, 313] width 24 height 22
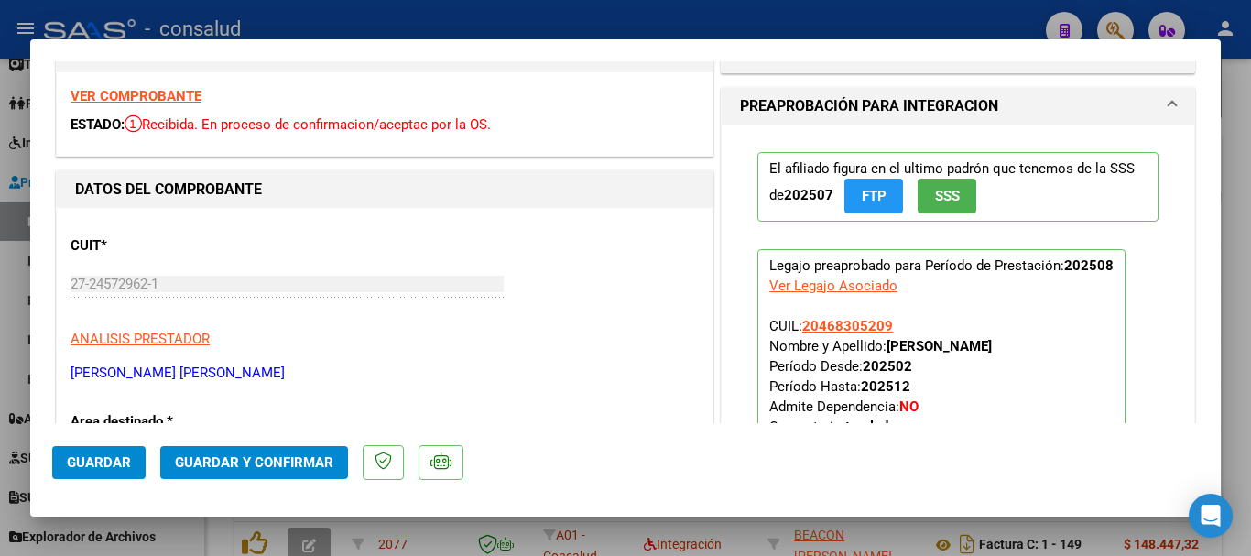
scroll to position [0, 0]
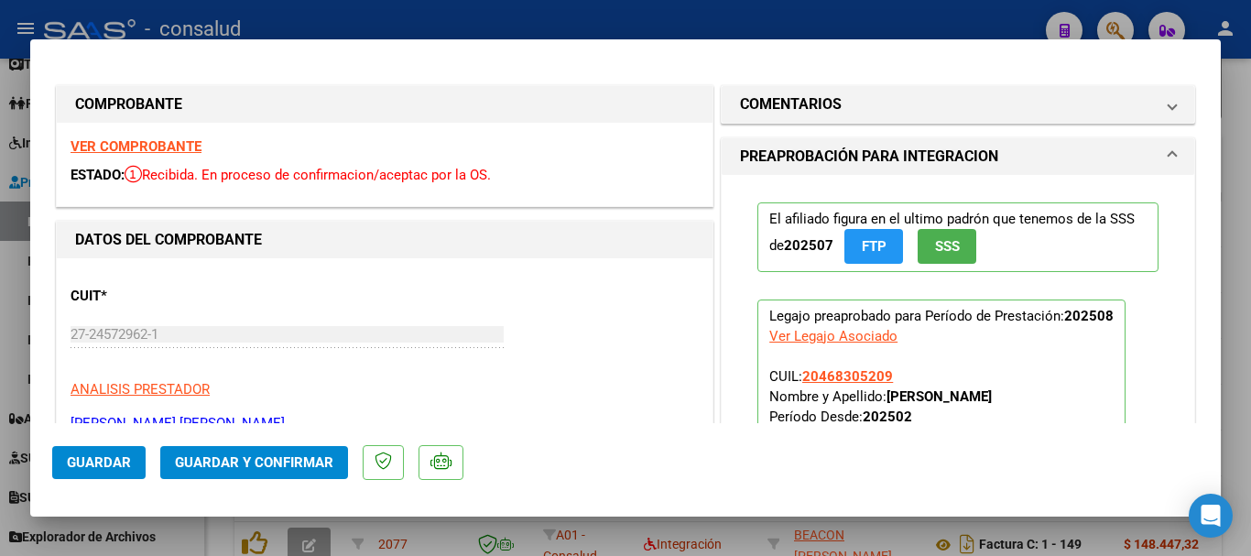
click at [149, 141] on strong "VER COMPROBANTE" at bounding box center [136, 146] width 131 height 16
click at [262, 464] on span "Guardar y Confirmar" at bounding box center [254, 462] width 158 height 16
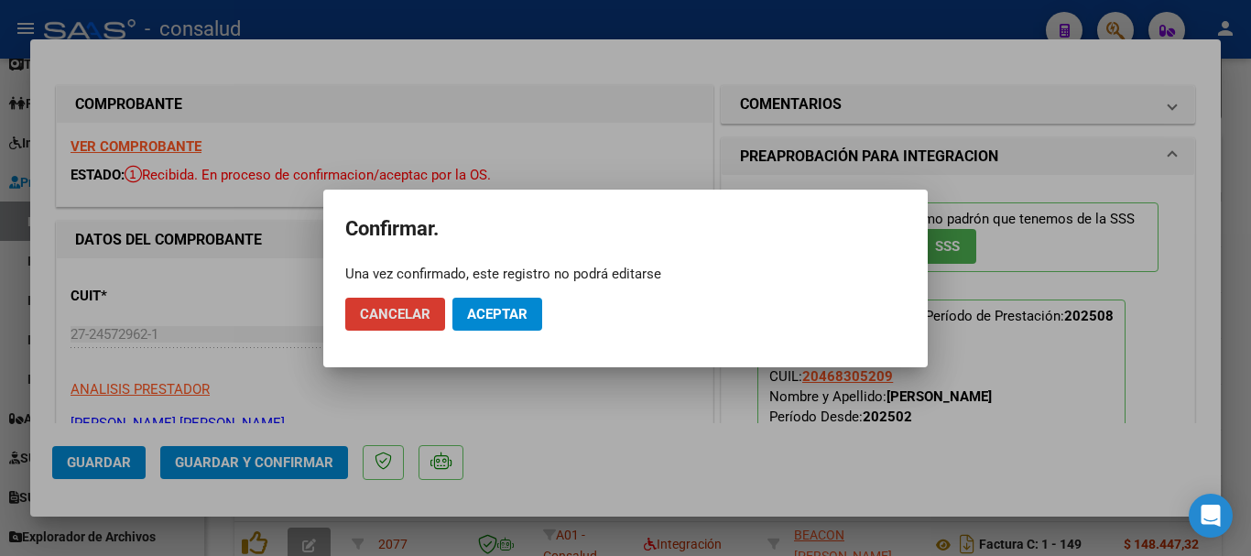
click at [463, 327] on button "Aceptar" at bounding box center [497, 314] width 90 height 33
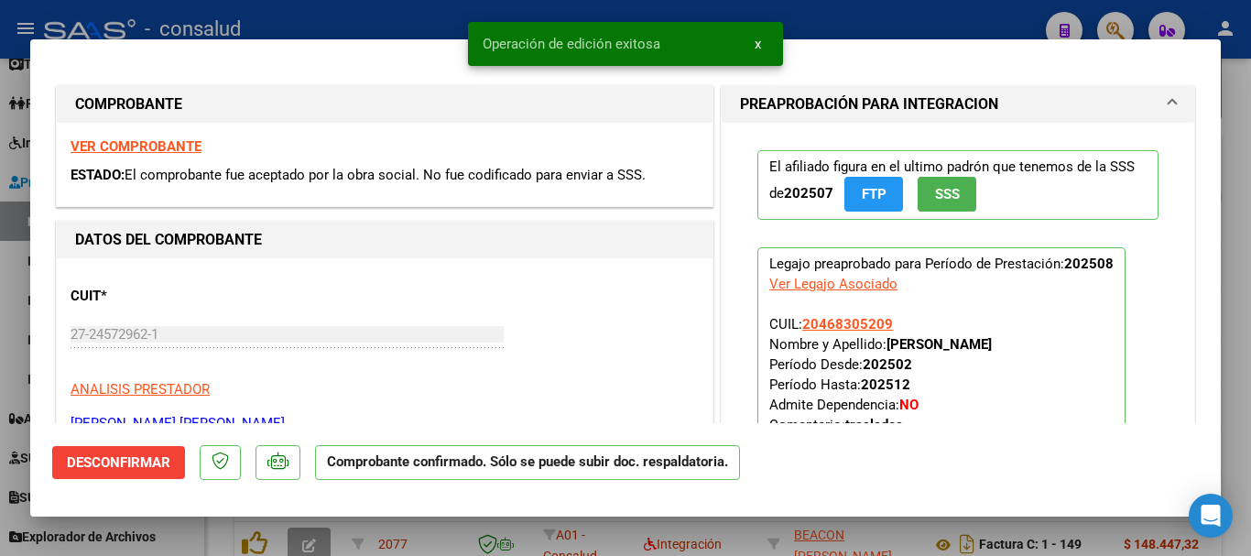
type input "$ 0,00"
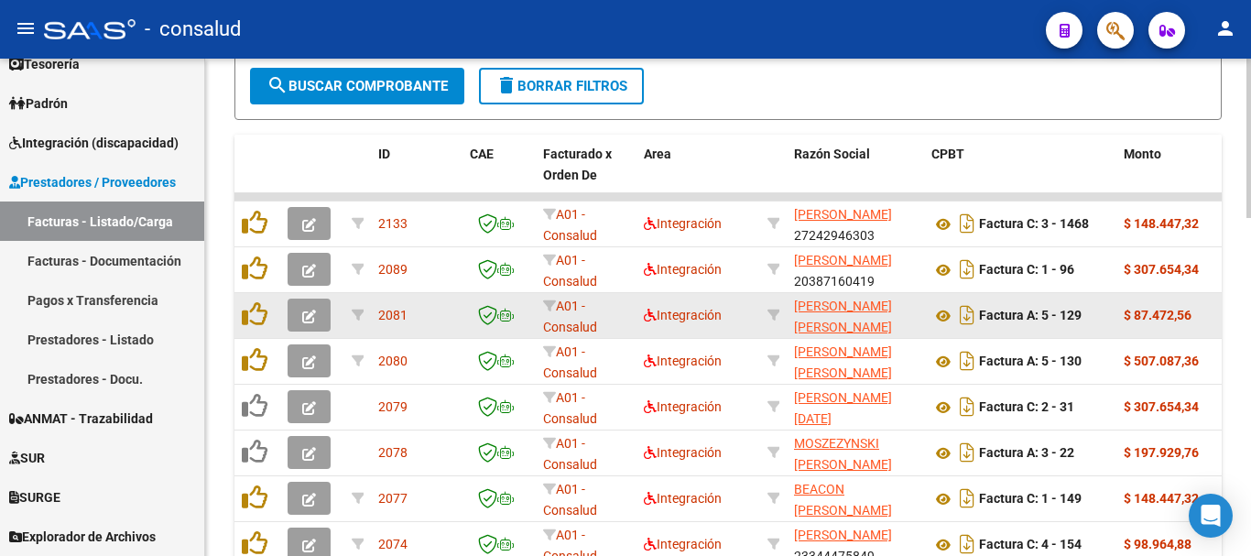
click at [303, 303] on button "button" at bounding box center [309, 314] width 43 height 33
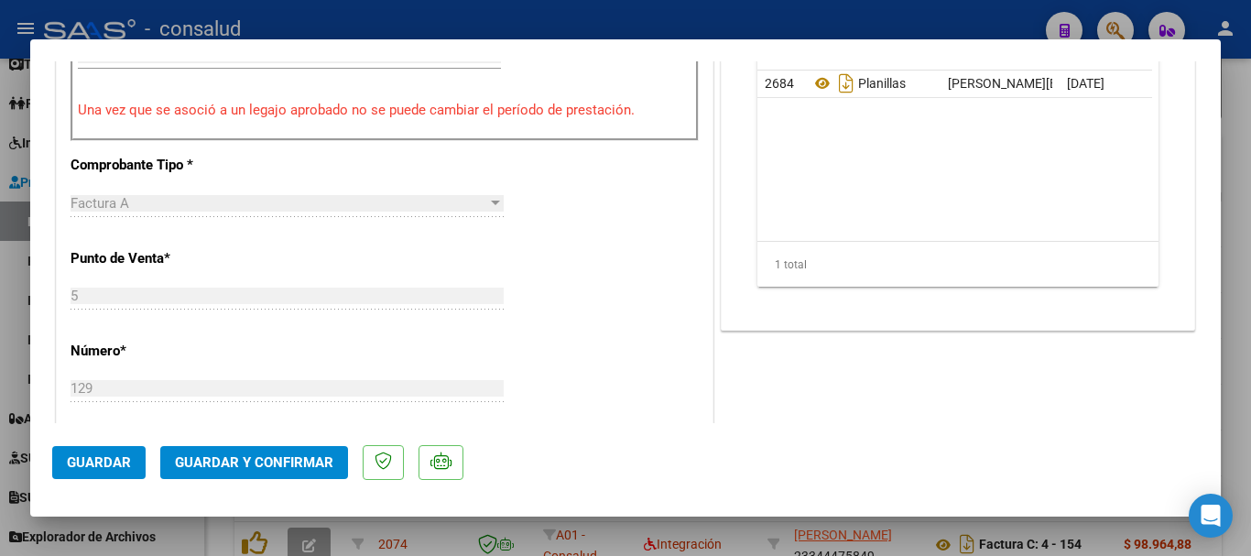
scroll to position [732, 0]
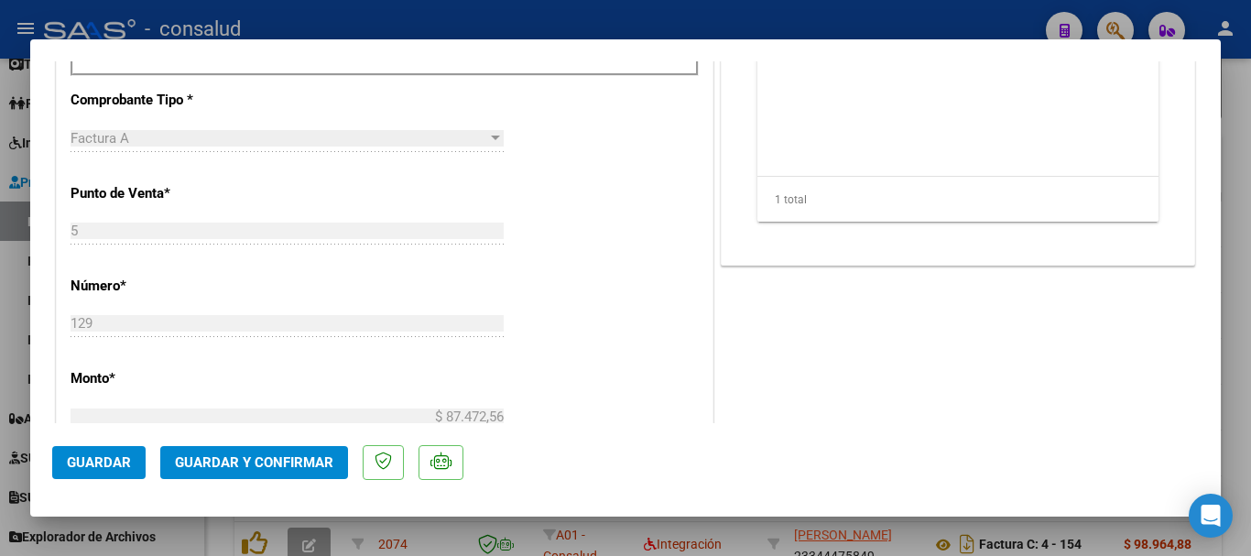
click at [329, 461] on span "Guardar y Confirmar" at bounding box center [254, 462] width 158 height 16
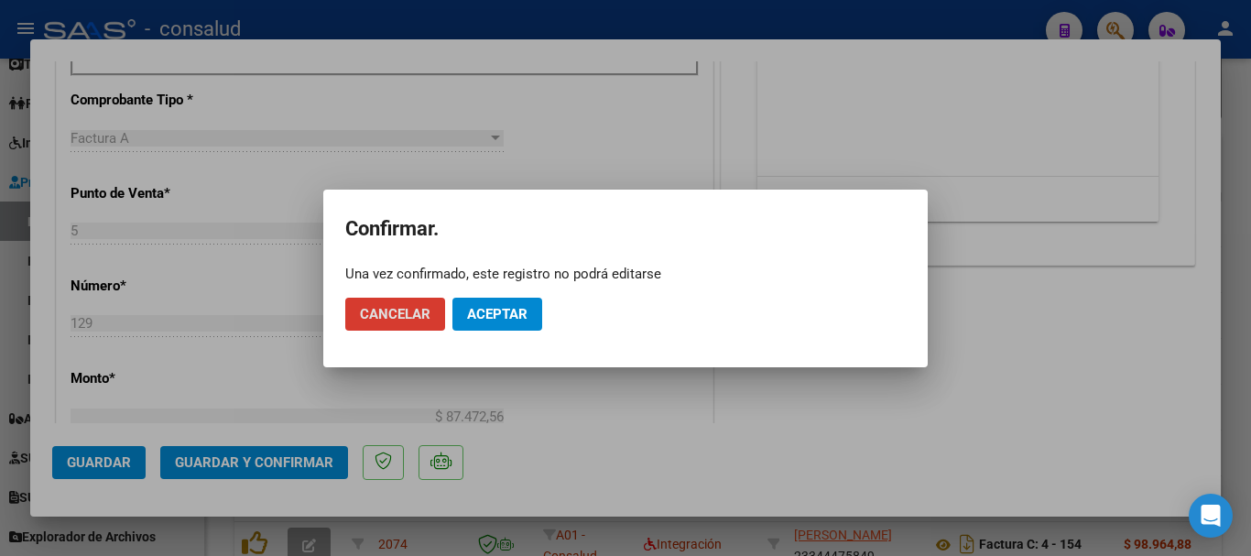
click at [482, 316] on span "Aceptar" at bounding box center [497, 314] width 60 height 16
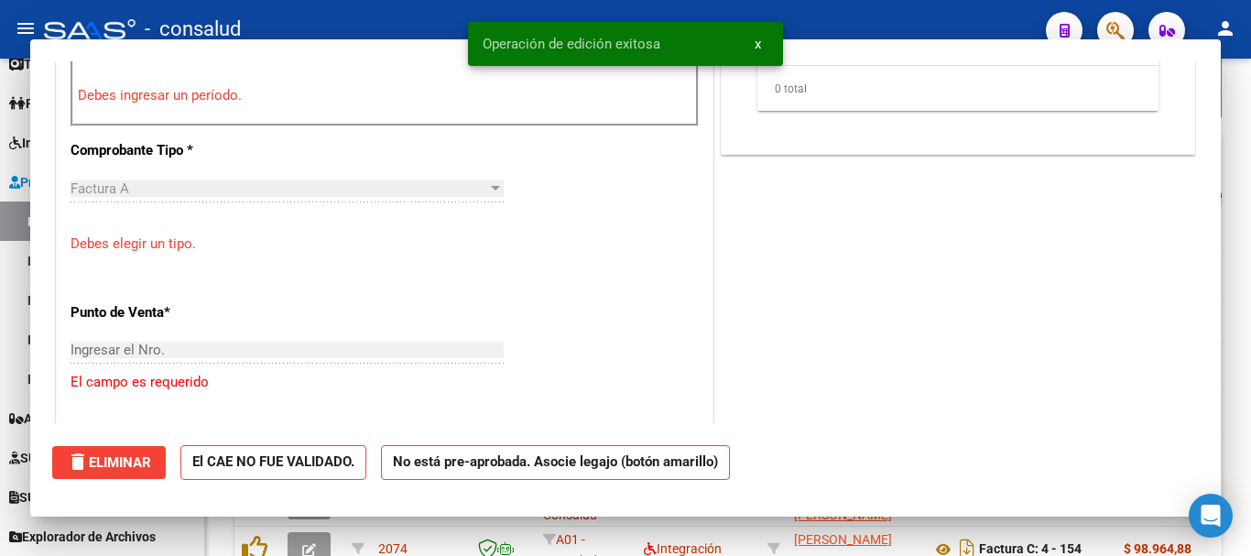
scroll to position [0, 0]
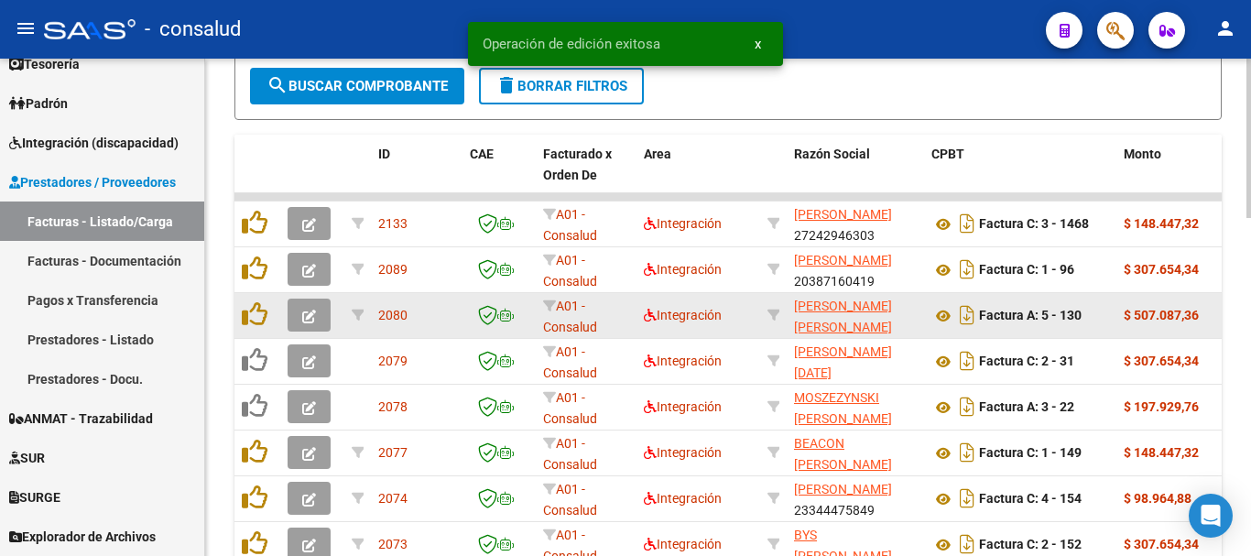
click at [304, 310] on icon "button" at bounding box center [309, 316] width 14 height 14
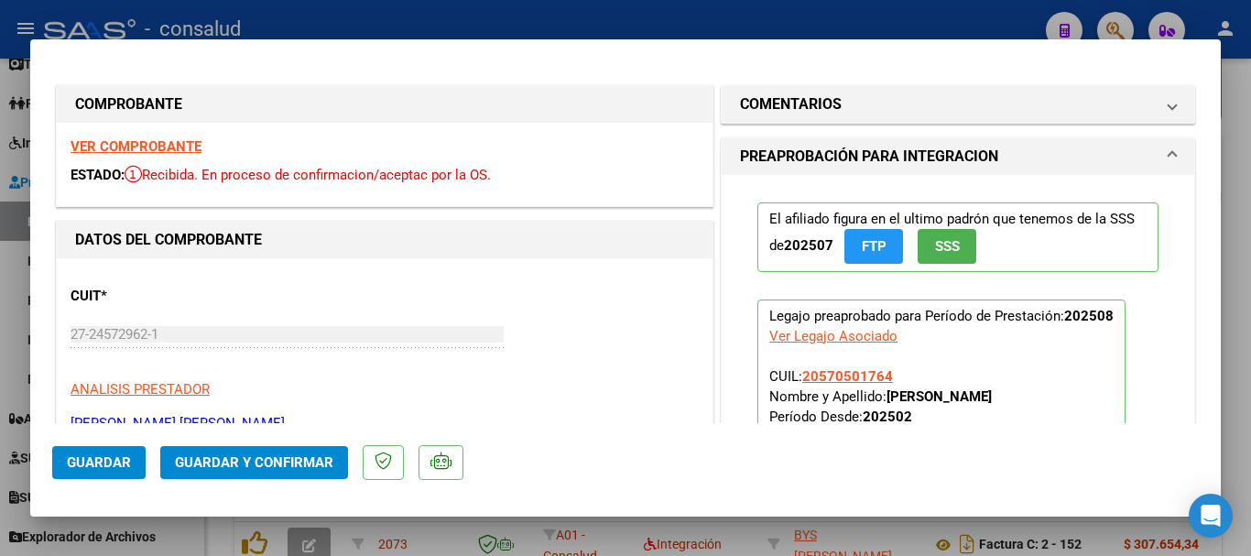
click at [302, 455] on span "Guardar y Confirmar" at bounding box center [254, 462] width 158 height 16
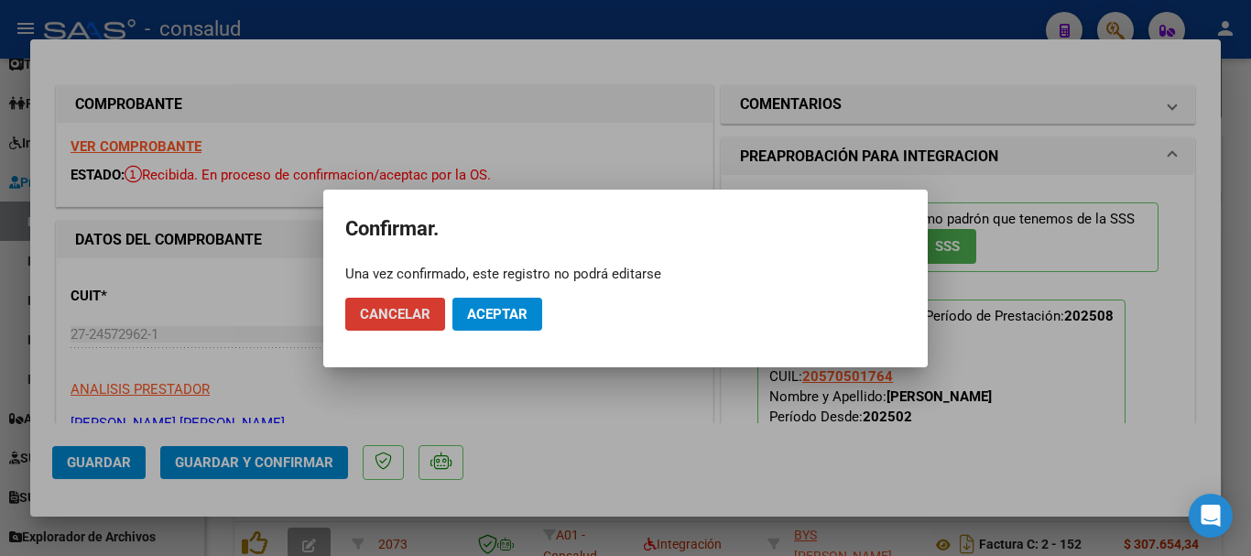
click at [509, 313] on span "Aceptar" at bounding box center [497, 314] width 60 height 16
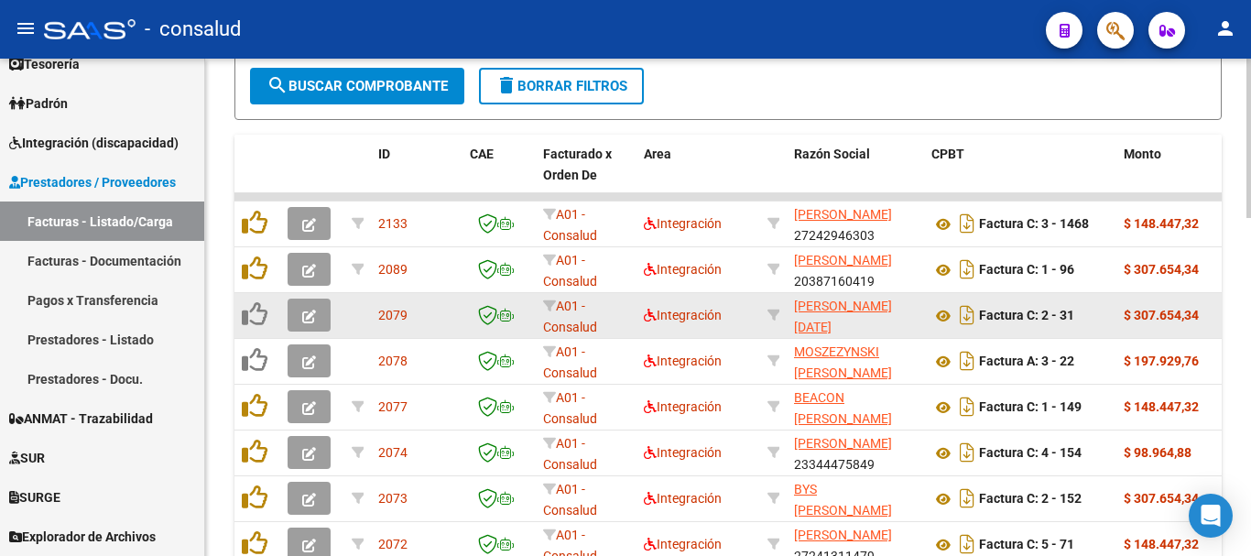
click at [318, 312] on button "button" at bounding box center [309, 314] width 43 height 33
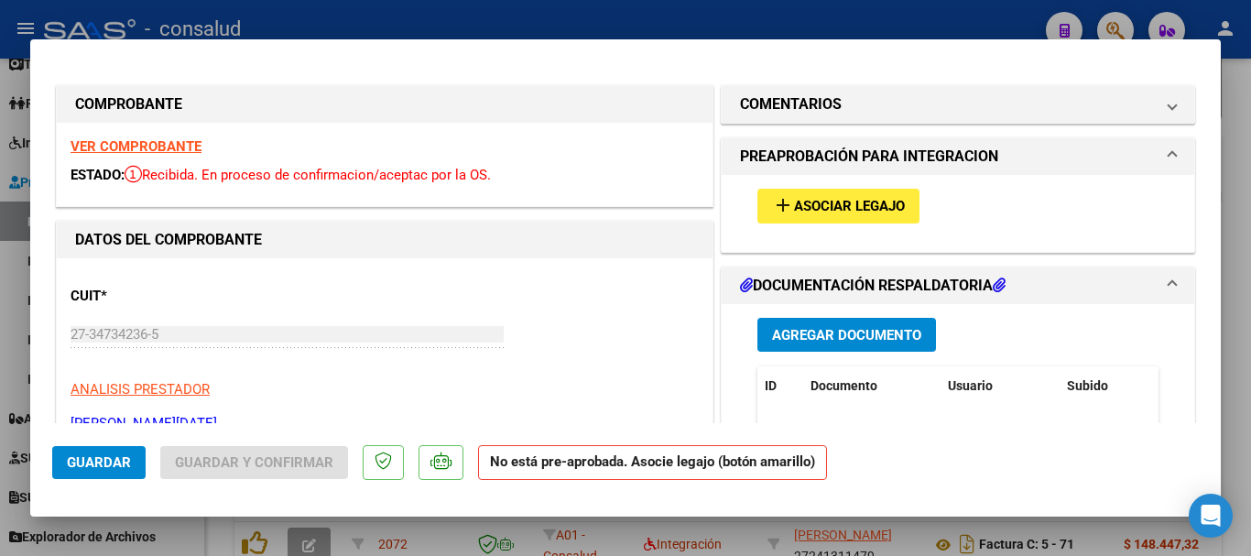
click at [834, 195] on button "add Asociar Legajo" at bounding box center [838, 206] width 162 height 34
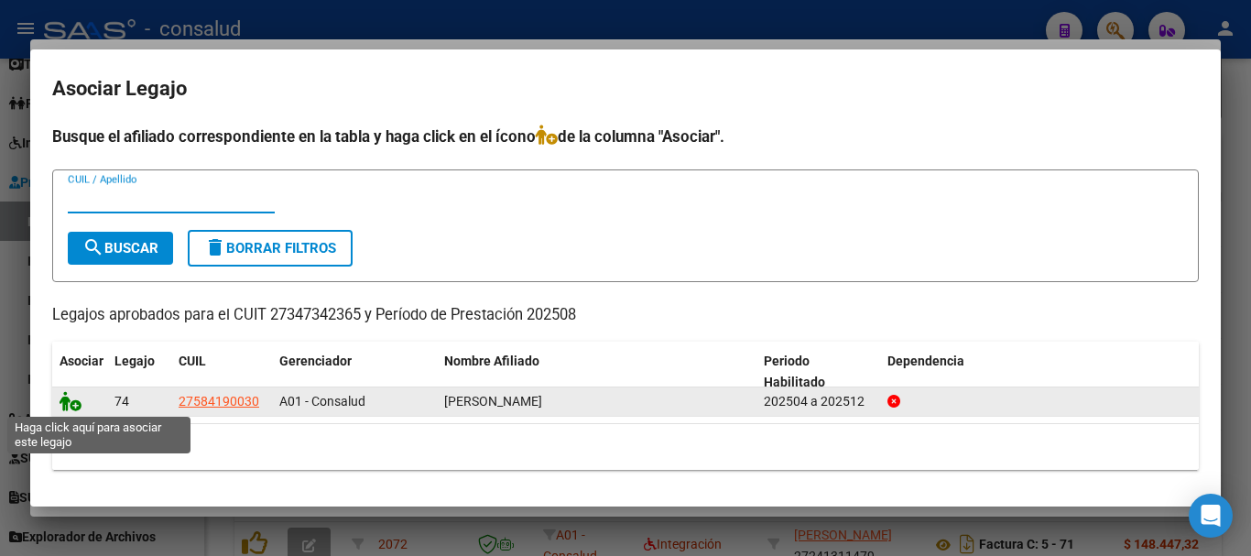
click at [76, 406] on icon at bounding box center [71, 401] width 22 height 20
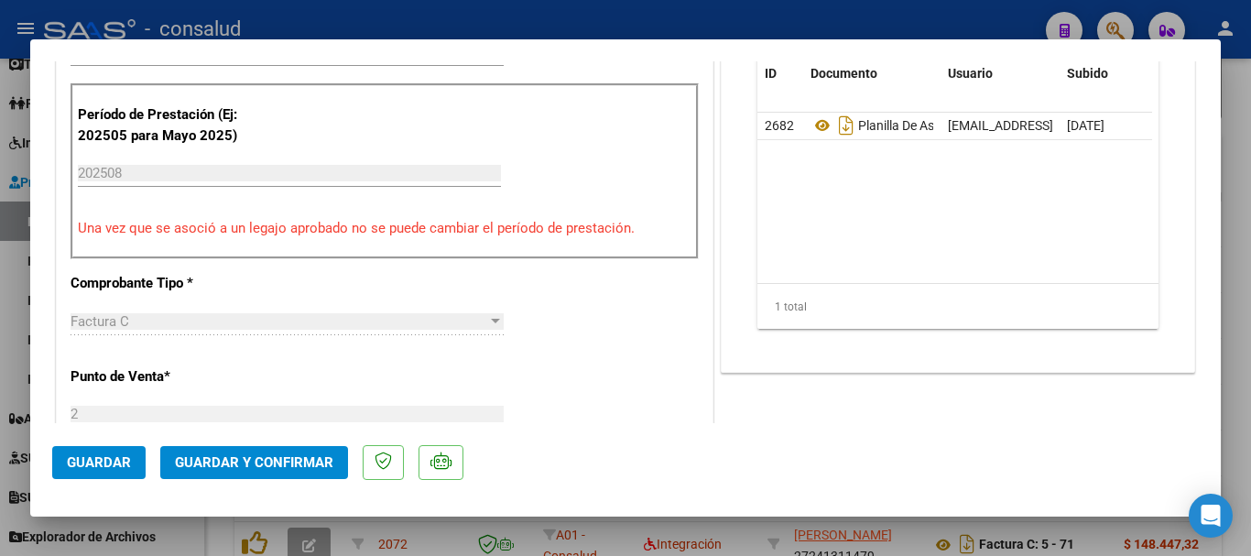
scroll to position [366, 0]
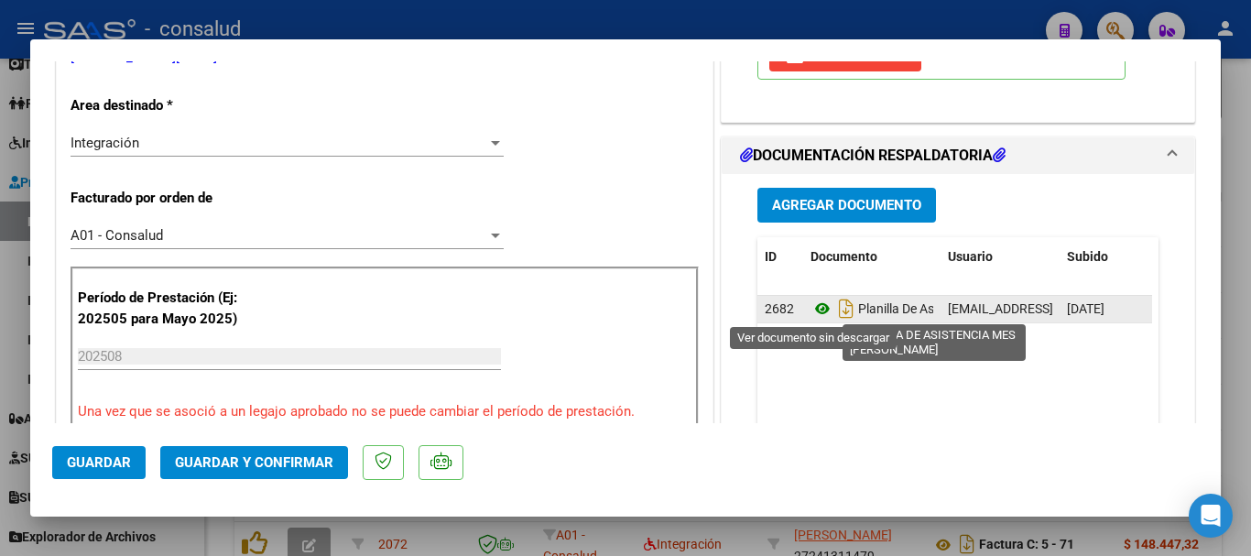
click at [812, 299] on icon at bounding box center [822, 309] width 24 height 22
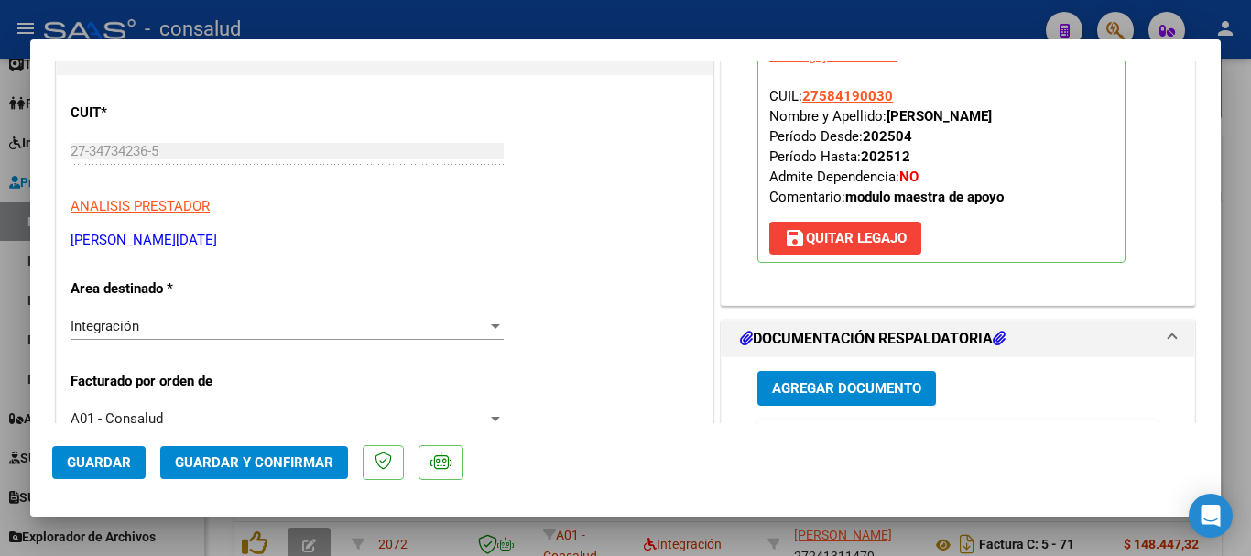
scroll to position [0, 0]
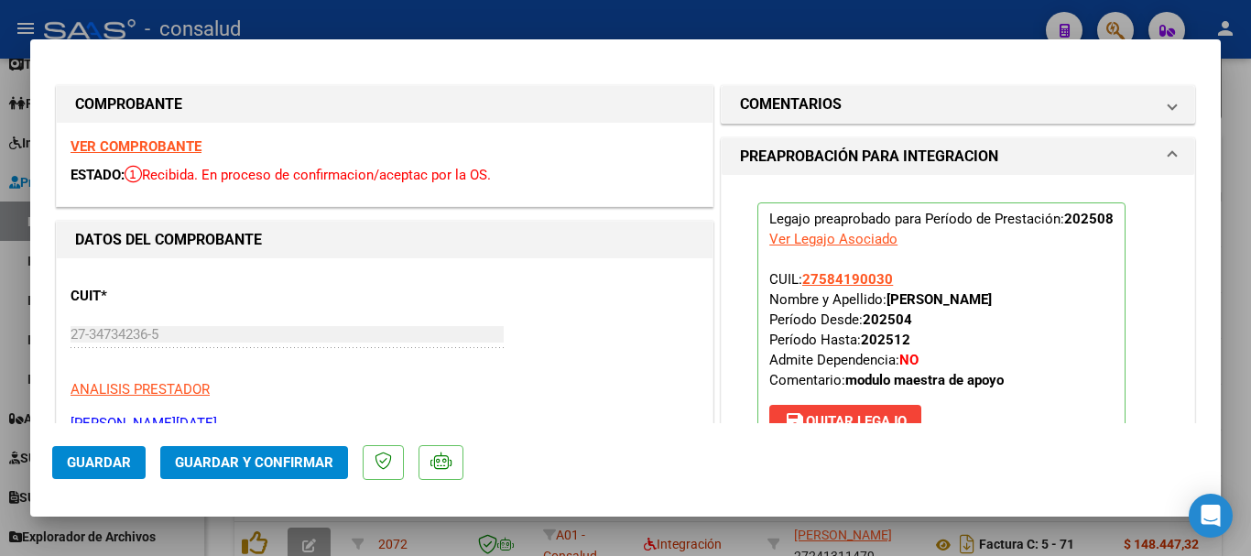
click at [170, 143] on strong "VER COMPROBANTE" at bounding box center [136, 146] width 131 height 16
click at [255, 461] on span "Guardar y Confirmar" at bounding box center [254, 462] width 158 height 16
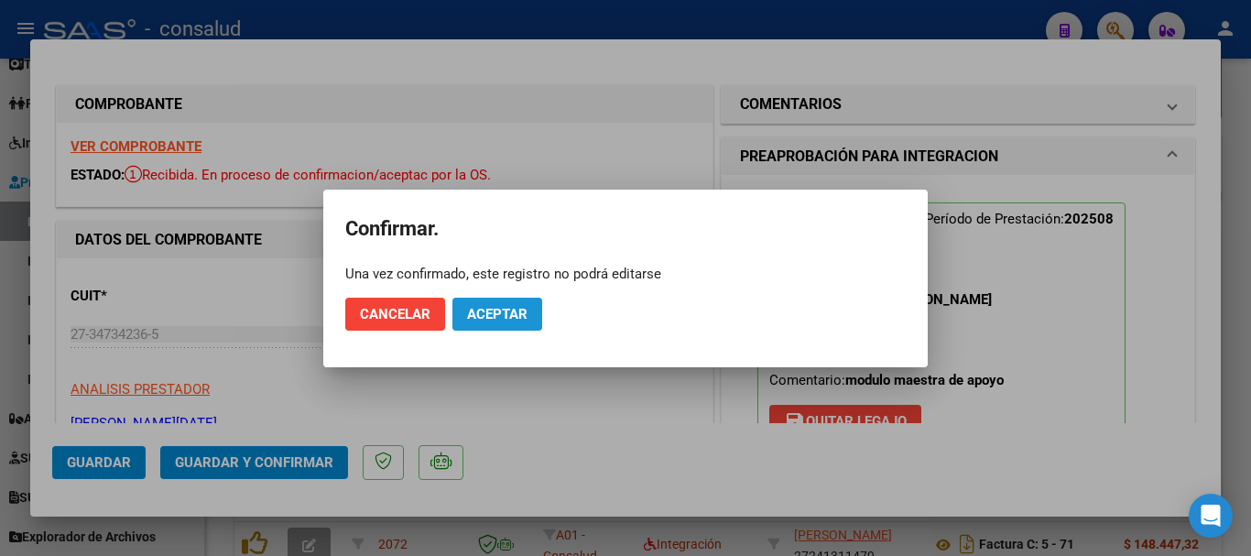
click at [509, 319] on span "Aceptar" at bounding box center [497, 314] width 60 height 16
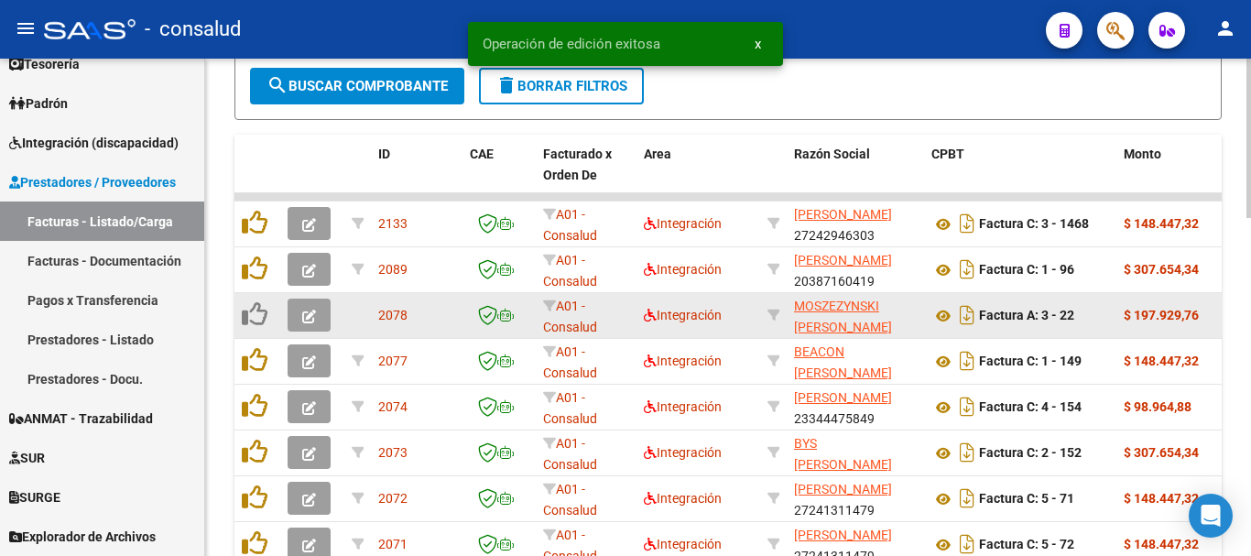
click at [299, 320] on button "button" at bounding box center [309, 314] width 43 height 33
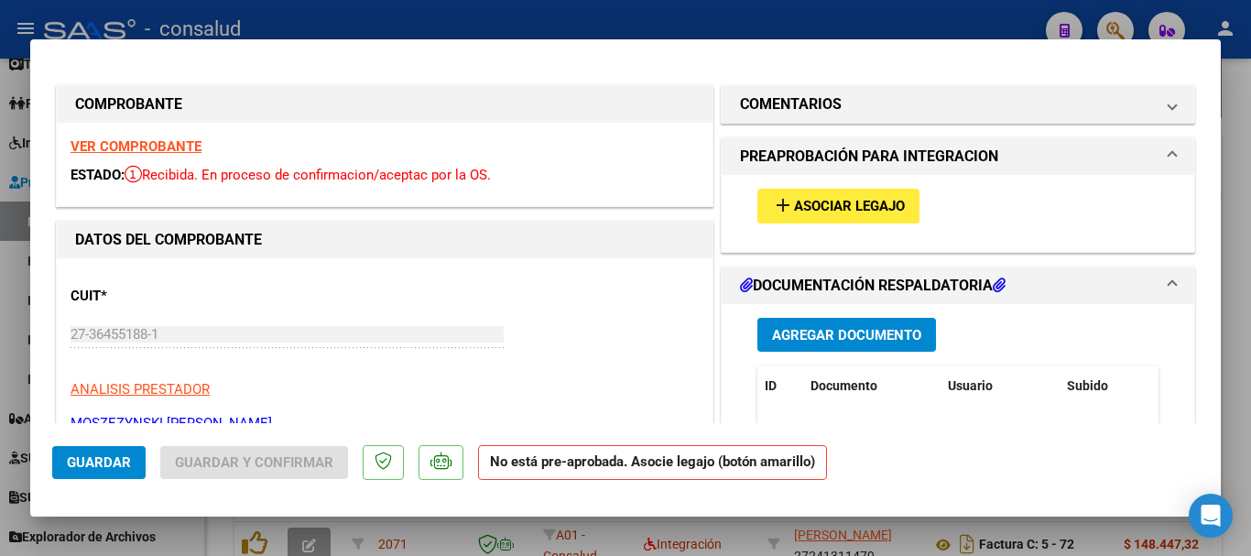
click at [876, 203] on span "Asociar Legajo" at bounding box center [849, 207] width 111 height 16
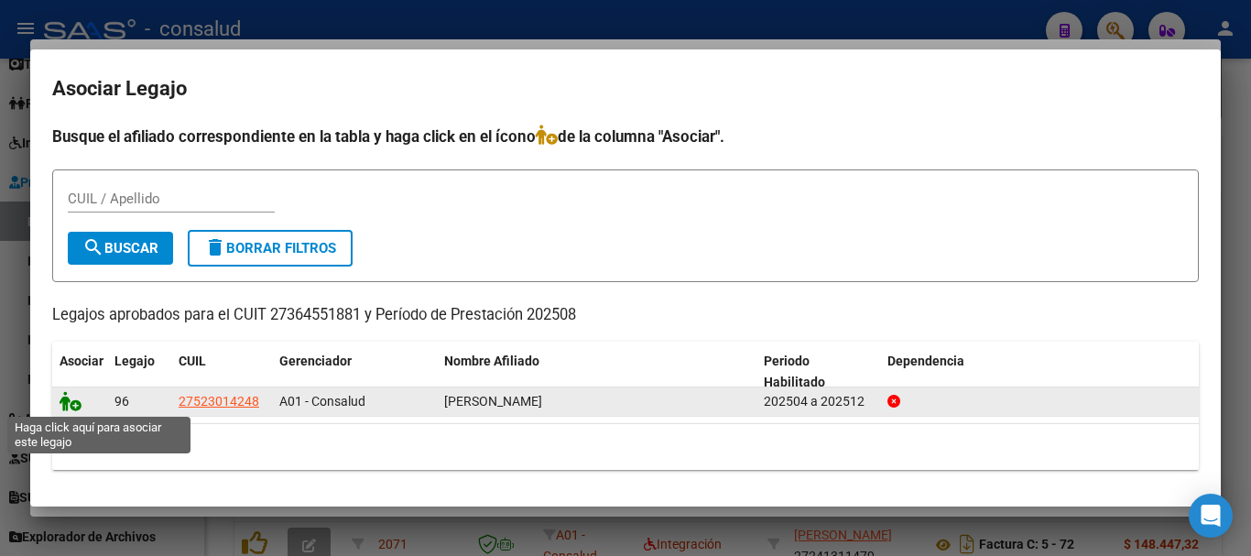
click at [72, 405] on icon at bounding box center [71, 401] width 22 height 20
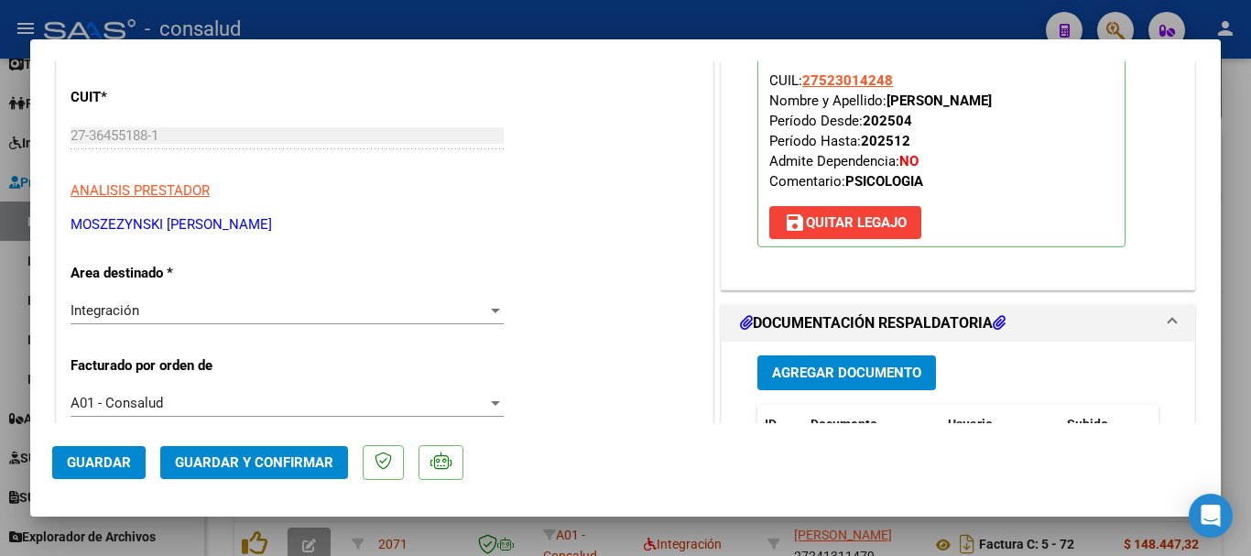
scroll to position [366, 0]
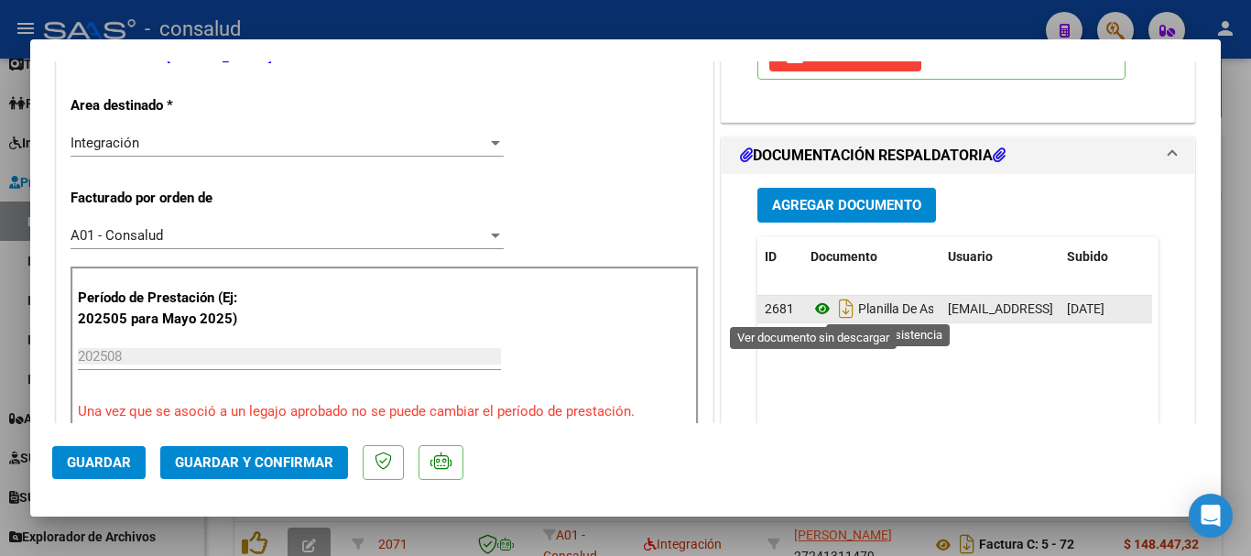
click at [811, 312] on icon at bounding box center [822, 309] width 24 height 22
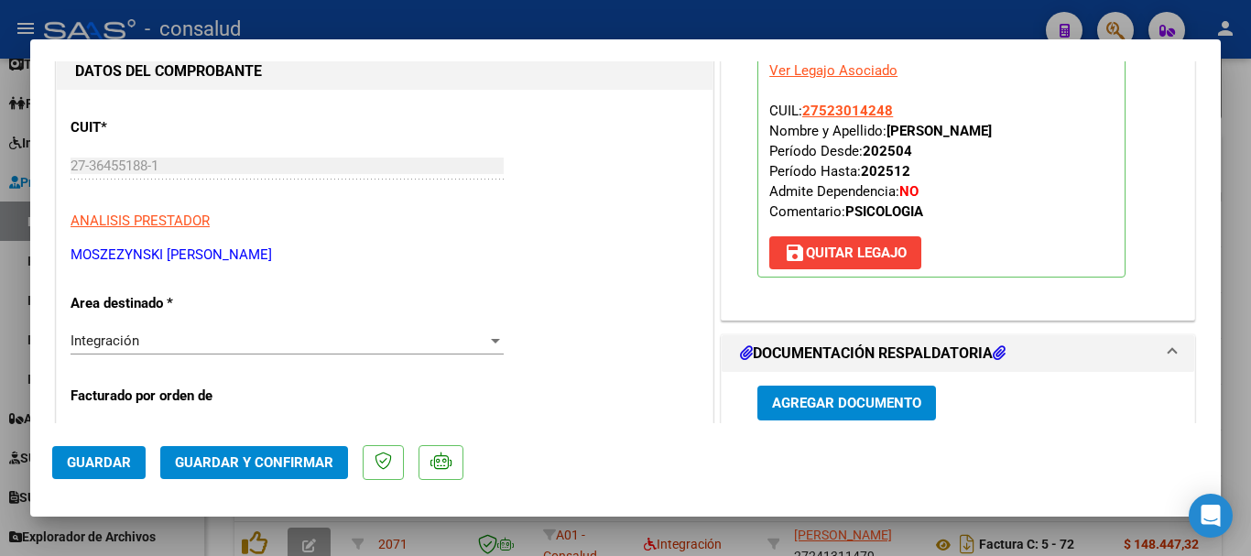
scroll to position [0, 0]
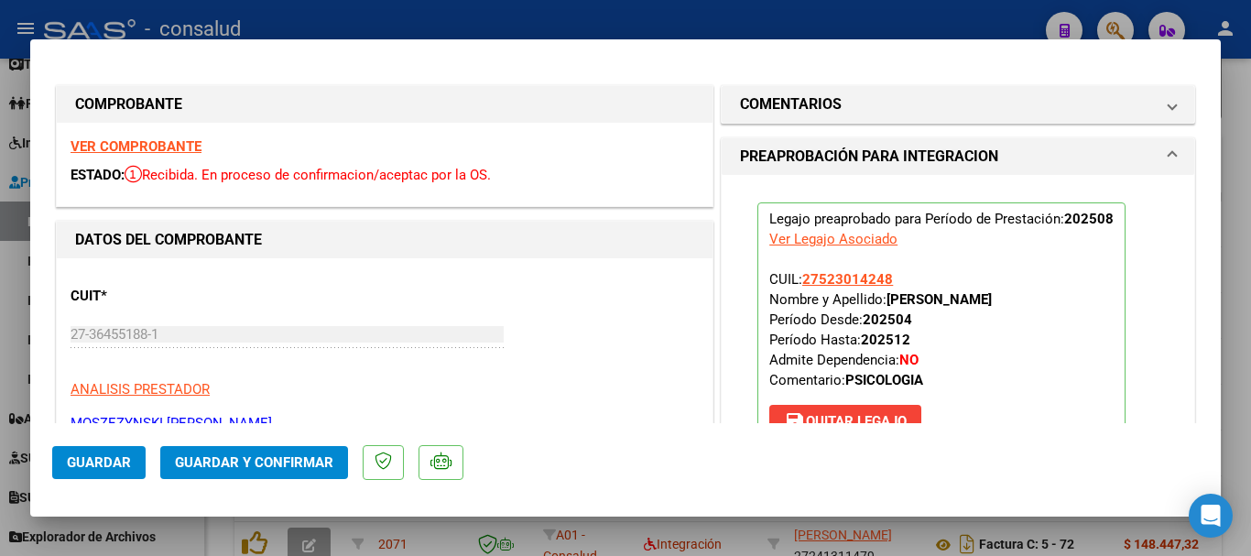
click at [193, 144] on strong "VER COMPROBANTE" at bounding box center [136, 146] width 131 height 16
click at [323, 469] on span "Guardar y Confirmar" at bounding box center [254, 462] width 158 height 16
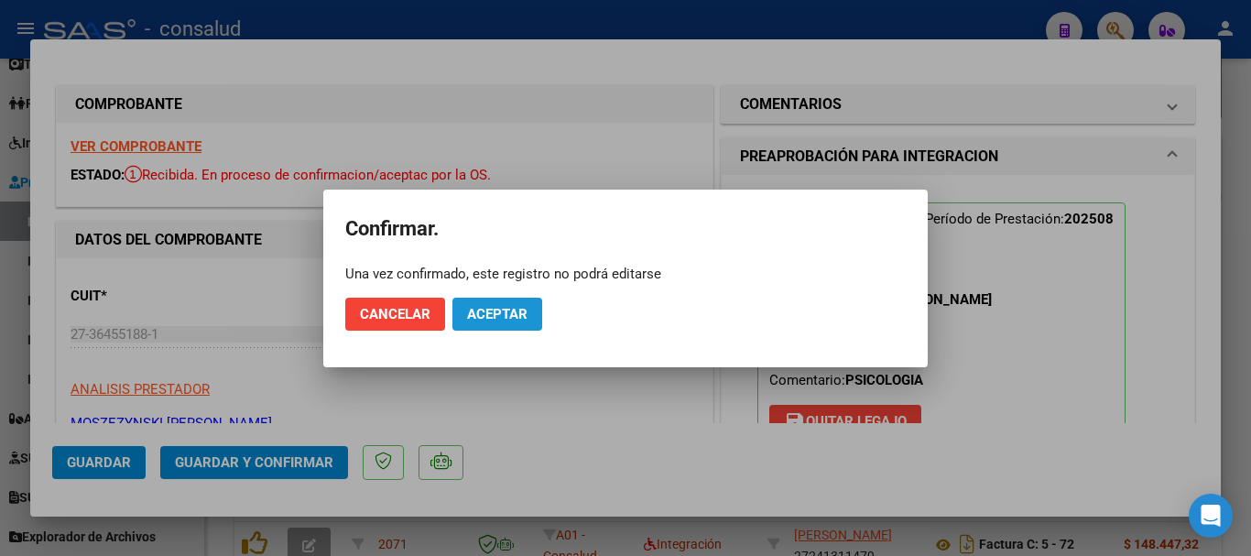
click at [504, 303] on button "Aceptar" at bounding box center [497, 314] width 90 height 33
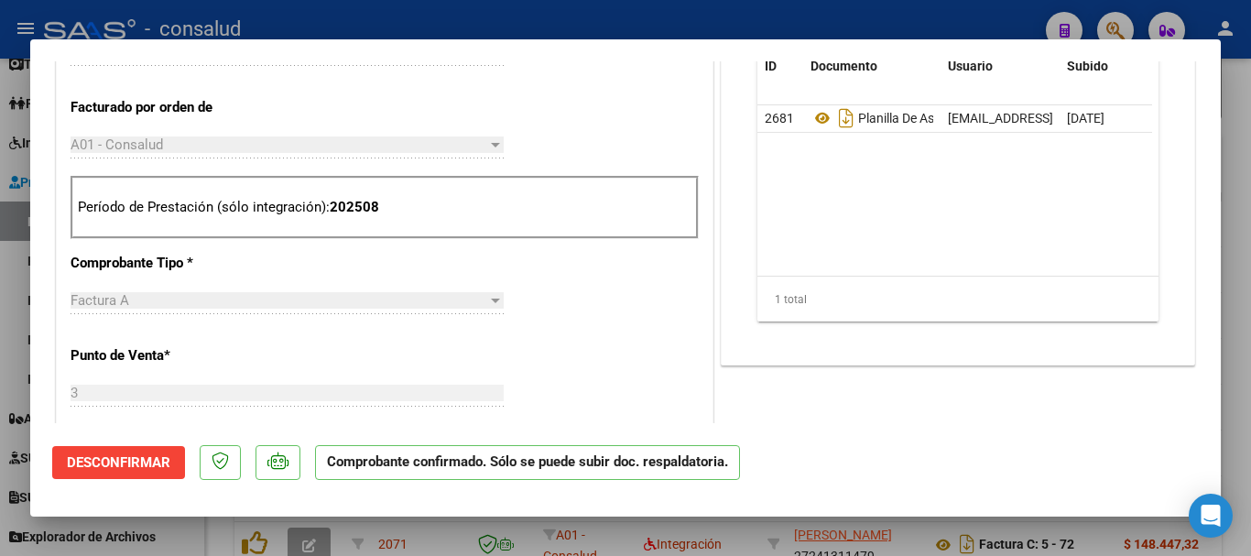
scroll to position [458, 0]
type input "$ 0,00"
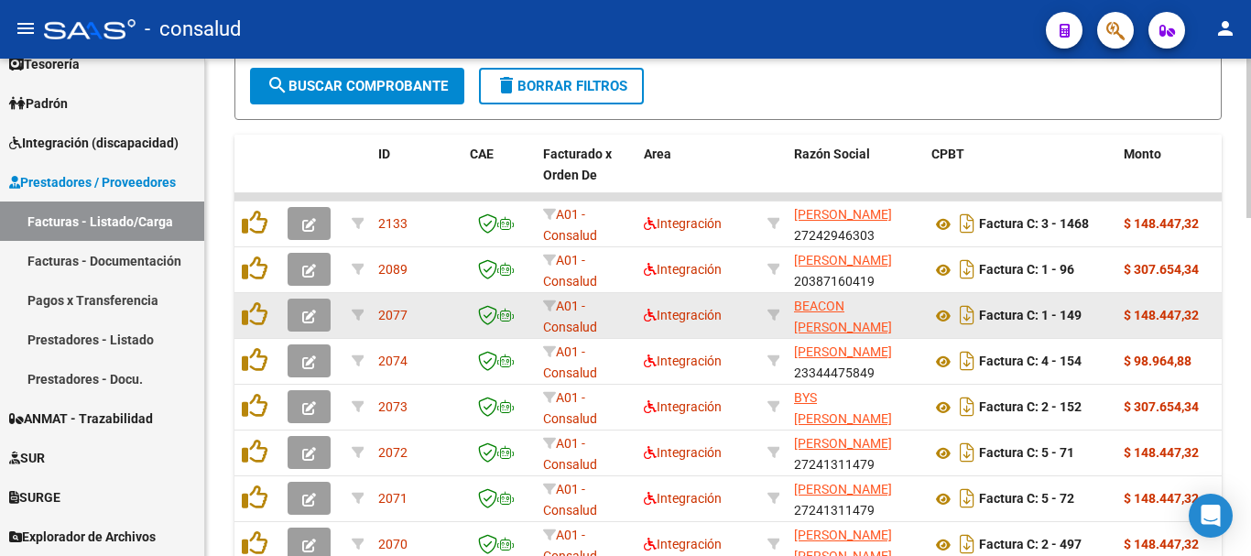
click at [306, 314] on icon "button" at bounding box center [309, 316] width 14 height 14
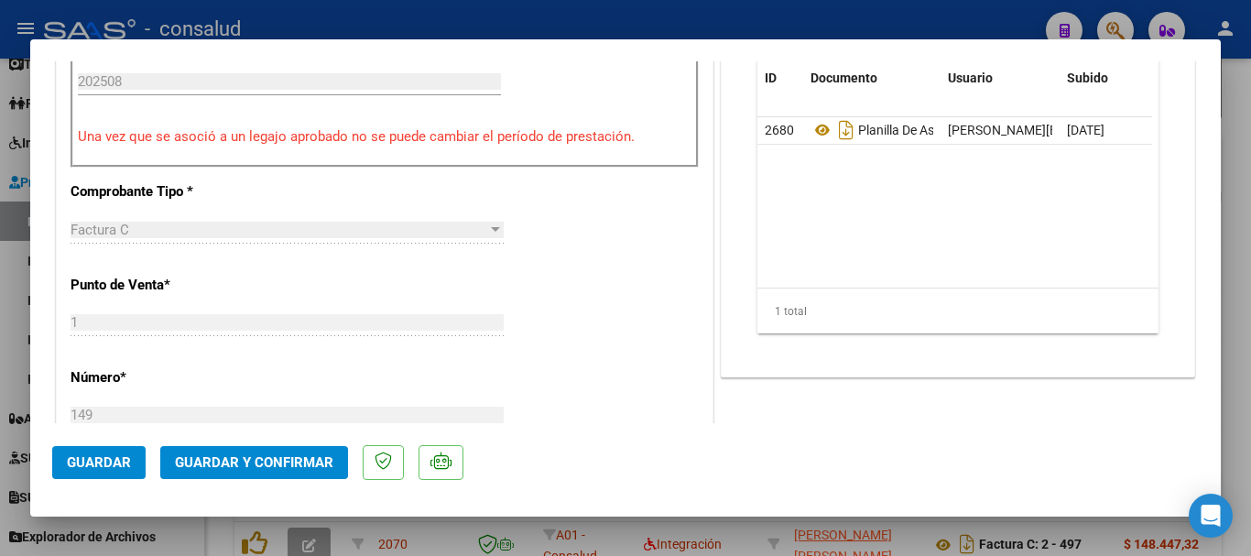
scroll to position [458, 0]
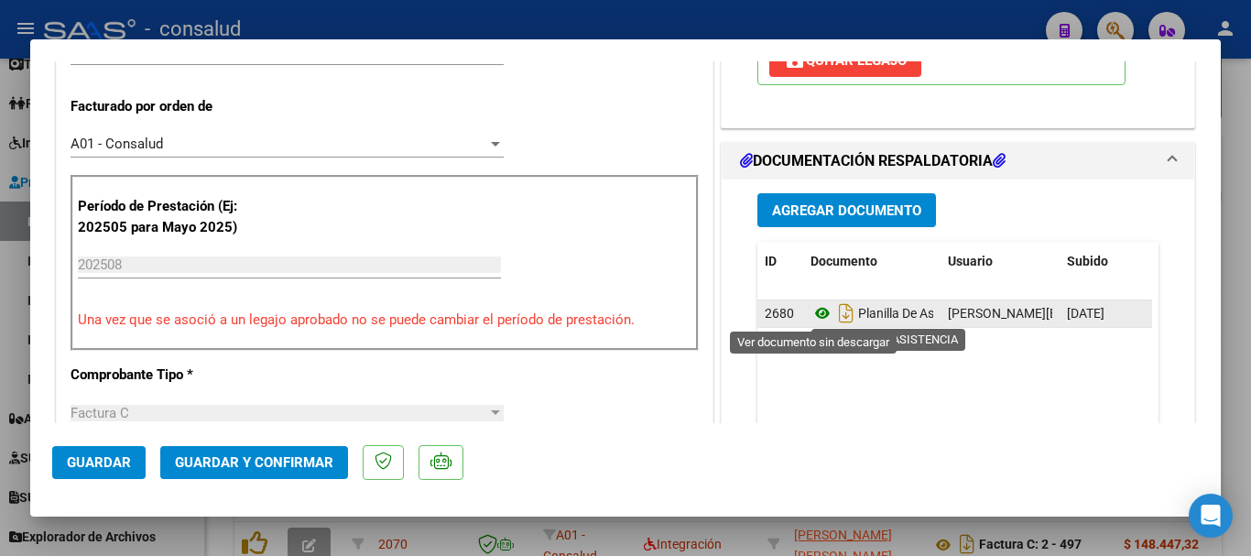
click at [812, 309] on icon at bounding box center [822, 313] width 24 height 22
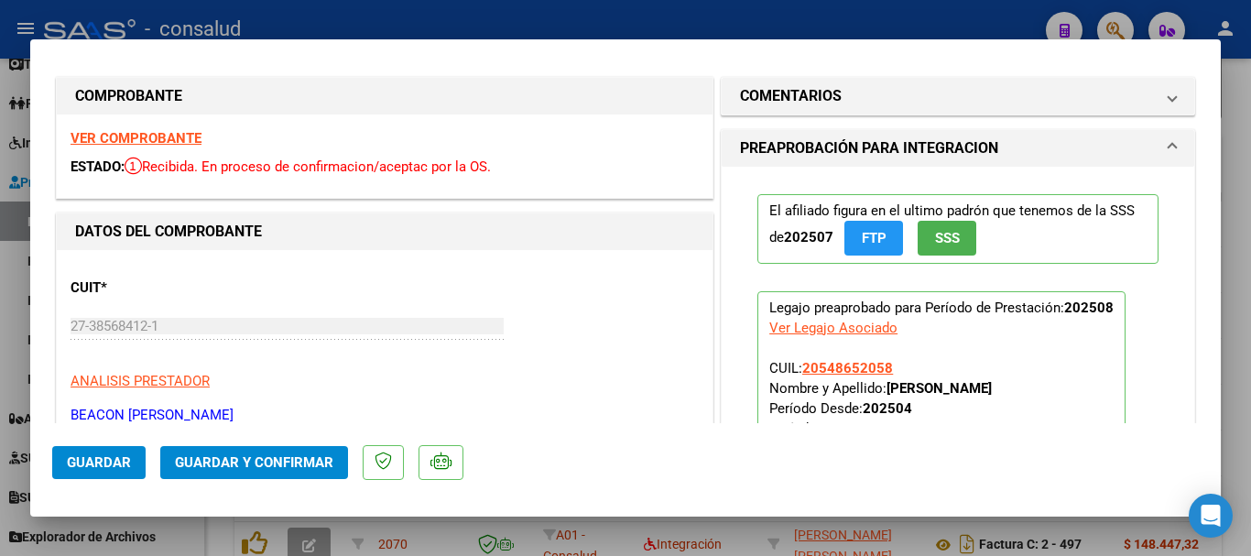
scroll to position [0, 0]
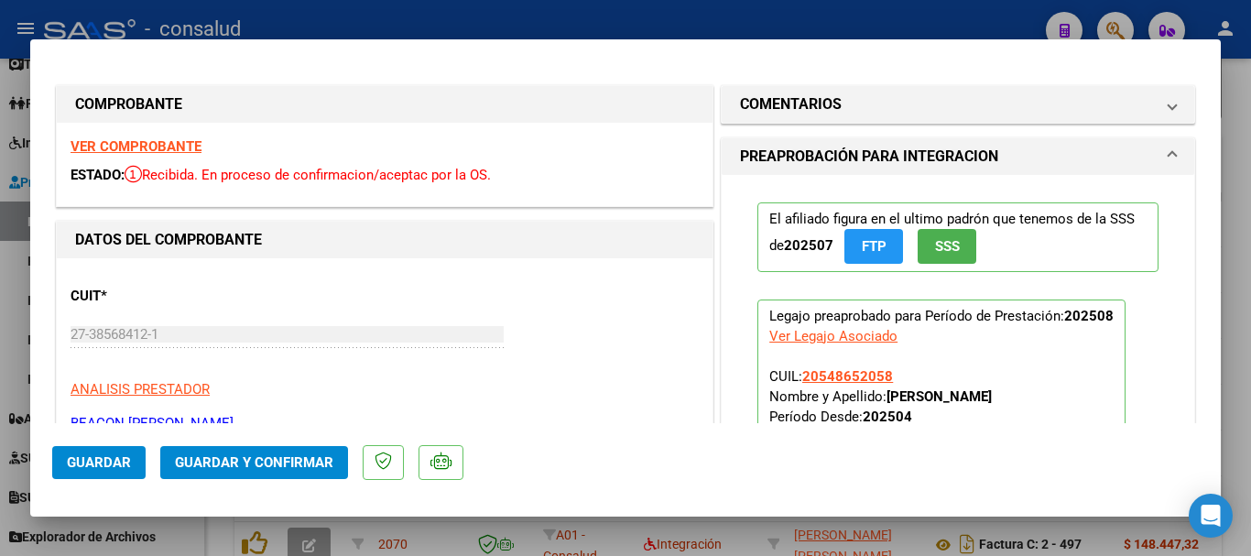
click at [136, 141] on strong "VER COMPROBANTE" at bounding box center [136, 146] width 131 height 16
click at [139, 144] on strong "VER COMPROBANTE" at bounding box center [136, 146] width 131 height 16
click at [270, 459] on span "Guardar y Confirmar" at bounding box center [254, 462] width 158 height 16
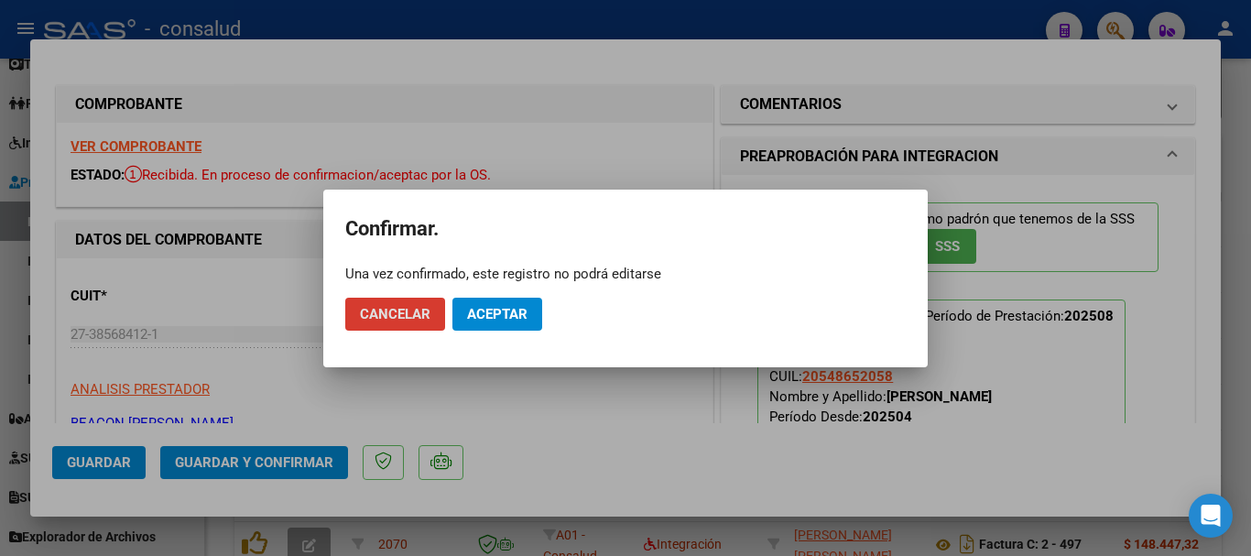
click at [471, 309] on span "Aceptar" at bounding box center [497, 314] width 60 height 16
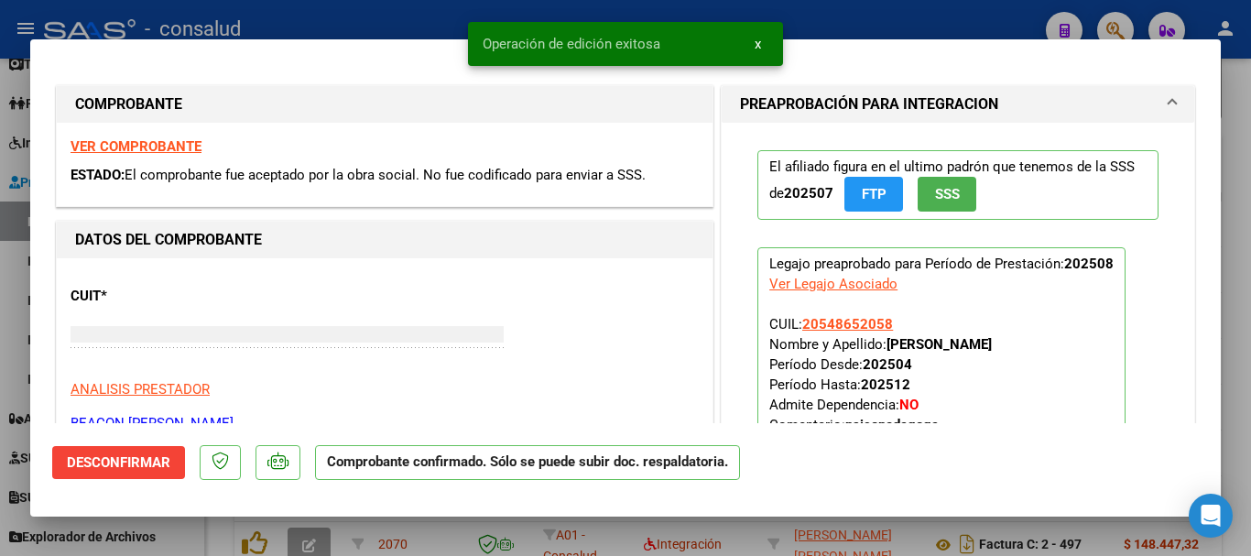
type input "$ 0,00"
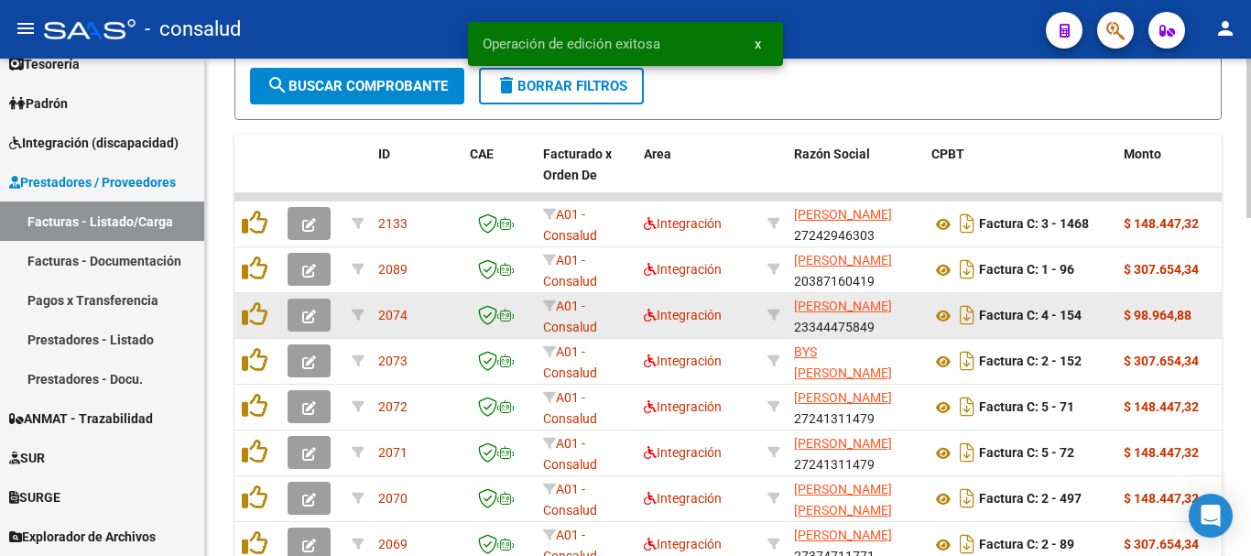
click at [307, 310] on icon "button" at bounding box center [309, 316] width 14 height 14
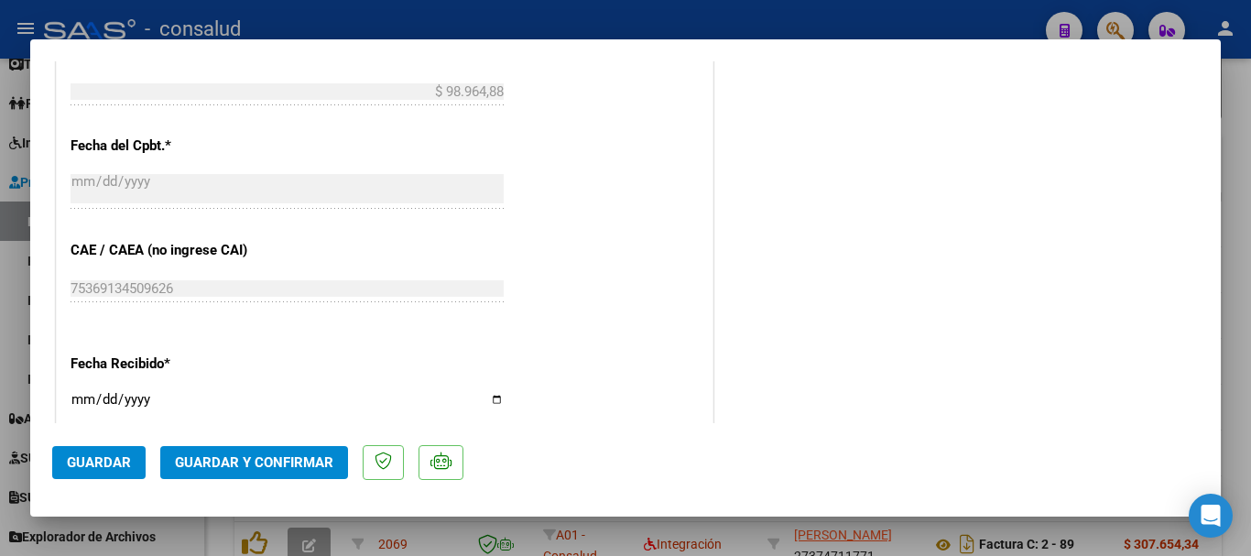
scroll to position [1190, 0]
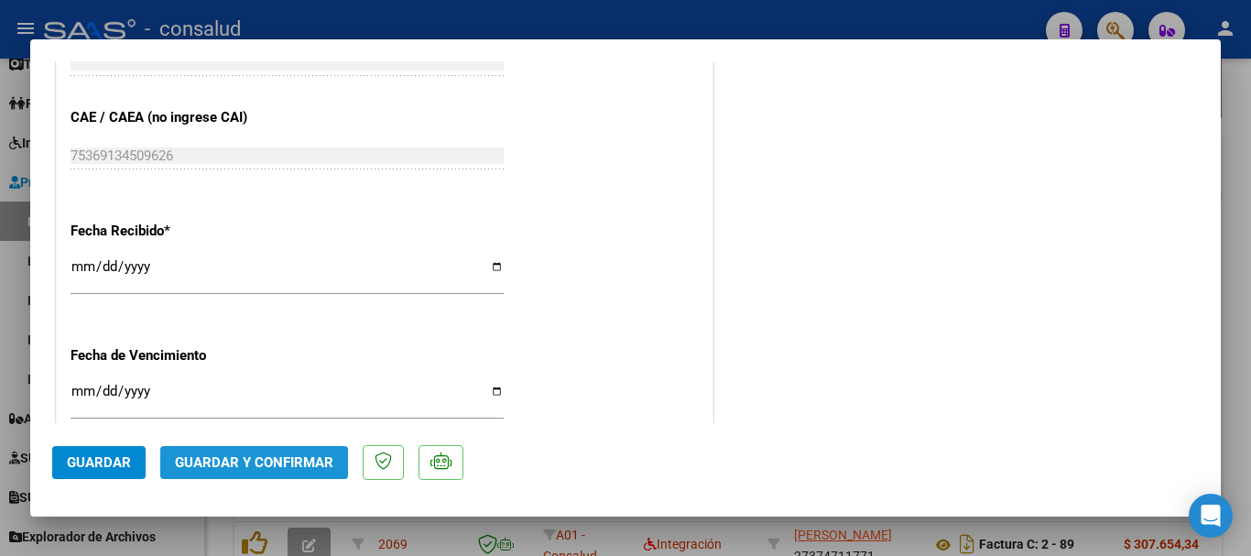
click at [320, 473] on button "Guardar y Confirmar" at bounding box center [254, 462] width 188 height 33
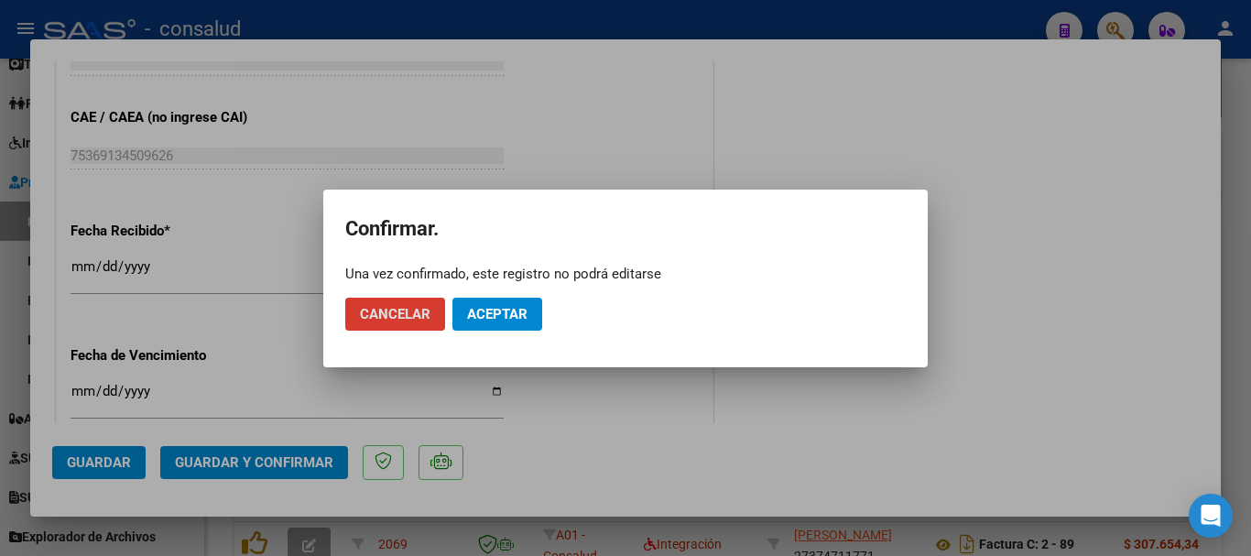
click at [528, 316] on button "Aceptar" at bounding box center [497, 314] width 90 height 33
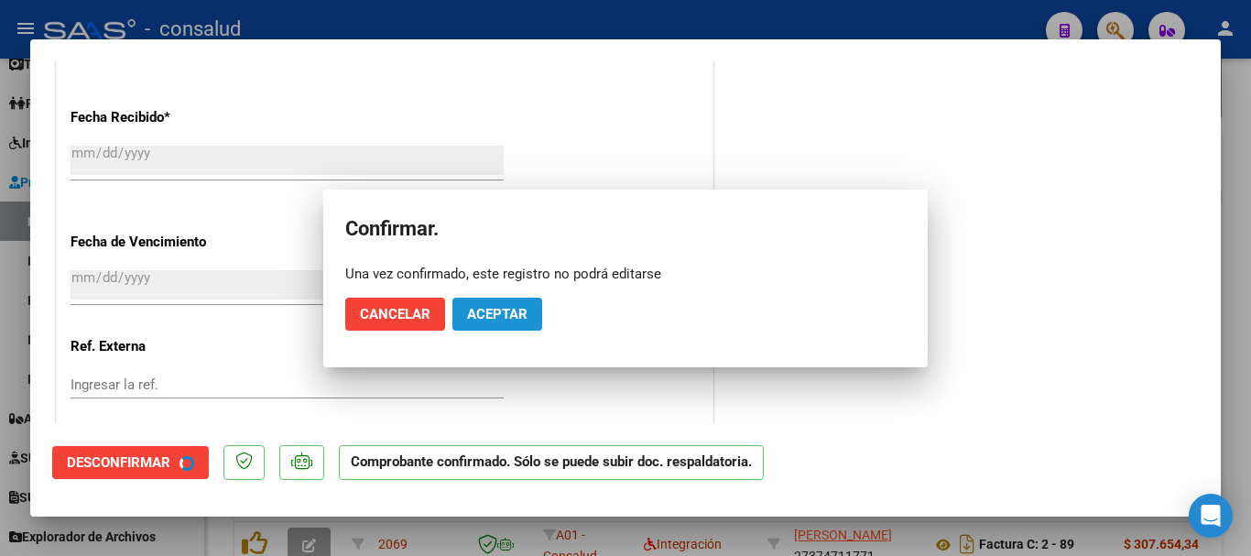
scroll to position [1077, 0]
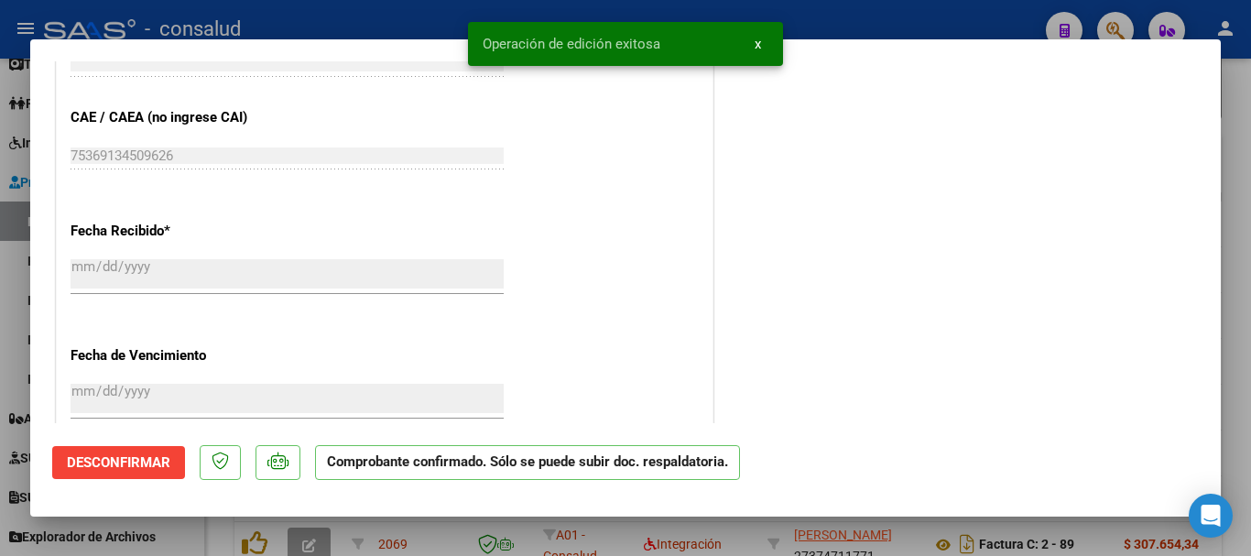
type input "$ 0,00"
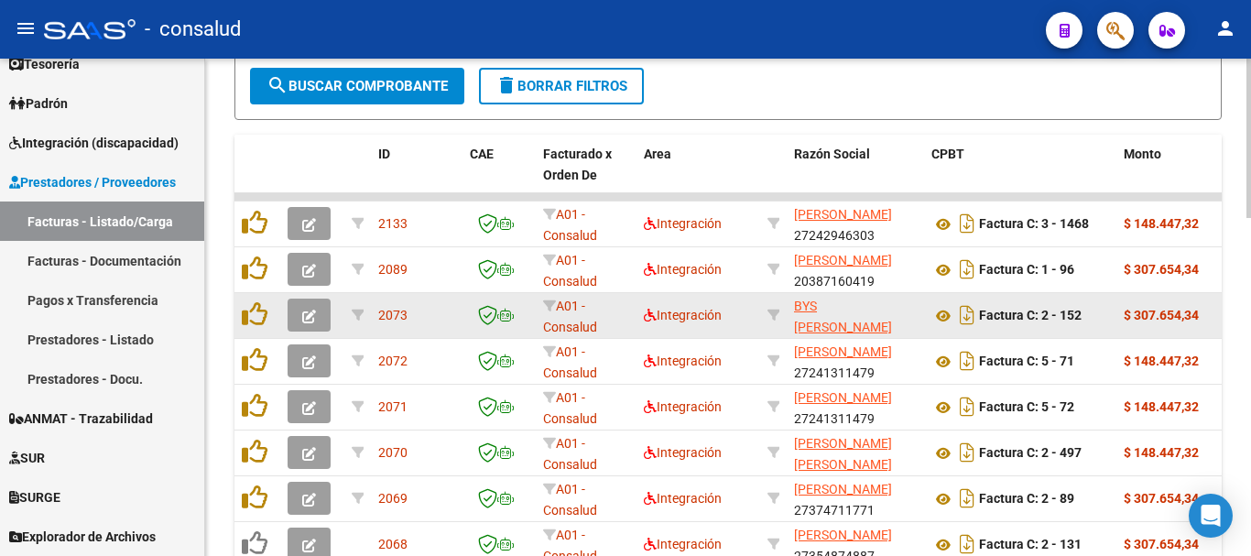
click at [324, 309] on button "button" at bounding box center [309, 314] width 43 height 33
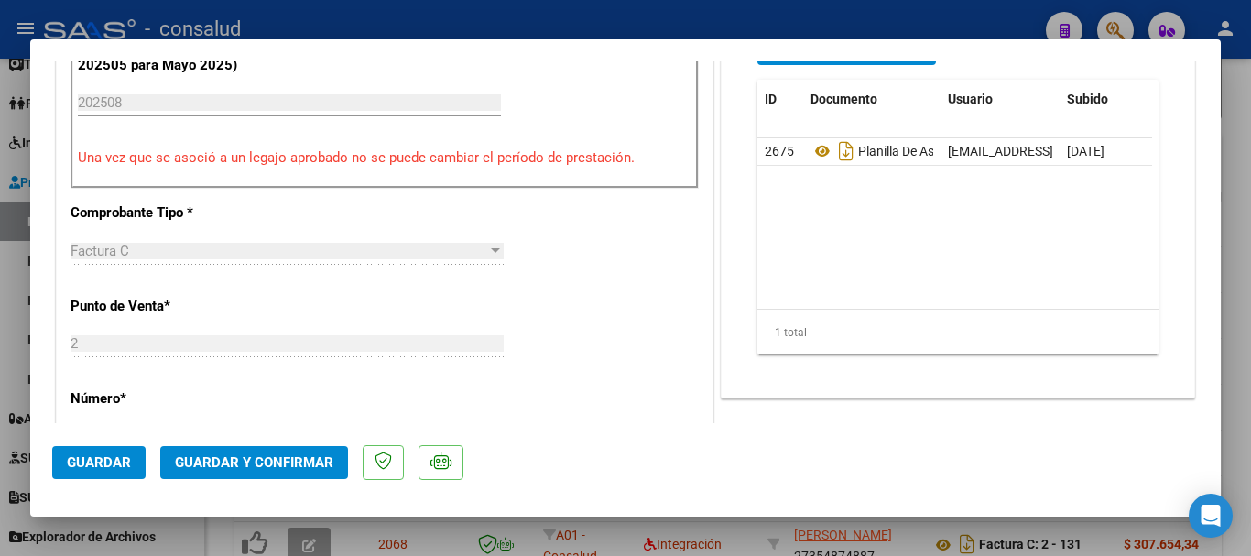
scroll to position [549, 0]
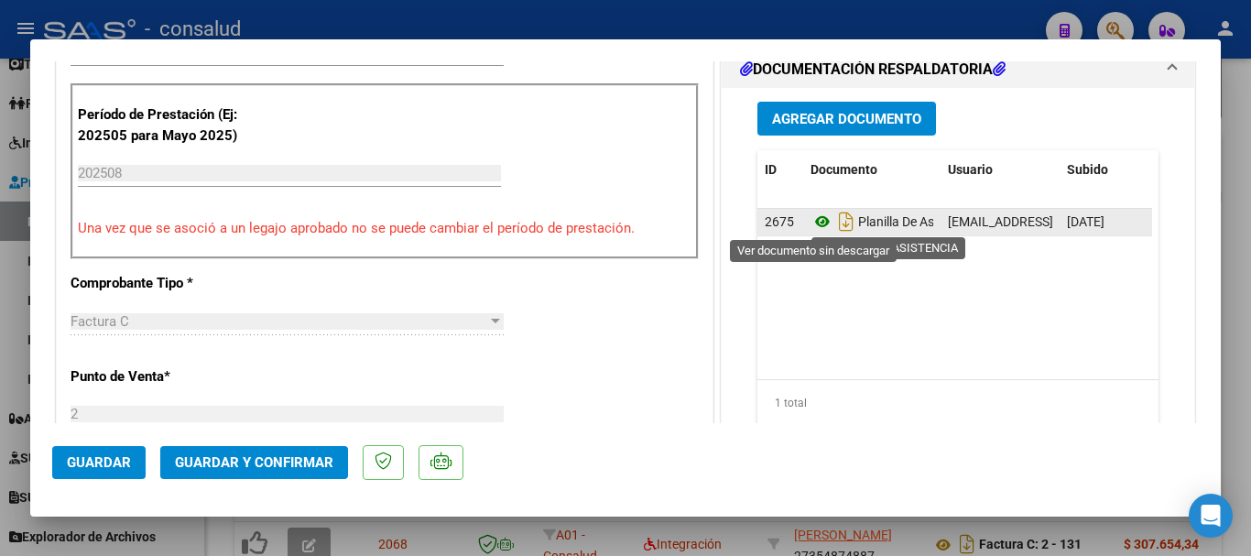
click at [810, 222] on icon at bounding box center [822, 222] width 24 height 22
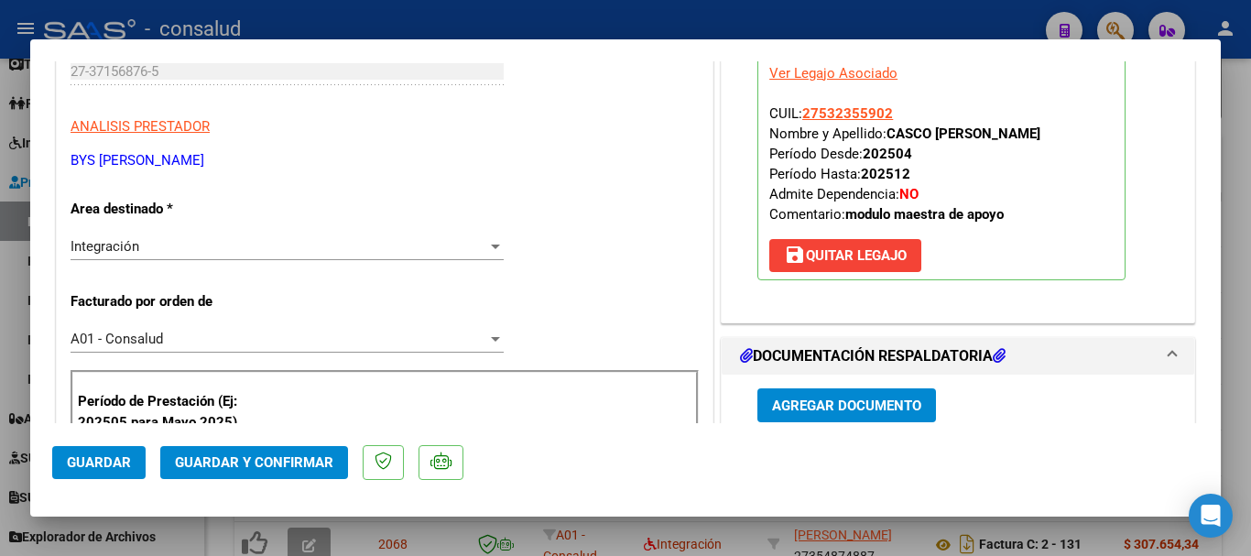
scroll to position [0, 0]
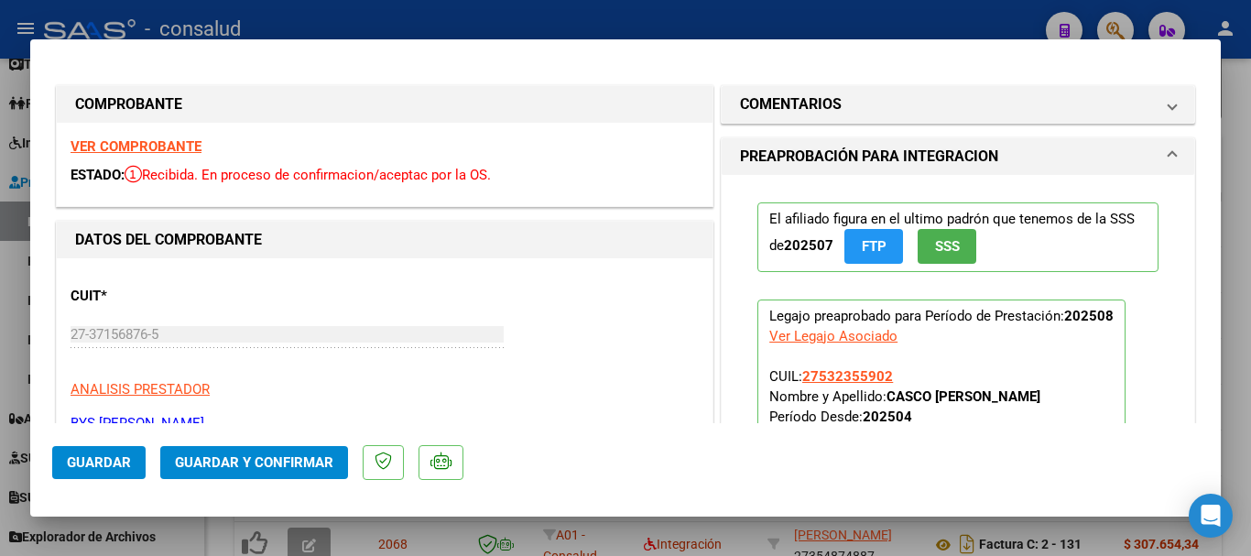
click at [148, 139] on strong "VER COMPROBANTE" at bounding box center [136, 146] width 131 height 16
click at [295, 462] on span "Guardar y Confirmar" at bounding box center [254, 462] width 158 height 16
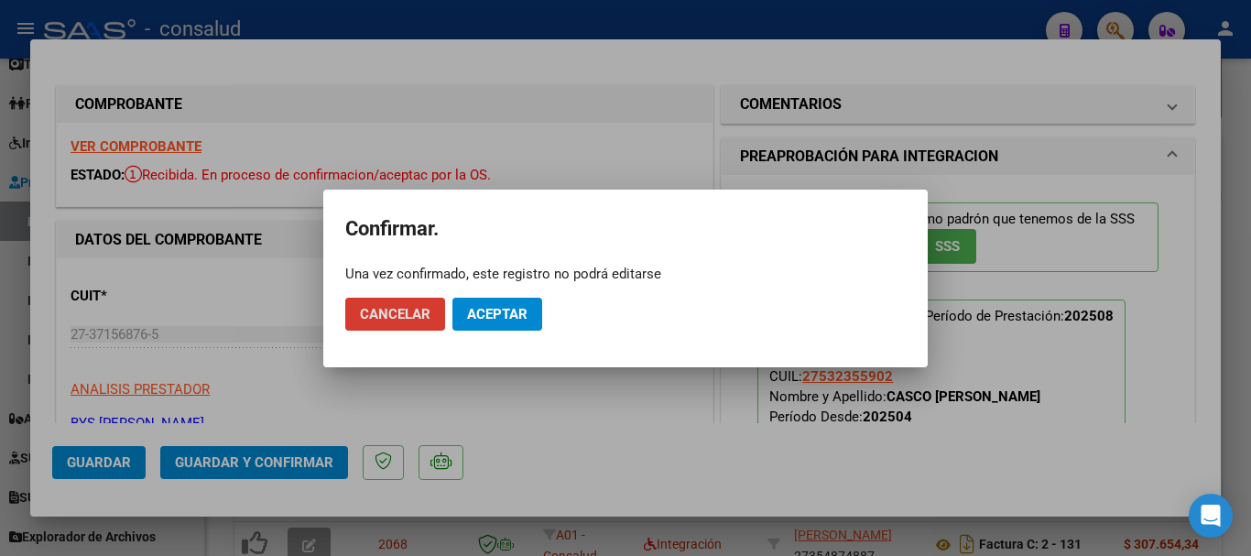
click at [477, 318] on span "Aceptar" at bounding box center [497, 314] width 60 height 16
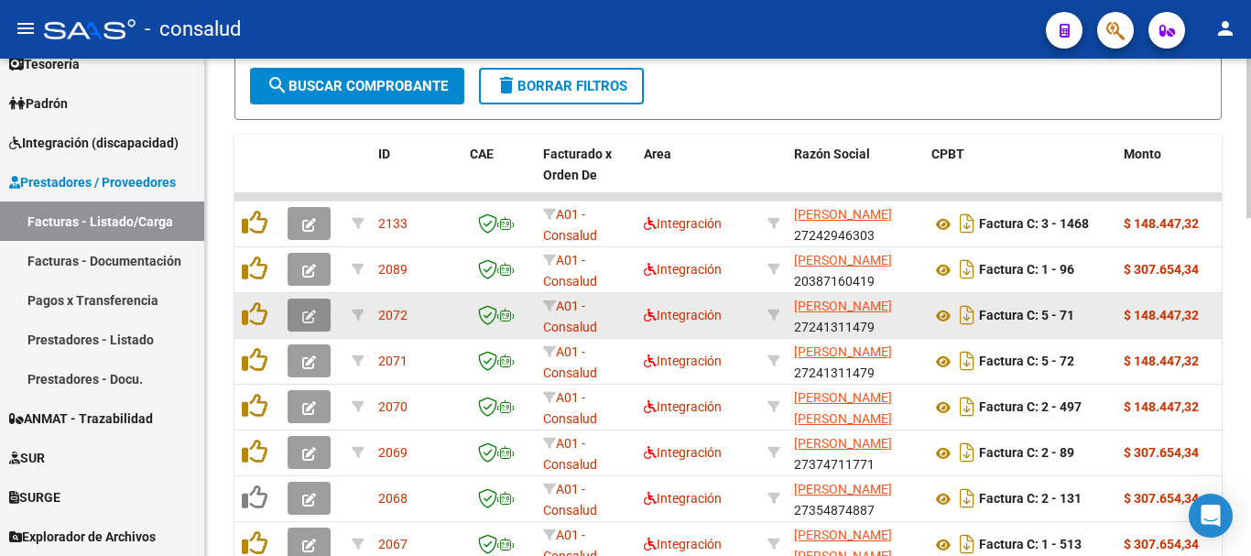
click at [317, 315] on button "button" at bounding box center [309, 314] width 43 height 33
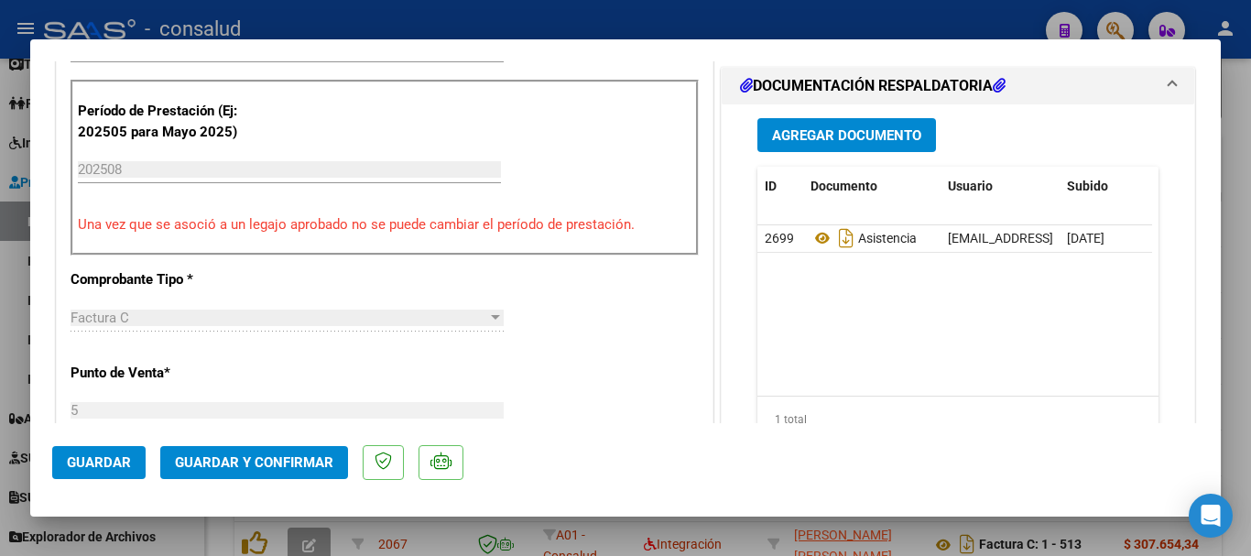
scroll to position [549, 0]
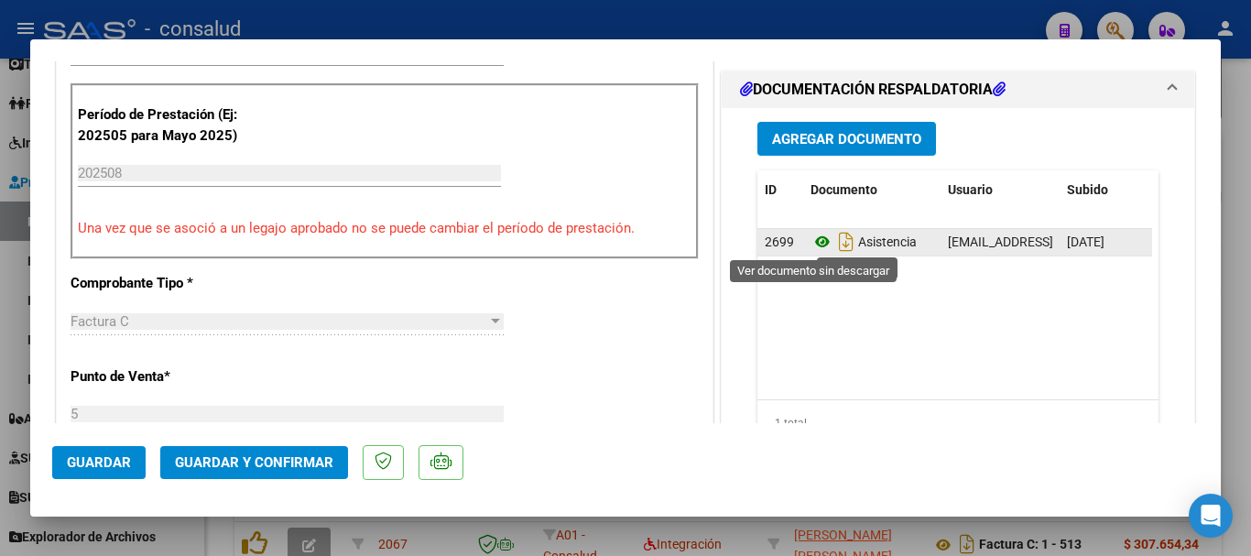
click at [813, 233] on icon at bounding box center [822, 242] width 24 height 22
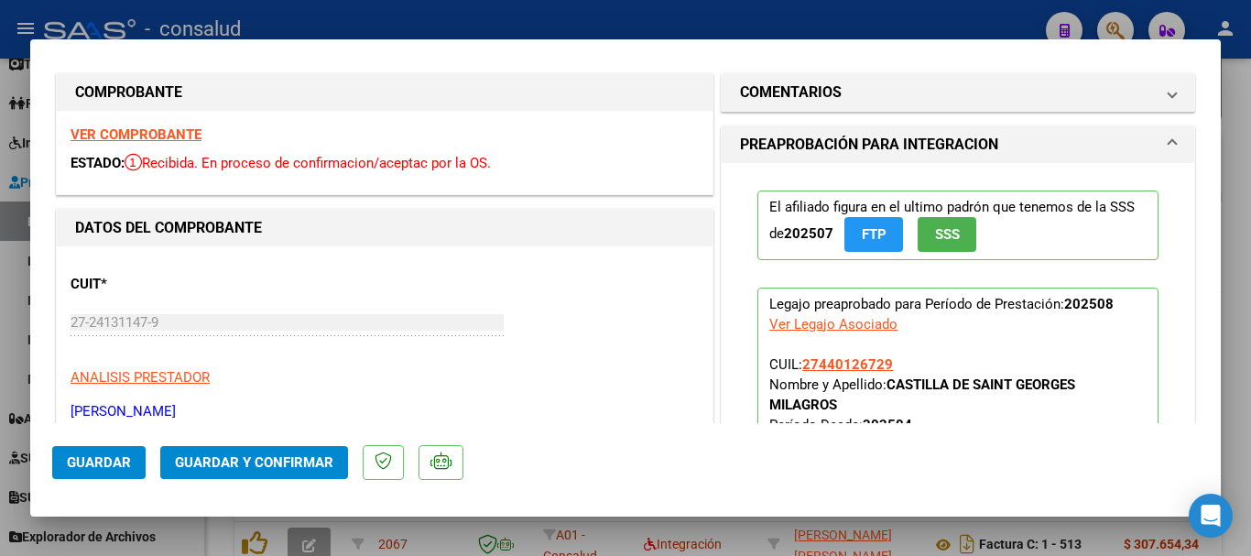
scroll to position [0, 0]
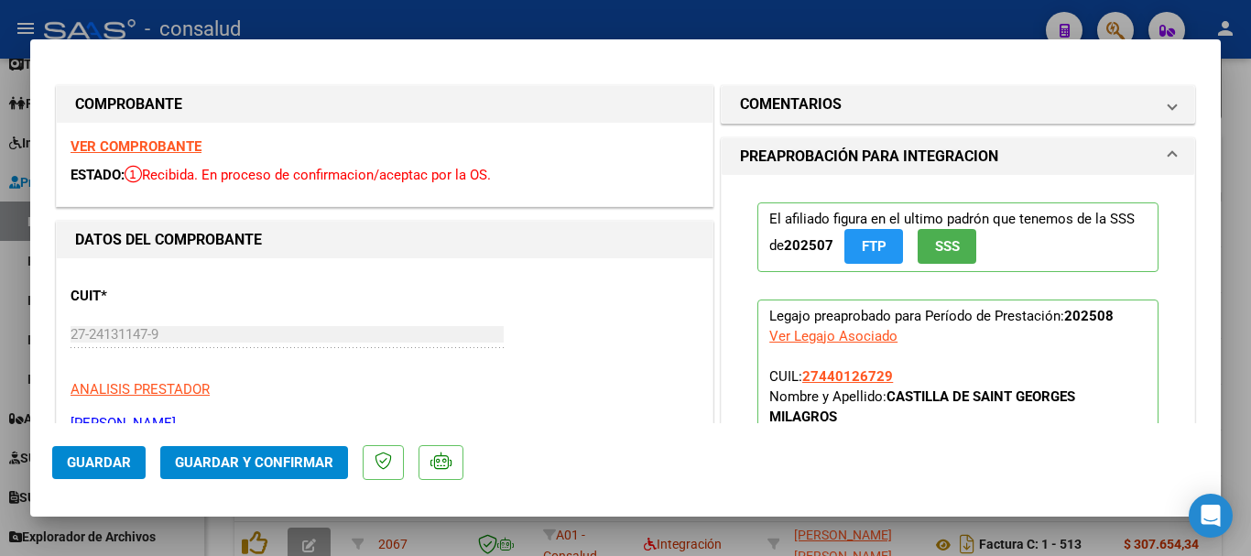
click at [177, 147] on strong "VER COMPROBANTE" at bounding box center [136, 146] width 131 height 16
click at [309, 471] on button "Guardar y Confirmar" at bounding box center [254, 462] width 188 height 33
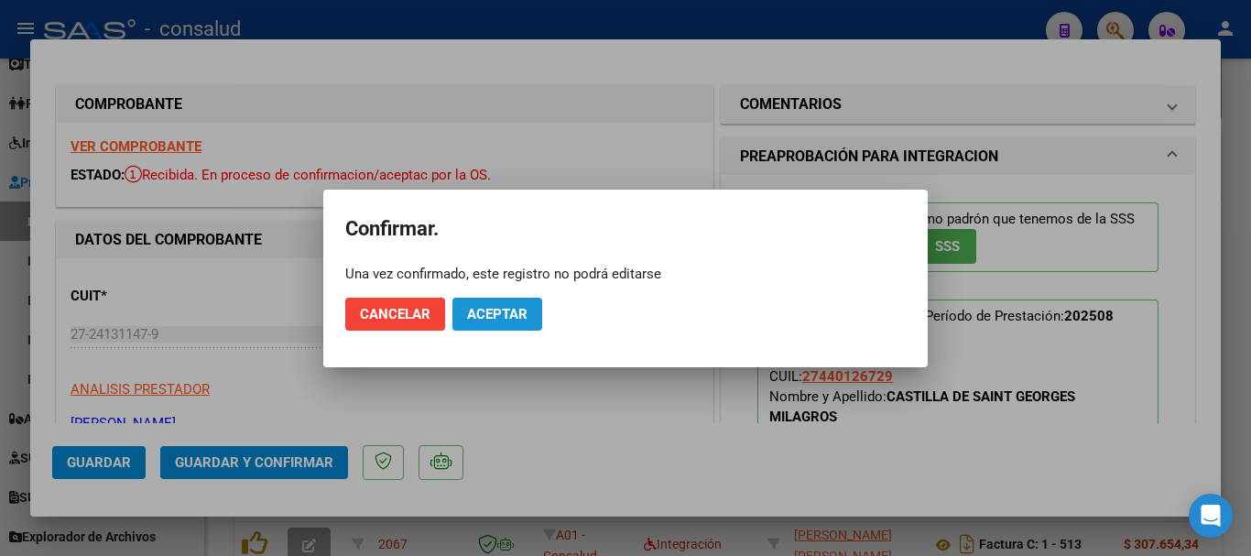
click at [522, 319] on span "Aceptar" at bounding box center [497, 314] width 60 height 16
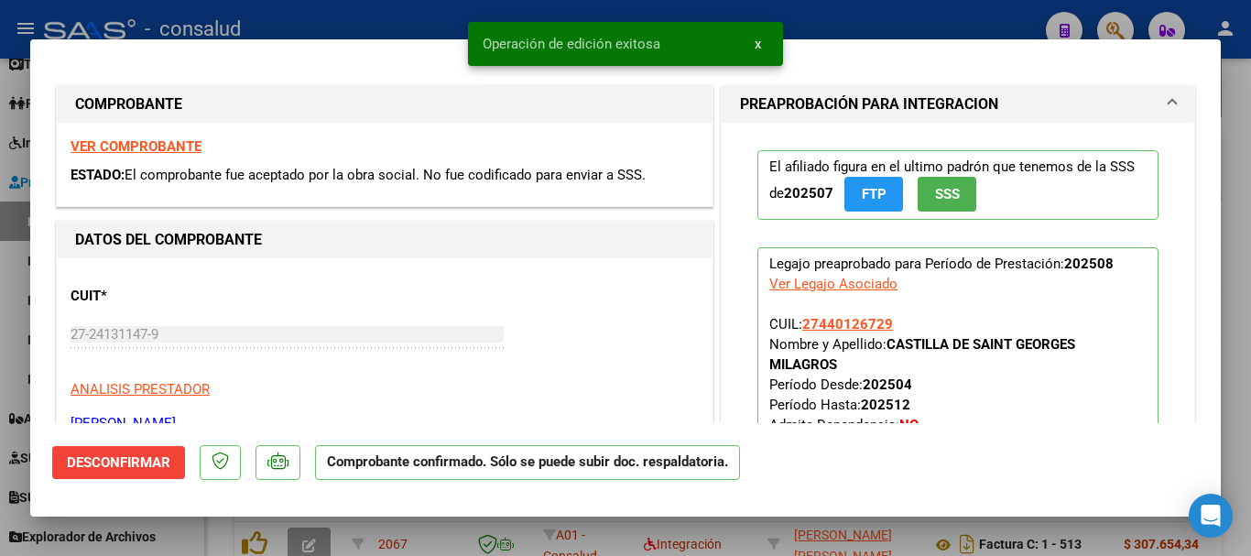
type input "$ 0,00"
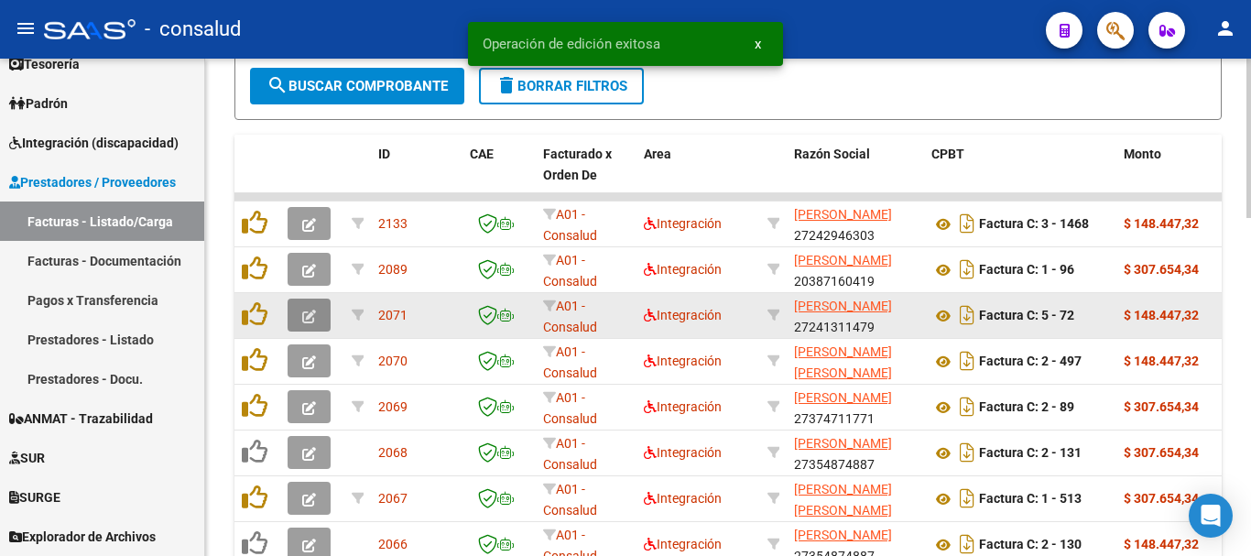
click at [309, 317] on icon "button" at bounding box center [309, 316] width 14 height 14
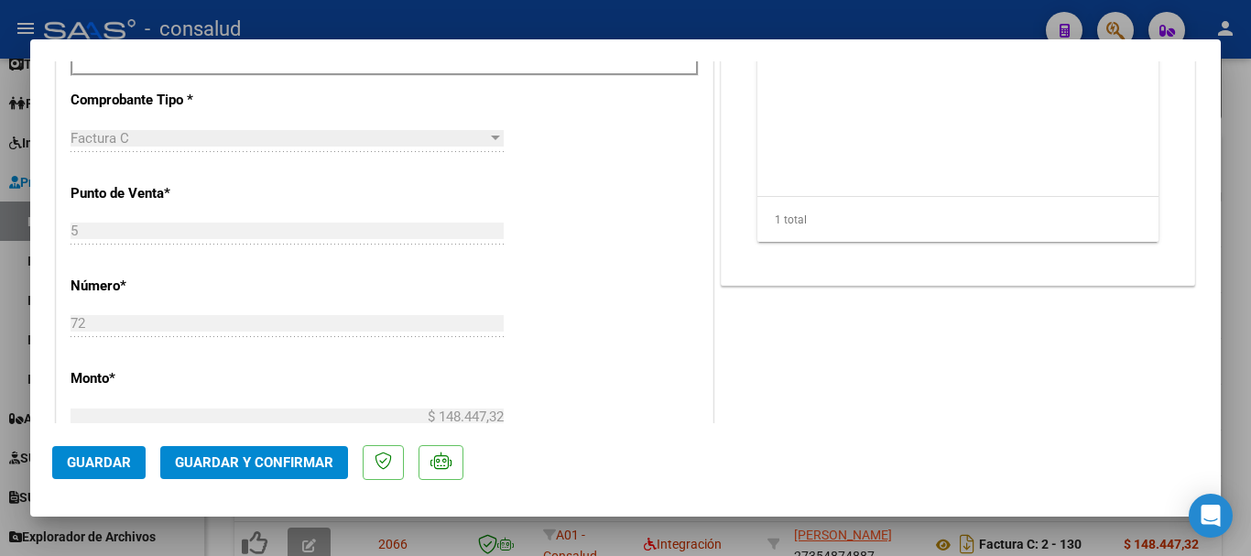
scroll to position [458, 0]
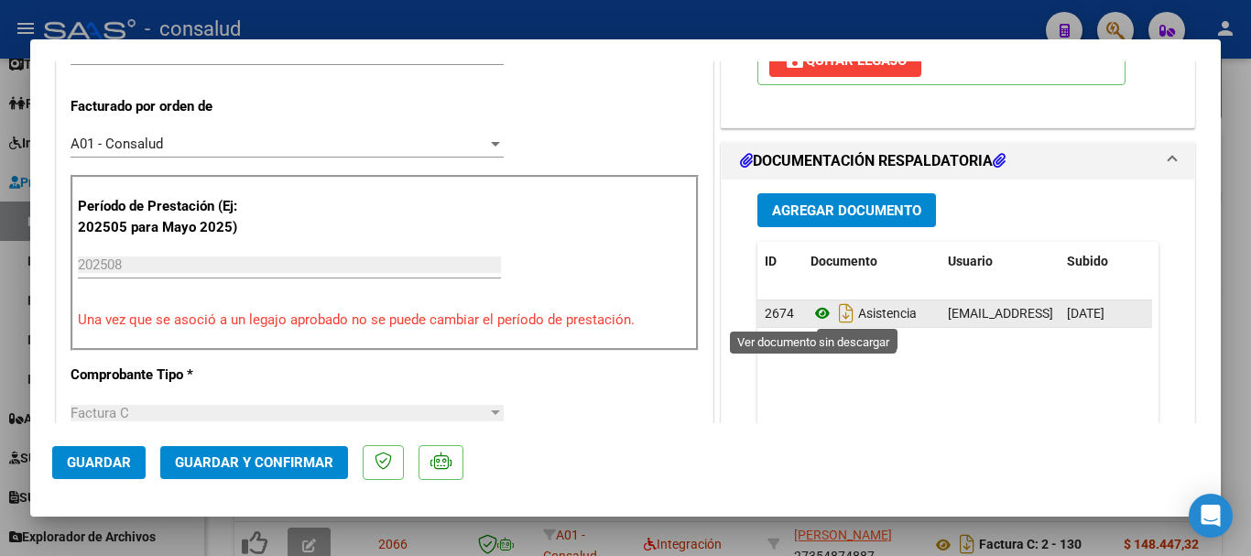
click at [812, 308] on icon at bounding box center [822, 313] width 24 height 22
click at [820, 316] on icon at bounding box center [822, 313] width 24 height 22
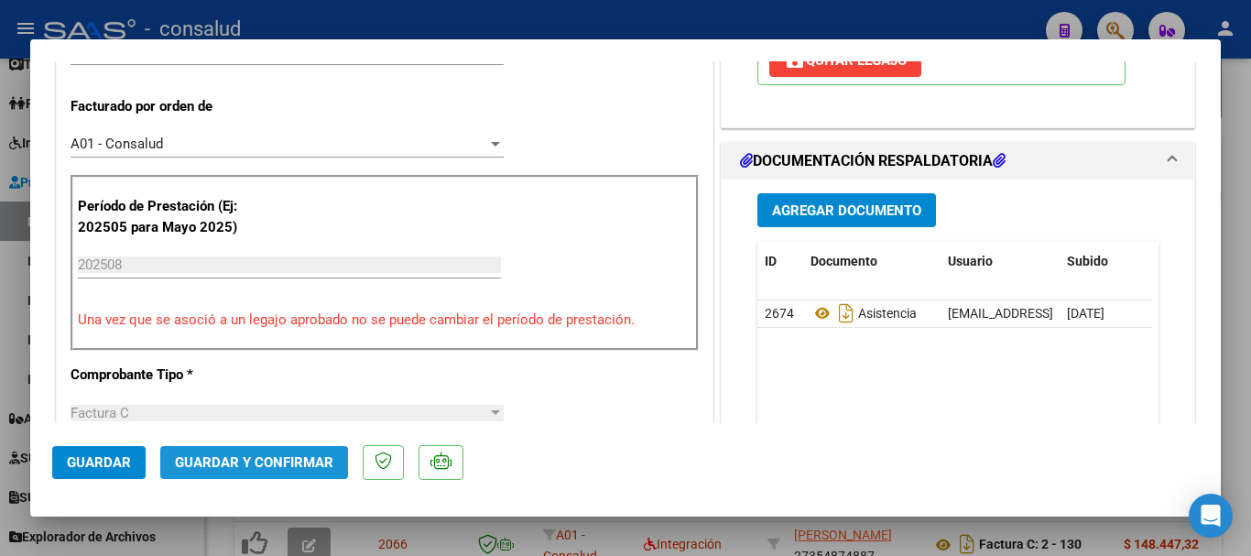
click at [259, 472] on button "Guardar y Confirmar" at bounding box center [254, 462] width 188 height 33
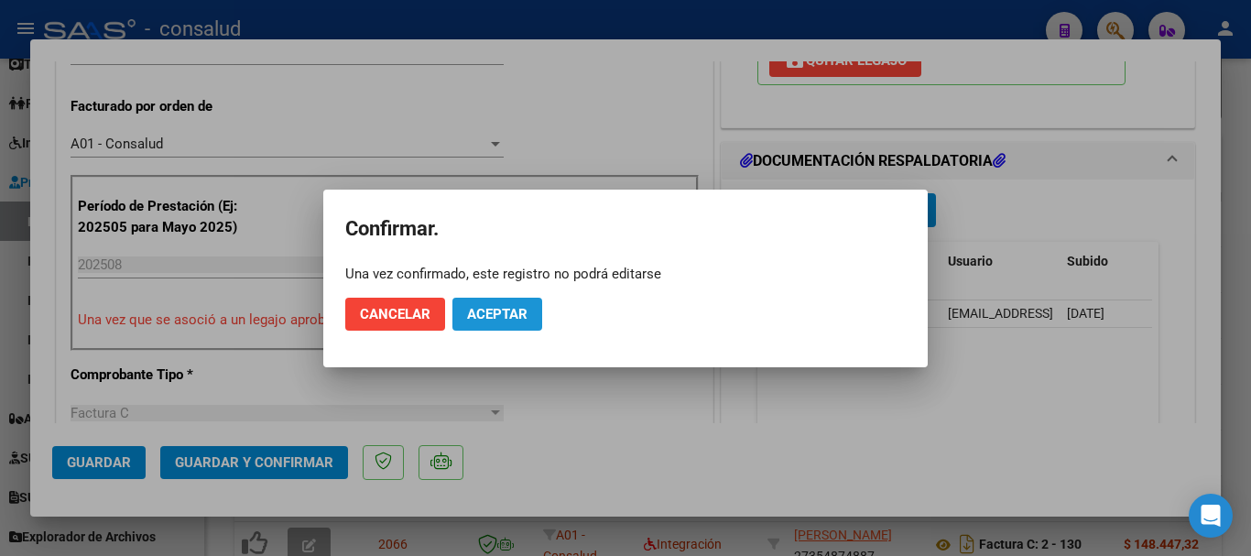
click at [492, 318] on span "Aceptar" at bounding box center [497, 314] width 60 height 16
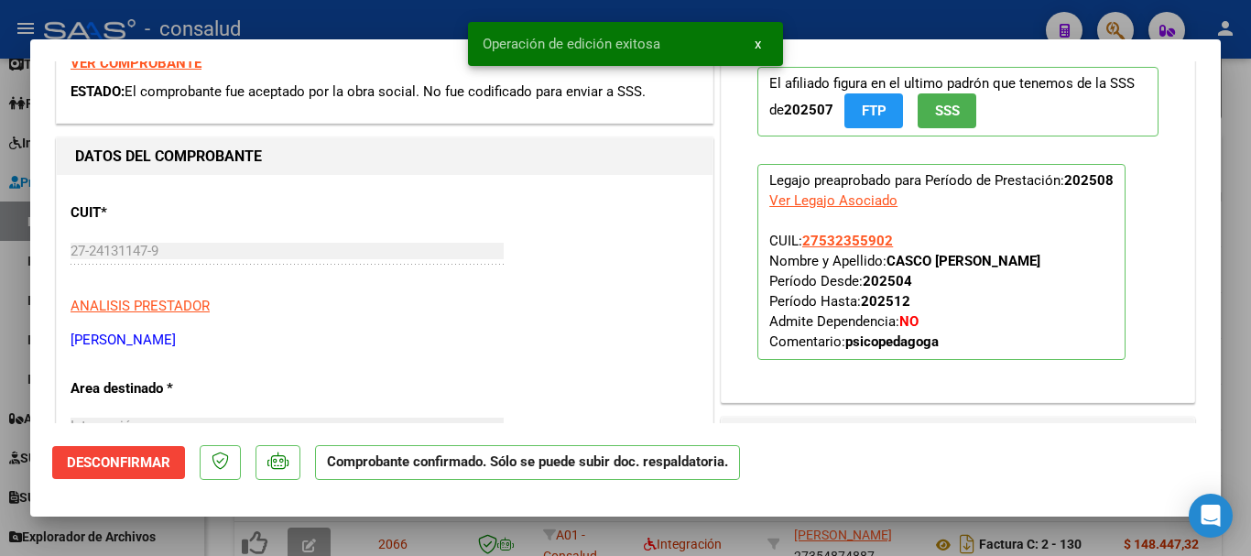
scroll to position [0, 0]
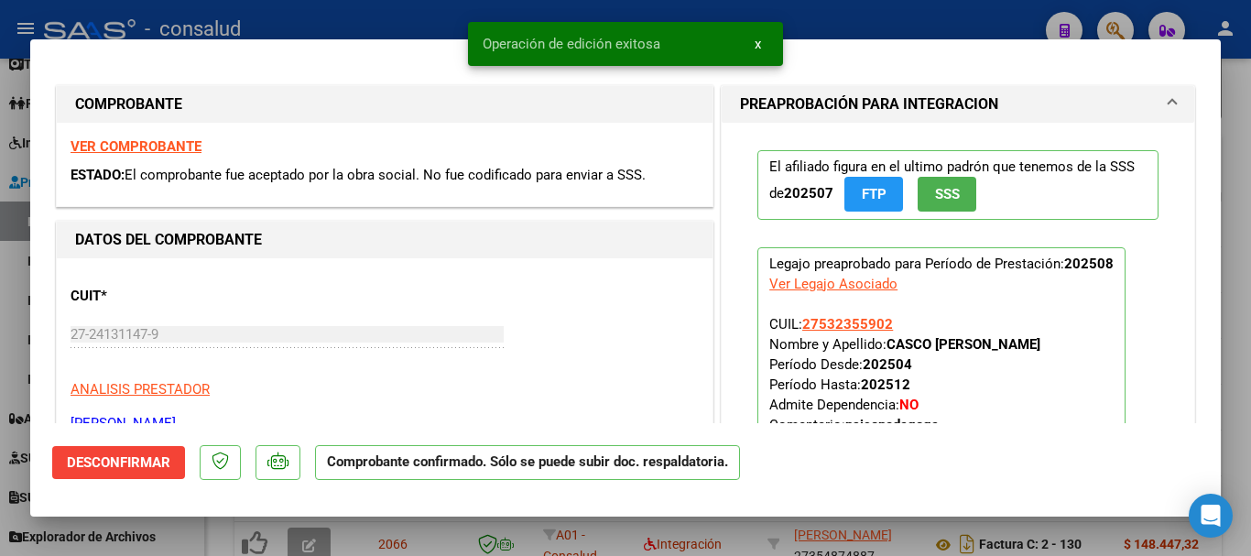
click at [155, 148] on strong "VER COMPROBANTE" at bounding box center [136, 146] width 131 height 16
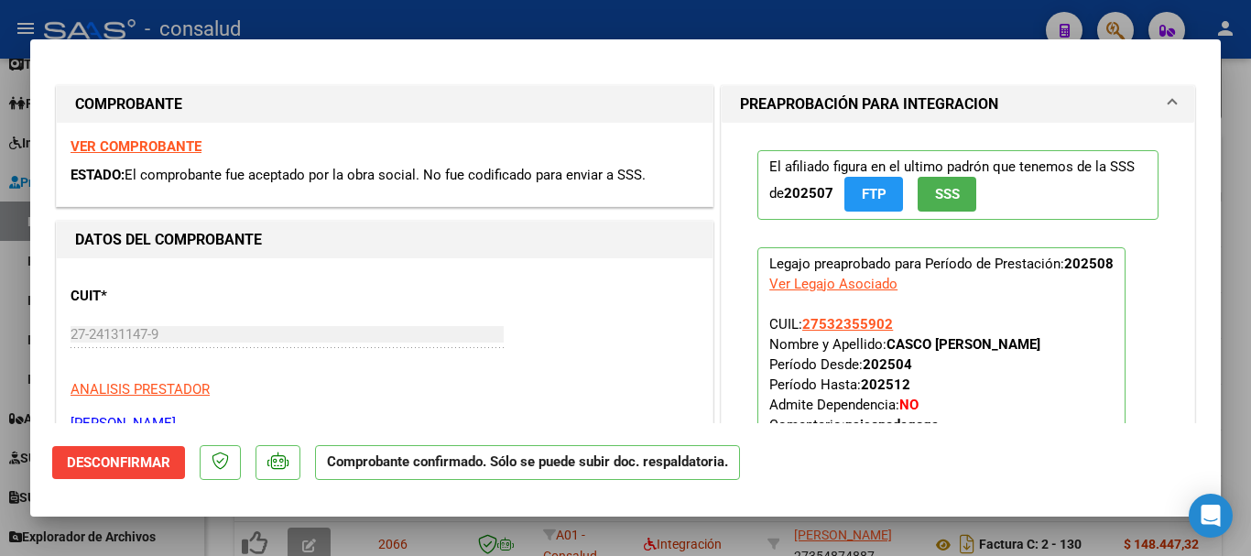
type input "$ 0,00"
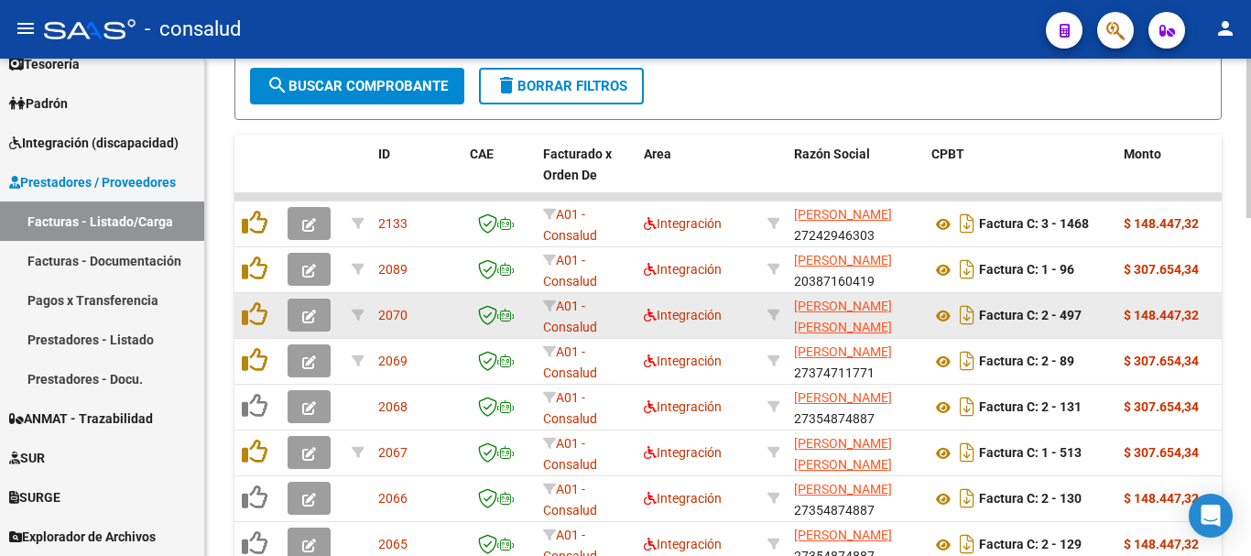
click at [302, 319] on icon "button" at bounding box center [309, 316] width 14 height 14
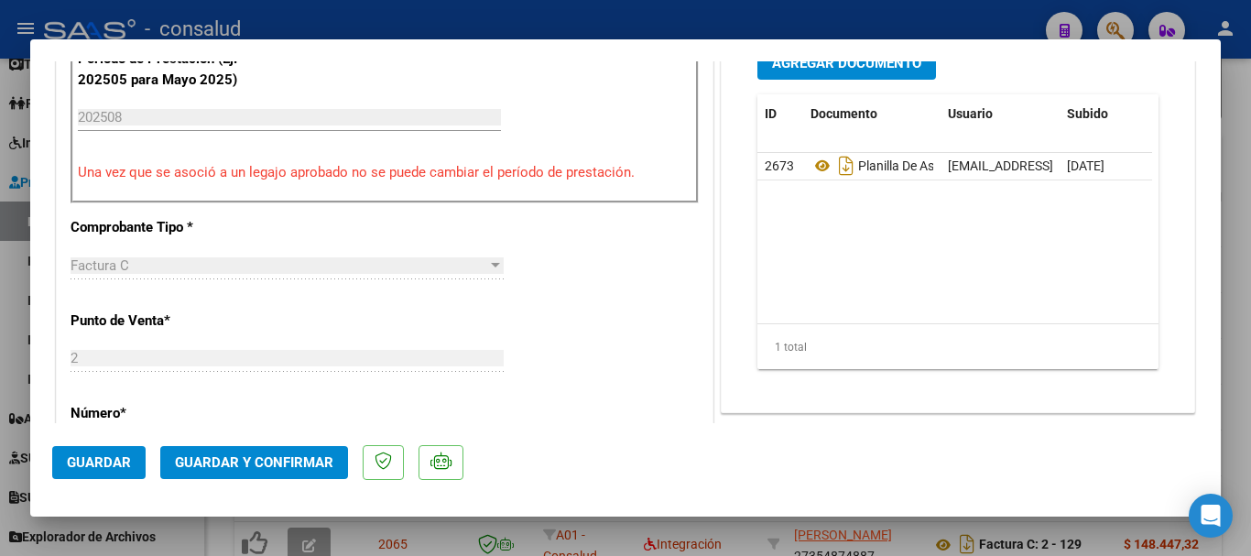
scroll to position [641, 0]
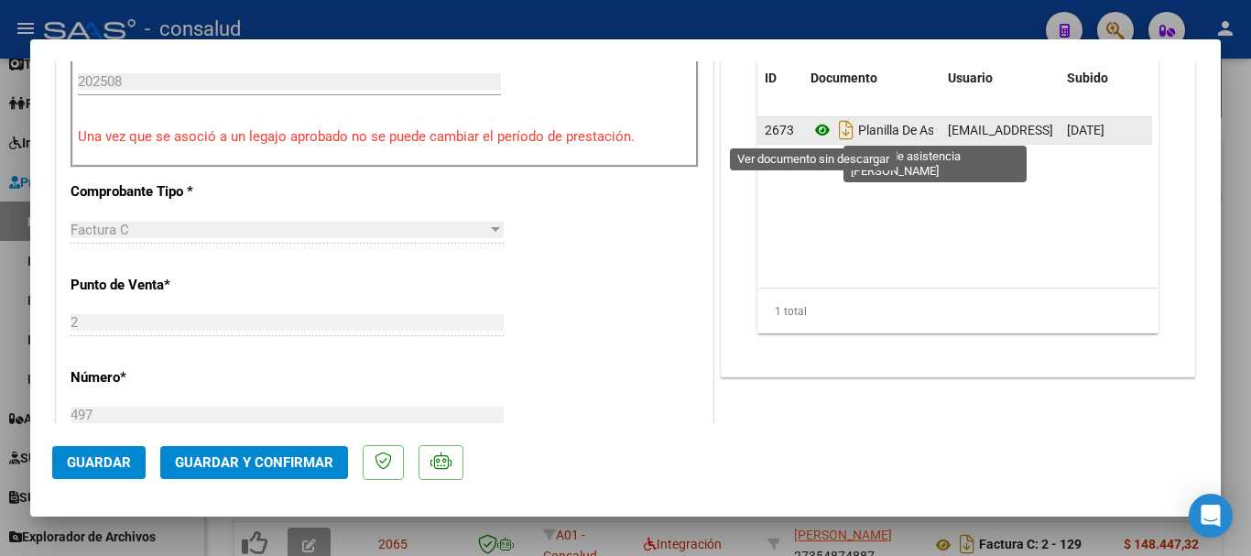
click at [815, 129] on icon at bounding box center [822, 130] width 24 height 22
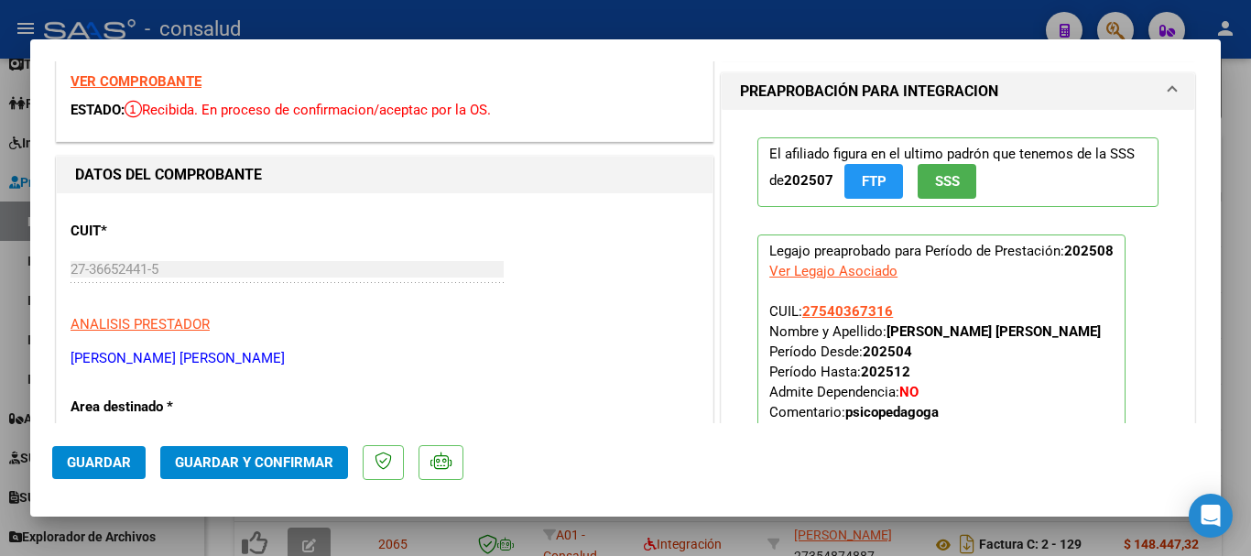
scroll to position [0, 0]
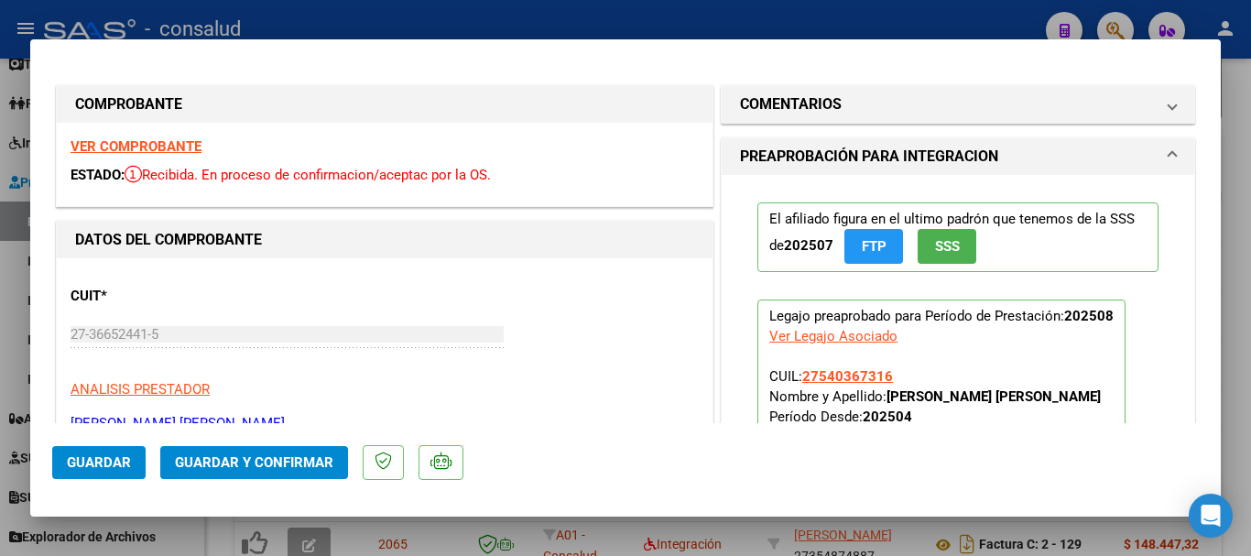
click at [191, 139] on strong "VER COMPROBANTE" at bounding box center [136, 146] width 131 height 16
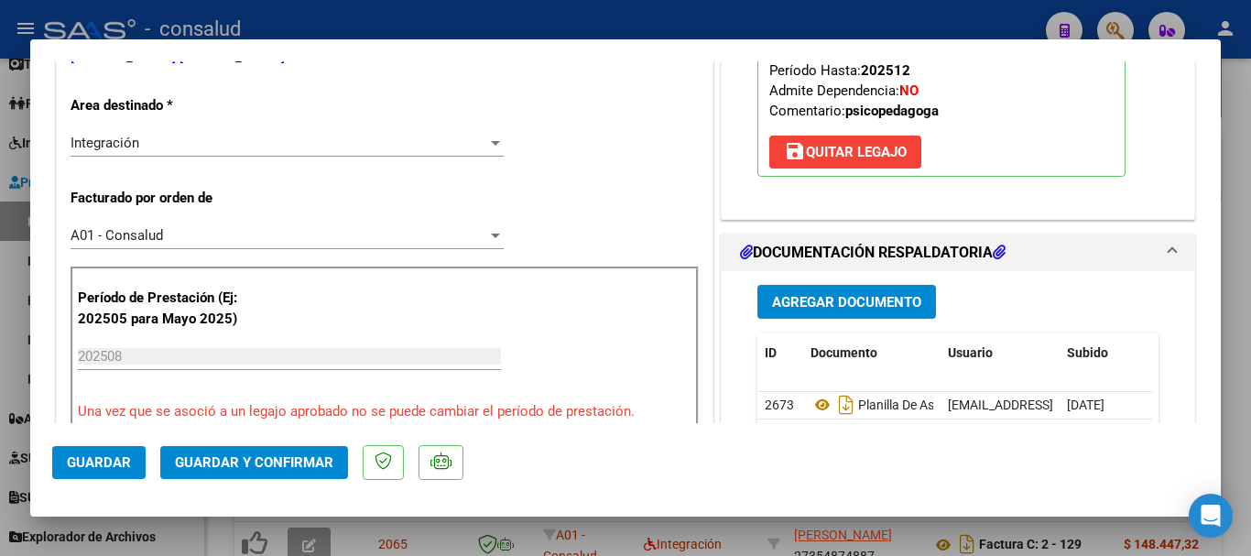
scroll to position [458, 0]
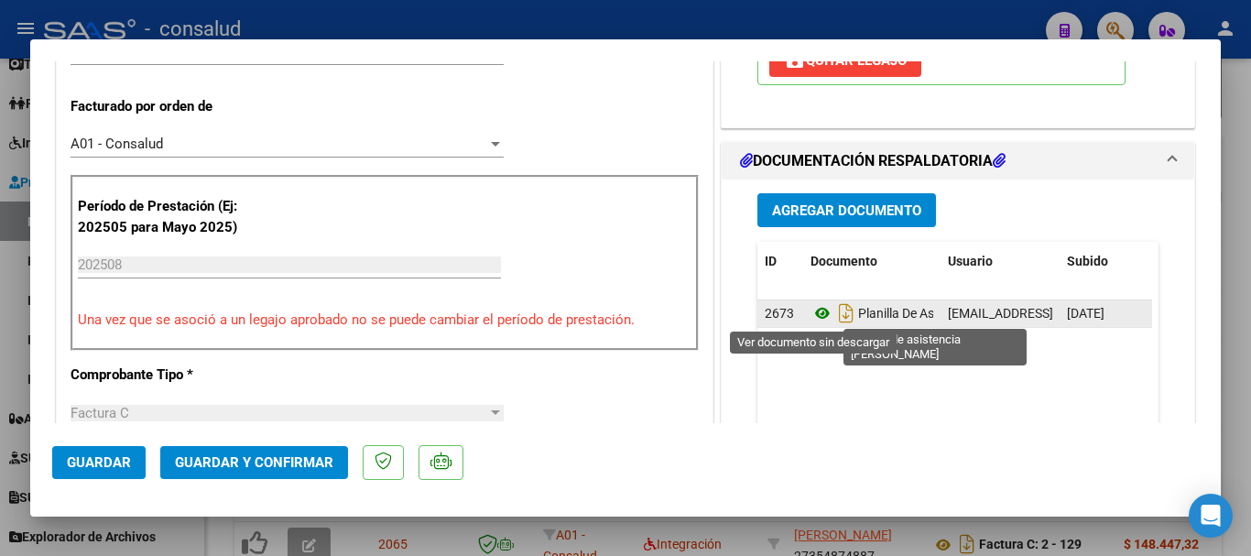
click at [810, 306] on icon at bounding box center [822, 313] width 24 height 22
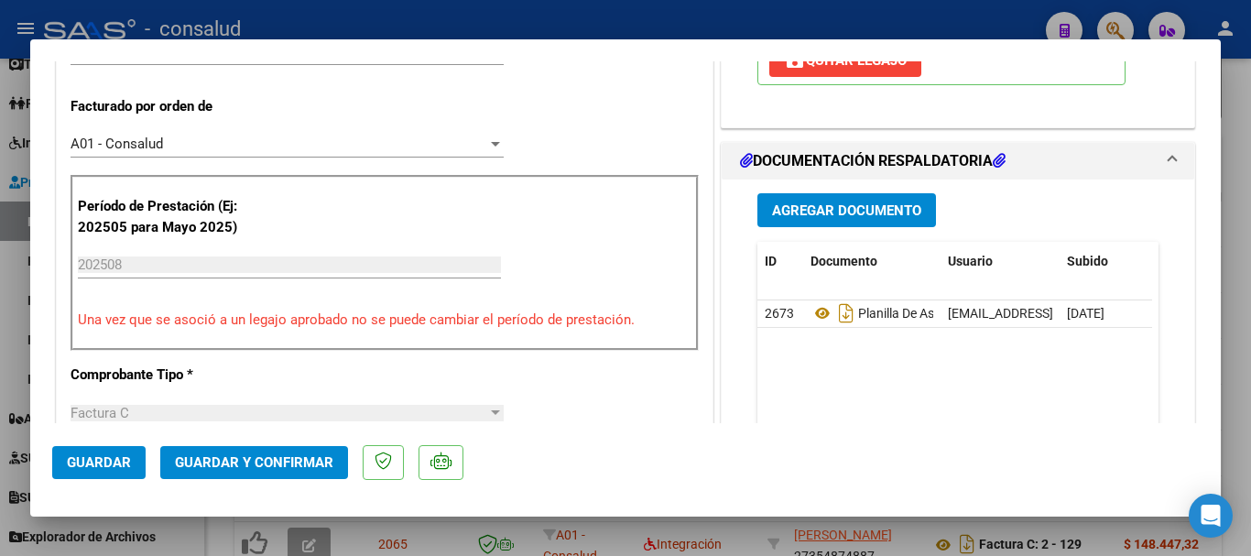
click at [291, 456] on span "Guardar y Confirmar" at bounding box center [254, 462] width 158 height 16
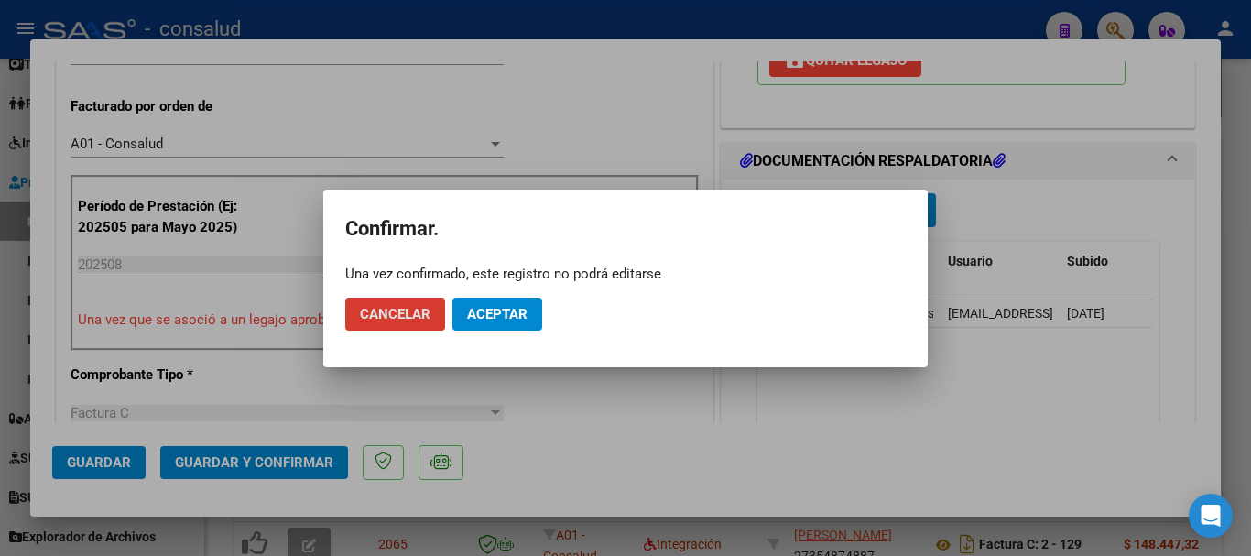
click at [493, 310] on span "Aceptar" at bounding box center [497, 314] width 60 height 16
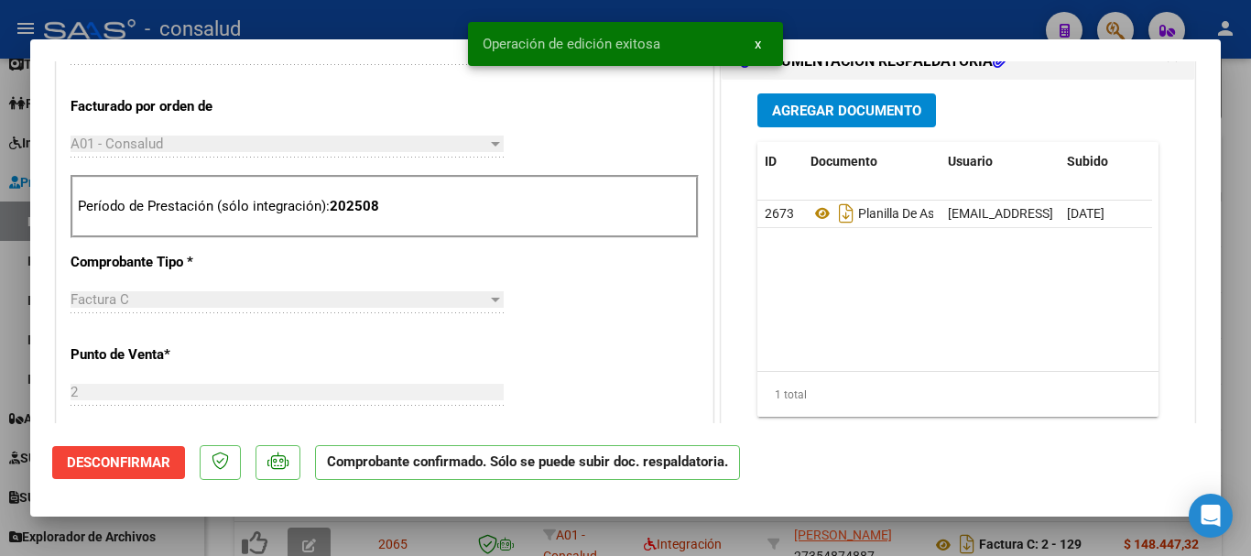
type input "$ 0,00"
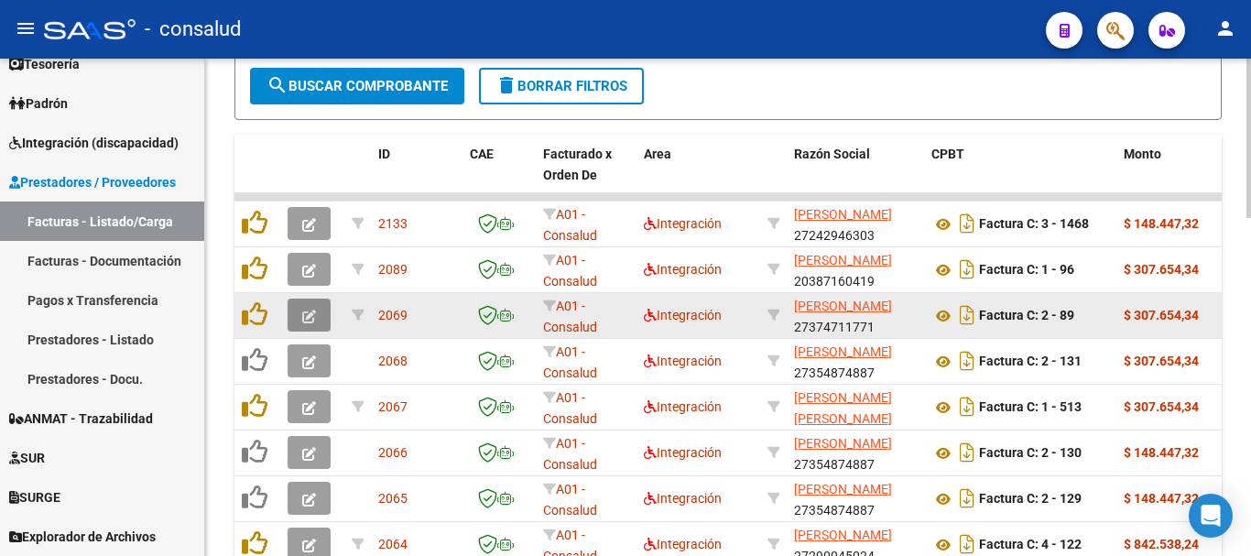
click at [303, 309] on icon "button" at bounding box center [309, 316] width 14 height 14
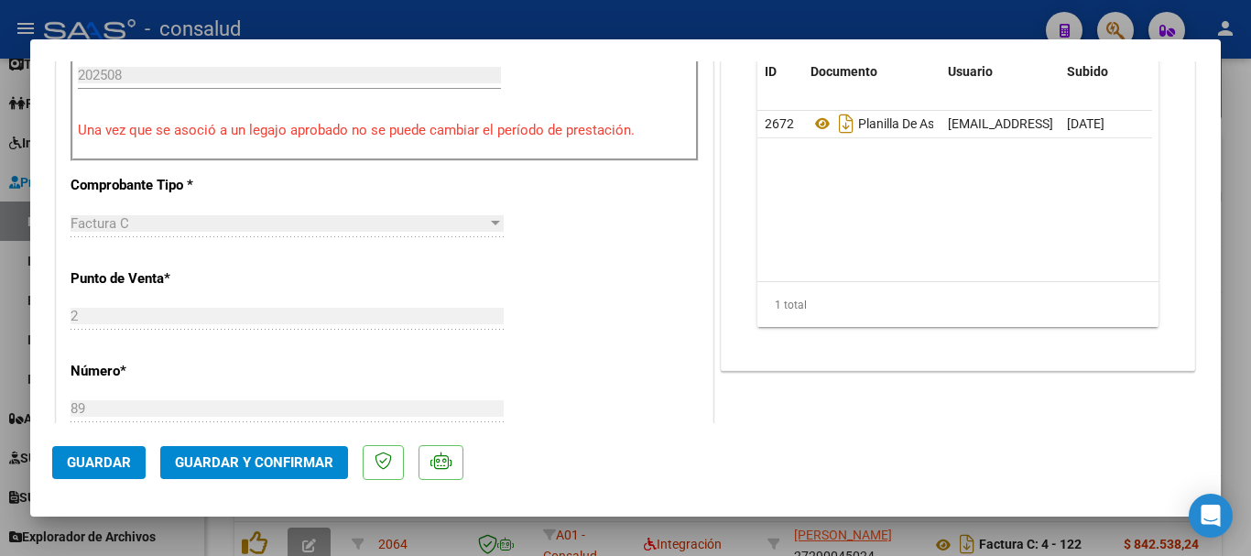
scroll to position [549, 0]
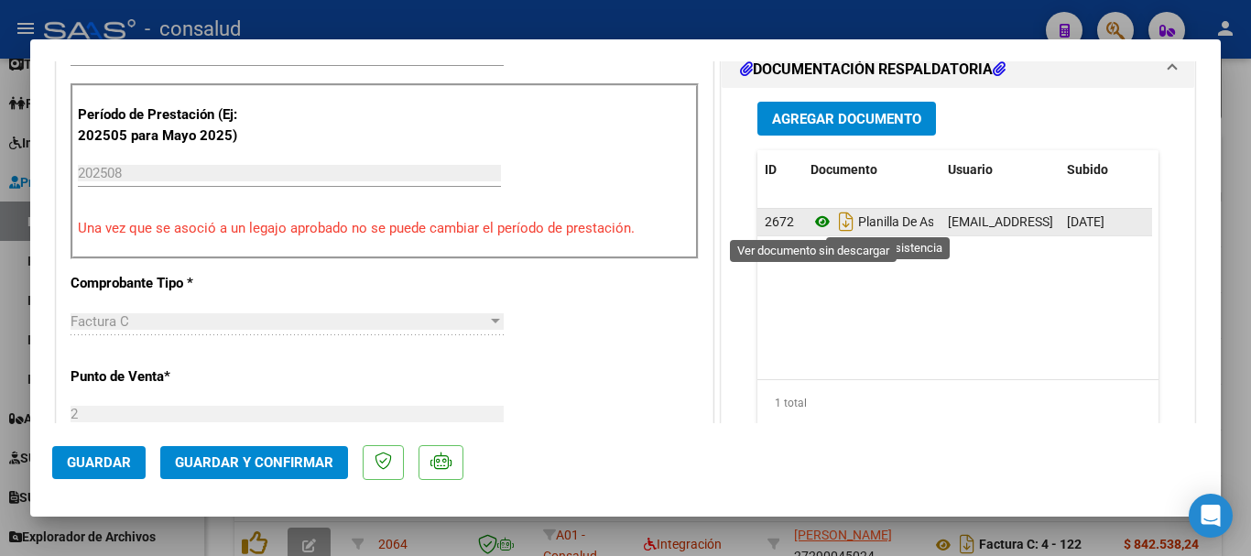
click at [812, 225] on icon at bounding box center [822, 222] width 24 height 22
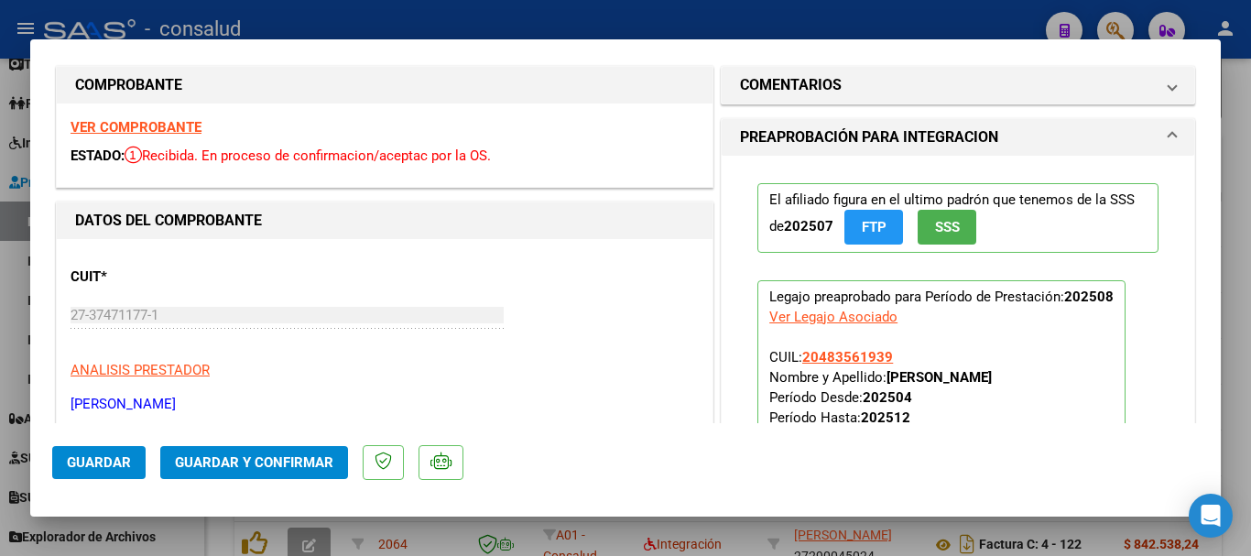
scroll to position [0, 0]
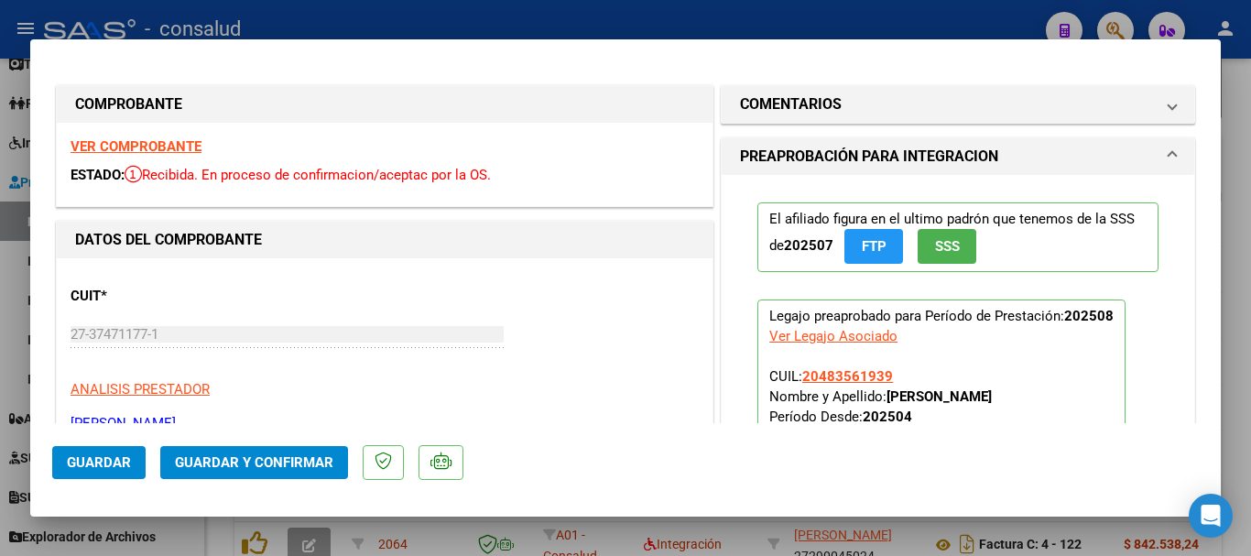
click at [177, 153] on strong "VER COMPROBANTE" at bounding box center [136, 146] width 131 height 16
click at [258, 461] on span "Guardar y Confirmar" at bounding box center [254, 462] width 158 height 16
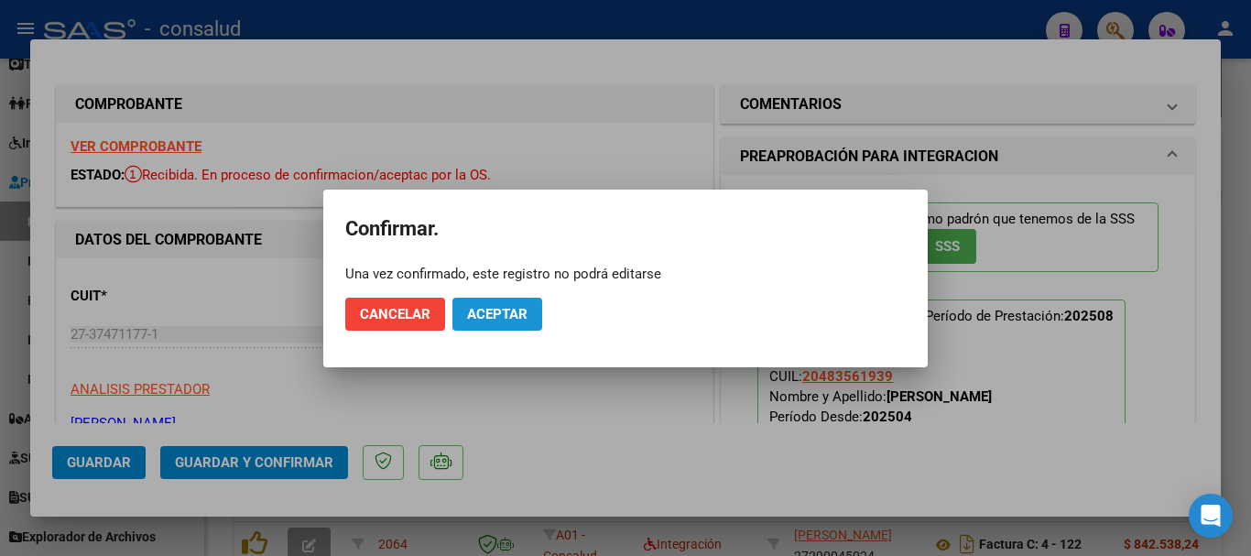
click at [499, 326] on button "Aceptar" at bounding box center [497, 314] width 90 height 33
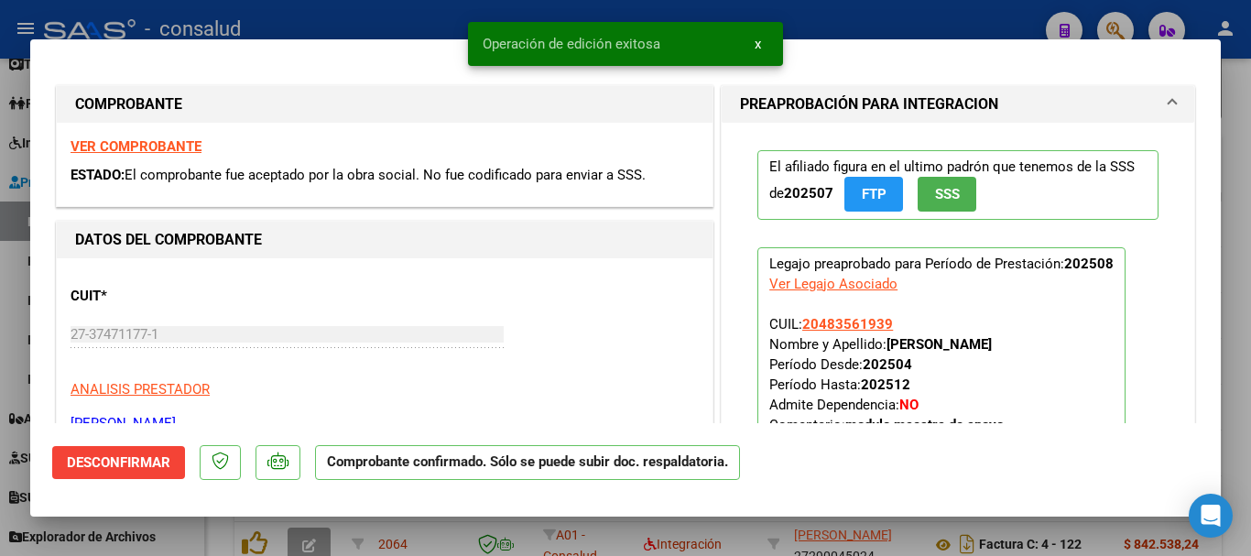
type input "$ 0,00"
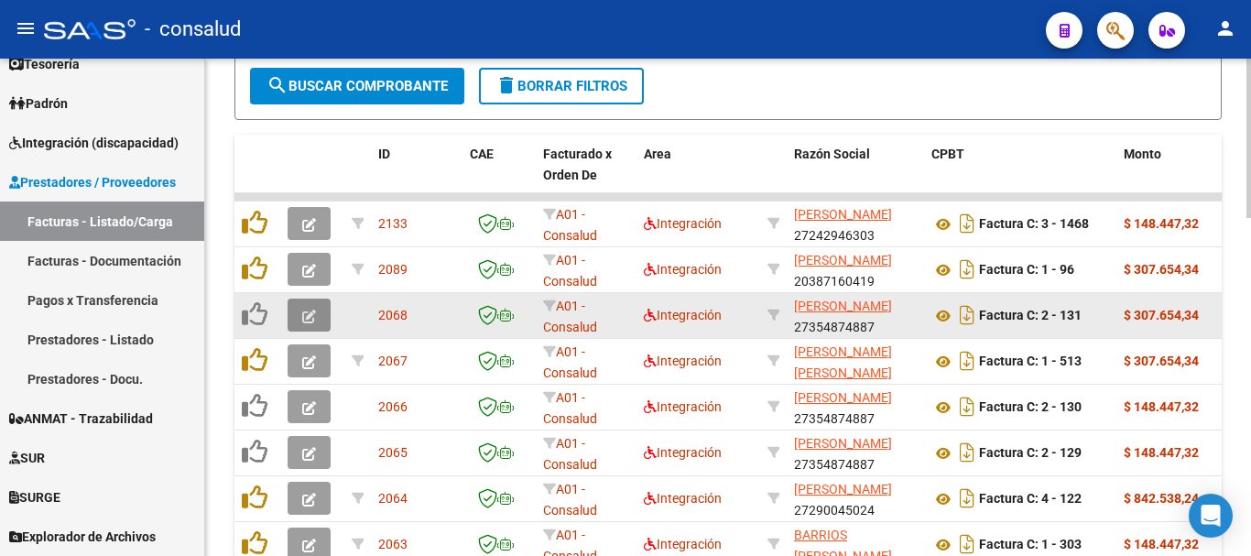
click at [300, 315] on button "button" at bounding box center [309, 314] width 43 height 33
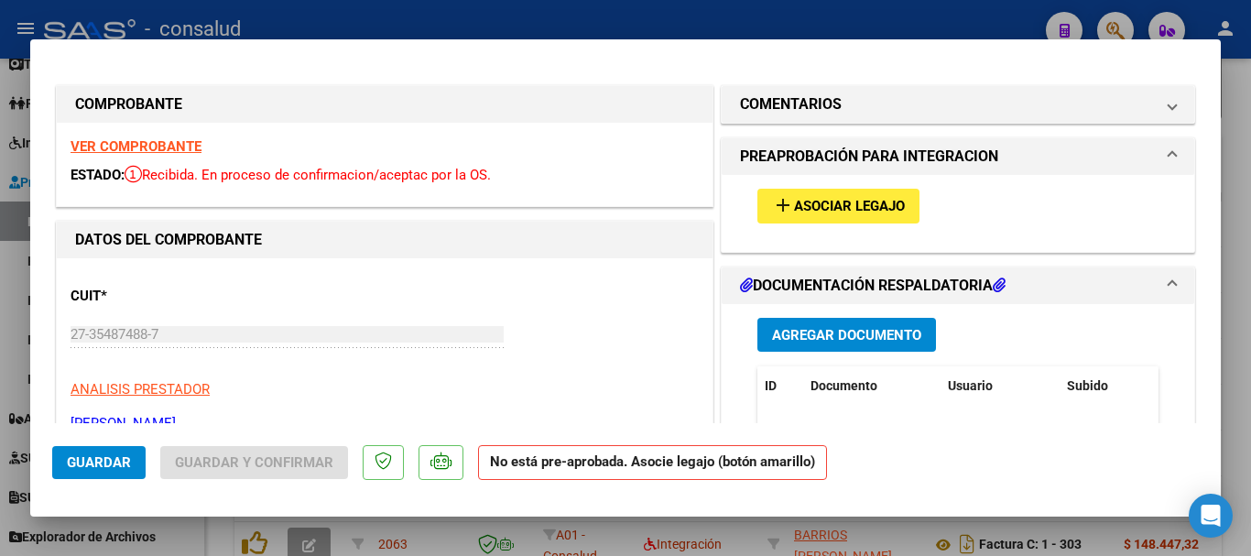
click at [797, 202] on span "Asociar Legajo" at bounding box center [849, 207] width 111 height 16
click at [143, 144] on strong "VER COMPROBANTE" at bounding box center [136, 146] width 131 height 16
click at [841, 210] on span "Asociar Legajo" at bounding box center [849, 207] width 111 height 16
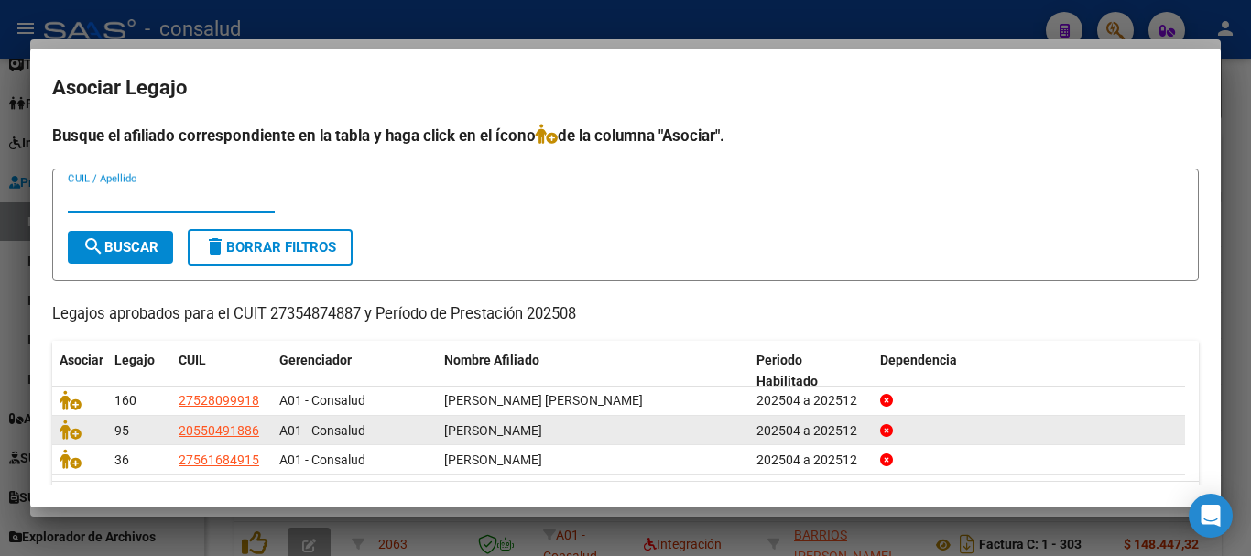
scroll to position [60, 0]
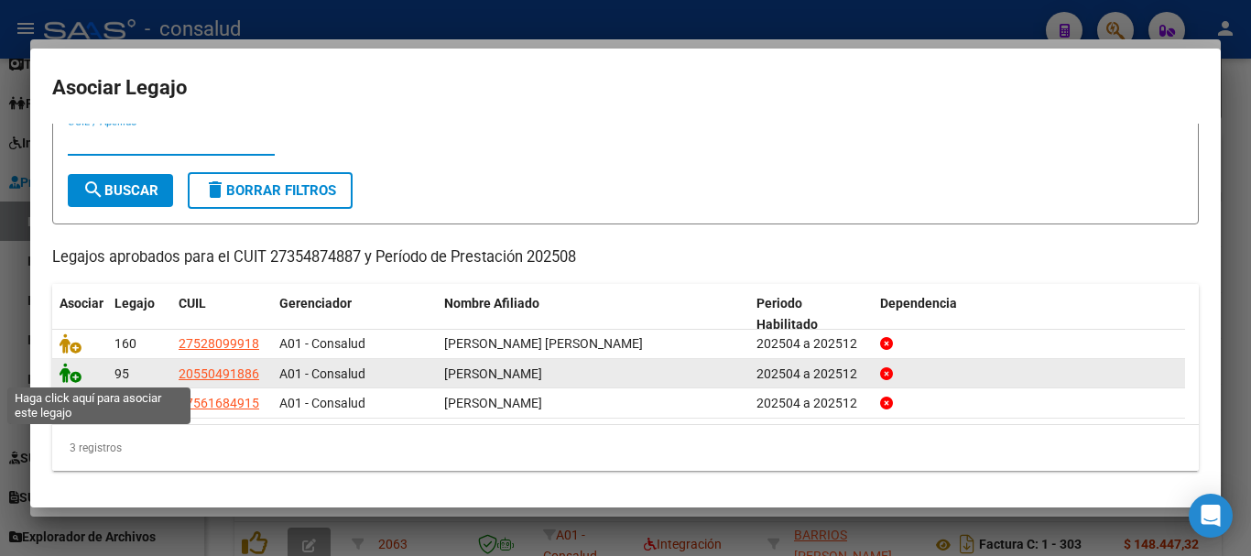
click at [67, 377] on icon at bounding box center [71, 373] width 22 height 20
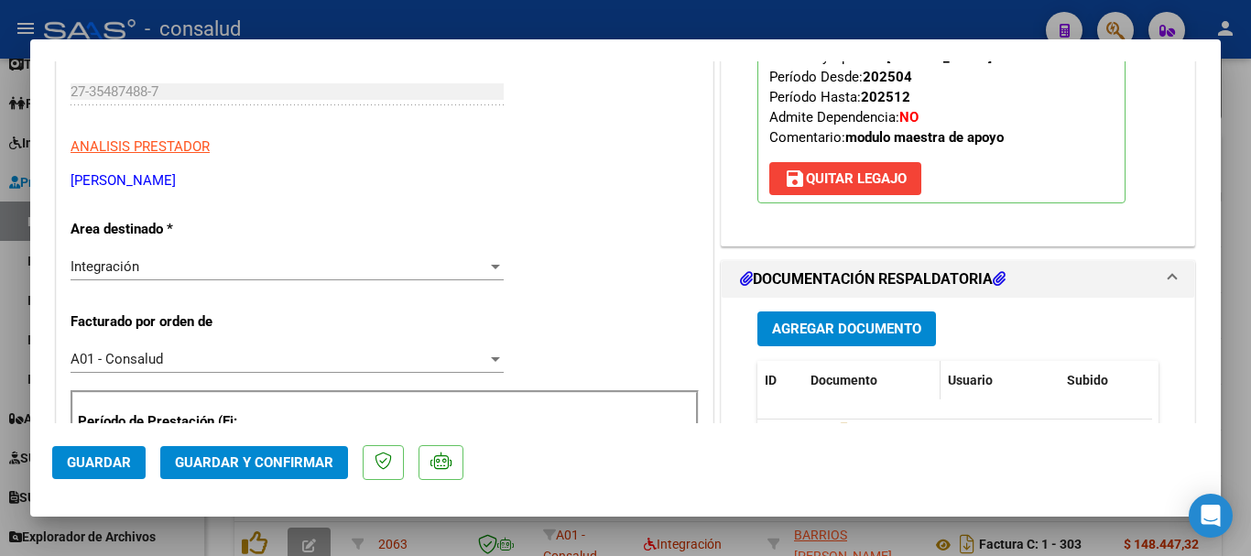
scroll to position [275, 0]
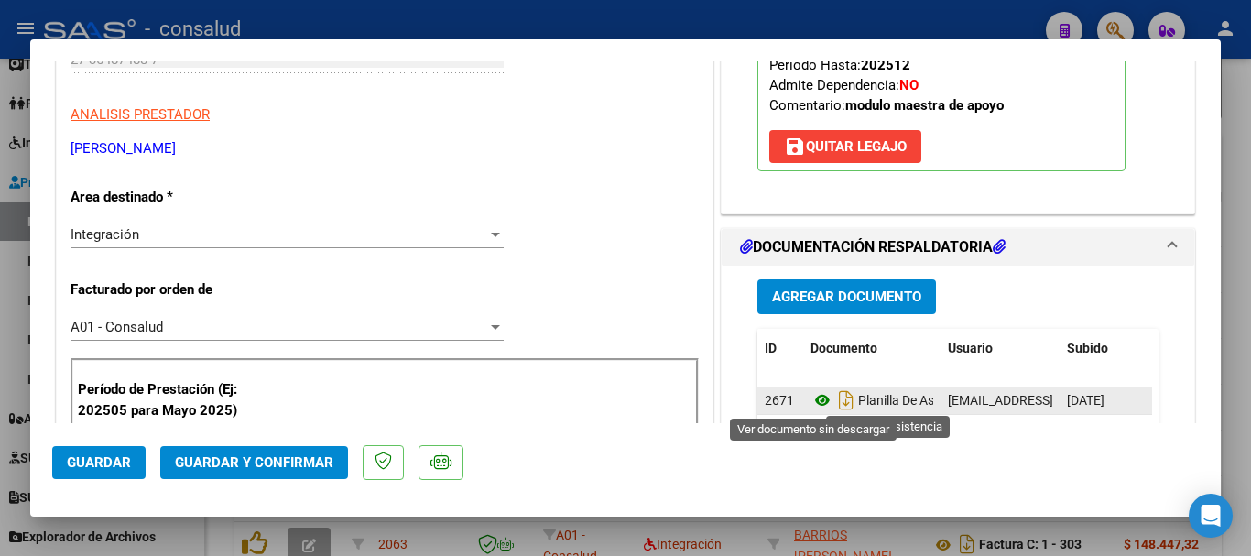
click at [815, 400] on icon at bounding box center [822, 400] width 24 height 22
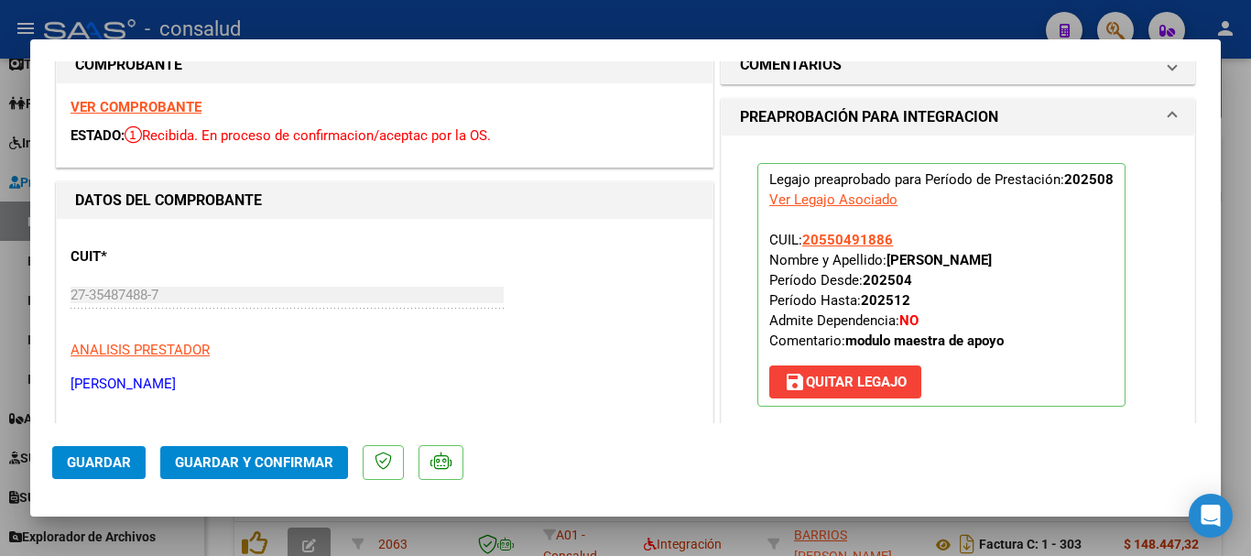
scroll to position [0, 0]
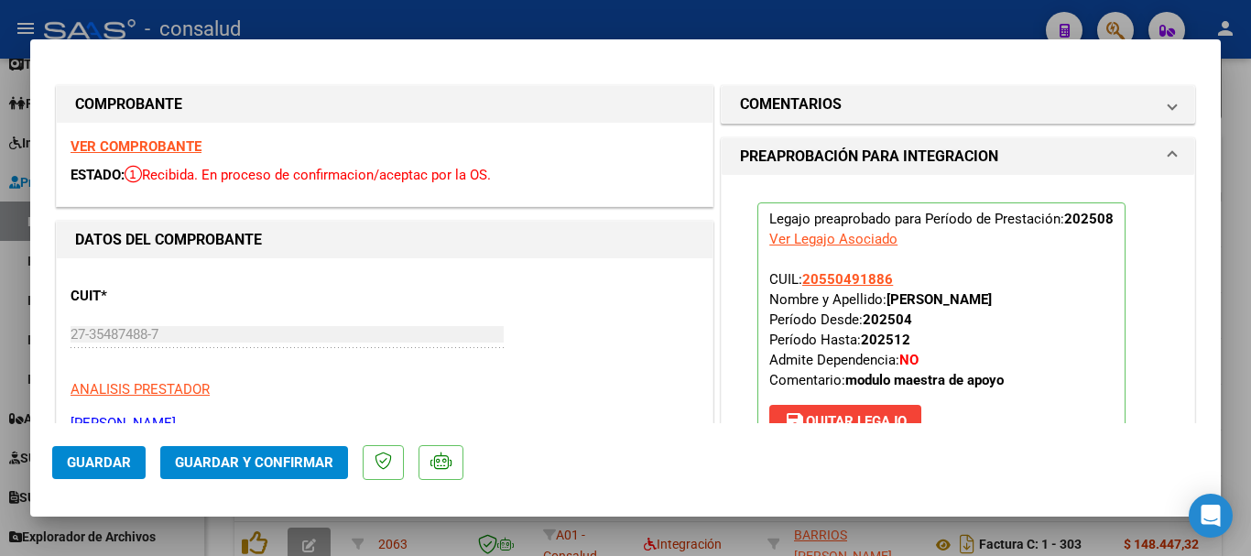
click at [115, 143] on strong "VER COMPROBANTE" at bounding box center [136, 146] width 131 height 16
click at [315, 458] on span "Guardar y Confirmar" at bounding box center [254, 462] width 158 height 16
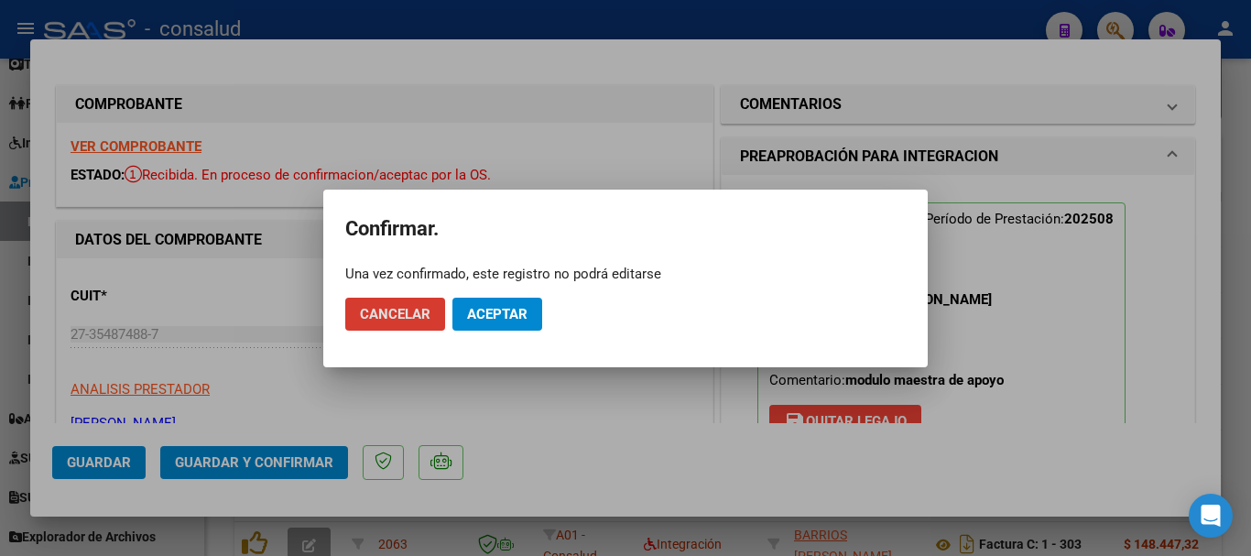
click at [505, 306] on span "Aceptar" at bounding box center [497, 314] width 60 height 16
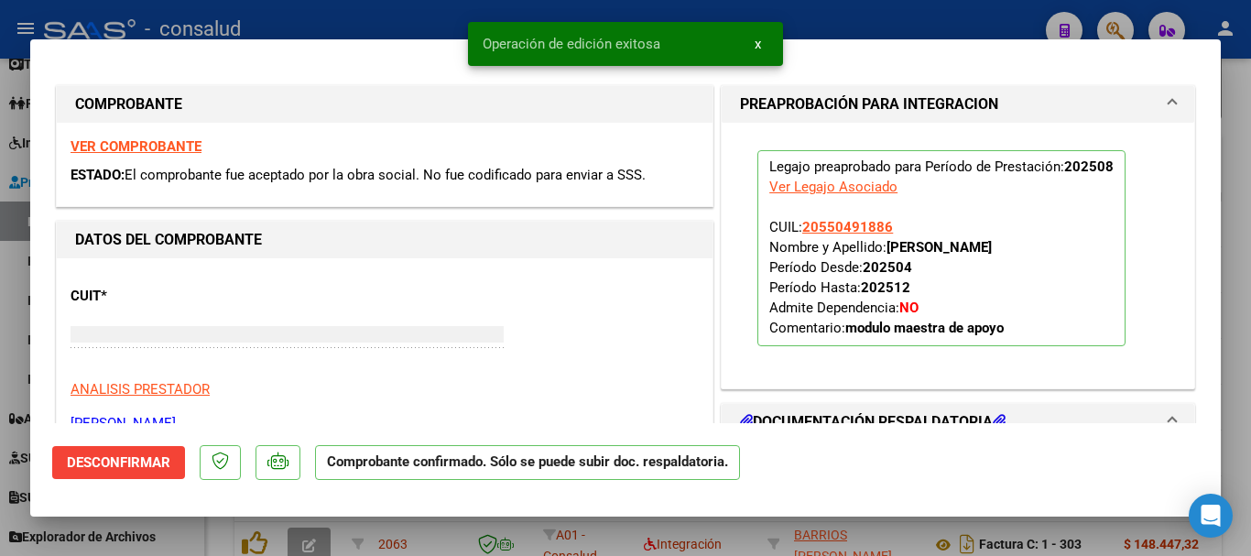
type input "$ 0,00"
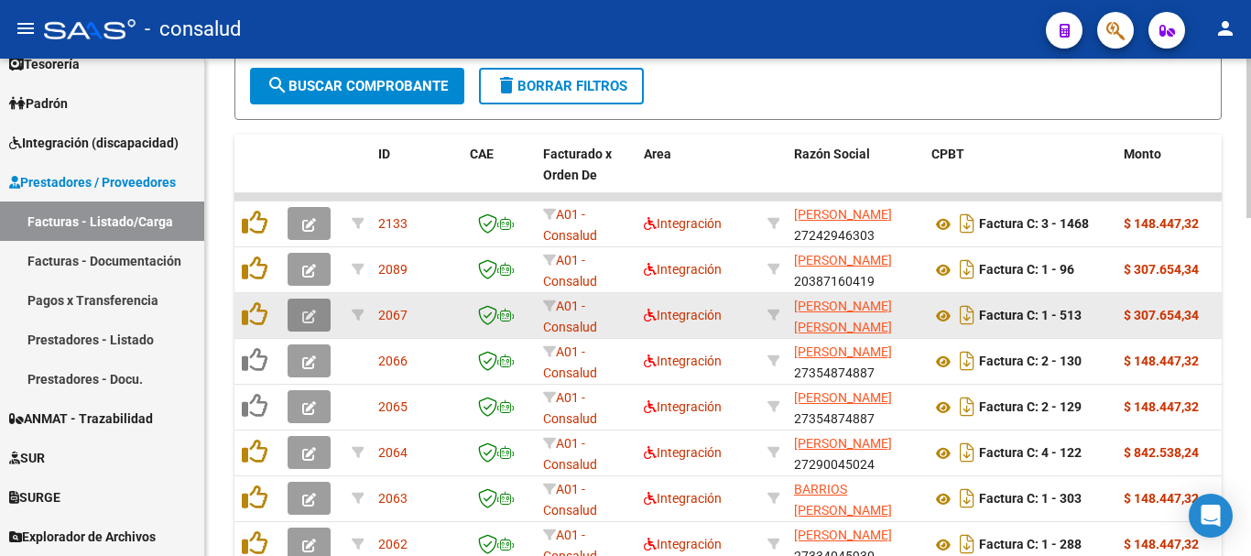
click at [296, 316] on button "button" at bounding box center [309, 314] width 43 height 33
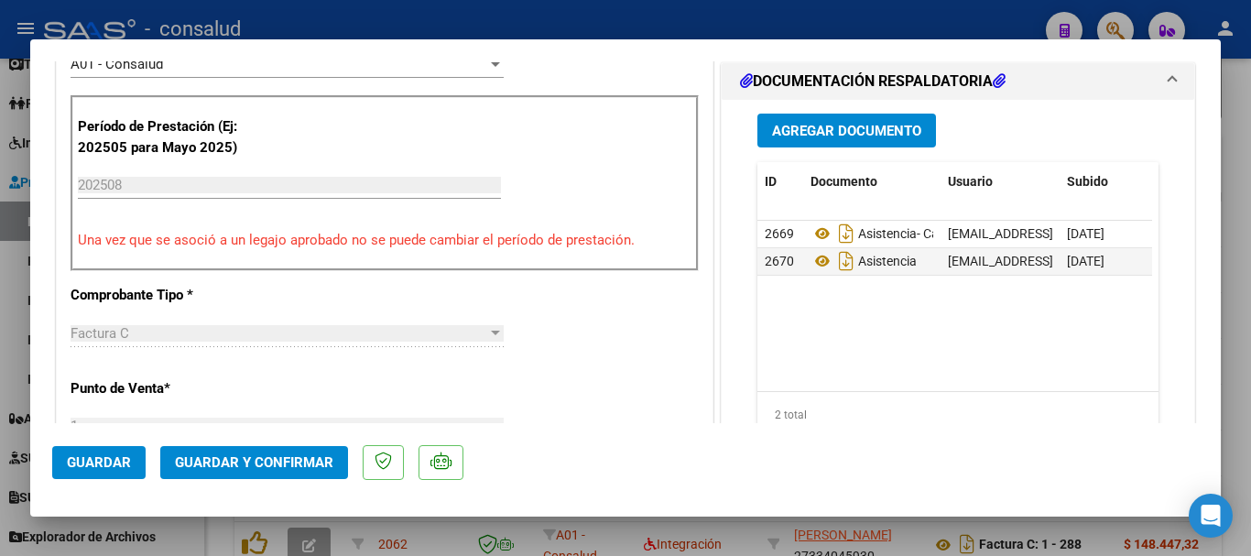
scroll to position [458, 0]
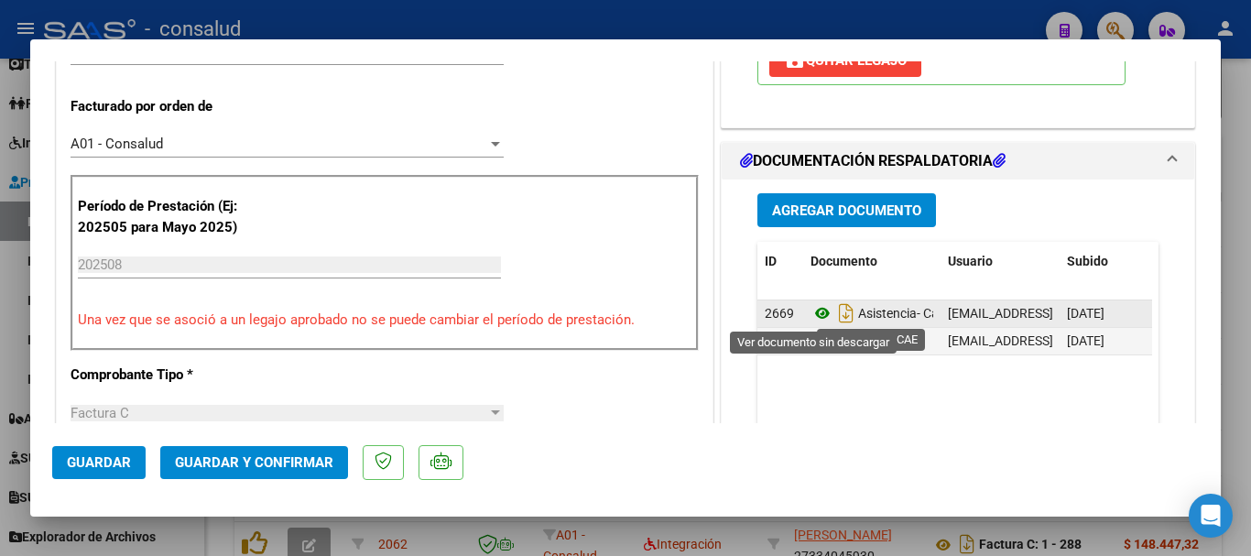
click at [819, 307] on icon at bounding box center [822, 313] width 24 height 22
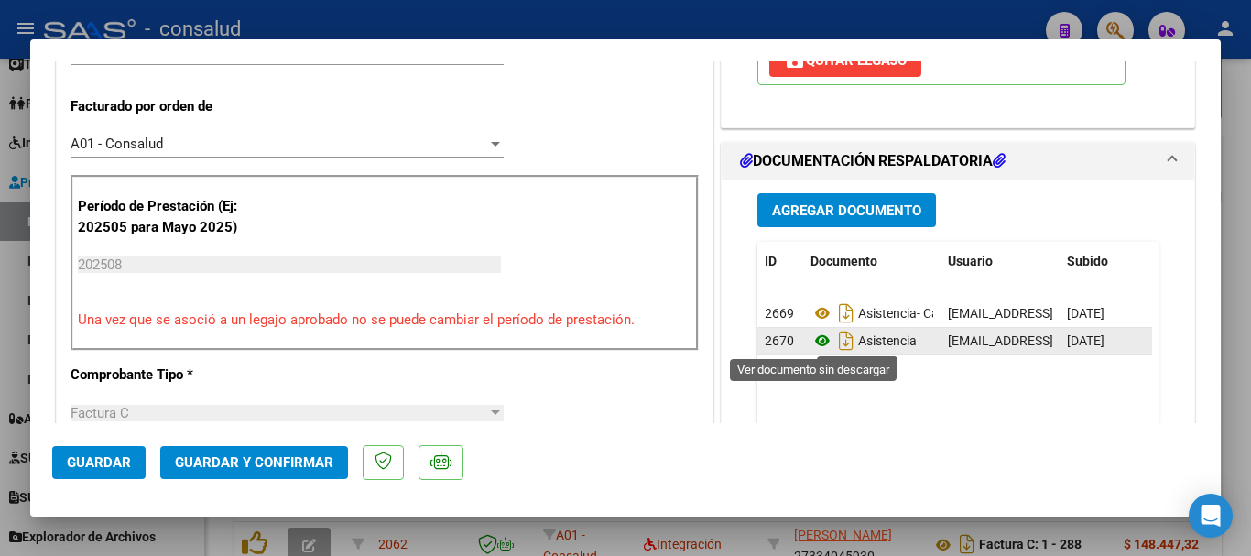
click at [810, 341] on icon at bounding box center [822, 341] width 24 height 22
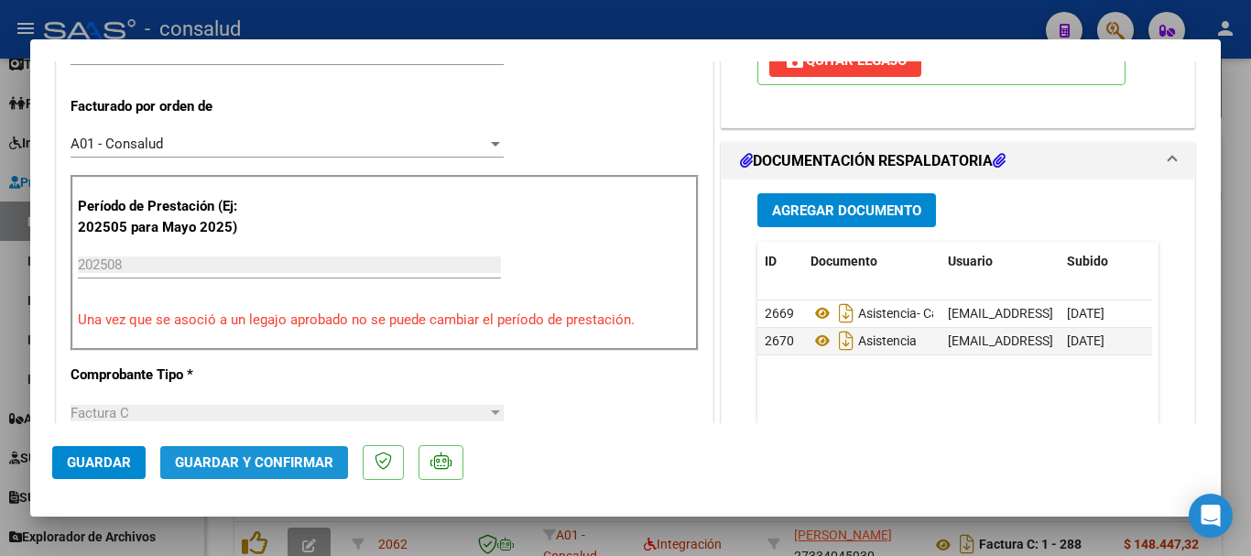
click at [293, 469] on span "Guardar y Confirmar" at bounding box center [254, 462] width 158 height 16
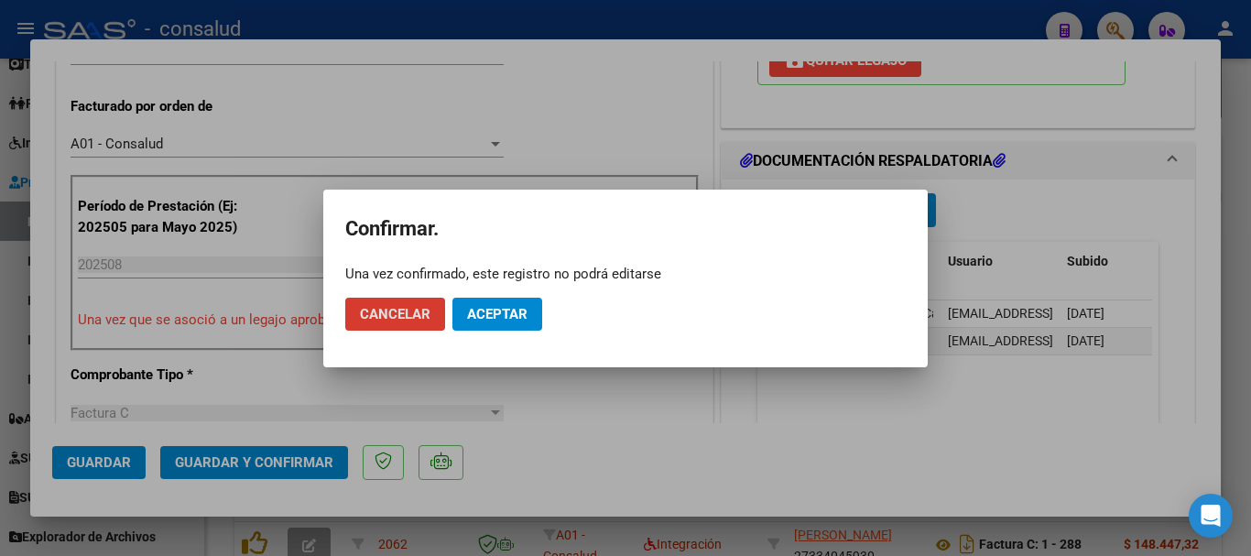
click at [467, 312] on span "Aceptar" at bounding box center [497, 314] width 60 height 16
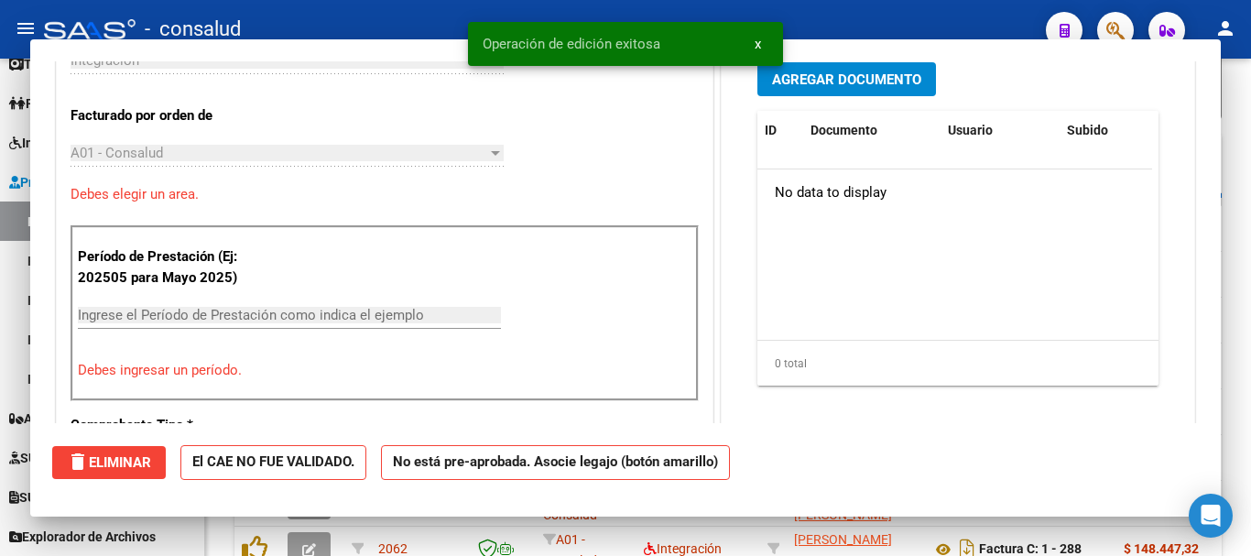
scroll to position [0, 0]
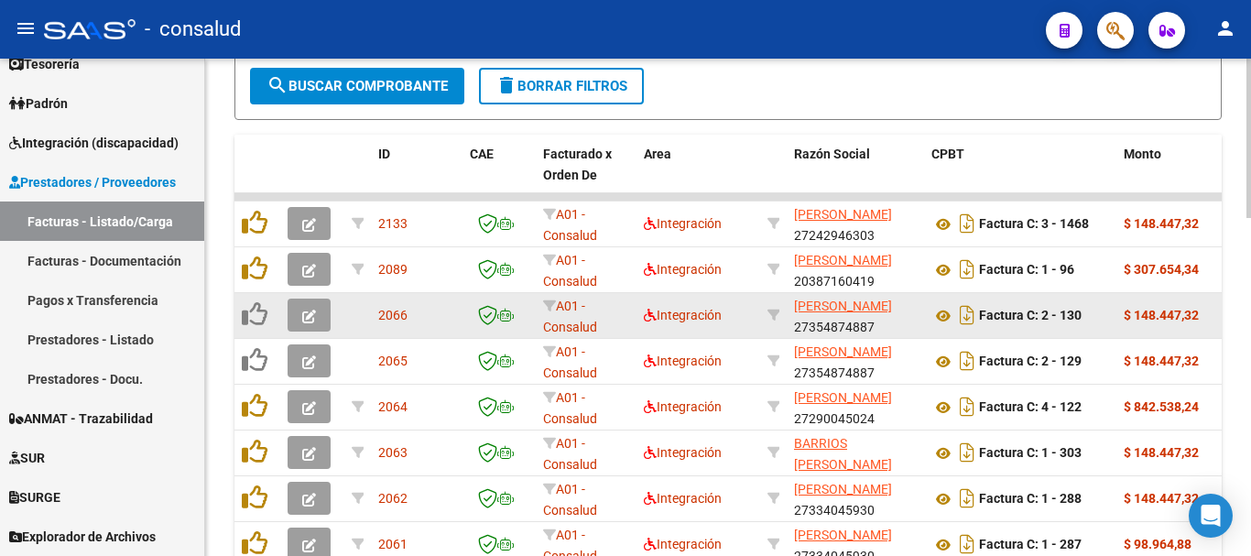
click at [313, 311] on icon "button" at bounding box center [309, 316] width 14 height 14
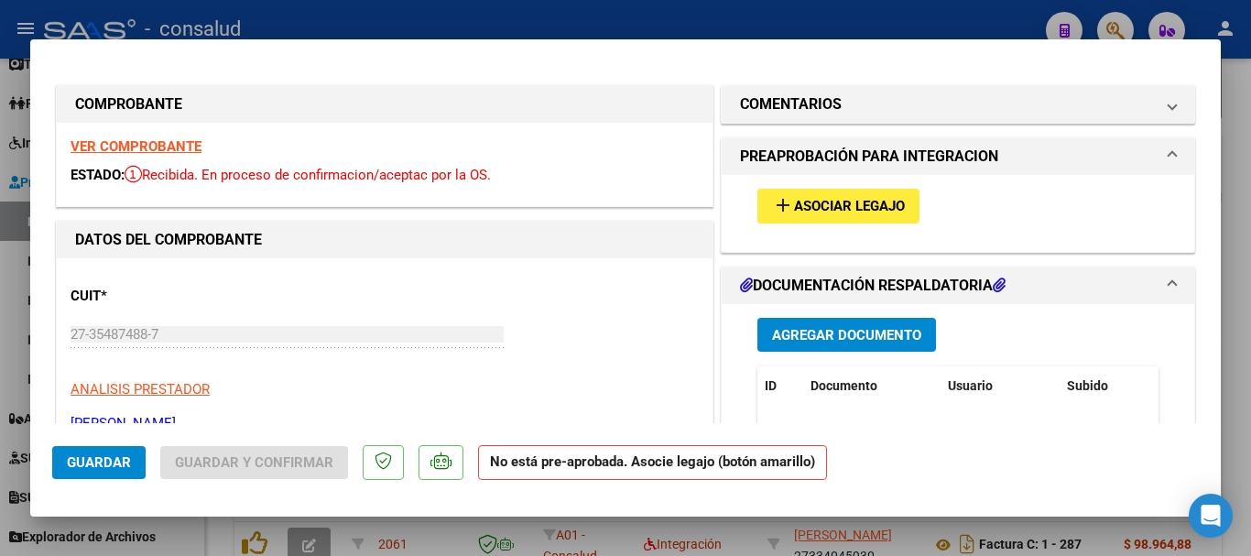
click at [138, 149] on strong "VER COMPROBANTE" at bounding box center [136, 146] width 131 height 16
click at [776, 204] on mat-icon "add" at bounding box center [783, 205] width 22 height 22
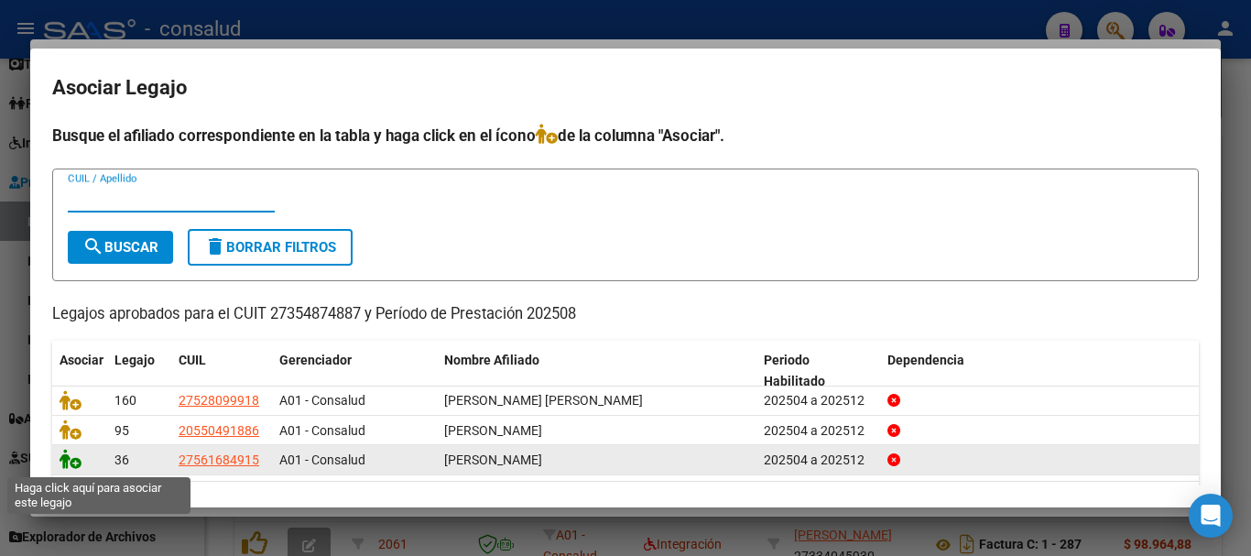
click at [69, 468] on icon at bounding box center [71, 459] width 22 height 20
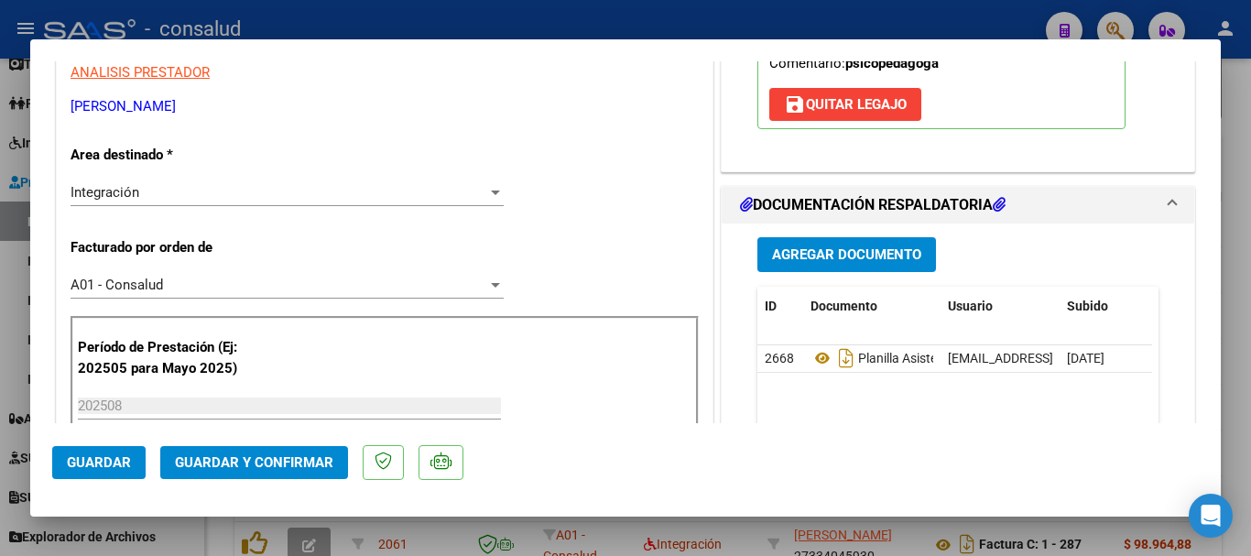
scroll to position [366, 0]
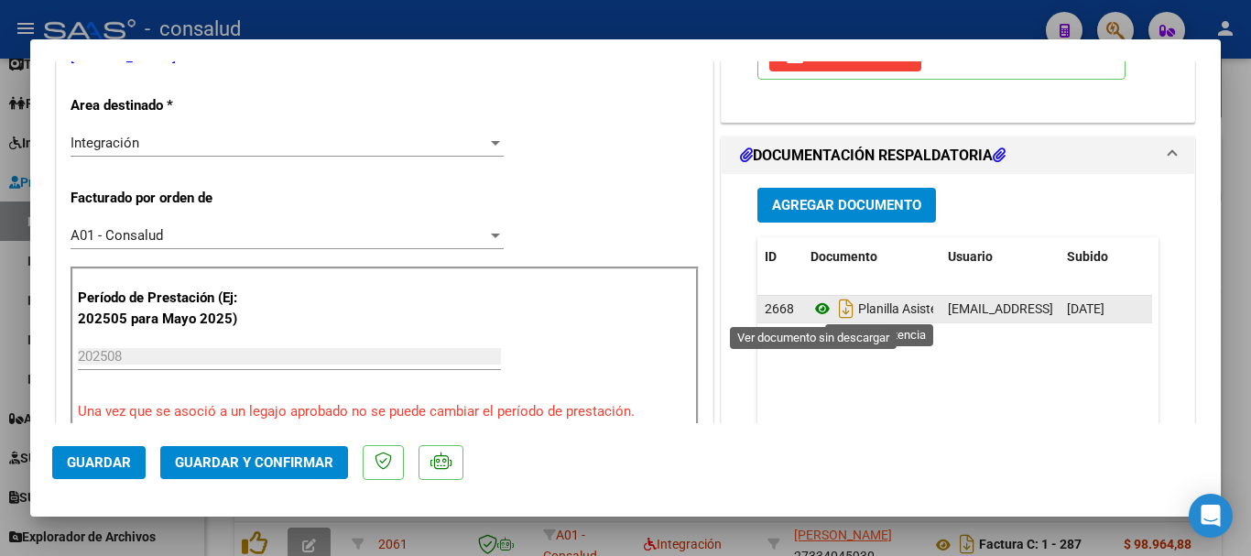
click at [817, 314] on icon at bounding box center [822, 309] width 24 height 22
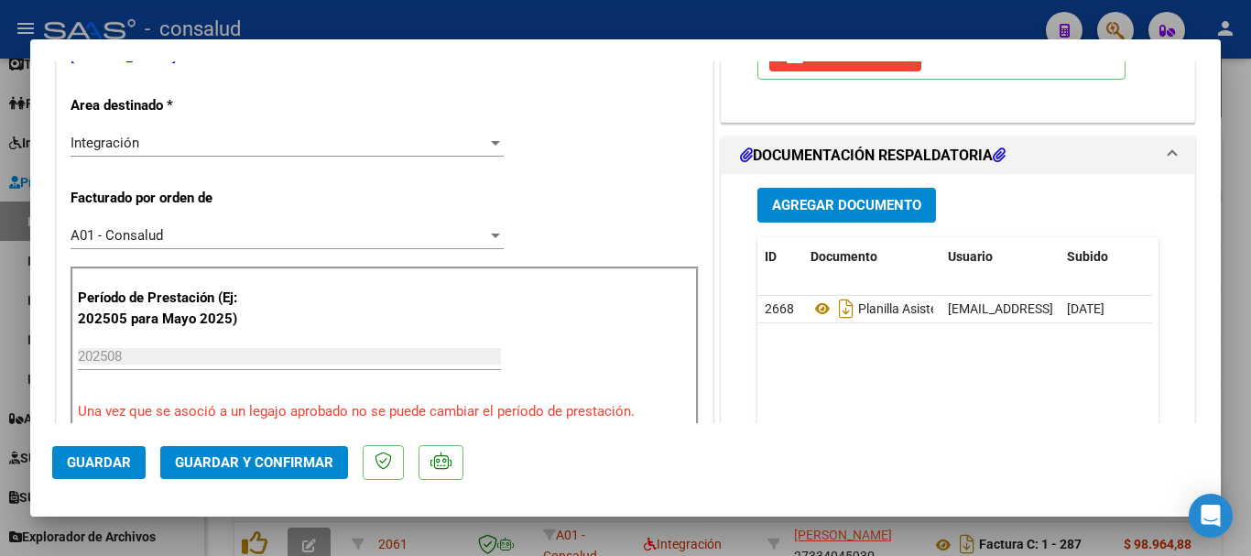
click at [294, 472] on button "Guardar y Confirmar" at bounding box center [254, 462] width 188 height 33
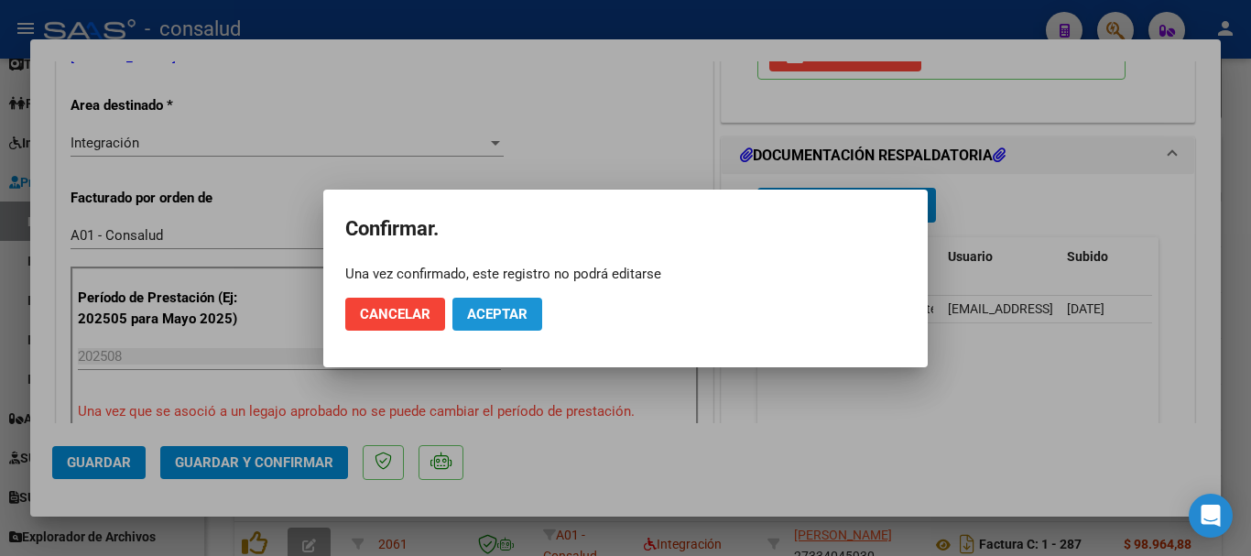
click at [524, 309] on span "Aceptar" at bounding box center [497, 314] width 60 height 16
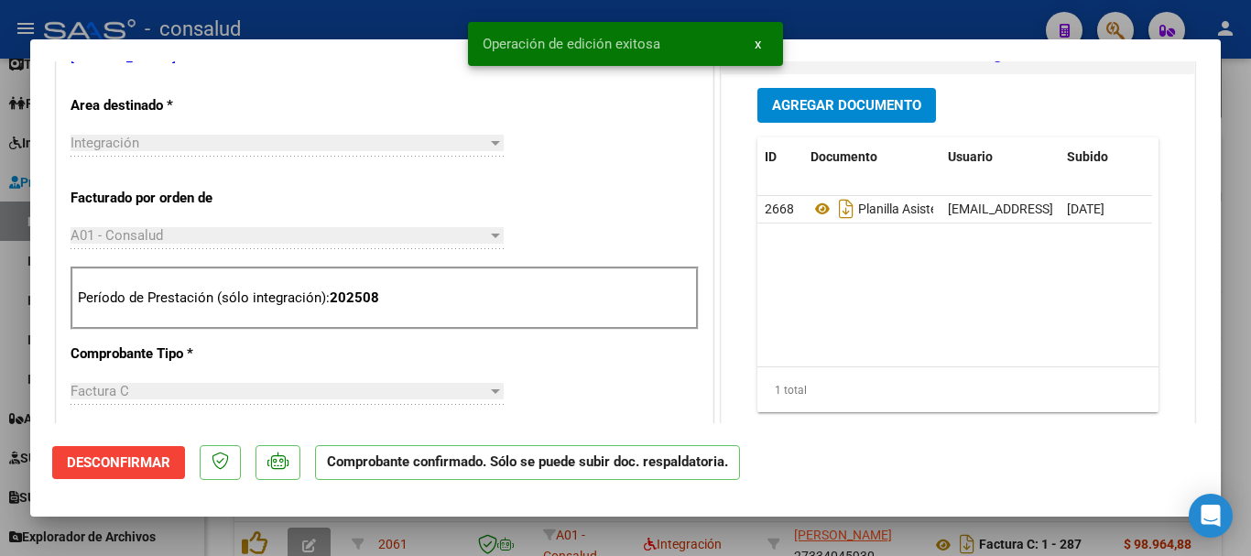
type input "$ 0,00"
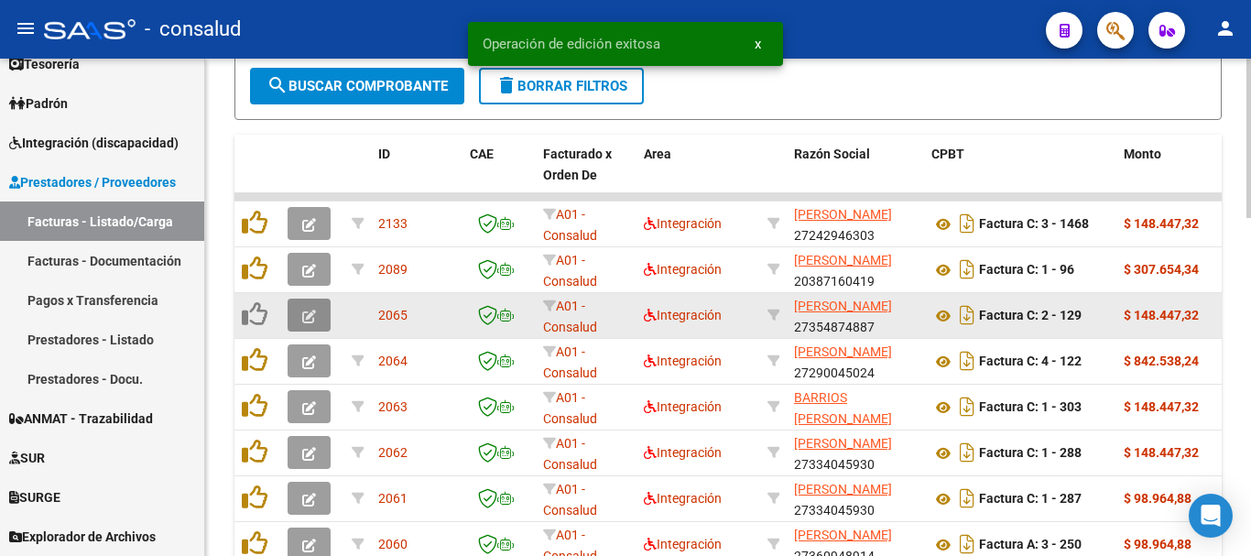
click at [298, 313] on button "button" at bounding box center [309, 314] width 43 height 33
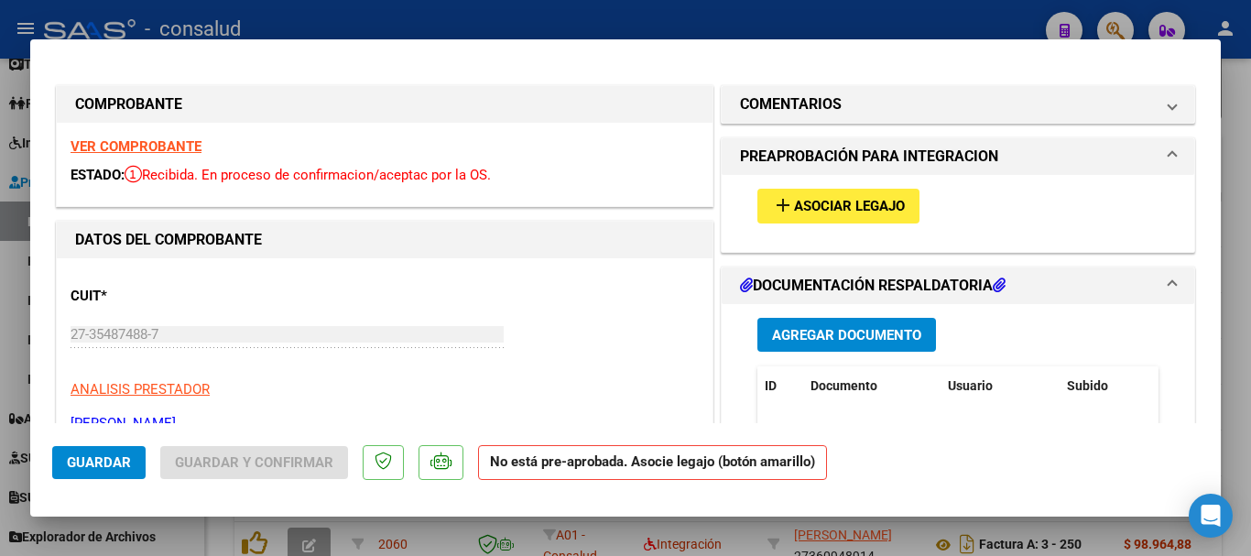
click at [163, 144] on strong "VER COMPROBANTE" at bounding box center [136, 146] width 131 height 16
click at [796, 206] on span "Asociar Legajo" at bounding box center [849, 207] width 111 height 16
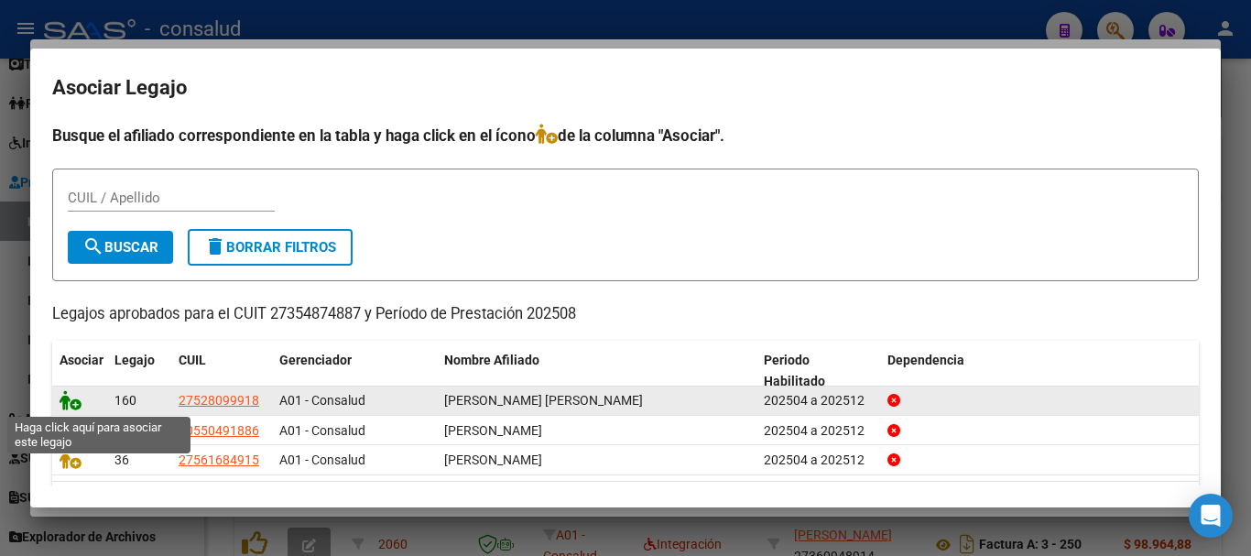
click at [69, 396] on icon at bounding box center [71, 400] width 22 height 20
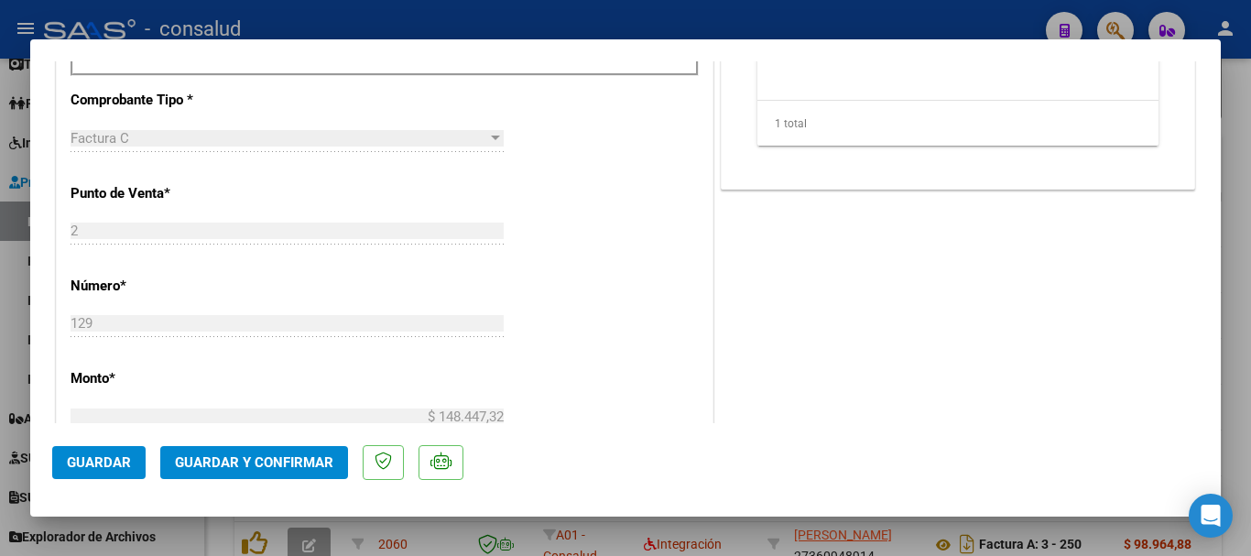
scroll to position [824, 0]
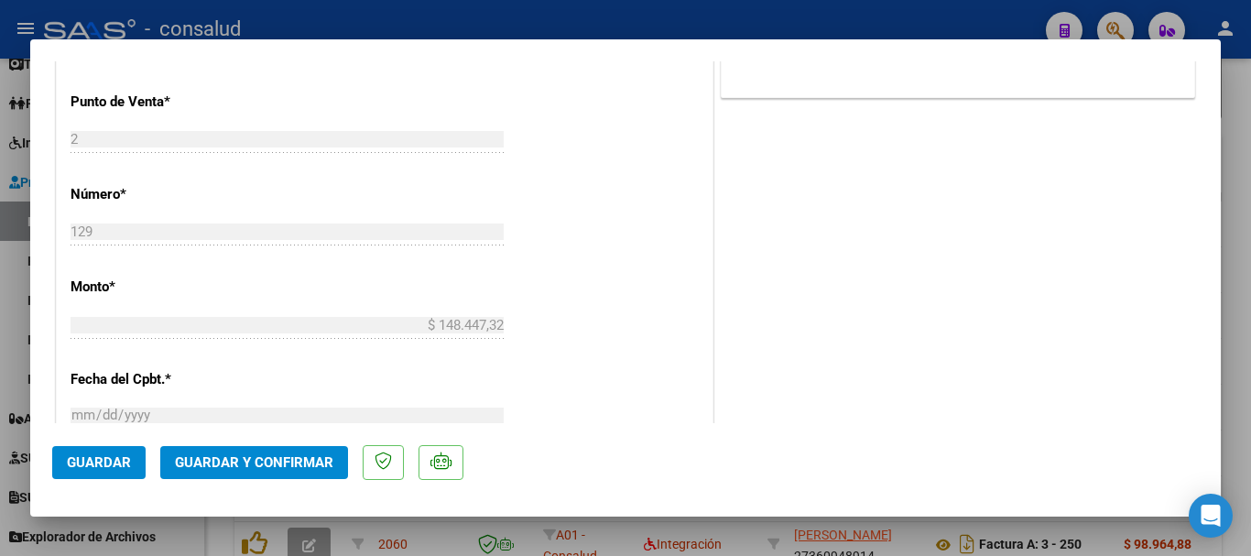
click at [295, 460] on span "Guardar y Confirmar" at bounding box center [254, 462] width 158 height 16
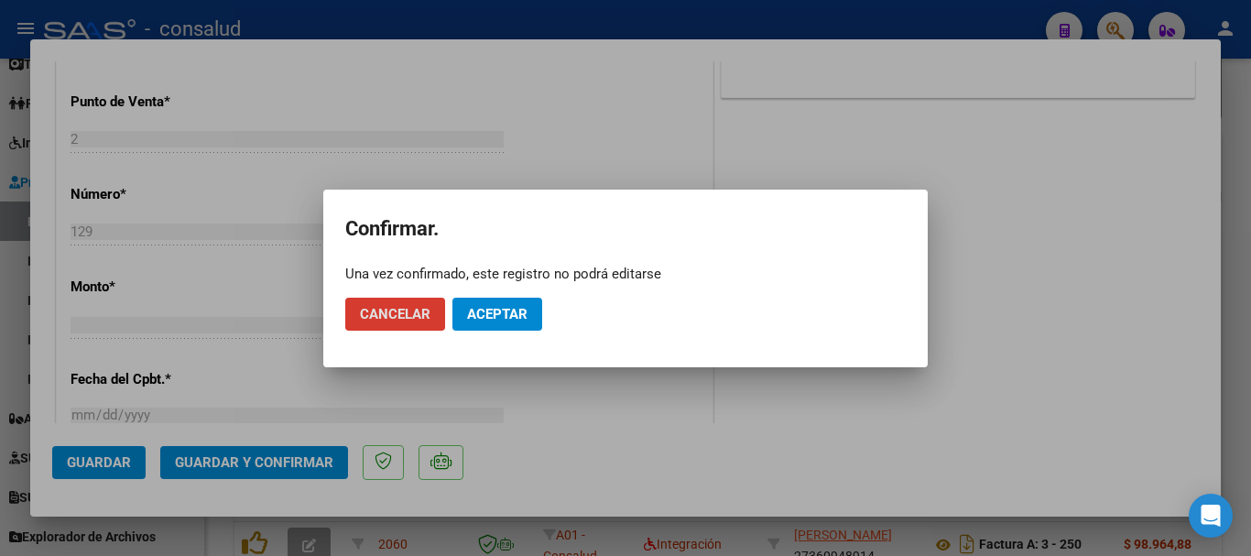
click at [529, 317] on button "Aceptar" at bounding box center [497, 314] width 90 height 33
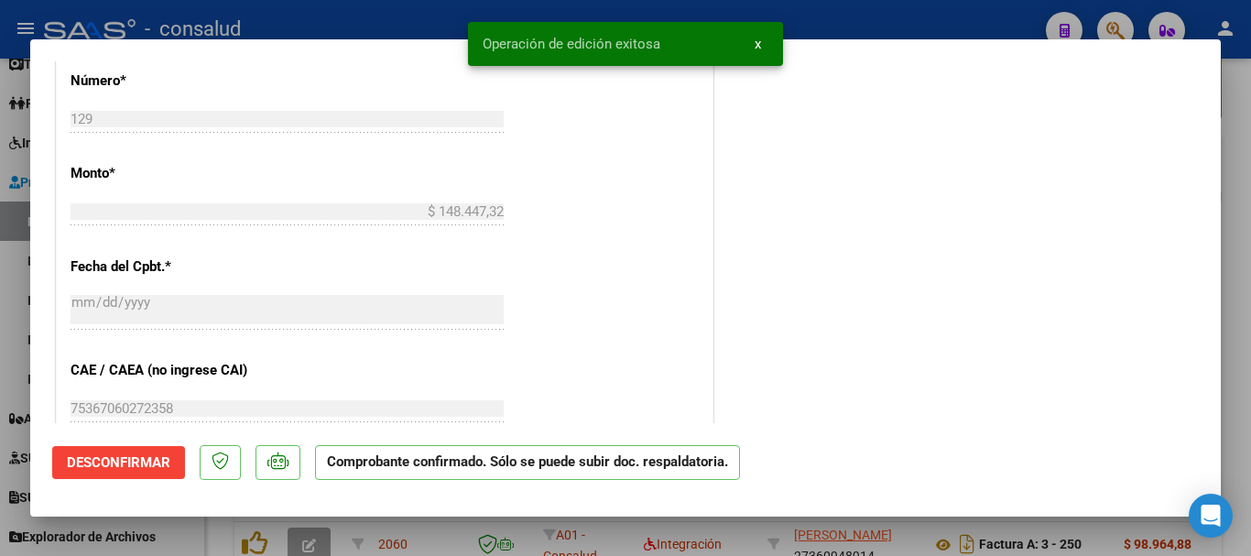
type input "$ 0,00"
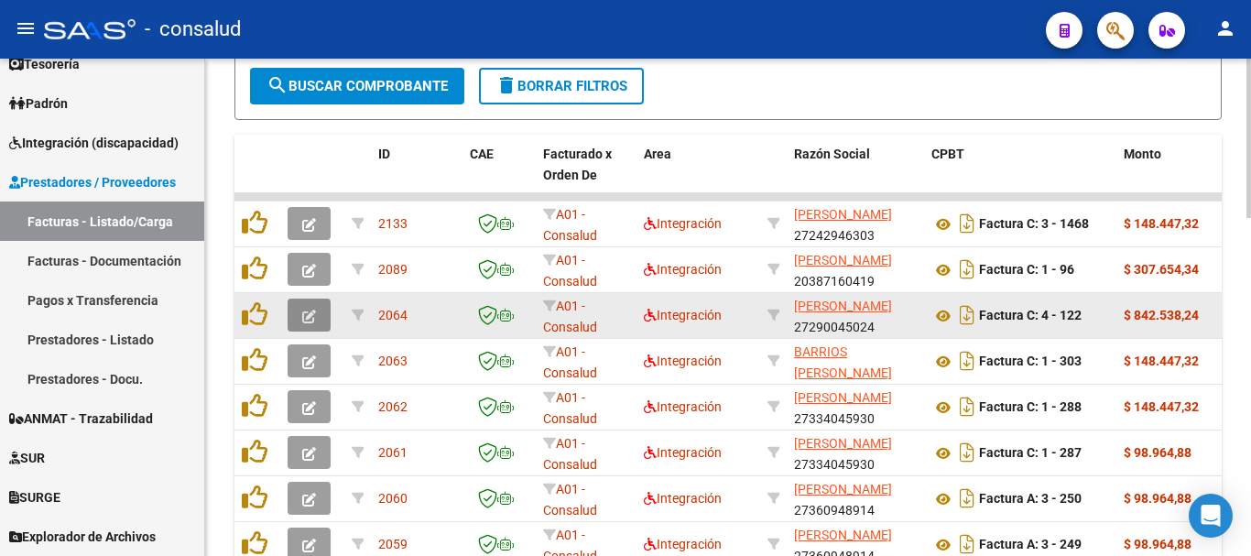
click at [293, 310] on button "button" at bounding box center [309, 314] width 43 height 33
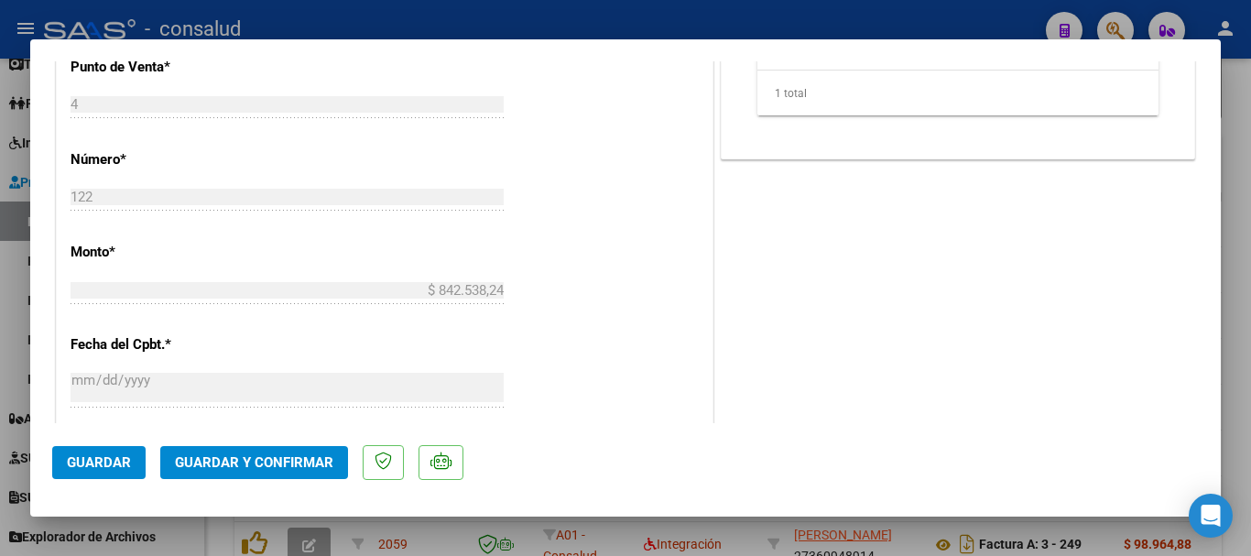
scroll to position [916, 0]
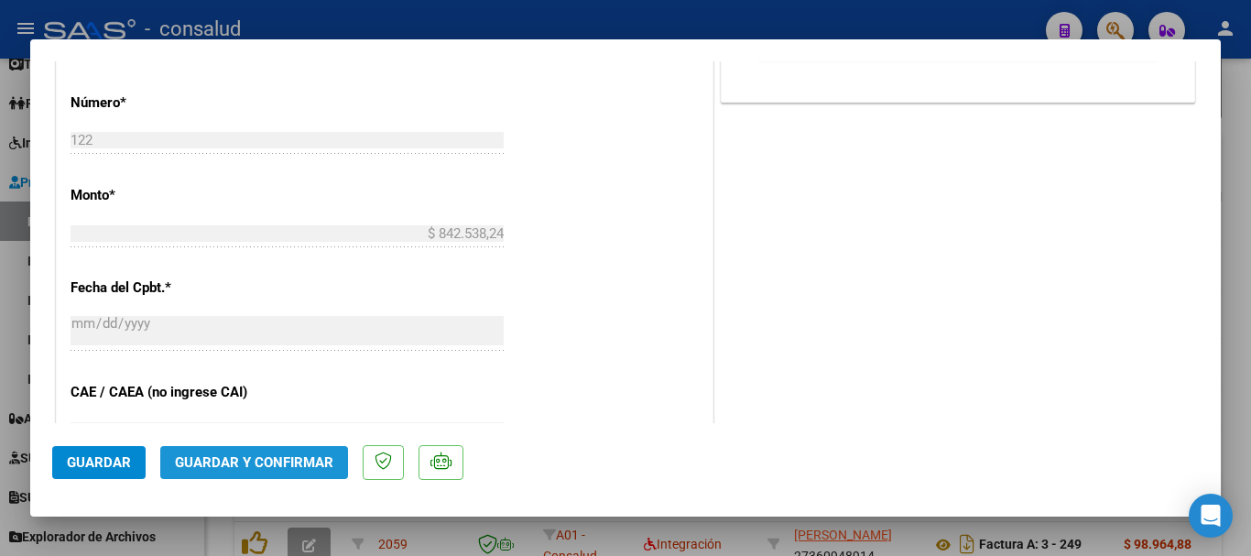
click at [255, 471] on button "Guardar y Confirmar" at bounding box center [254, 462] width 188 height 33
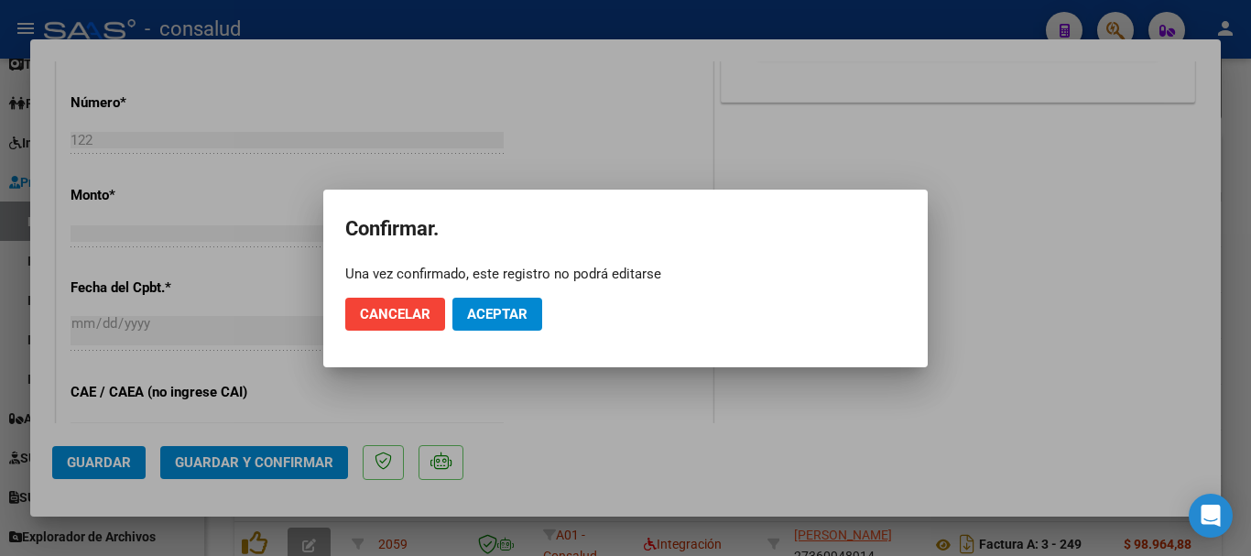
click at [490, 295] on mat-dialog-actions "Cancelar Aceptar" at bounding box center [625, 314] width 560 height 62
click at [492, 311] on span "Aceptar" at bounding box center [497, 314] width 60 height 16
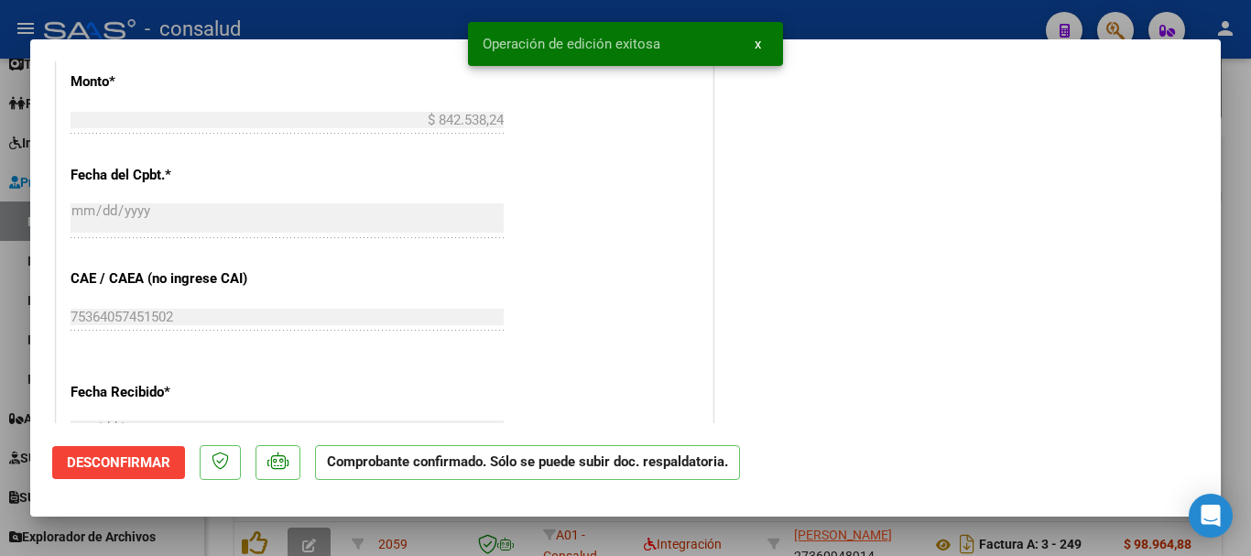
type input "$ 0,00"
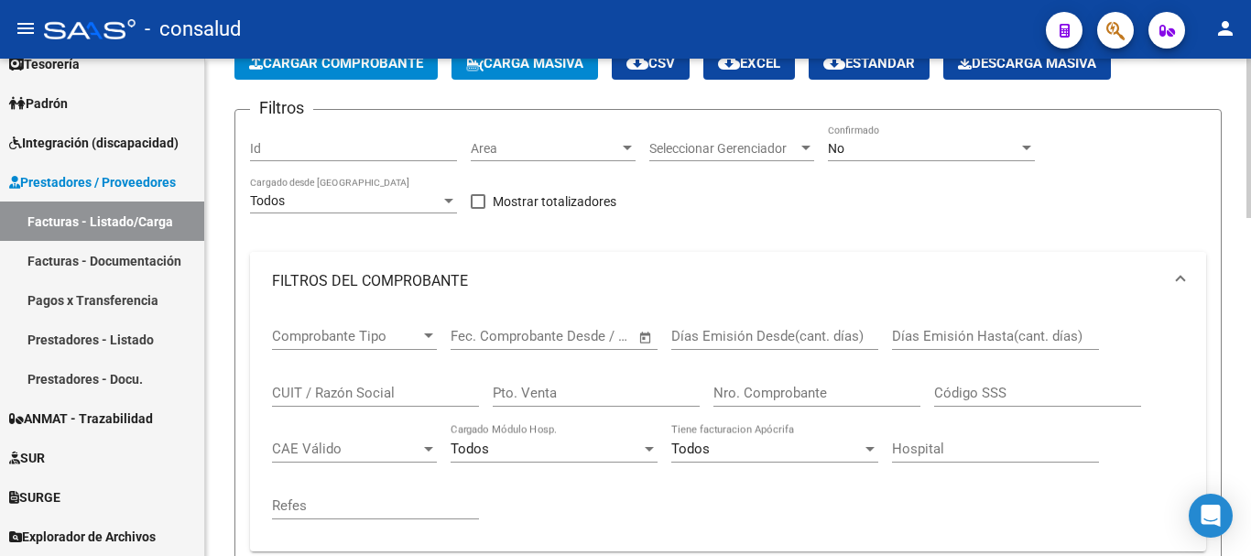
scroll to position [97, 0]
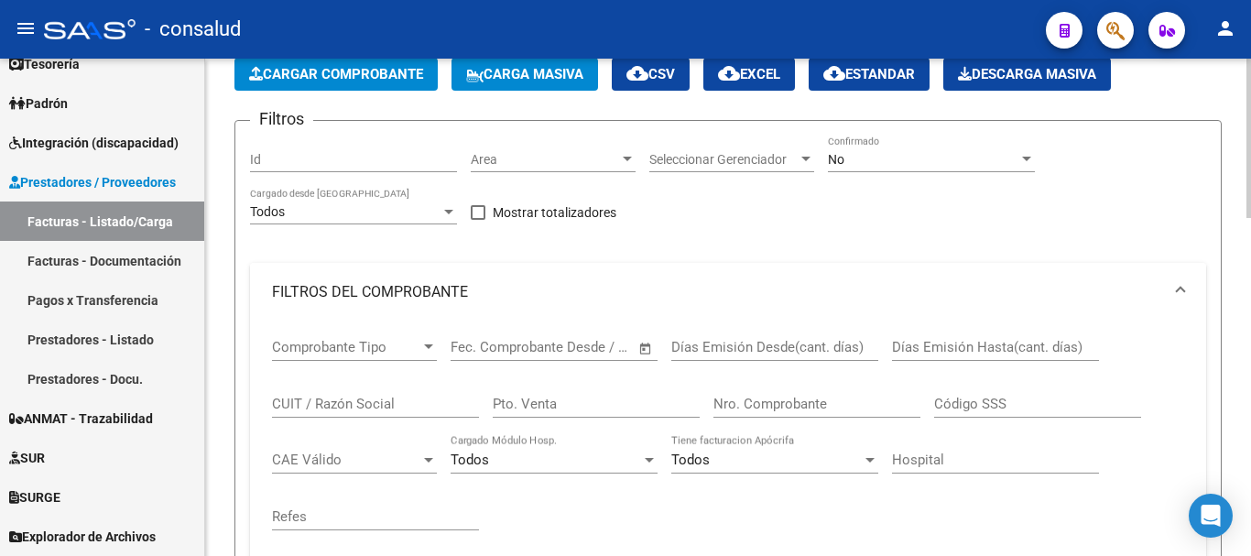
click at [1172, 294] on span "FILTROS DEL COMPROBANTE" at bounding box center [724, 292] width 905 height 20
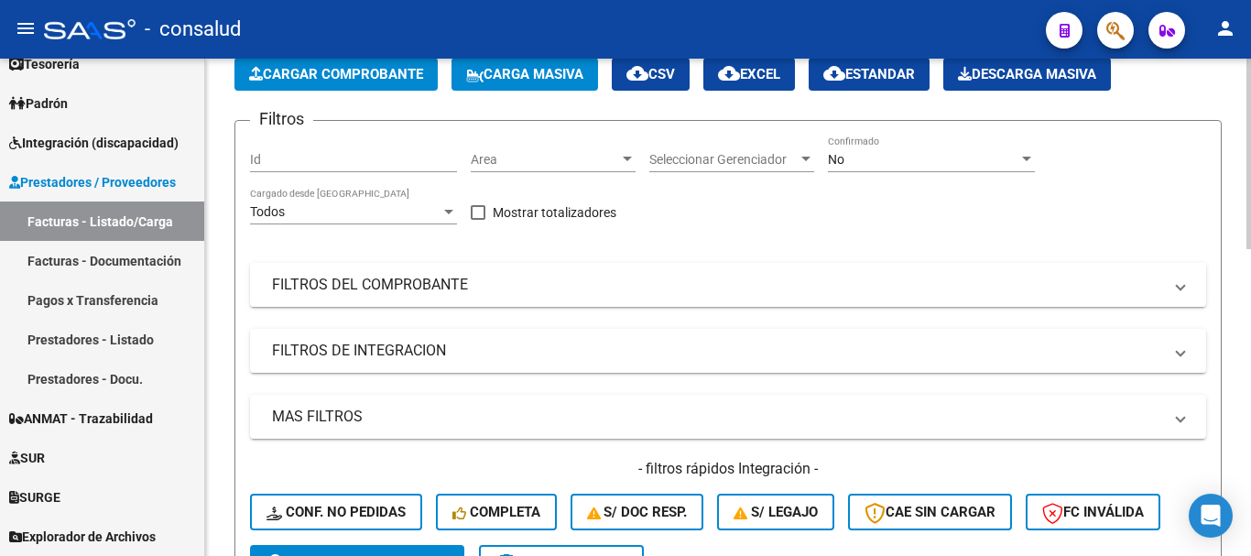
scroll to position [0, 0]
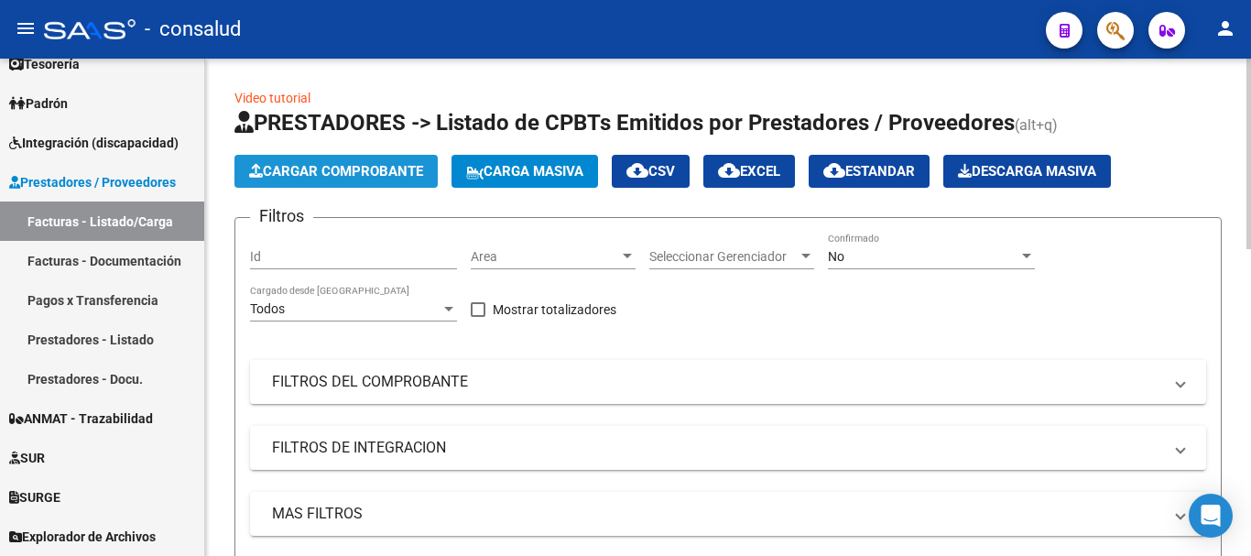
click at [288, 164] on span "Cargar Comprobante" at bounding box center [336, 171] width 174 height 16
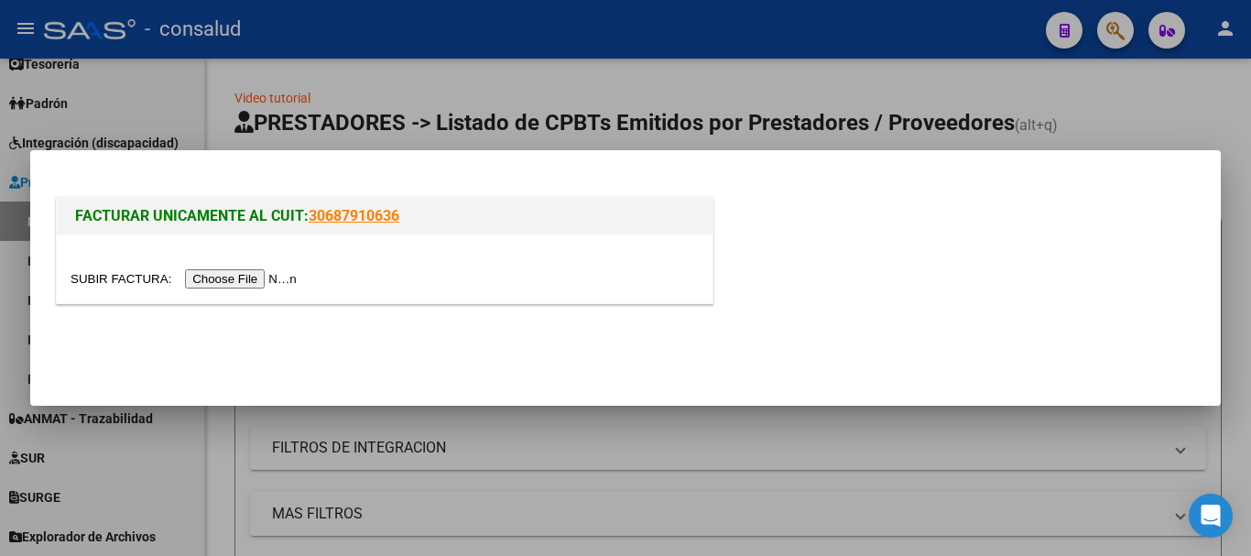
click at [282, 272] on input "file" at bounding box center [187, 278] width 232 height 19
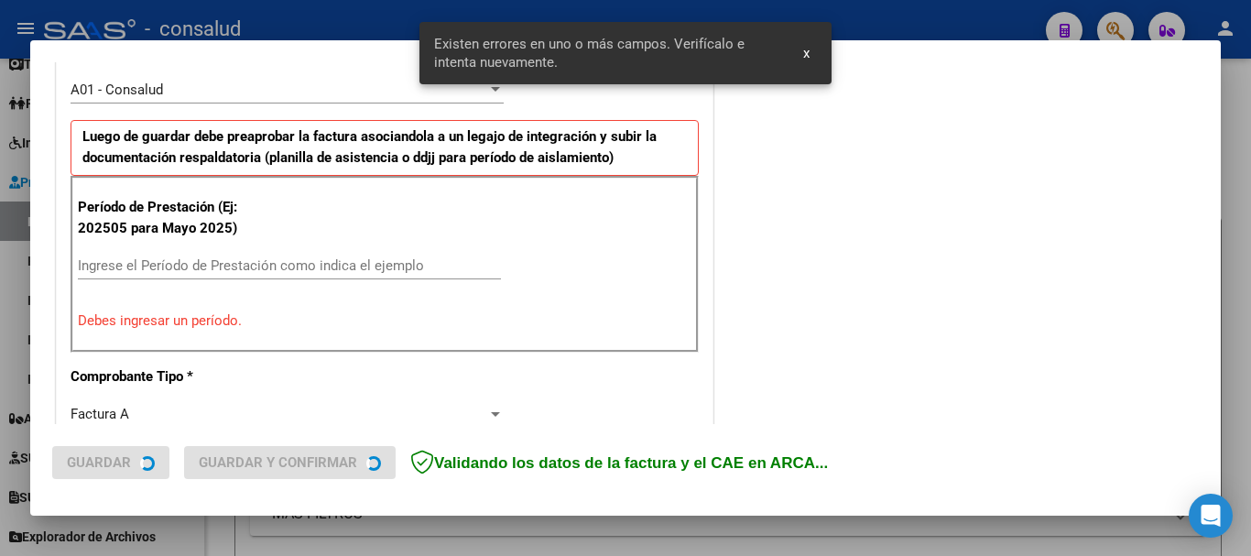
scroll to position [549, 0]
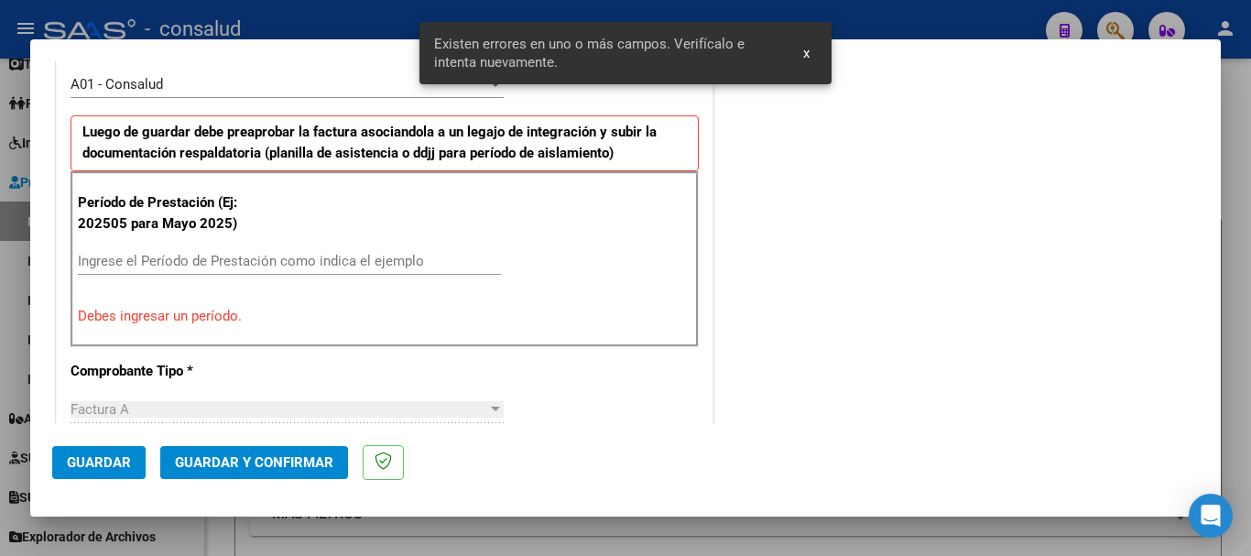
click at [219, 262] on input "Ingrese el Período de Prestación como indica el ejemplo" at bounding box center [289, 261] width 423 height 16
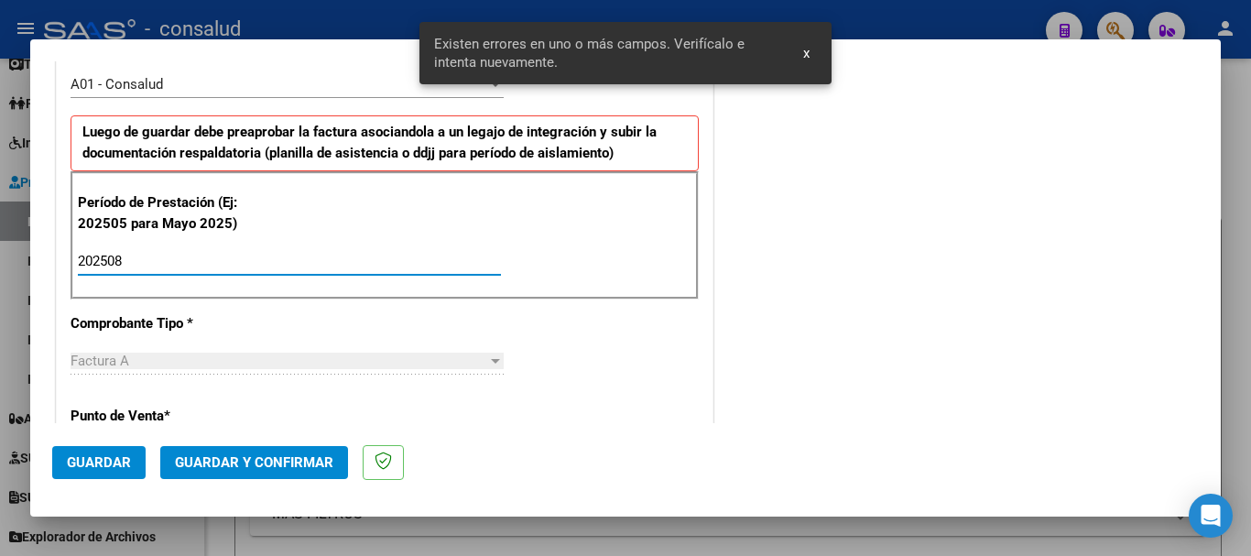
type input "202508"
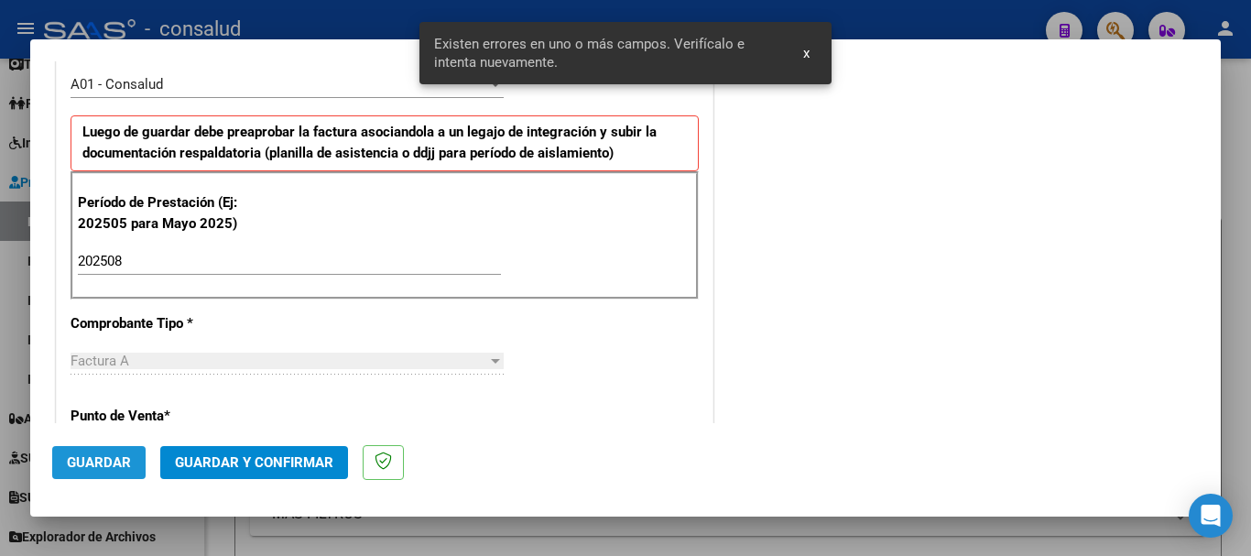
click at [99, 468] on span "Guardar" at bounding box center [99, 462] width 64 height 16
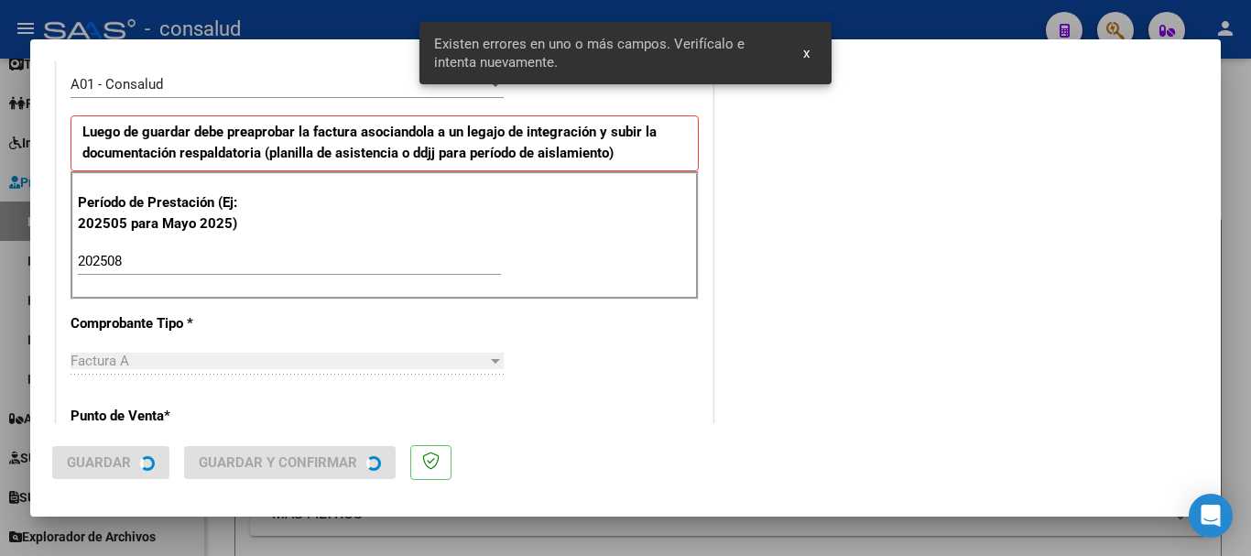
scroll to position [0, 0]
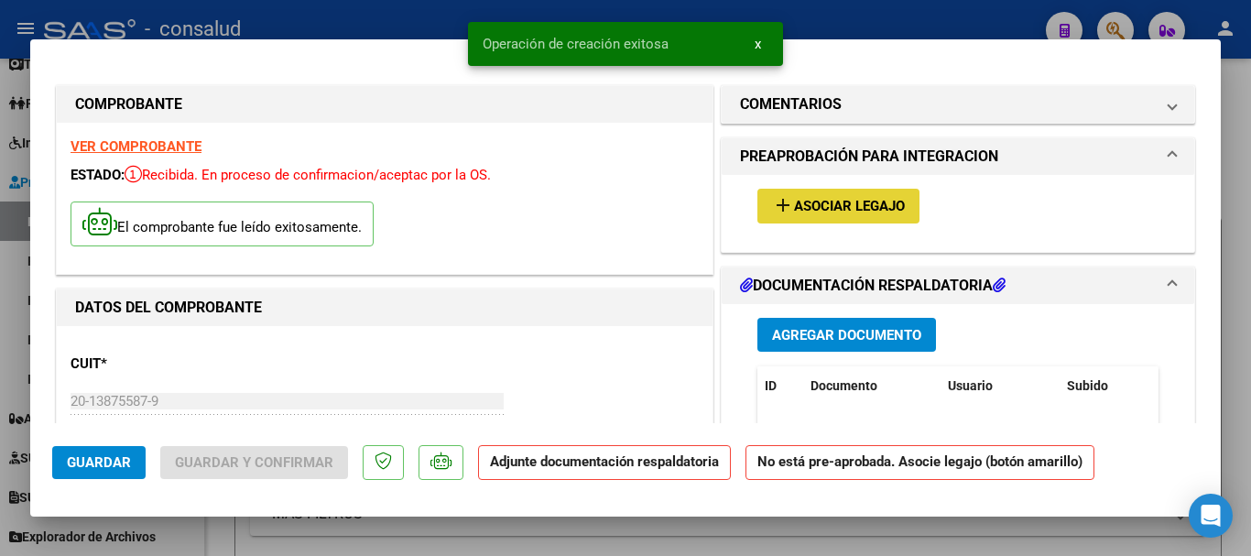
click at [826, 210] on span "Asociar Legajo" at bounding box center [849, 207] width 111 height 16
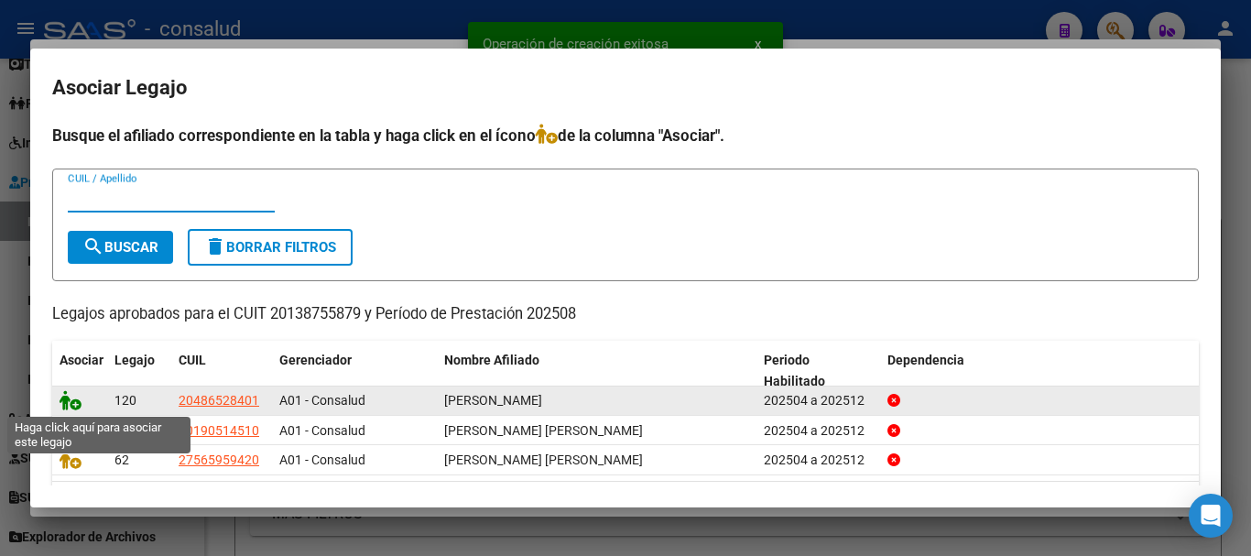
click at [74, 396] on icon at bounding box center [71, 400] width 22 height 20
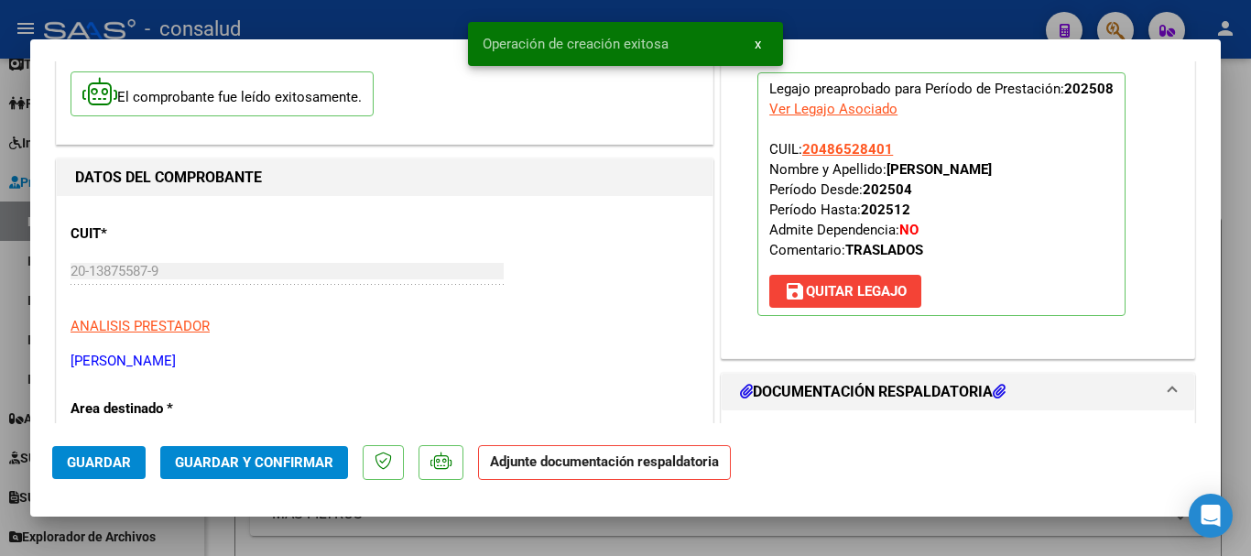
scroll to position [275, 0]
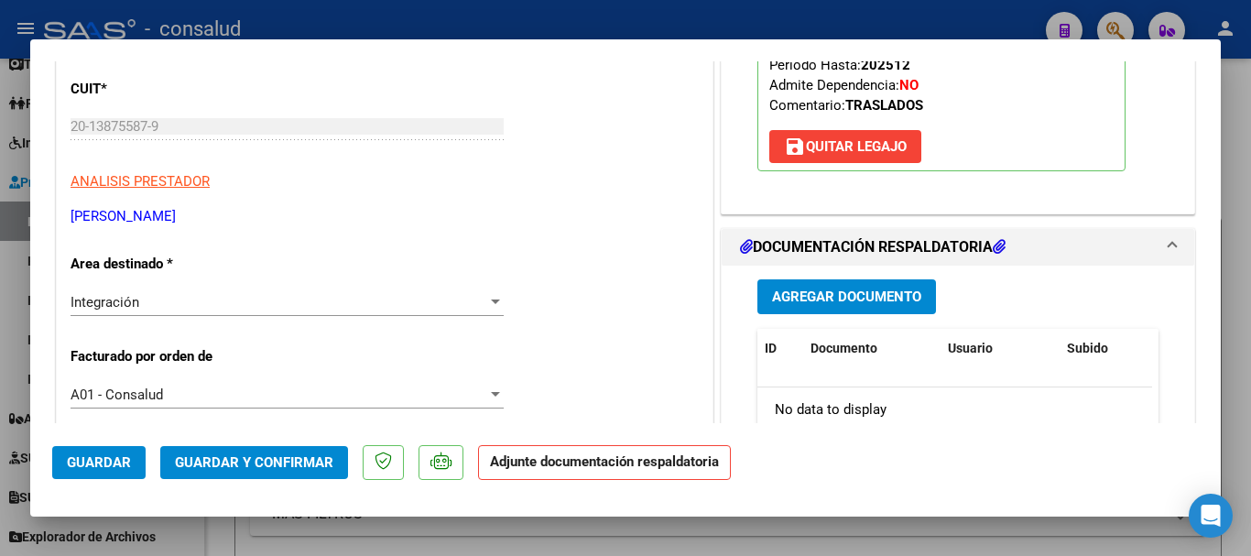
click at [863, 308] on button "Agregar Documento" at bounding box center [846, 296] width 179 height 34
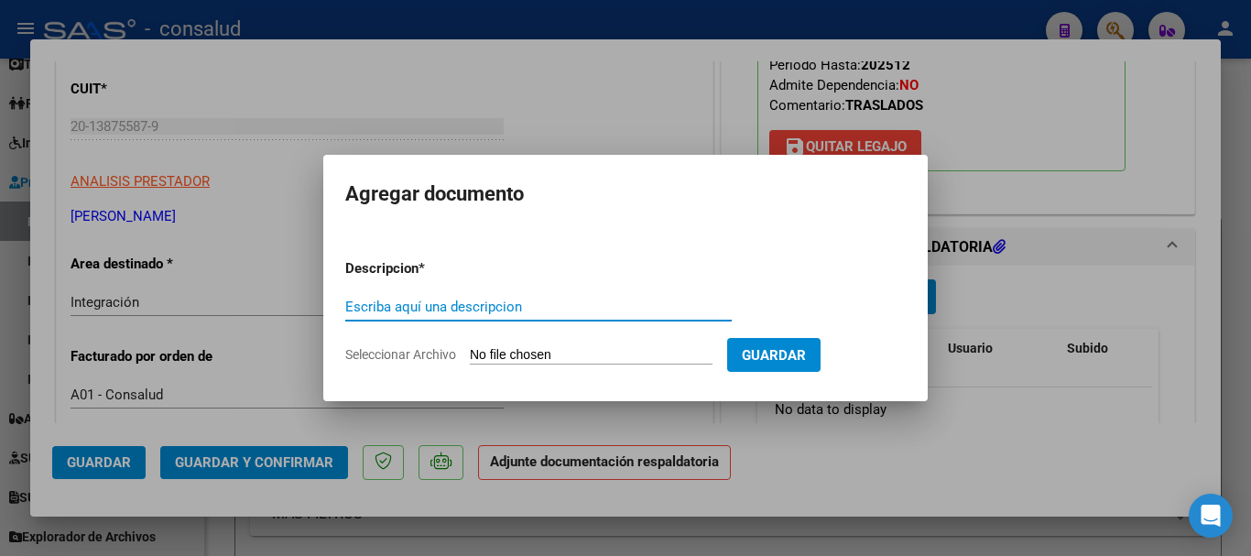
click at [545, 361] on input "Seleccionar Archivo" at bounding box center [591, 355] width 243 height 17
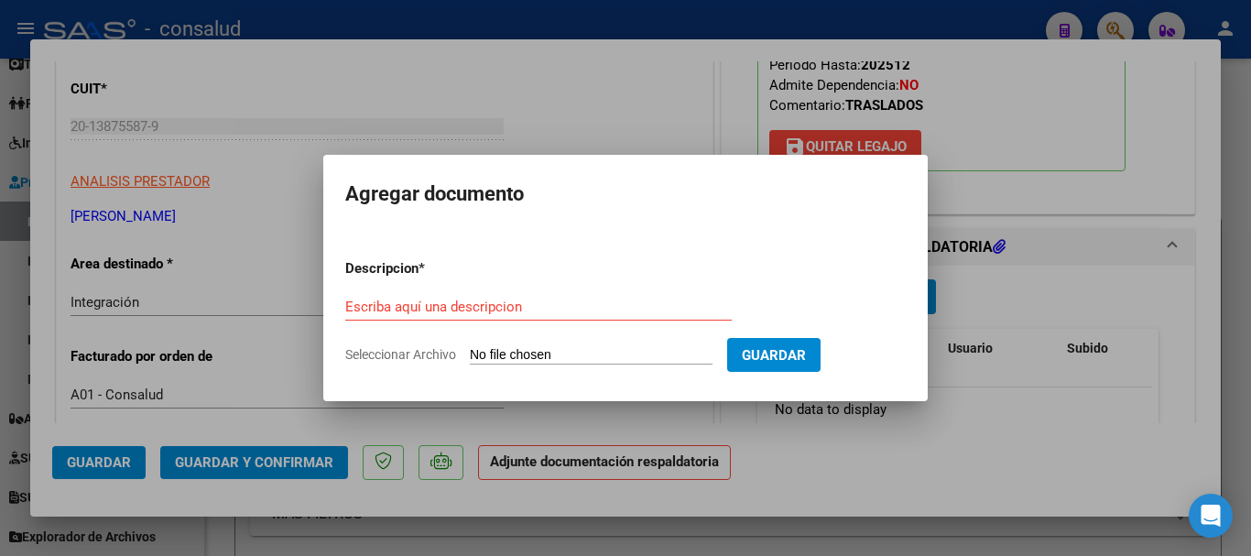
type input "C:\fakepath\MOLINA MARTIN PLANILLA TRASLADOS 202508.pdf"
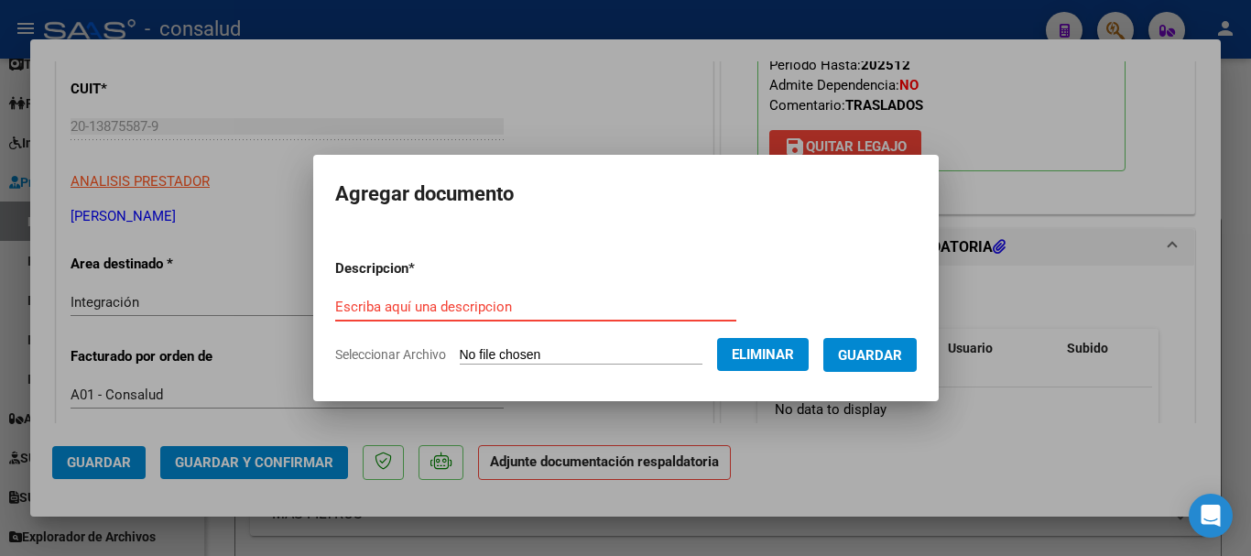
click at [526, 299] on input "Escriba aquí una descripcion" at bounding box center [535, 306] width 401 height 16
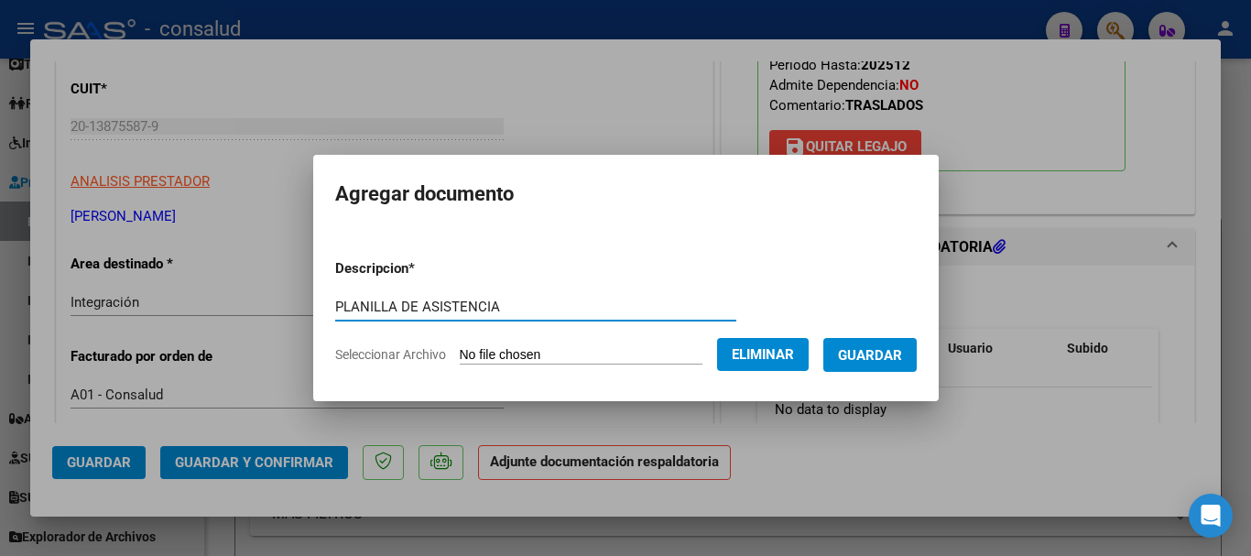
type input "PLANILLA DE ASISTENCIA"
click at [886, 355] on span "Guardar" at bounding box center [870, 355] width 64 height 16
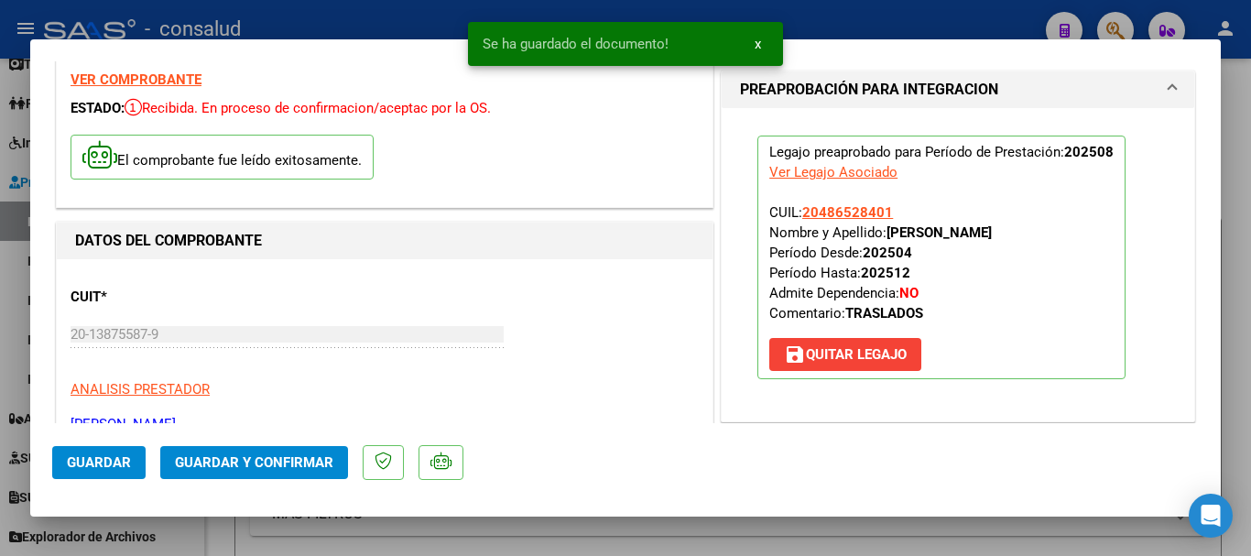
scroll to position [0, 0]
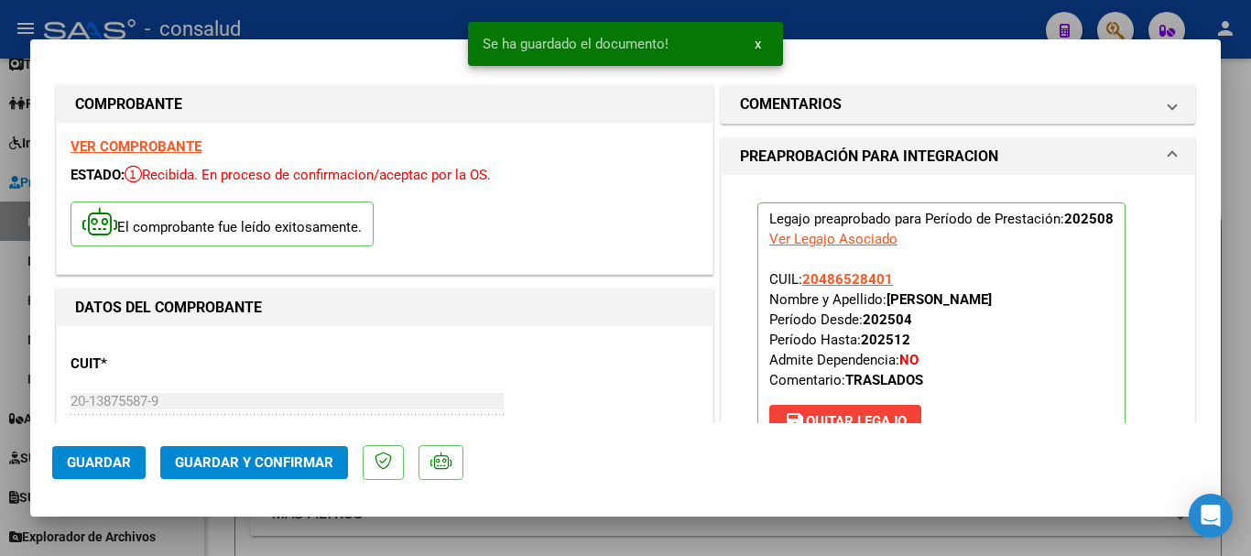
click at [145, 143] on strong "VER COMPROBANTE" at bounding box center [136, 146] width 131 height 16
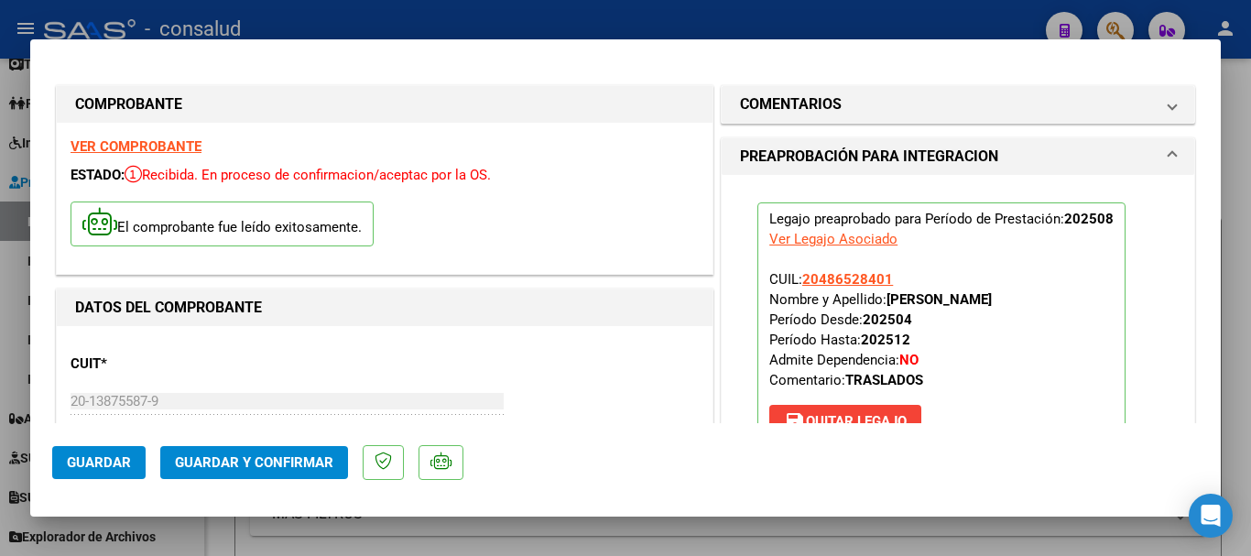
click at [282, 466] on span "Guardar y Confirmar" at bounding box center [254, 462] width 158 height 16
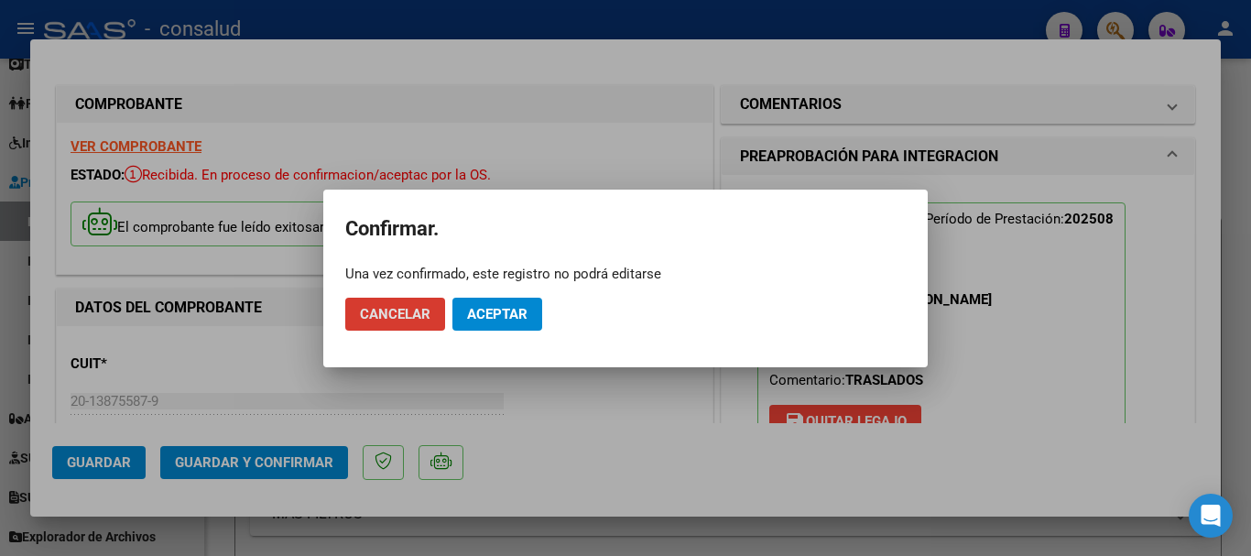
click at [514, 321] on button "Aceptar" at bounding box center [497, 314] width 90 height 33
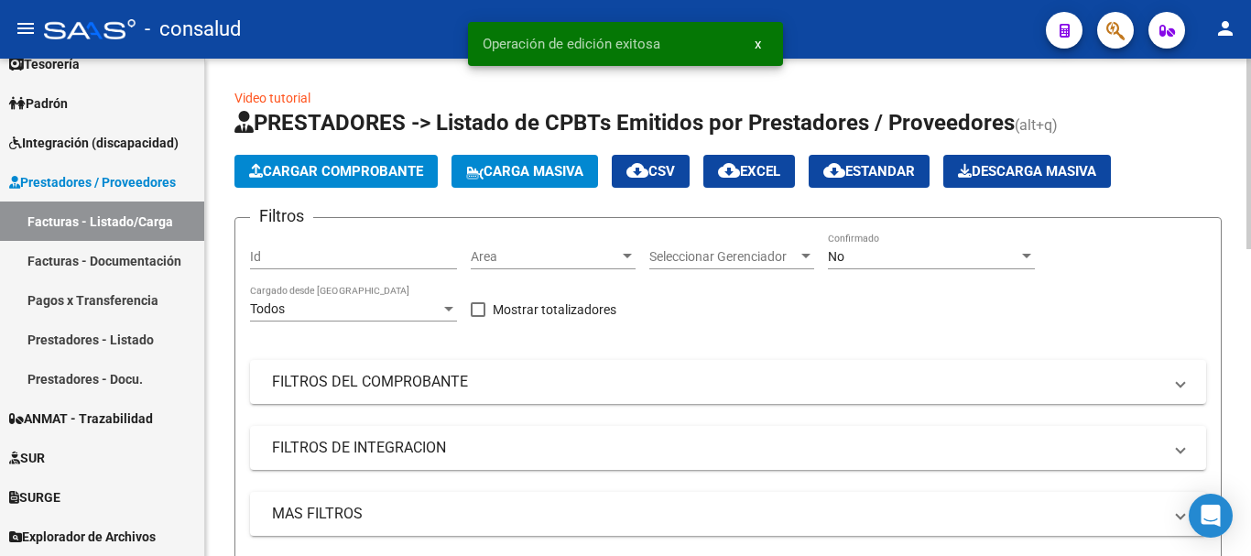
click at [355, 181] on button "Cargar Comprobante" at bounding box center [335, 171] width 203 height 33
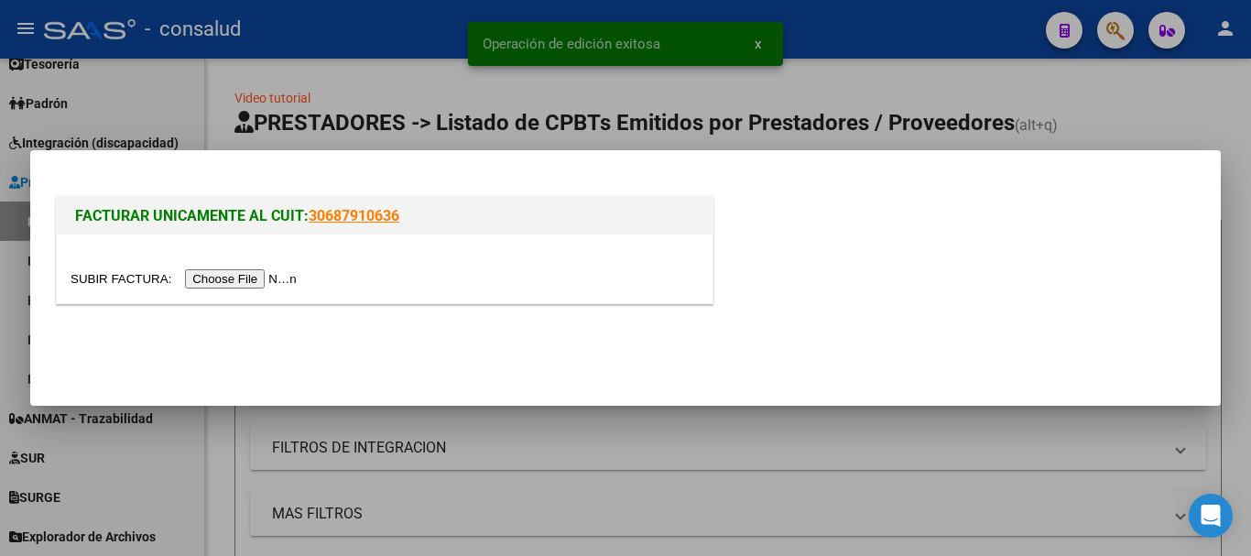
click at [299, 272] on input "file" at bounding box center [187, 278] width 232 height 19
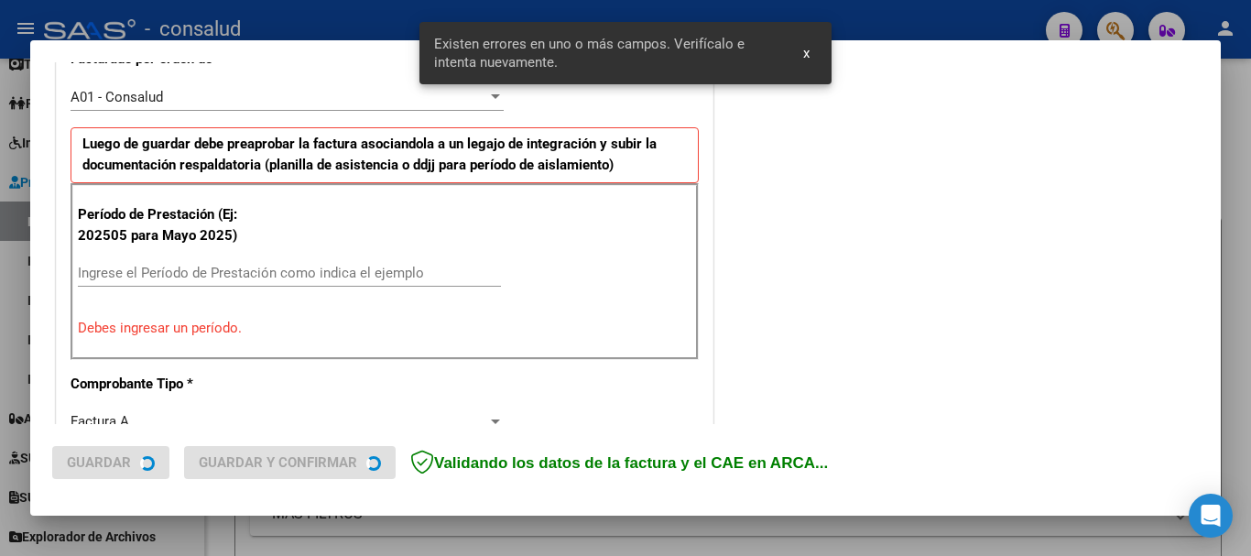
scroll to position [549, 0]
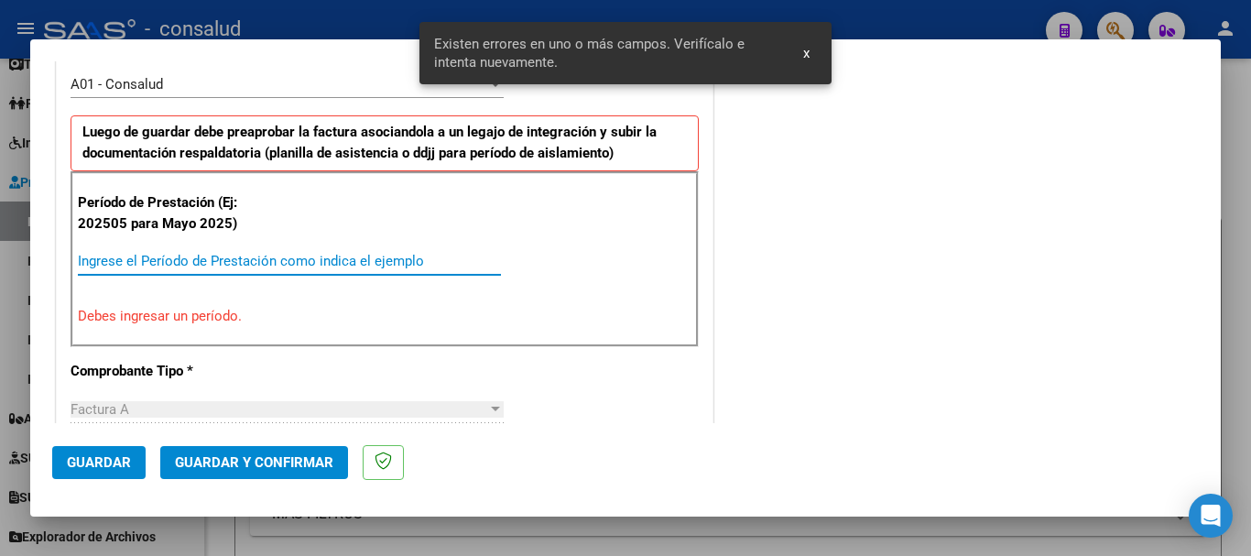
click at [303, 255] on input "Ingrese el Período de Prestación como indica el ejemplo" at bounding box center [289, 261] width 423 height 16
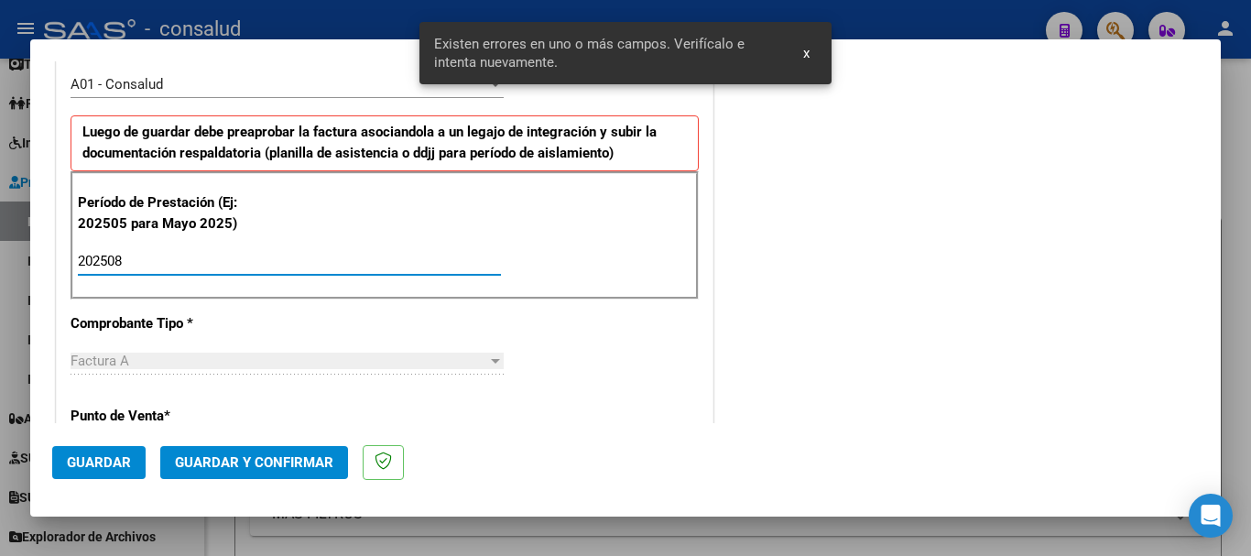
type input "202508"
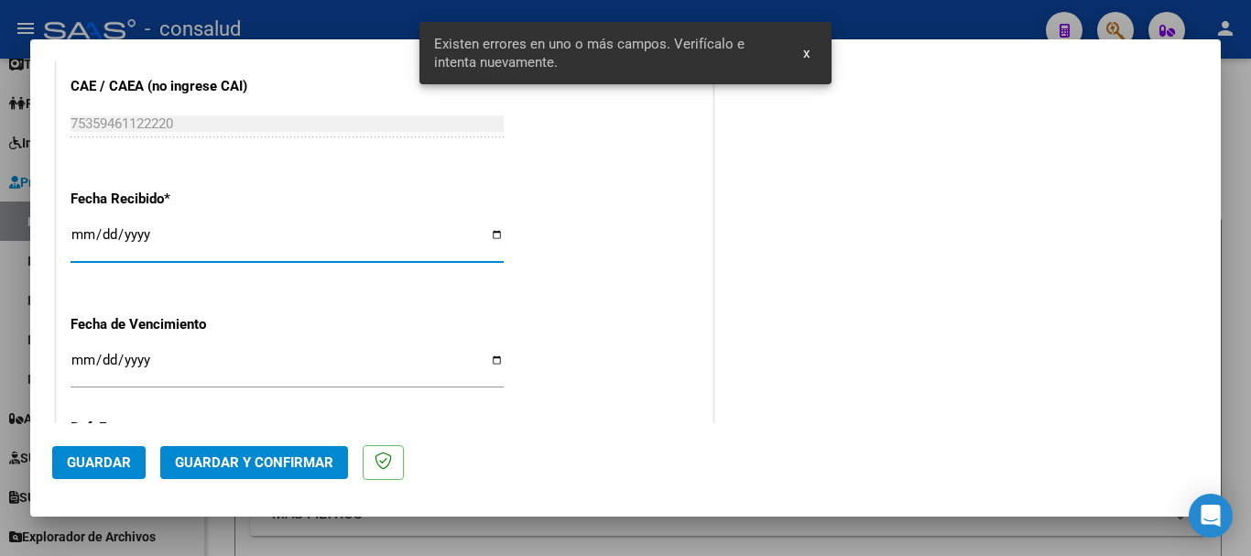
click at [103, 464] on span "Guardar" at bounding box center [99, 462] width 64 height 16
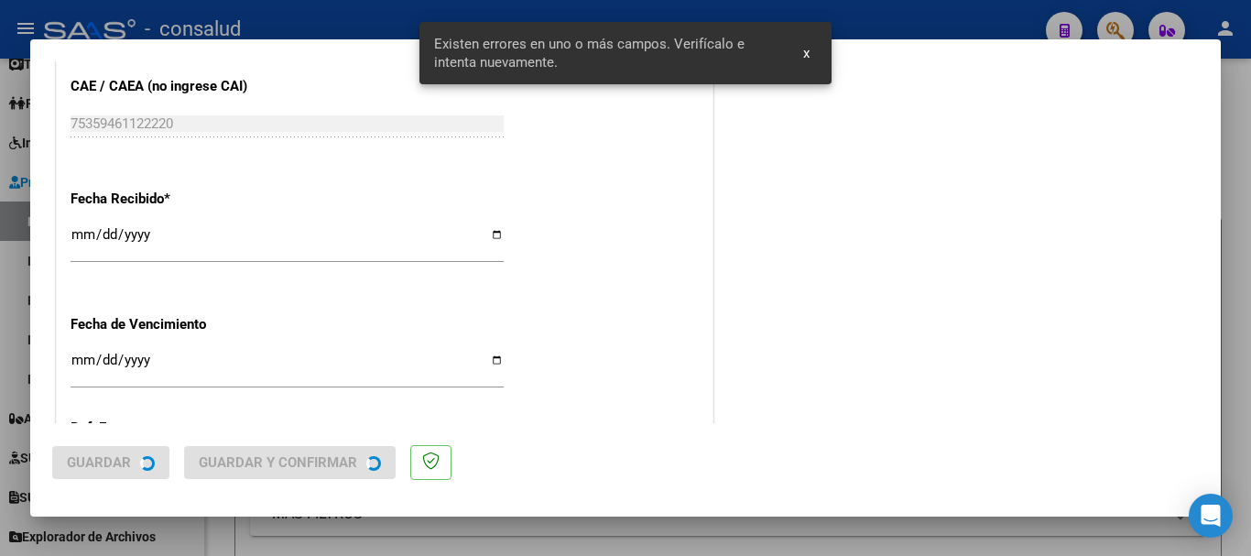
scroll to position [0, 0]
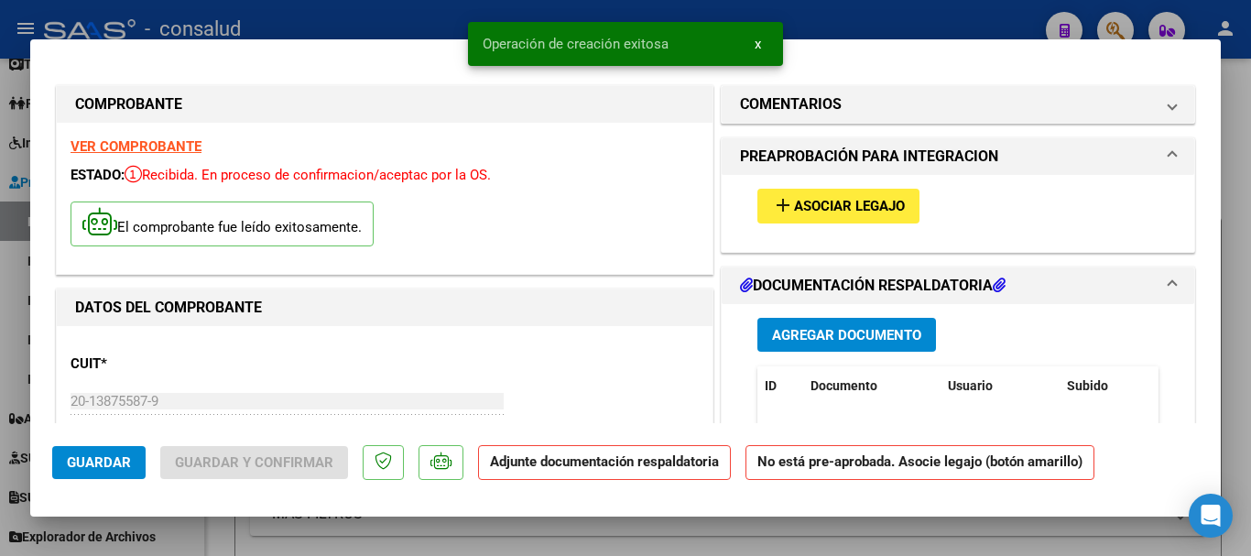
click at [845, 216] on button "add Asociar Legajo" at bounding box center [838, 206] width 162 height 34
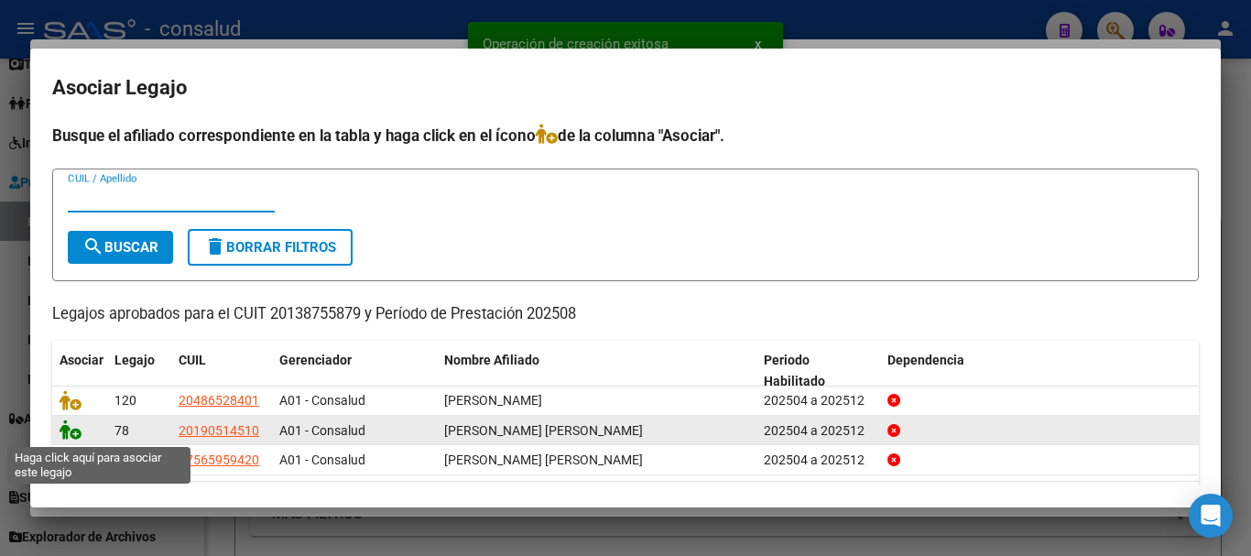
click at [67, 426] on icon at bounding box center [71, 429] width 22 height 20
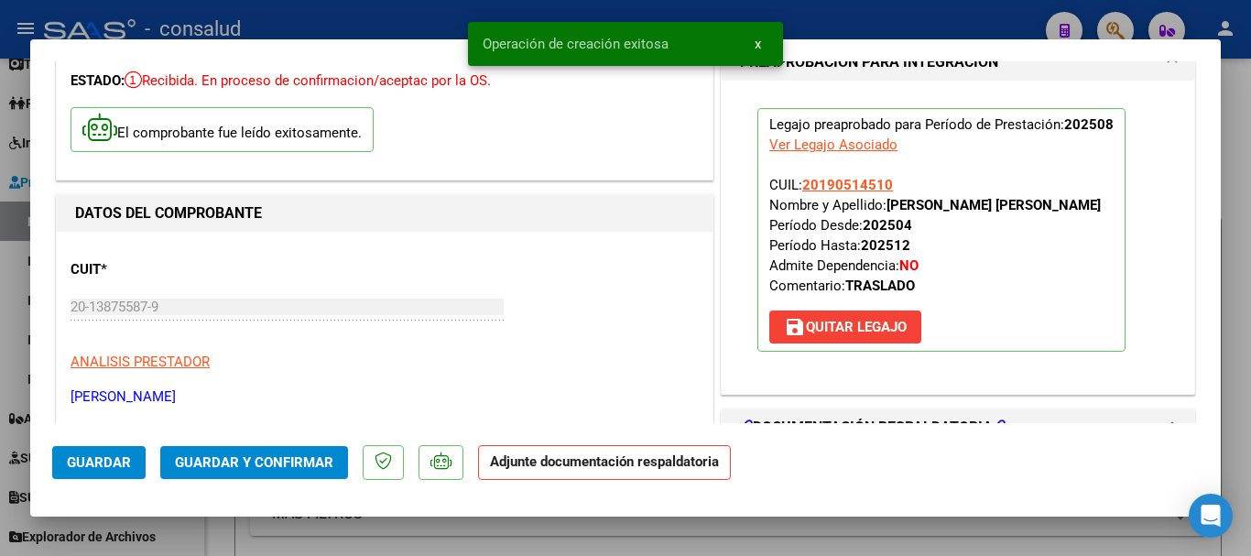
scroll to position [183, 0]
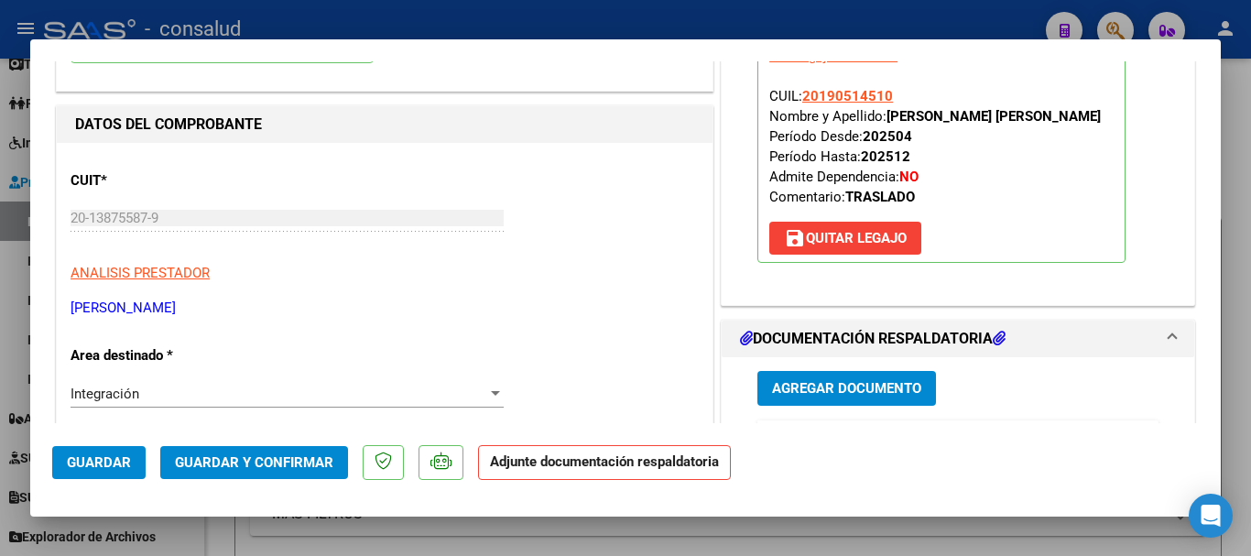
click at [898, 381] on span "Agregar Documento" at bounding box center [846, 389] width 149 height 16
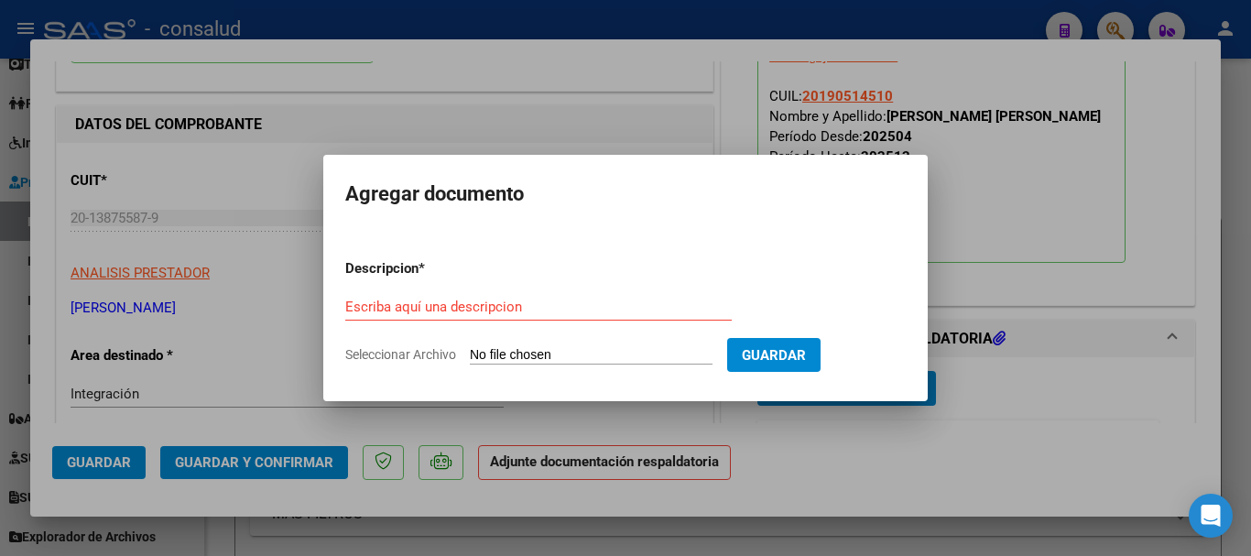
click at [600, 351] on input "Seleccionar Archivo" at bounding box center [591, 355] width 243 height 17
type input "C:\fakepath\AREVALO COLMAN PLANILLA TRASLADOS 202508.pdf"
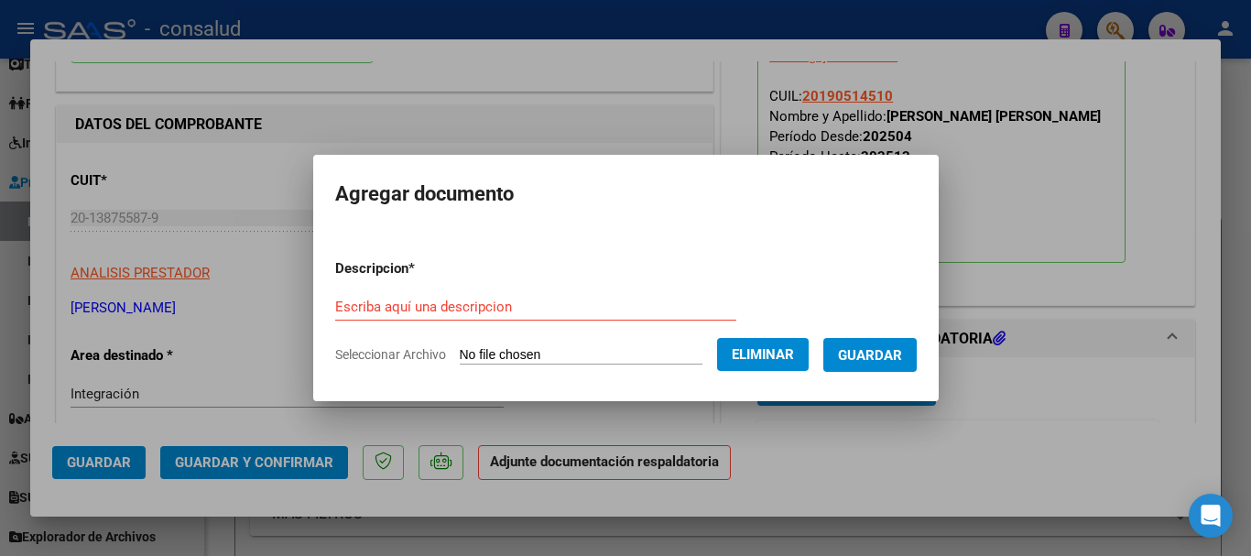
click at [425, 303] on input "Escriba aquí una descripcion" at bounding box center [535, 306] width 401 height 16
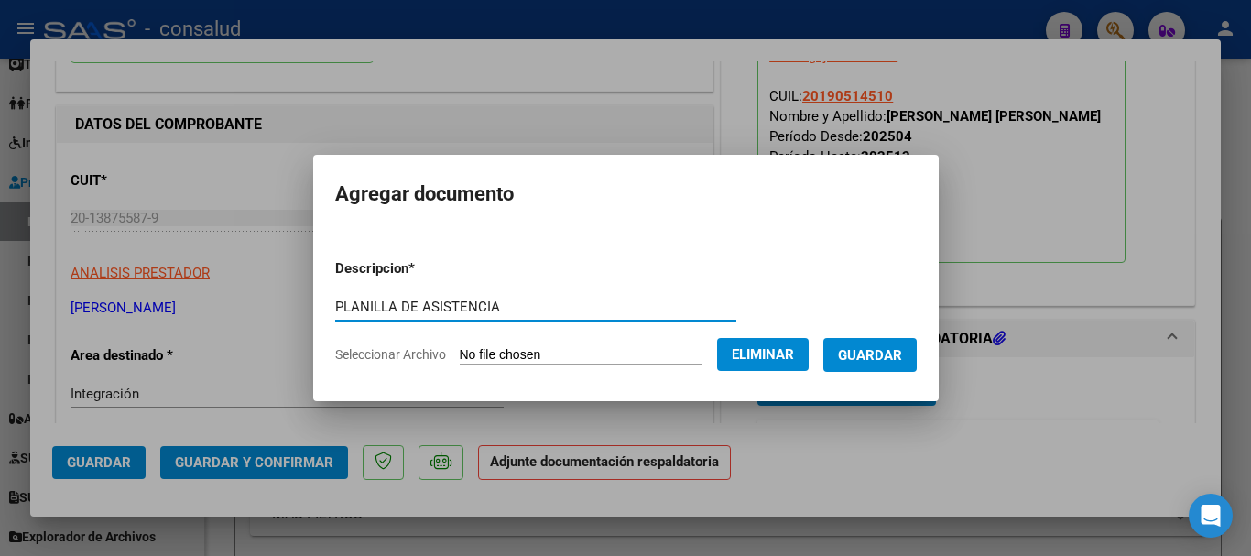
type input "PLANILLA DE ASISTENCIA"
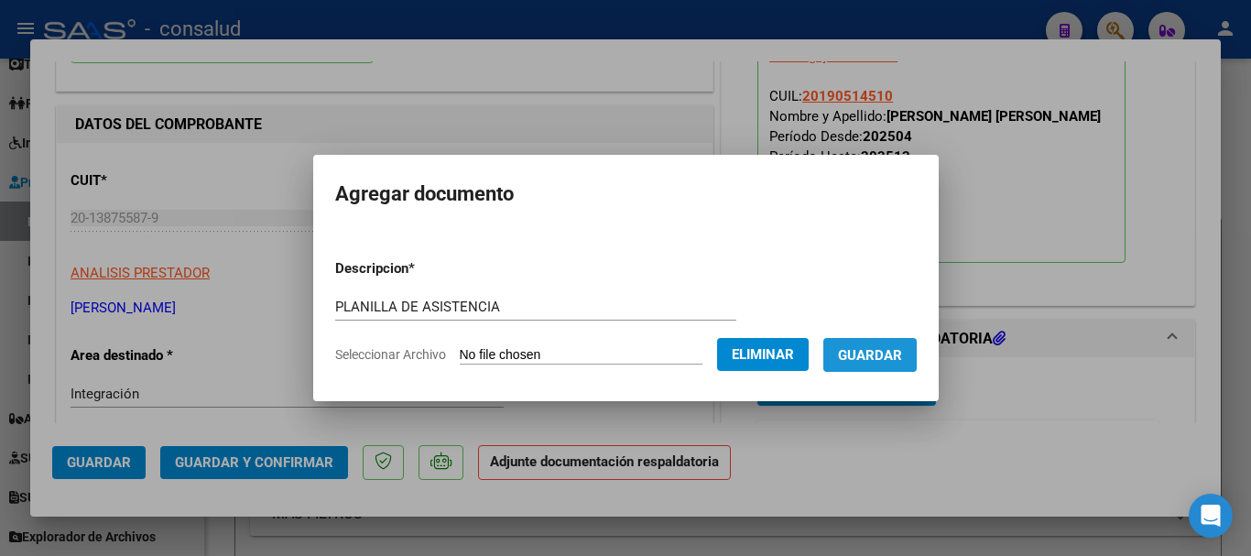
click at [895, 352] on span "Guardar" at bounding box center [870, 355] width 64 height 16
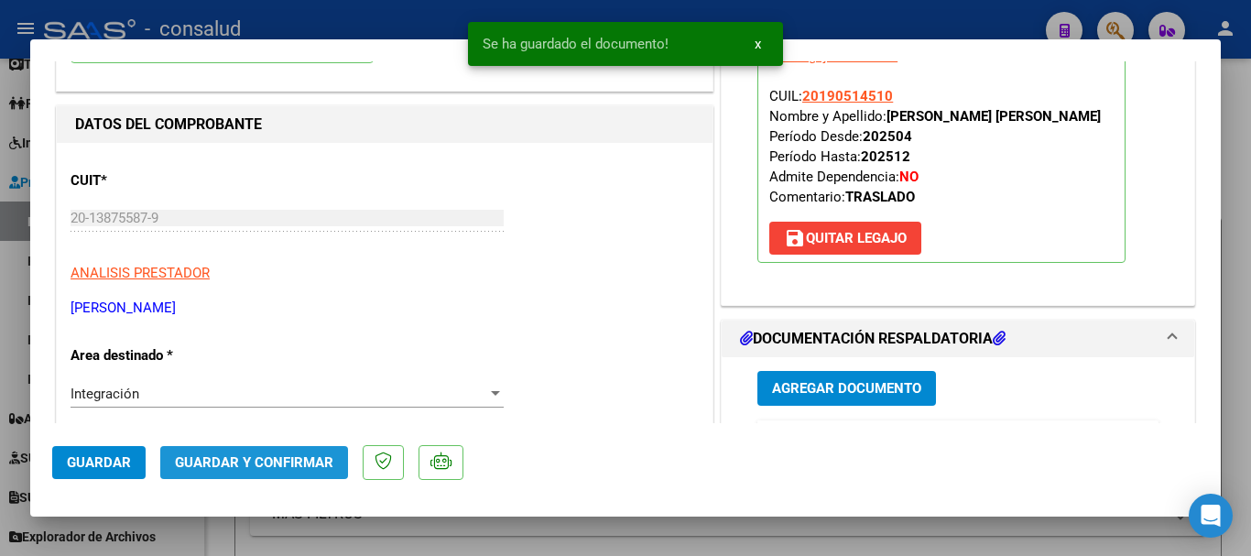
click at [302, 456] on span "Guardar y Confirmar" at bounding box center [254, 462] width 158 height 16
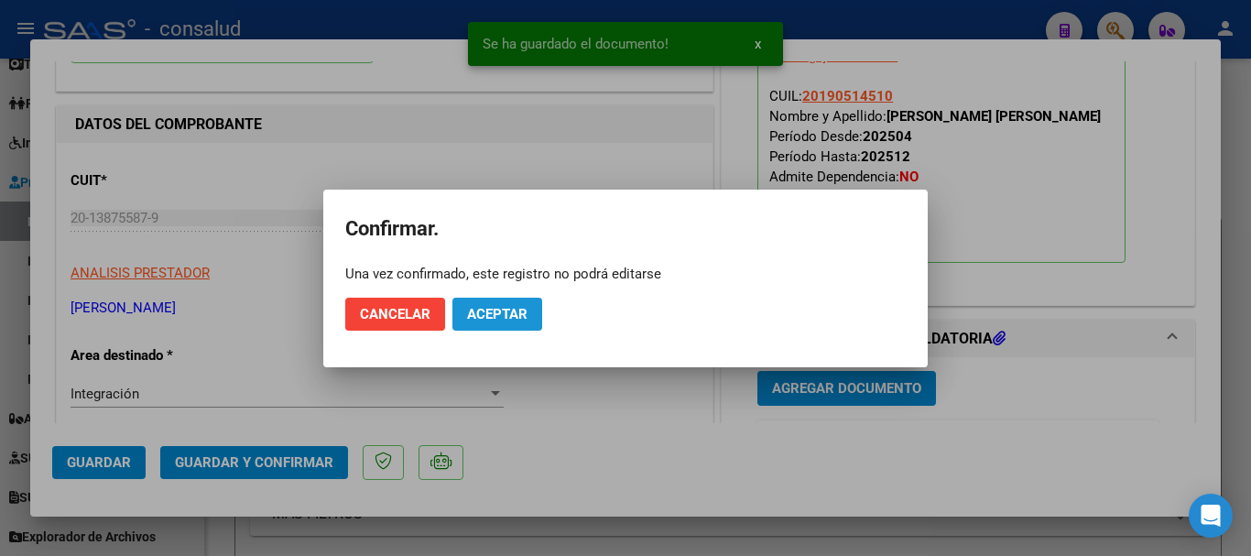
click at [500, 317] on span "Aceptar" at bounding box center [497, 314] width 60 height 16
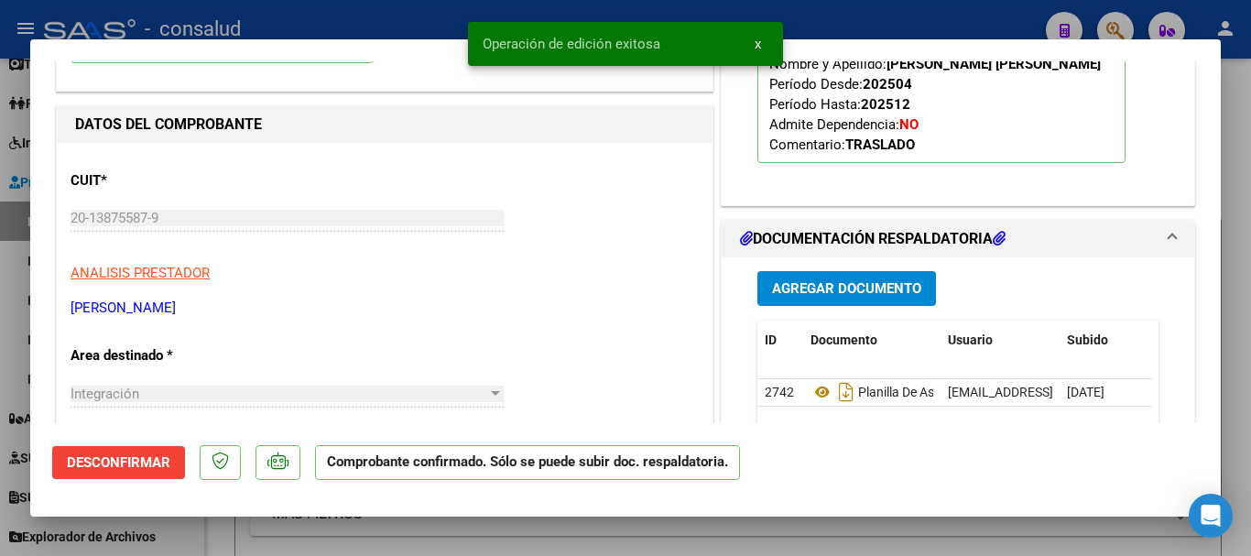
type input "$ 0,00"
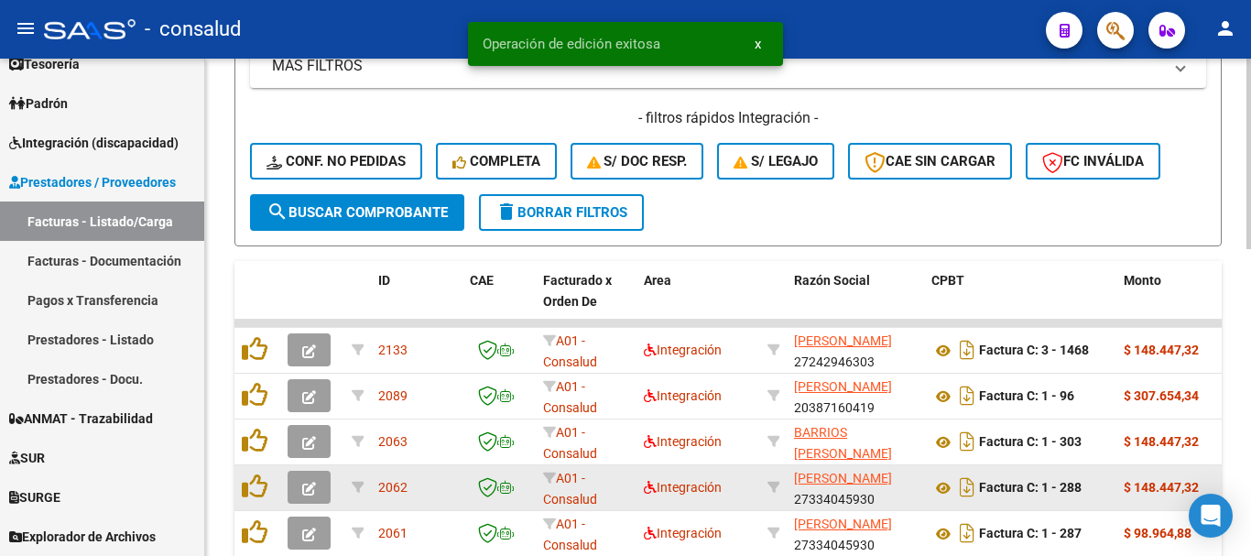
scroll to position [549, 0]
